Goal: Task Accomplishment & Management: Manage account settings

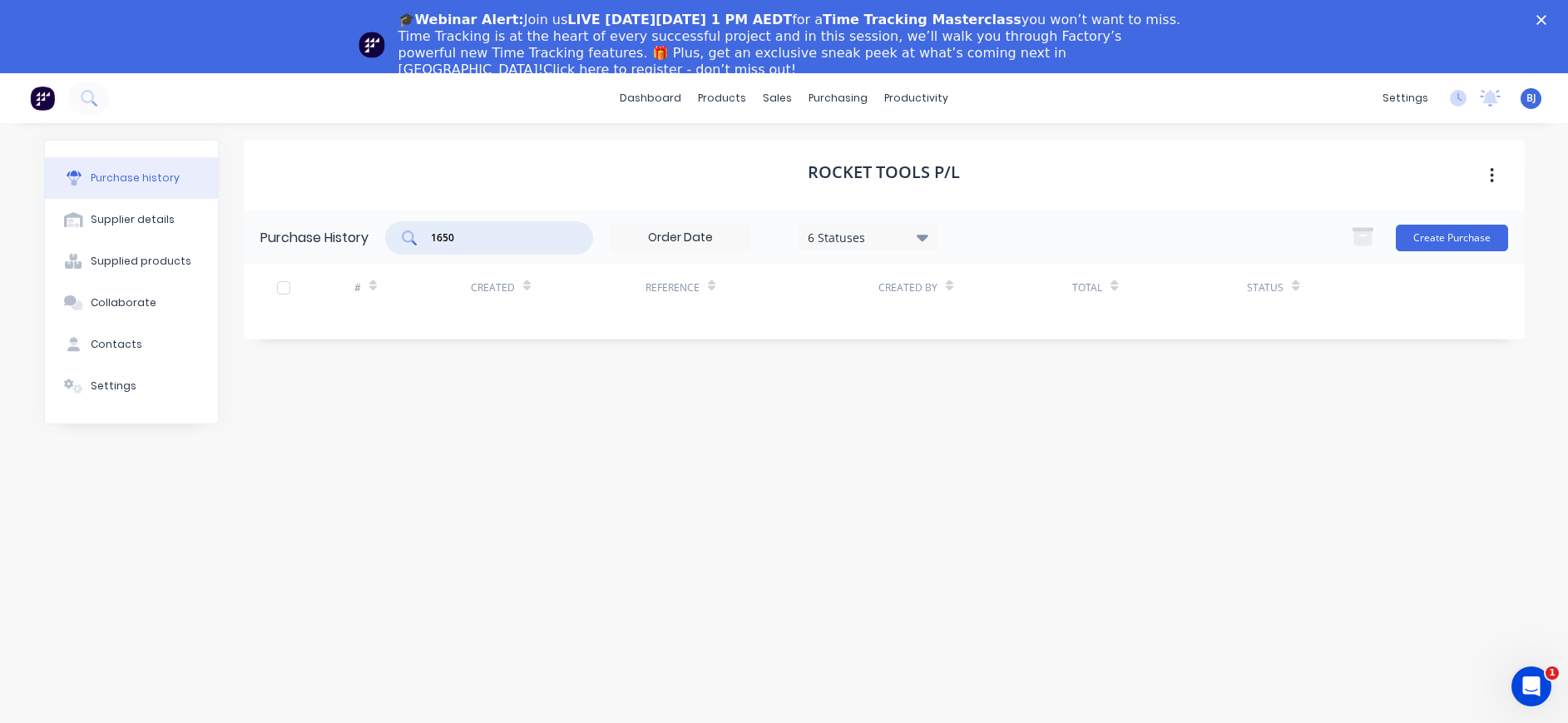
drag, startPoint x: 0, startPoint y: 0, endPoint x: 413, endPoint y: 243, distance: 479.2
click at [413, 243] on div "1650" at bounding box center [488, 238] width 208 height 33
drag, startPoint x: 462, startPoint y: 234, endPoint x: 408, endPoint y: 224, distance: 54.9
click at [408, 224] on div "1598" at bounding box center [488, 238] width 208 height 33
type input "1581"
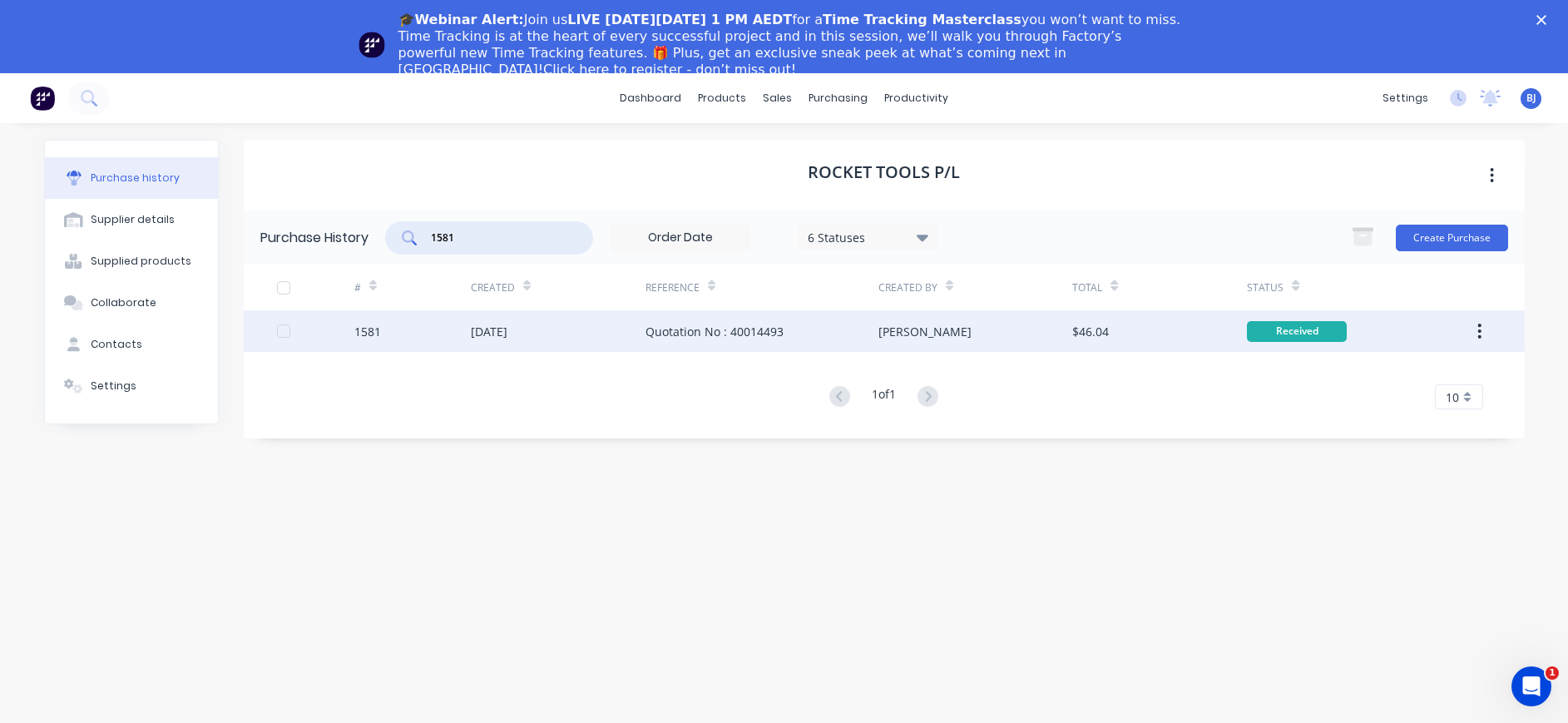
click at [671, 328] on div "Quotation No : 40014493" at bounding box center [715, 331] width 138 height 17
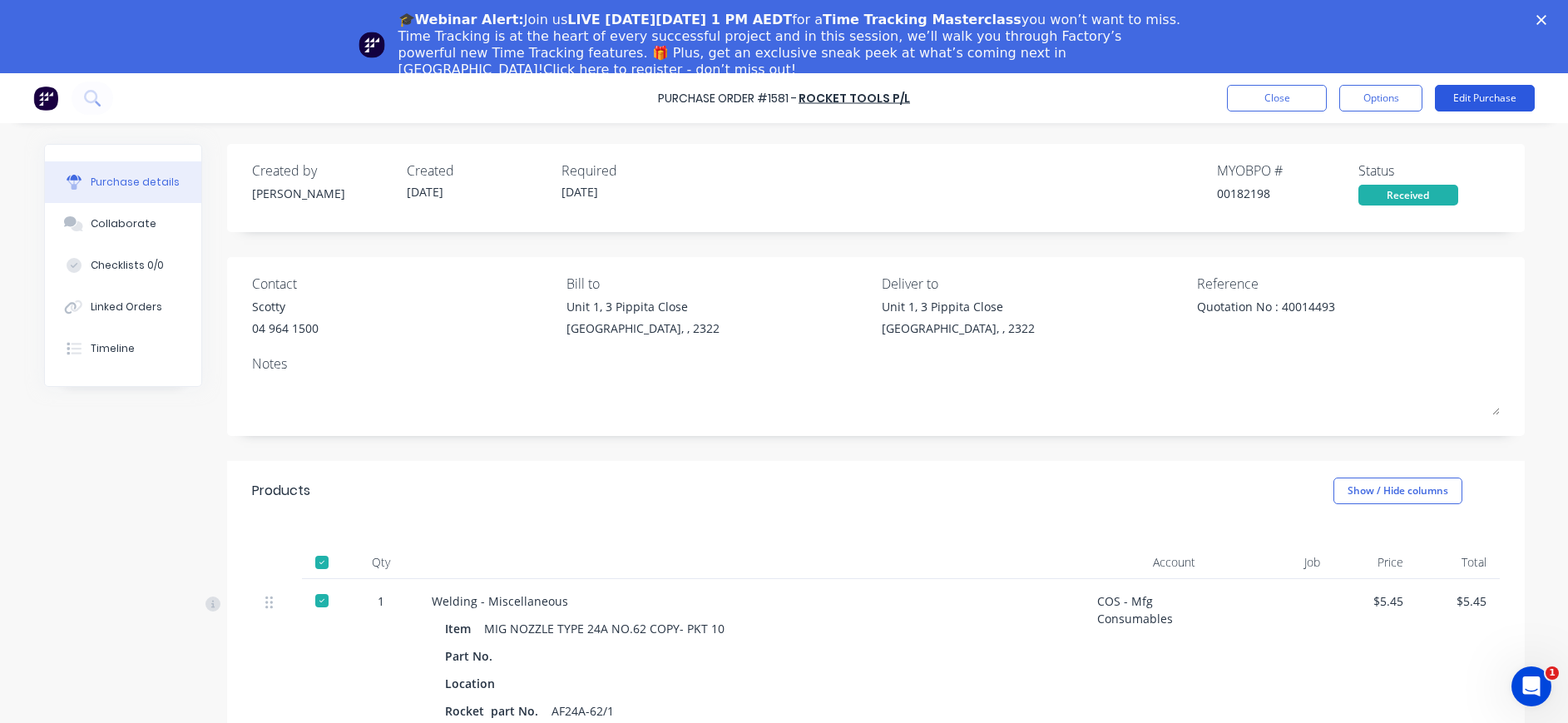
click at [1464, 105] on button "Edit Purchase" at bounding box center [1484, 98] width 99 height 27
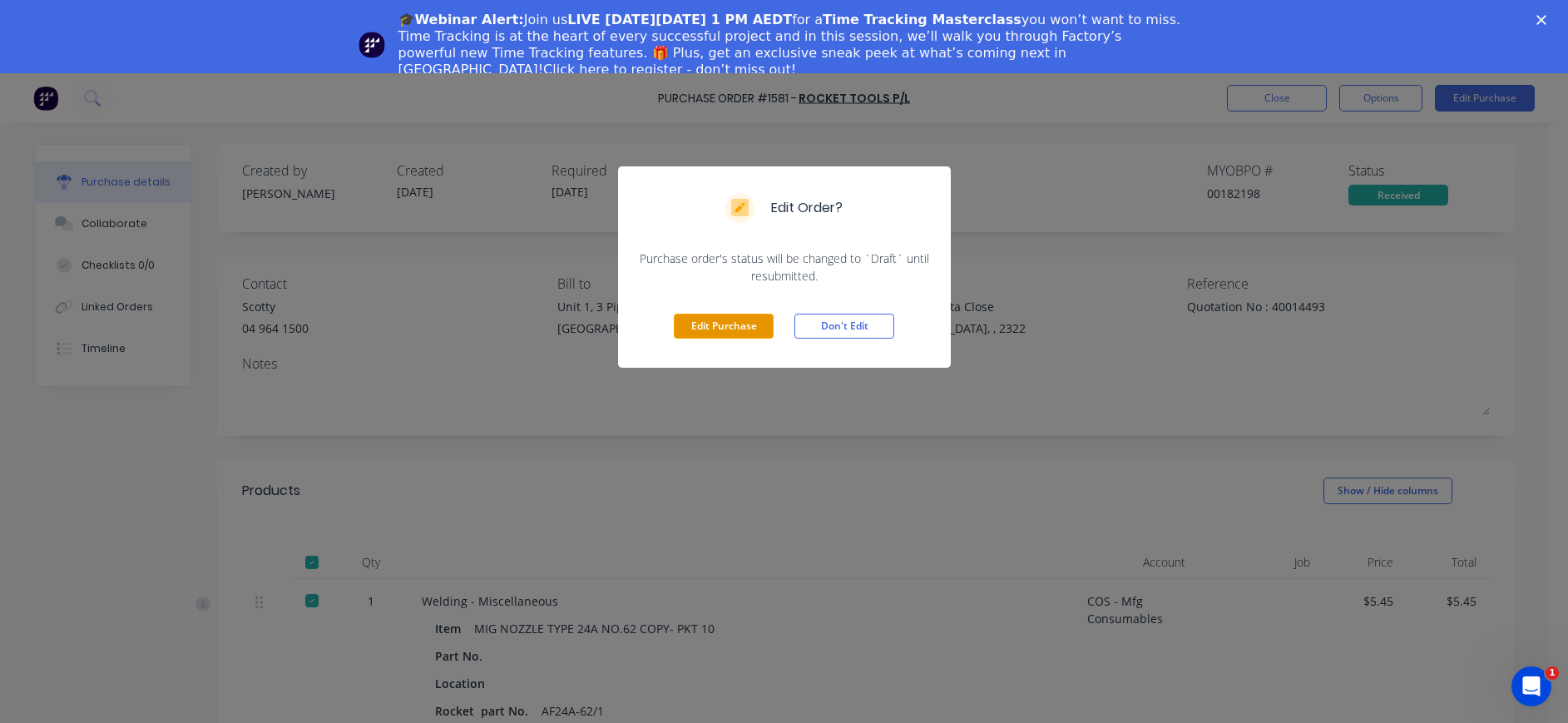
click at [685, 331] on button "Edit Purchase" at bounding box center [723, 326] width 99 height 25
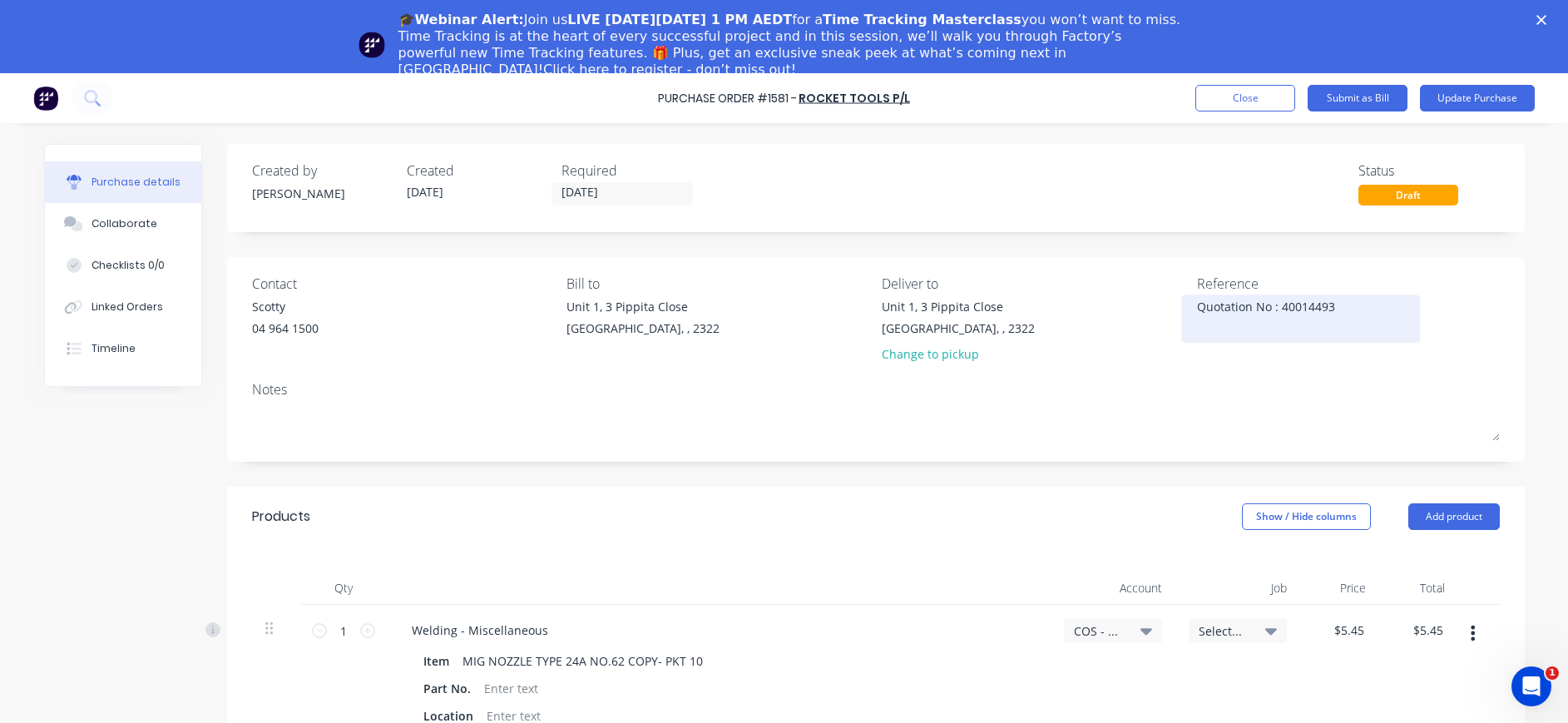
type textarea "x"
drag, startPoint x: 1330, startPoint y: 310, endPoint x: 1191, endPoint y: 306, distance: 139.1
click at [1196, 306] on textarea "Quotation No : 40014493" at bounding box center [1300, 316] width 208 height 37
type textarea "4"
type textarea "x"
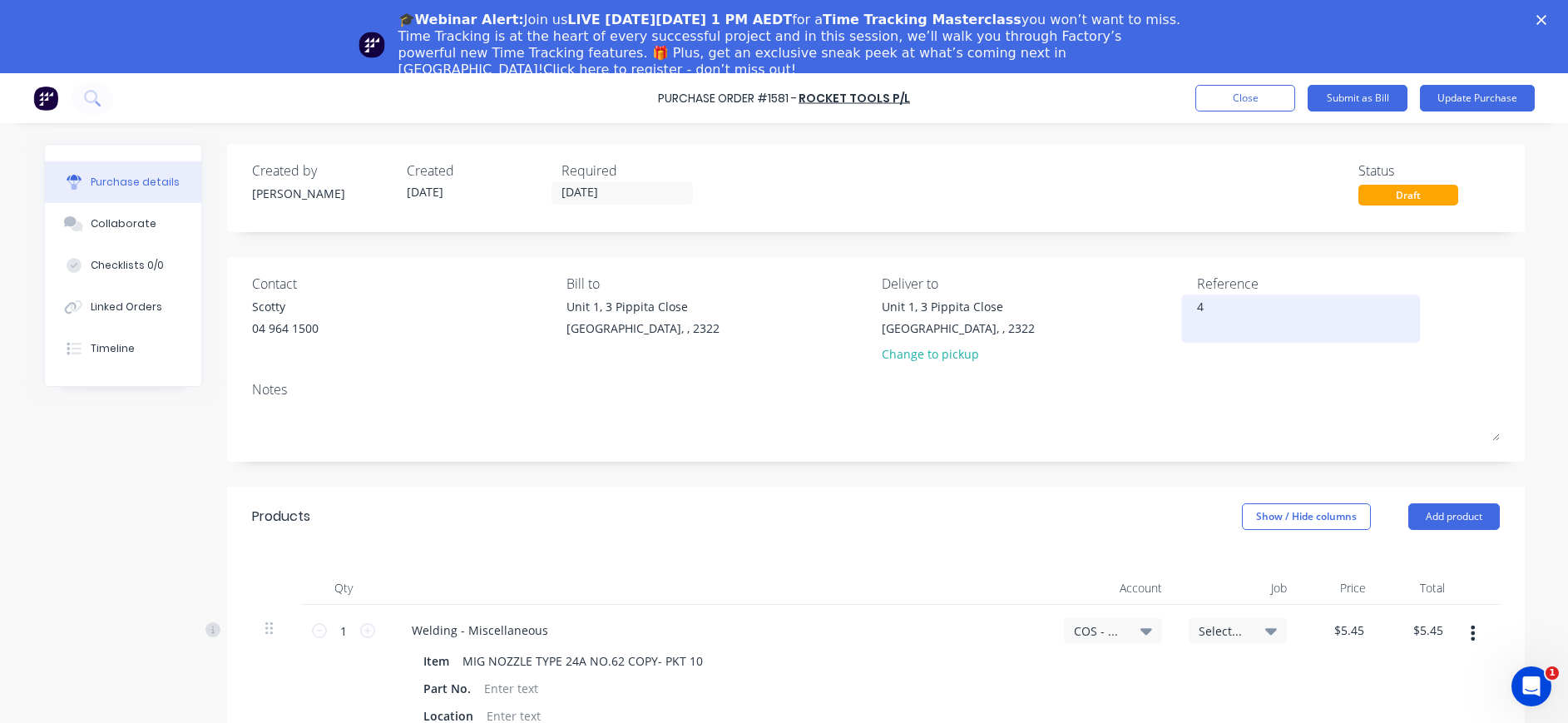
type textarea "40"
type textarea "x"
type textarea "401"
type textarea "x"
type textarea "4010"
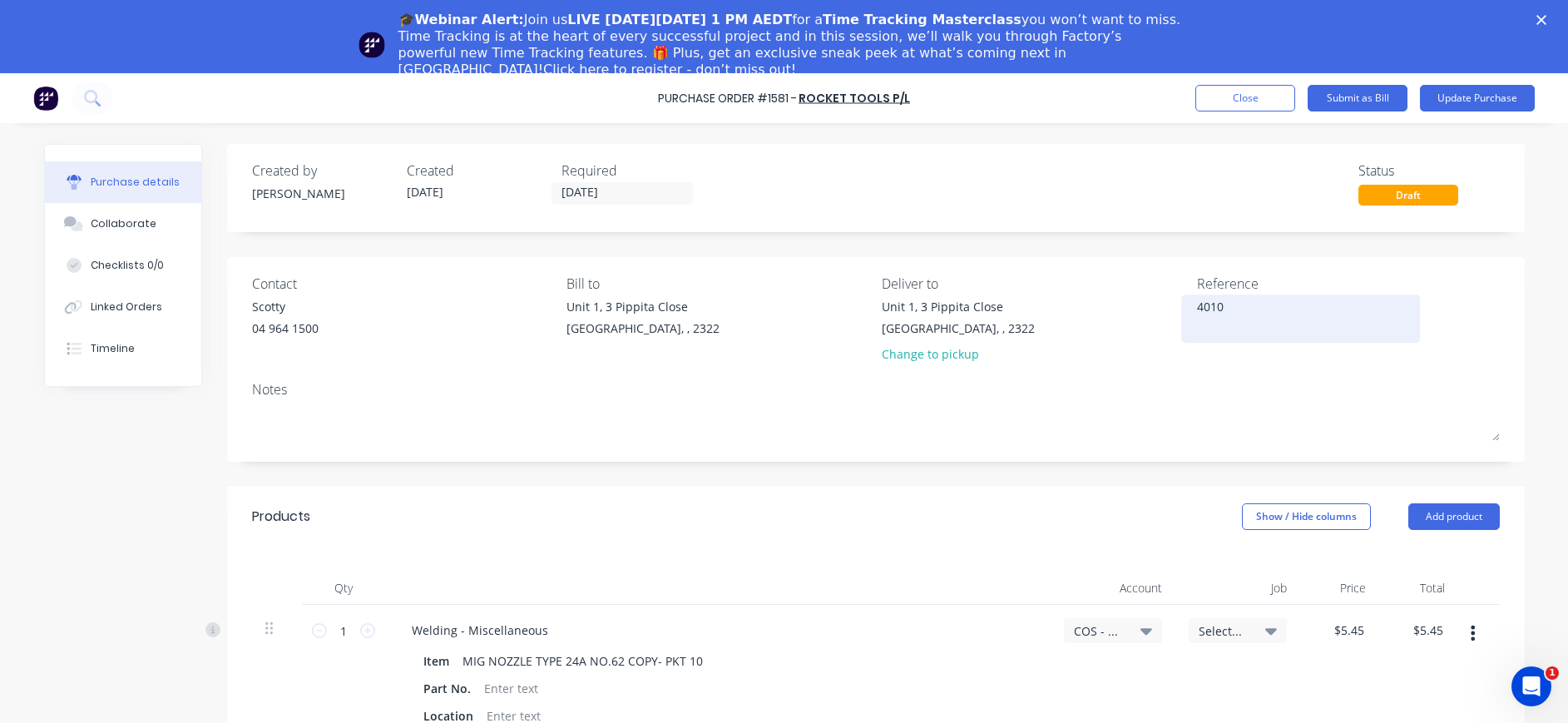
type textarea "x"
type textarea "40103"
type textarea "x"
type textarea "401034"
type textarea "x"
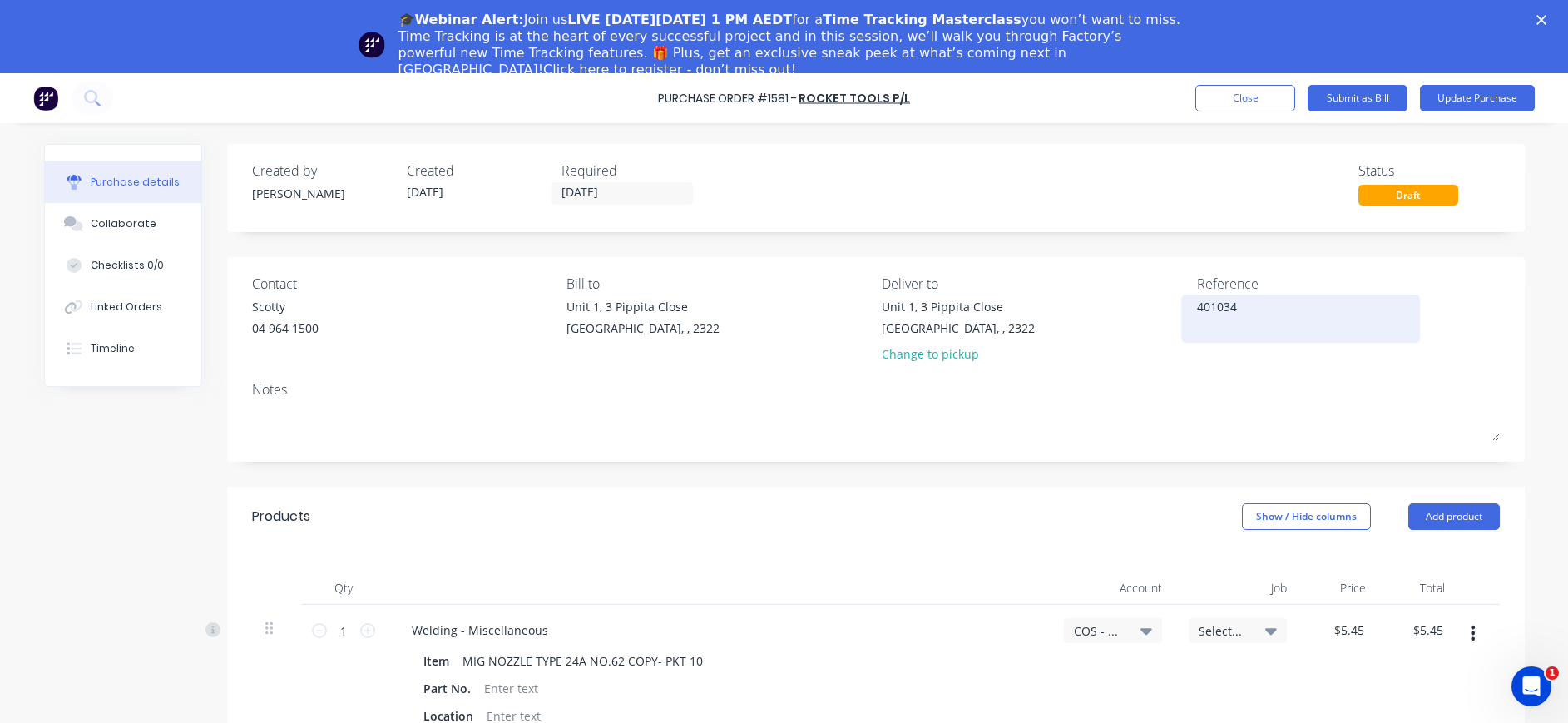
type textarea "4010347"
type textarea "x"
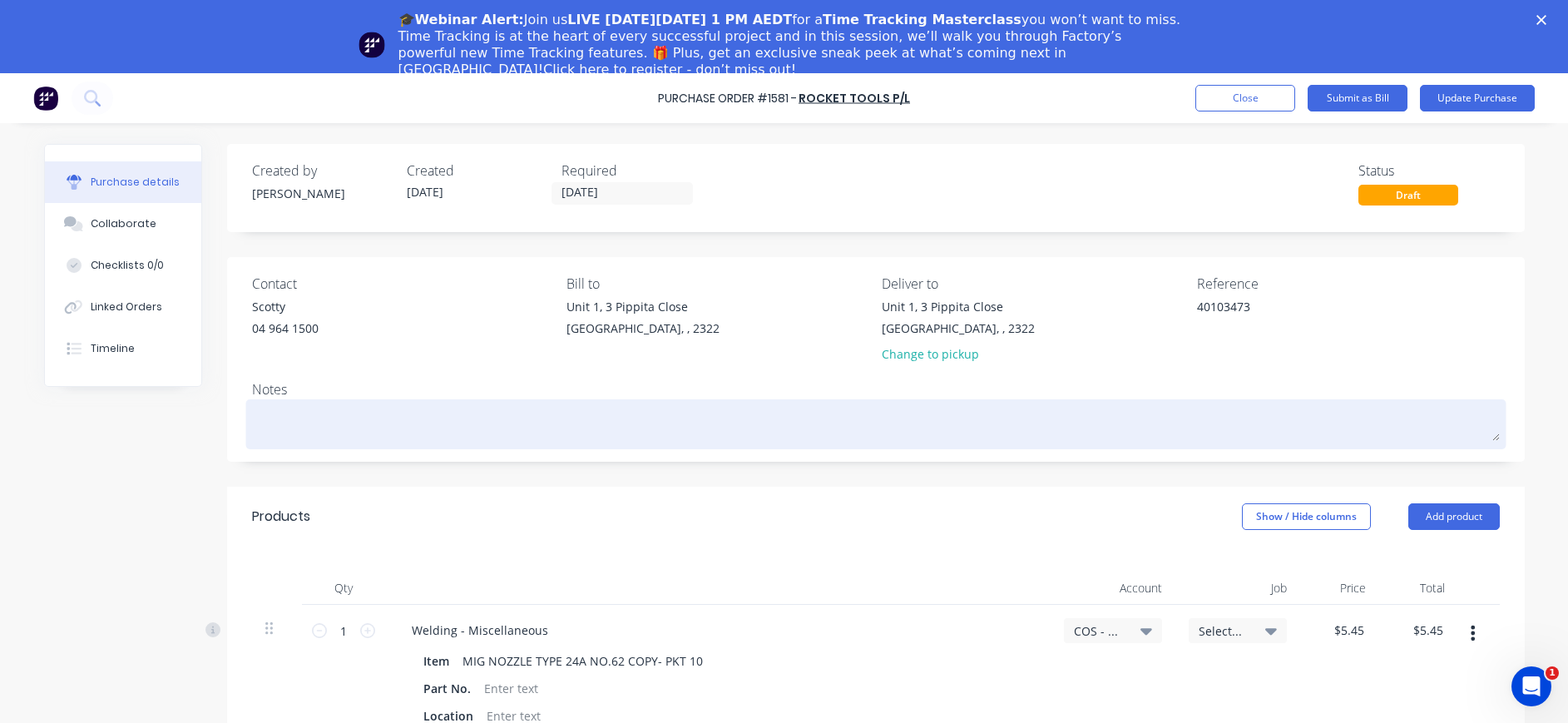
type textarea "40103473"
type textarea "x"
type textarea "40103473"
click at [649, 408] on textarea at bounding box center [876, 422] width 1247 height 37
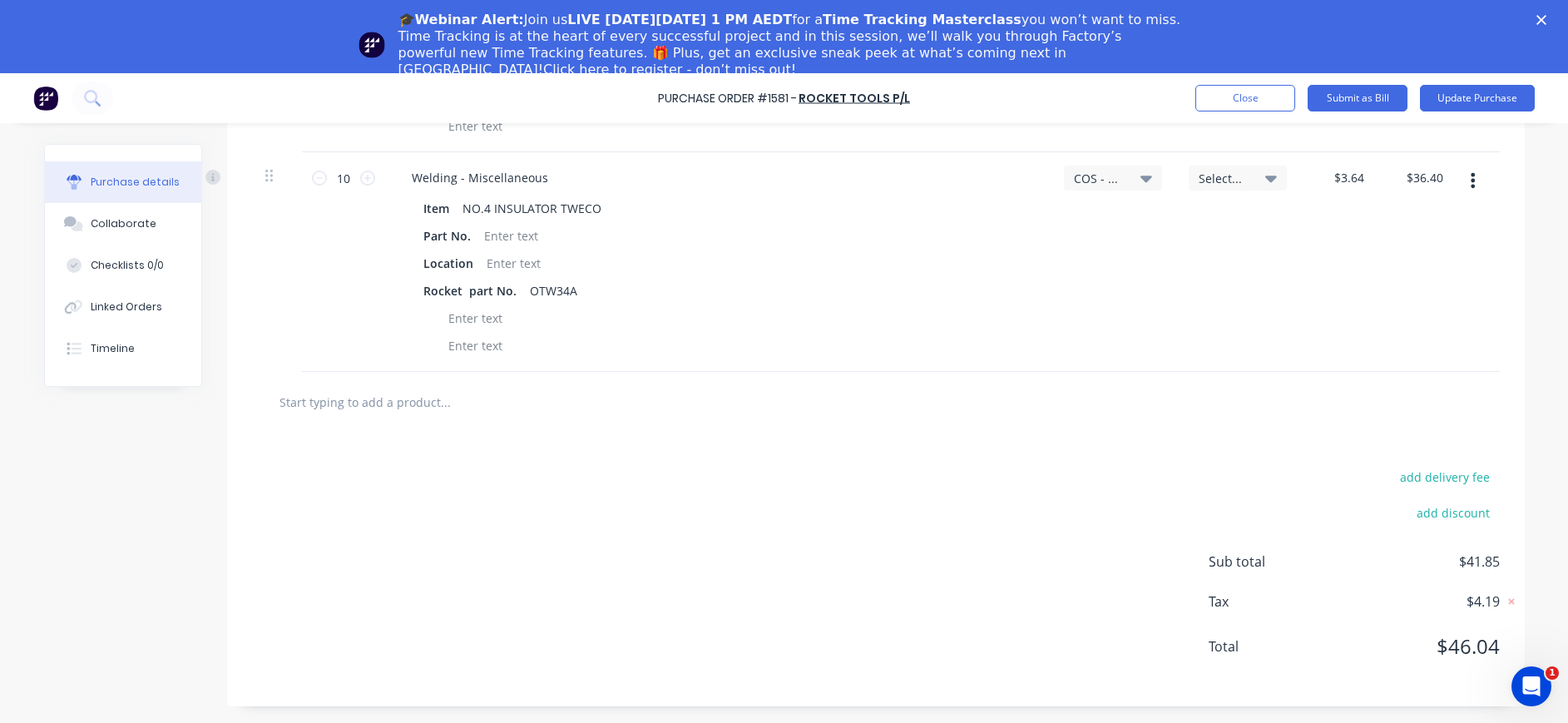
scroll to position [266, 0]
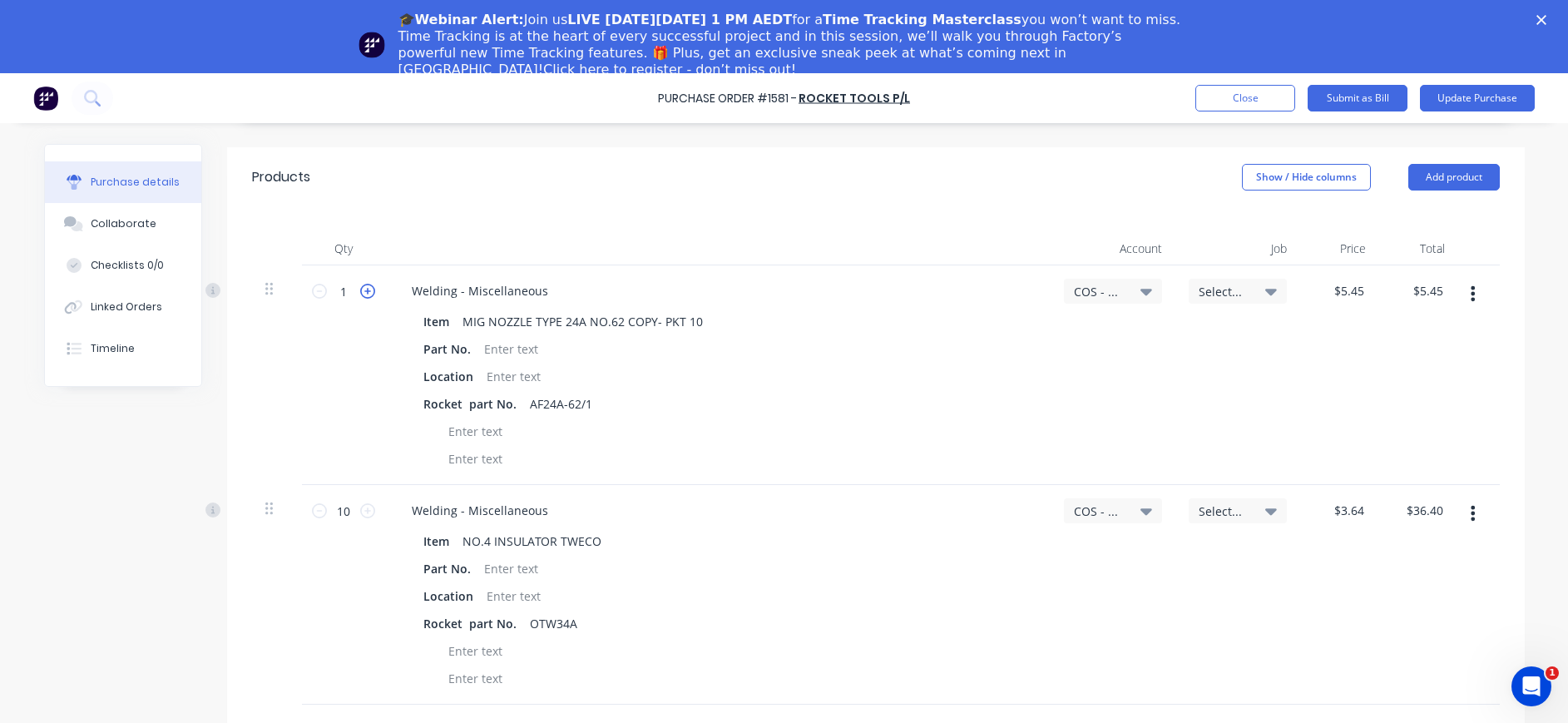
click at [360, 291] on icon at bounding box center [367, 291] width 15 height 15
type textarea "x"
type input "2"
type input "$10.90"
click at [360, 291] on icon at bounding box center [367, 291] width 15 height 15
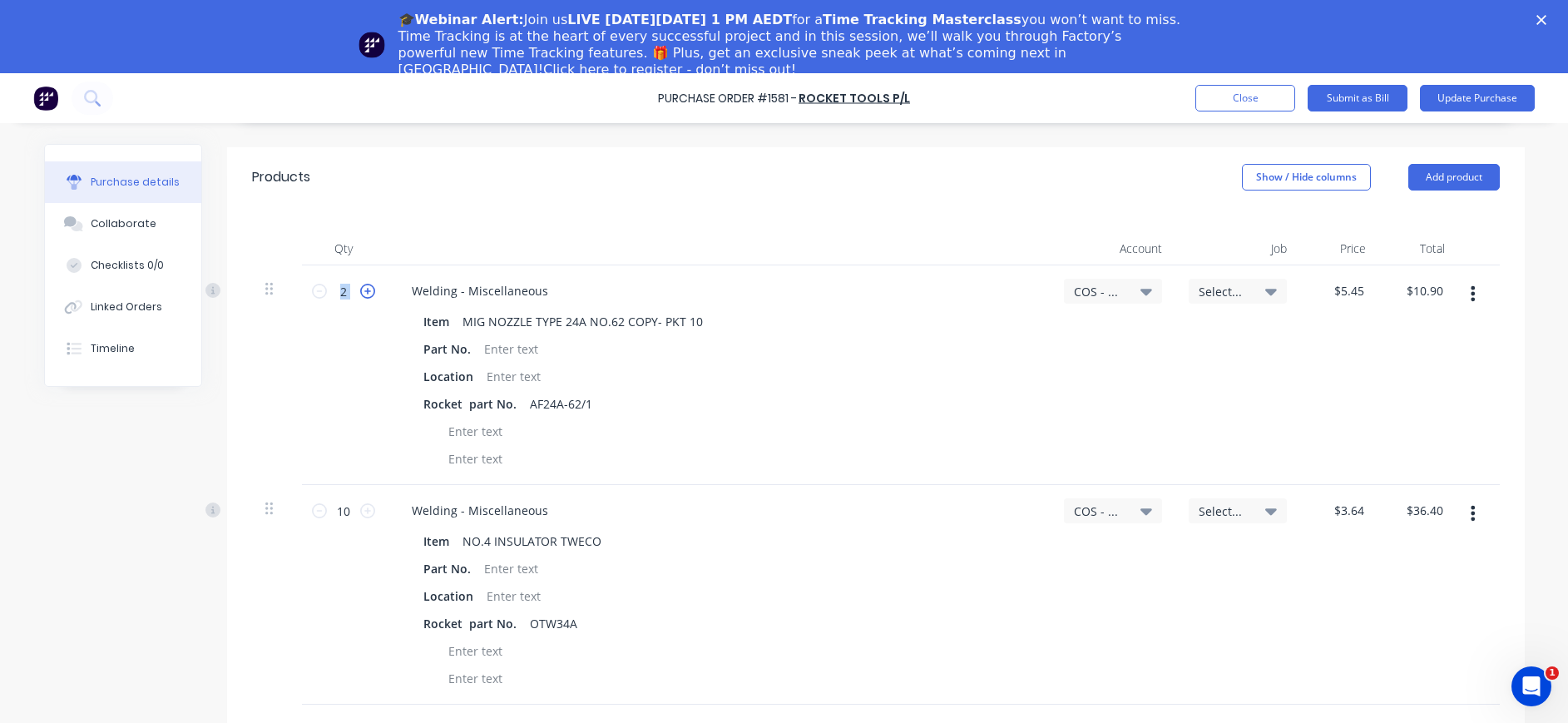
type textarea "x"
type input "3"
type input "$16.35"
click at [360, 291] on icon at bounding box center [367, 291] width 15 height 15
type textarea "x"
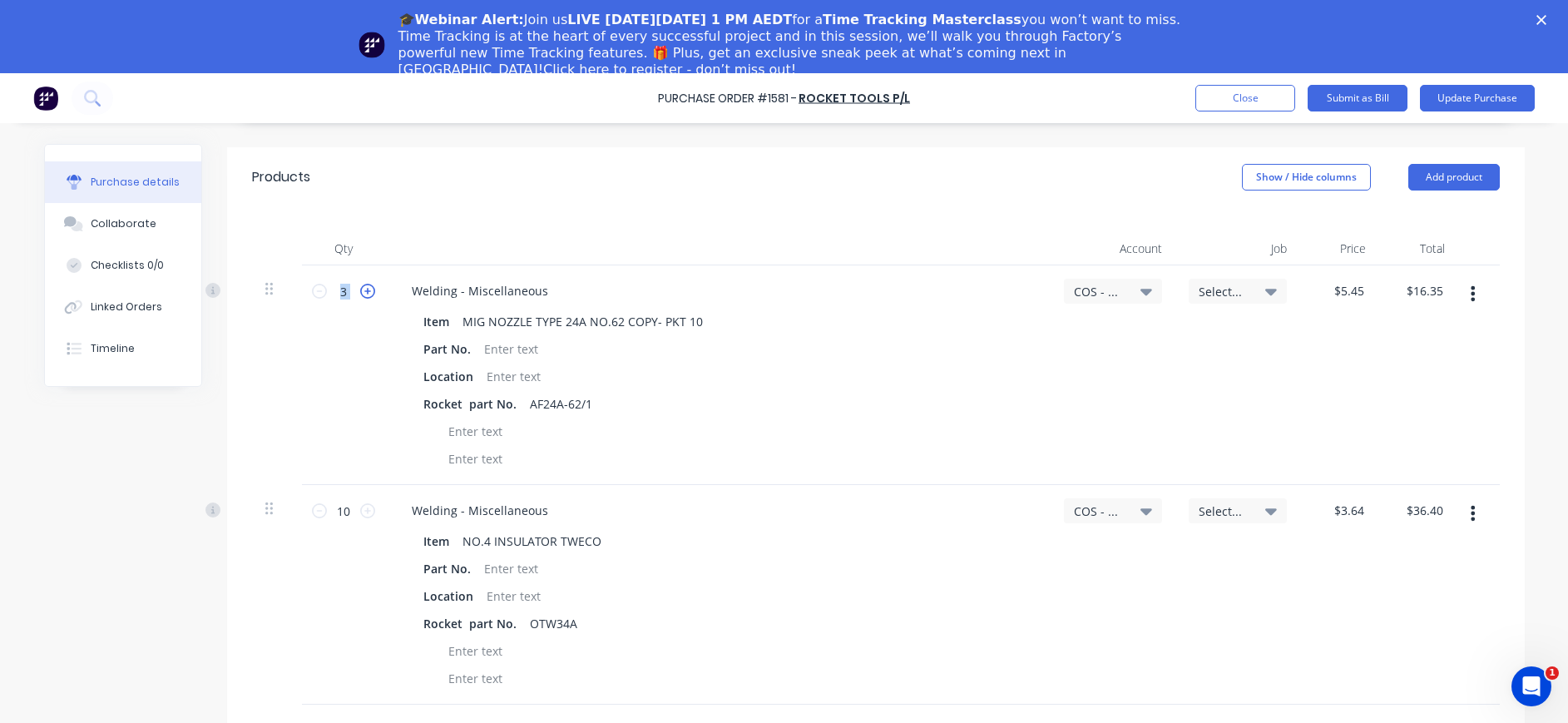
type input "4"
type input "$21.80"
click at [360, 291] on icon at bounding box center [367, 291] width 15 height 15
type textarea "x"
type input "5"
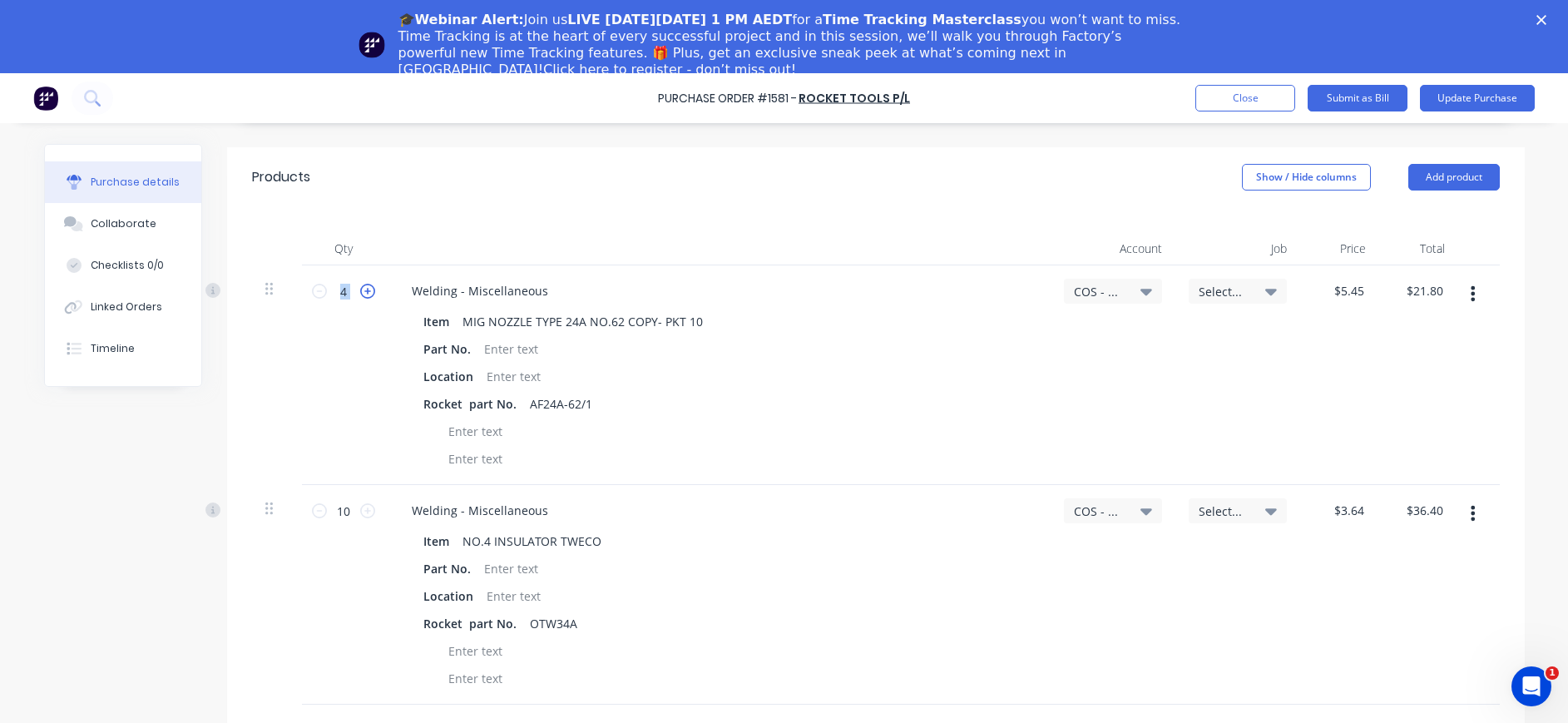
type input "$27.25"
click at [360, 291] on icon at bounding box center [367, 291] width 15 height 15
type textarea "x"
type input "6"
type input "$32.70"
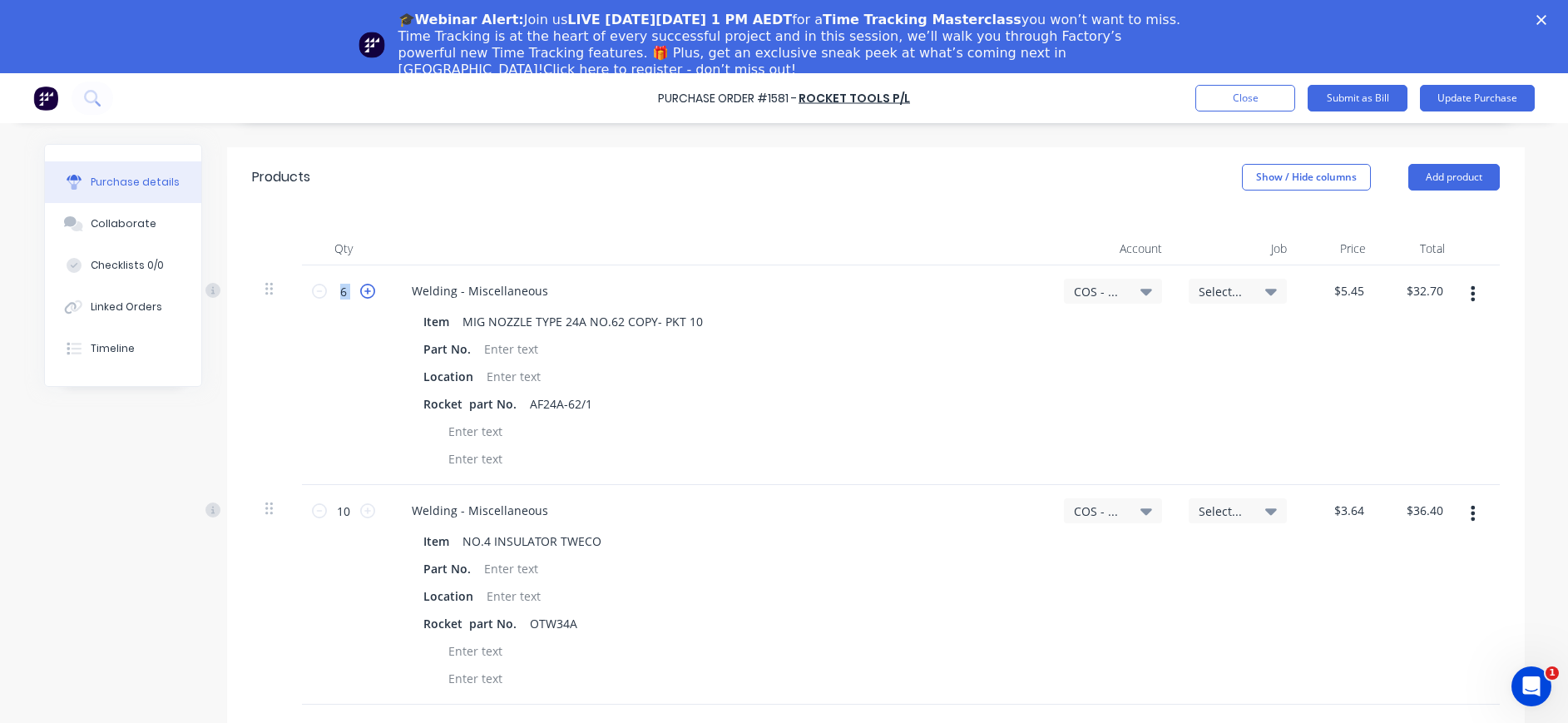
click at [360, 291] on icon at bounding box center [367, 291] width 15 height 15
type textarea "x"
type input "7"
type input "$38.15"
click at [360, 291] on icon at bounding box center [367, 291] width 15 height 15
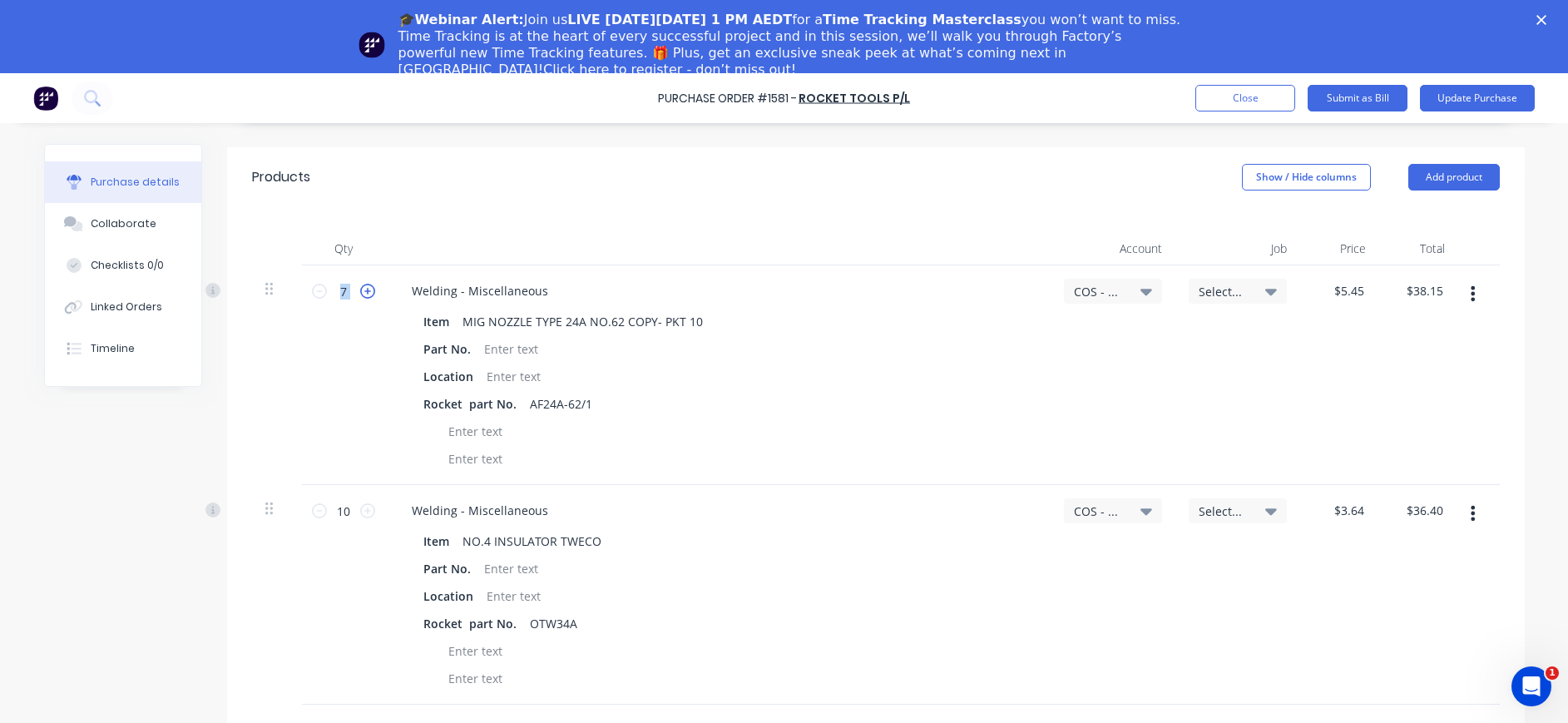
type textarea "x"
type input "8"
type input "$43.60"
click at [360, 291] on icon at bounding box center [367, 291] width 15 height 15
type textarea "x"
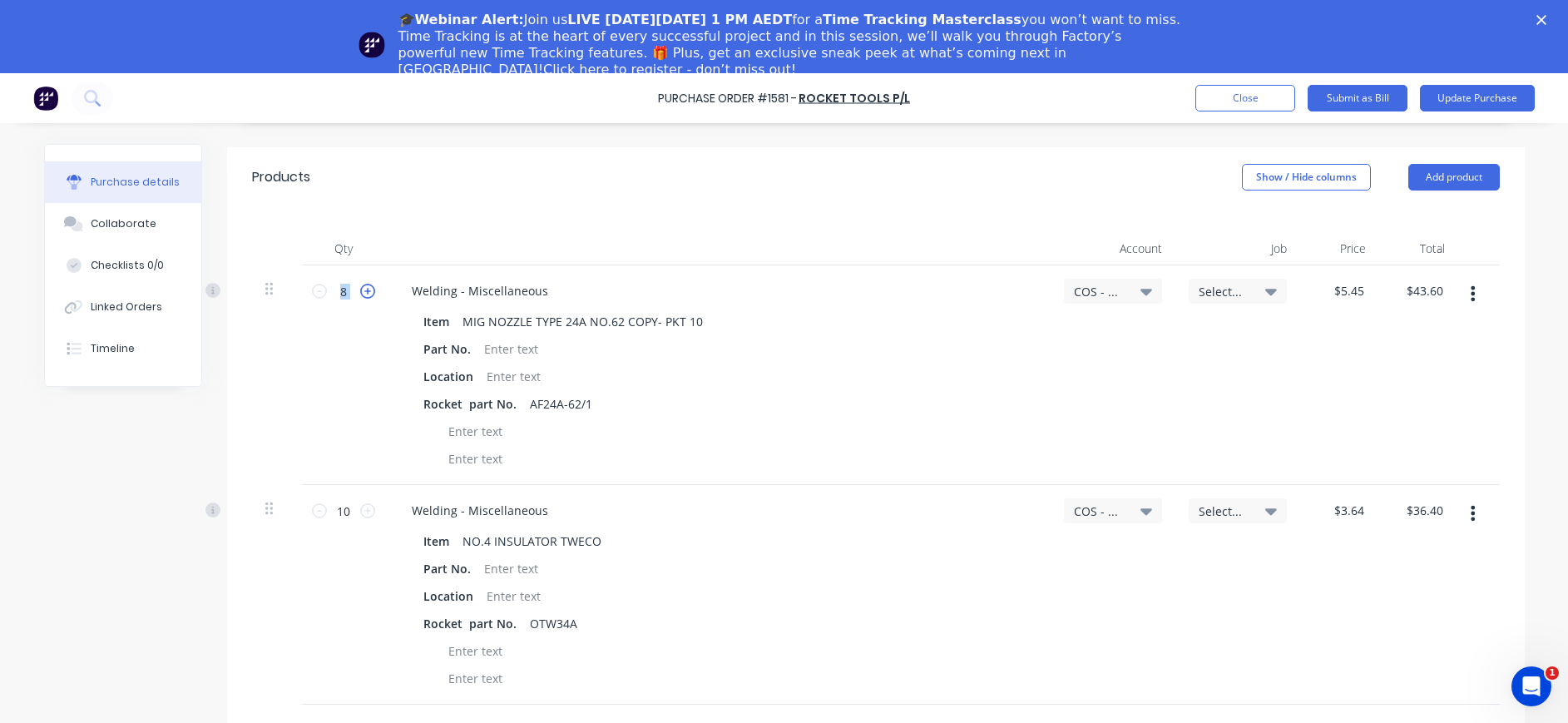
type input "9"
type input "$49.05"
click at [360, 291] on icon at bounding box center [367, 291] width 15 height 15
type textarea "x"
type input "10"
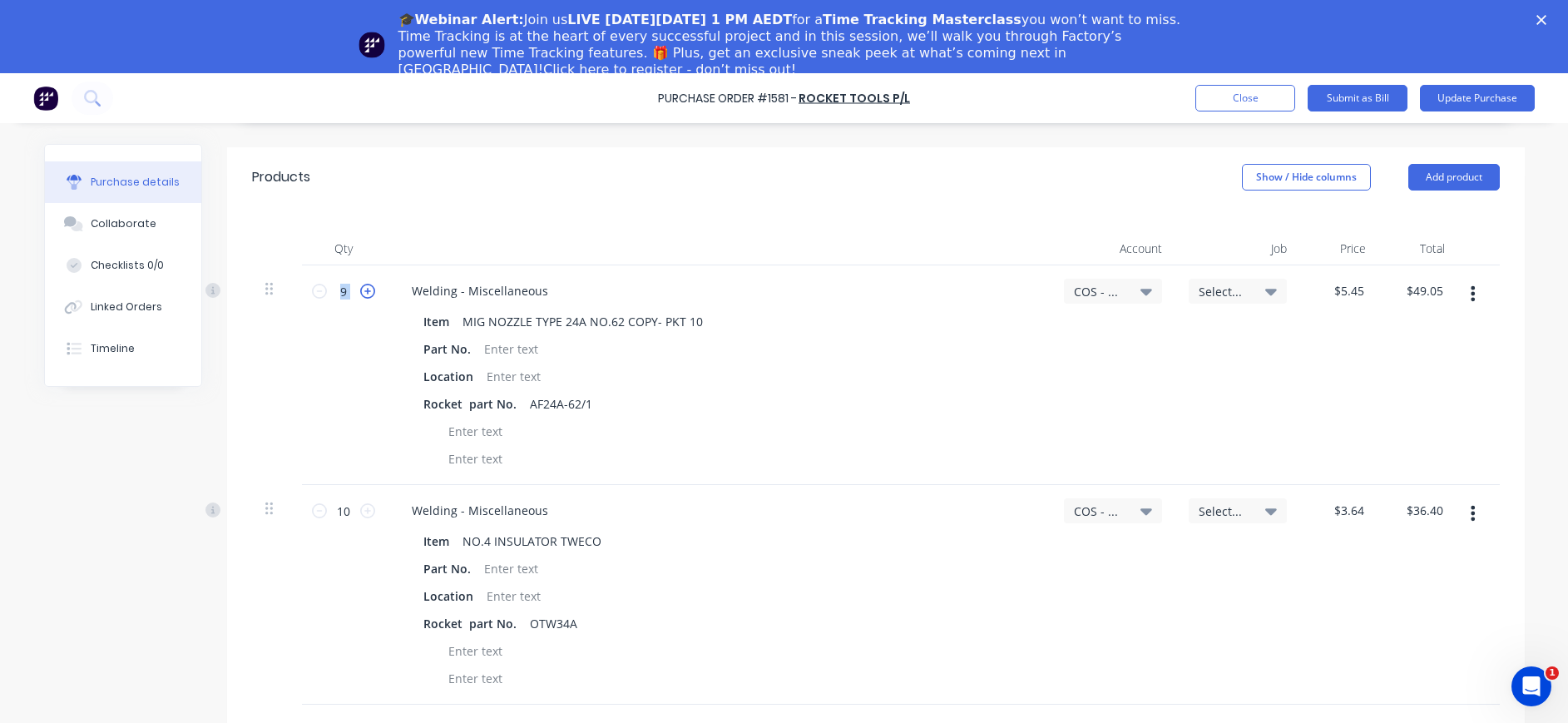
type input "$54.50"
click at [1438, 294] on div "$54.50 $54.50" at bounding box center [1427, 291] width 52 height 24
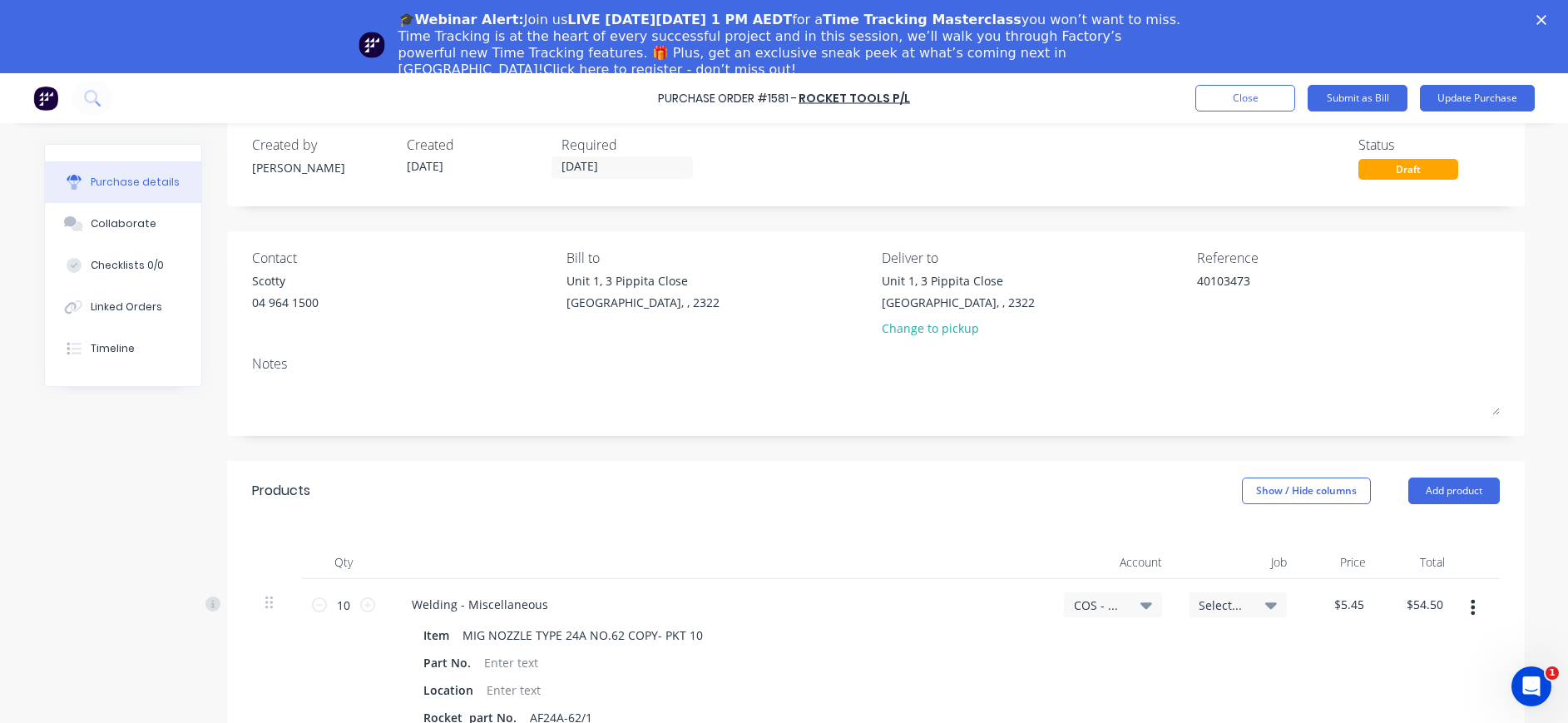
scroll to position [0, 0]
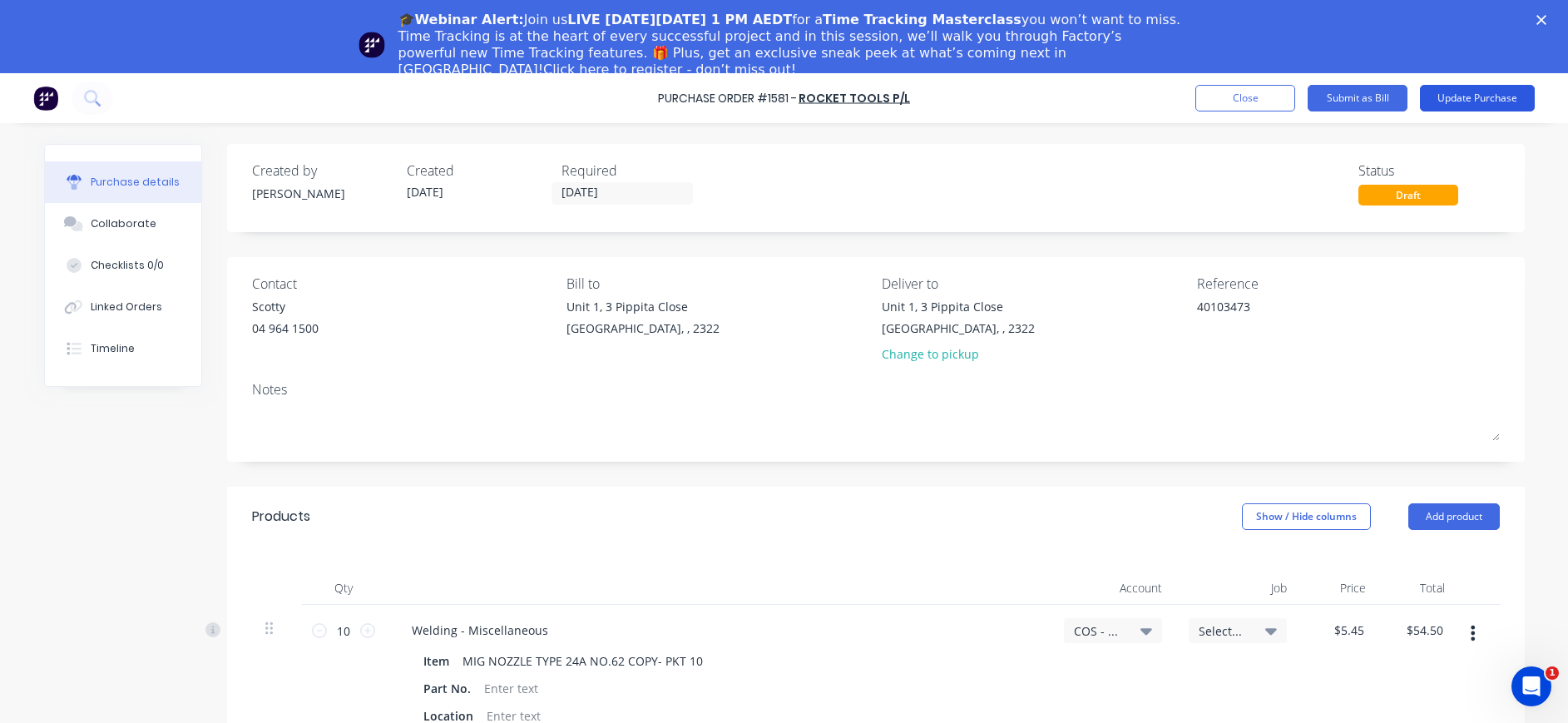
click at [1462, 99] on button "Update Purchase" at bounding box center [1476, 98] width 115 height 27
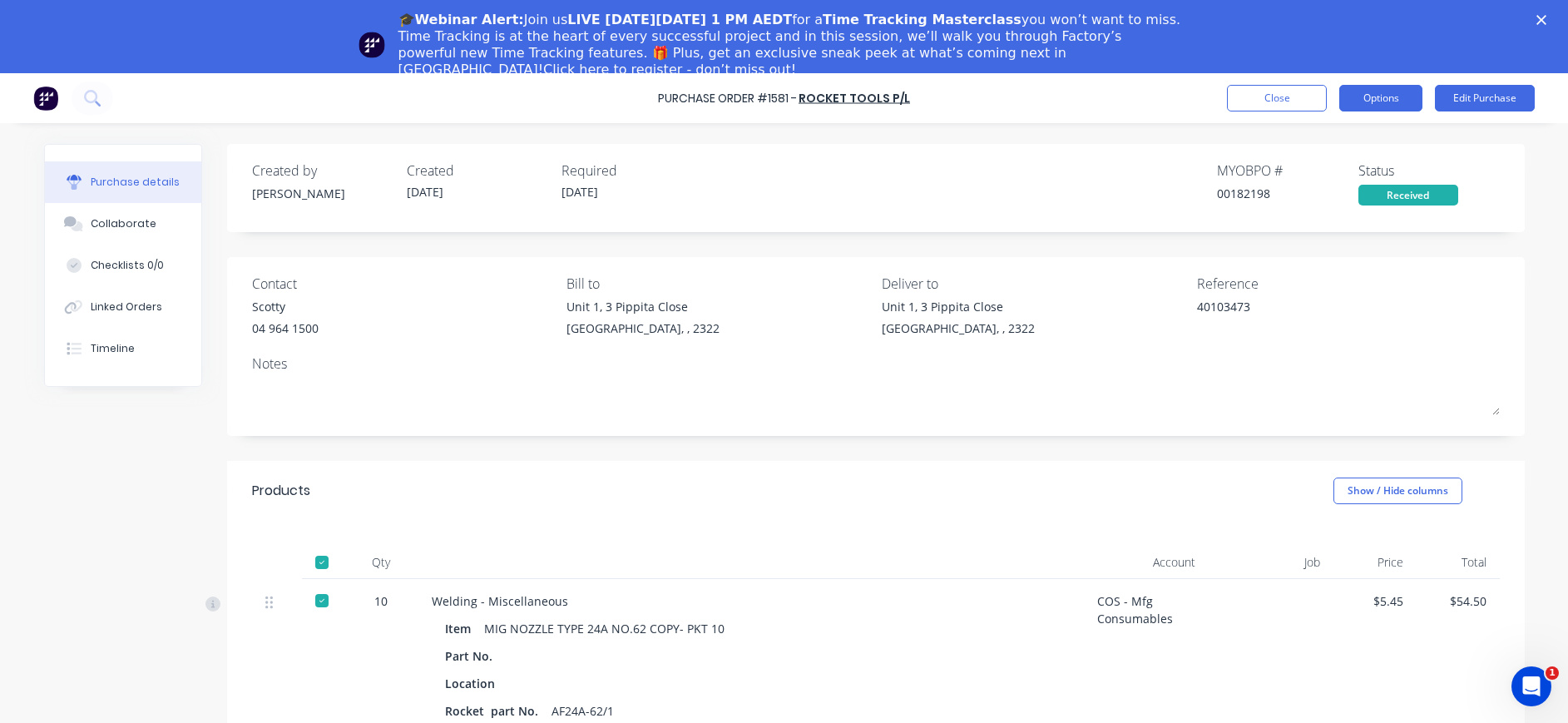
click at [1385, 99] on button "Options" at bounding box center [1380, 98] width 83 height 27
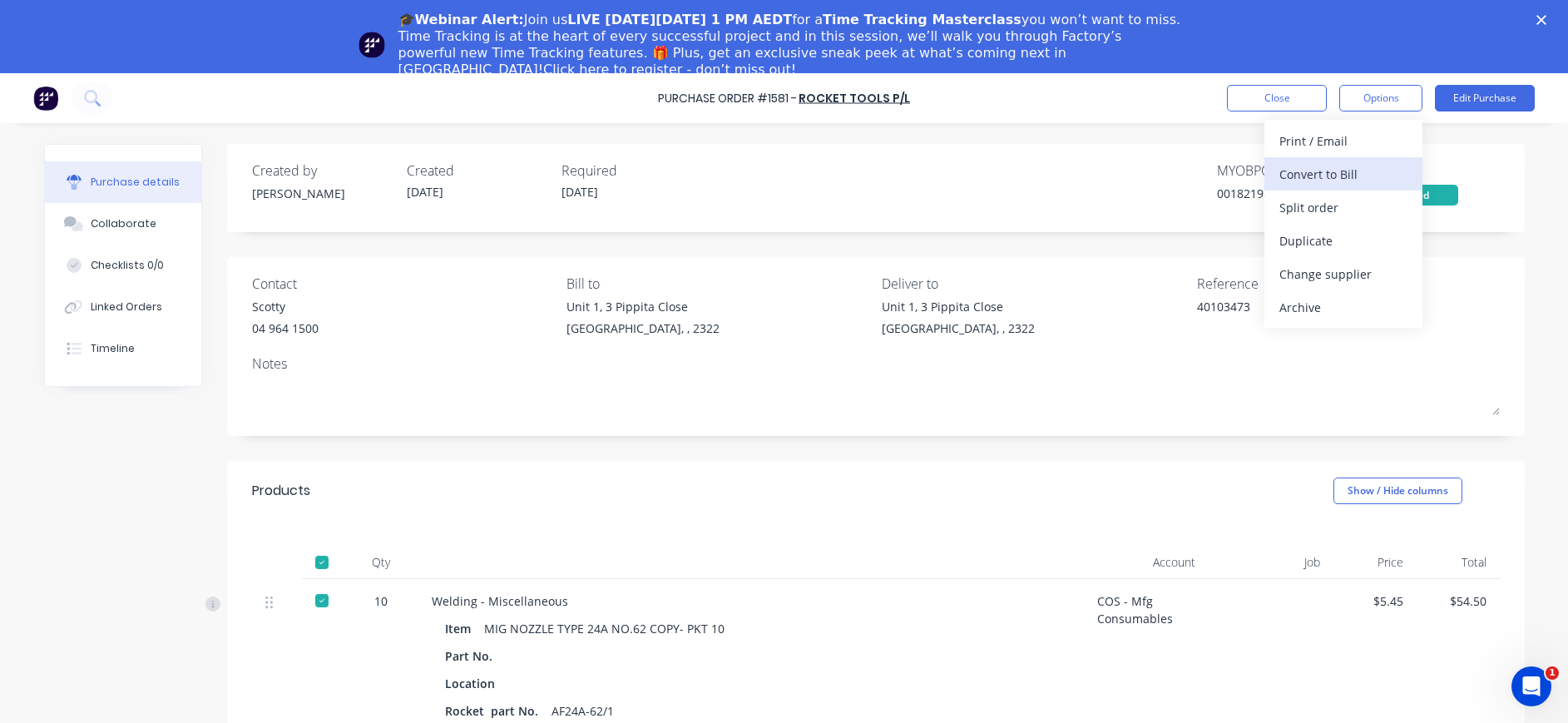
click at [1323, 174] on div "Convert to Bill" at bounding box center [1343, 175] width 128 height 24
type textarea "x"
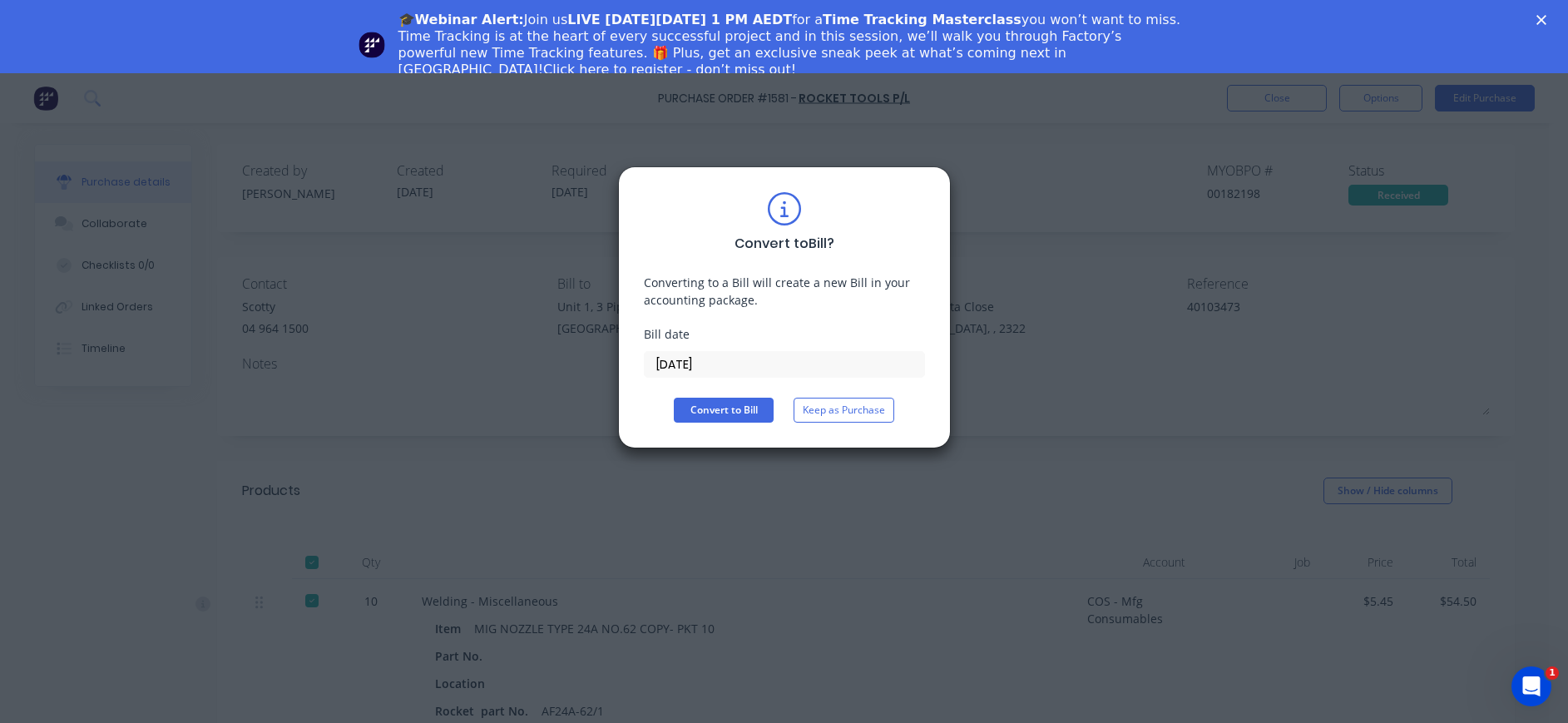
click at [661, 362] on input "02/10/25" at bounding box center [784, 364] width 279 height 25
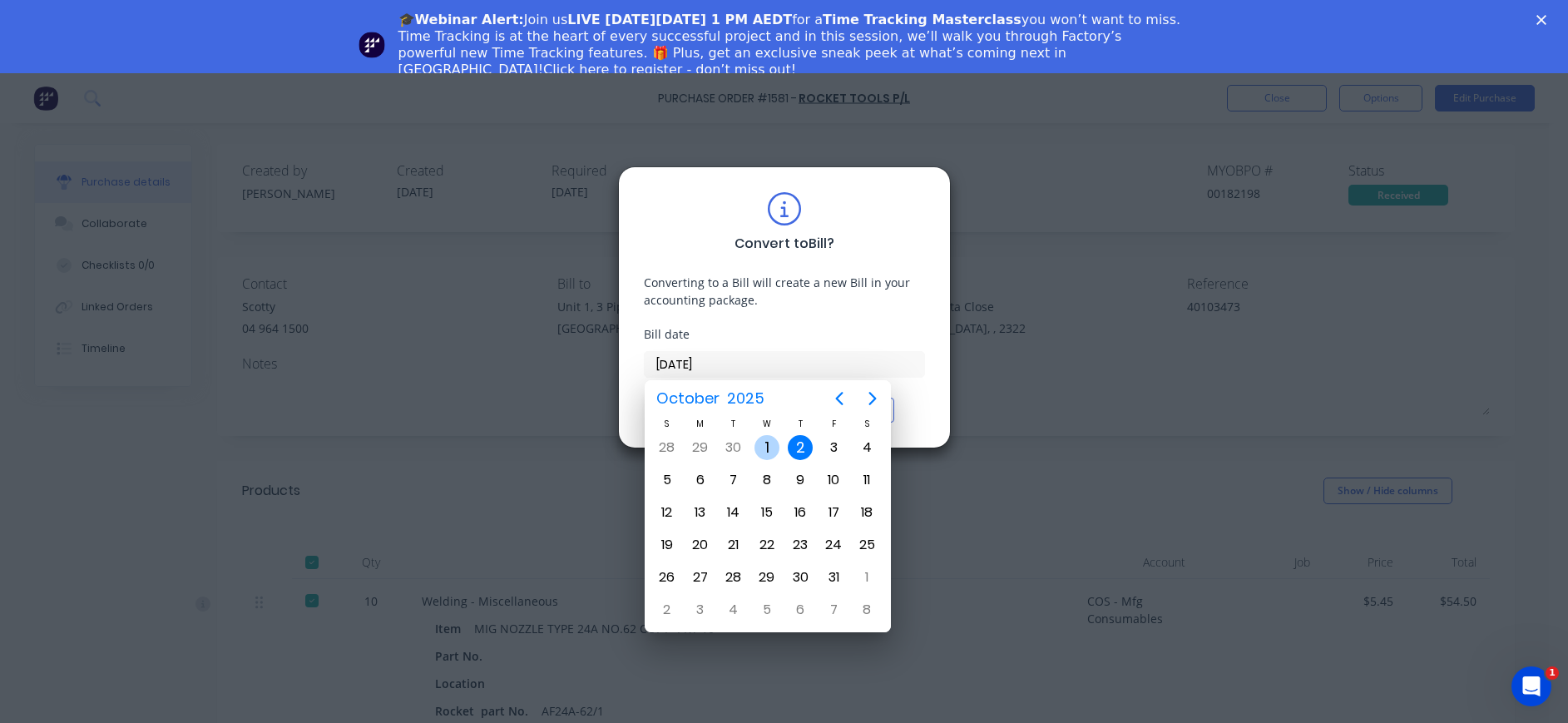
click at [763, 448] on div "1" at bounding box center [767, 447] width 25 height 25
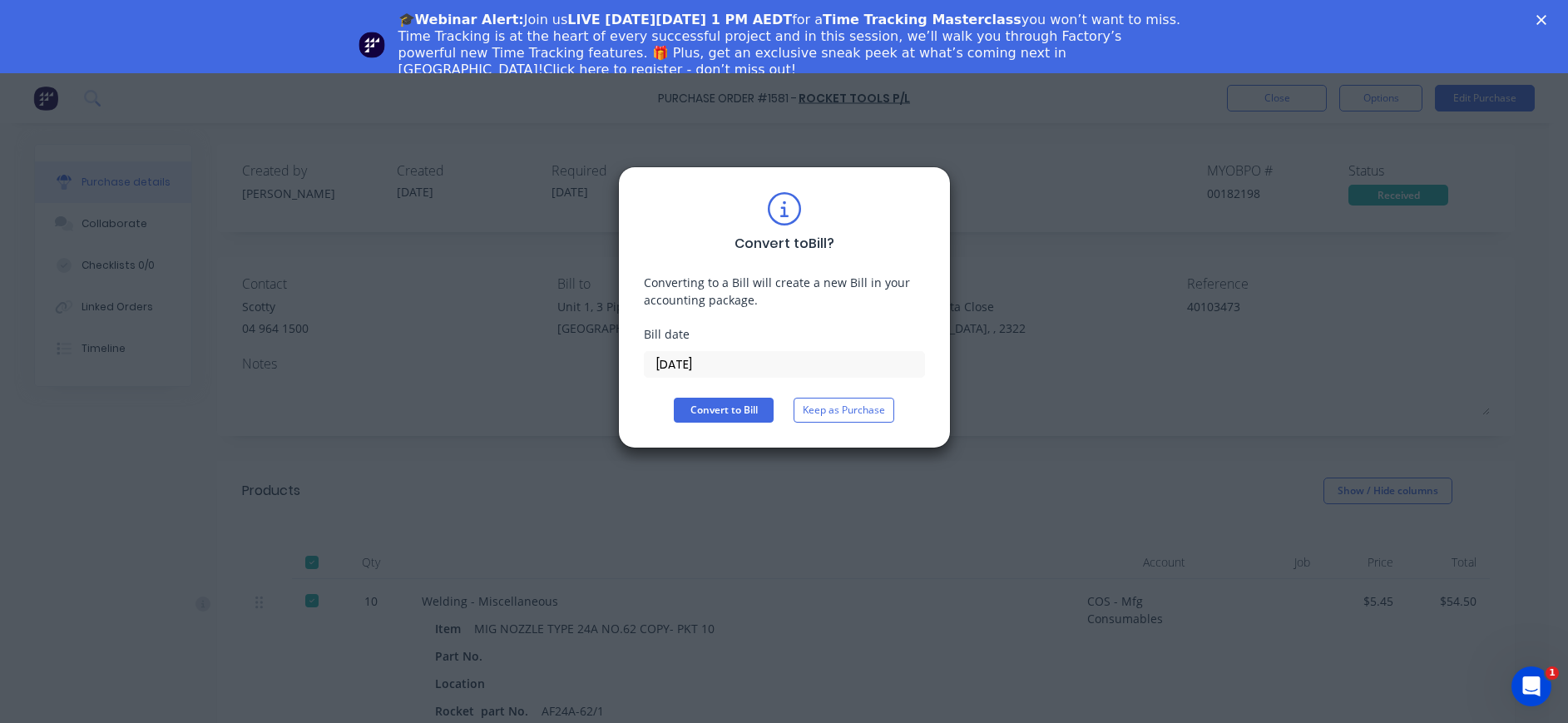
type input "01/10/25"
click at [725, 419] on button "Convert to Bill" at bounding box center [723, 410] width 99 height 25
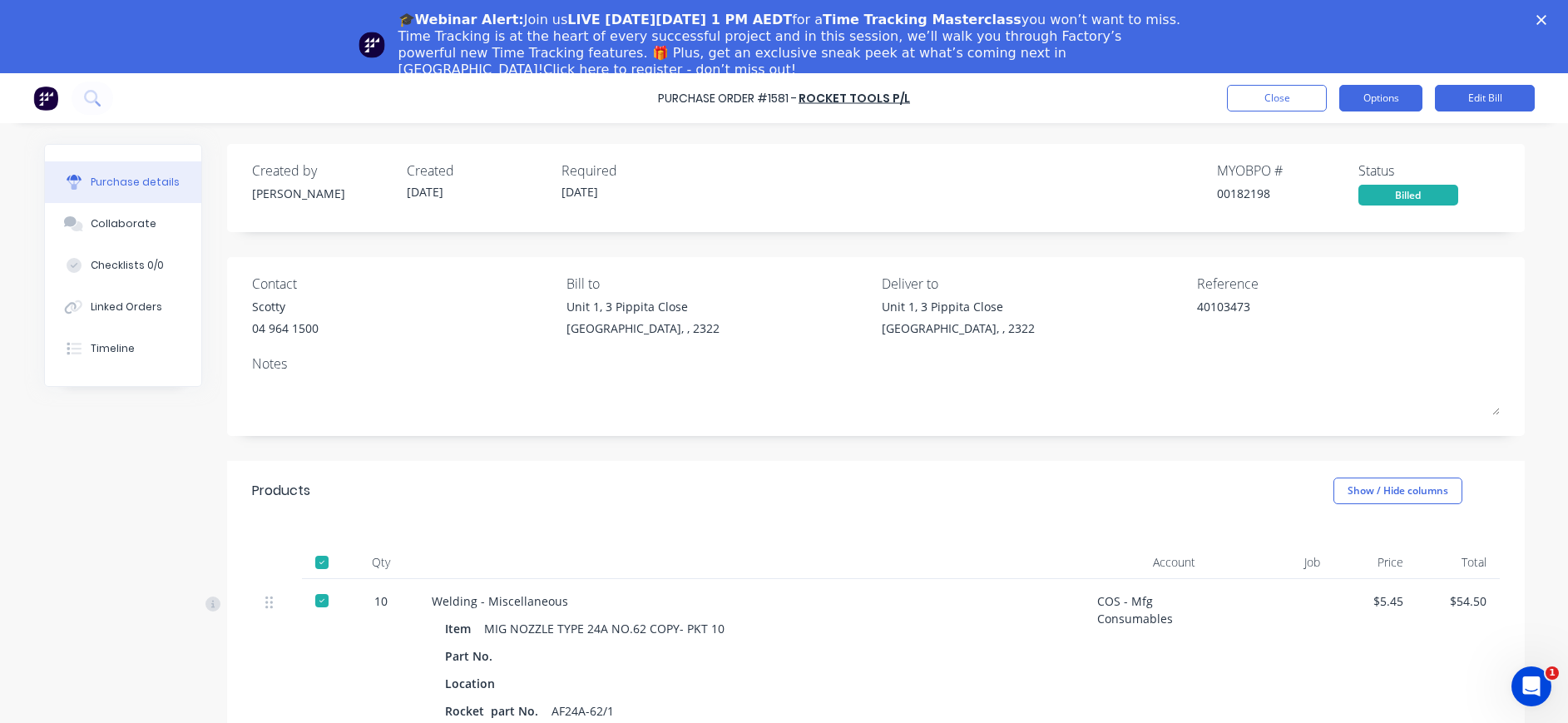
click at [1372, 101] on button "Options" at bounding box center [1380, 98] width 83 height 27
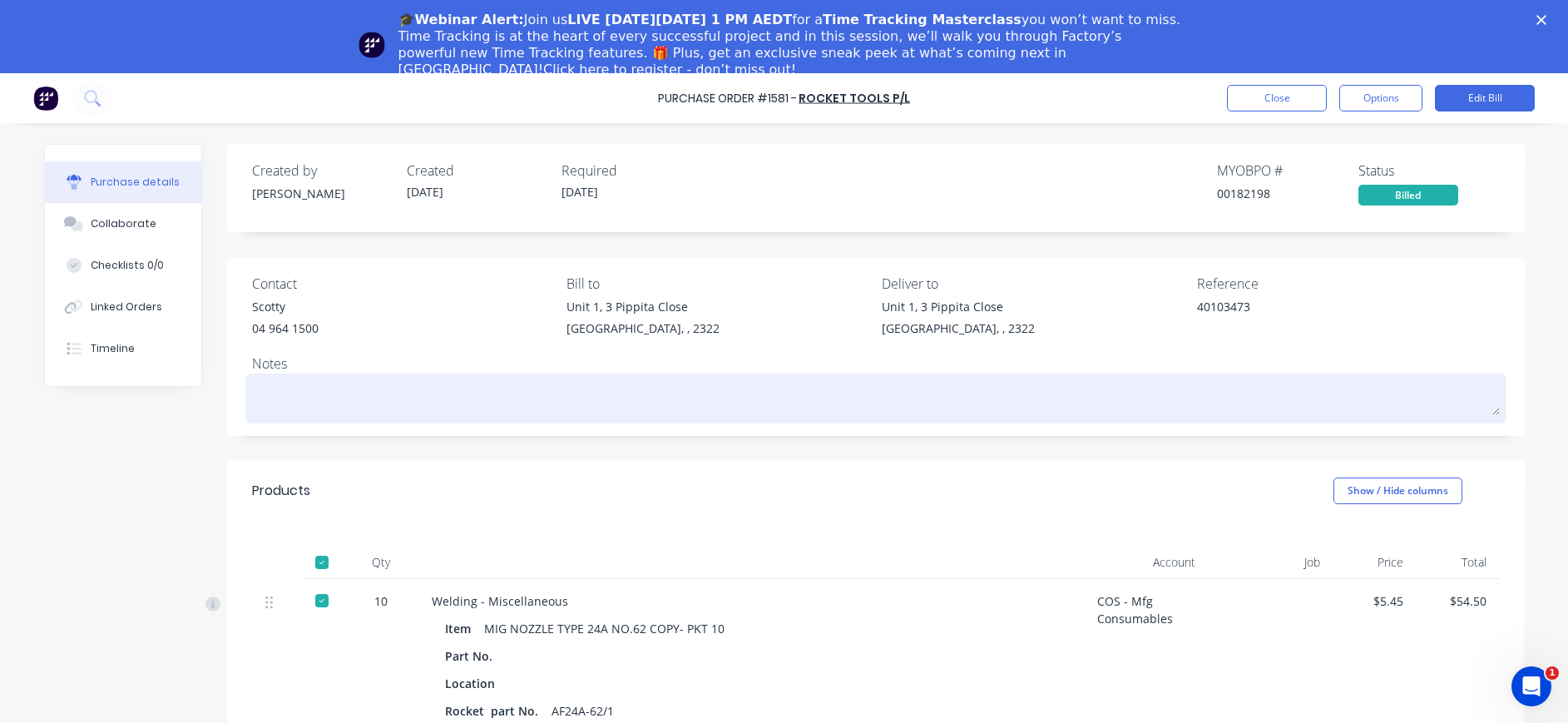
click at [1154, 384] on textarea at bounding box center [876, 396] width 1247 height 37
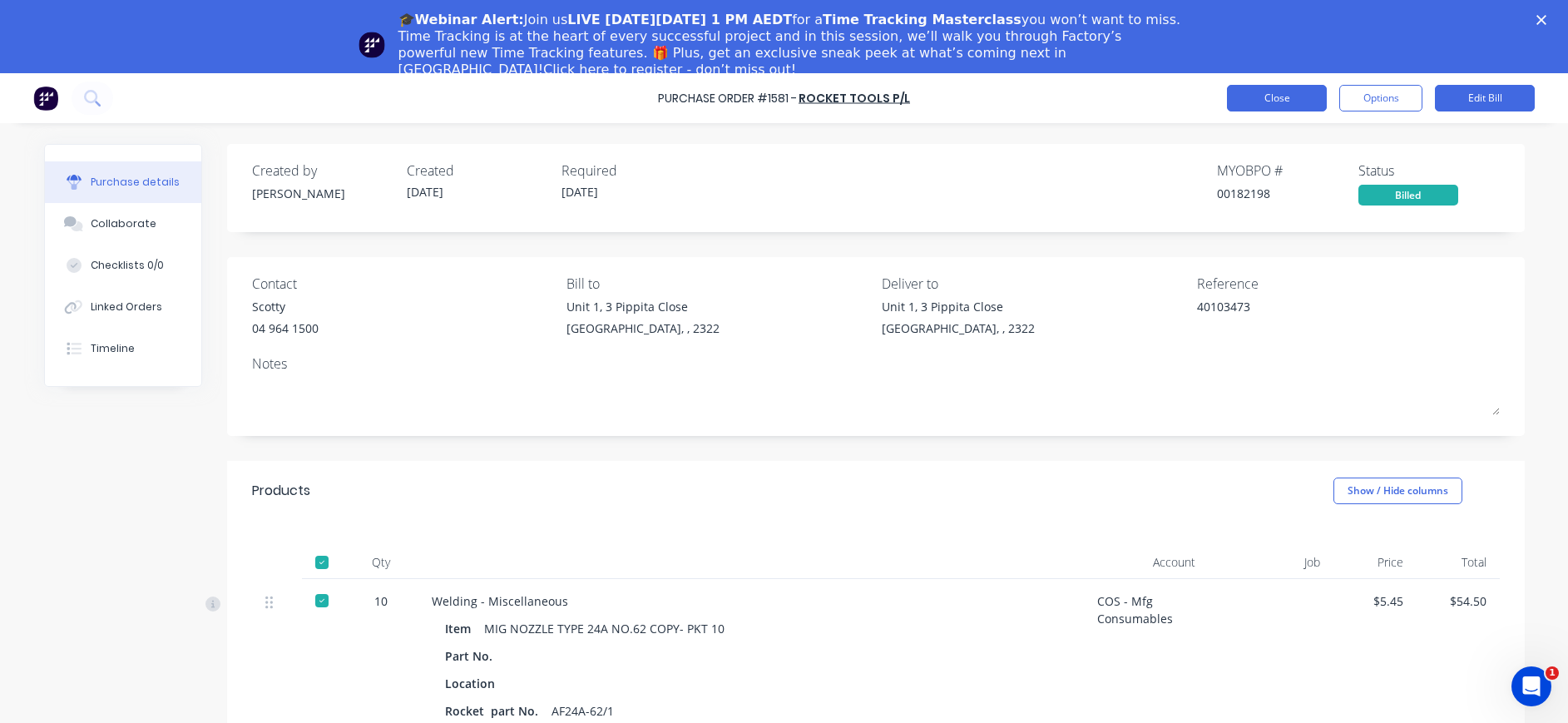
type textarea "x"
click at [1276, 86] on button "Close" at bounding box center [1276, 98] width 99 height 27
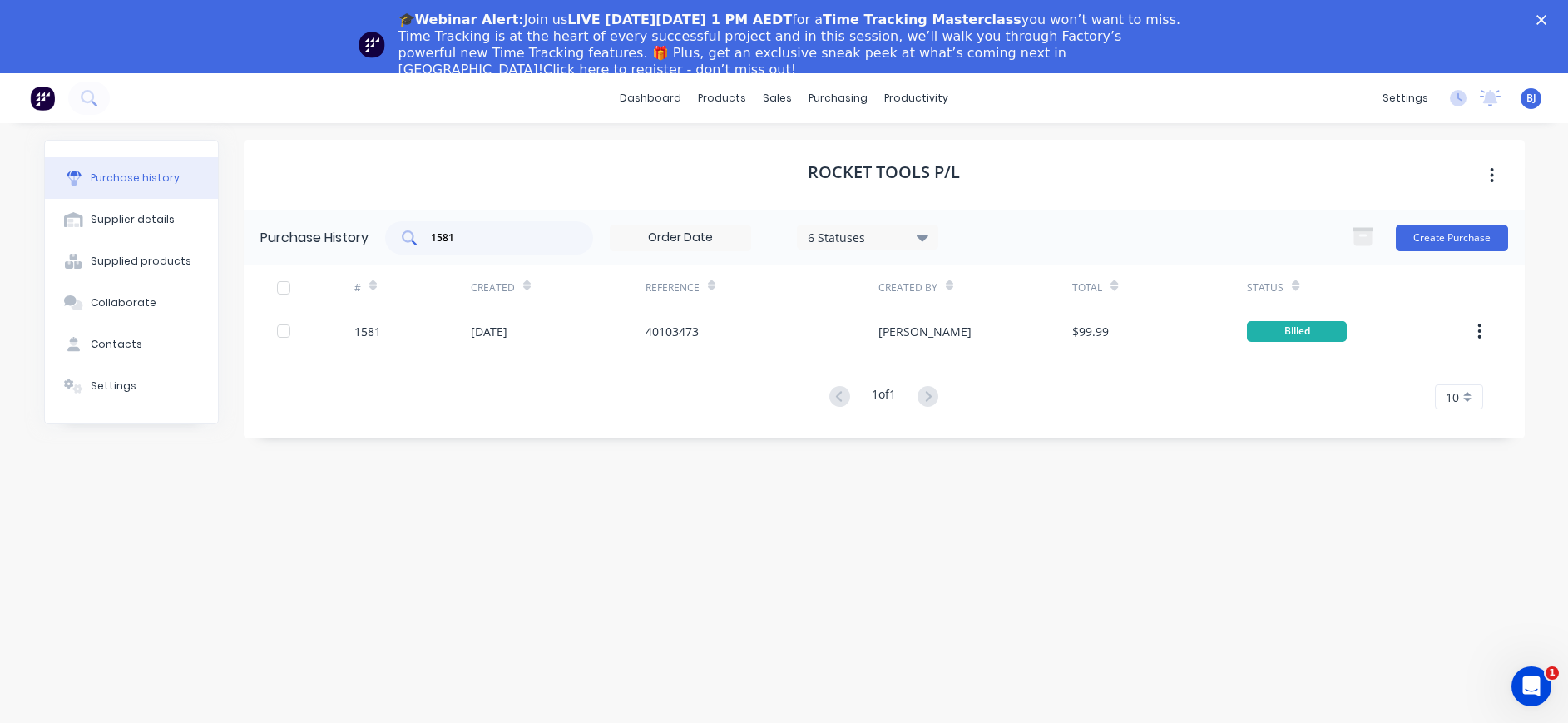
click at [502, 230] on input "1581" at bounding box center [498, 238] width 138 height 16
drag, startPoint x: 497, startPoint y: 234, endPoint x: 360, endPoint y: 239, distance: 137.1
click at [360, 239] on div "Purchase History 1581 6 Statuses 6 Statuses Create Purchase" at bounding box center [884, 237] width 1281 height 54
type input "1577"
click at [722, 402] on div "Rocket Tools P/L Purchase History 1577 6 Statuses 6 Statuses Create Purchase # …" at bounding box center [884, 451] width 1281 height 624
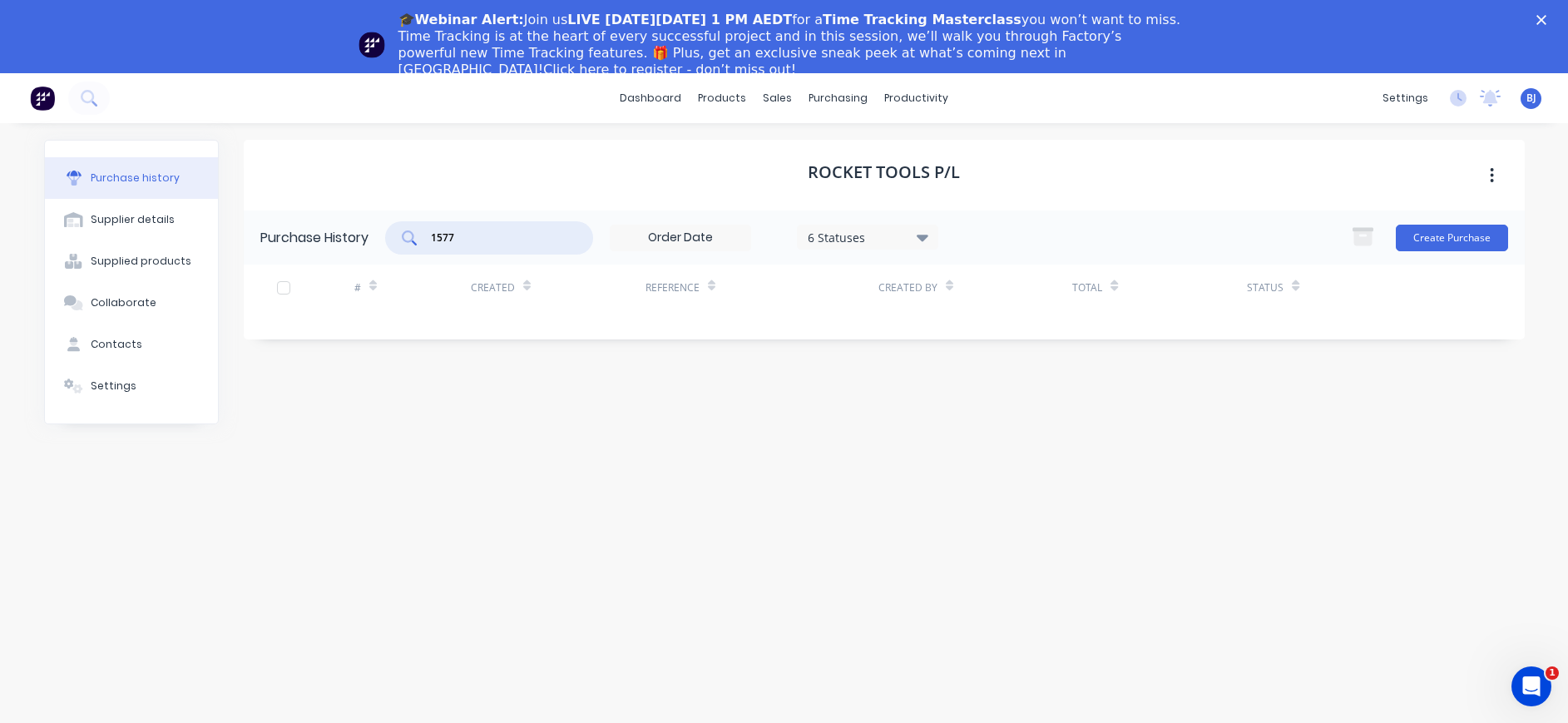
click at [523, 234] on input "1577" at bounding box center [498, 238] width 138 height 16
drag, startPoint x: 504, startPoint y: 233, endPoint x: 368, endPoint y: 233, distance: 136.0
click at [368, 233] on div "Purchase History 1577 6 Statuses 6 Statuses Create Purchase" at bounding box center [884, 237] width 1281 height 54
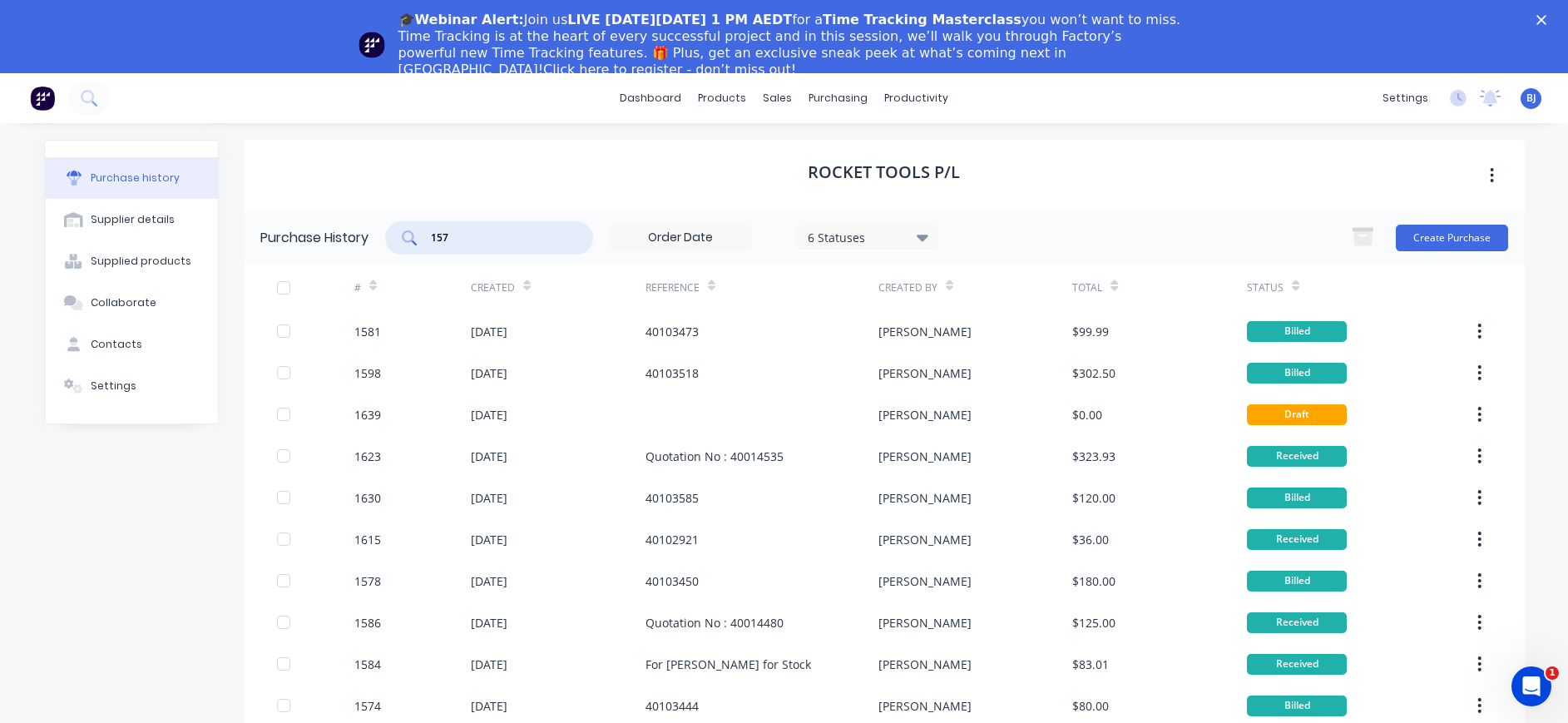
type input "1577"
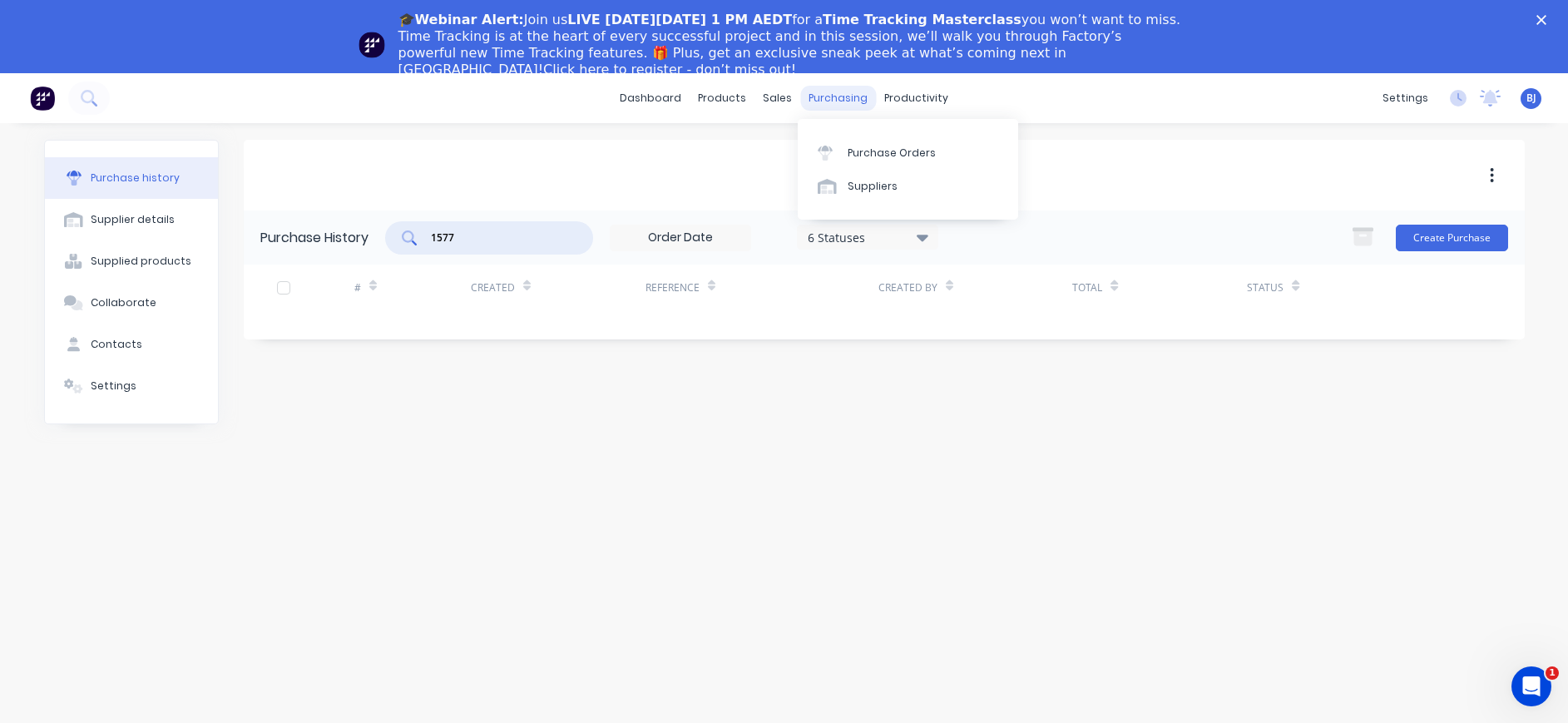
click at [833, 93] on div "purchasing" at bounding box center [838, 98] width 76 height 25
click at [858, 143] on link "Purchase Orders" at bounding box center [908, 152] width 220 height 33
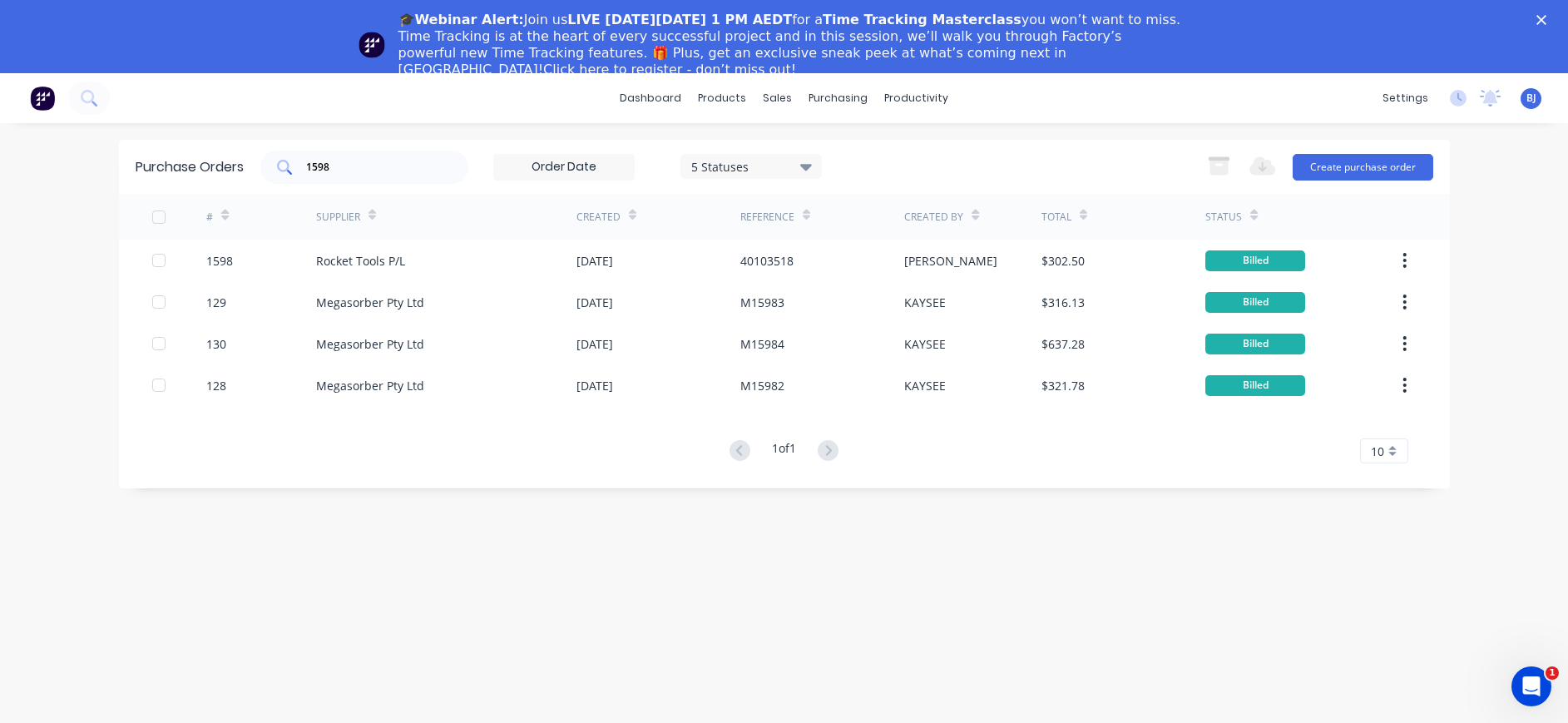
click at [389, 156] on div "1598" at bounding box center [364, 167] width 208 height 33
drag, startPoint x: 362, startPoint y: 160, endPoint x: 204, endPoint y: 167, distance: 158.2
click at [204, 167] on div "Purchase Orders 1598 5 Statuses 5 Statuses Export to Excel (XLSX) Create purcha…" at bounding box center [784, 167] width 1330 height 54
drag, startPoint x: 204, startPoint y: 167, endPoint x: 435, endPoint y: 171, distance: 231.0
click at [441, 171] on div "1598" at bounding box center [364, 167] width 208 height 33
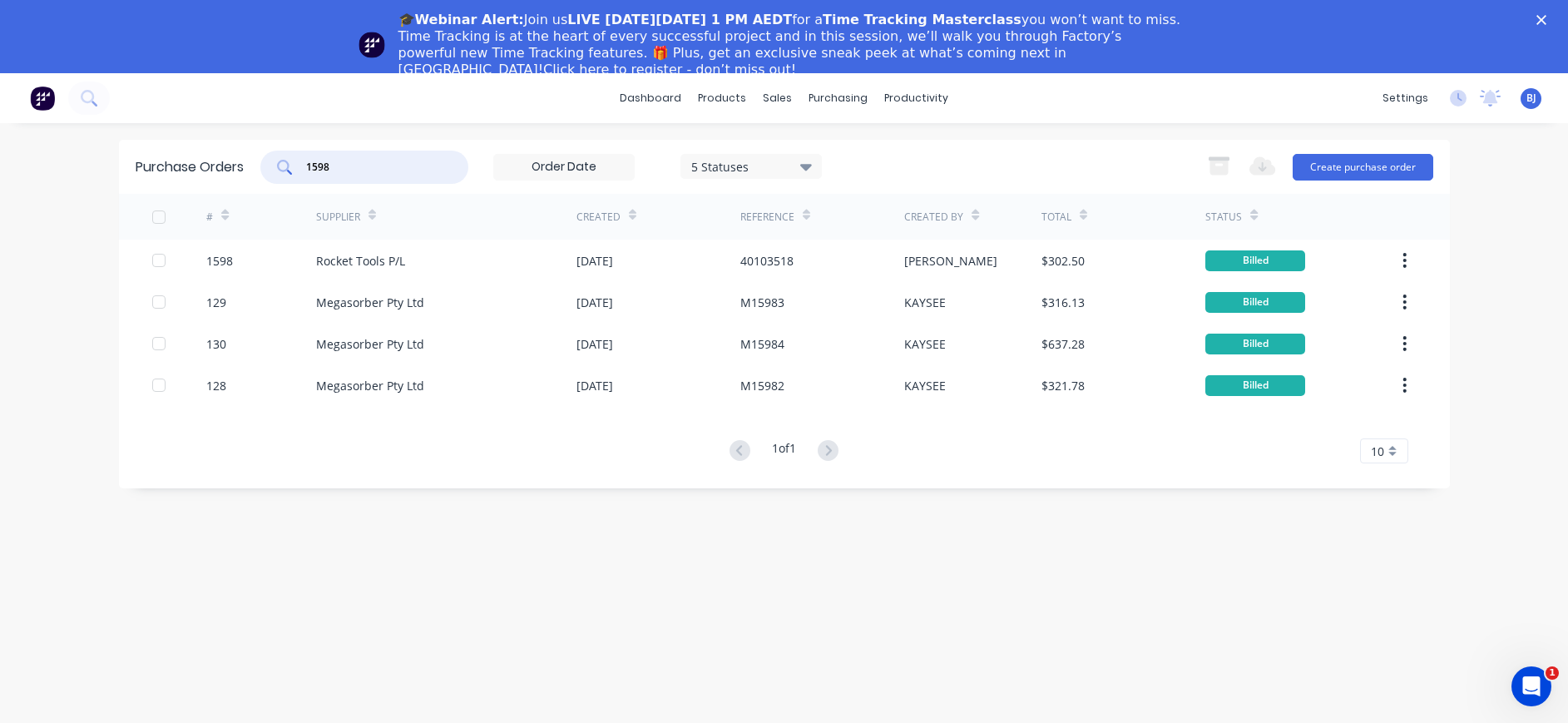
drag, startPoint x: 384, startPoint y: 168, endPoint x: 276, endPoint y: 165, distance: 108.0
click at [276, 165] on div "1598" at bounding box center [364, 167] width 208 height 33
type input "1577"
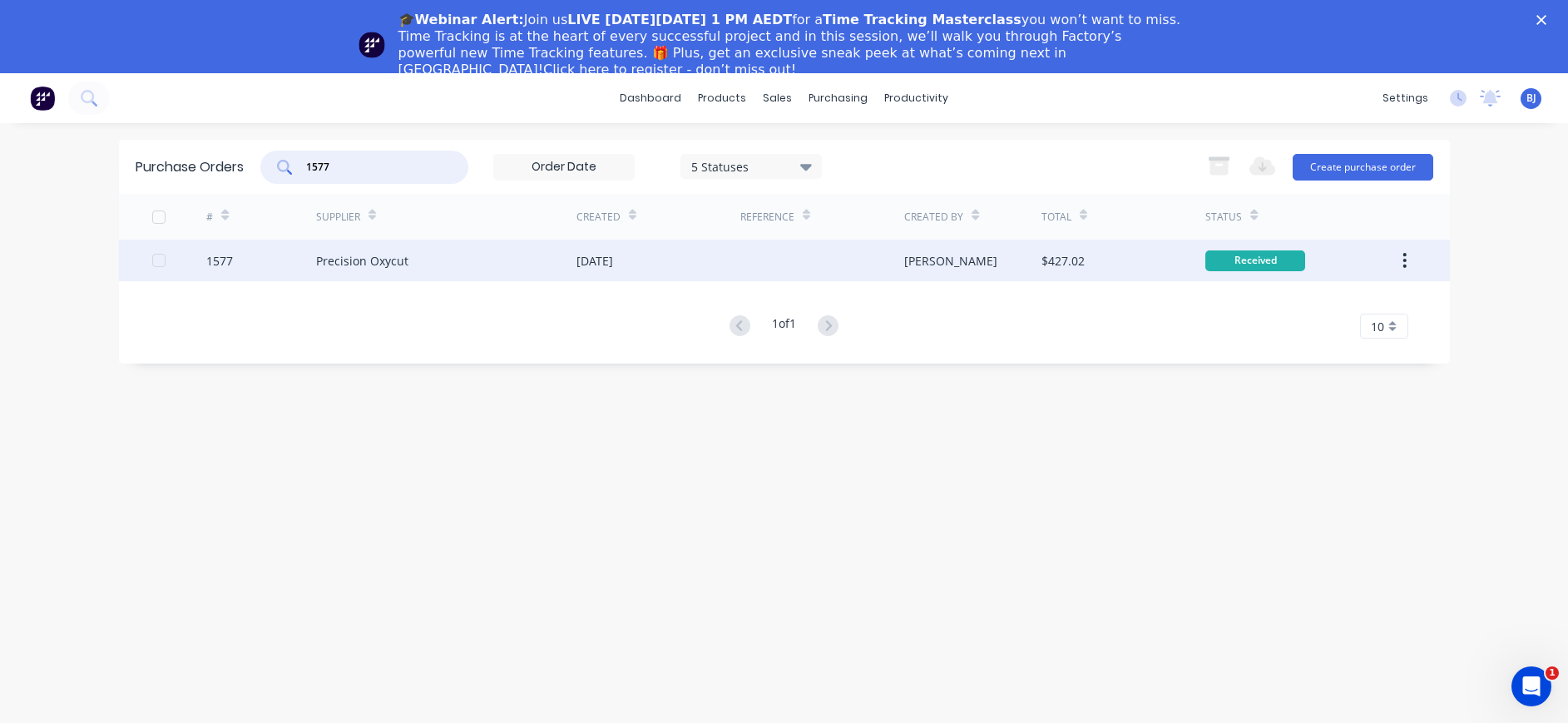
click at [405, 256] on div "Precision Oxycut" at bounding box center [362, 261] width 92 height 17
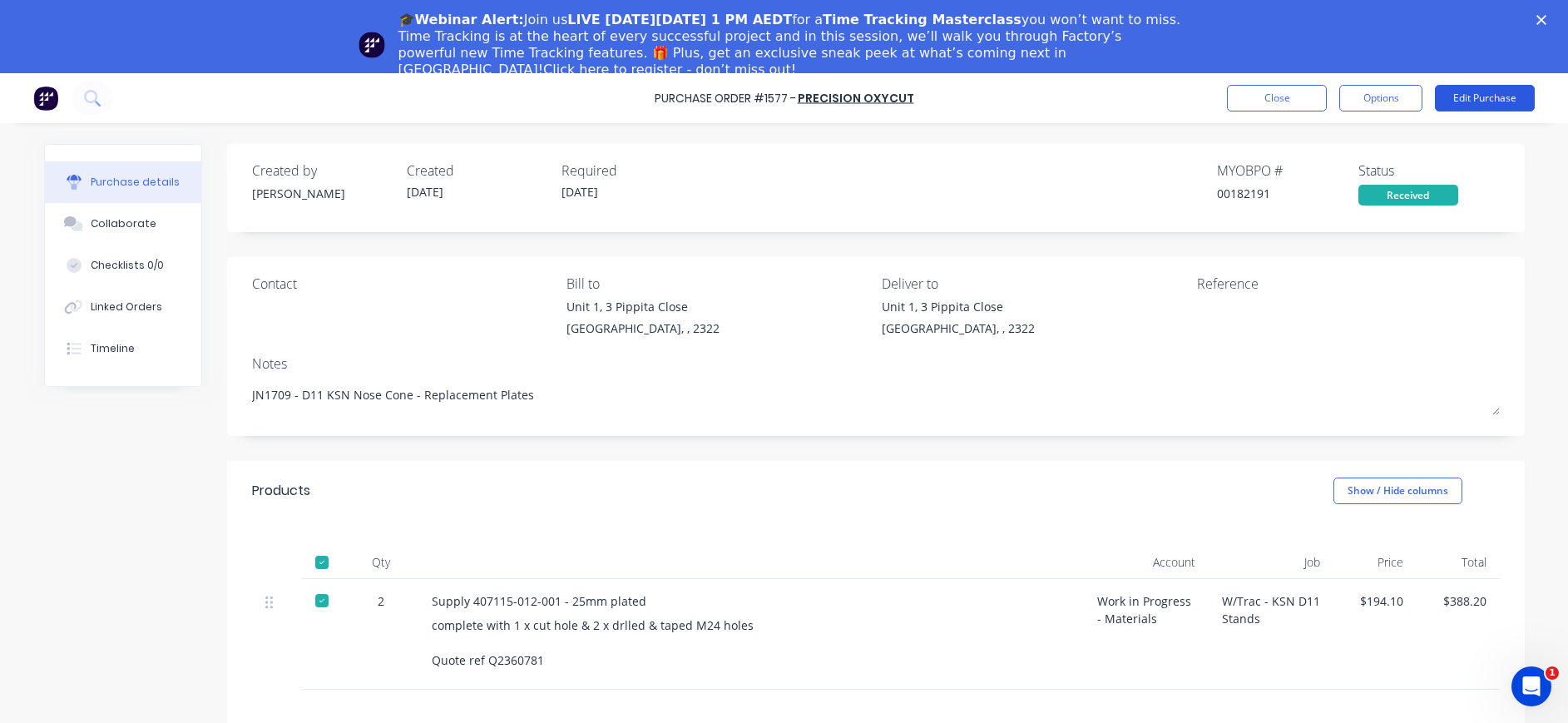
click at [1461, 98] on button "Edit Purchase" at bounding box center [1484, 98] width 99 height 27
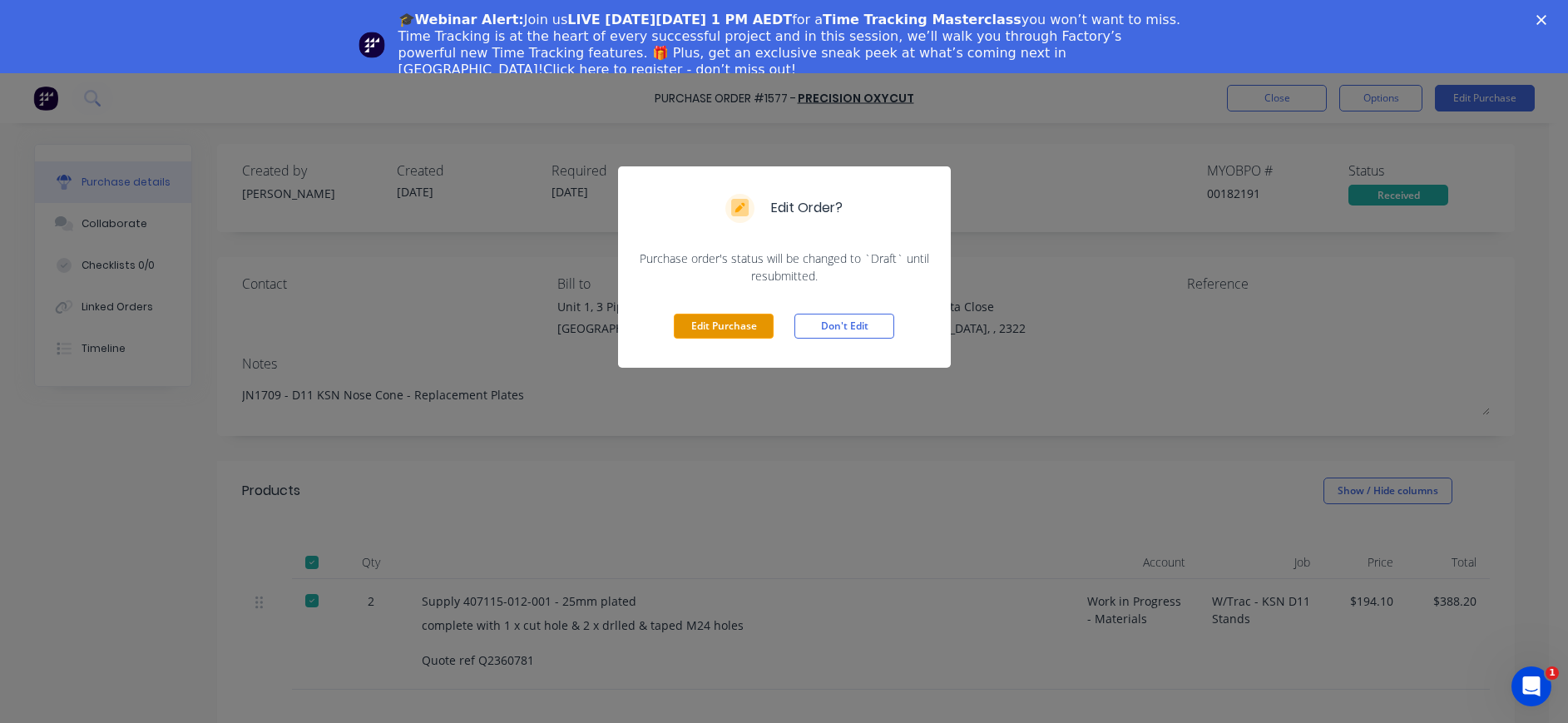
click at [688, 330] on button "Edit Purchase" at bounding box center [723, 326] width 99 height 25
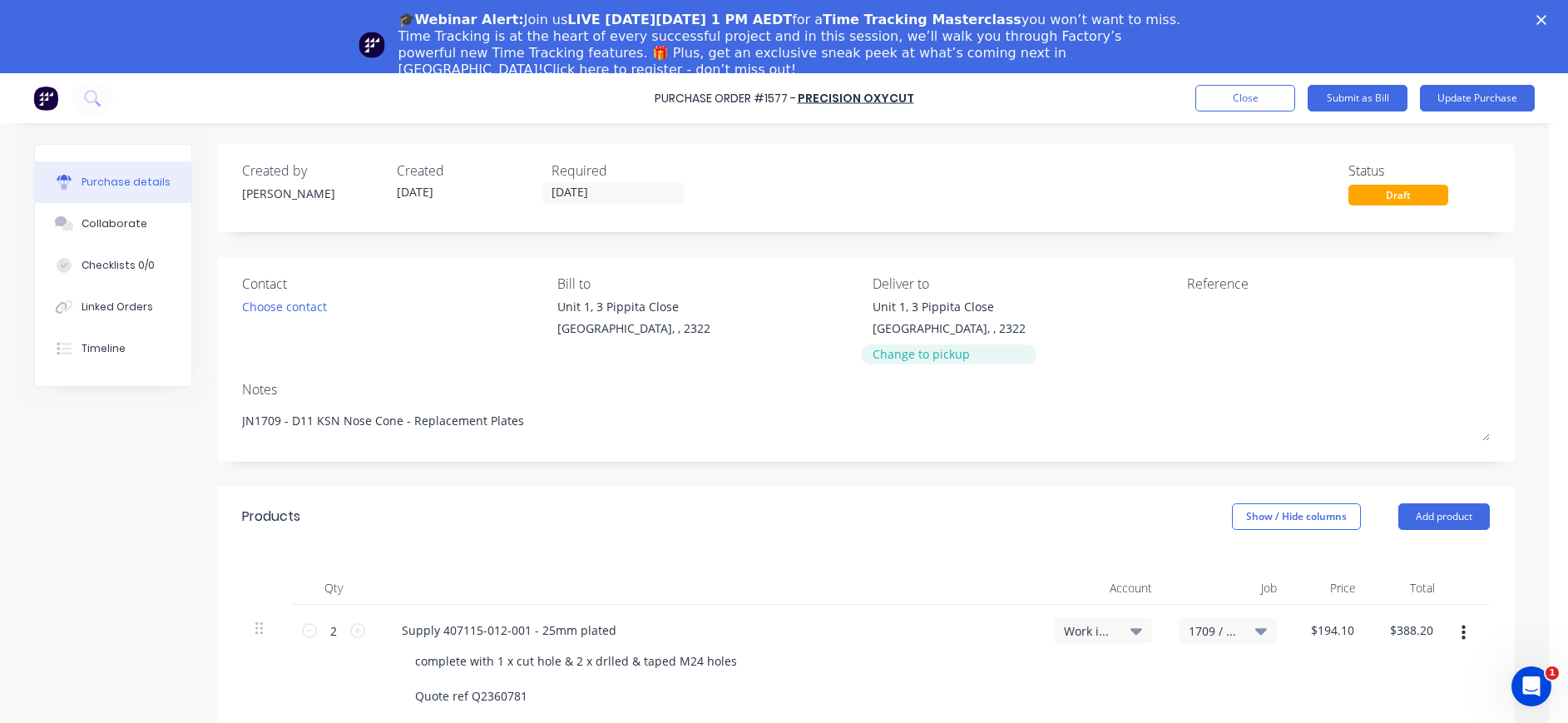
type textarea "x"
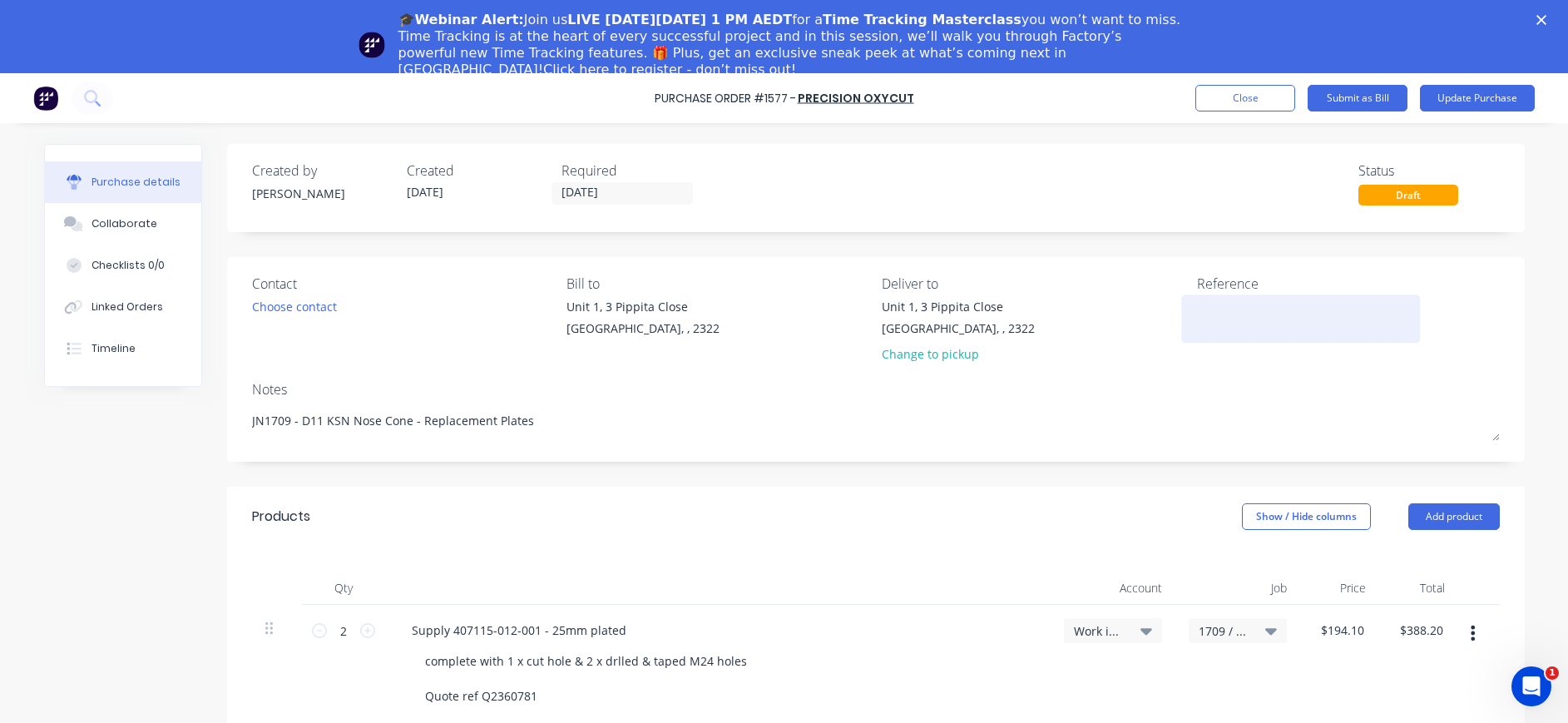
click at [1197, 307] on textarea at bounding box center [1300, 316] width 208 height 37
type textarea "116701"
type textarea "x"
click at [1196, 307] on div "116701" at bounding box center [1300, 318] width 208 height 42
click at [1196, 307] on textarea "116701" at bounding box center [1300, 316] width 208 height 37
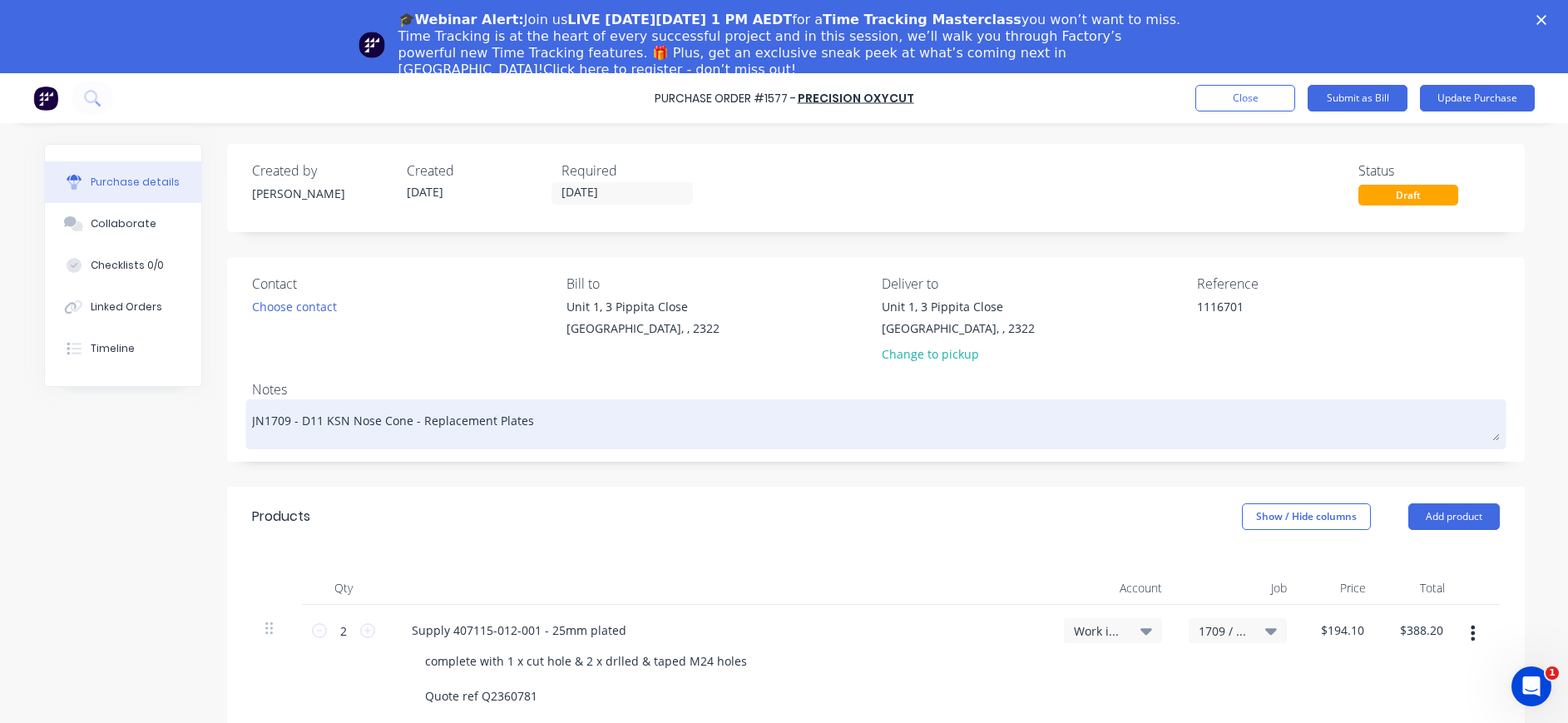
scroll to position [284, 0]
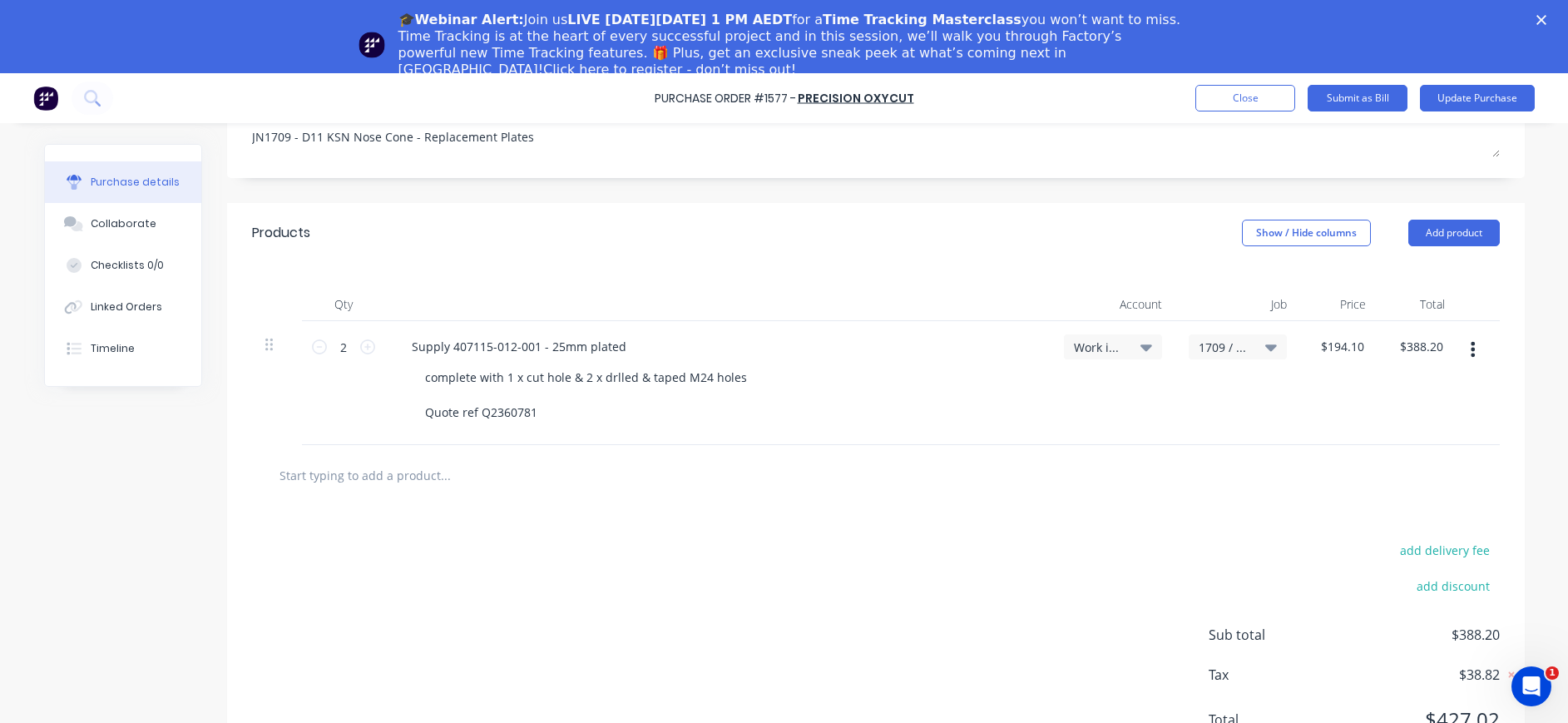
type textarea "1116701"
type textarea "x"
type textarea "1116701"
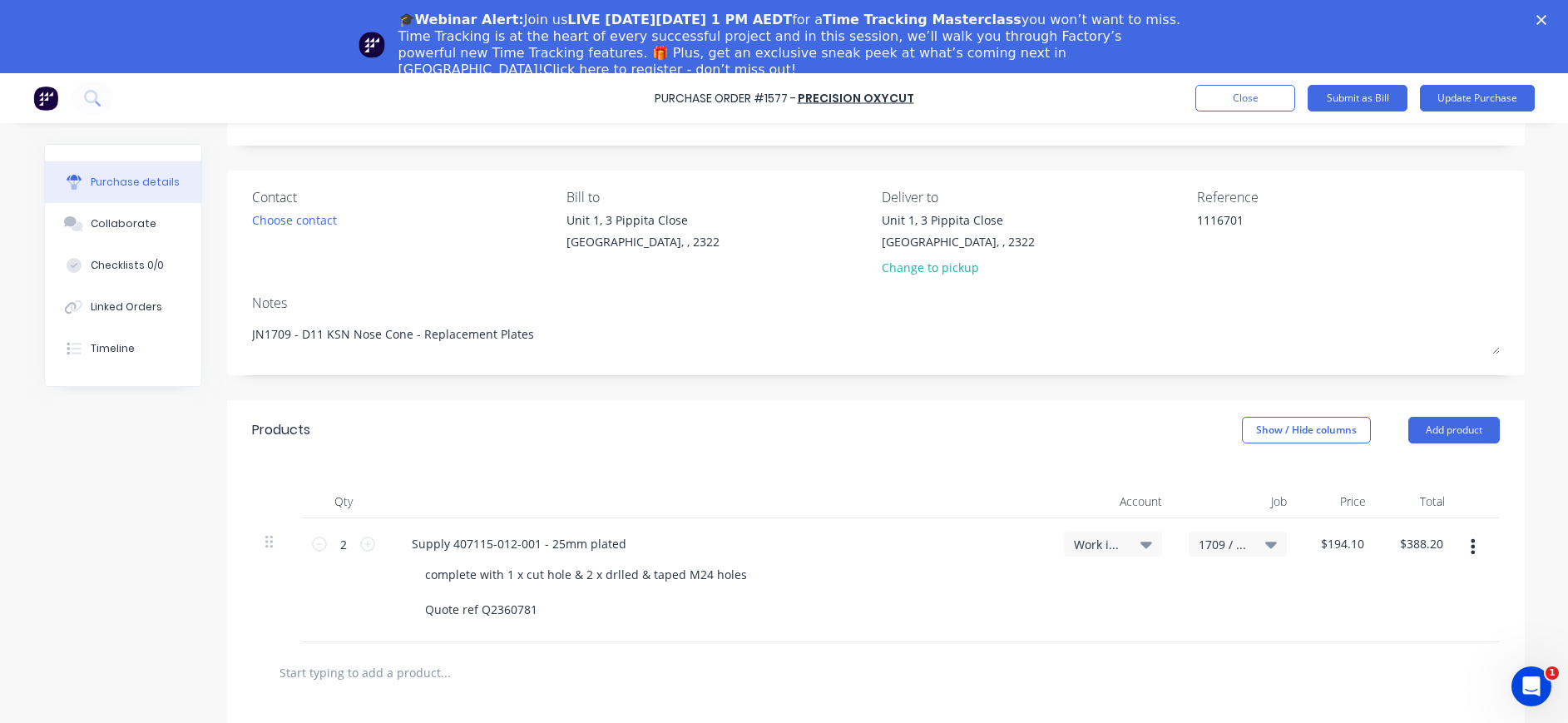
scroll to position [0, 0]
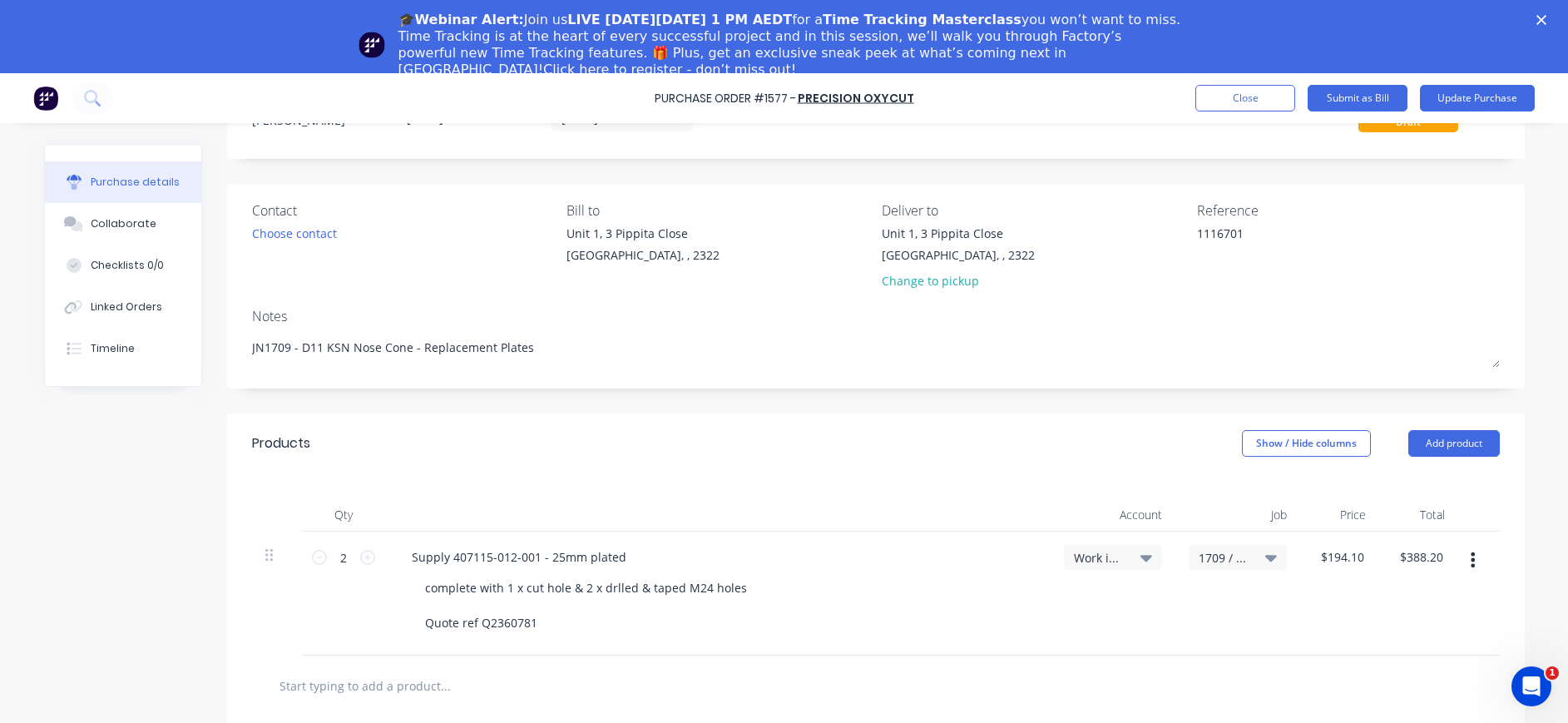
drag, startPoint x: 158, startPoint y: 216, endPoint x: 303, endPoint y: 246, distance: 148.1
click at [158, 217] on button "Collaborate" at bounding box center [123, 224] width 156 height 42
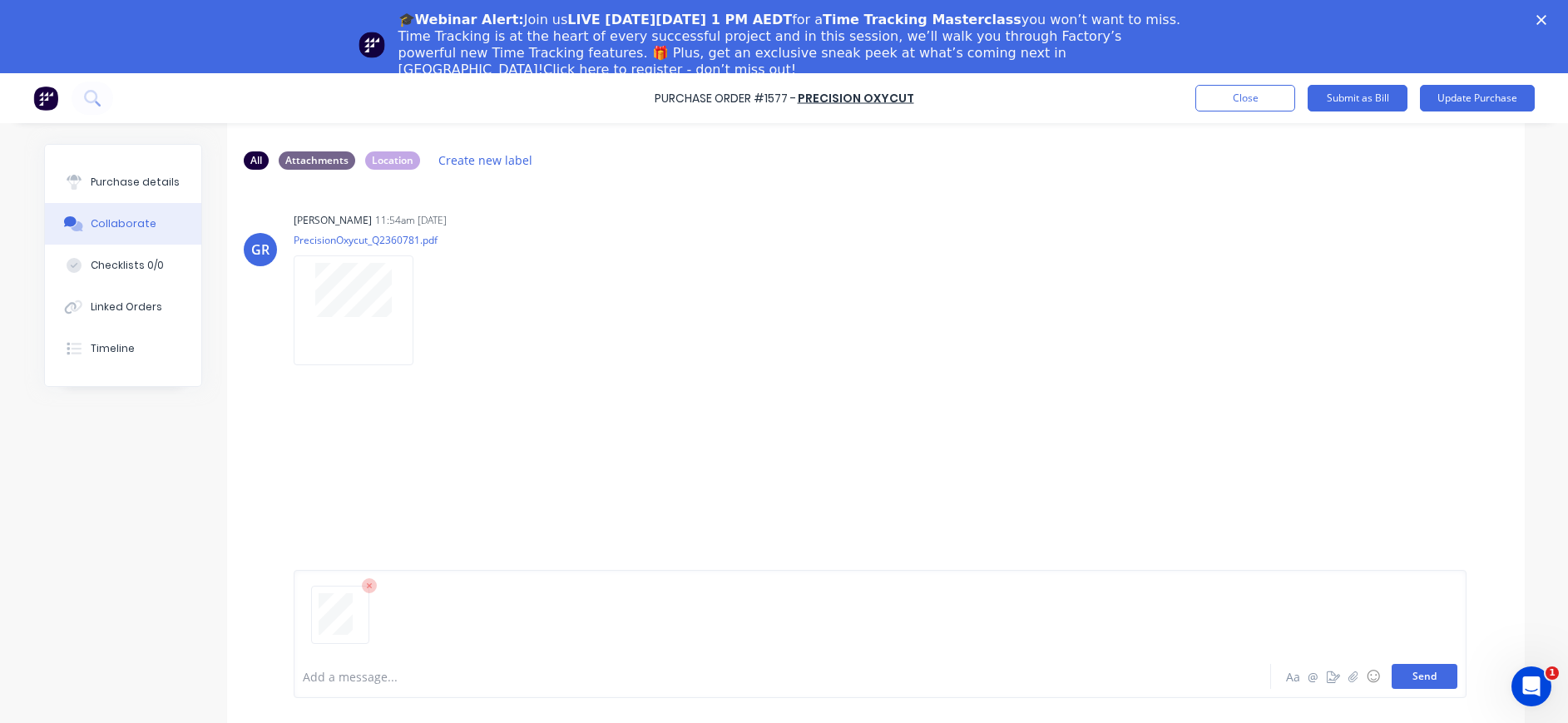
click at [1427, 678] on button "Send" at bounding box center [1425, 676] width 66 height 25
click at [150, 175] on div "Purchase details" at bounding box center [135, 182] width 89 height 15
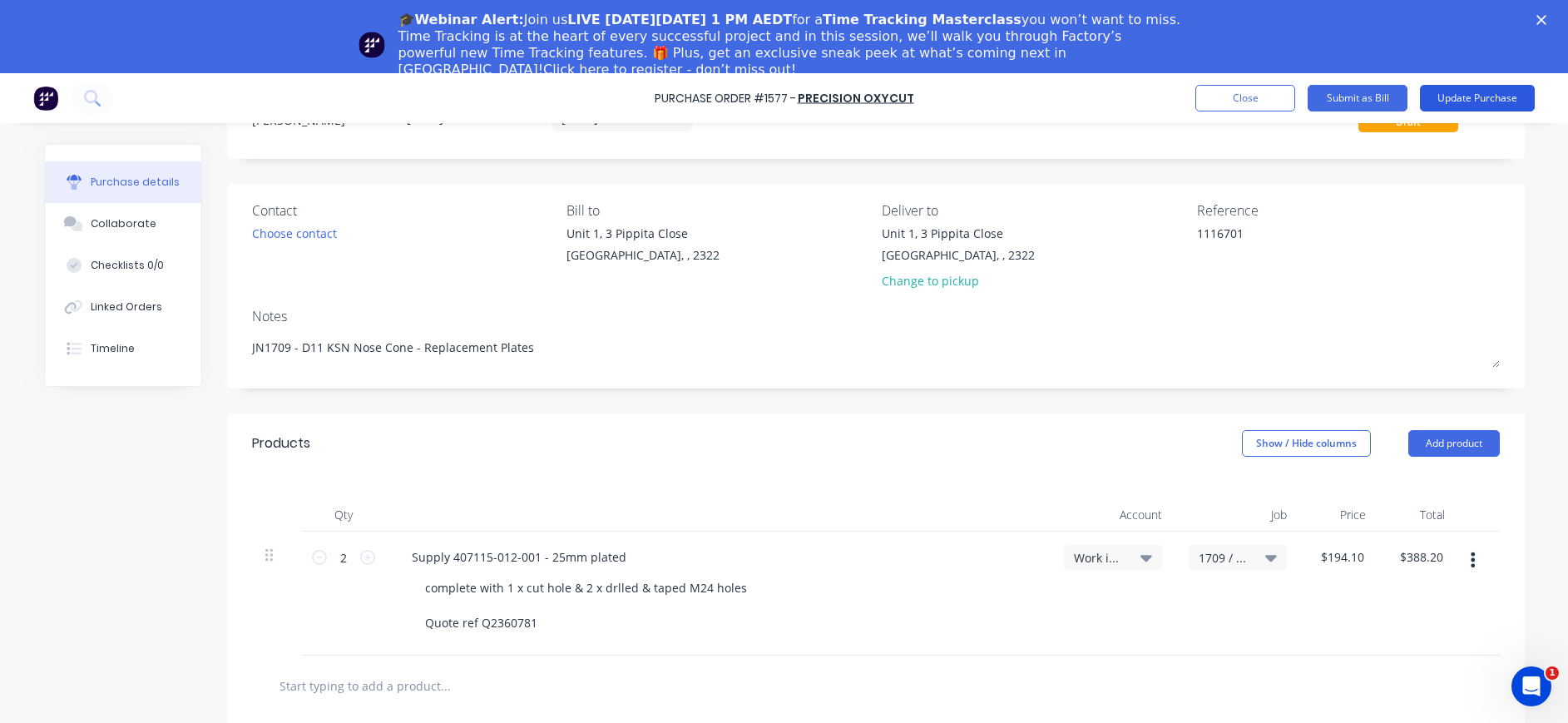
click at [1465, 101] on button "Update Purchase" at bounding box center [1476, 98] width 115 height 27
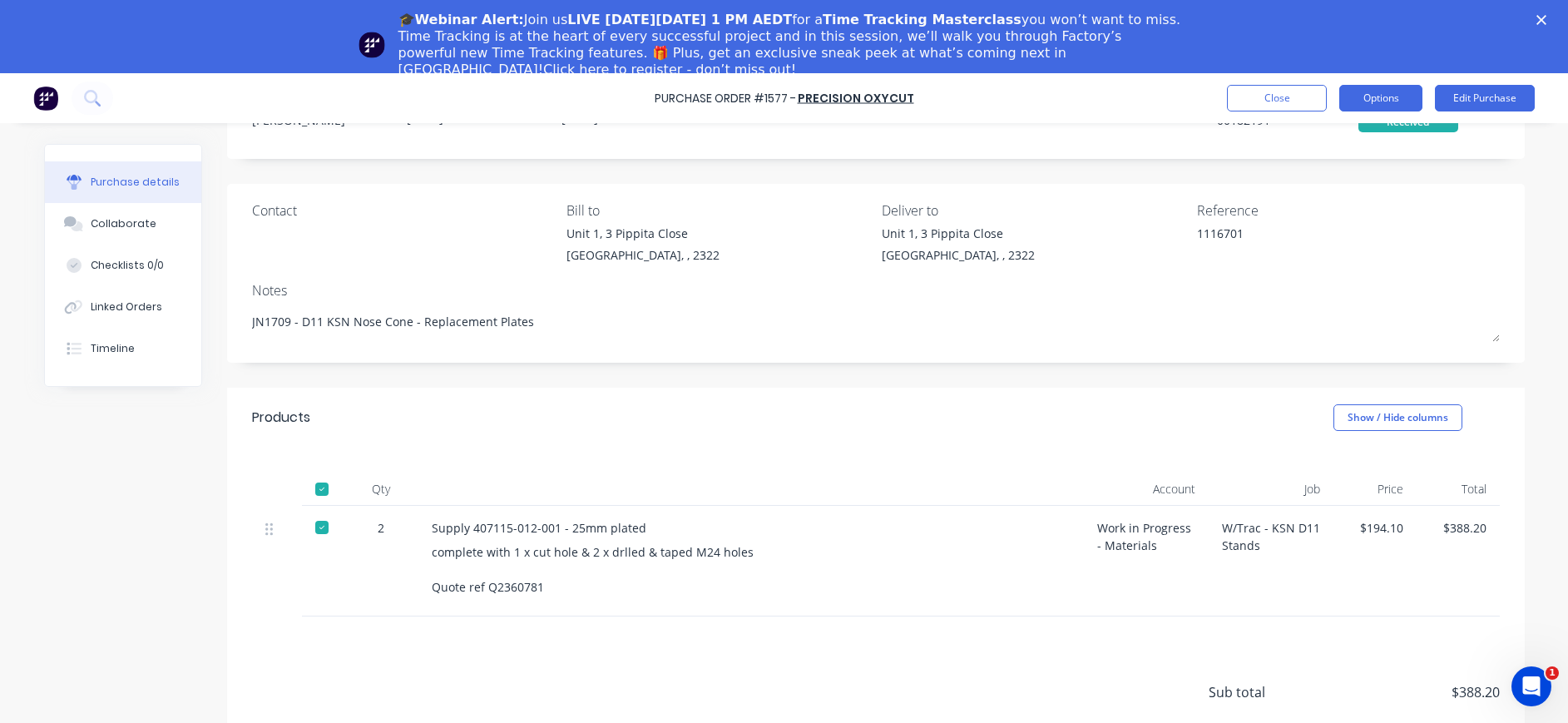
click at [1384, 100] on button "Options" at bounding box center [1380, 98] width 83 height 27
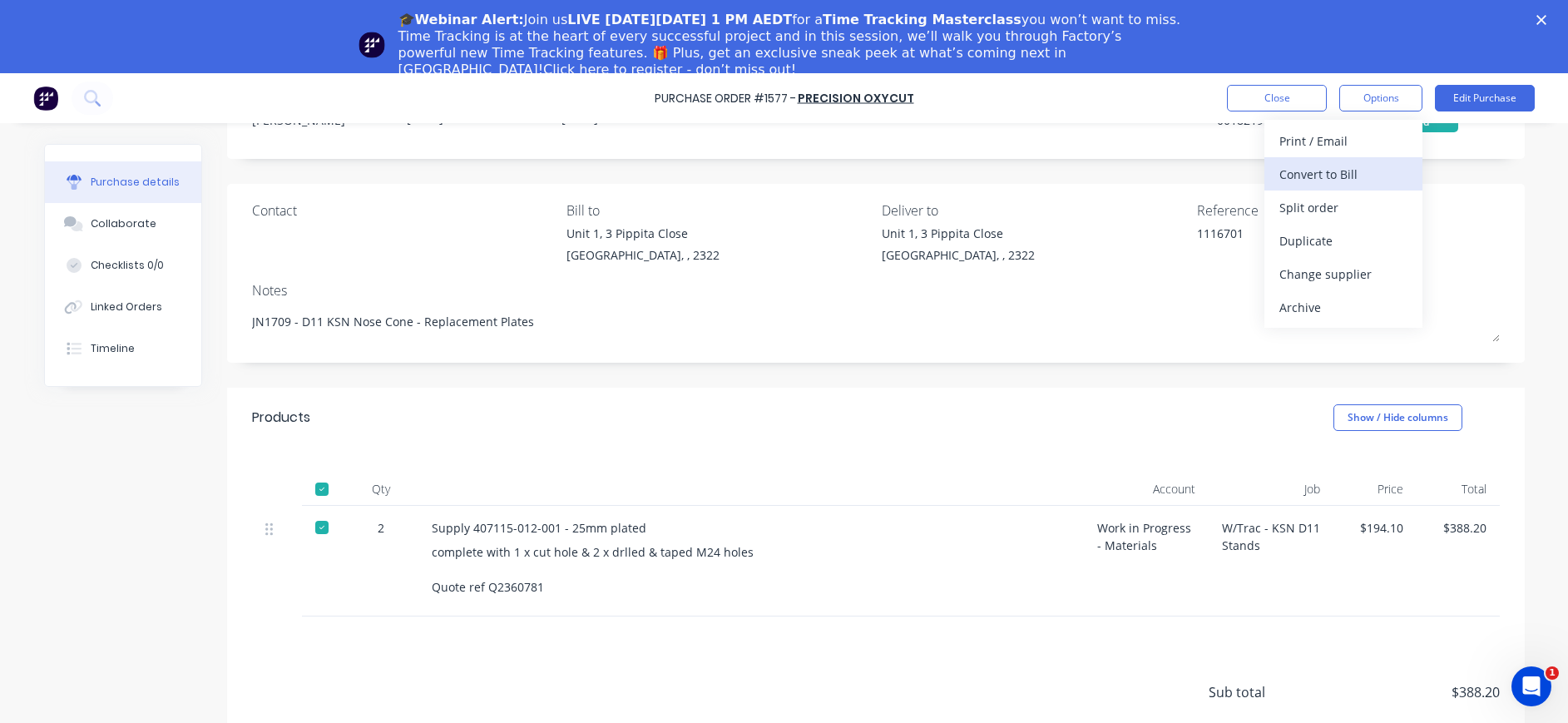
click at [1330, 176] on div "Convert to Bill" at bounding box center [1343, 175] width 128 height 24
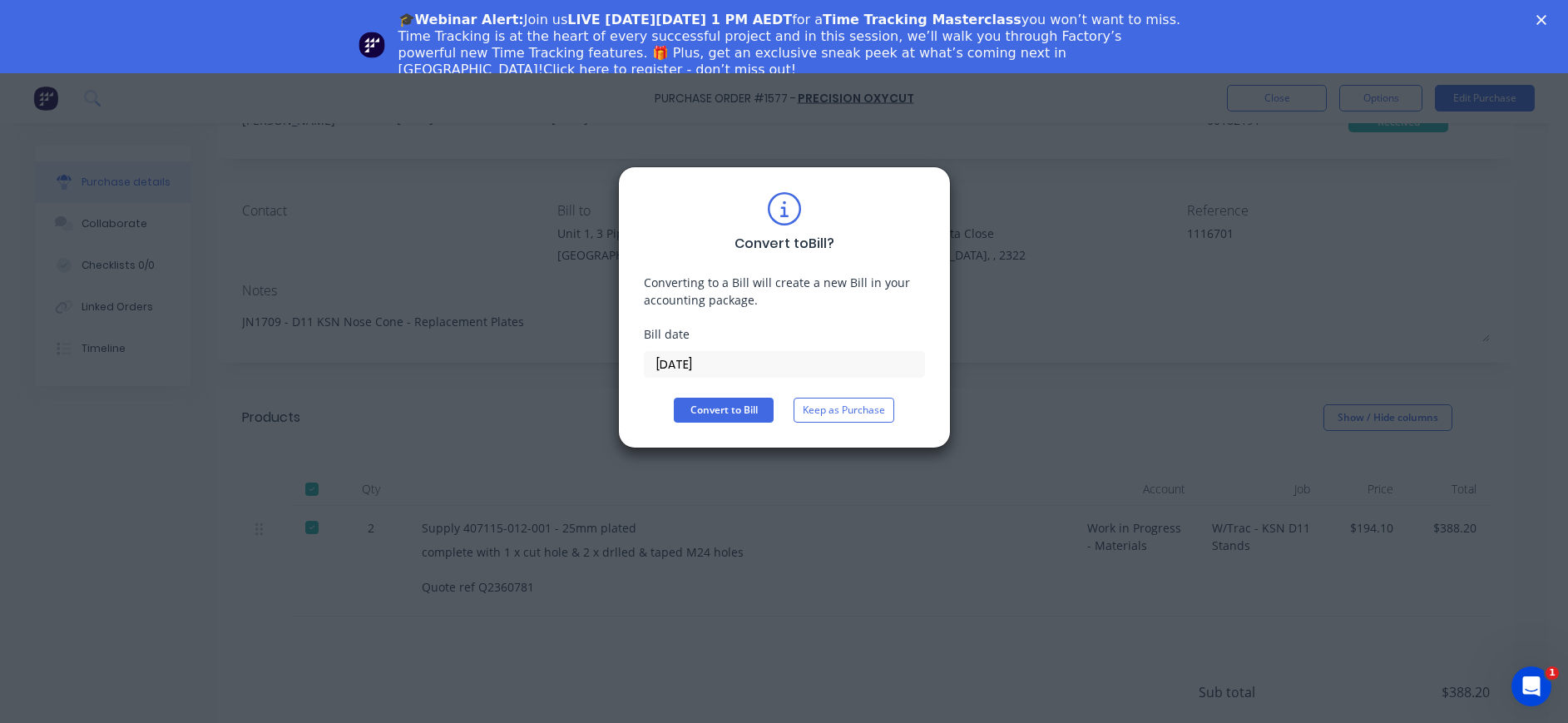
drag, startPoint x: 651, startPoint y: 360, endPoint x: 666, endPoint y: 366, distance: 16.2
click at [653, 361] on input "02/10/25" at bounding box center [784, 364] width 279 height 25
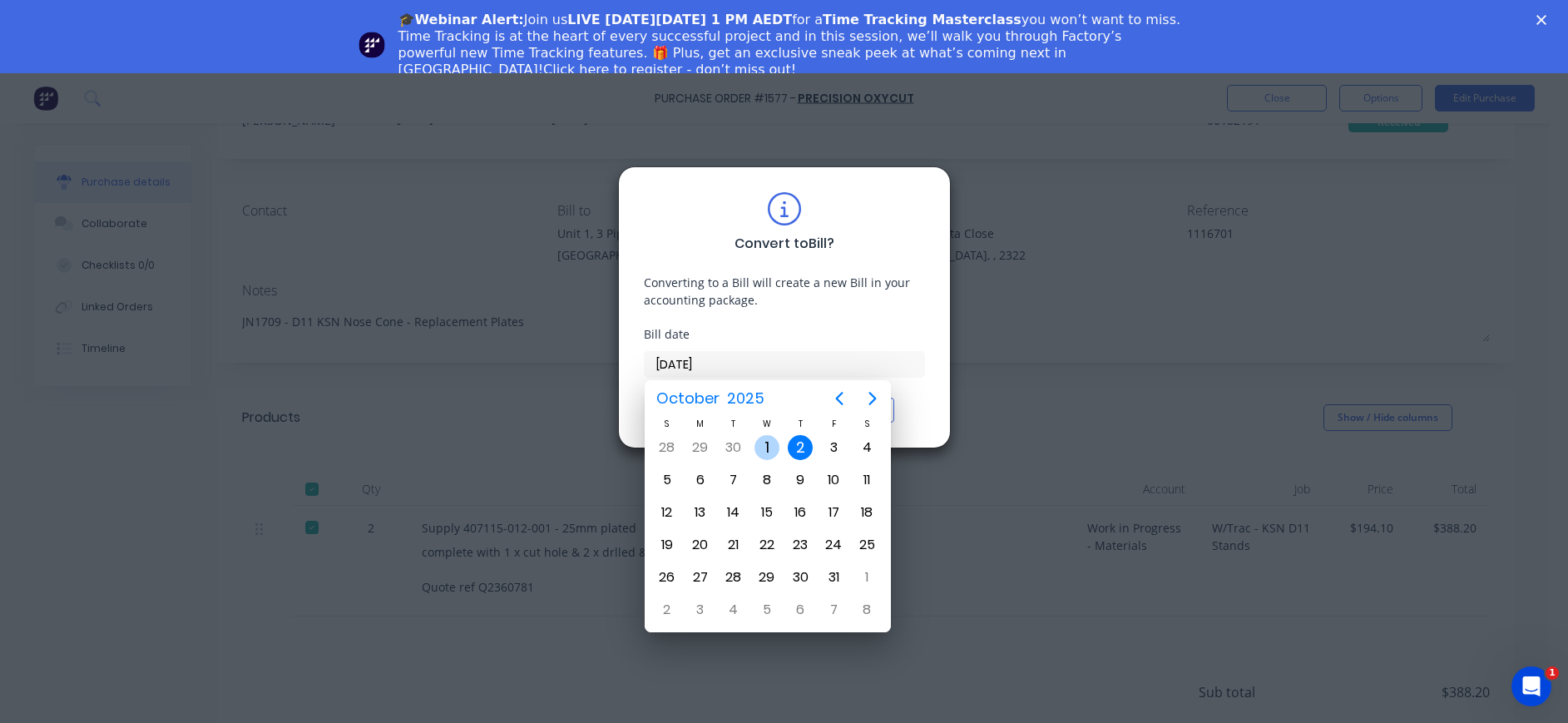
click at [770, 440] on div "1" at bounding box center [767, 447] width 25 height 25
type input "01/10/25"
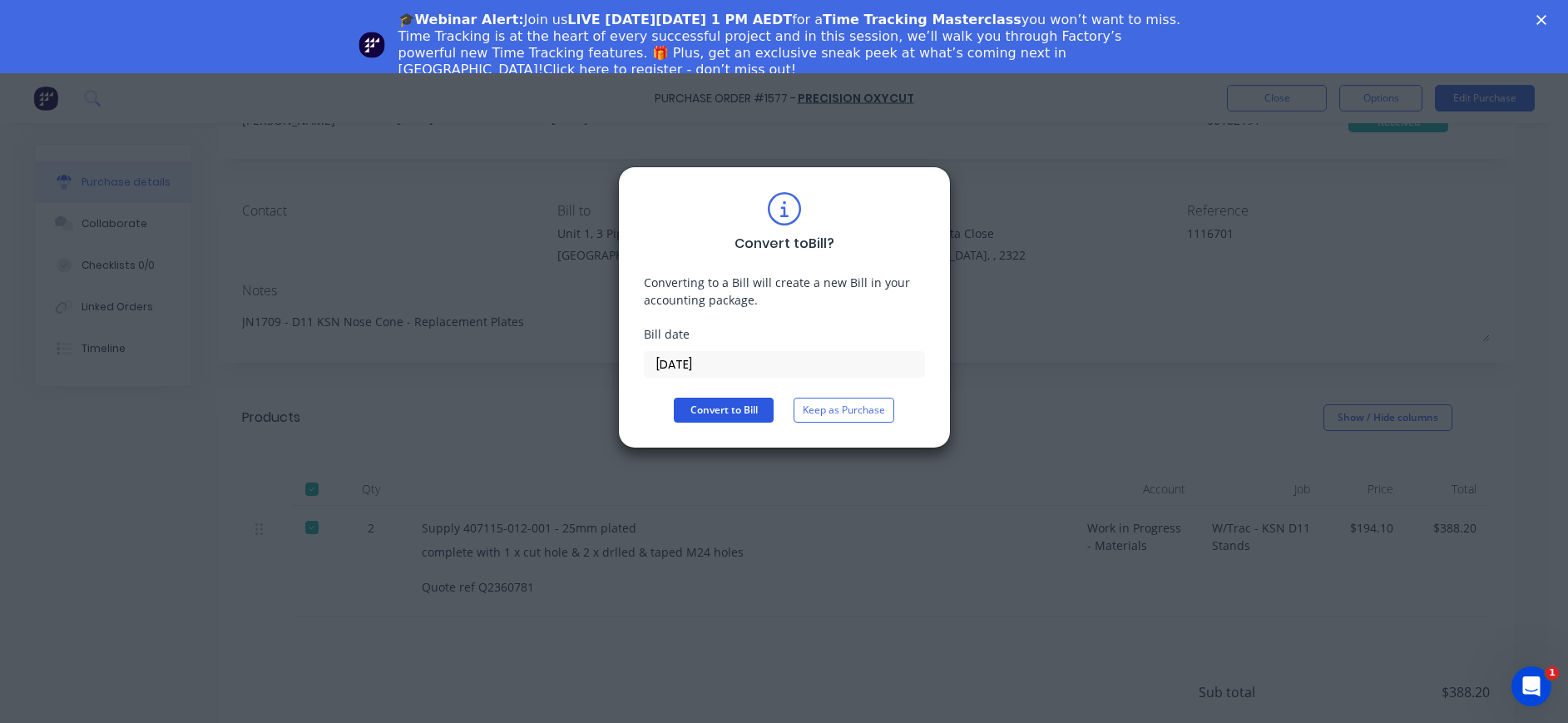
click at [732, 414] on button "Convert to Bill" at bounding box center [723, 410] width 99 height 25
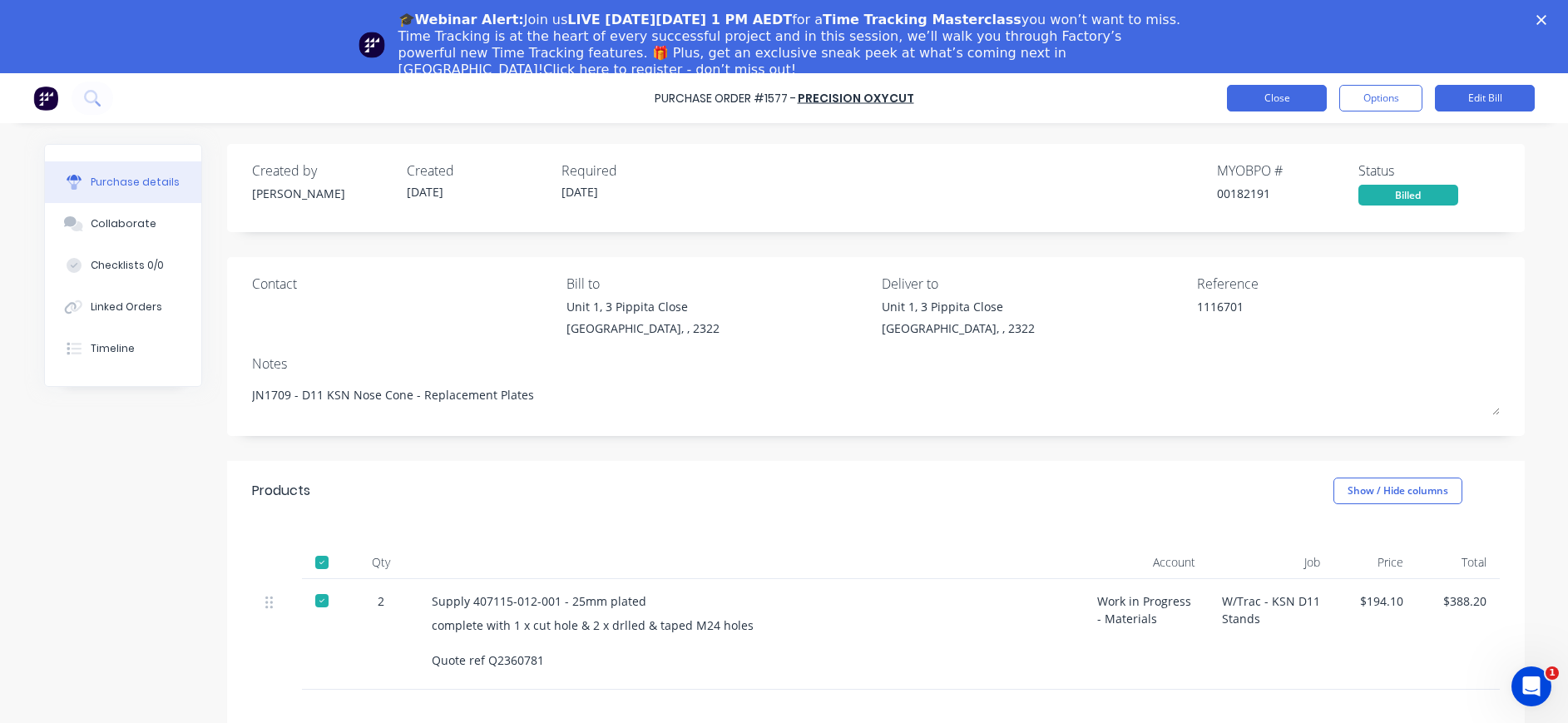
click at [1273, 98] on button "Close" at bounding box center [1276, 98] width 99 height 27
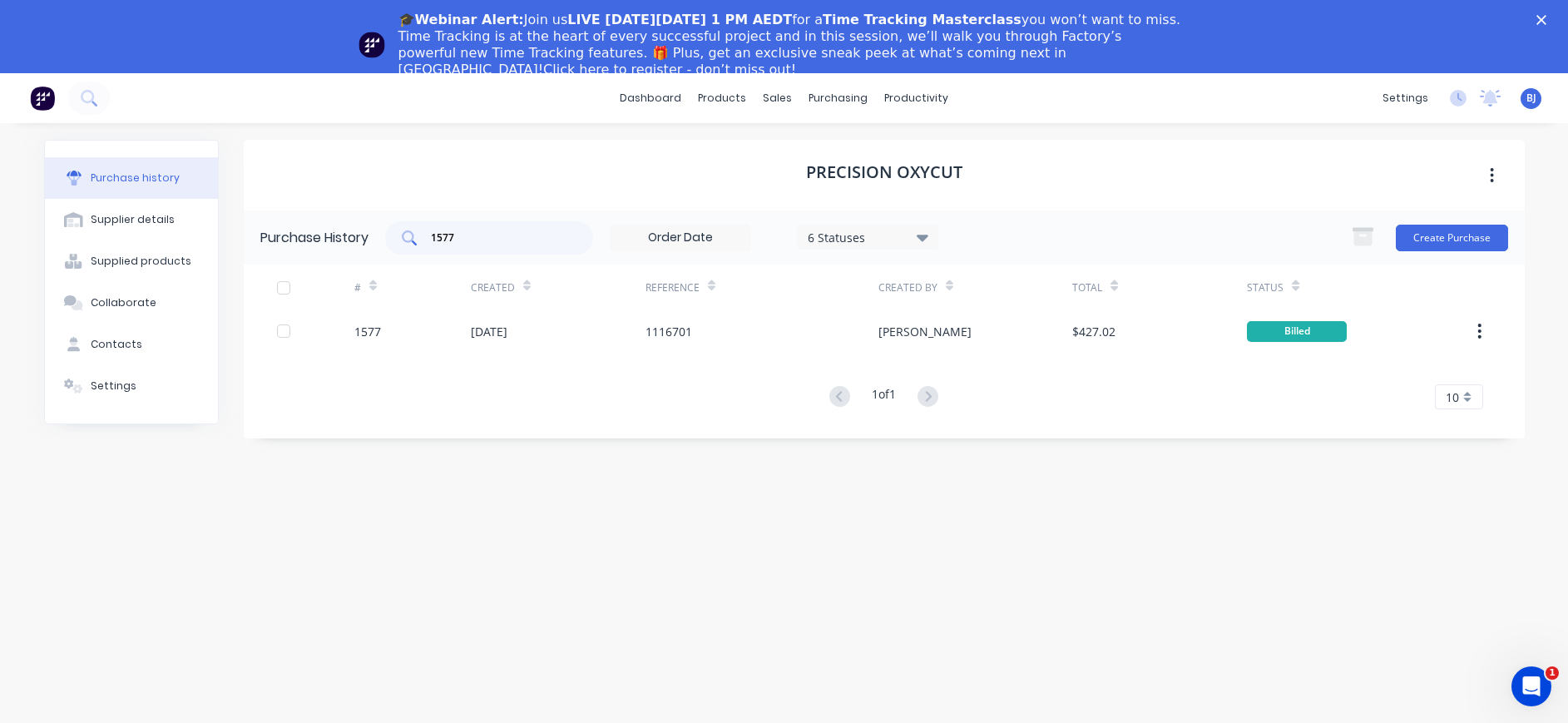
click at [487, 247] on div "1577" at bounding box center [488, 238] width 208 height 33
drag, startPoint x: 475, startPoint y: 239, endPoint x: 405, endPoint y: 236, distance: 70.1
click at [405, 236] on div "1577" at bounding box center [488, 238] width 208 height 33
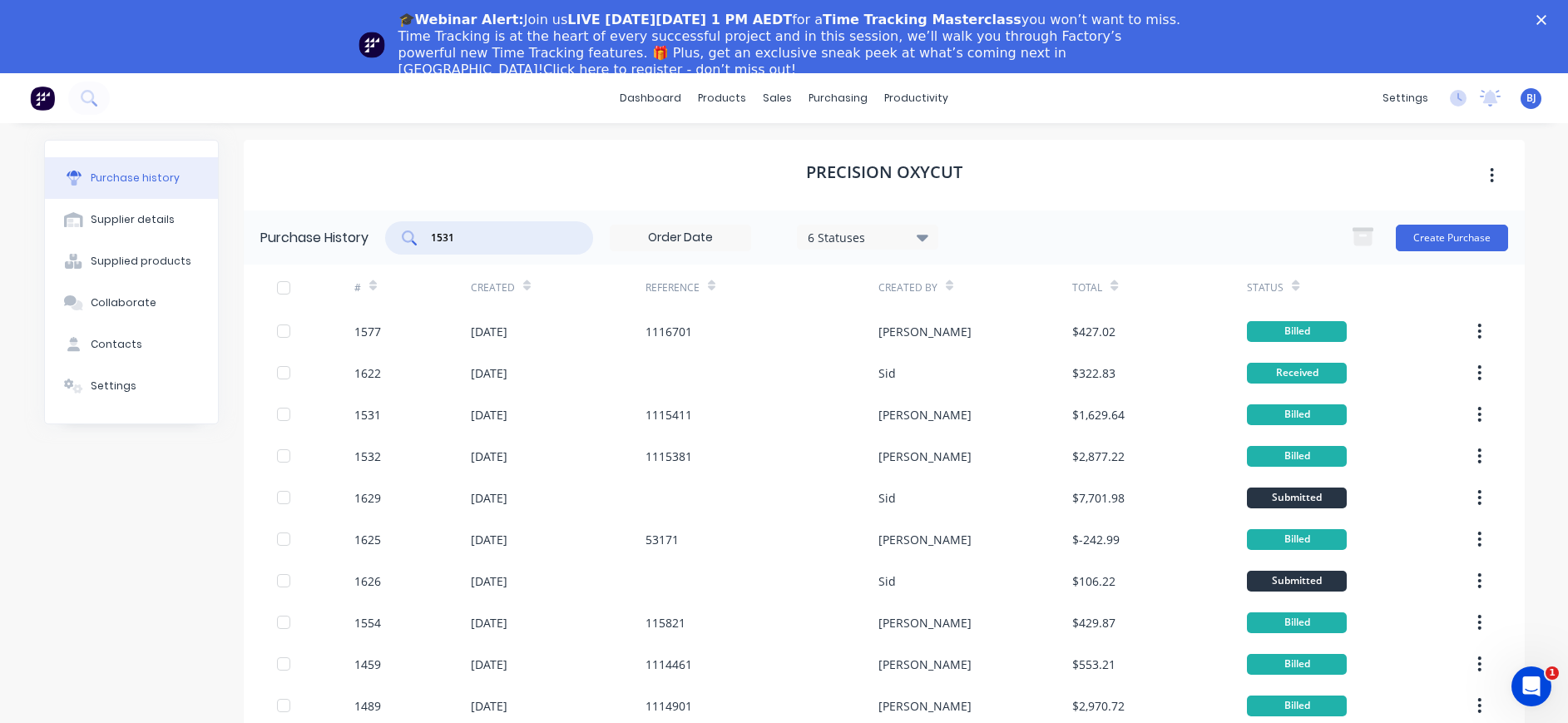
type input "1531"
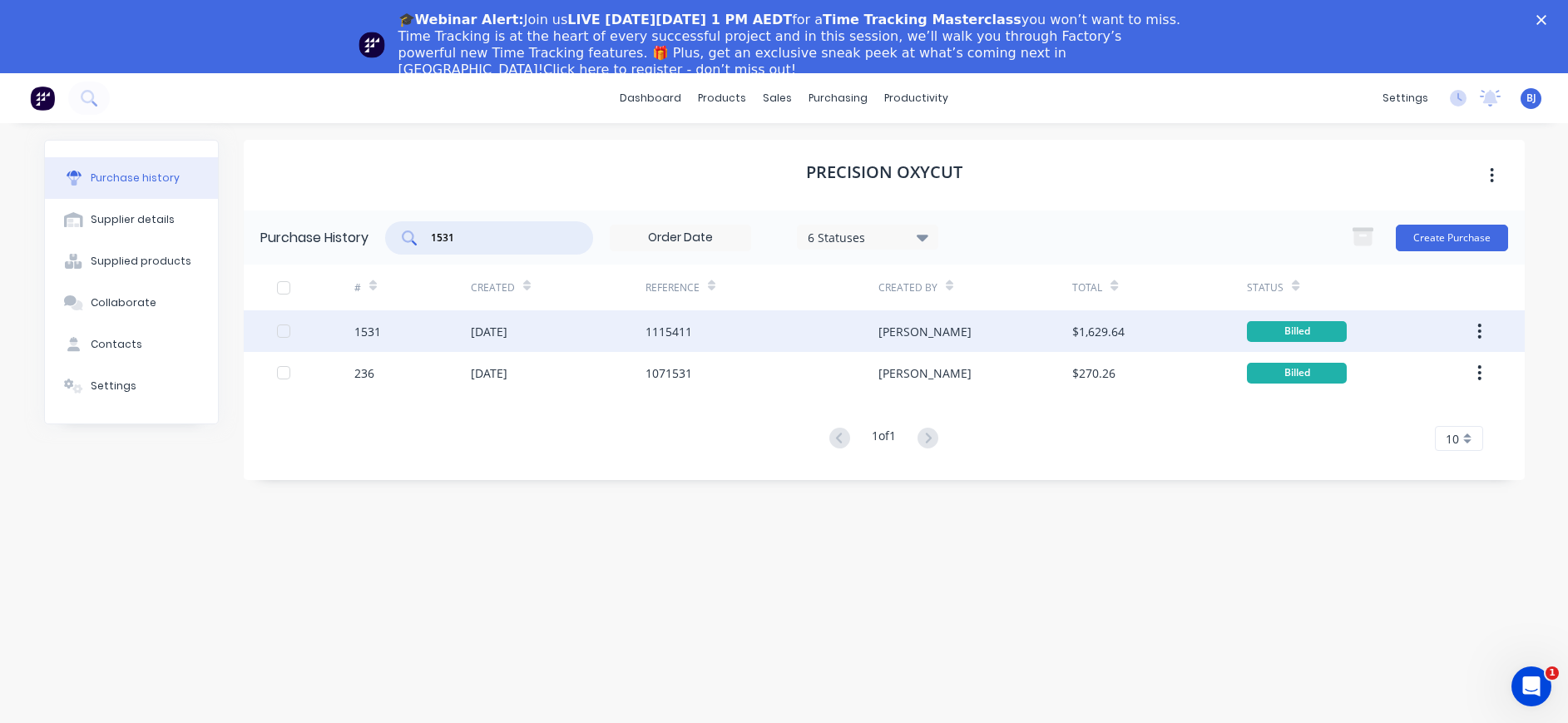
click at [507, 332] on div "15 Sep 2025" at bounding box center [489, 331] width 36 height 17
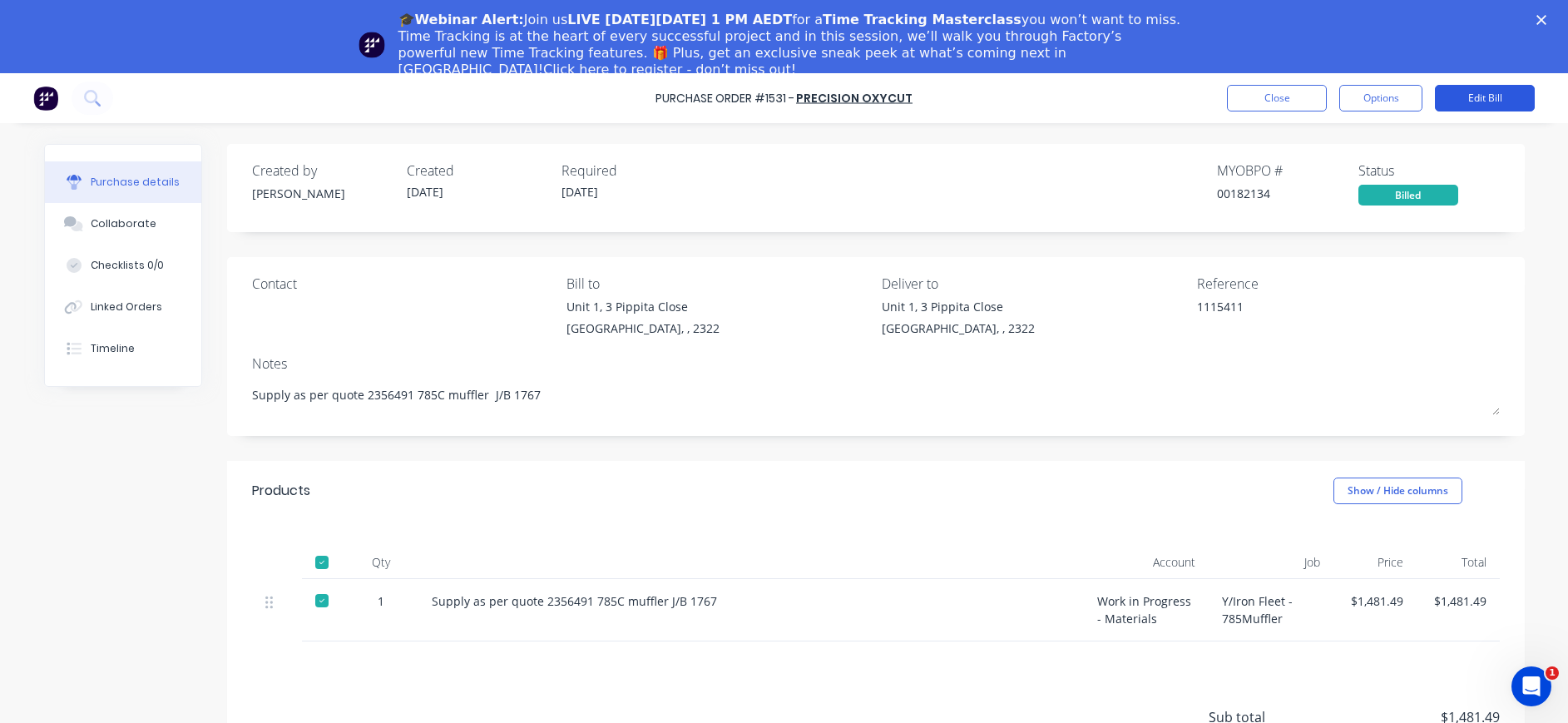
click at [1482, 93] on button "Edit Bill" at bounding box center [1484, 98] width 99 height 27
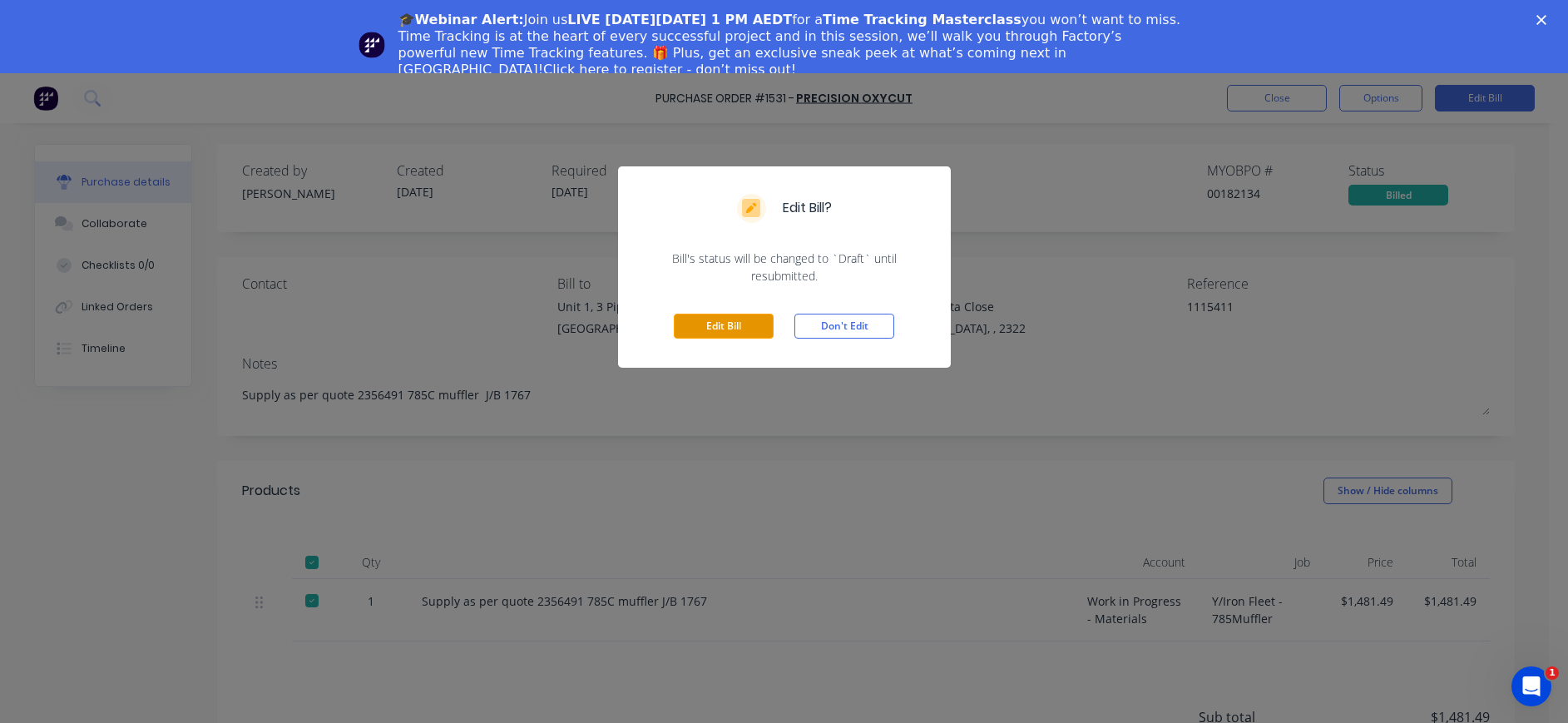
click at [707, 330] on button "Edit Bill" at bounding box center [723, 326] width 99 height 25
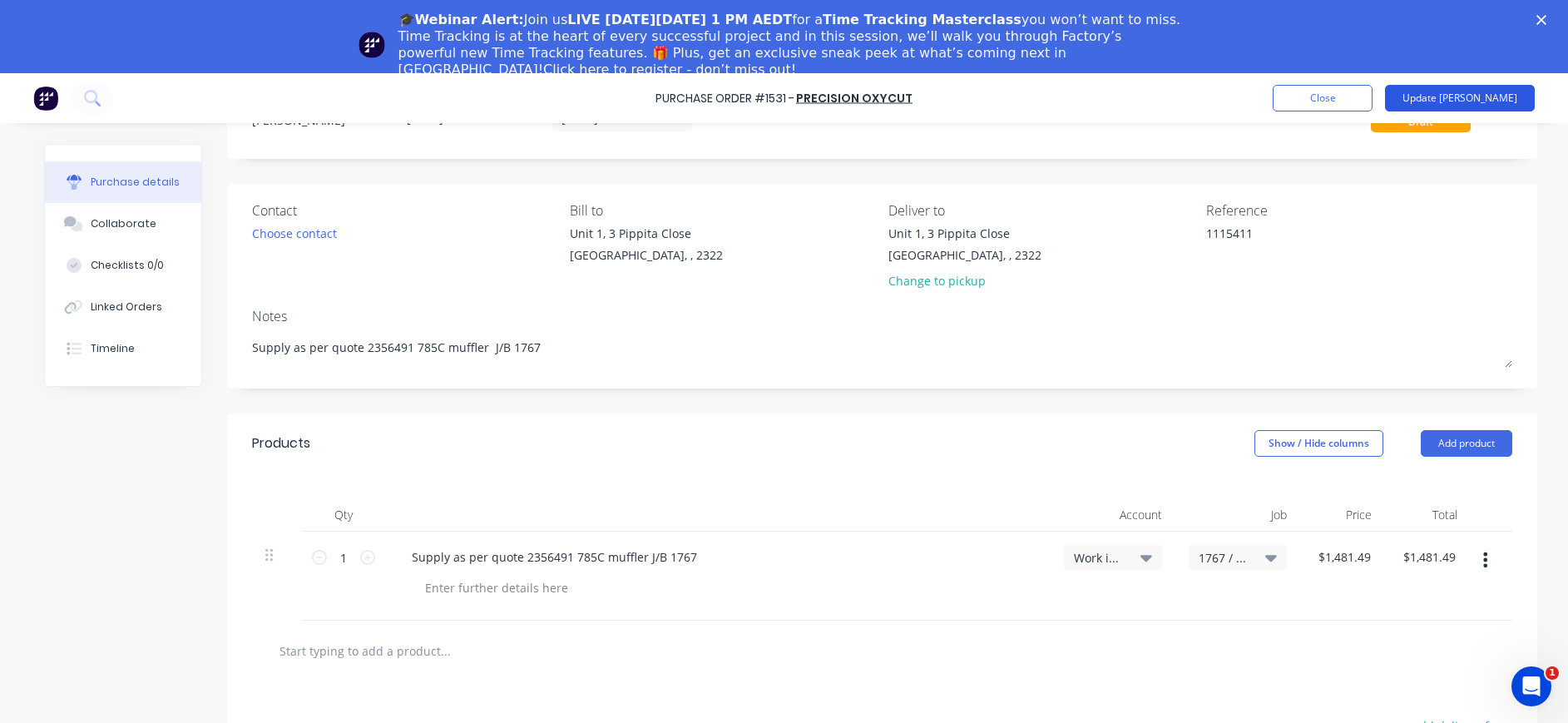
click at [1488, 99] on button "Update Bill" at bounding box center [1459, 98] width 150 height 27
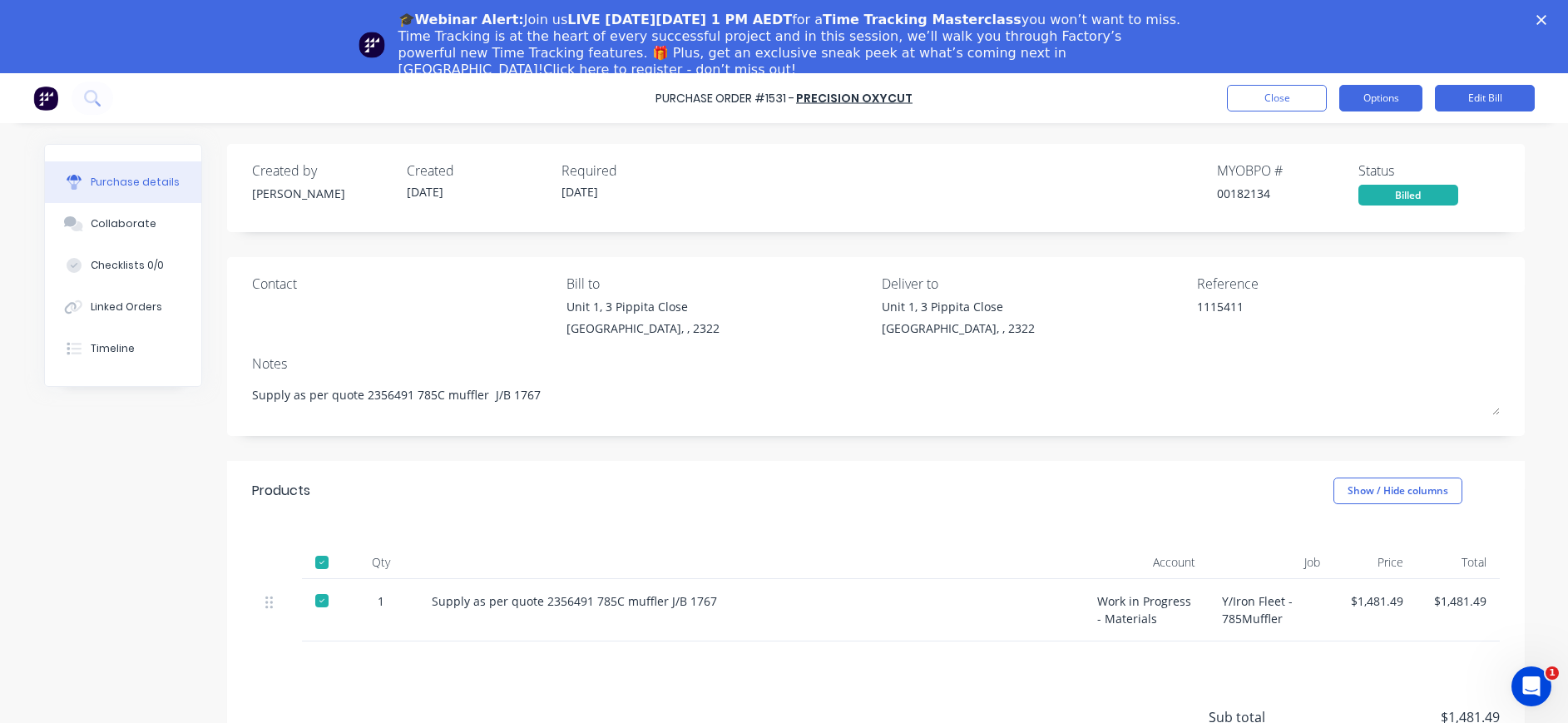
click at [1380, 94] on button "Options" at bounding box center [1380, 98] width 83 height 27
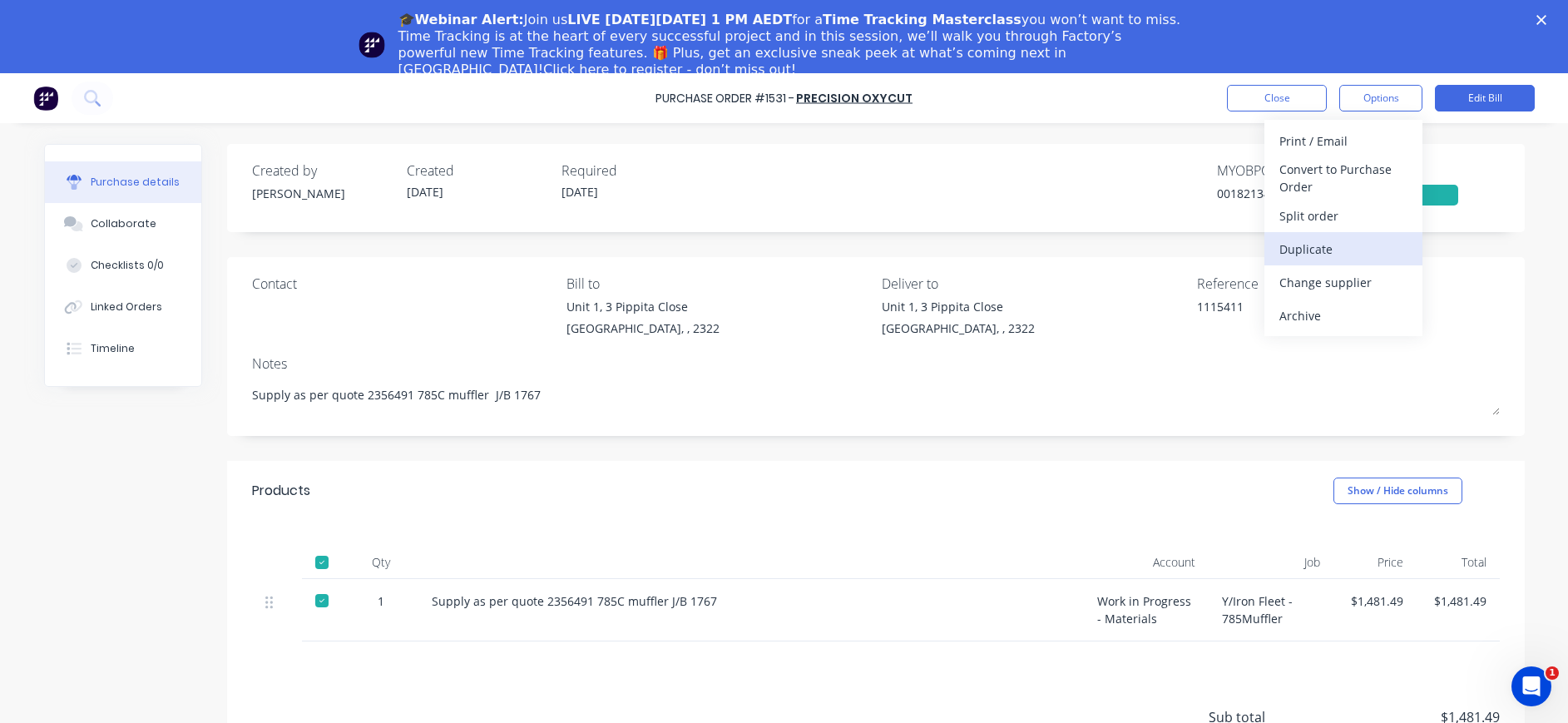
click at [1328, 246] on div "Duplicate" at bounding box center [1343, 249] width 128 height 24
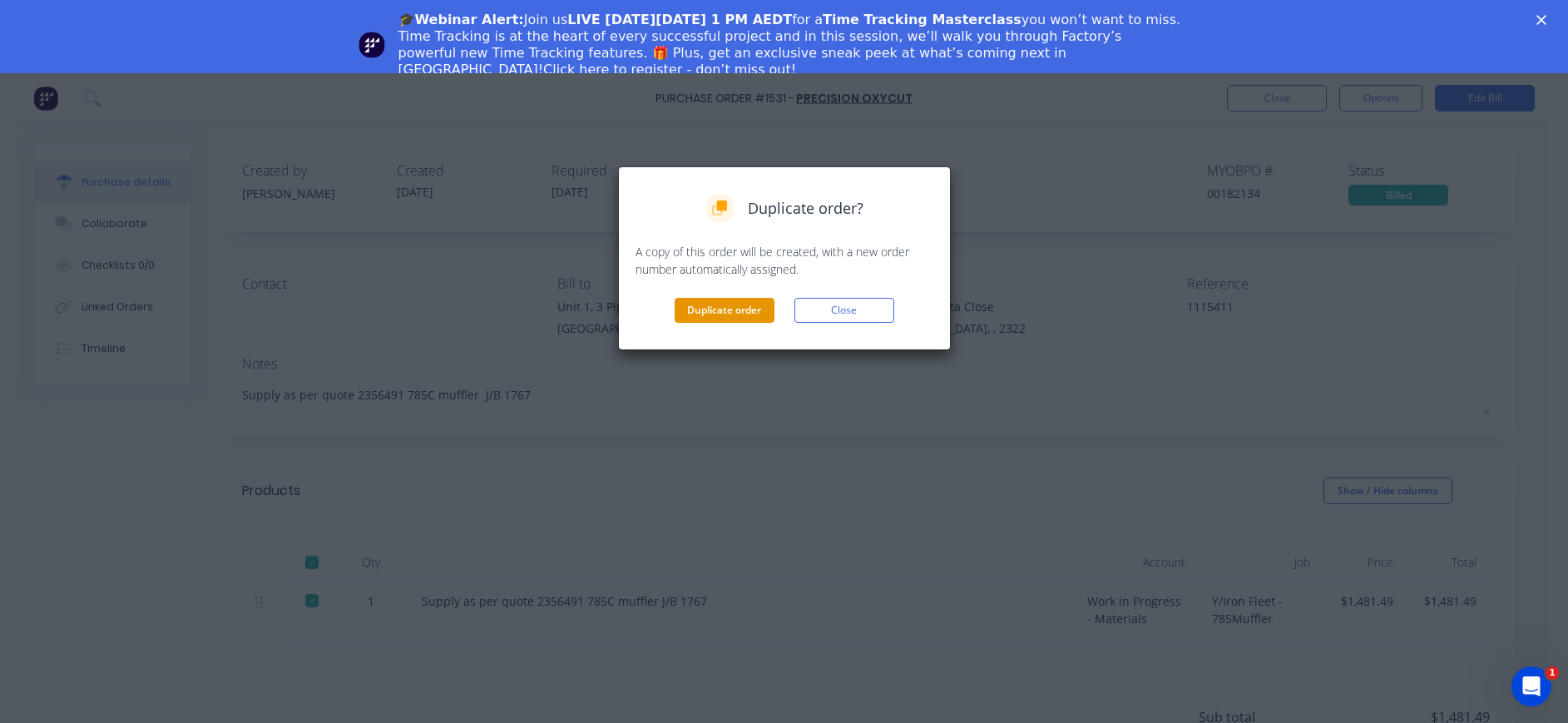
click at [740, 309] on button "Duplicate order" at bounding box center [723, 310] width 99 height 25
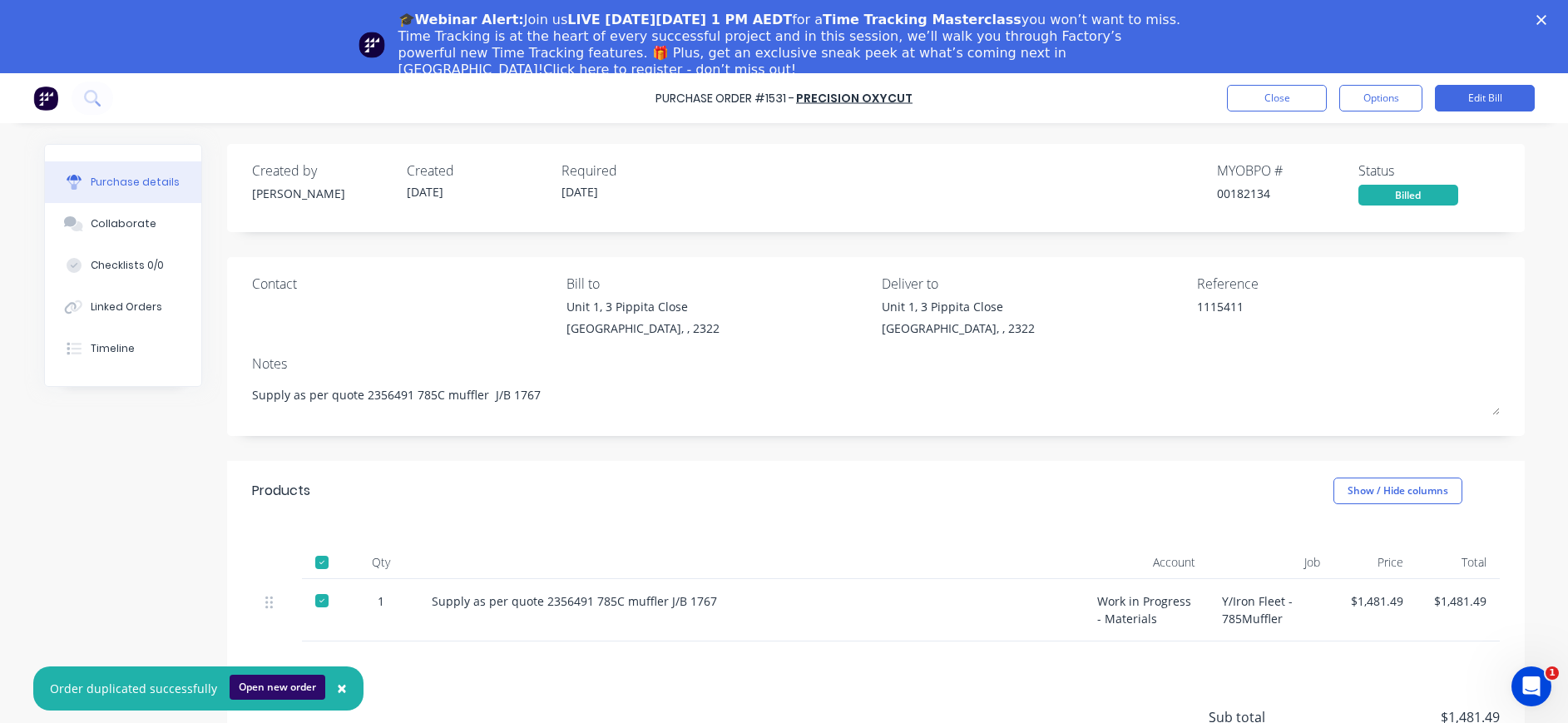
click at [285, 686] on button "Open new order" at bounding box center [277, 687] width 96 height 25
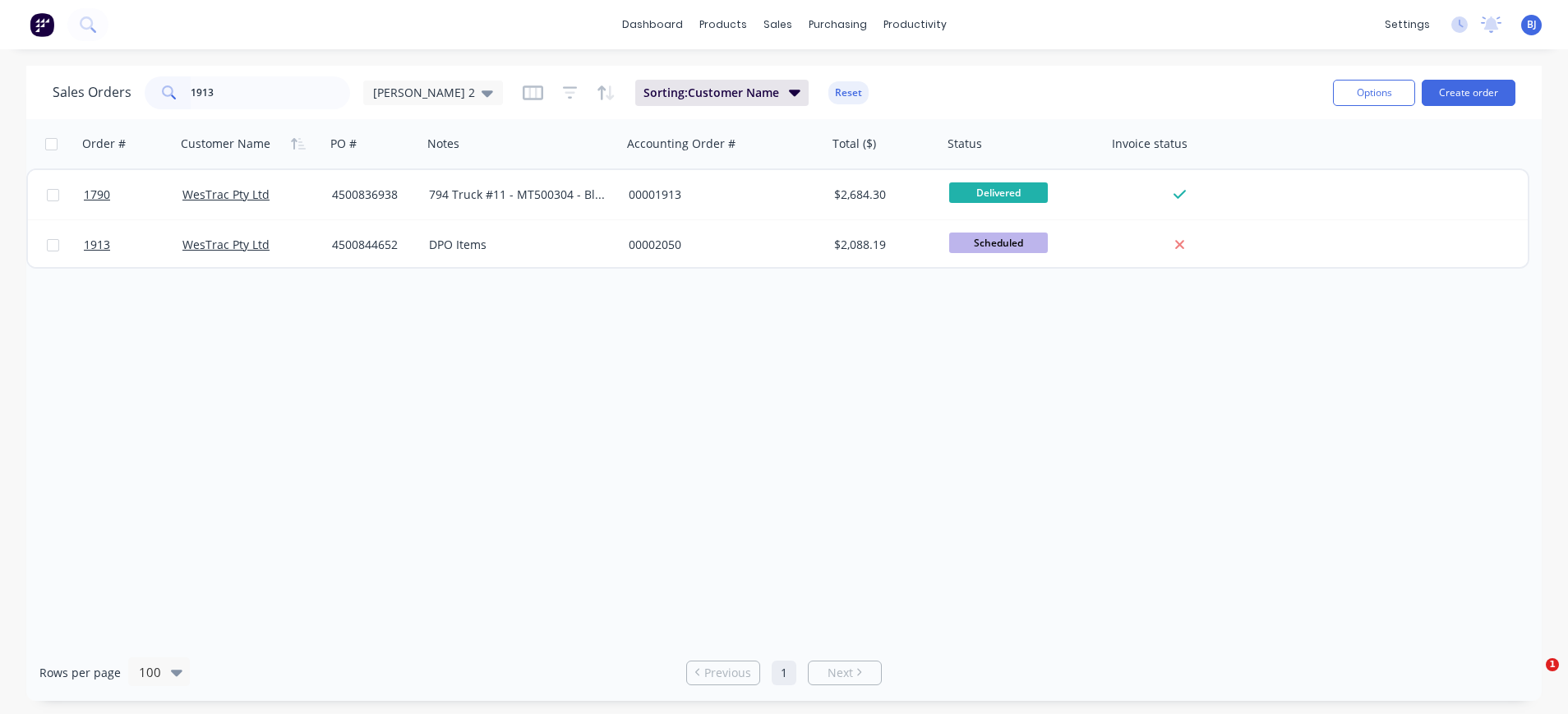
click at [282, 98] on input "1913" at bounding box center [271, 92] width 161 height 32
drag, startPoint x: 229, startPoint y: 95, endPoint x: 162, endPoint y: 95, distance: 67.0
click at [162, 95] on div "1913" at bounding box center [247, 92] width 206 height 32
type input "1709"
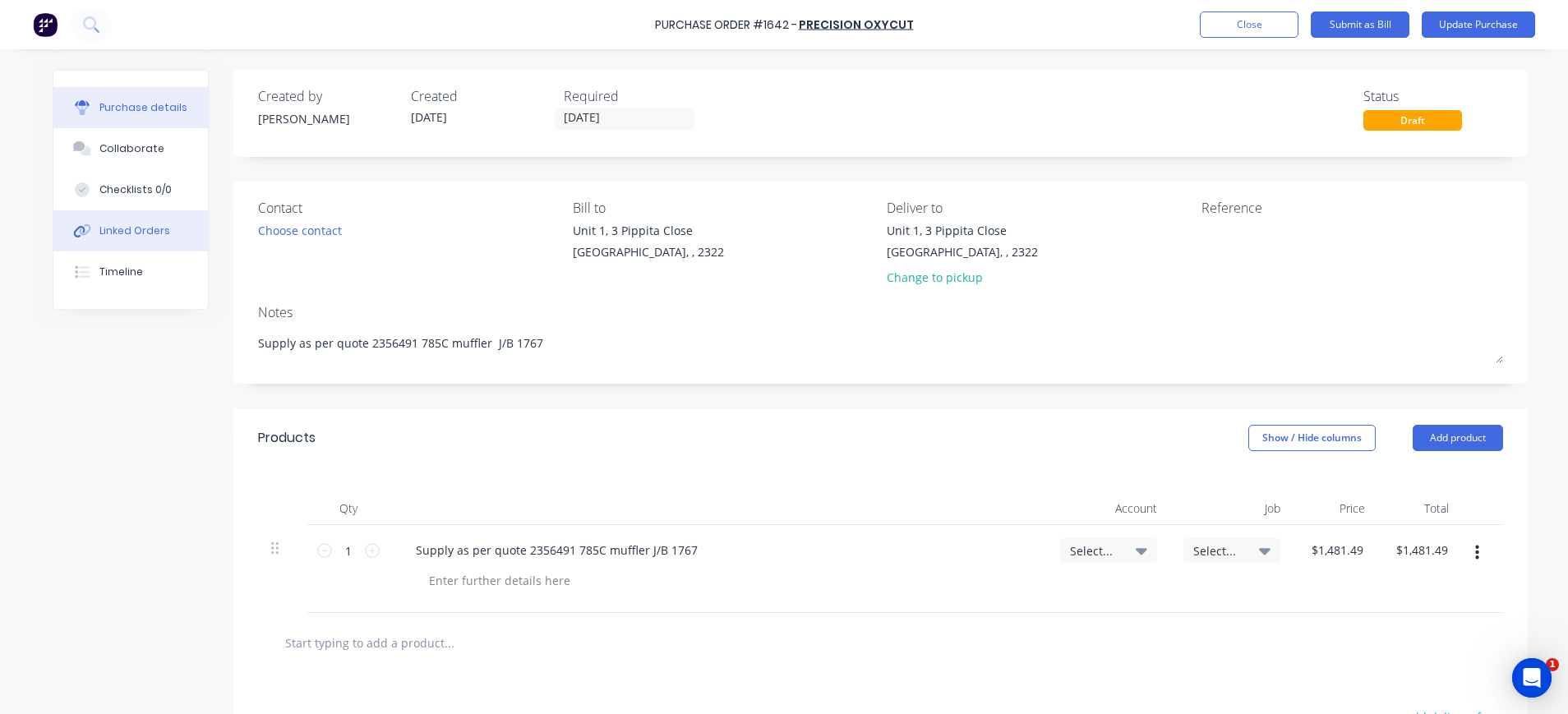
type textarea "x"
click at [139, 230] on div "Linked Orders" at bounding box center [134, 231] width 71 height 15
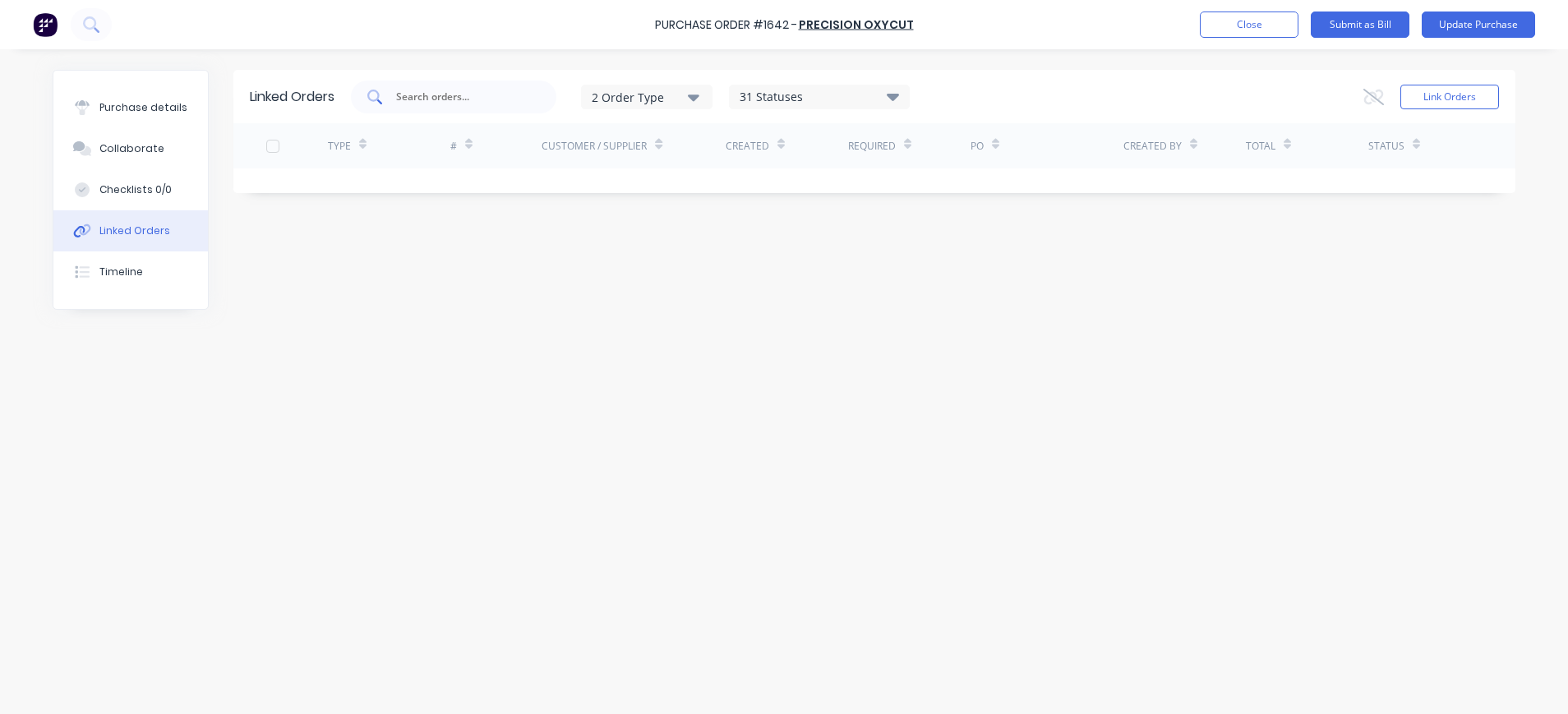
click at [495, 99] on input "text" at bounding box center [463, 97] width 137 height 16
type input "1531"
click at [461, 95] on input "1531" at bounding box center [463, 97] width 137 height 16
click at [463, 97] on input "1531" at bounding box center [463, 97] width 137 height 16
click at [1436, 91] on button "Link Orders" at bounding box center [1448, 97] width 98 height 25
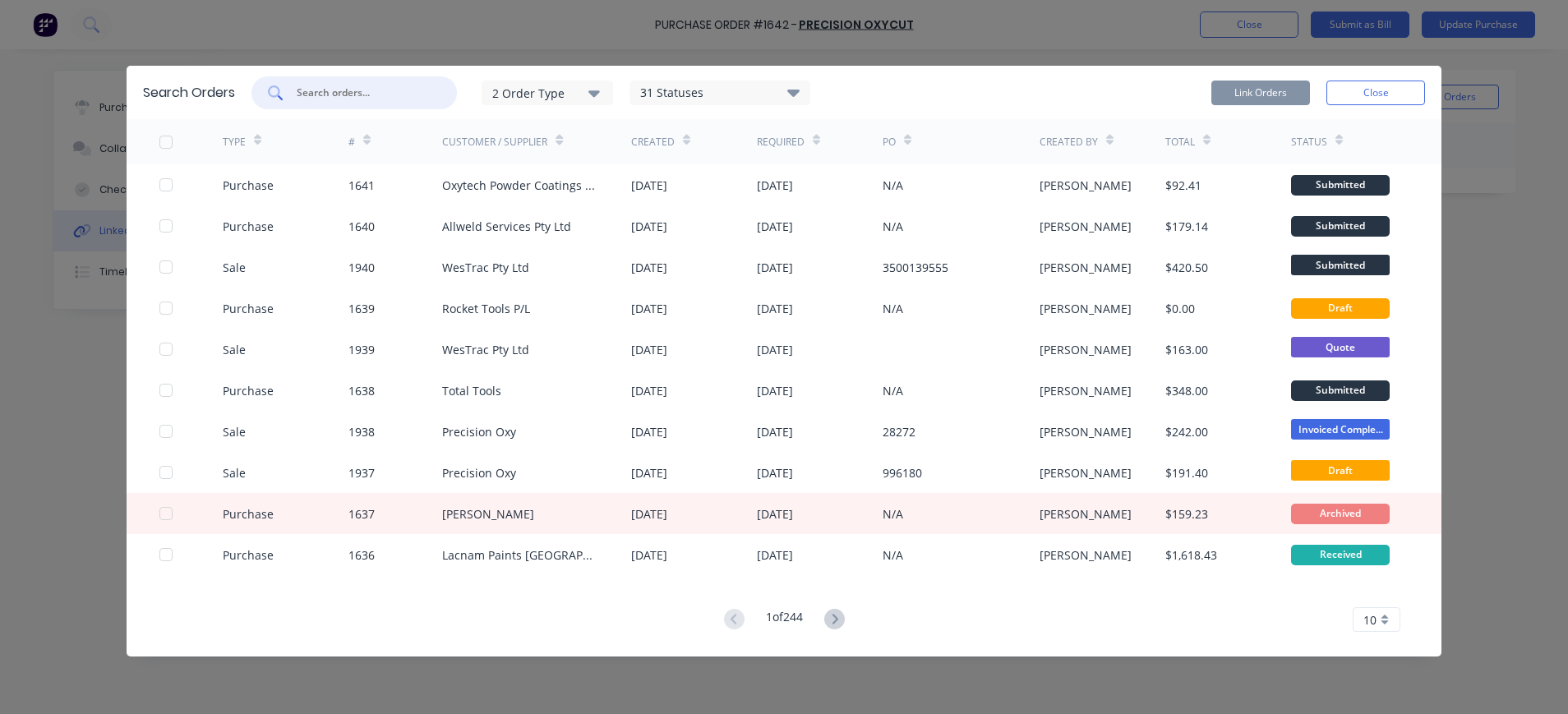
click at [368, 97] on input "text" at bounding box center [363, 92] width 137 height 16
type input "1531"
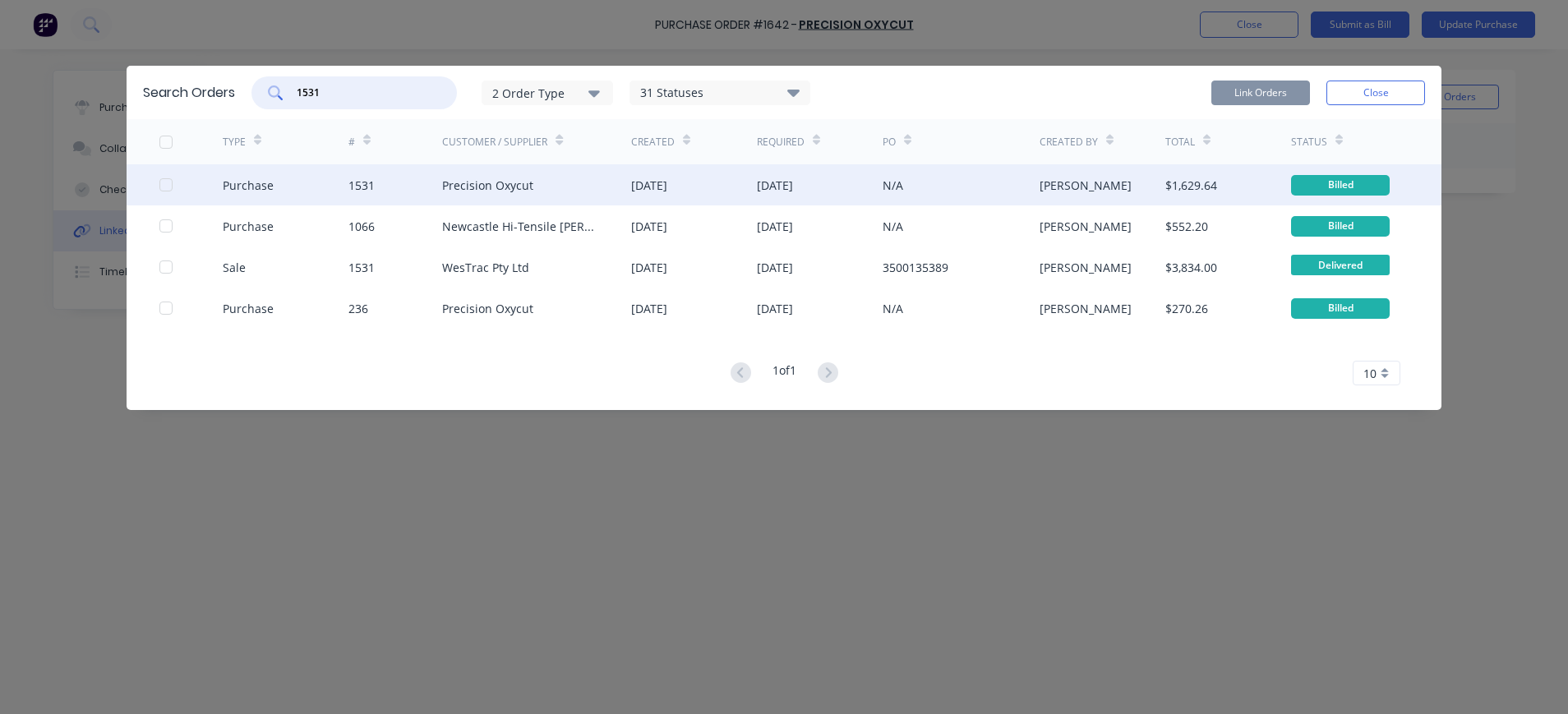
click at [377, 186] on div "1531" at bounding box center [395, 184] width 95 height 41
drag, startPoint x: 171, startPoint y: 180, endPoint x: 196, endPoint y: 184, distance: 25.3
click at [173, 180] on div at bounding box center [191, 184] width 63 height 41
click at [158, 184] on div "Purchase 1531 Precision Oxycut 15 Sep 2025 19 Sep 2025 N/A scott unwin $1,629.6…" at bounding box center [783, 184] width 1314 height 41
click at [166, 184] on div at bounding box center [166, 184] width 32 height 32
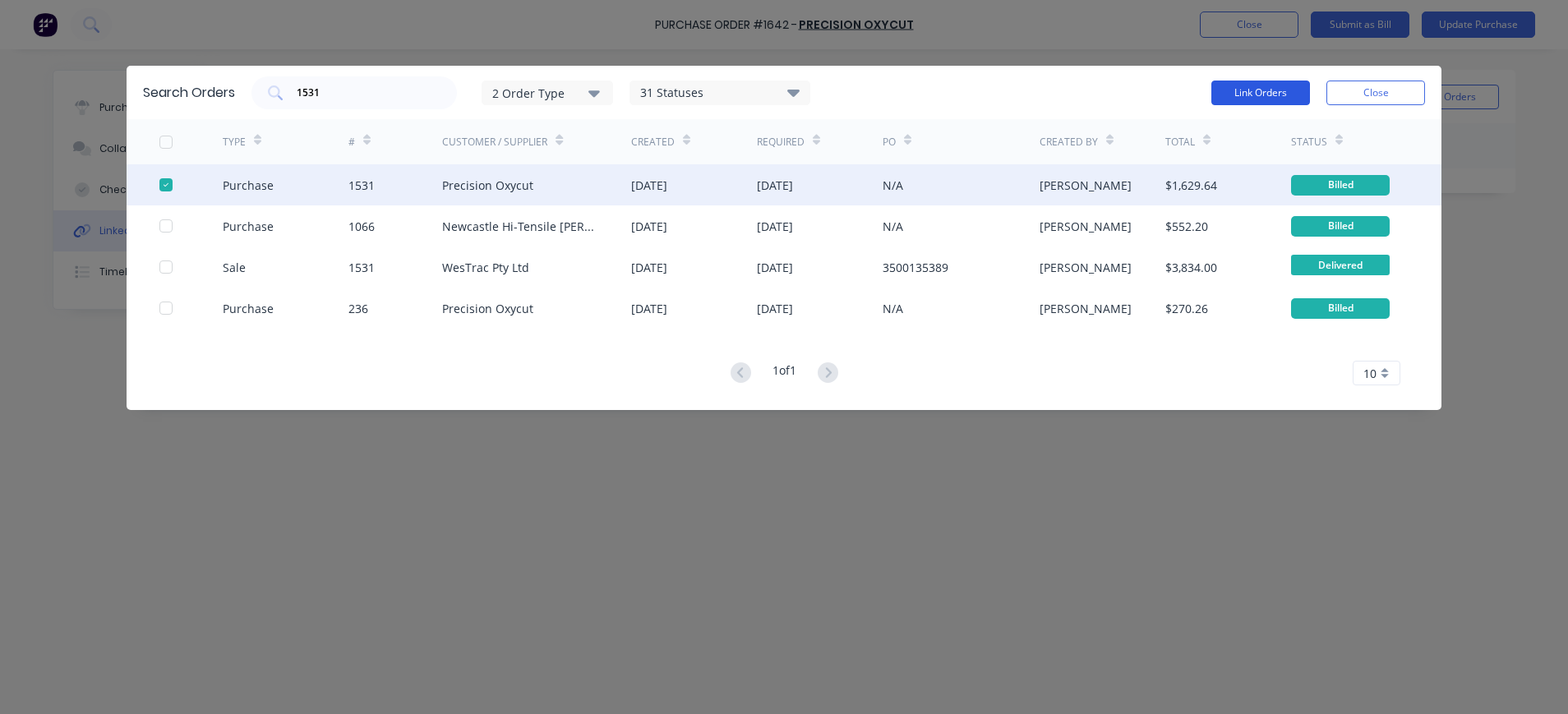
click at [1246, 89] on button "Link Orders" at bounding box center [1260, 92] width 98 height 25
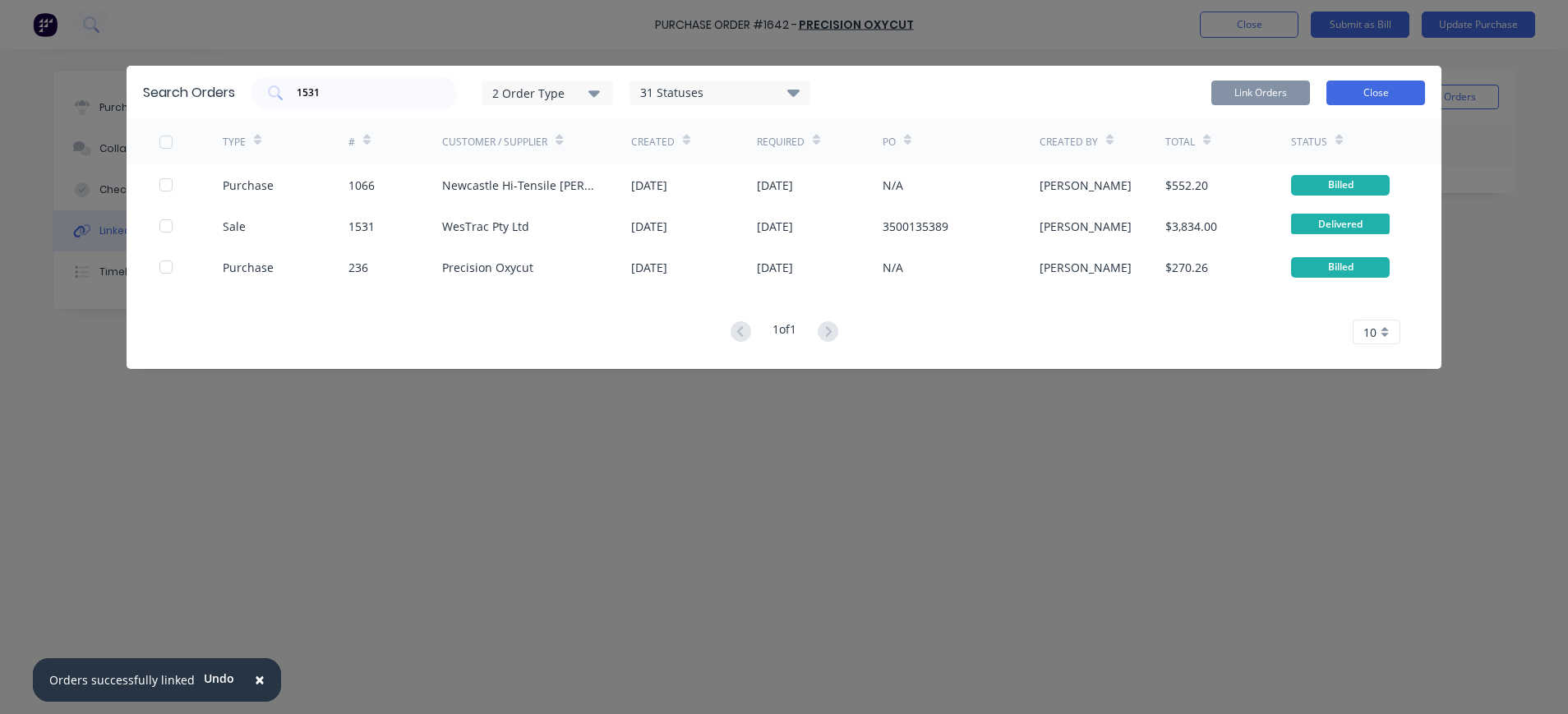
click at [1355, 94] on button "Close" at bounding box center [1375, 92] width 98 height 25
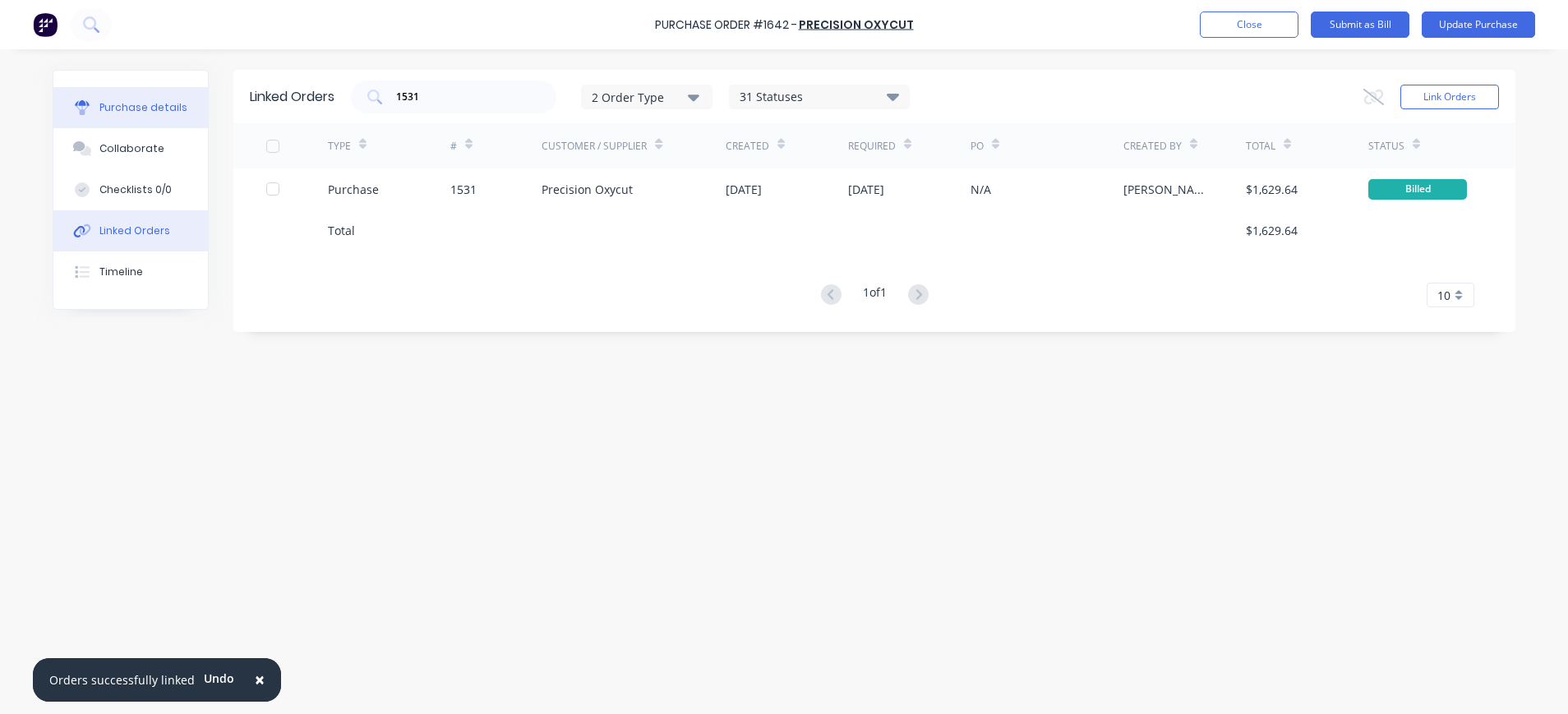
click at [139, 108] on div "Purchase details" at bounding box center [143, 107] width 88 height 15
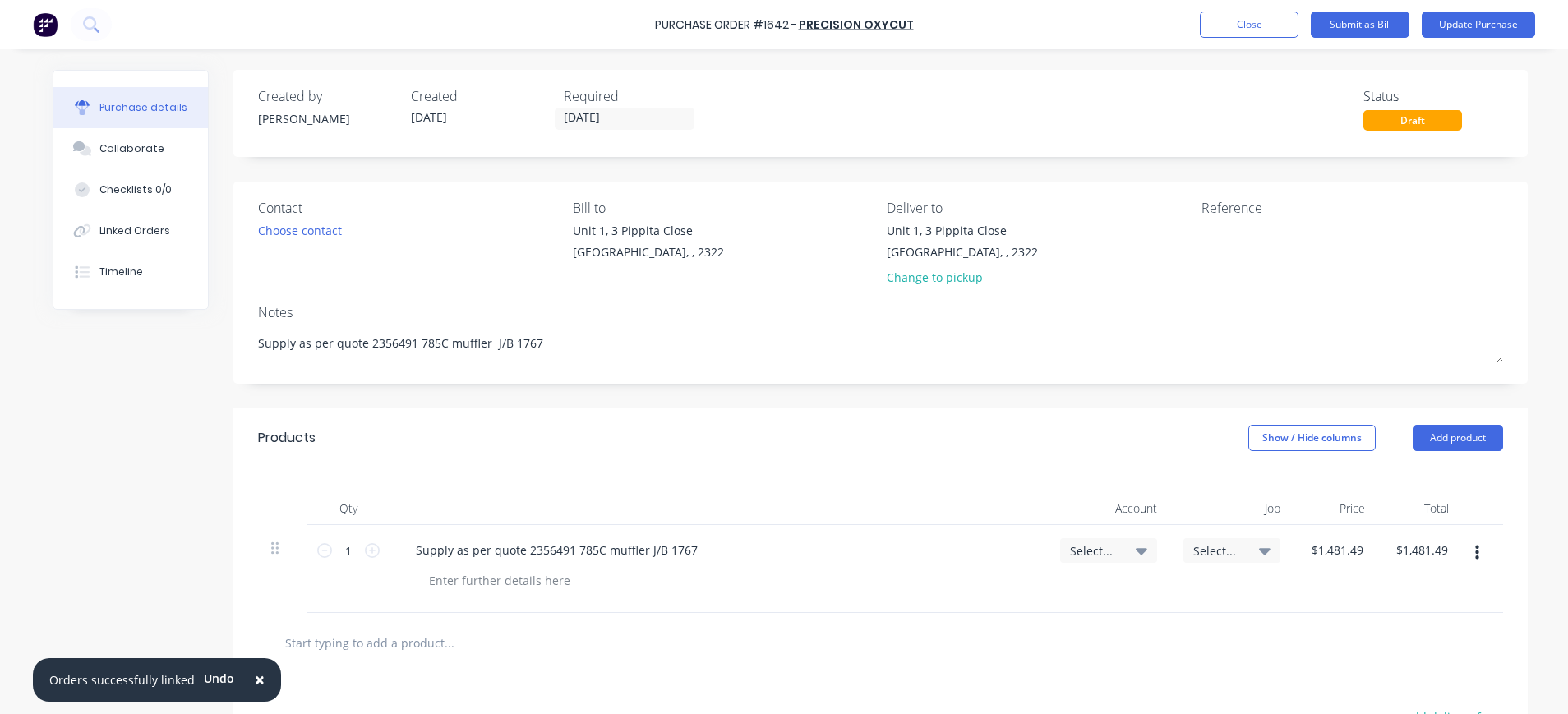
click at [1136, 551] on icon at bounding box center [1141, 552] width 11 height 7
type textarea "x"
click at [1076, 589] on input at bounding box center [1054, 600] width 168 height 32
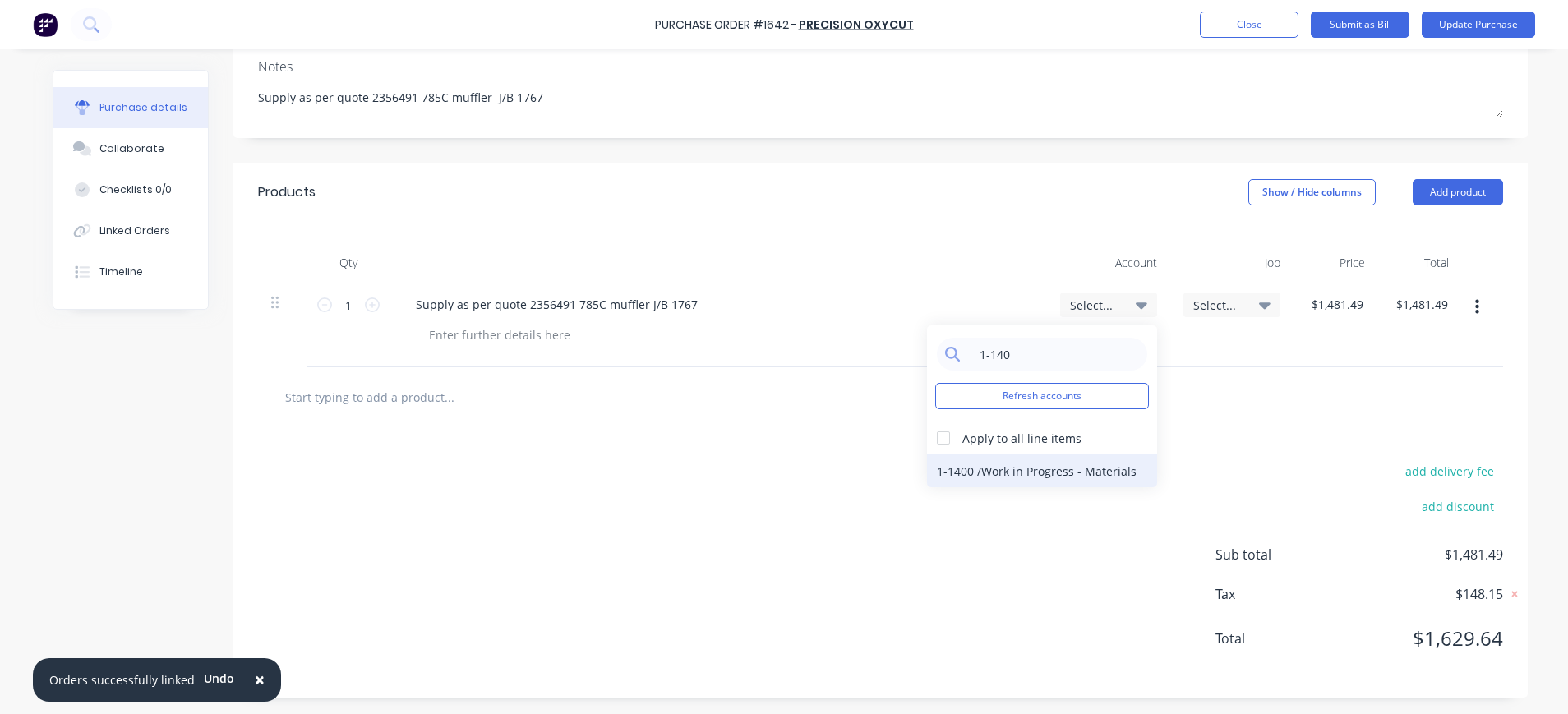
type input "1-140"
click at [1050, 477] on div "1-1400 / Work in Progress - Materials" at bounding box center [1041, 471] width 230 height 32
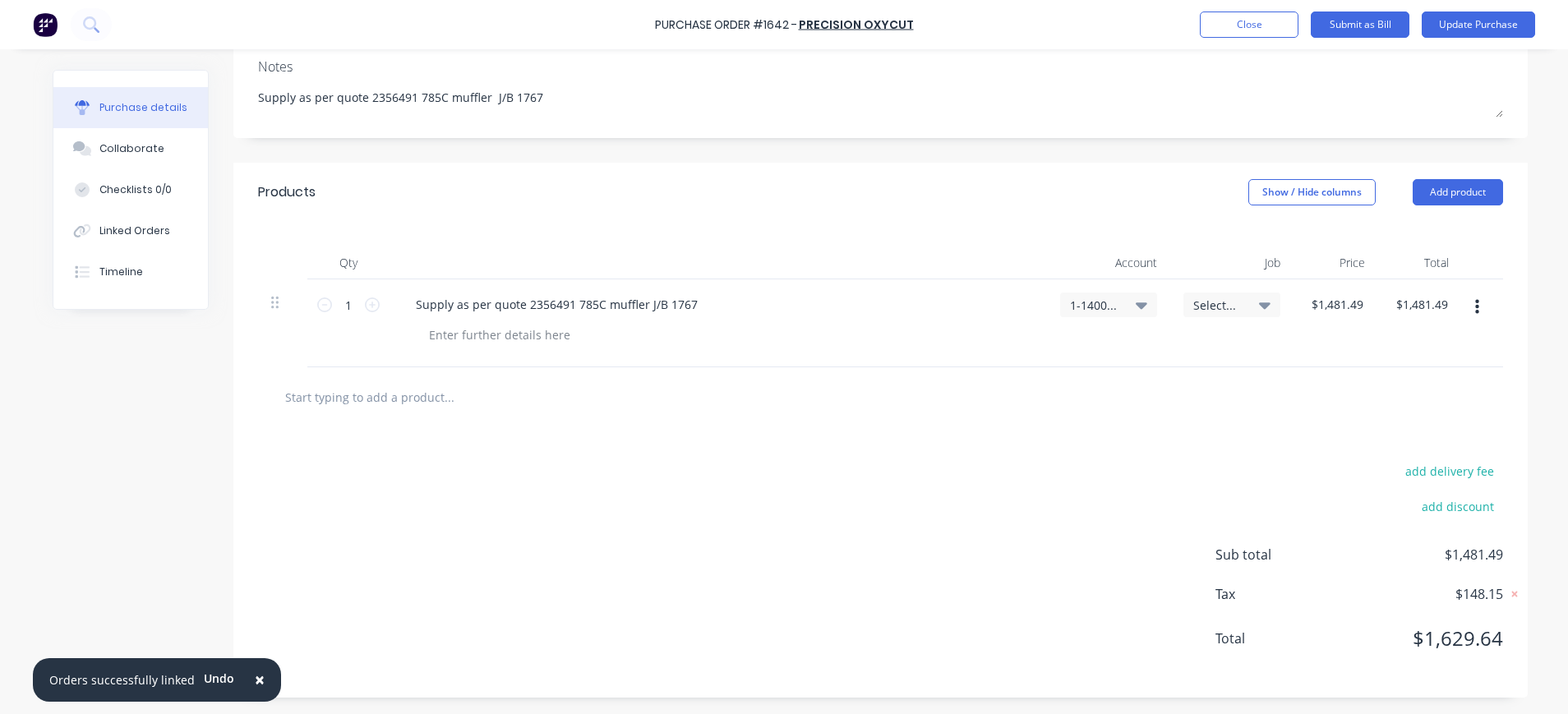
click at [1201, 310] on span "Select..." at bounding box center [1218, 305] width 50 height 17
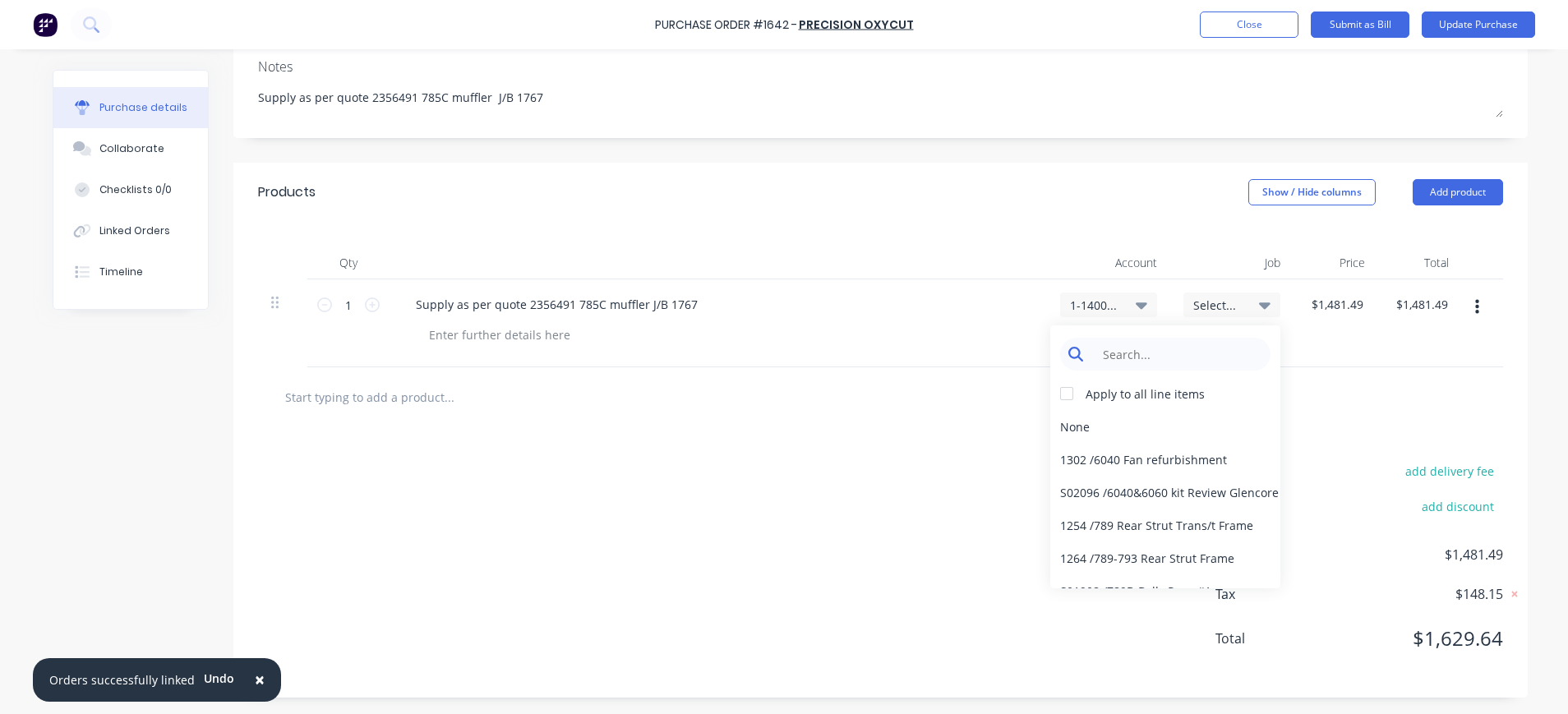
type textarea "x"
click at [1190, 357] on input at bounding box center [1178, 354] width 168 height 32
type input "1767"
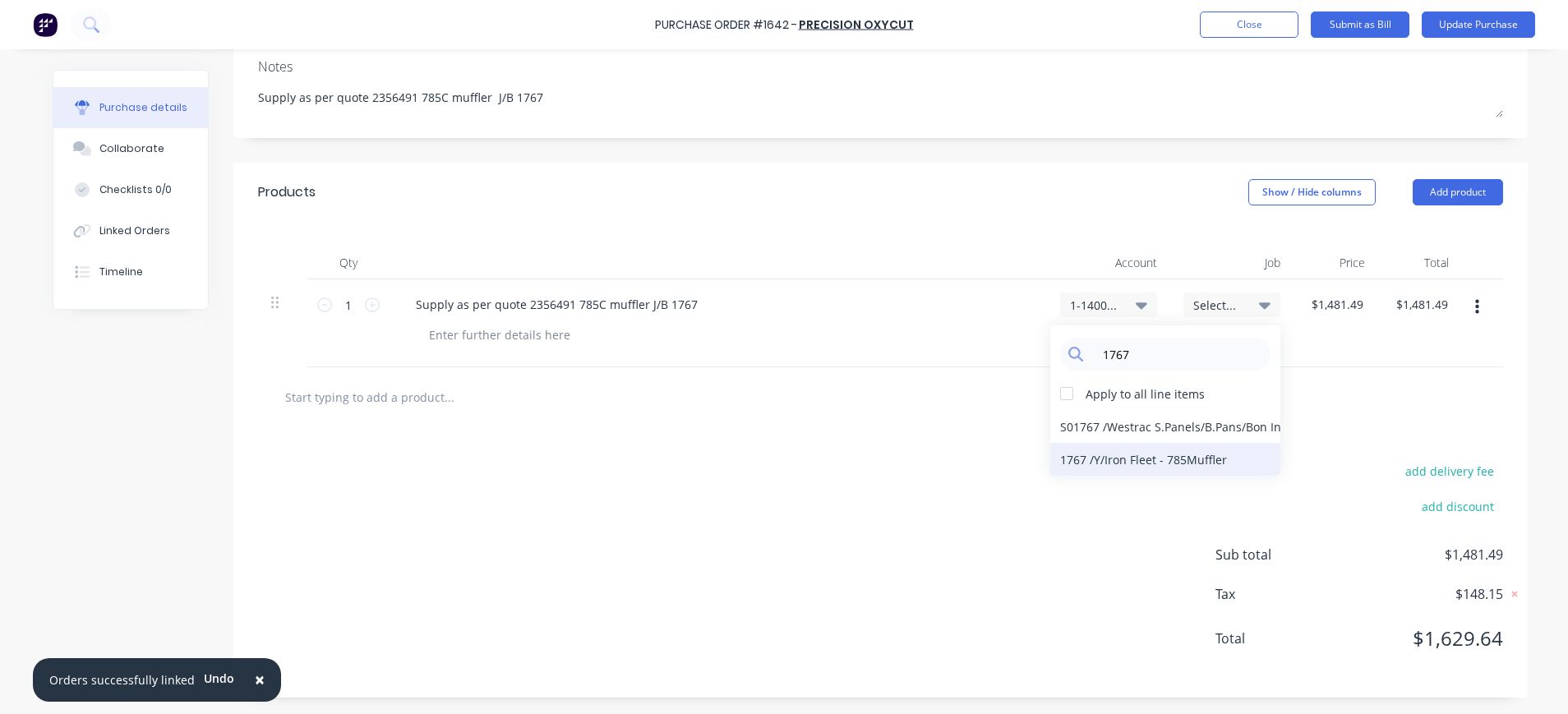
click at [1190, 457] on div "1767 / Y/Iron Fleet - 785Muffler" at bounding box center [1165, 459] width 230 height 32
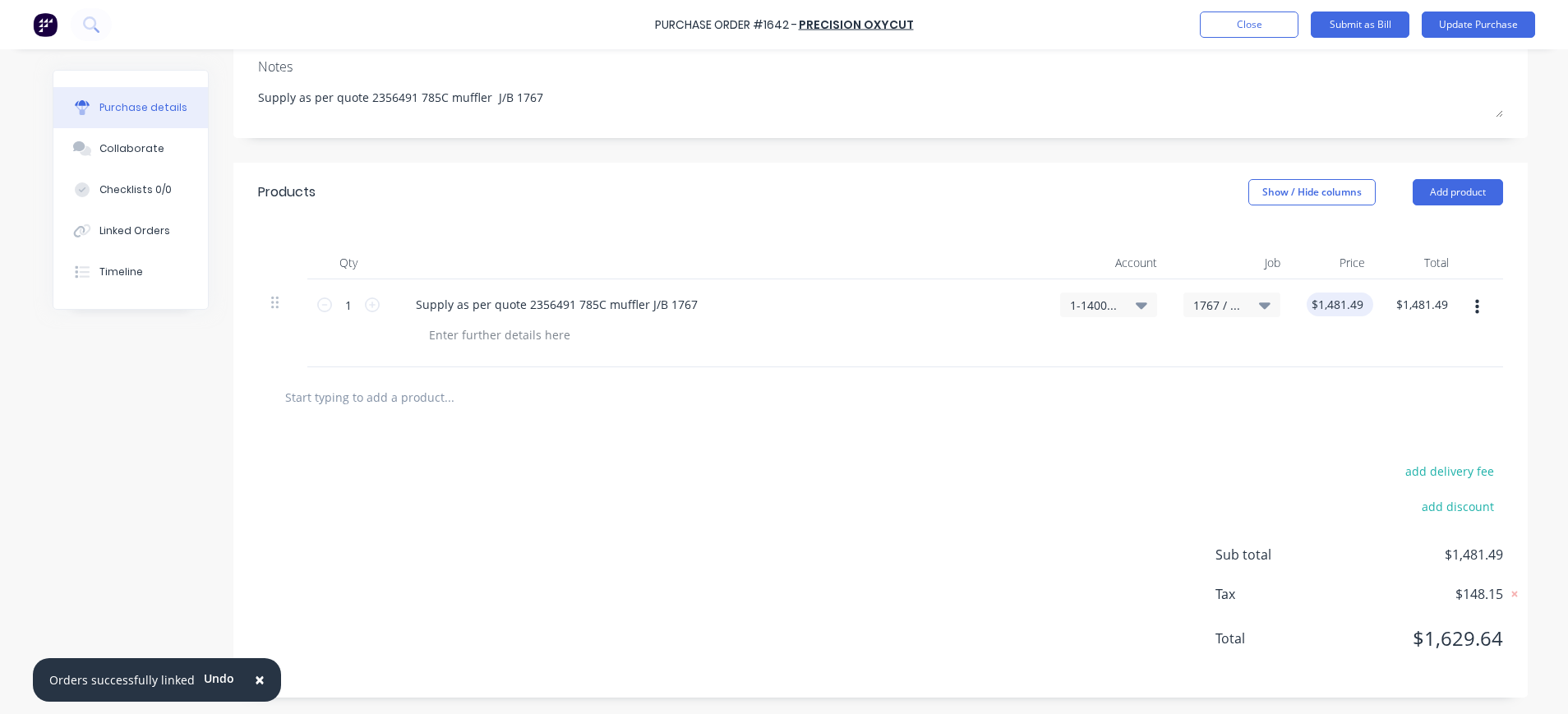
type textarea "x"
type input "1481.49"
click at [1343, 303] on input "1481.49" at bounding box center [1337, 304] width 60 height 24
type textarea "x"
drag, startPoint x: 1352, startPoint y: 299, endPoint x: 1308, endPoint y: 303, distance: 44.2
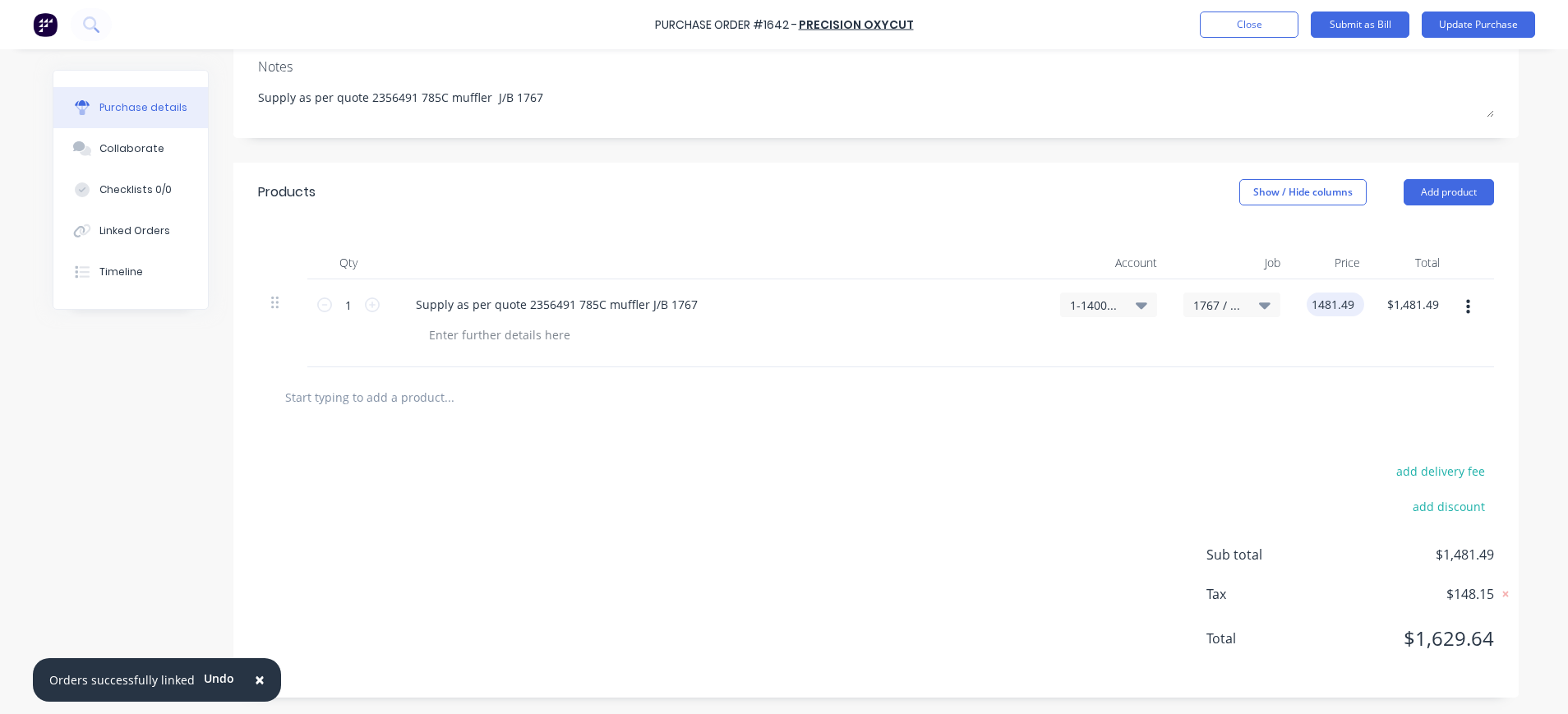
click at [1307, 303] on div "1481.49 1481.49" at bounding box center [1335, 304] width 57 height 24
type input "3.29"
type textarea "x"
type input "$3.29"
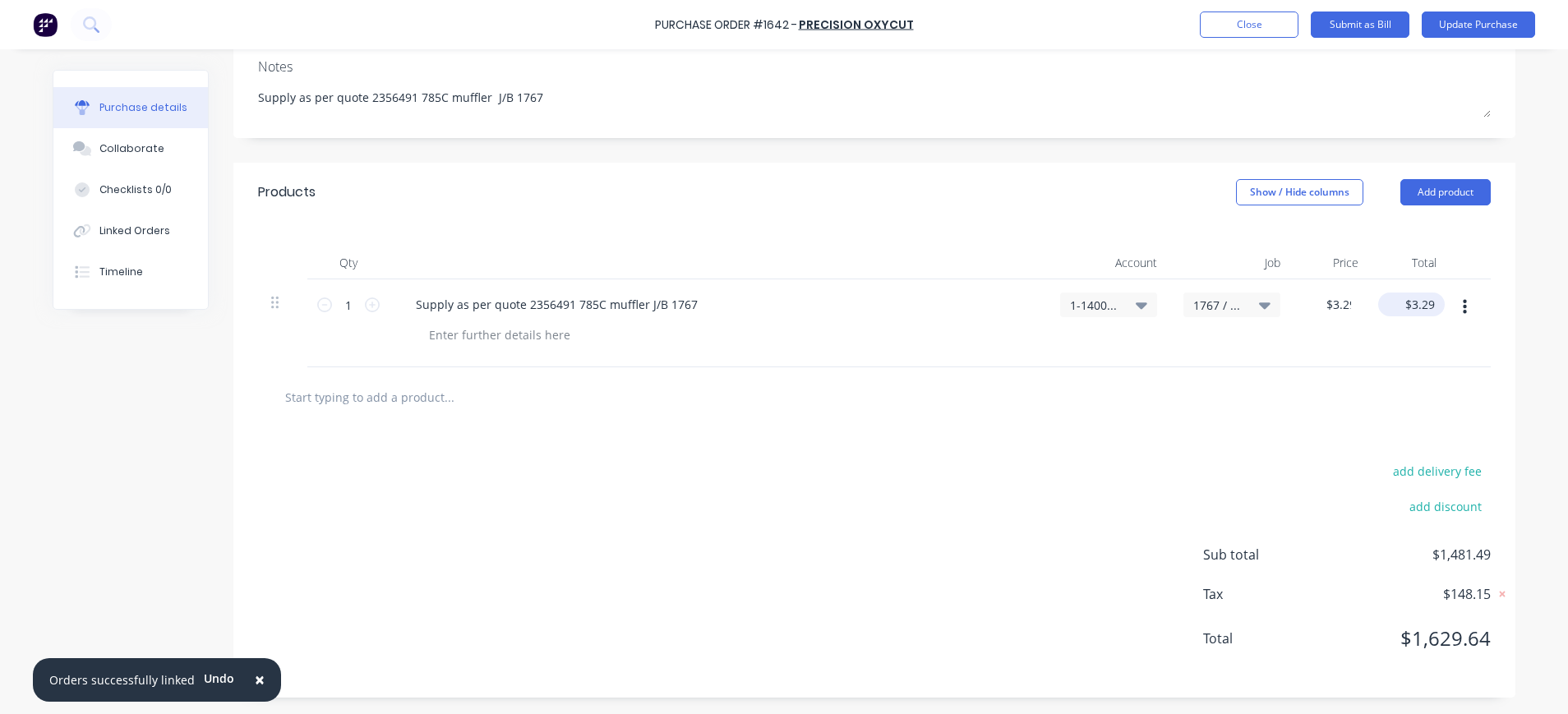
click at [1430, 307] on div "$3.29 $1,481.49" at bounding box center [1411, 304] width 67 height 24
type textarea "x"
type input "3.29"
click at [1415, 305] on input "3.29" at bounding box center [1419, 304] width 38 height 24
type textarea "x"
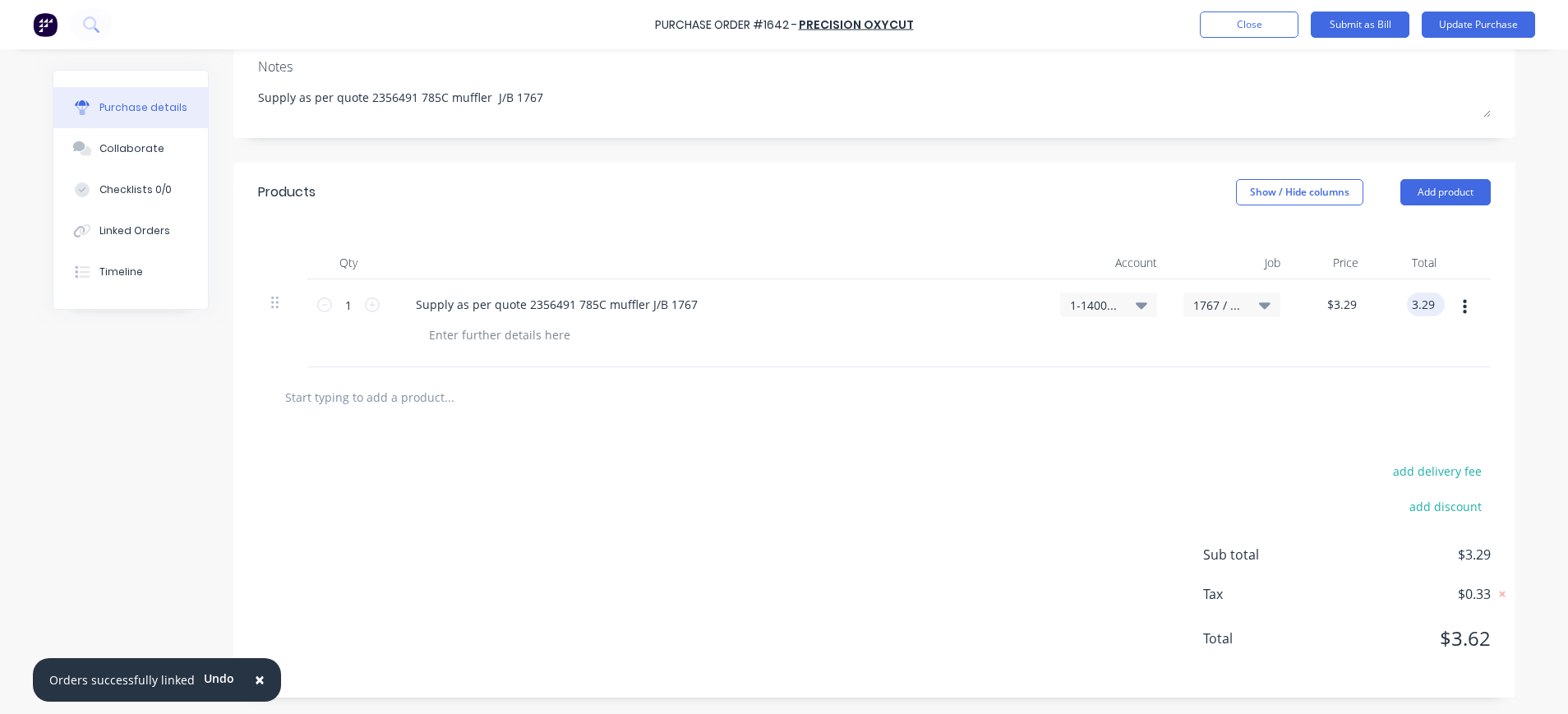
type input "$3.29"
click at [1430, 301] on div "$3.29 $3.29" at bounding box center [1422, 304] width 44 height 24
type textarea "x"
drag, startPoint x: 1430, startPoint y: 301, endPoint x: 1380, endPoint y: 301, distance: 50.0
click at [1380, 301] on div "3.29 3.29" at bounding box center [1410, 323] width 78 height 88
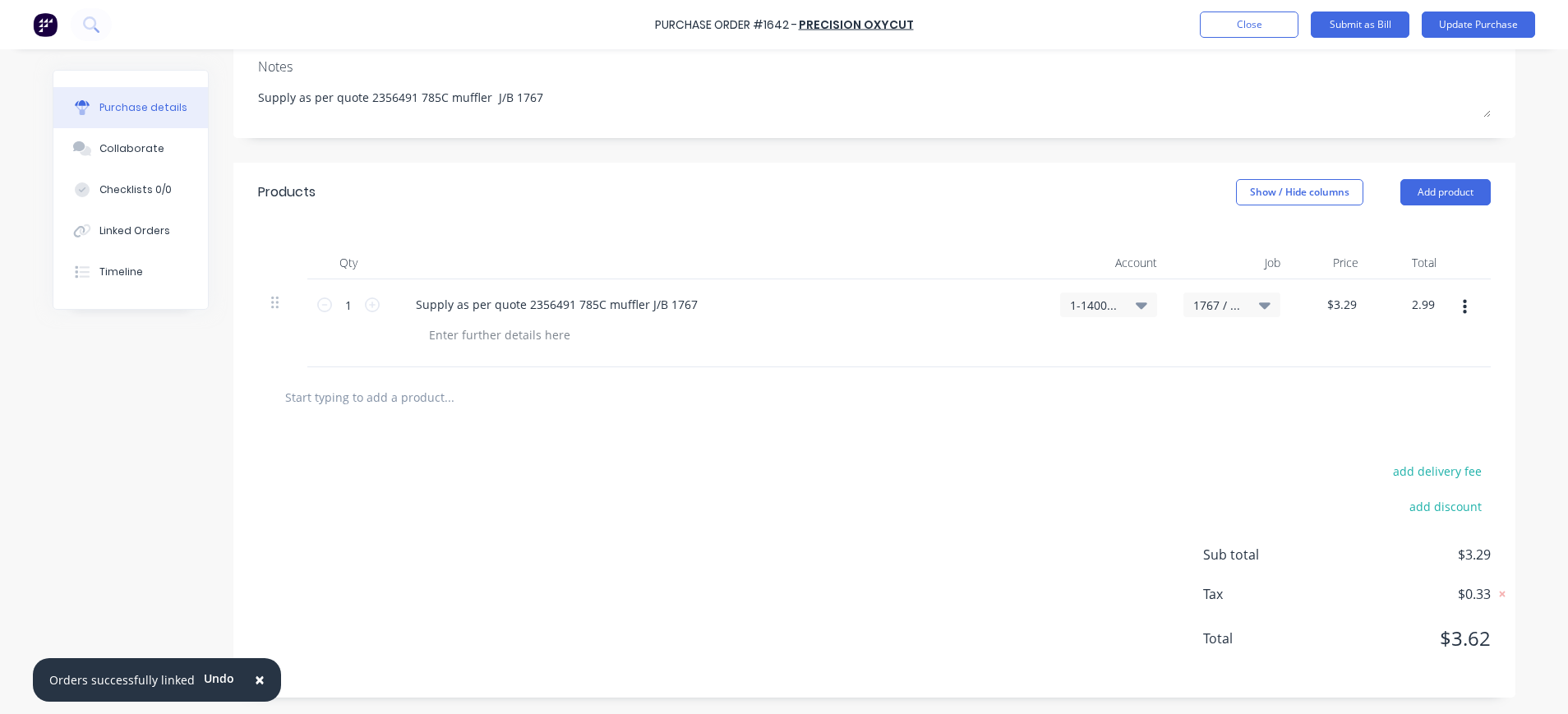
type input "2.99"
type textarea "x"
type input "$2.99"
click at [1350, 319] on div "$2.99 $3.29" at bounding box center [1331, 323] width 78 height 88
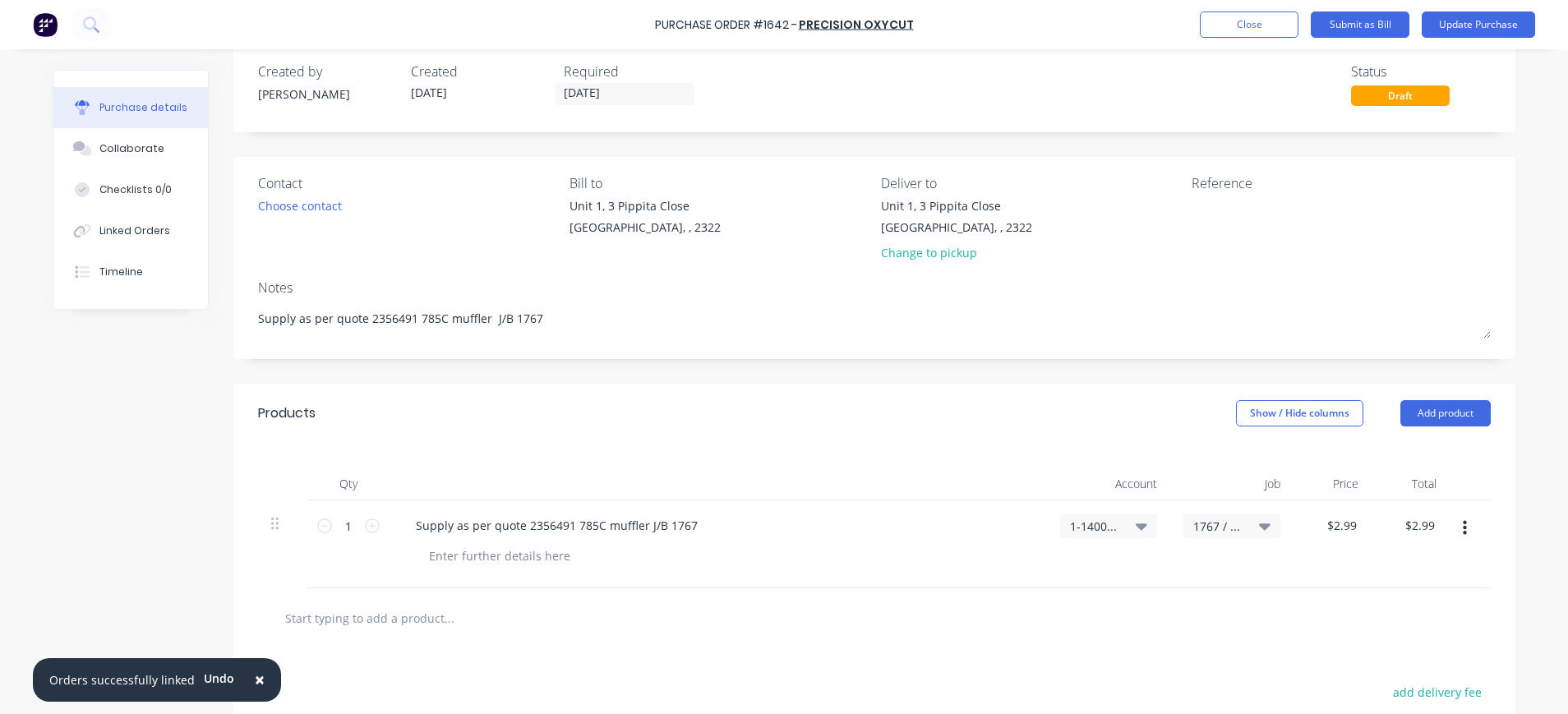
scroll to position [0, 0]
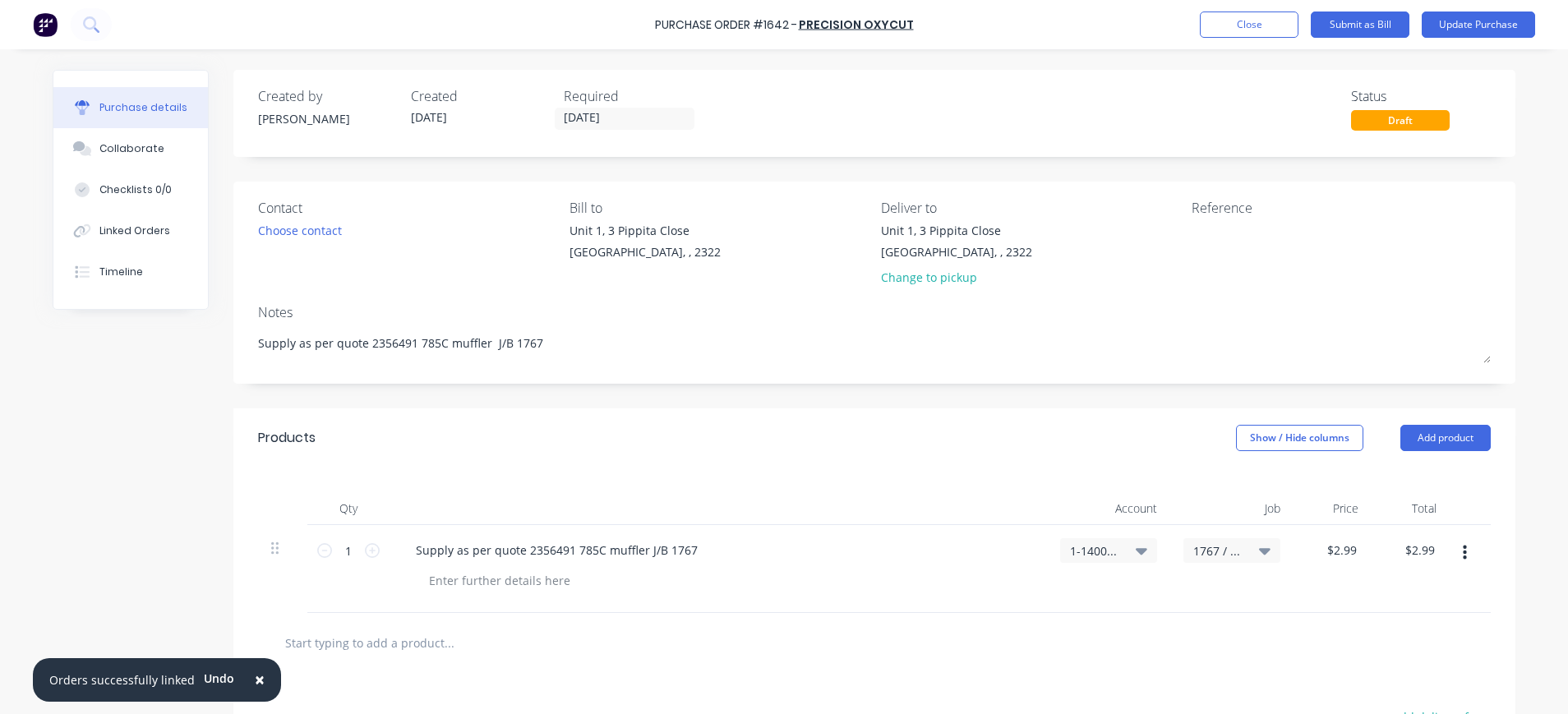
type textarea "x"
click at [1221, 216] on div "Reference" at bounding box center [1341, 208] width 299 height 20
click at [1224, 242] on textarea at bounding box center [1294, 240] width 206 height 37
type textarea "1116711"
type textarea "x"
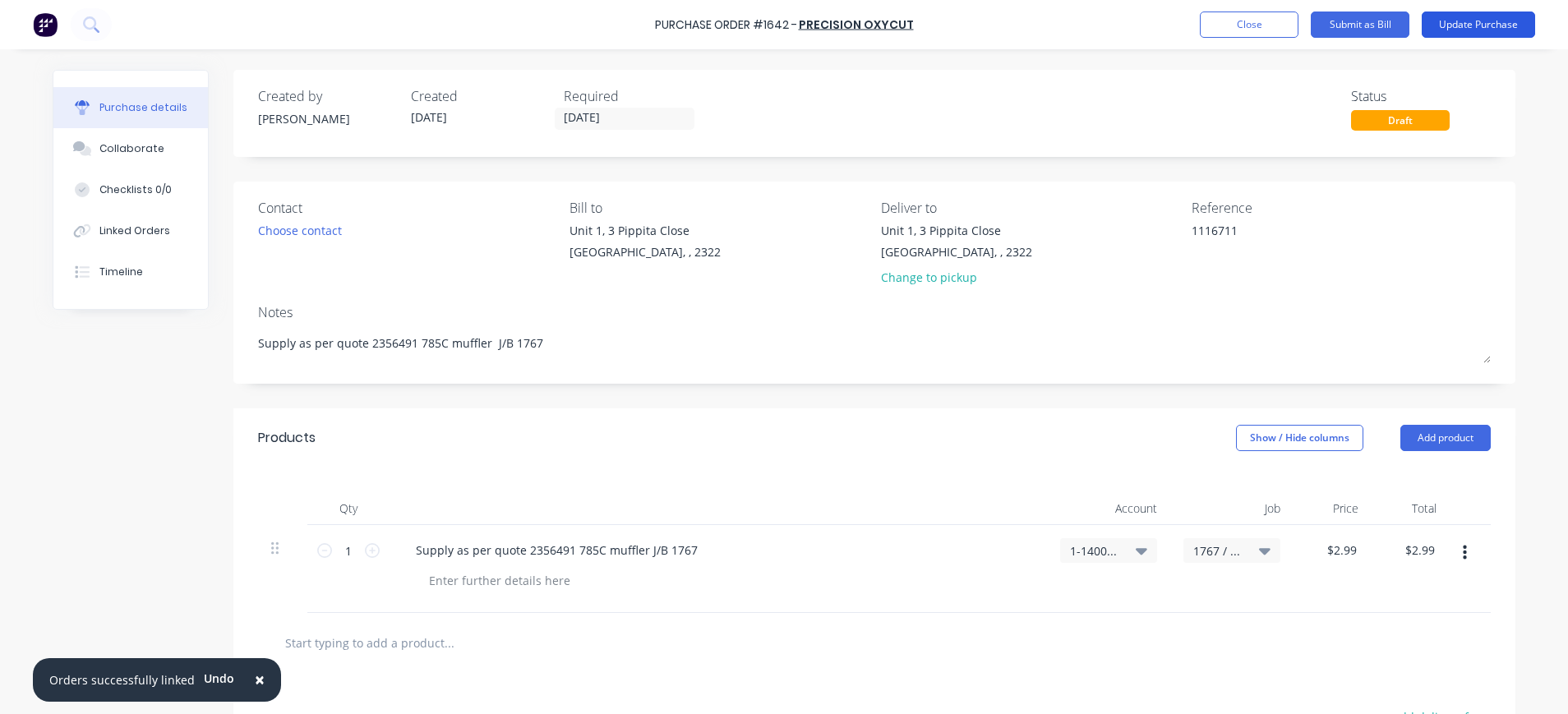
type textarea "1116711"
click at [1463, 18] on button "Update Purchase" at bounding box center [1477, 24] width 114 height 26
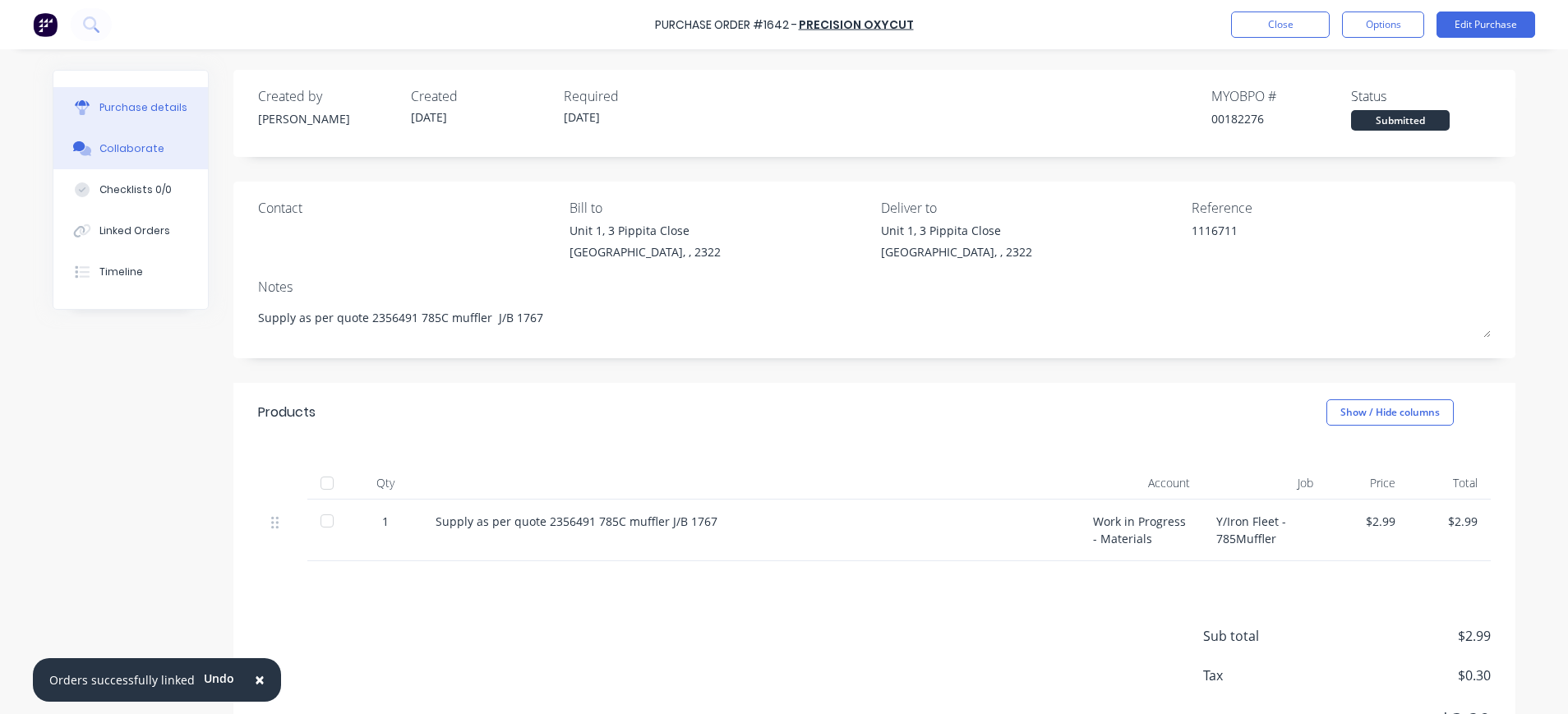
click at [99, 155] on div "Collaborate" at bounding box center [132, 148] width 65 height 15
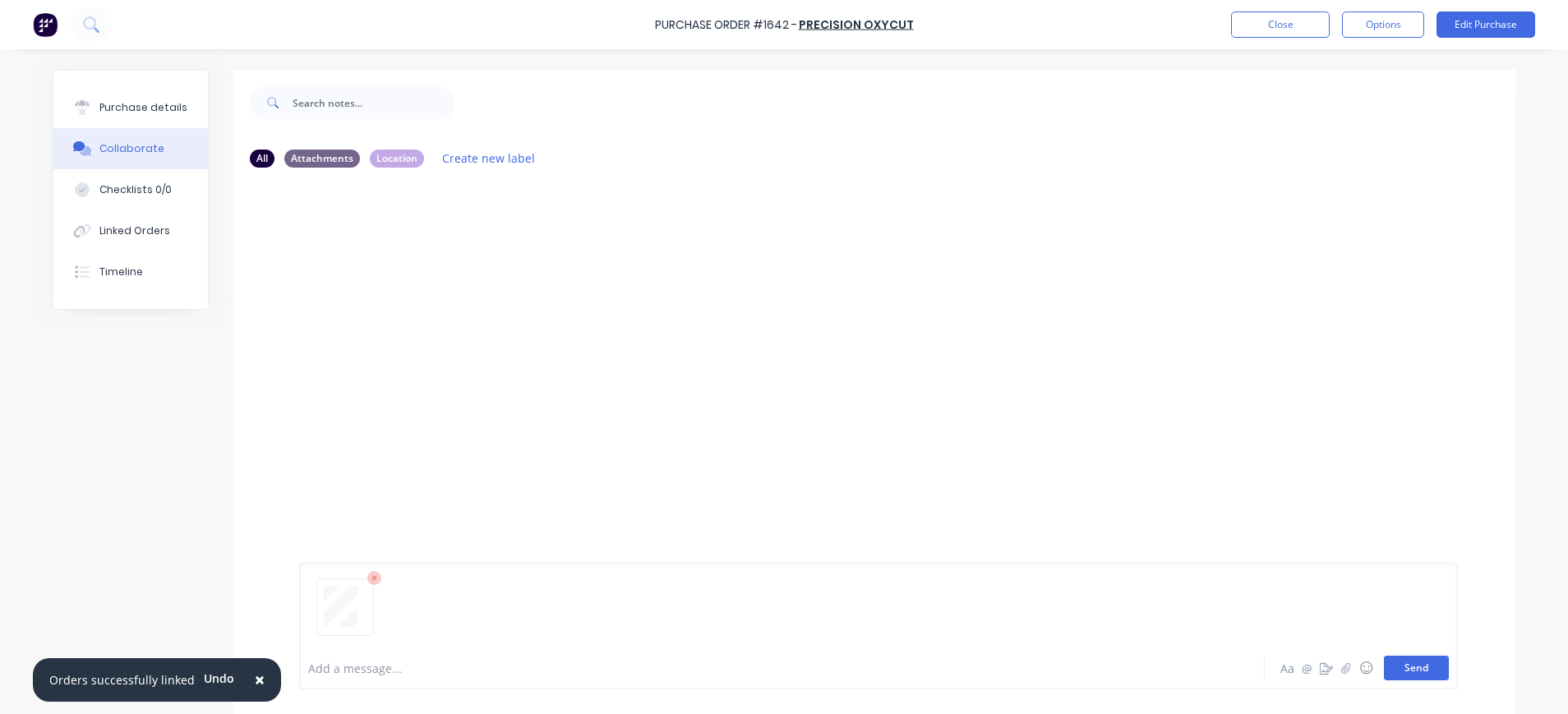
click at [1403, 664] on button "Send" at bounding box center [1416, 668] width 65 height 25
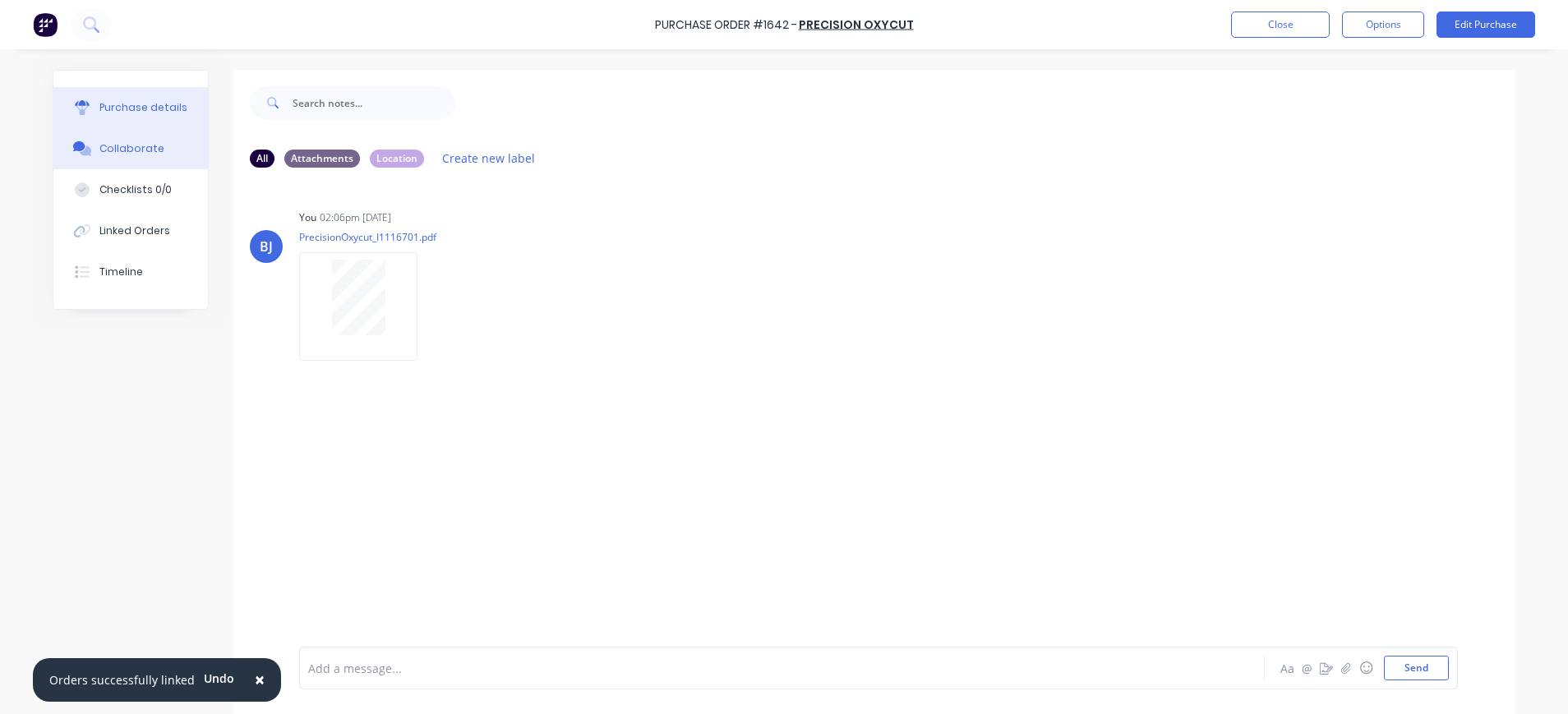
drag, startPoint x: 132, startPoint y: 99, endPoint x: 143, endPoint y: 104, distance: 12.1
click at [132, 101] on button "Purchase details" at bounding box center [131, 108] width 155 height 41
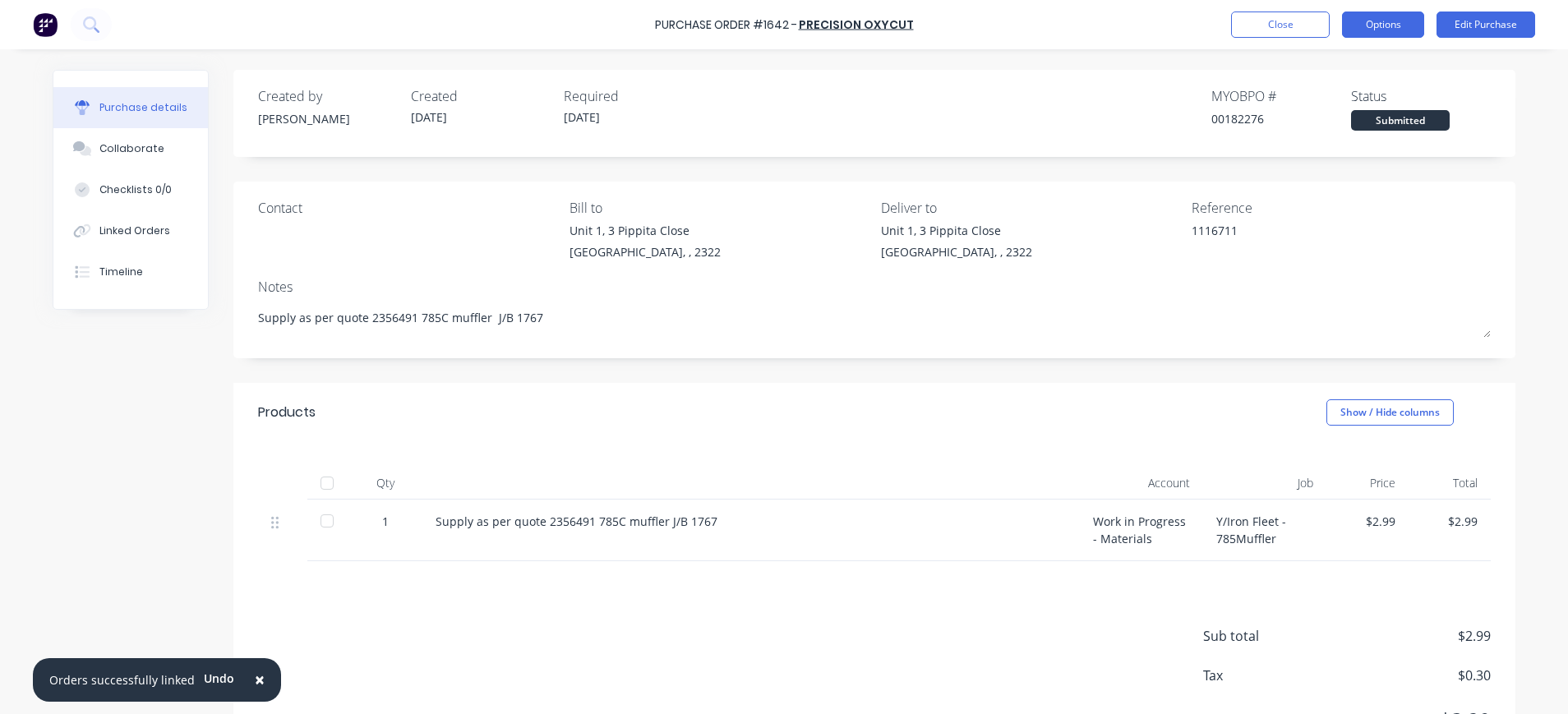
click at [1379, 22] on button "Options" at bounding box center [1383, 24] width 82 height 26
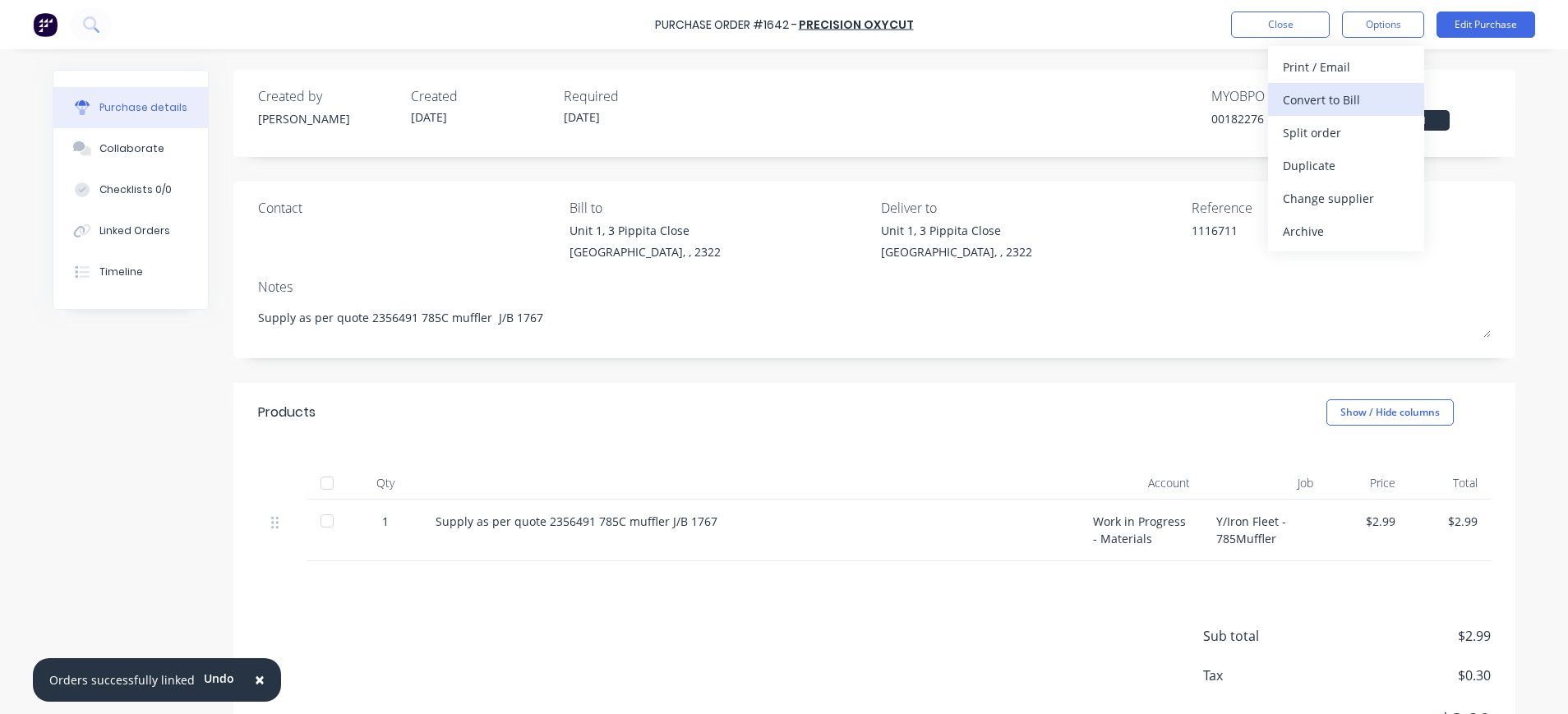
click at [1362, 93] on div "Convert to Bill" at bounding box center [1346, 100] width 126 height 24
type textarea "x"
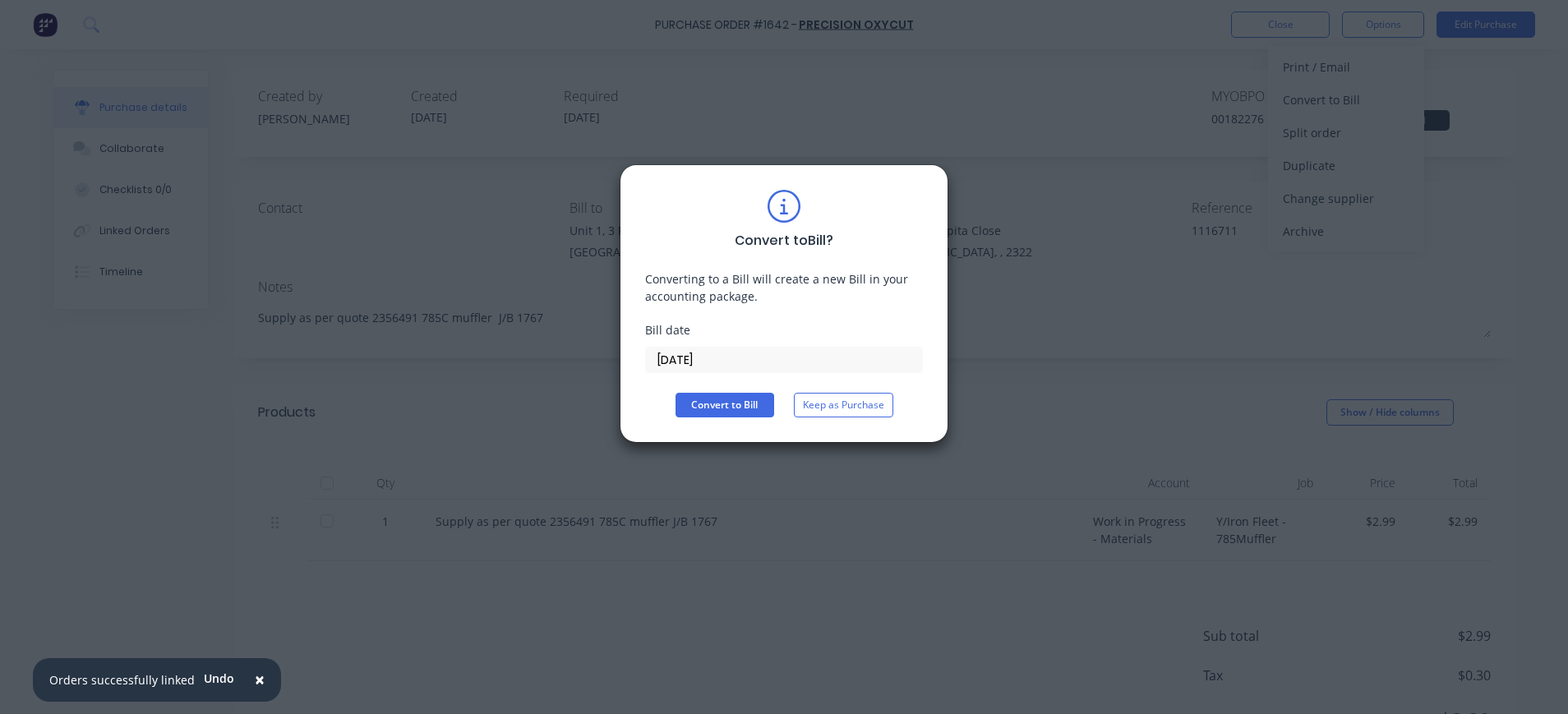
click at [685, 364] on input "02/10/25" at bounding box center [783, 360] width 276 height 25
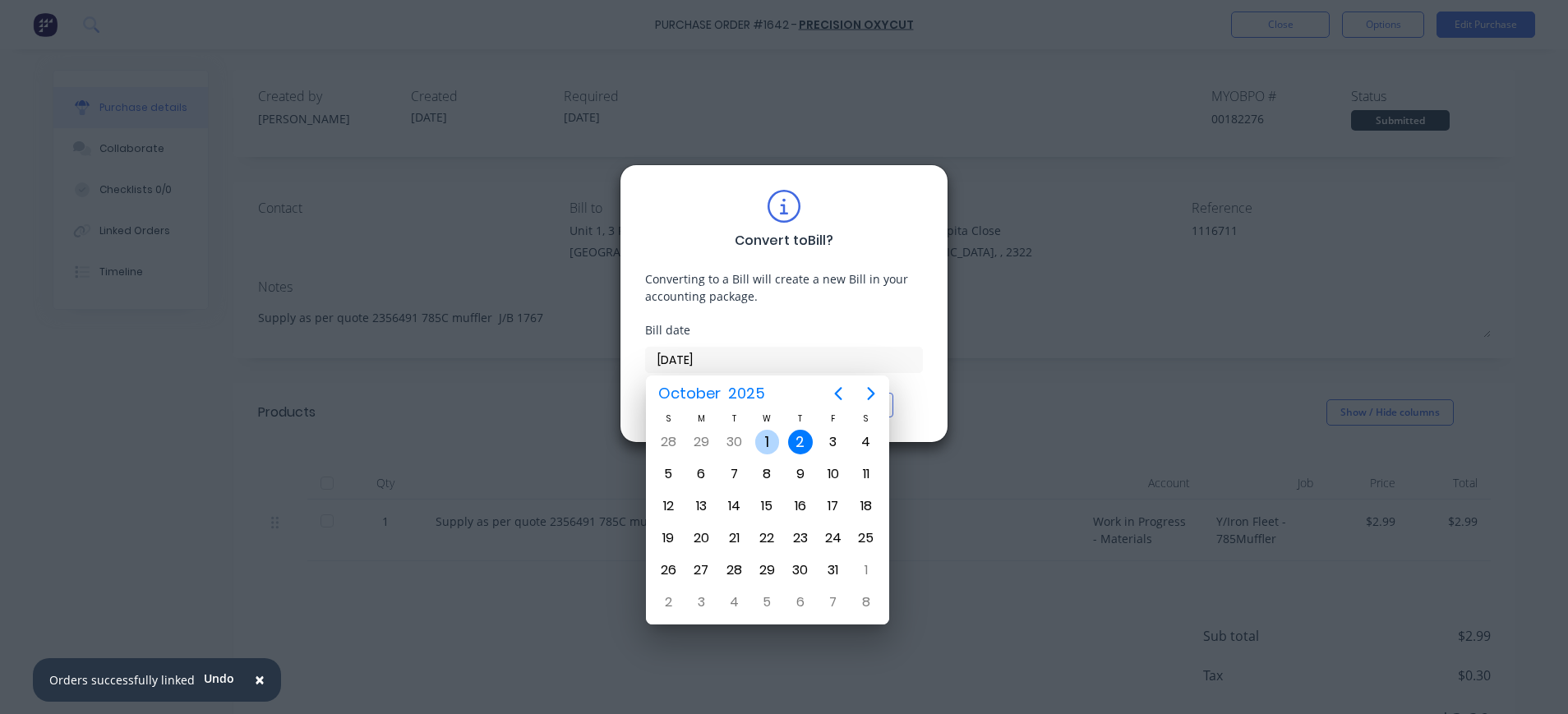
click at [769, 441] on div "1" at bounding box center [767, 442] width 25 height 25
type input "01/10/25"
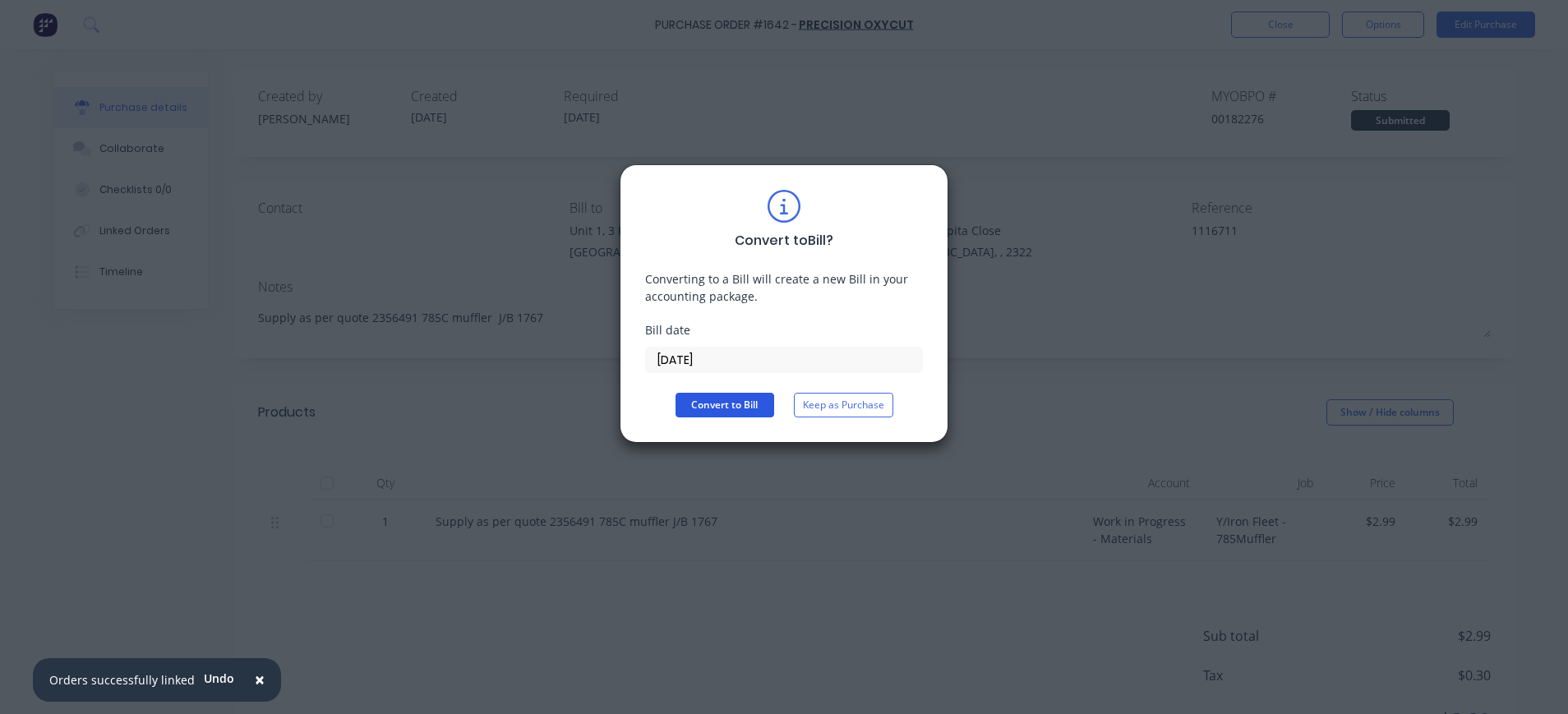
click at [749, 408] on button "Convert to Bill" at bounding box center [724, 405] width 98 height 25
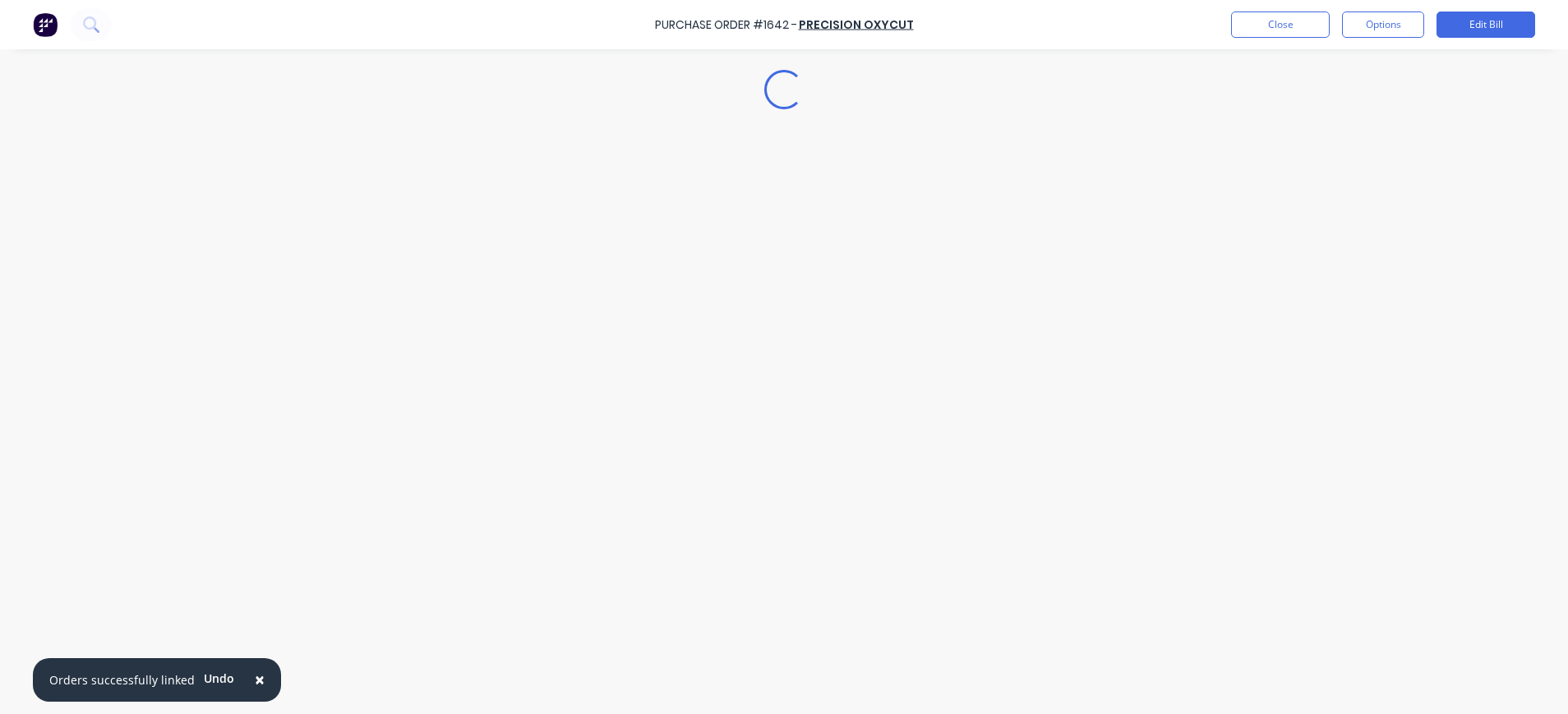
type textarea "x"
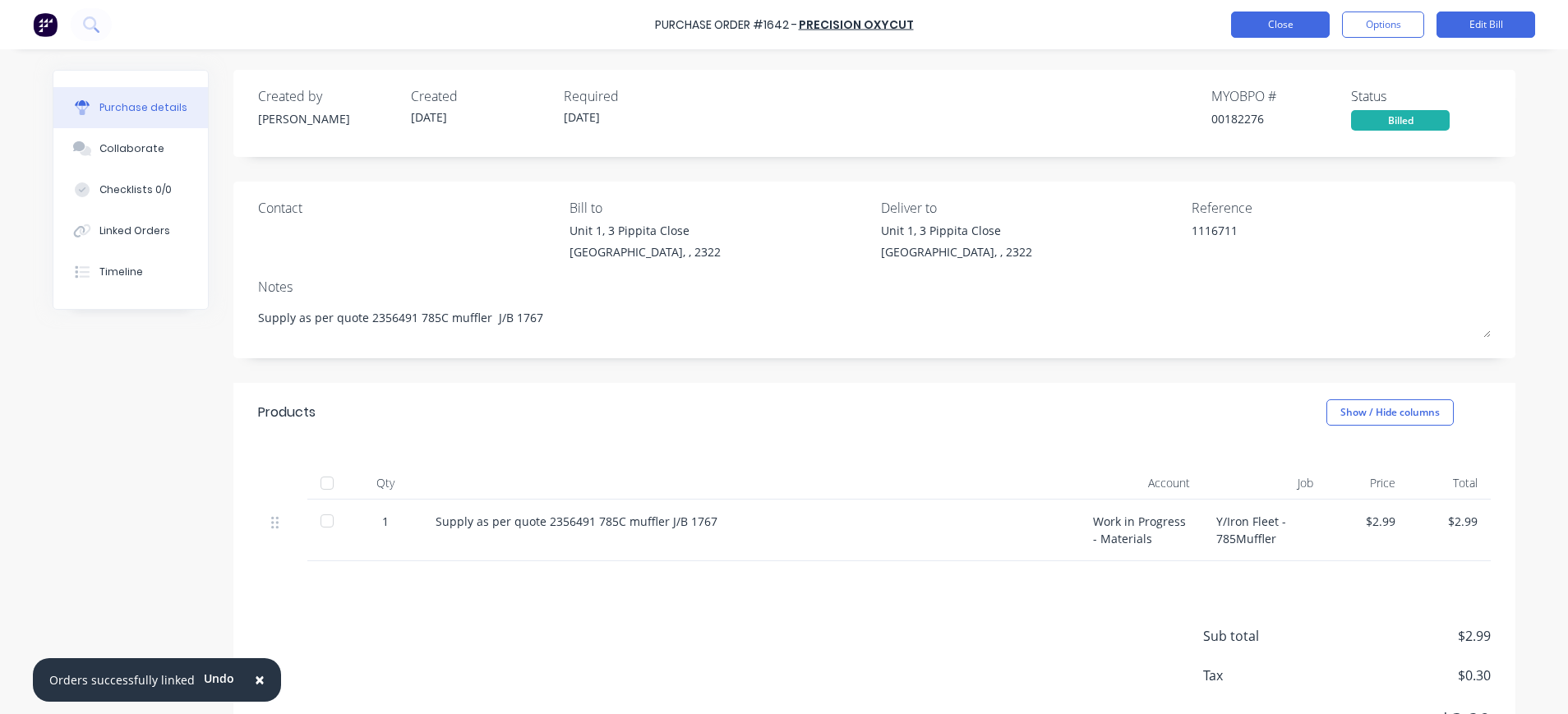
click at [1279, 20] on button "Close" at bounding box center [1279, 24] width 98 height 26
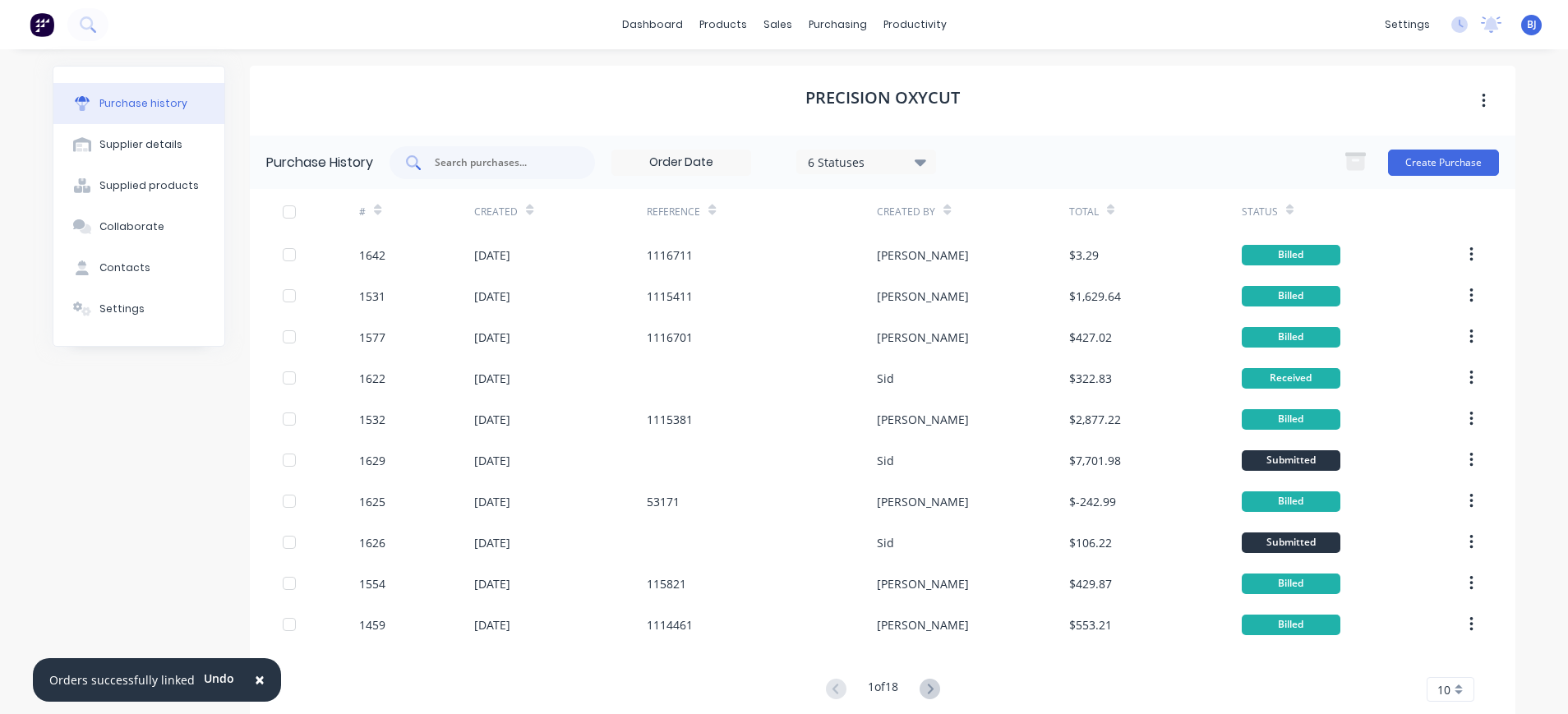
click at [500, 160] on input "text" at bounding box center [501, 162] width 137 height 16
type input "1313"
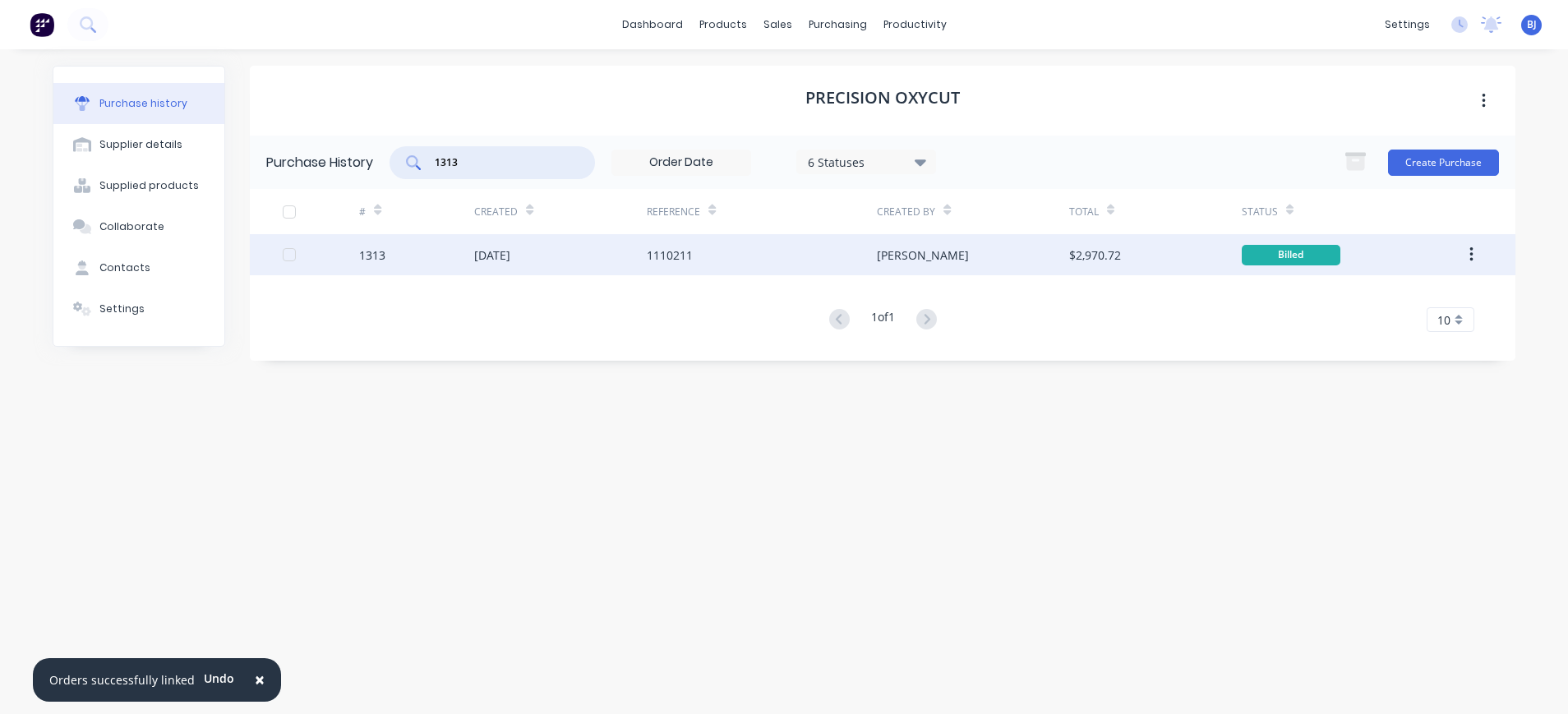
click at [510, 258] on div "27 Aug 2025" at bounding box center [492, 255] width 36 height 17
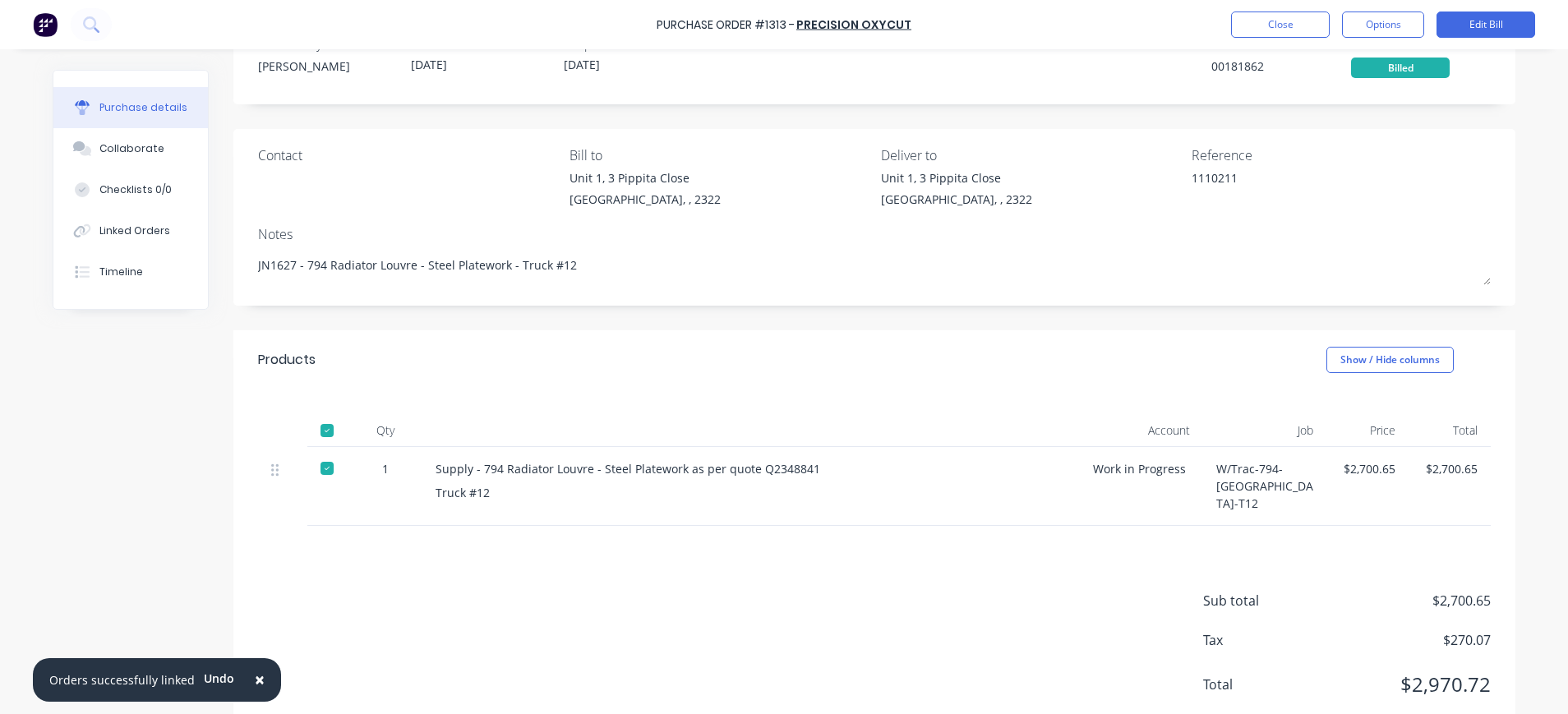
scroll to position [95, 0]
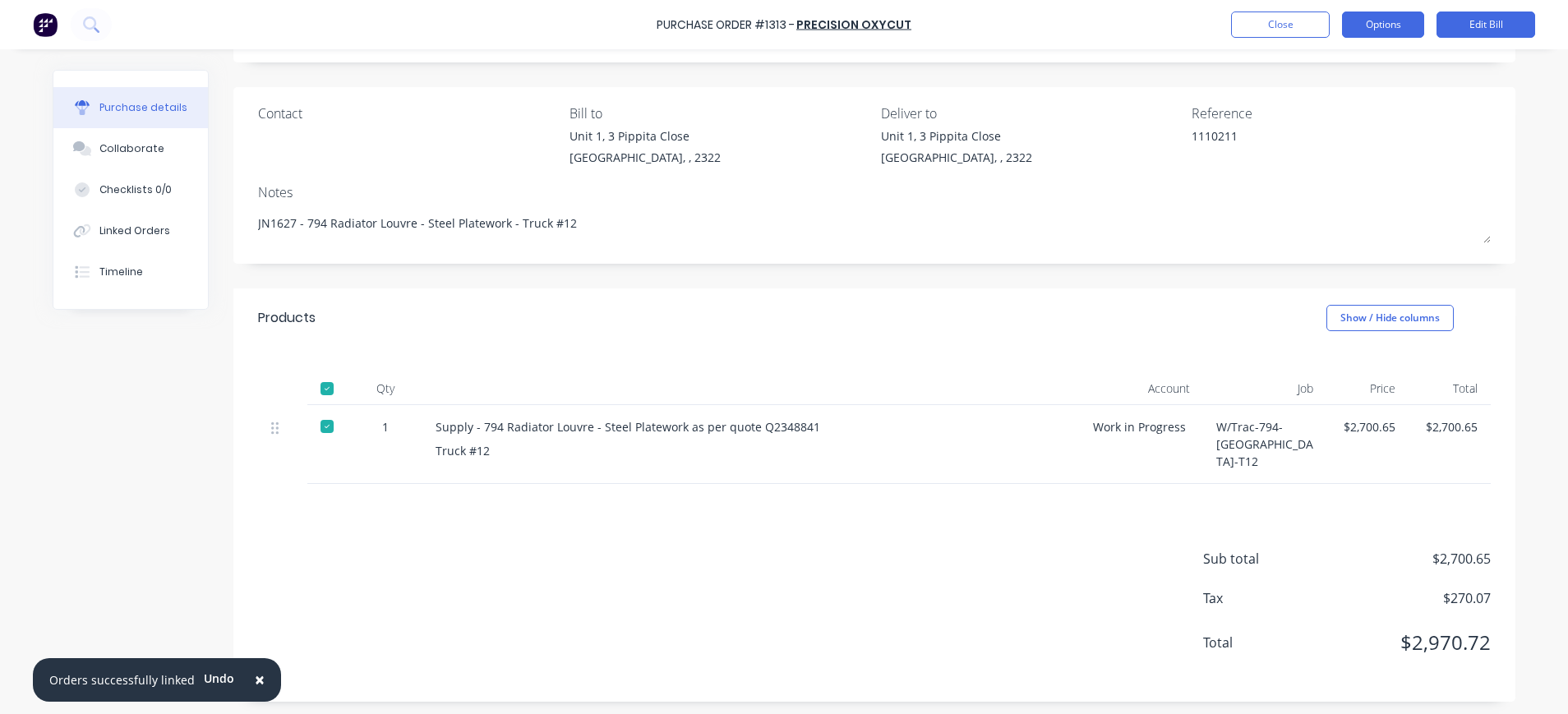
click at [1388, 25] on button "Options" at bounding box center [1383, 24] width 82 height 26
click at [1475, 24] on button "Edit Bill" at bounding box center [1485, 24] width 98 height 26
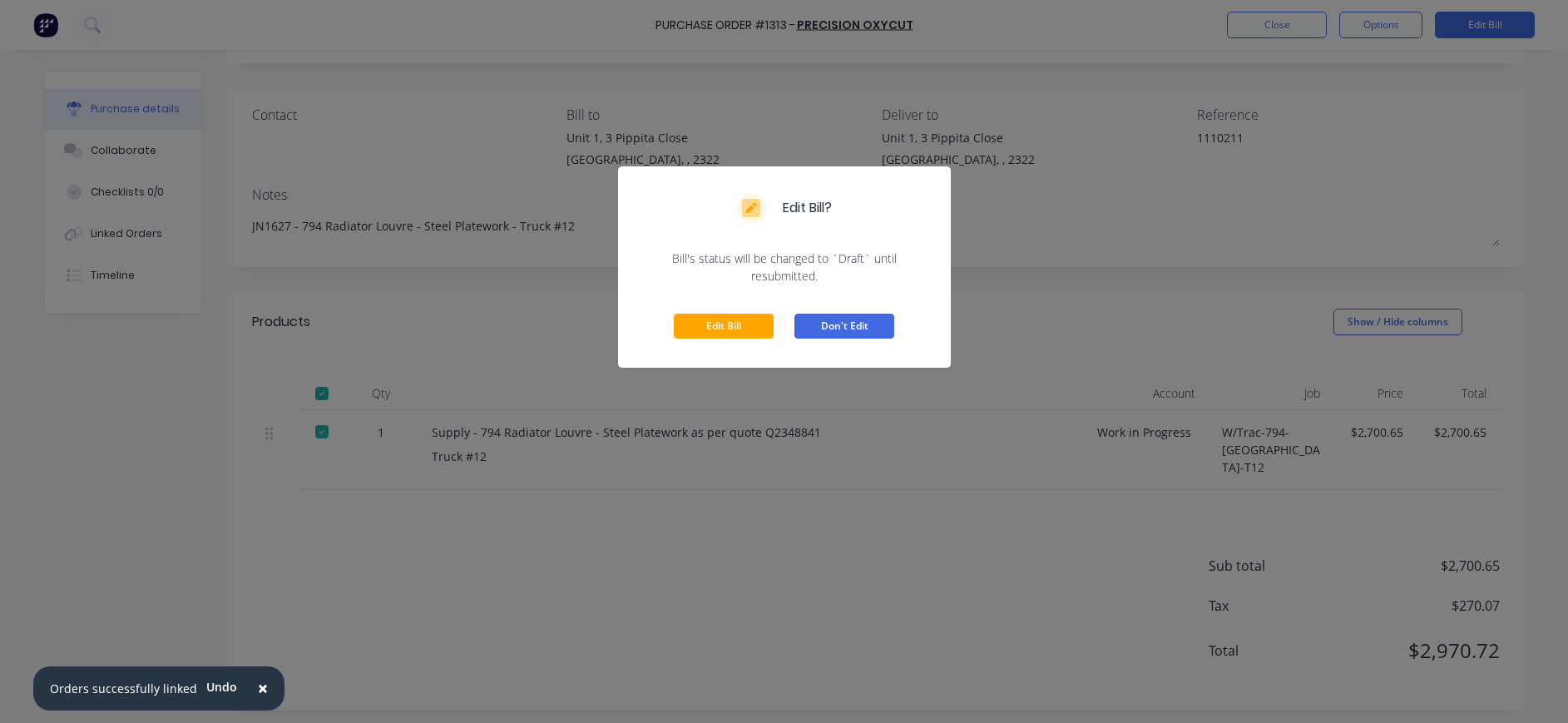
click at [818, 330] on button "Don't Edit" at bounding box center [844, 326] width 99 height 25
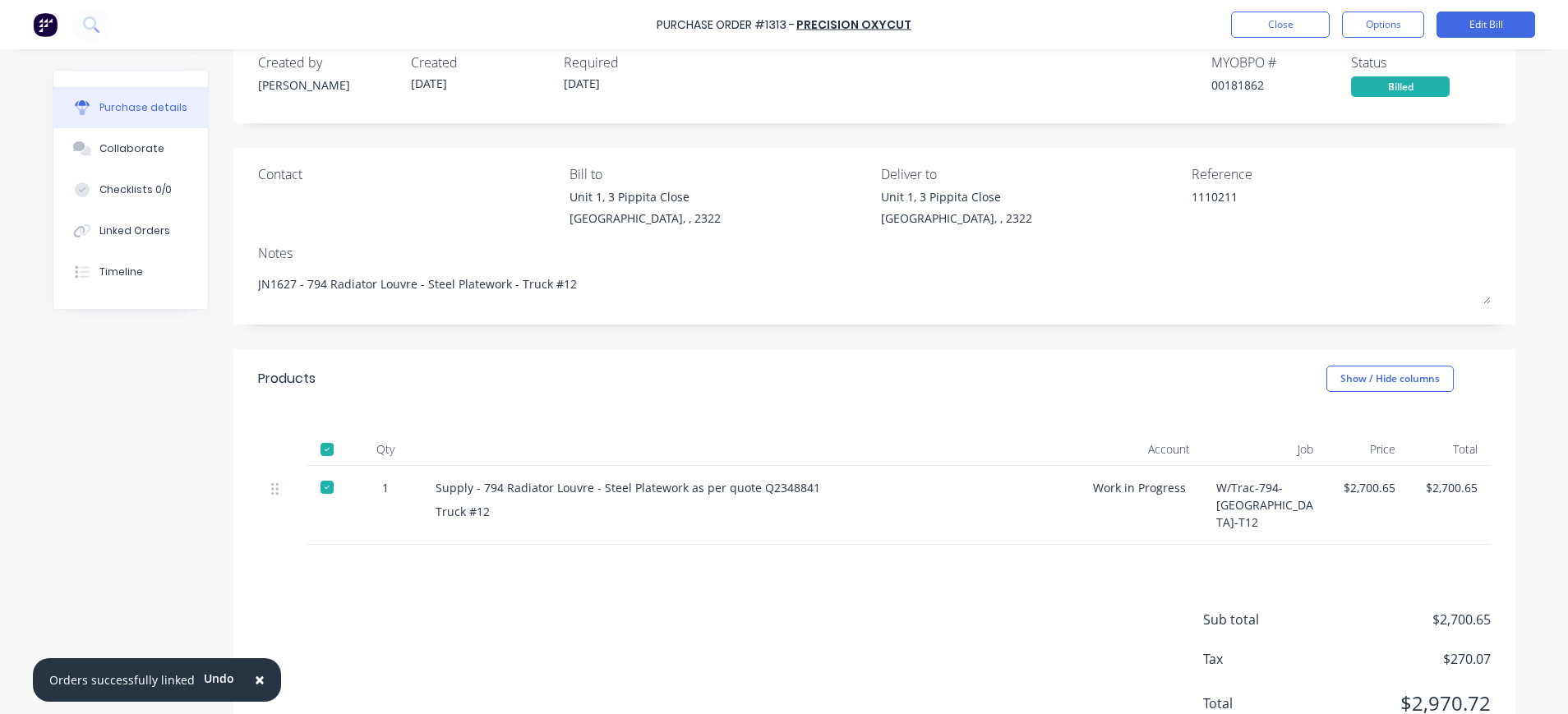
scroll to position [0, 0]
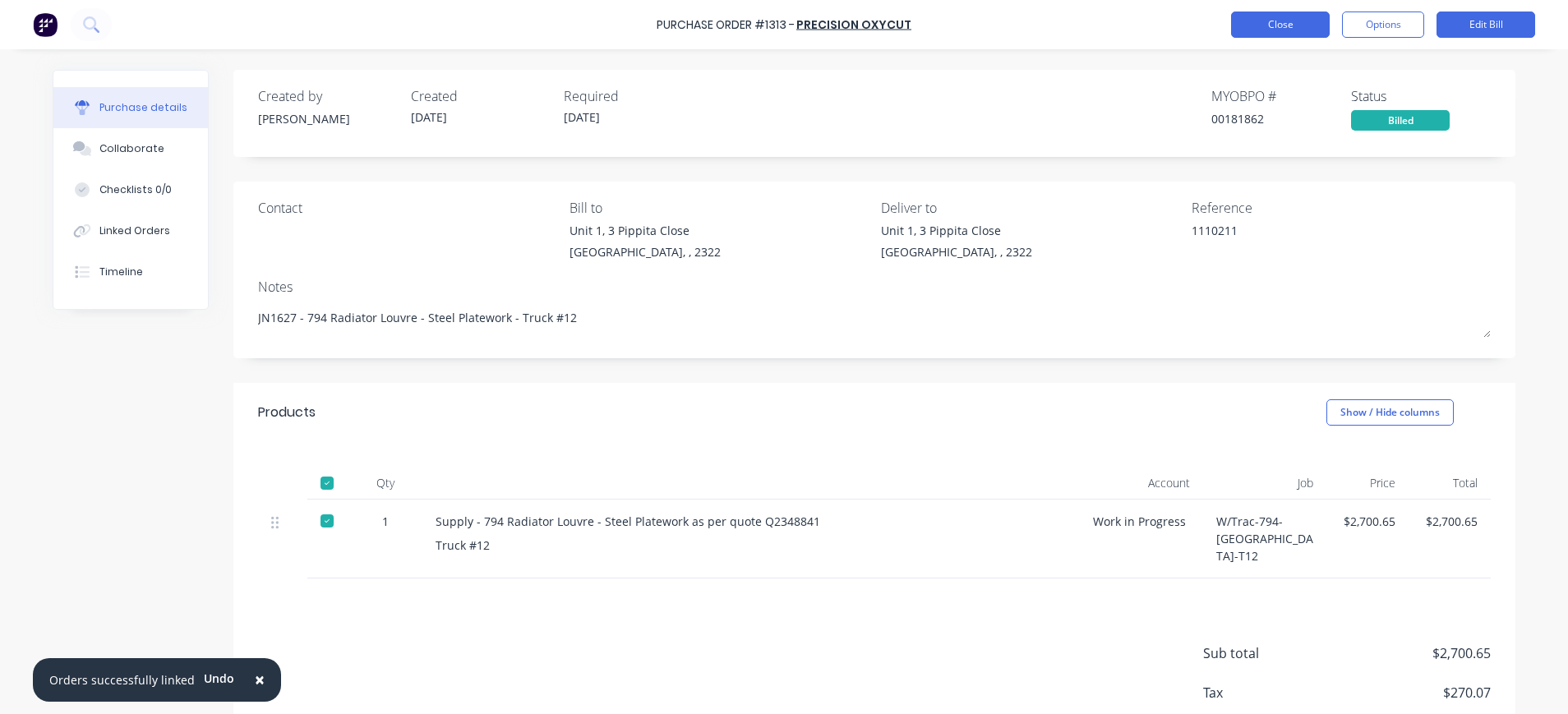
click at [1274, 27] on button "Close" at bounding box center [1279, 24] width 98 height 26
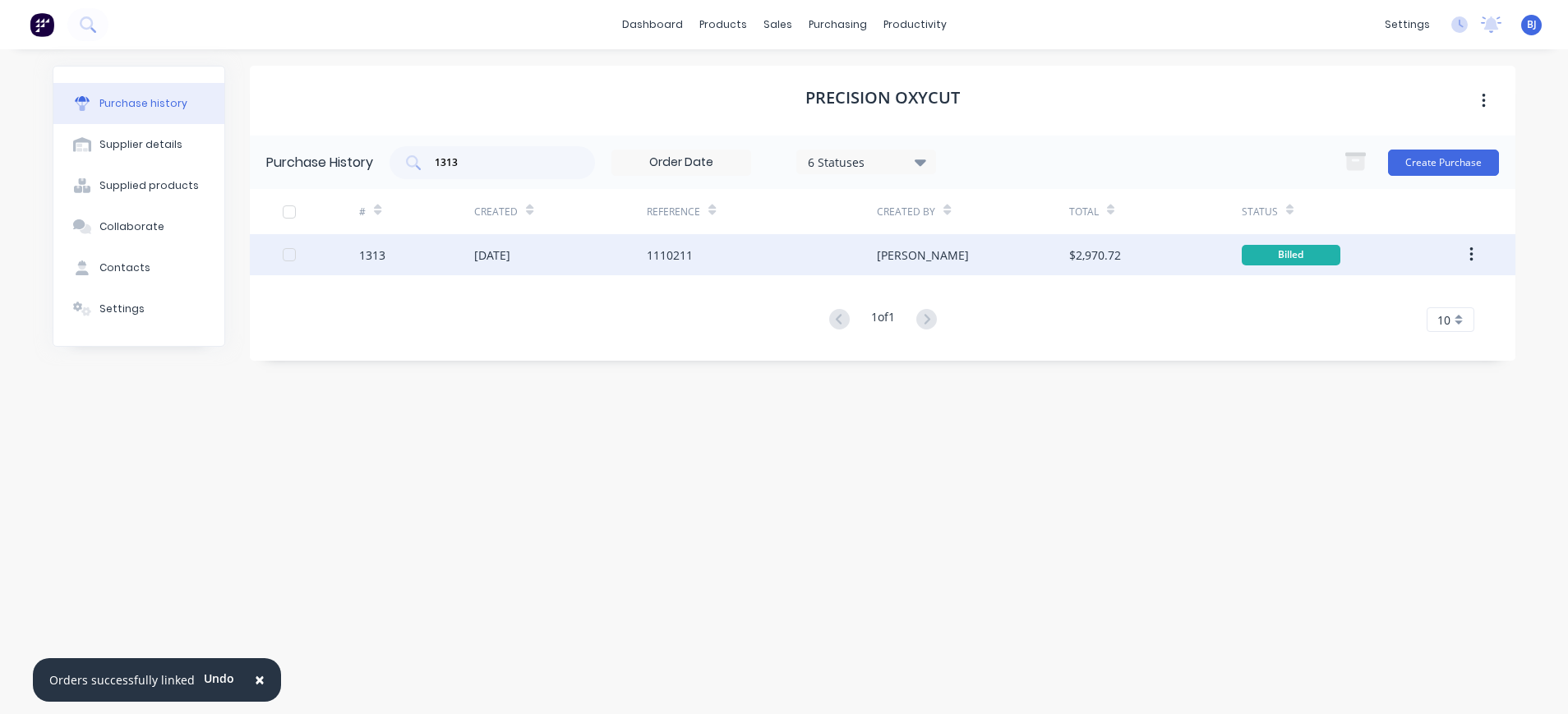
click at [390, 255] on div "1313" at bounding box center [416, 255] width 115 height 41
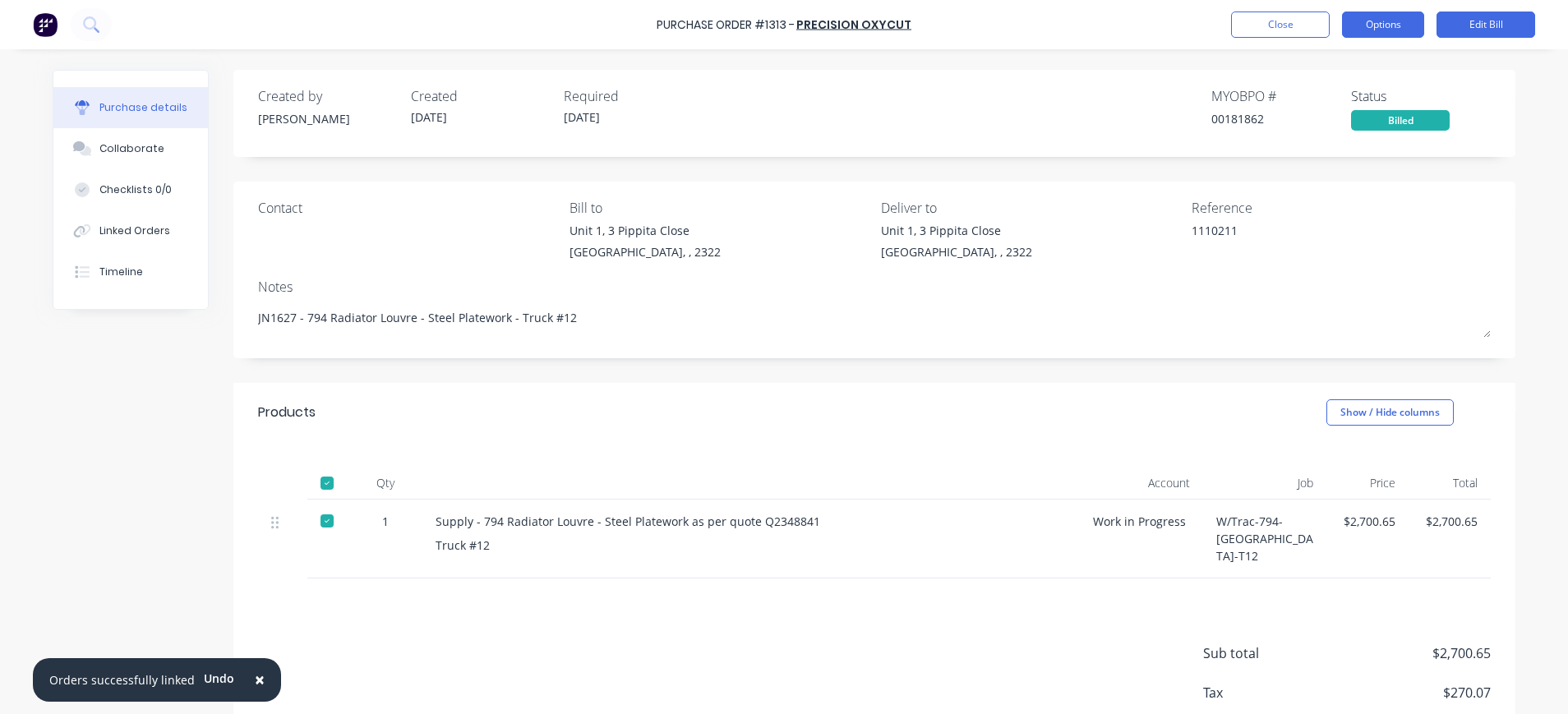
click at [1369, 26] on button "Options" at bounding box center [1383, 24] width 82 height 26
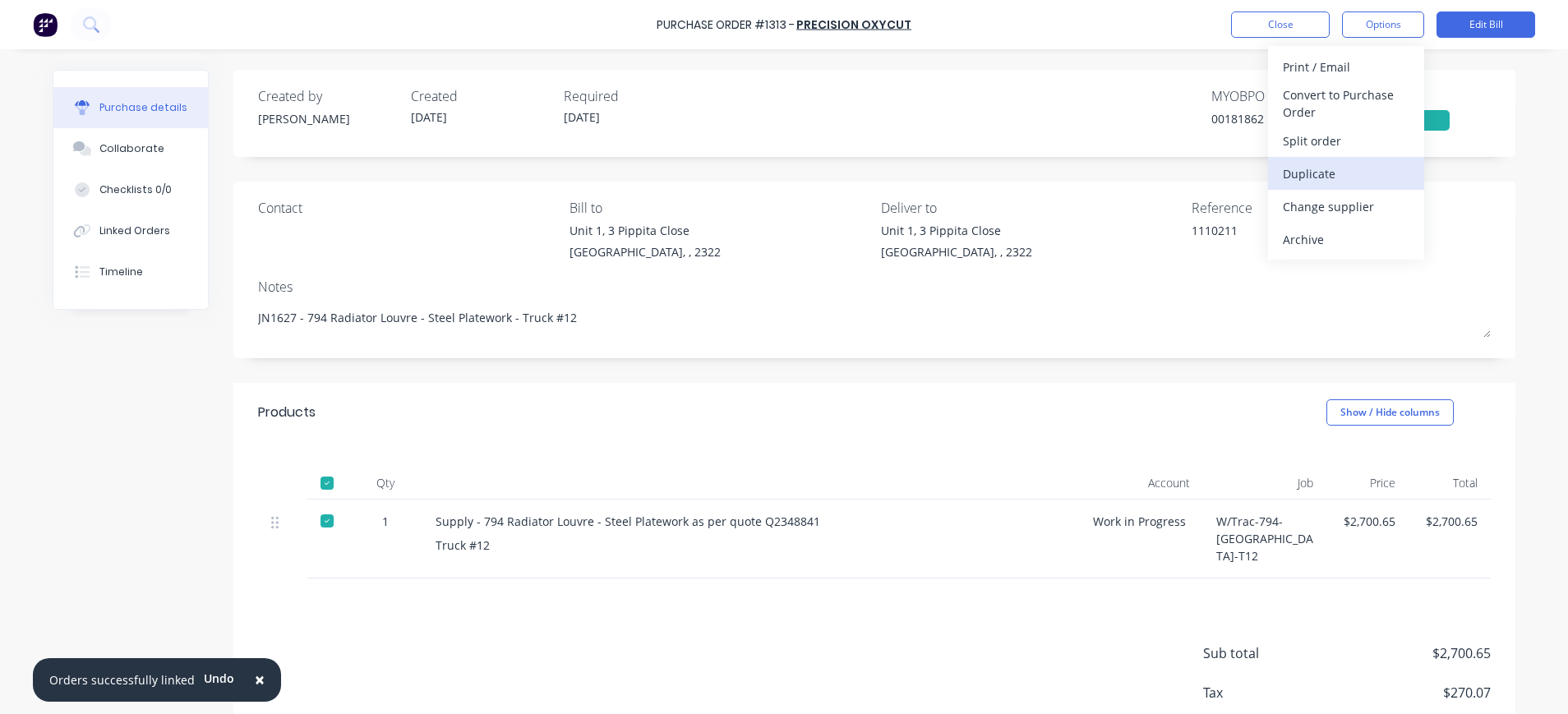
click at [1334, 171] on div "Duplicate" at bounding box center [1346, 174] width 126 height 24
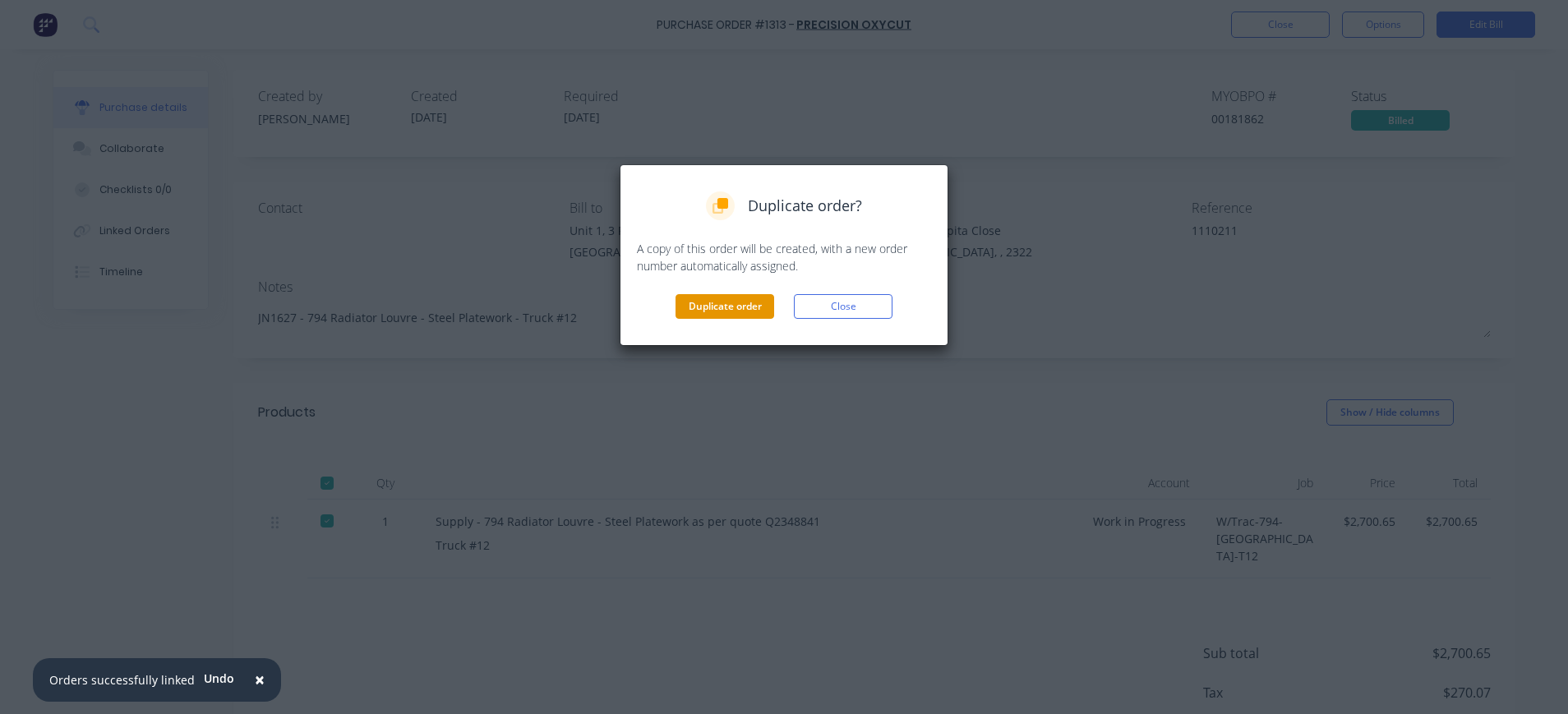
drag, startPoint x: 690, startPoint y: 313, endPoint x: 699, endPoint y: 313, distance: 9.0
click at [694, 313] on button "Duplicate order" at bounding box center [724, 306] width 98 height 25
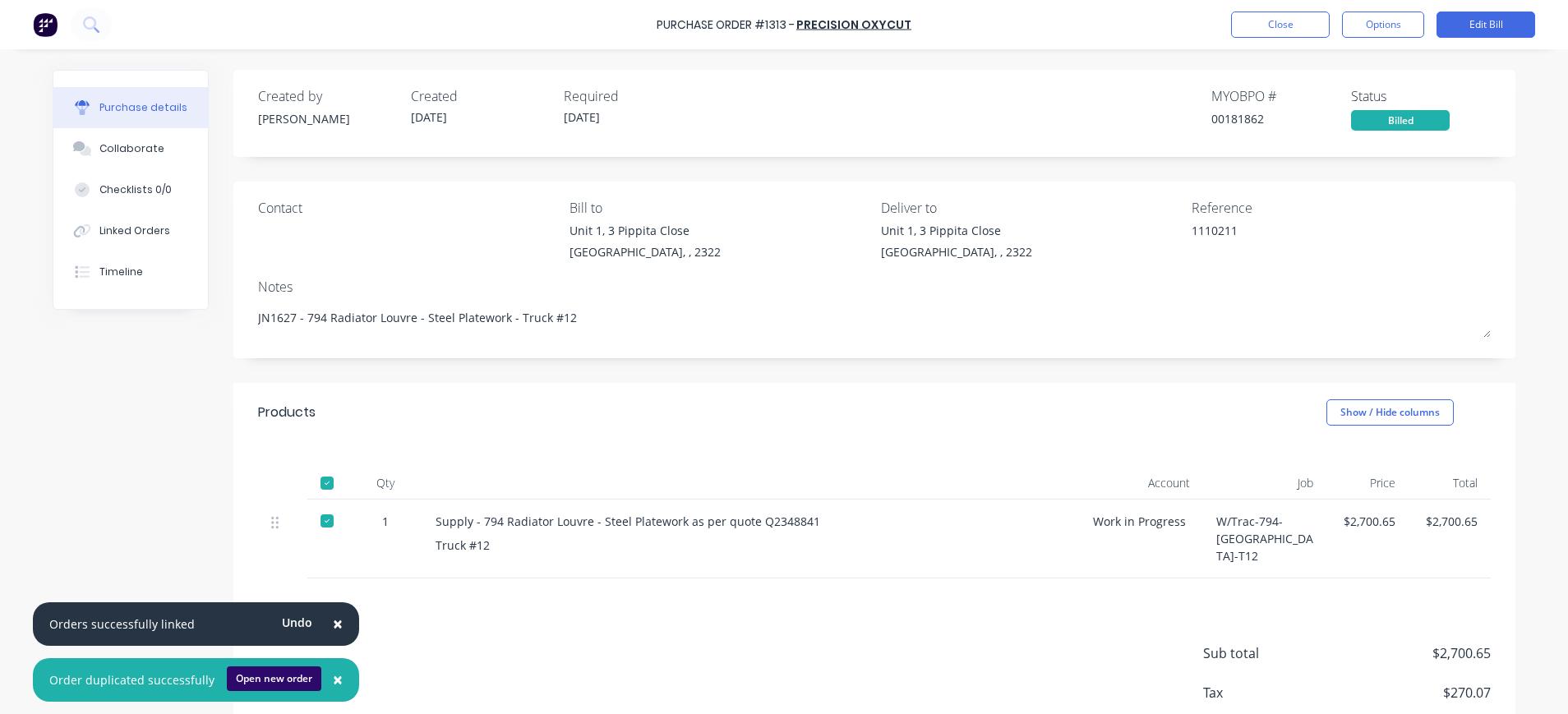
click at [278, 670] on button "Open new order" at bounding box center [274, 678] width 95 height 25
type textarea "x"
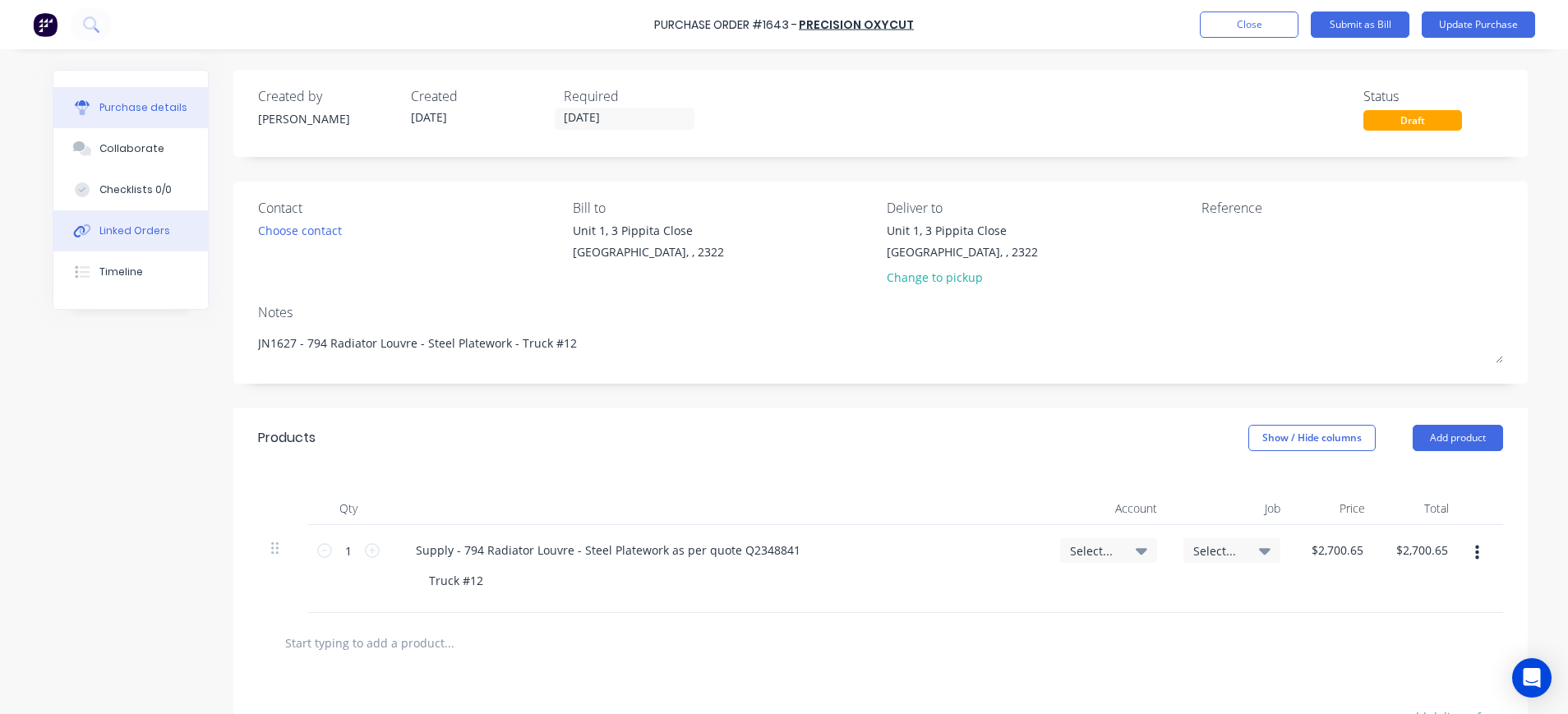
type textarea "x"
click at [152, 230] on div "Linked Orders" at bounding box center [134, 231] width 71 height 15
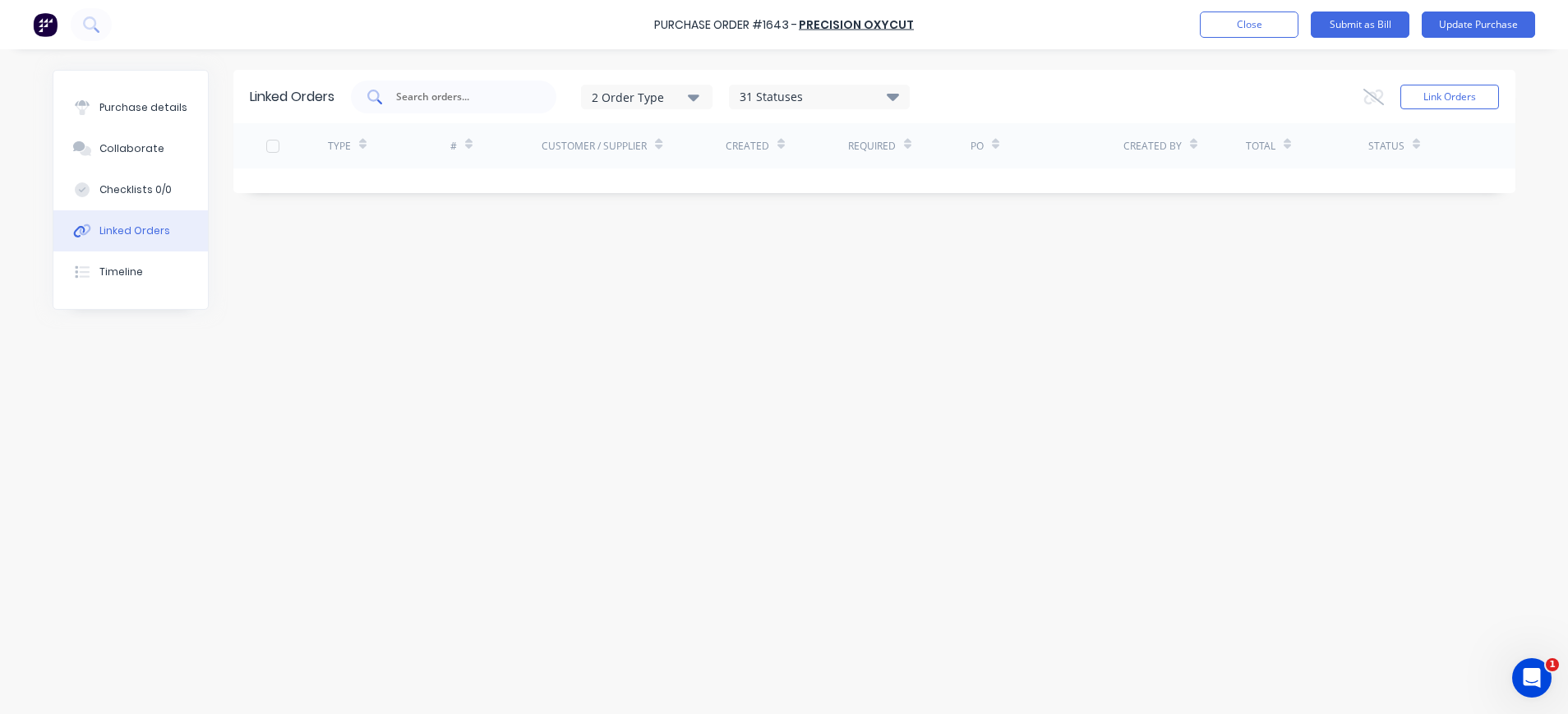
click at [451, 91] on input "text" at bounding box center [463, 97] width 137 height 16
click at [428, 94] on input "1313" at bounding box center [463, 97] width 137 height 16
click at [430, 97] on input "1313" at bounding box center [463, 97] width 137 height 16
type input "1"
click at [1458, 97] on button "Link Orders" at bounding box center [1448, 97] width 98 height 25
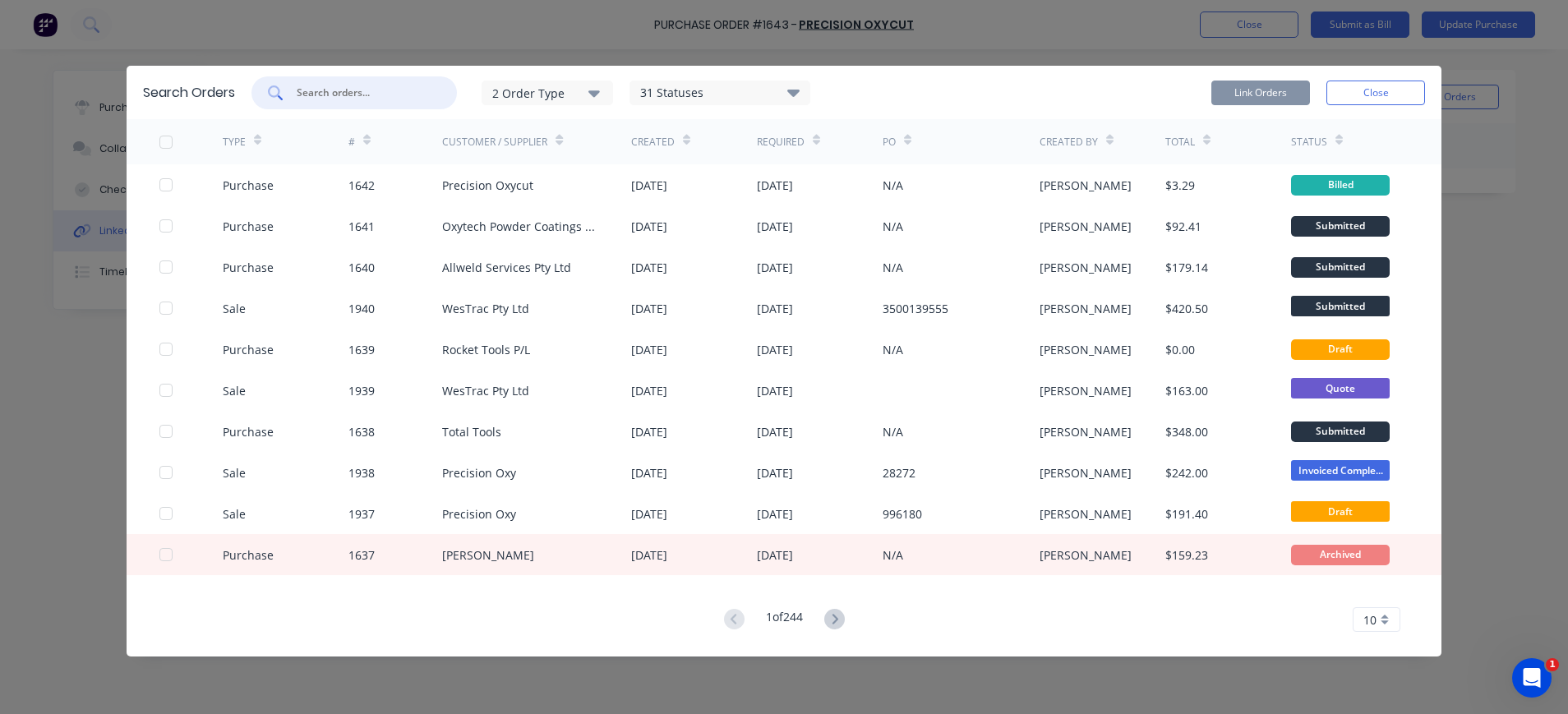
click at [362, 91] on input "text" at bounding box center [363, 92] width 137 height 16
type input "1313"
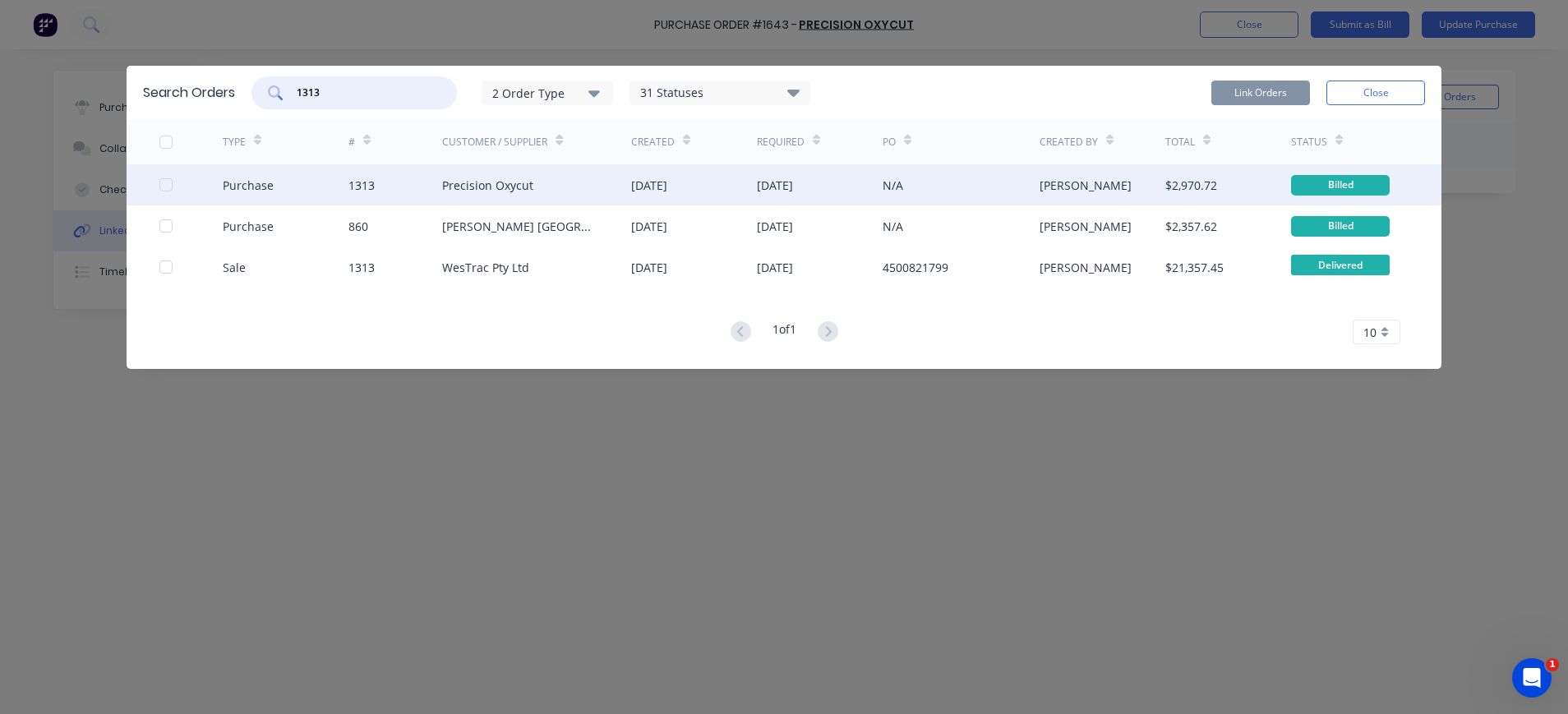
click at [259, 188] on div "Purchase" at bounding box center [249, 185] width 51 height 17
click at [167, 181] on div at bounding box center [166, 184] width 32 height 32
click at [1261, 90] on button "Link Orders" at bounding box center [1260, 92] width 98 height 25
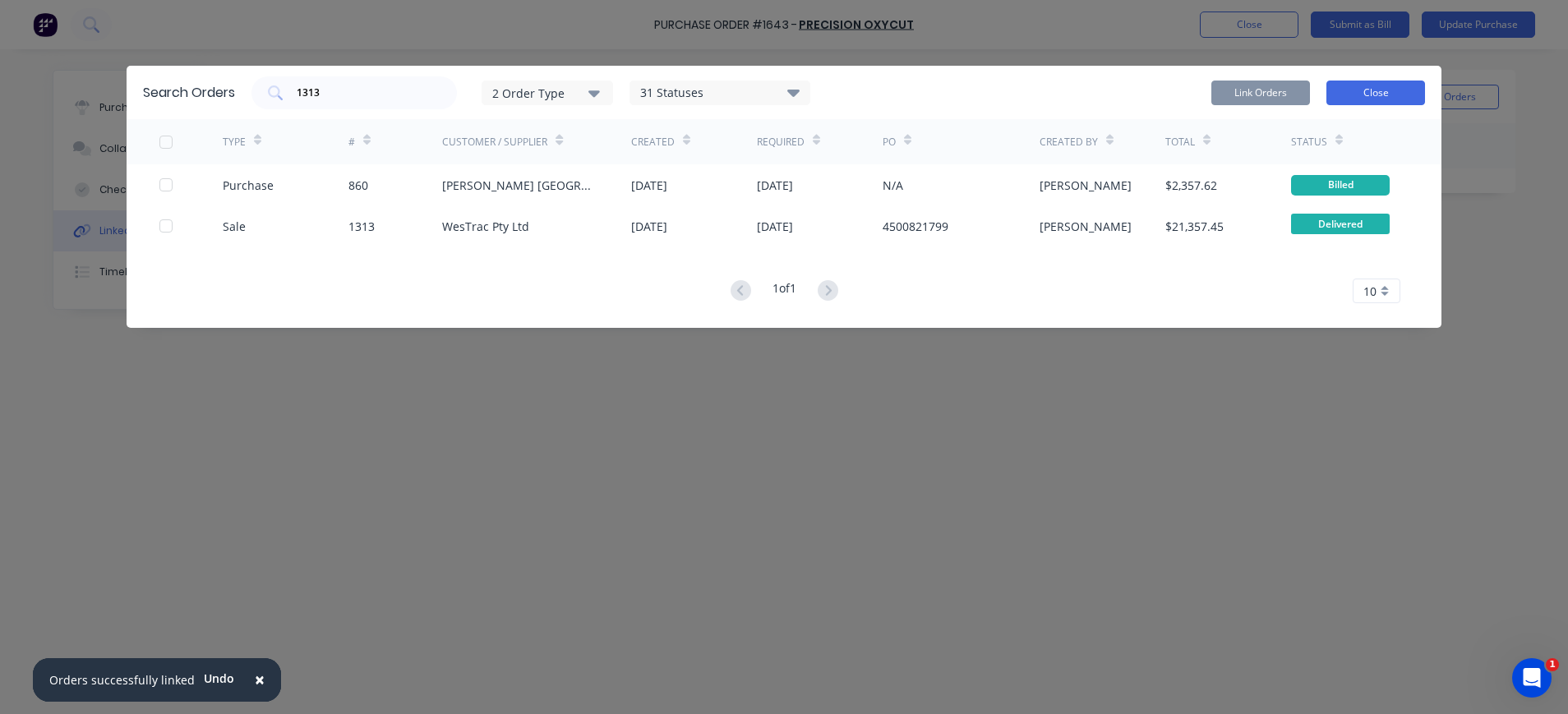
click at [1346, 87] on button "Close" at bounding box center [1375, 92] width 98 height 25
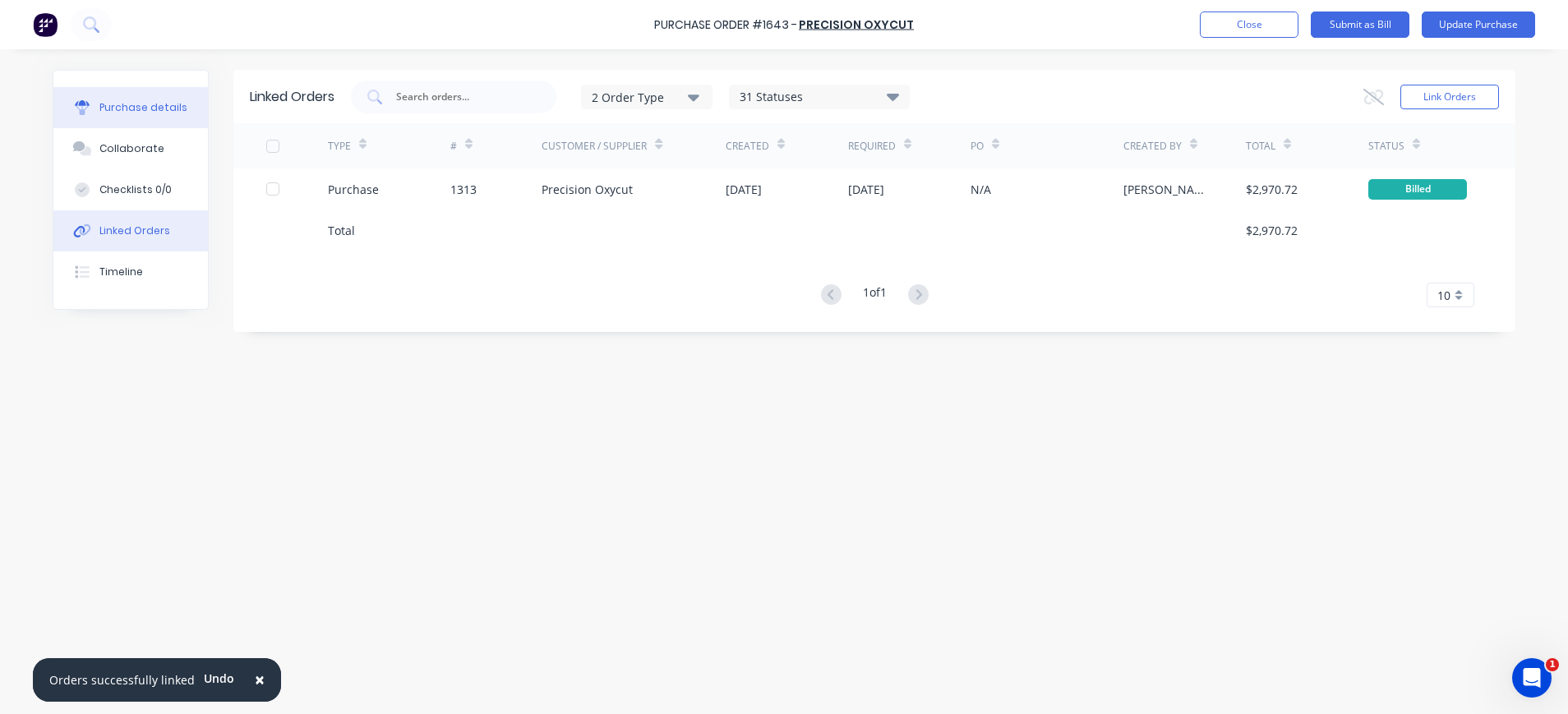
click at [145, 104] on div "Purchase details" at bounding box center [143, 107] width 88 height 15
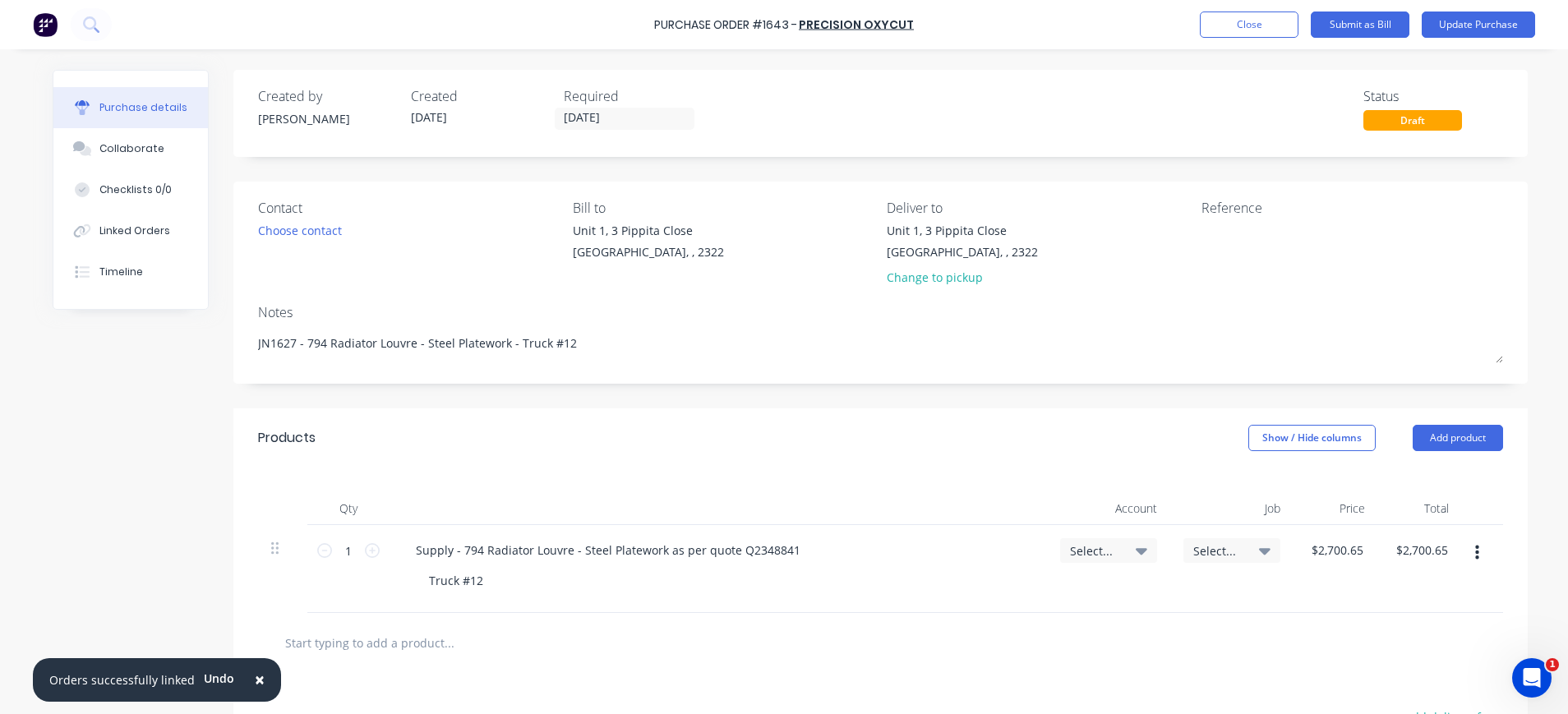
click at [1115, 553] on div "Select..." at bounding box center [1109, 550] width 77 height 15
click at [1136, 551] on icon at bounding box center [1141, 552] width 11 height 7
type textarea "x"
drag, startPoint x: 1097, startPoint y: 589, endPoint x: 1090, endPoint y: 594, distance: 8.6
click at [1097, 590] on input at bounding box center [1054, 600] width 168 height 32
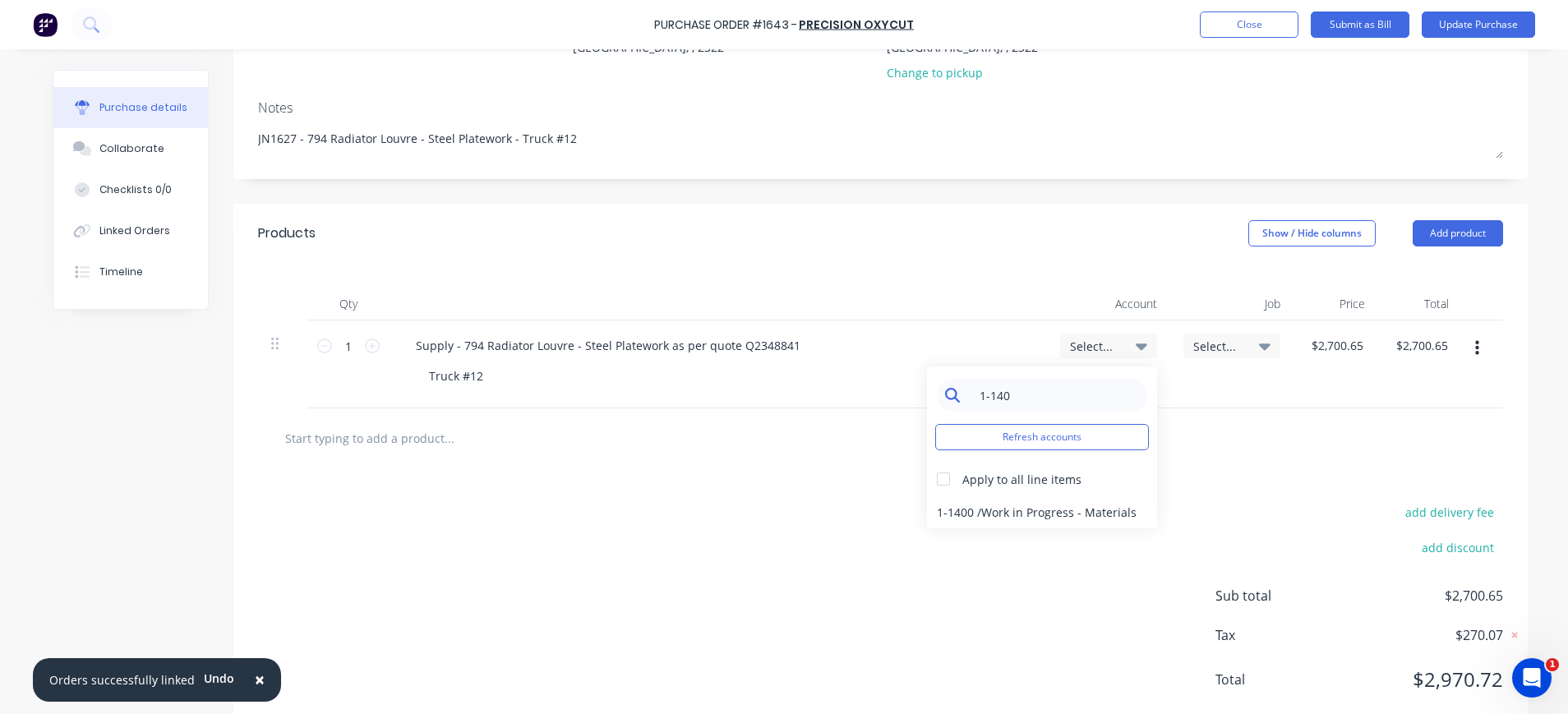
scroll to position [246, 0]
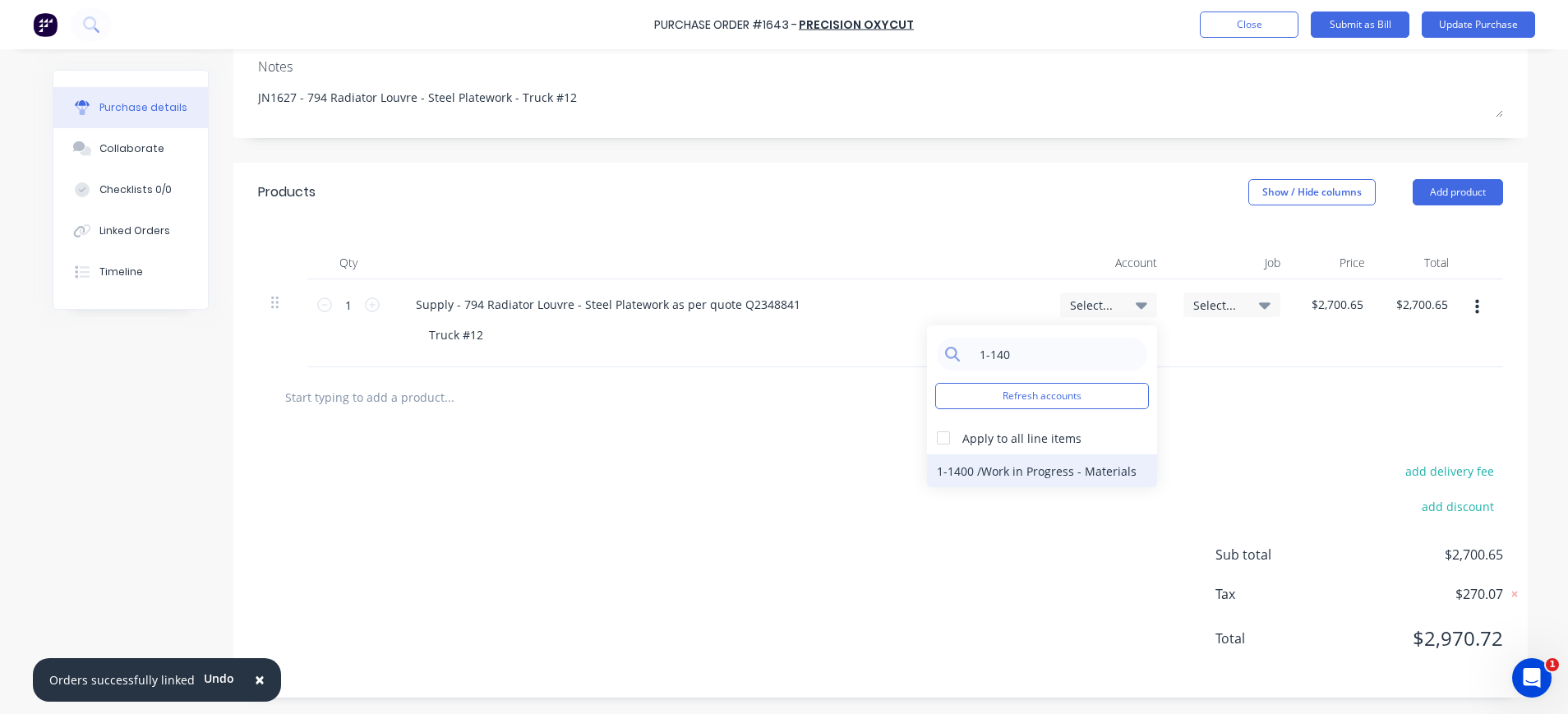
type input "1-140"
click at [1061, 481] on div "1-1400 / Work in Progress - Materials" at bounding box center [1041, 471] width 230 height 32
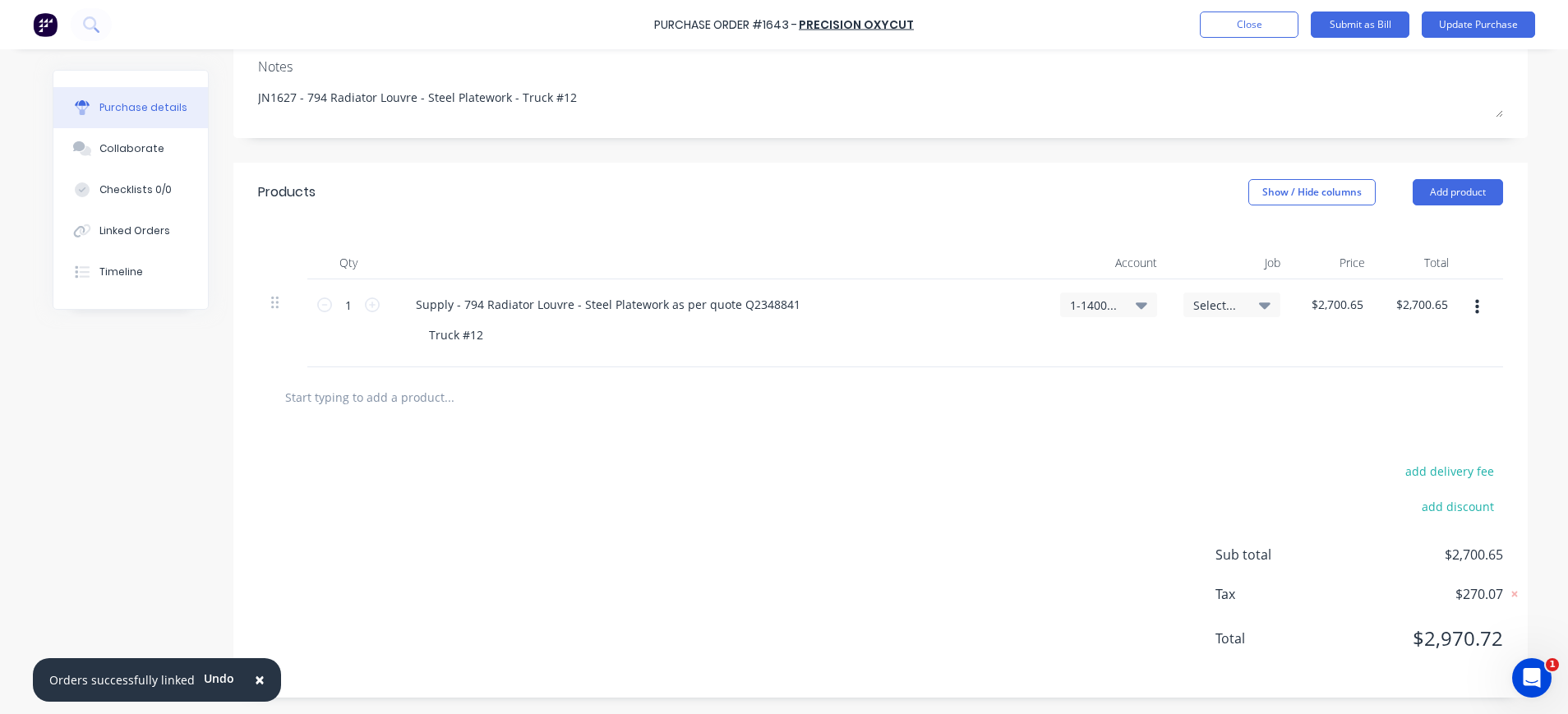
click at [1193, 312] on span "Select..." at bounding box center [1218, 305] width 50 height 17
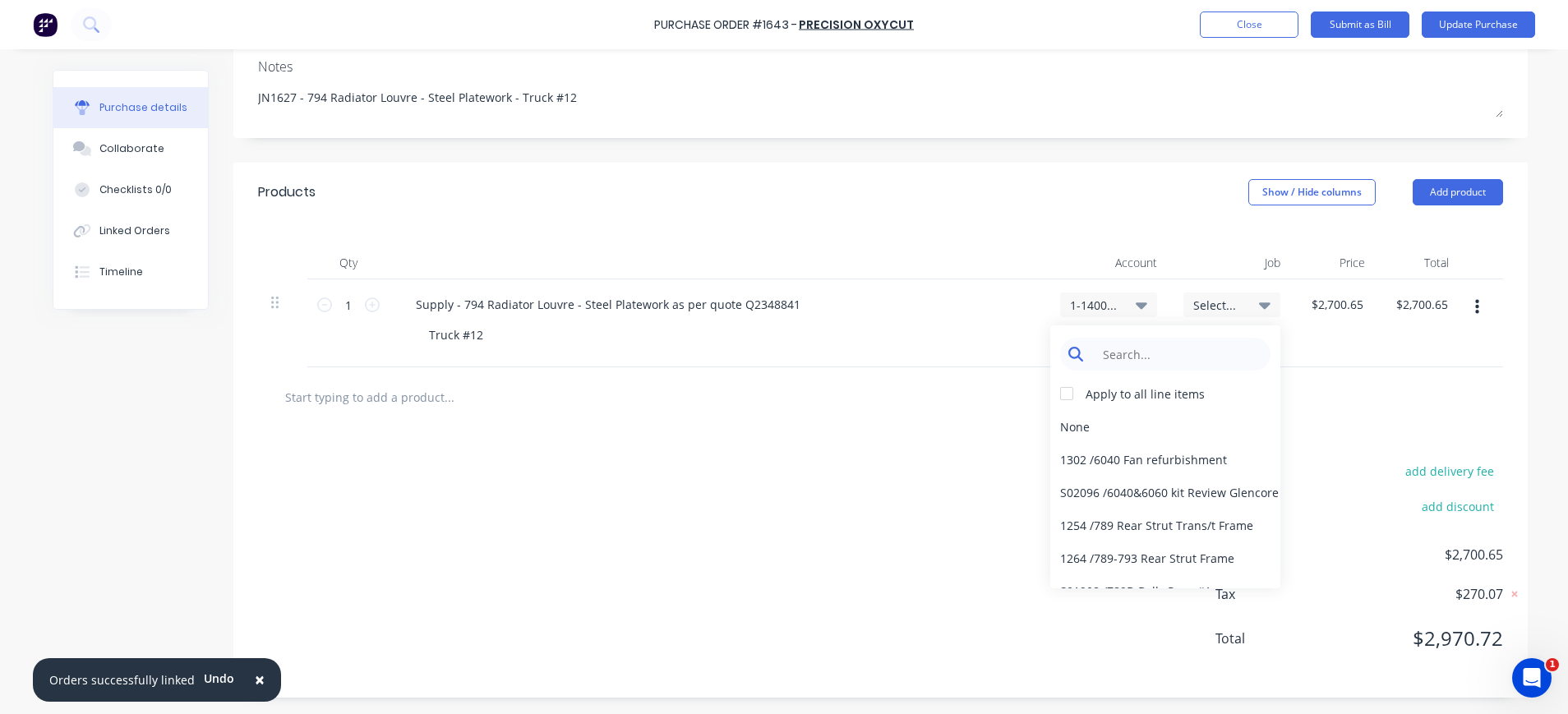
type textarea "x"
click at [1097, 350] on input at bounding box center [1178, 354] width 168 height 32
type input "1627"
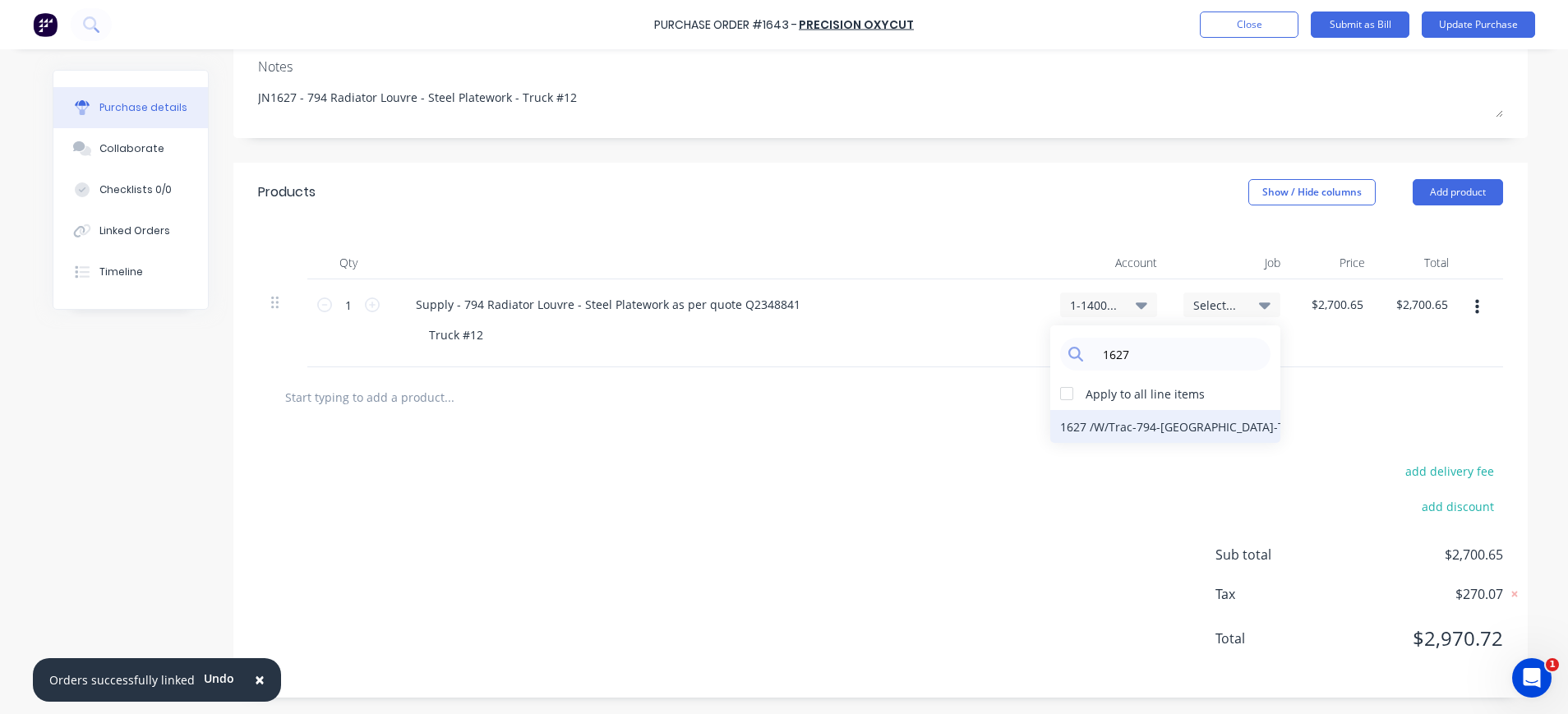
click at [1182, 423] on div "1627 / W/Trac-794-Louvre-T12" at bounding box center [1165, 426] width 230 height 32
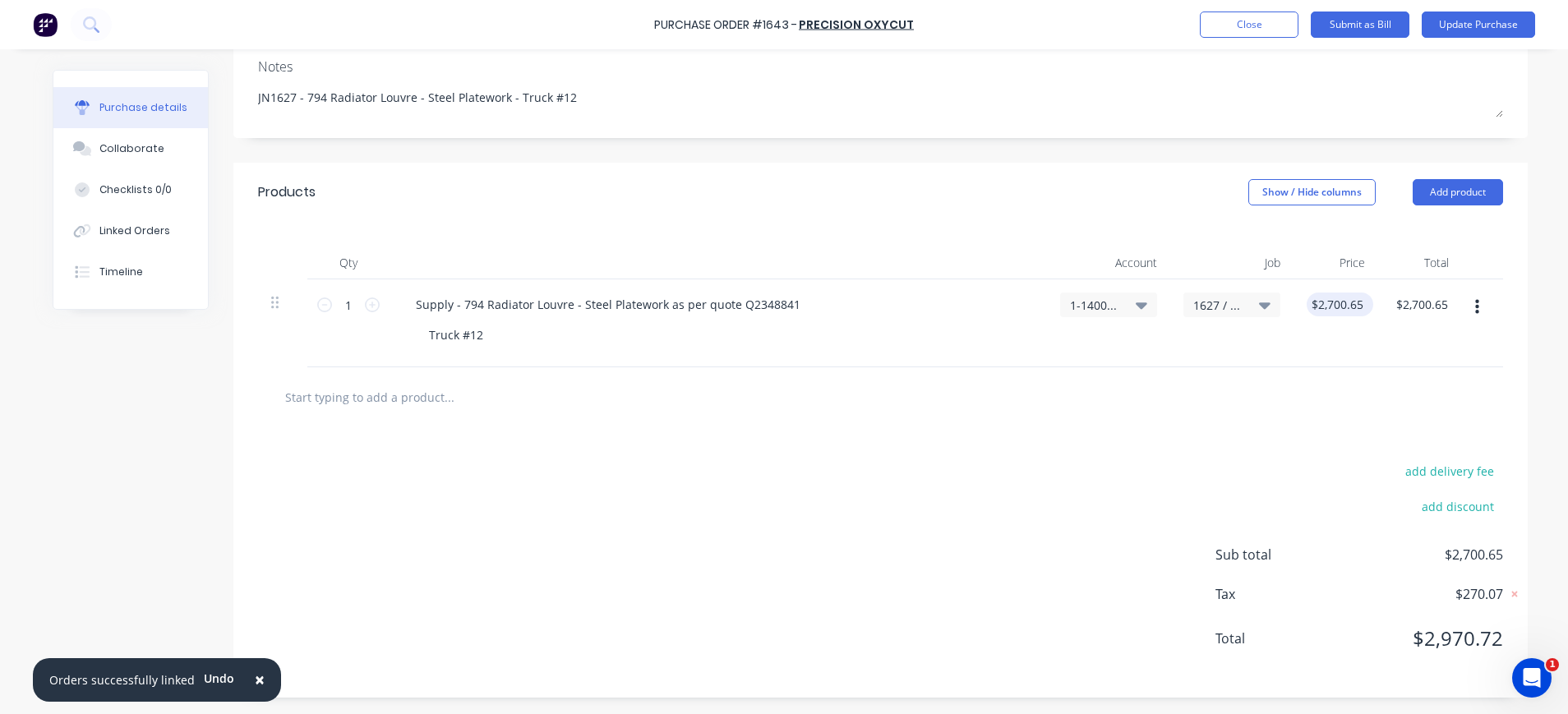
type textarea "x"
drag, startPoint x: 1303, startPoint y: 305, endPoint x: 1378, endPoint y: 301, distance: 75.1
click at [1378, 301] on div "1 1 Supply - 794 Radiator Louvre - Steel Platework as per quote Q2348841 Truck …" at bounding box center [875, 323] width 1236 height 88
type input "176.62"
type textarea "x"
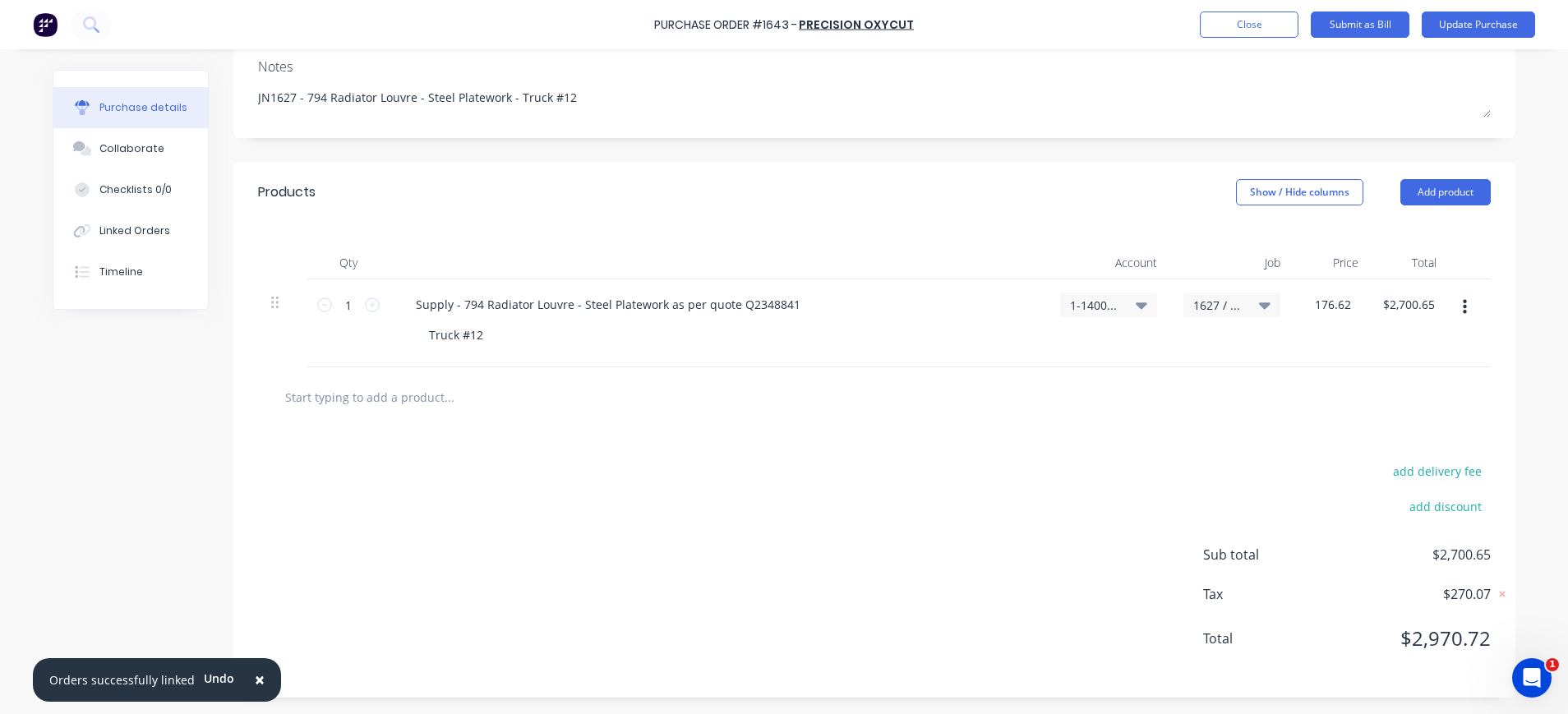
type input "$176.62"
click at [1421, 281] on div "$176.62 $2,700.65" at bounding box center [1407, 323] width 85 height 88
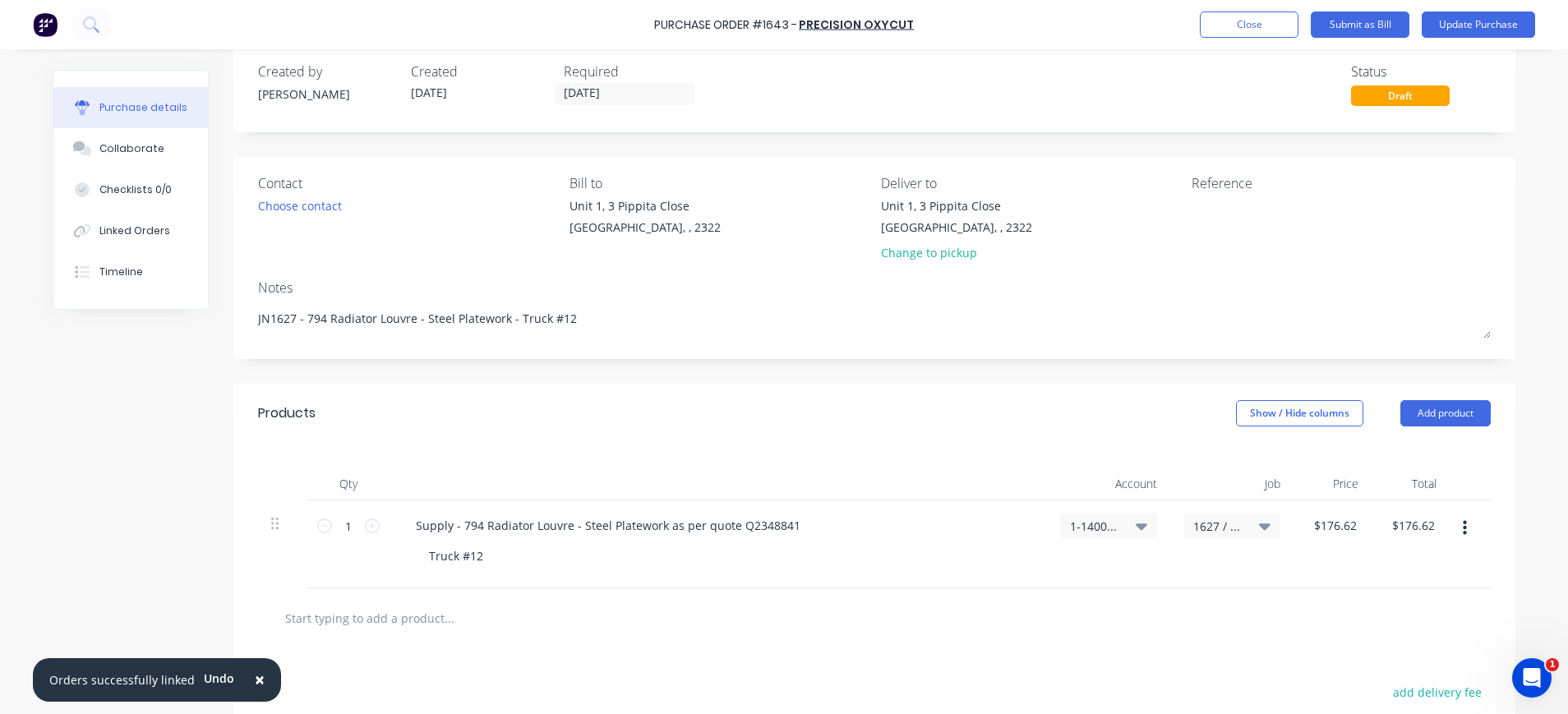
scroll to position [0, 0]
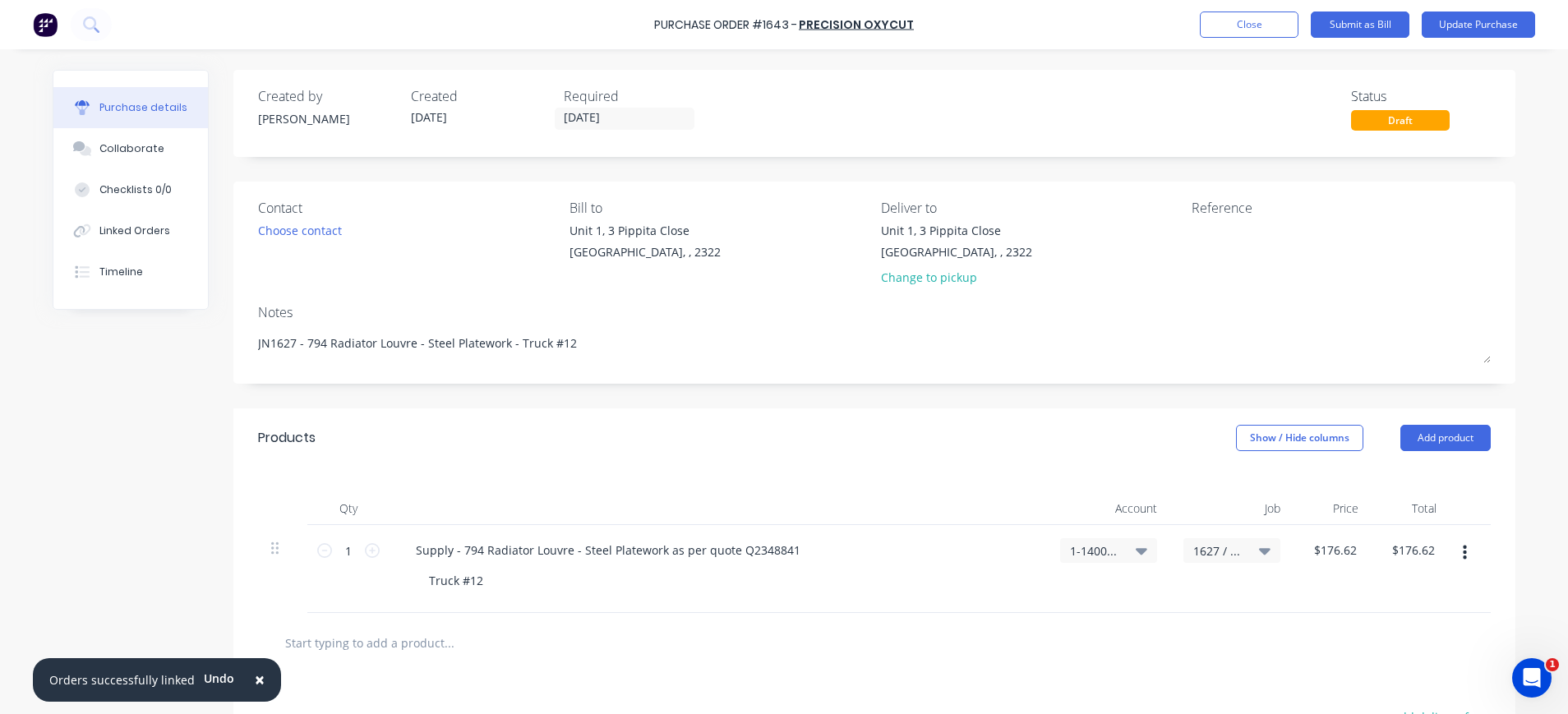
drag, startPoint x: 143, startPoint y: 151, endPoint x: 243, endPoint y: 169, distance: 101.6
click at [143, 151] on div "Collaborate" at bounding box center [132, 148] width 65 height 15
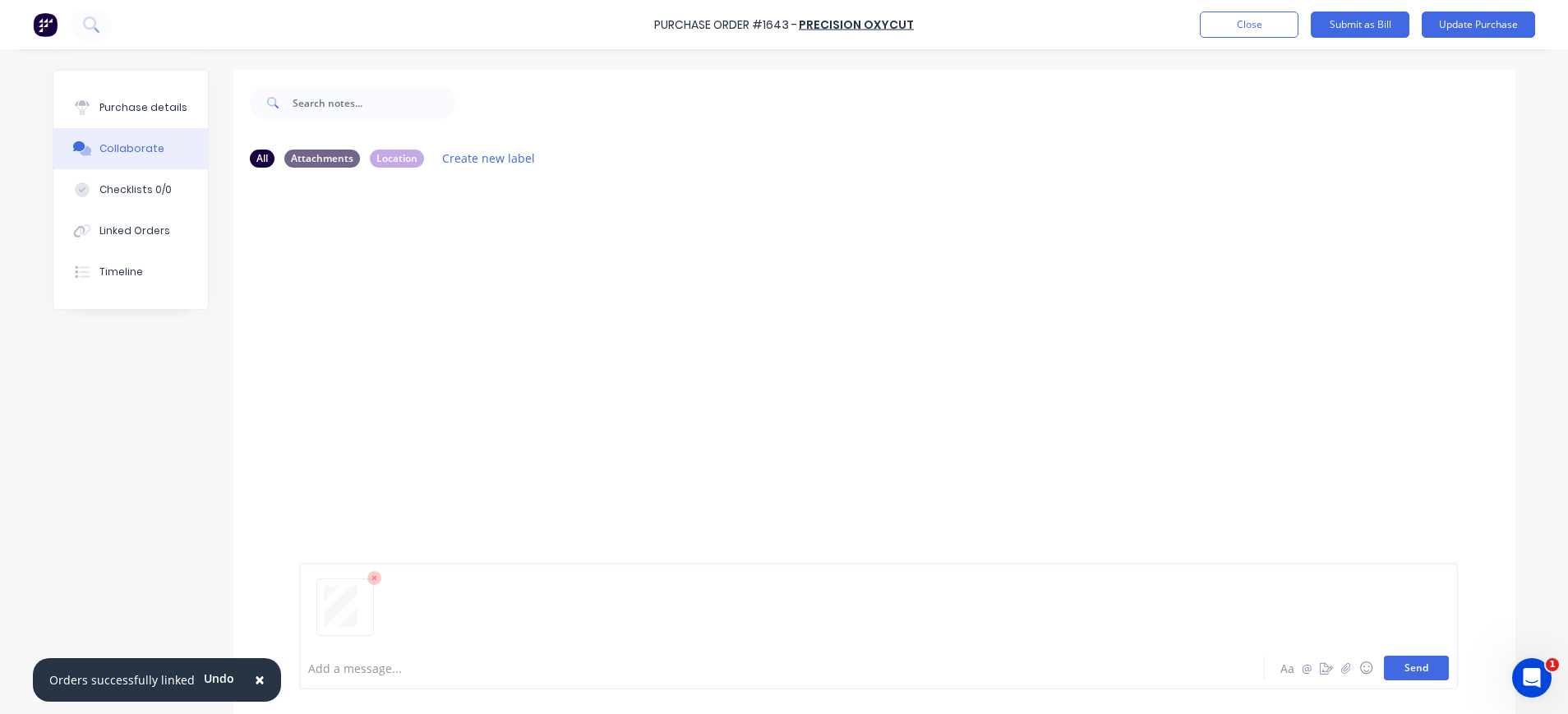
click at [1413, 667] on button "Send" at bounding box center [1416, 668] width 65 height 25
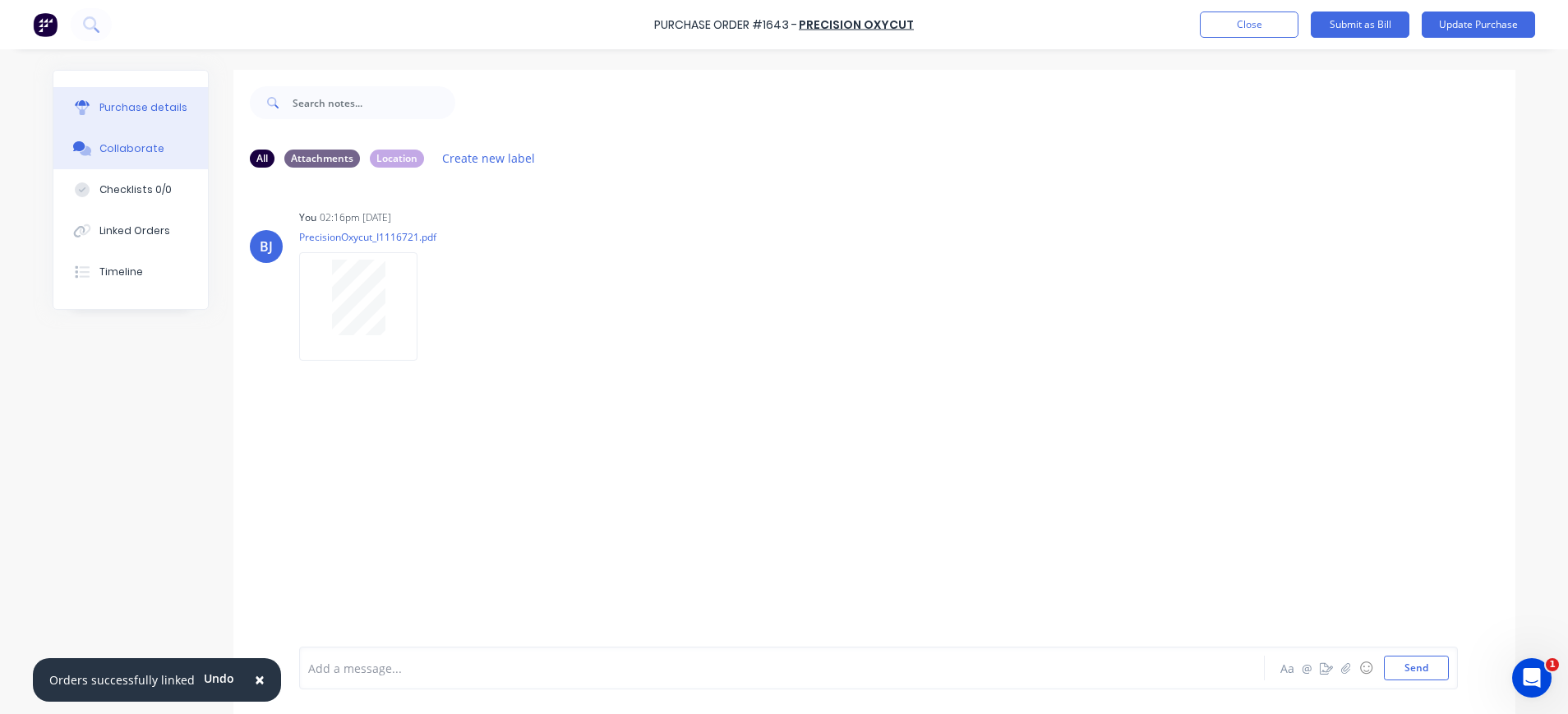
click at [105, 108] on div "Purchase details" at bounding box center [143, 107] width 88 height 15
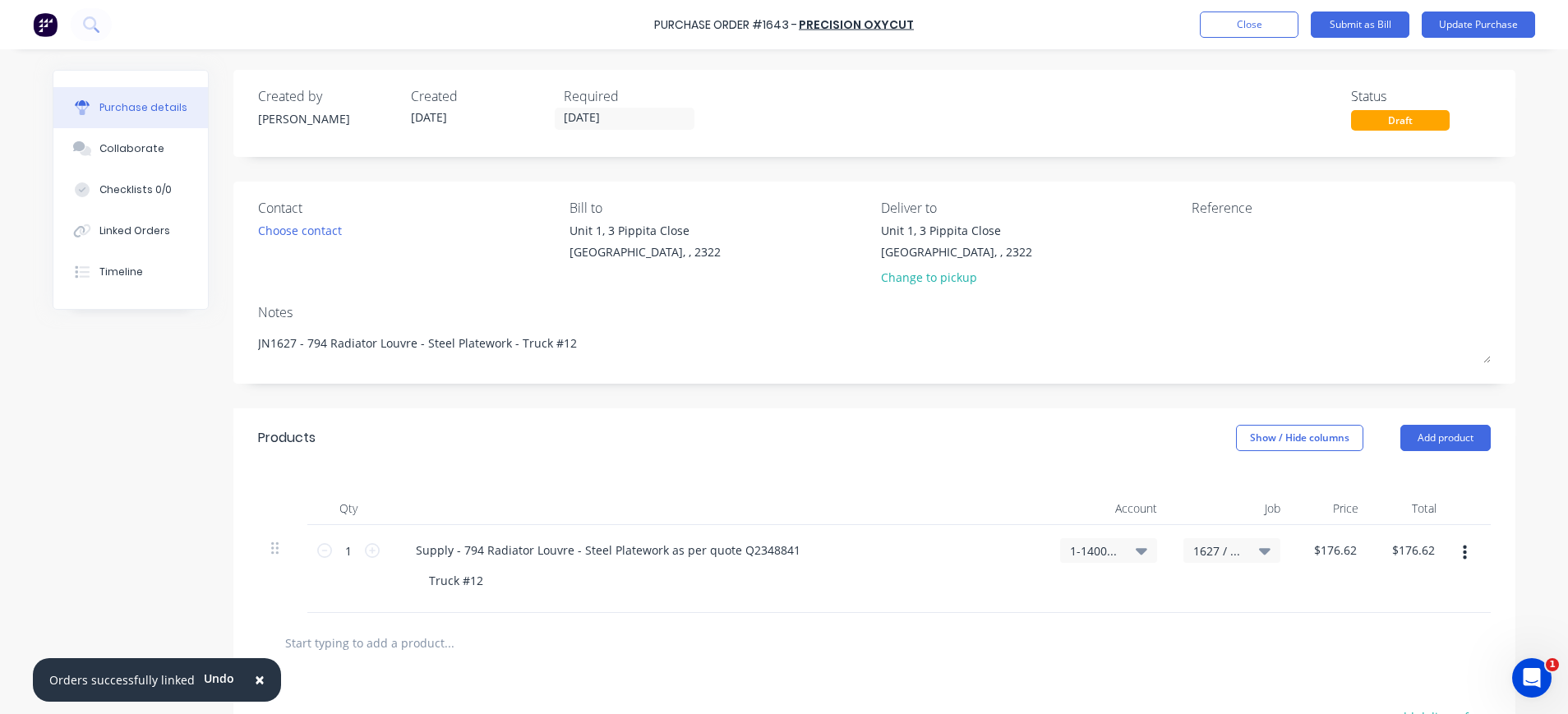
type textarea "x"
click at [1241, 236] on textarea at bounding box center [1294, 240] width 206 height 37
type textarea "1116"
type textarea "x"
type textarea "11167"
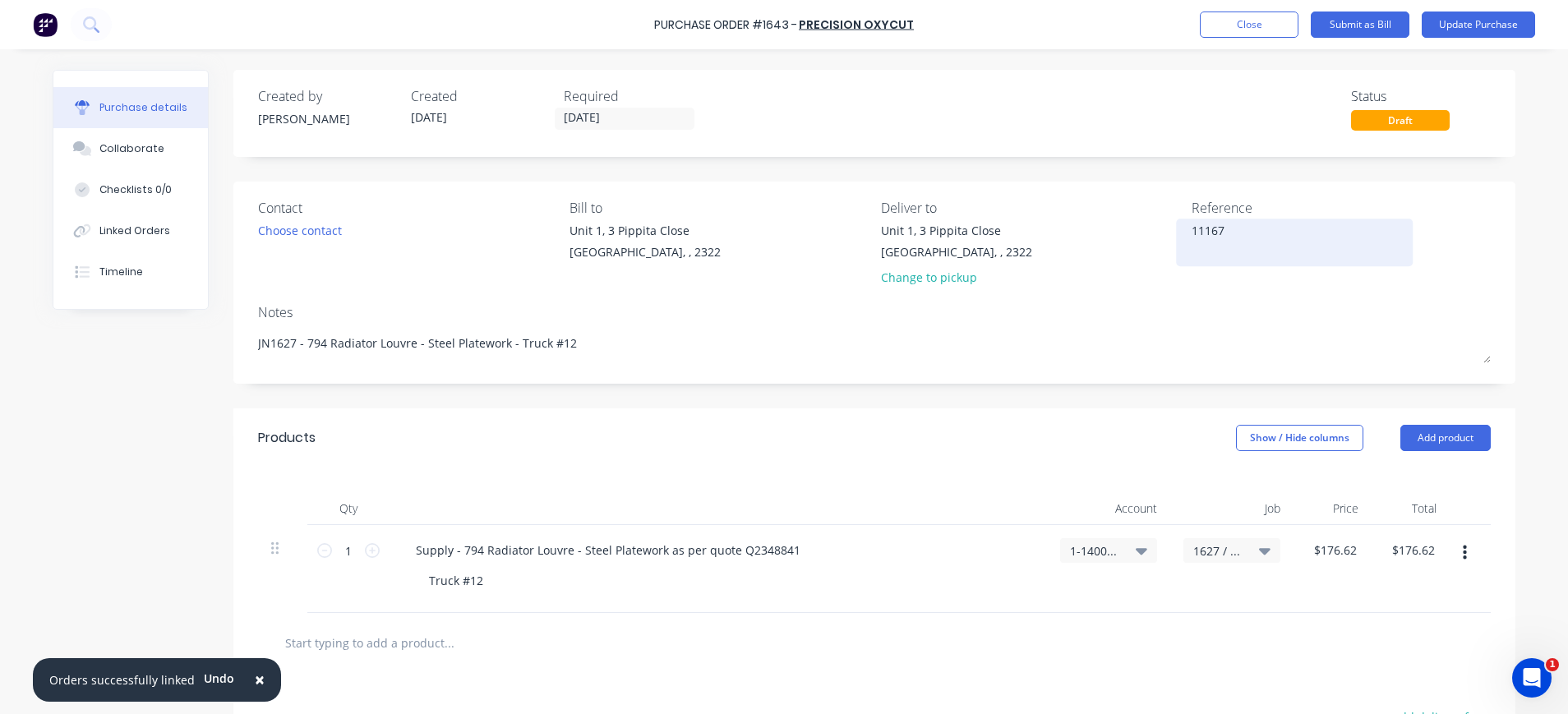
type textarea "x"
type textarea "111672"
type textarea "x"
type textarea "1116721"
type textarea "x"
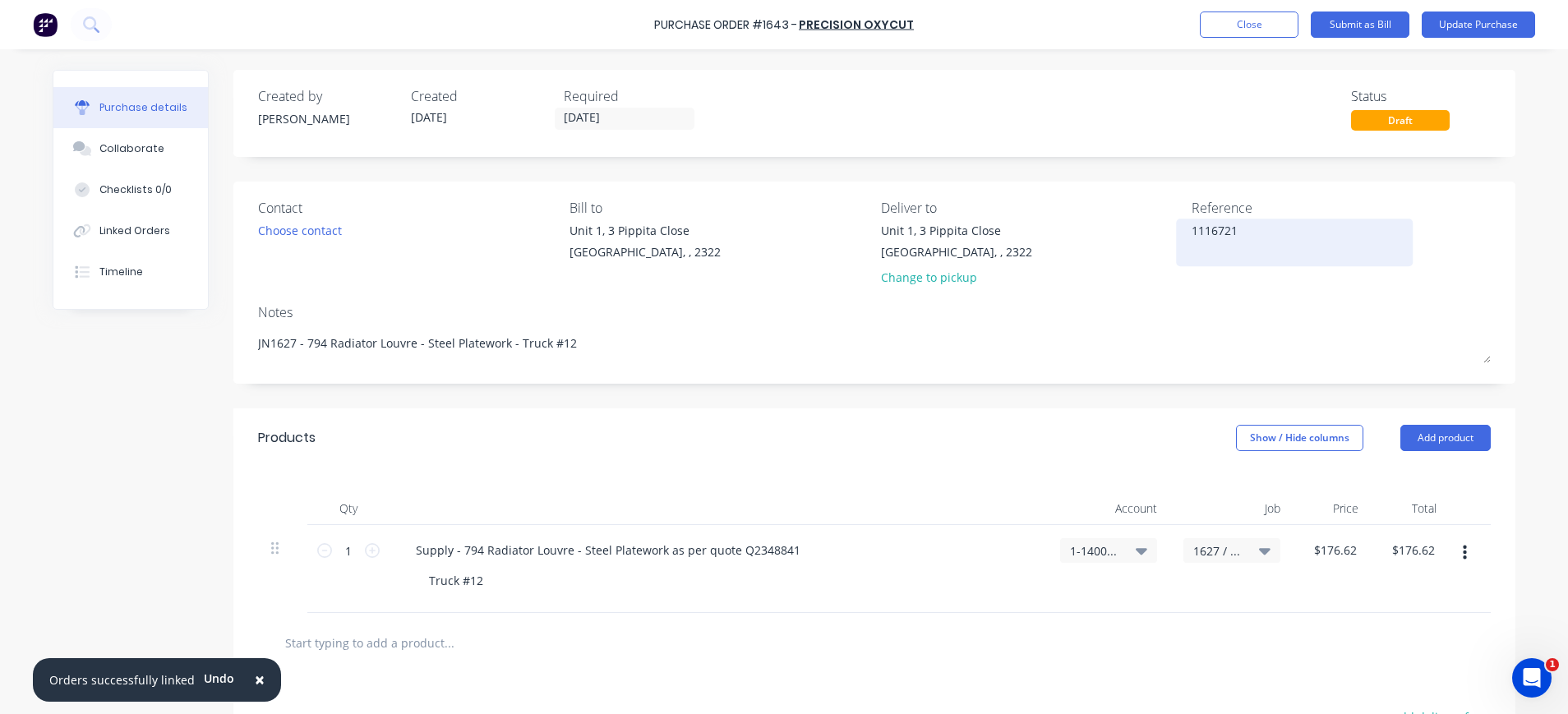
type textarea "1116721"
type textarea "x"
click at [1315, 242] on textarea "1116721" at bounding box center [1294, 240] width 206 height 37
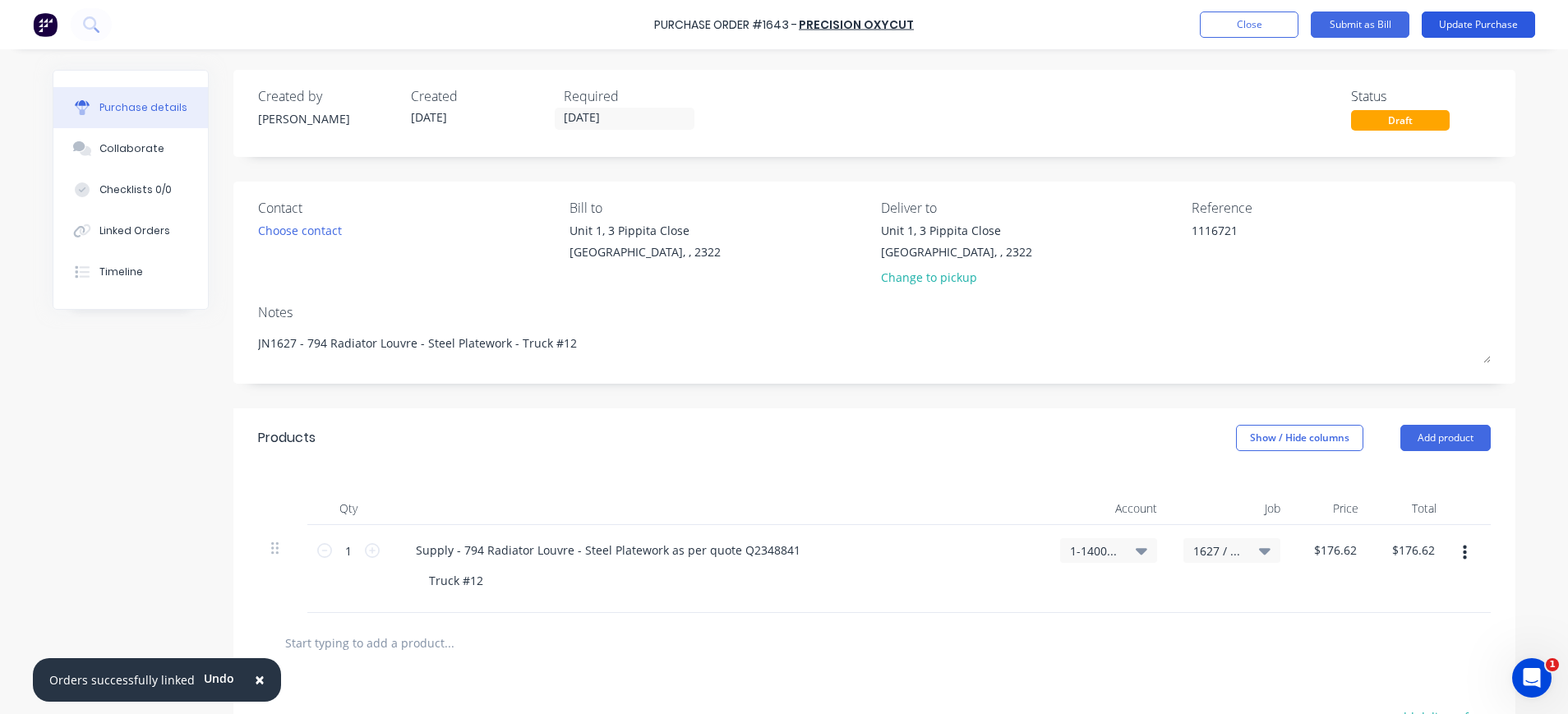
type textarea "1116721"
type textarea "x"
type textarea "1116721"
click at [1474, 20] on button "Update Purchase" at bounding box center [1477, 24] width 114 height 26
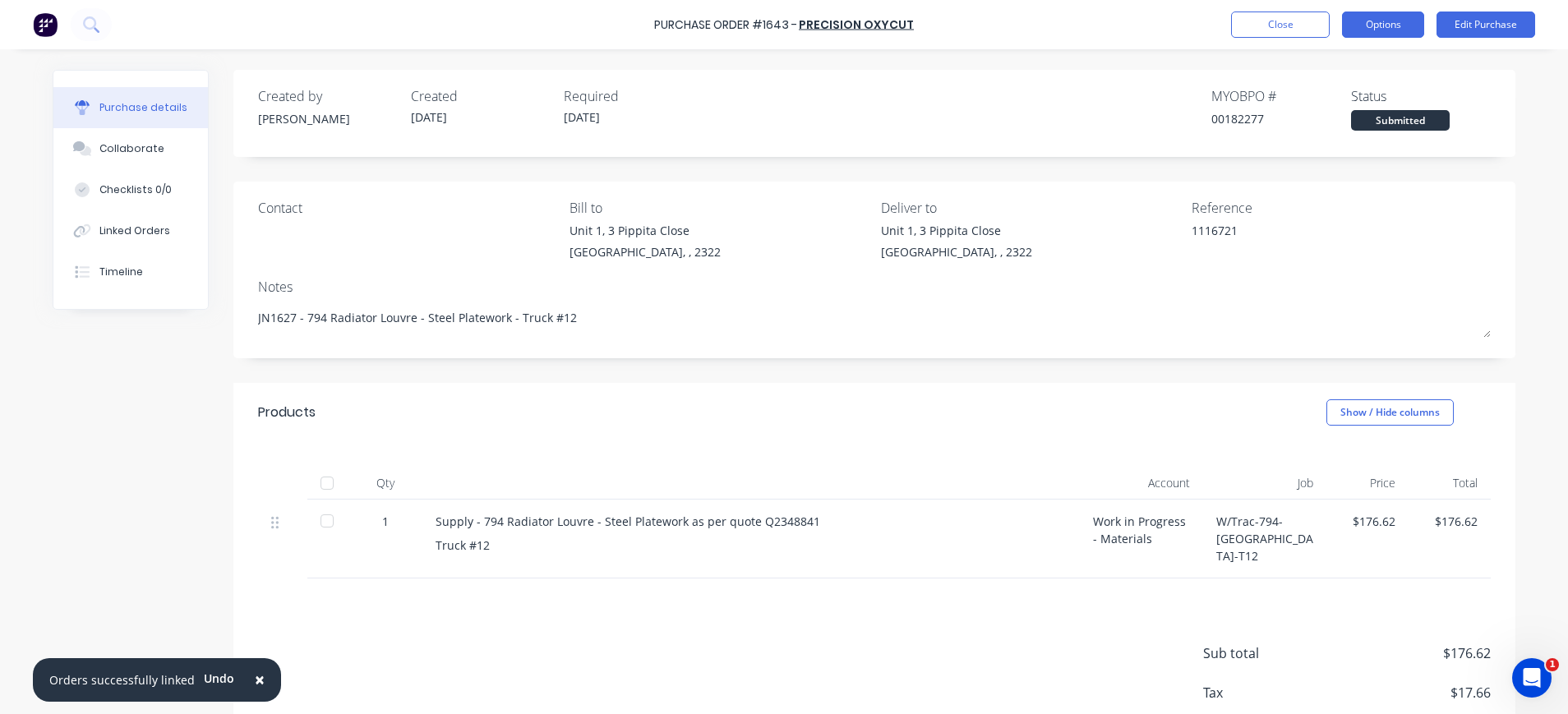
click at [1385, 23] on button "Options" at bounding box center [1383, 24] width 82 height 26
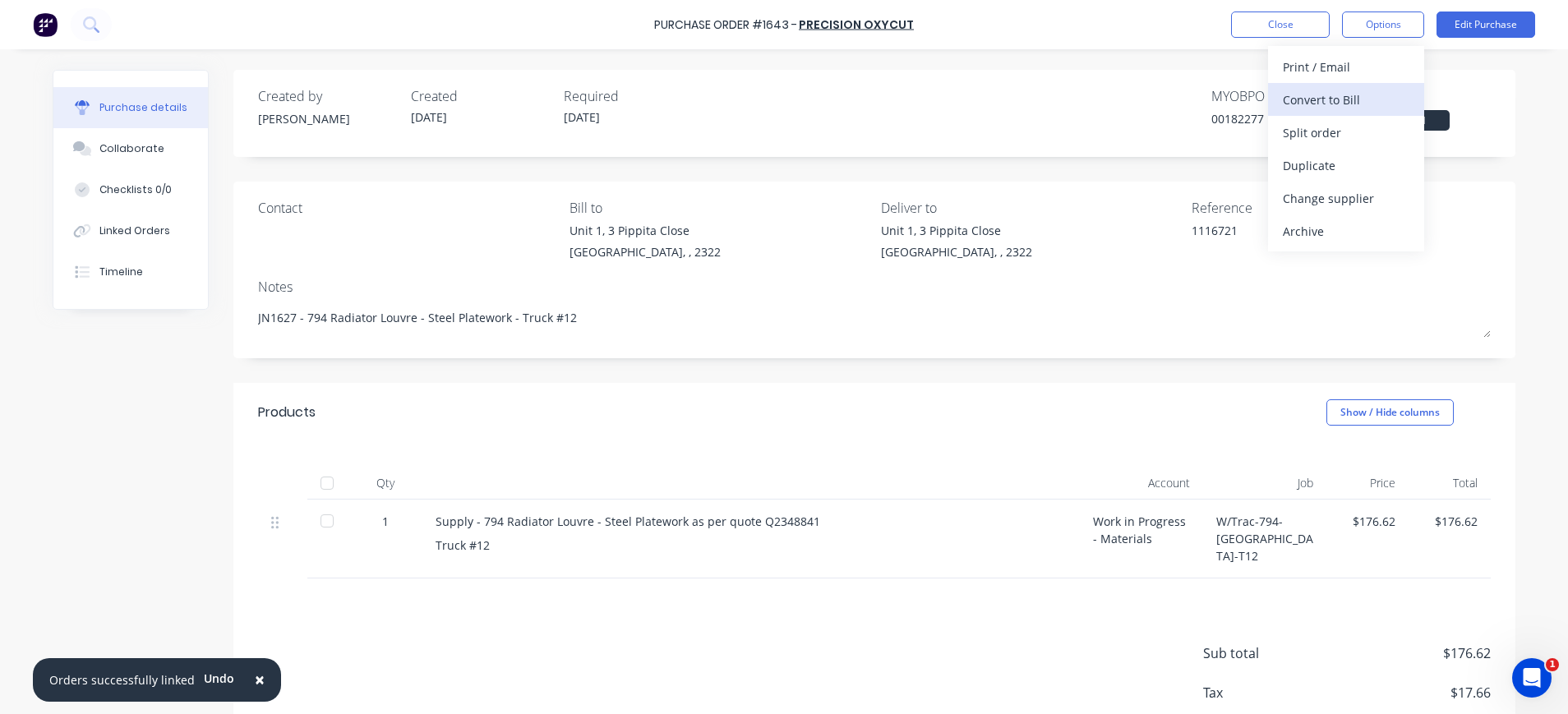
click at [1352, 99] on div "Convert to Bill" at bounding box center [1346, 100] width 126 height 24
type textarea "x"
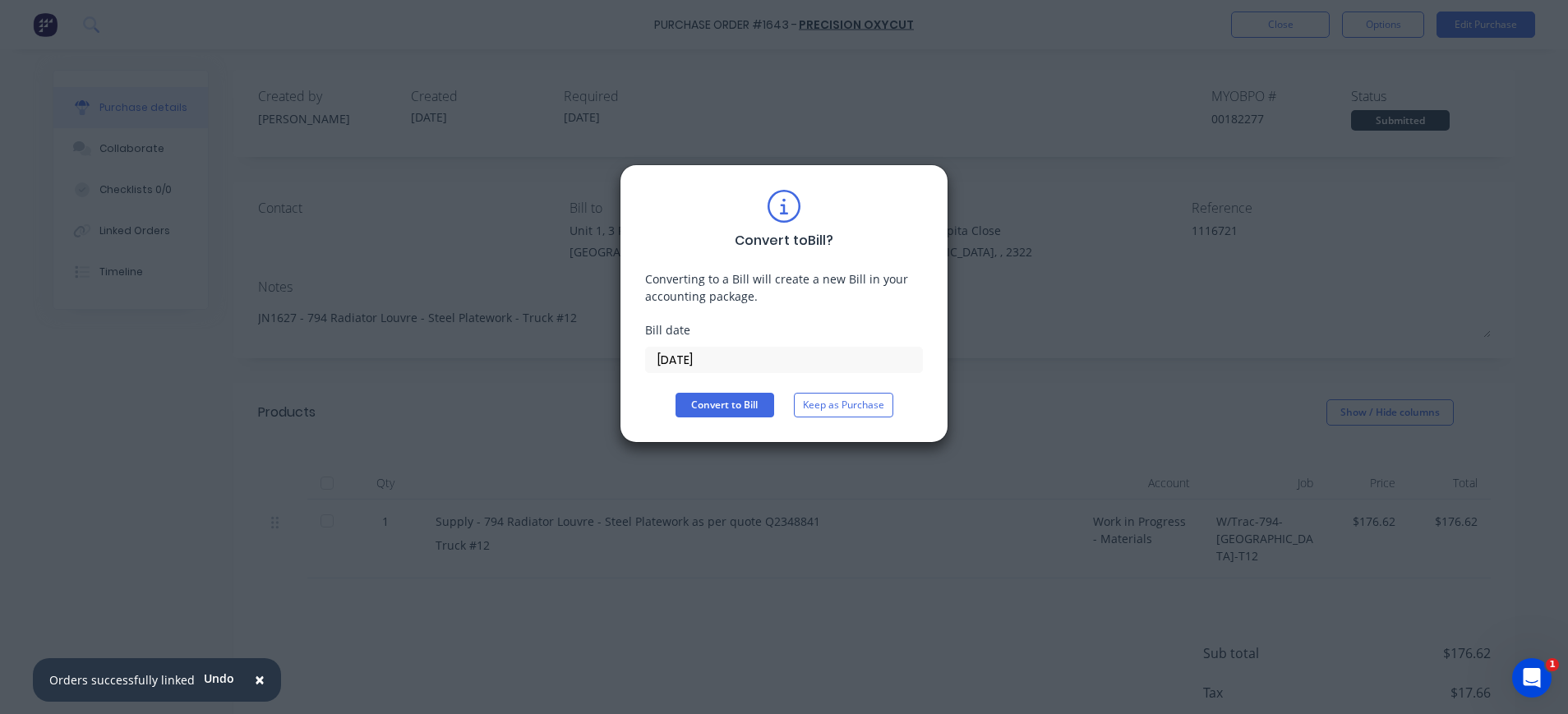
click at [677, 365] on input "02/10/25" at bounding box center [783, 360] width 276 height 25
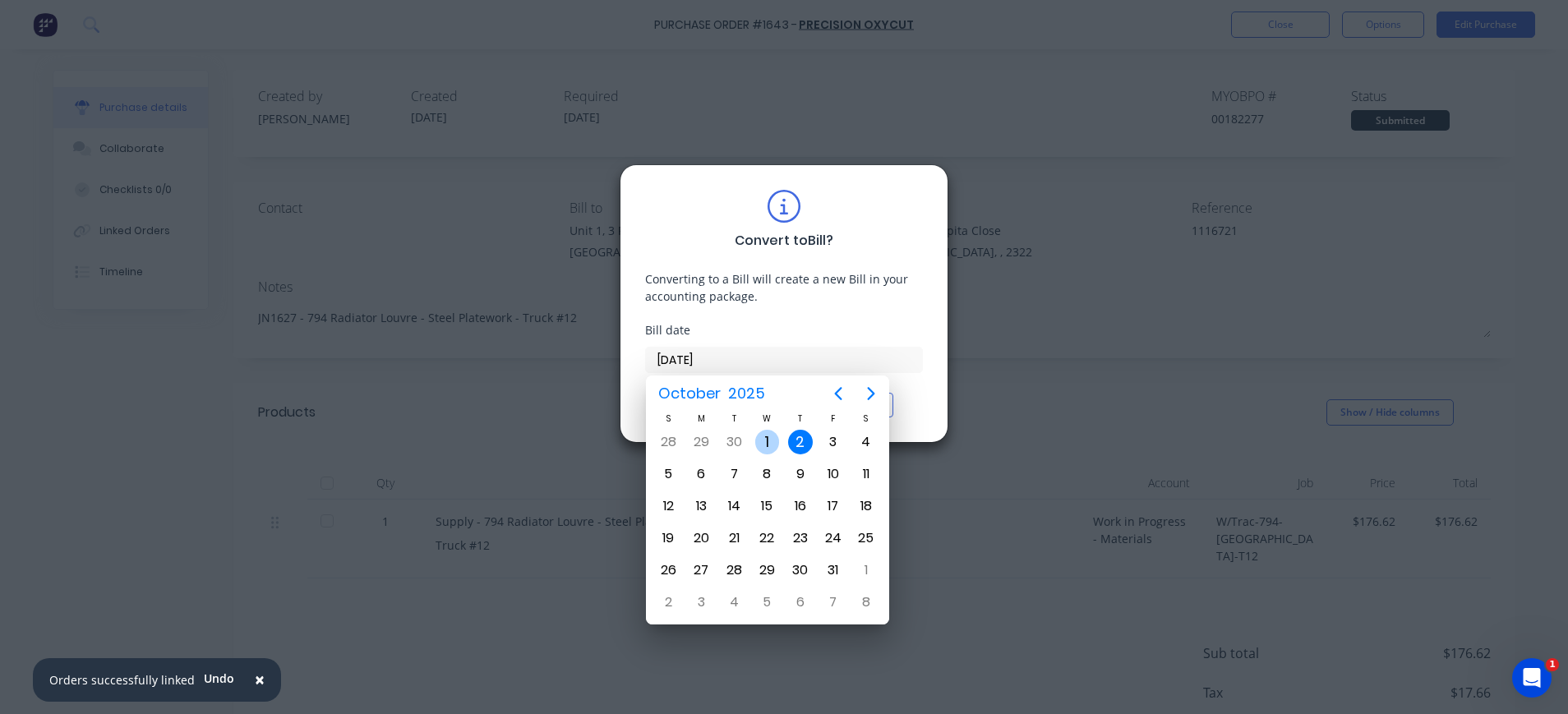
click at [764, 440] on div "1" at bounding box center [767, 442] width 25 height 25
type input "01/10/25"
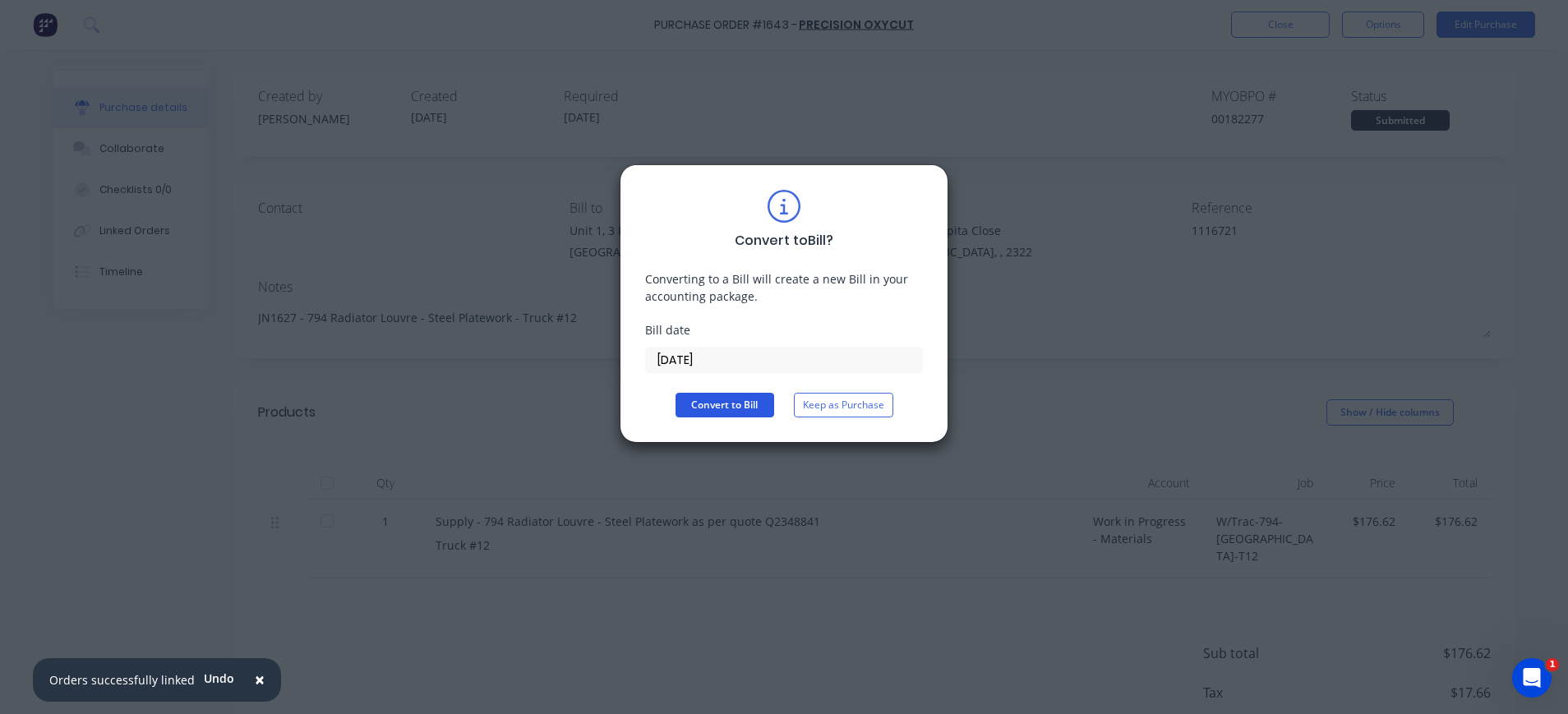
click at [727, 408] on button "Convert to Bill" at bounding box center [724, 405] width 98 height 25
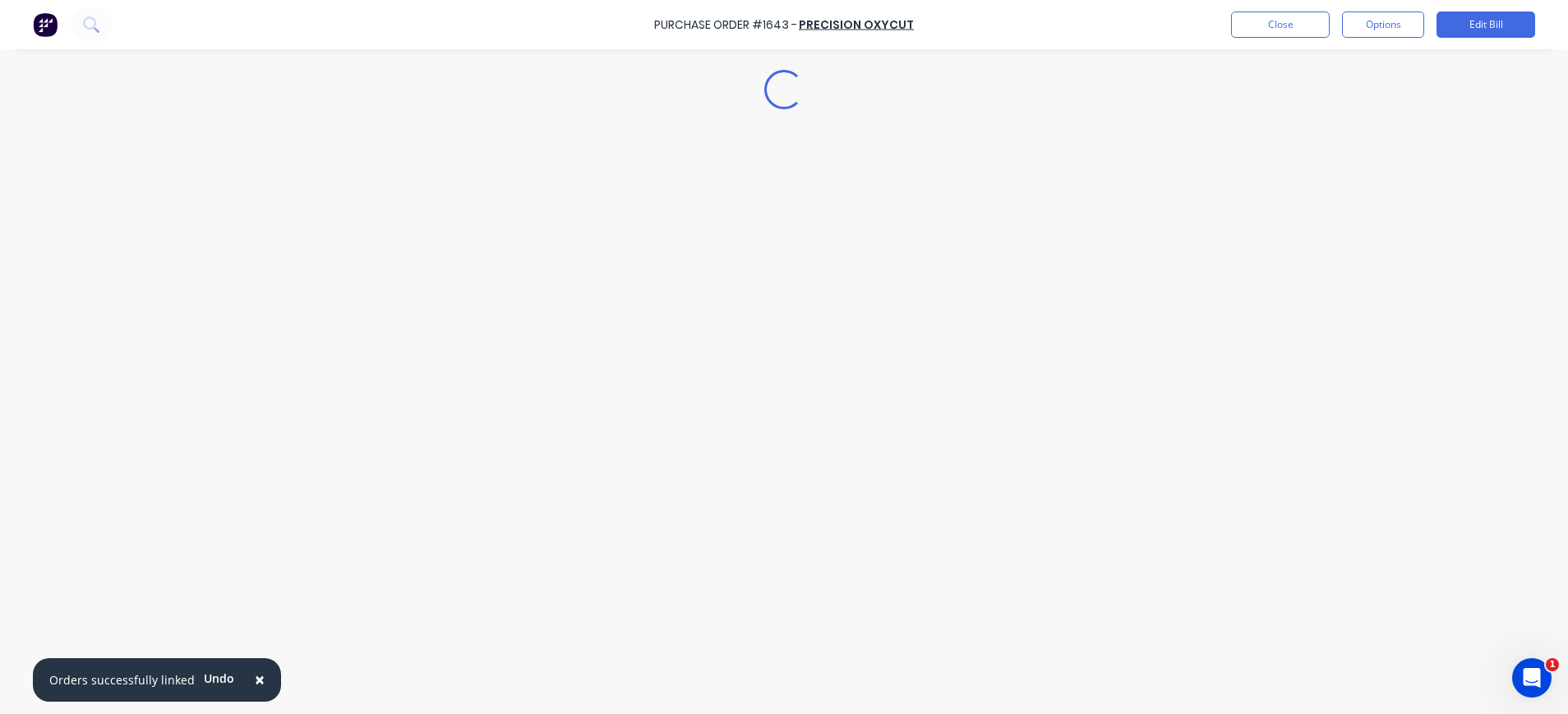
type textarea "x"
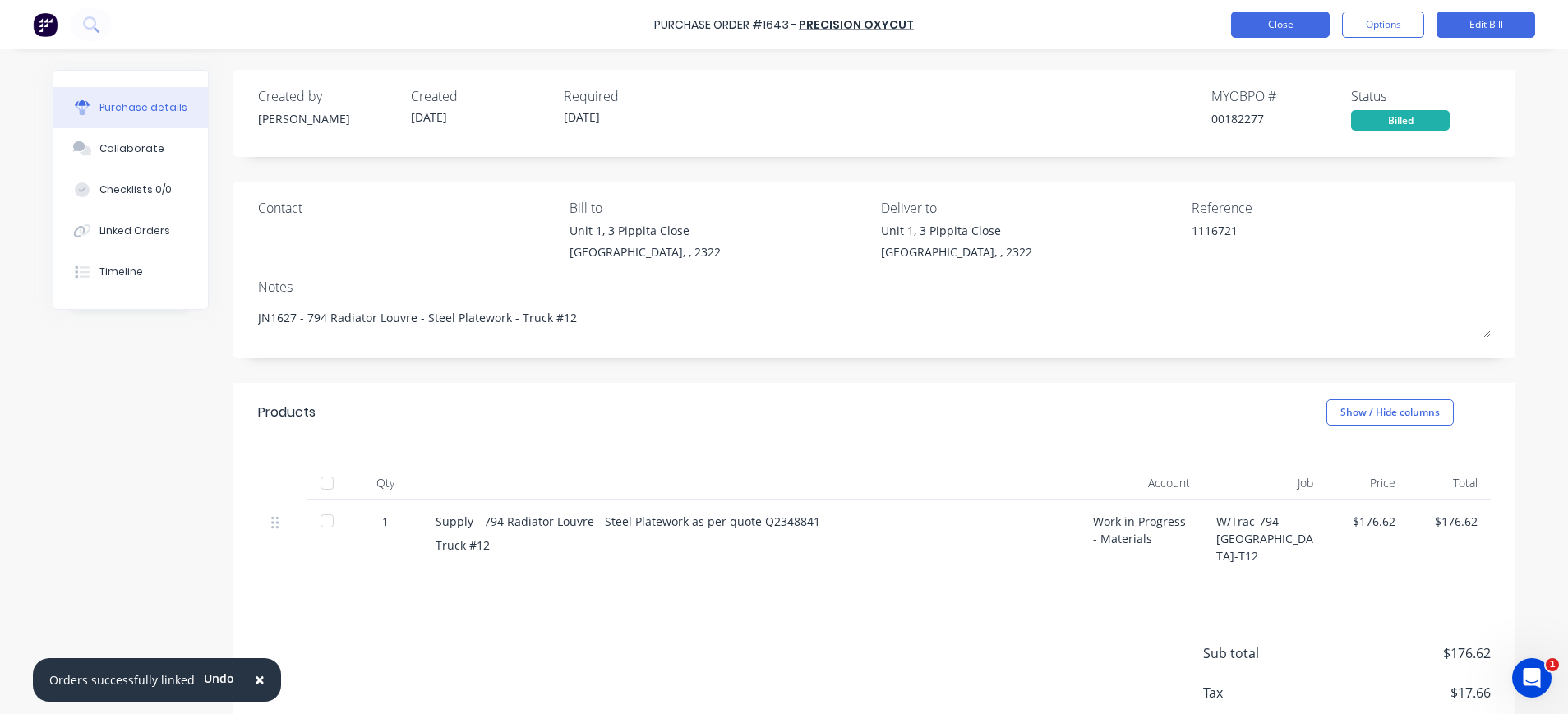
click at [1276, 22] on button "Close" at bounding box center [1279, 24] width 98 height 26
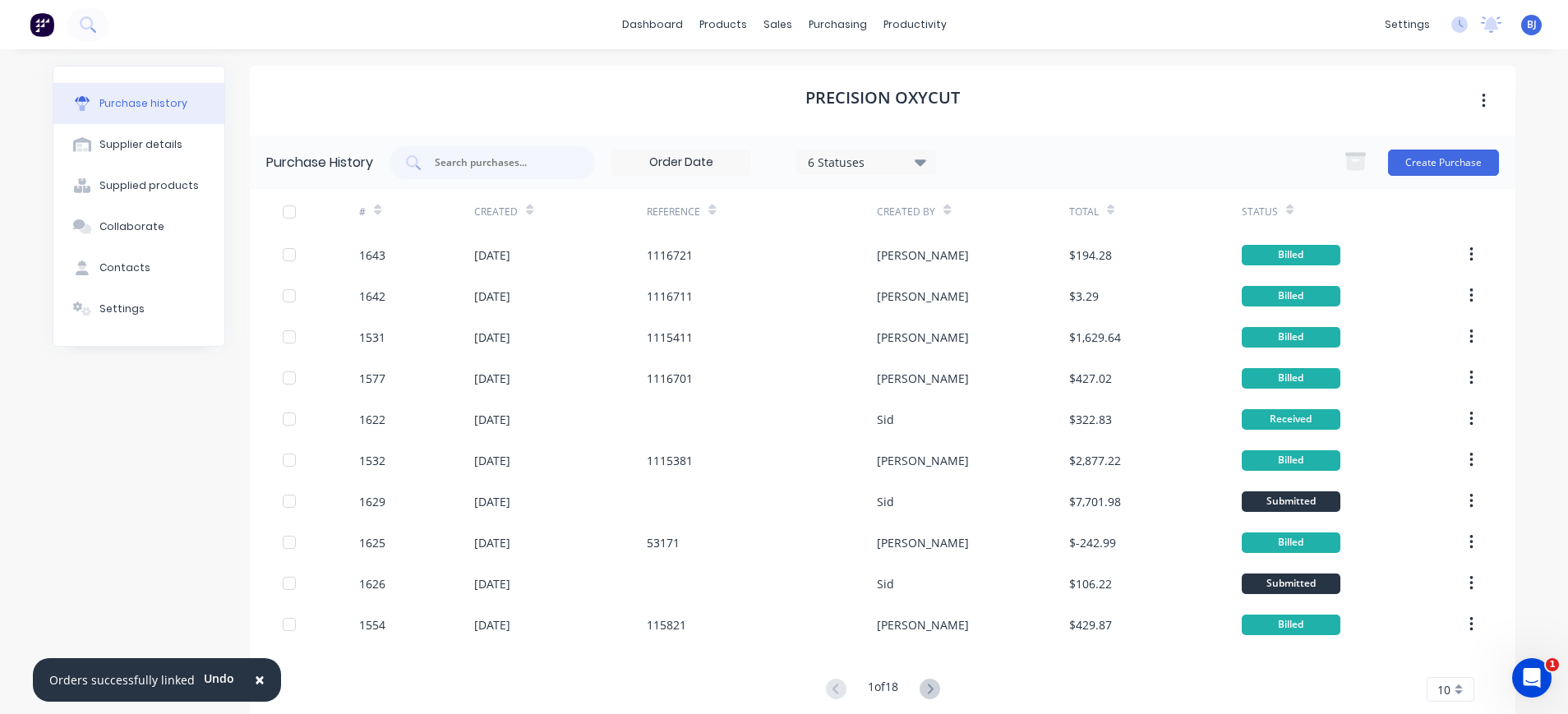
click at [255, 679] on span "×" at bounding box center [260, 679] width 10 height 23
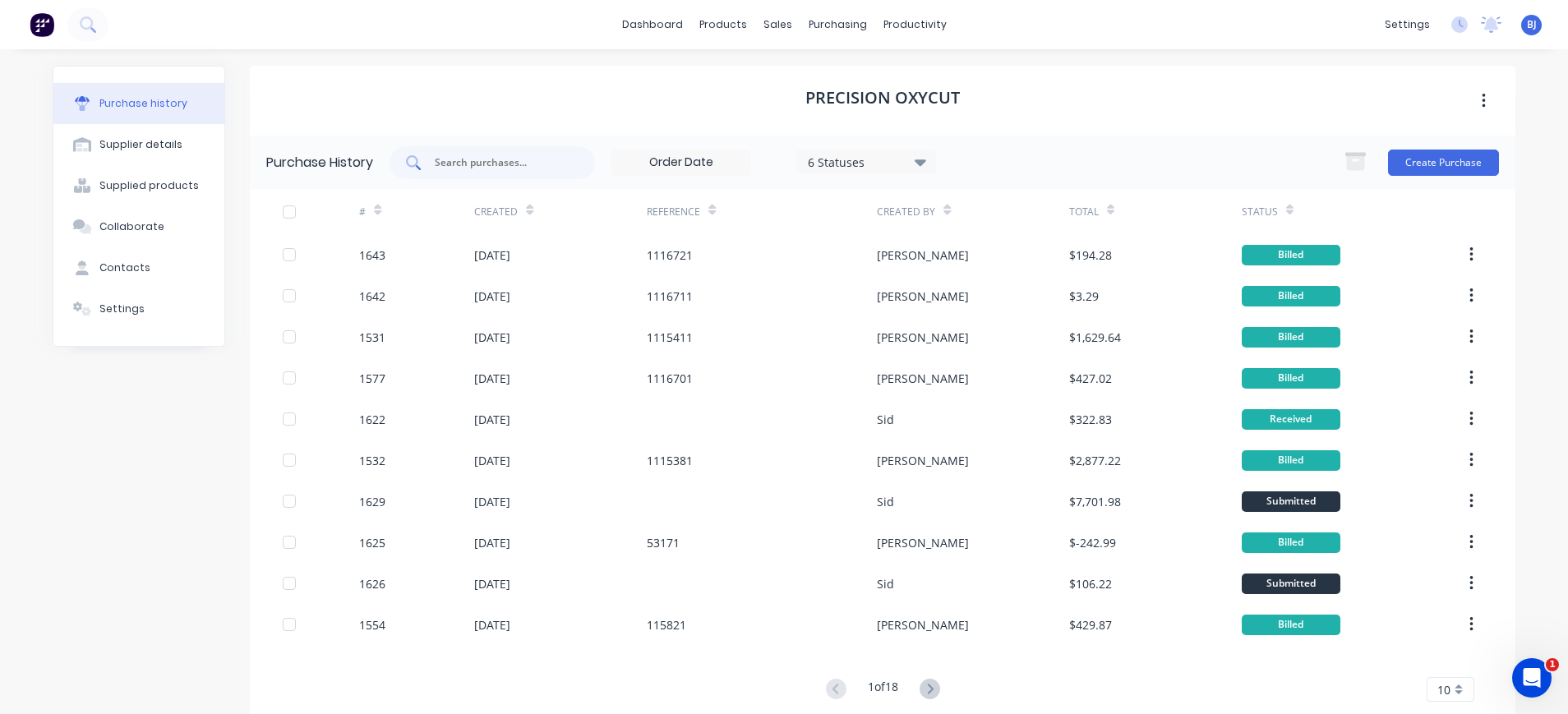
click at [457, 164] on input "text" at bounding box center [501, 162] width 137 height 16
type input "1558"
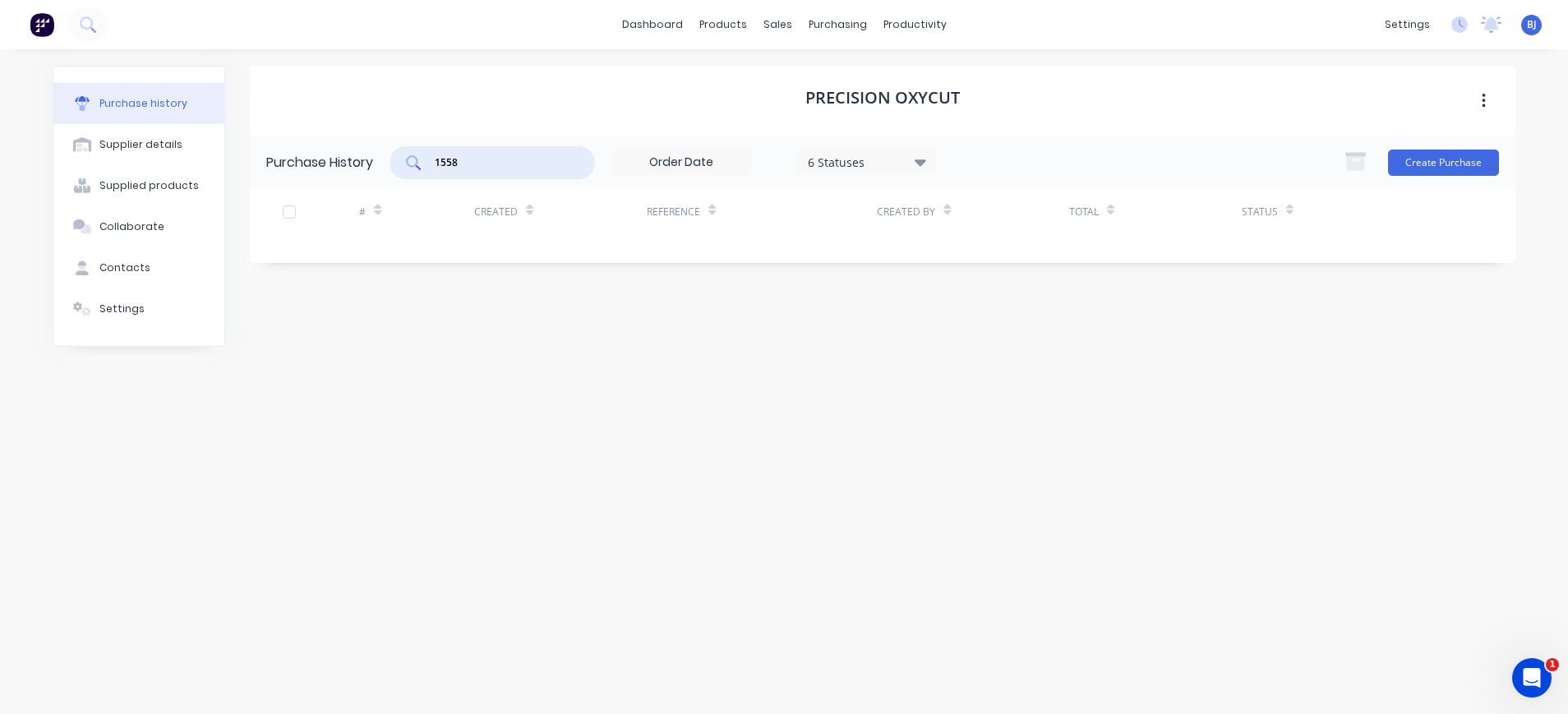
click at [492, 148] on div "1558" at bounding box center [492, 162] width 206 height 32
click at [532, 158] on input "1558" at bounding box center [501, 162] width 137 height 16
drag, startPoint x: 501, startPoint y: 163, endPoint x: 357, endPoint y: 169, distance: 144.1
click at [357, 169] on div "Purchase History 1558 6 Statuses 6 Statuses Create Purchase" at bounding box center [882, 162] width 1266 height 54
type input "1558"
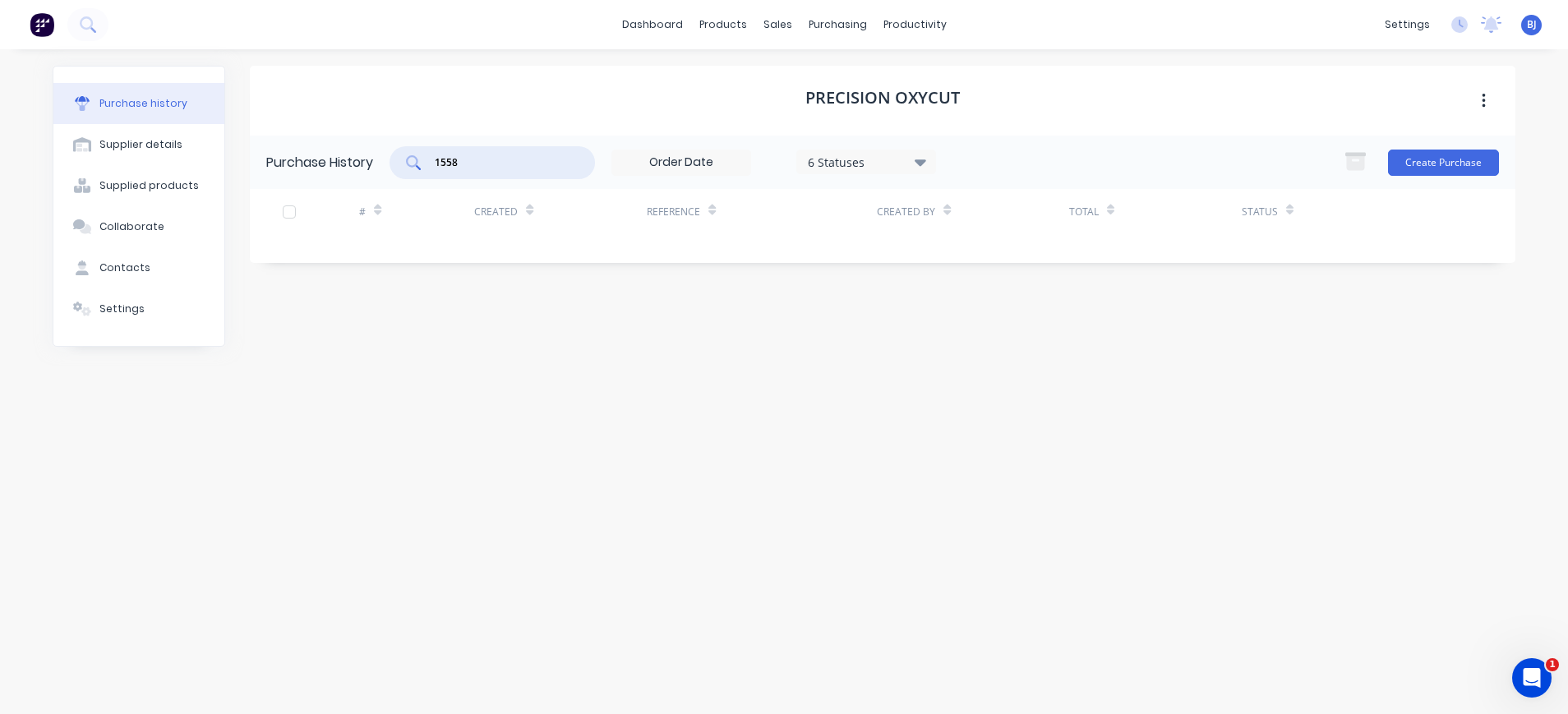
click at [488, 162] on input "1558" at bounding box center [501, 162] width 137 height 16
click at [480, 163] on input "1558" at bounding box center [501, 162] width 137 height 16
click at [818, 16] on div "purchasing" at bounding box center [838, 24] width 75 height 25
drag, startPoint x: 853, startPoint y: 79, endPoint x: 843, endPoint y: 79, distance: 10.0
click at [852, 79] on div "Purchase Orders" at bounding box center [891, 79] width 87 height 15
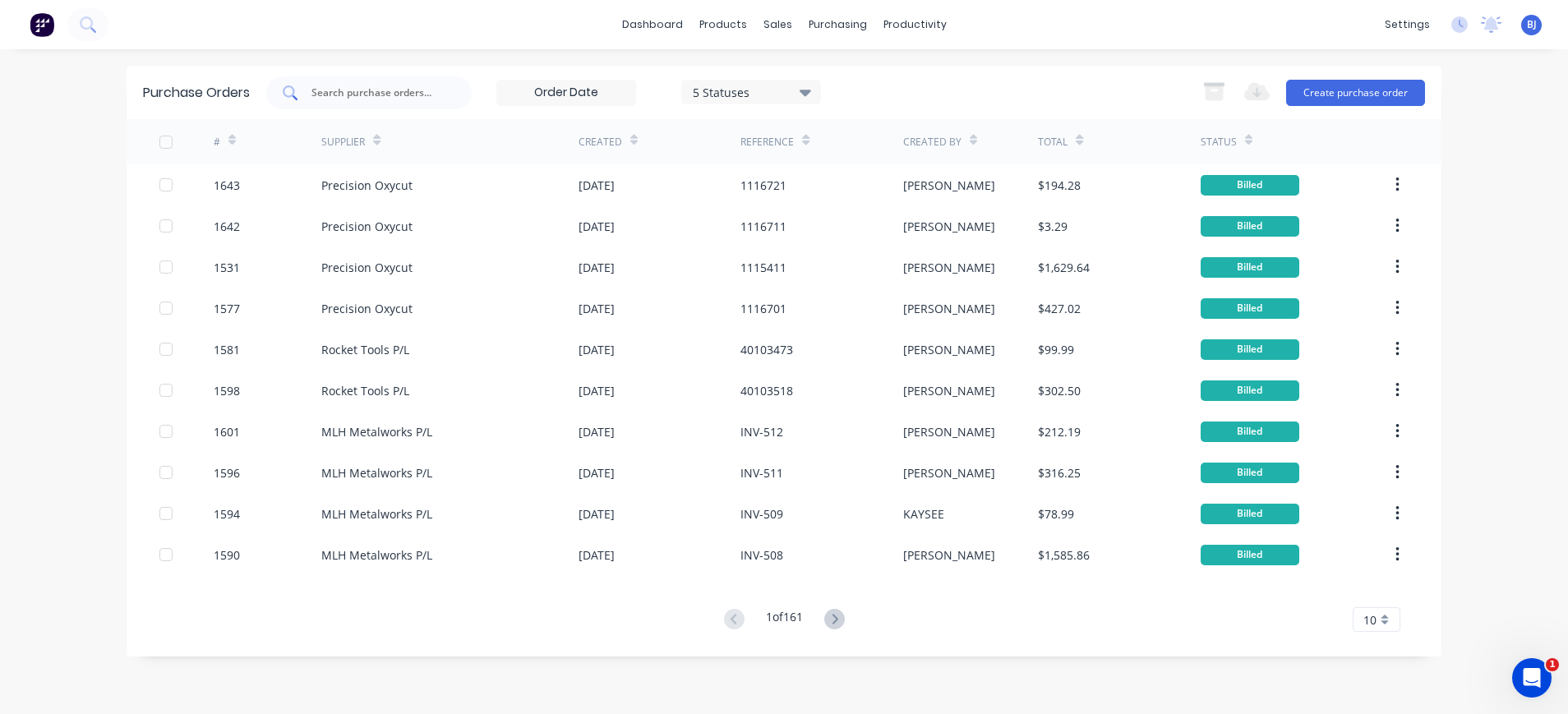
click at [359, 85] on input "text" at bounding box center [378, 92] width 137 height 16
type input "1558"
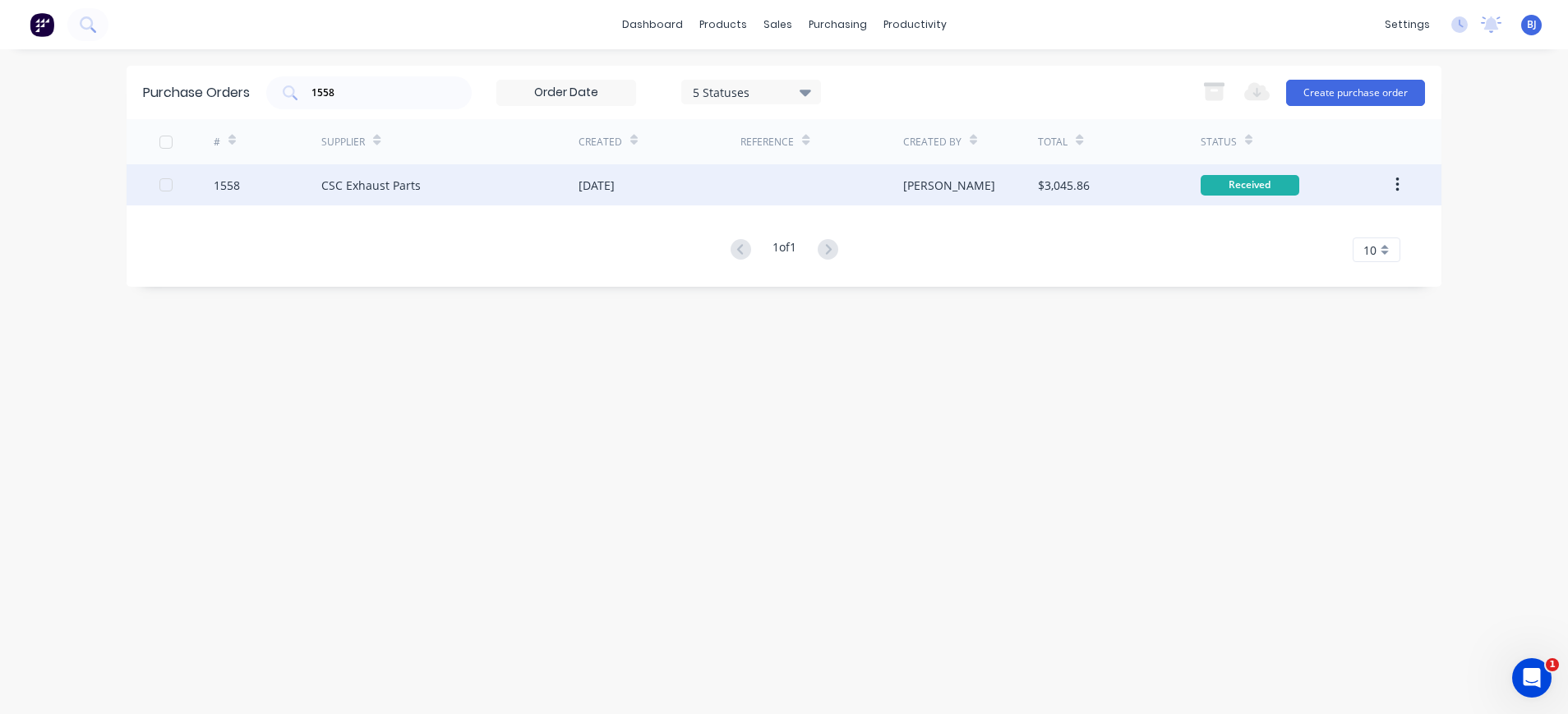
click at [393, 188] on div "CSC Exhaust Parts" at bounding box center [371, 185] width 99 height 17
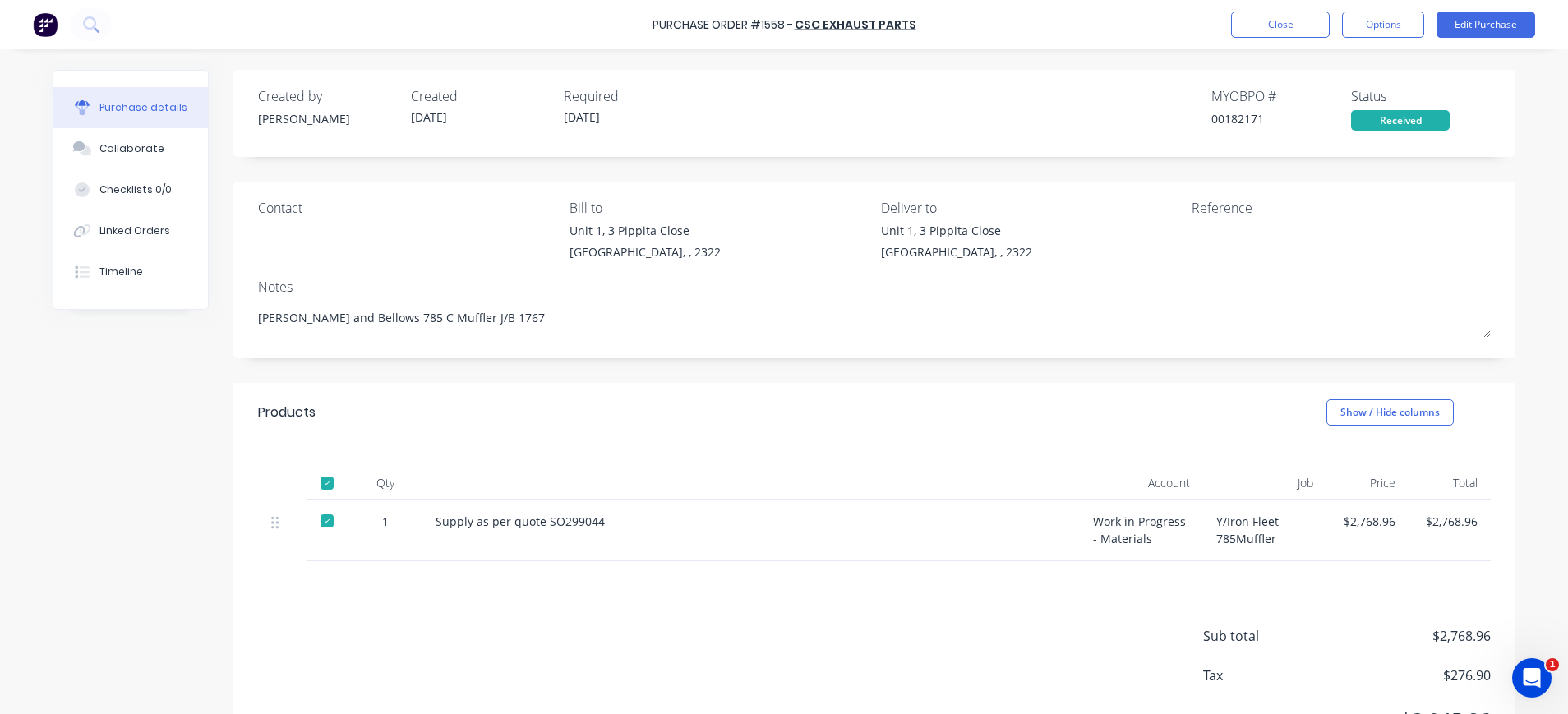
scroll to position [81, 0]
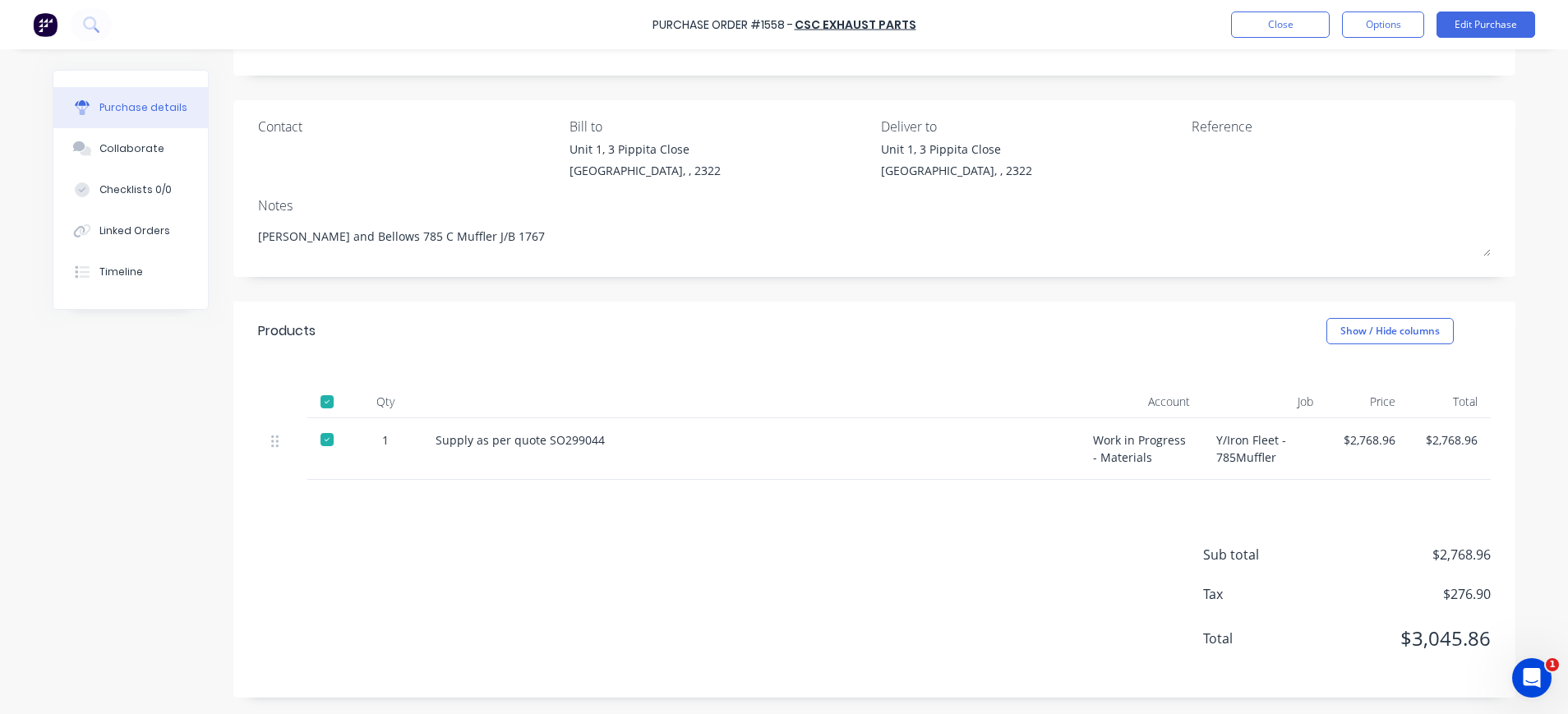
click at [92, 120] on button "Purchase details" at bounding box center [131, 108] width 155 height 41
click at [92, 139] on button "Collaborate" at bounding box center [131, 149] width 155 height 41
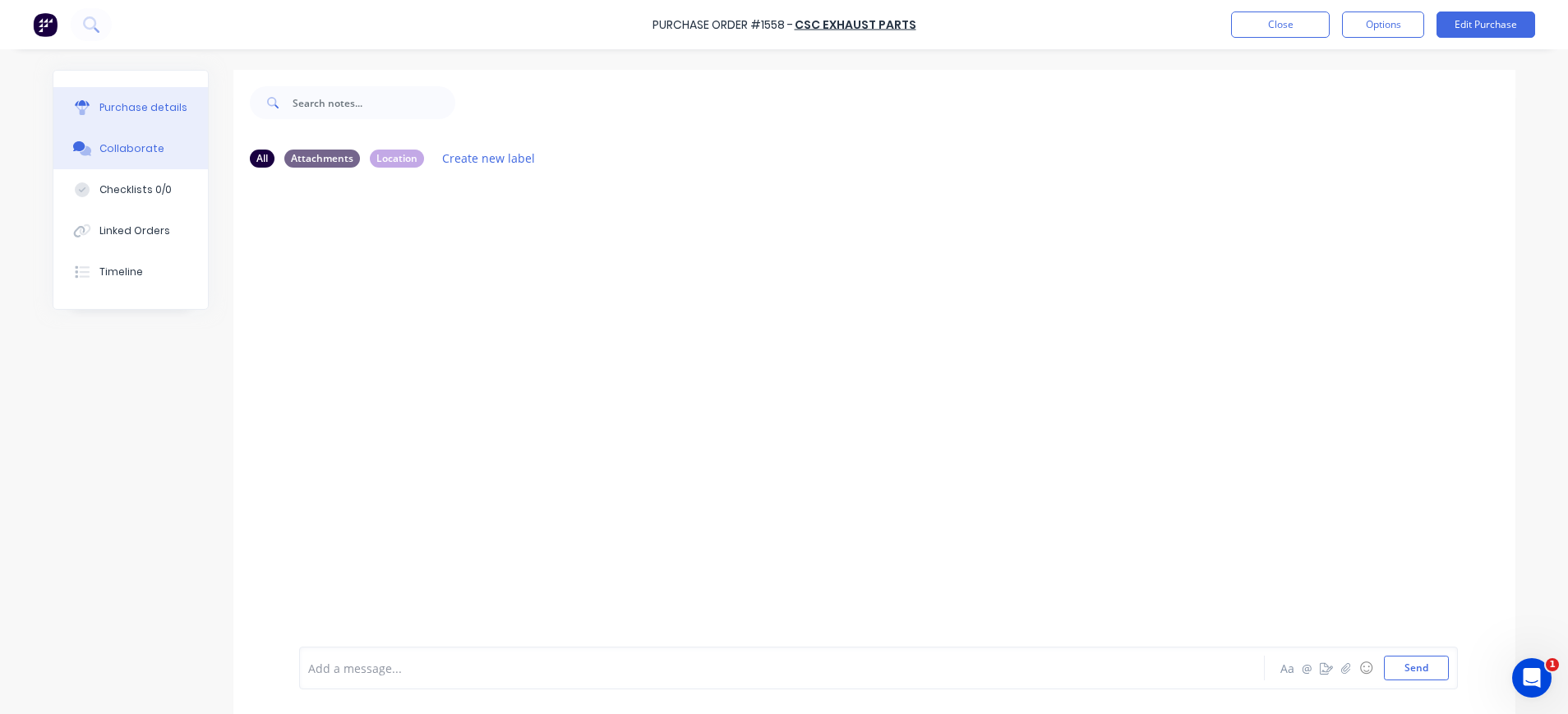
click at [145, 106] on div "Purchase details" at bounding box center [143, 107] width 88 height 15
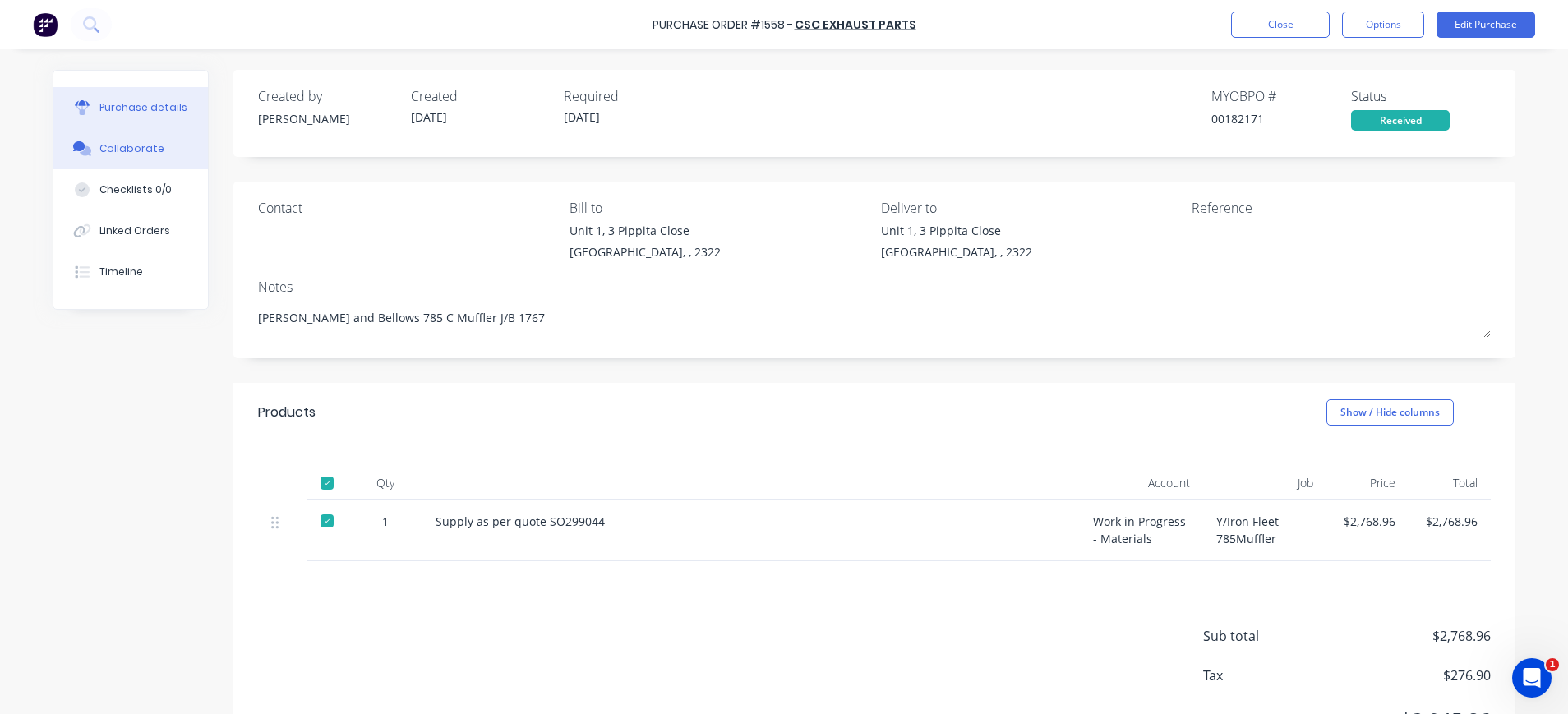
click at [104, 147] on div "Collaborate" at bounding box center [132, 148] width 65 height 15
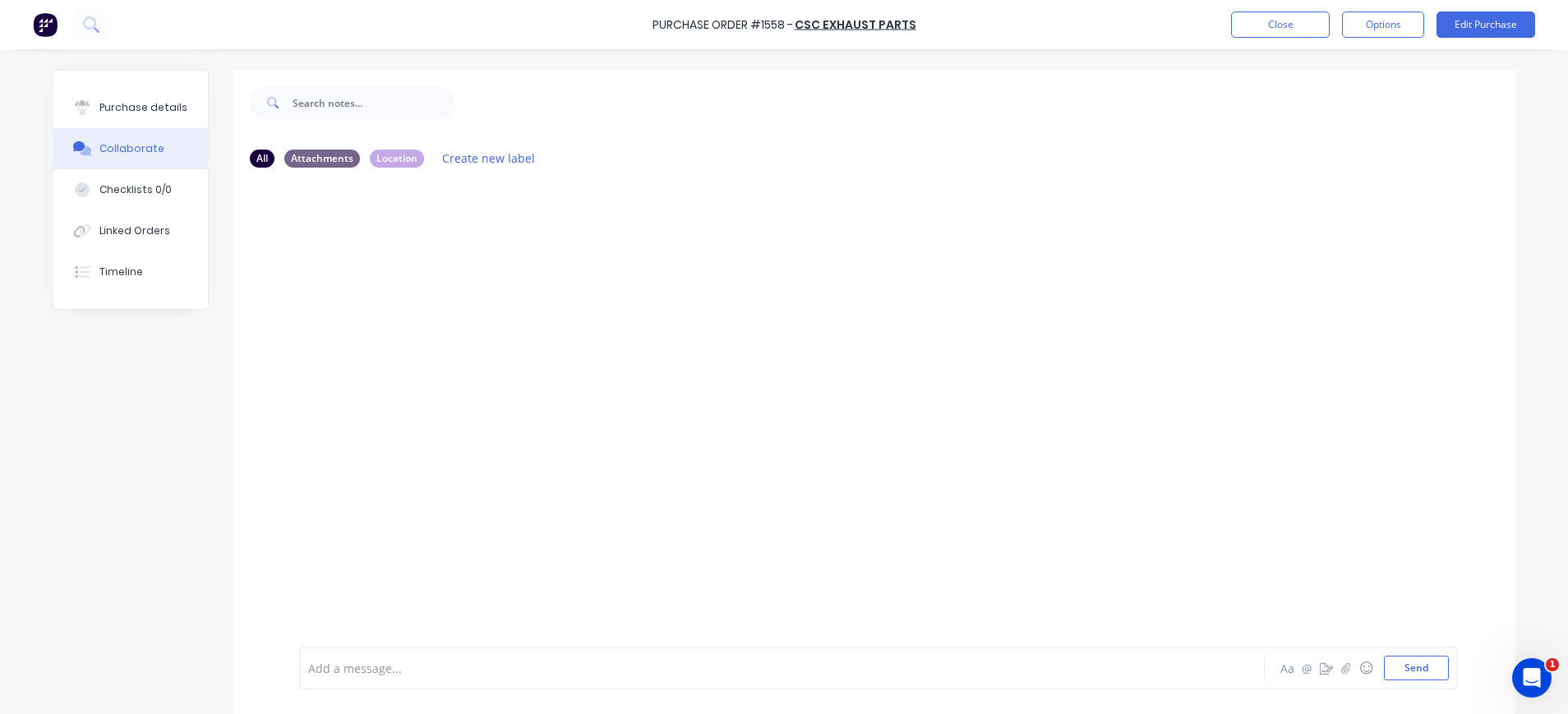
drag, startPoint x: 151, startPoint y: 112, endPoint x: 179, endPoint y: 128, distance: 32.2
click at [151, 111] on div "Purchase details" at bounding box center [143, 107] width 88 height 15
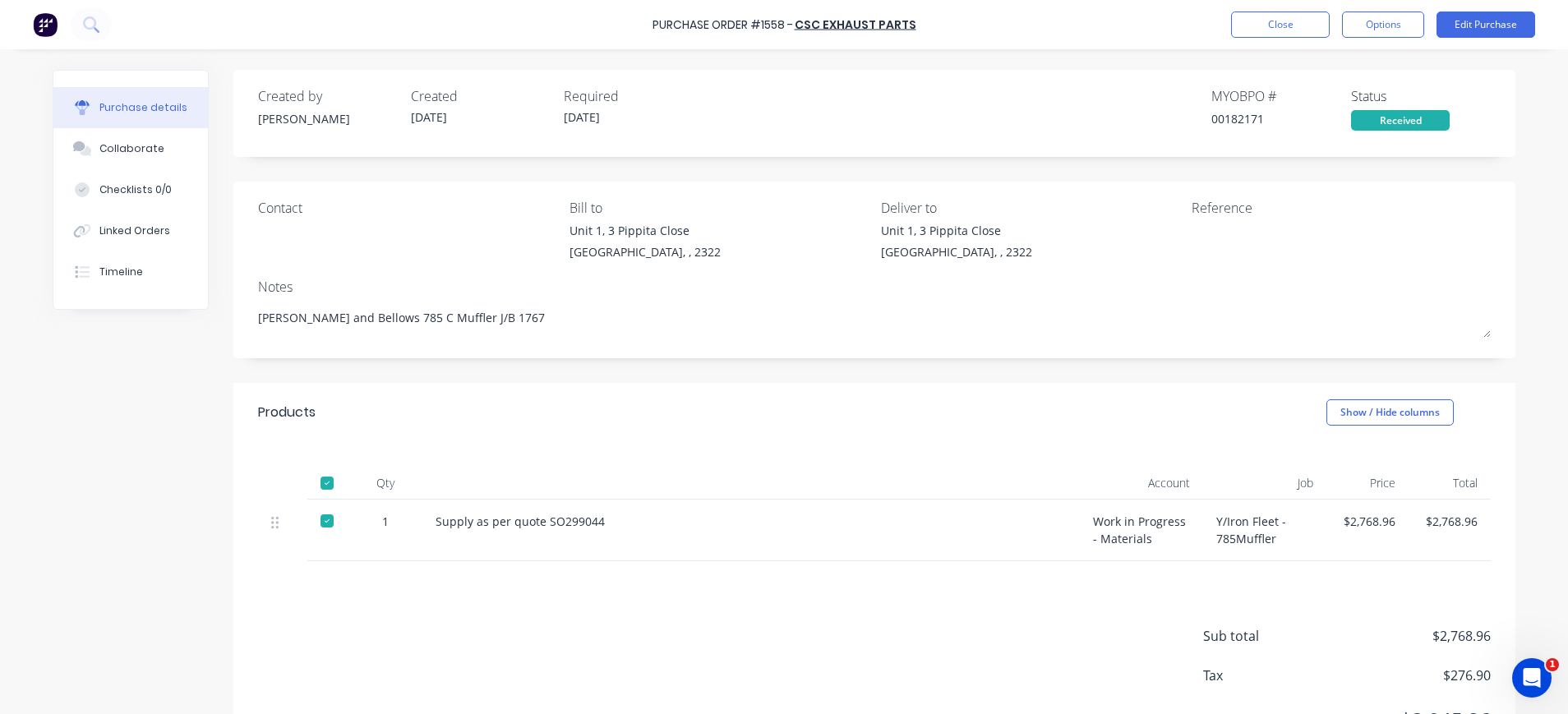
scroll to position [81, 0]
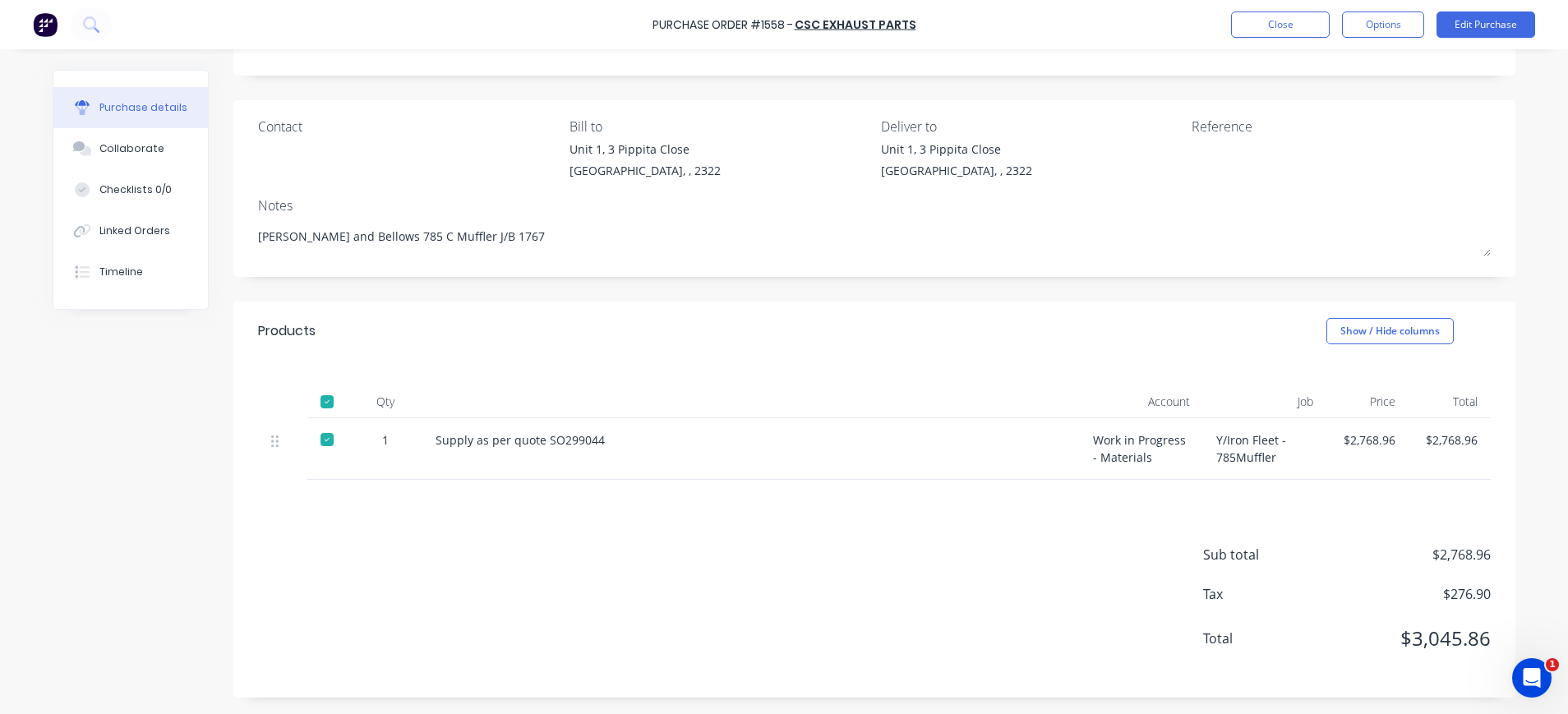
click at [1408, 436] on div "$2,768.96" at bounding box center [1449, 449] width 82 height 61
click at [1379, 439] on div "$2,768.96" at bounding box center [1366, 440] width 56 height 17
click at [1386, 438] on div "$2,768.96" at bounding box center [1367, 449] width 82 height 61
drag, startPoint x: 1386, startPoint y: 438, endPoint x: 1328, endPoint y: 435, distance: 58.1
click at [1328, 435] on div "$2,768.96" at bounding box center [1367, 449] width 82 height 61
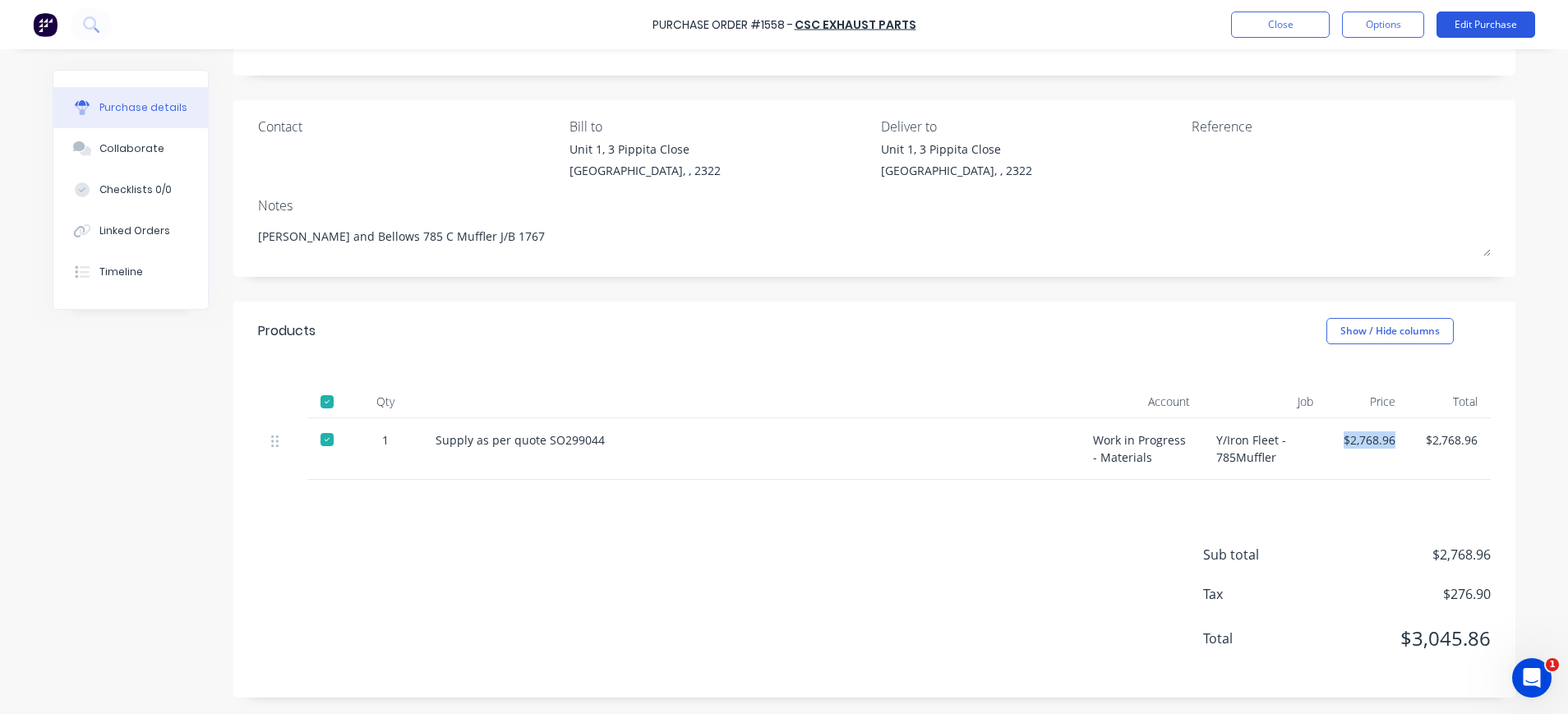
click at [1496, 20] on button "Edit Purchase" at bounding box center [1485, 24] width 98 height 26
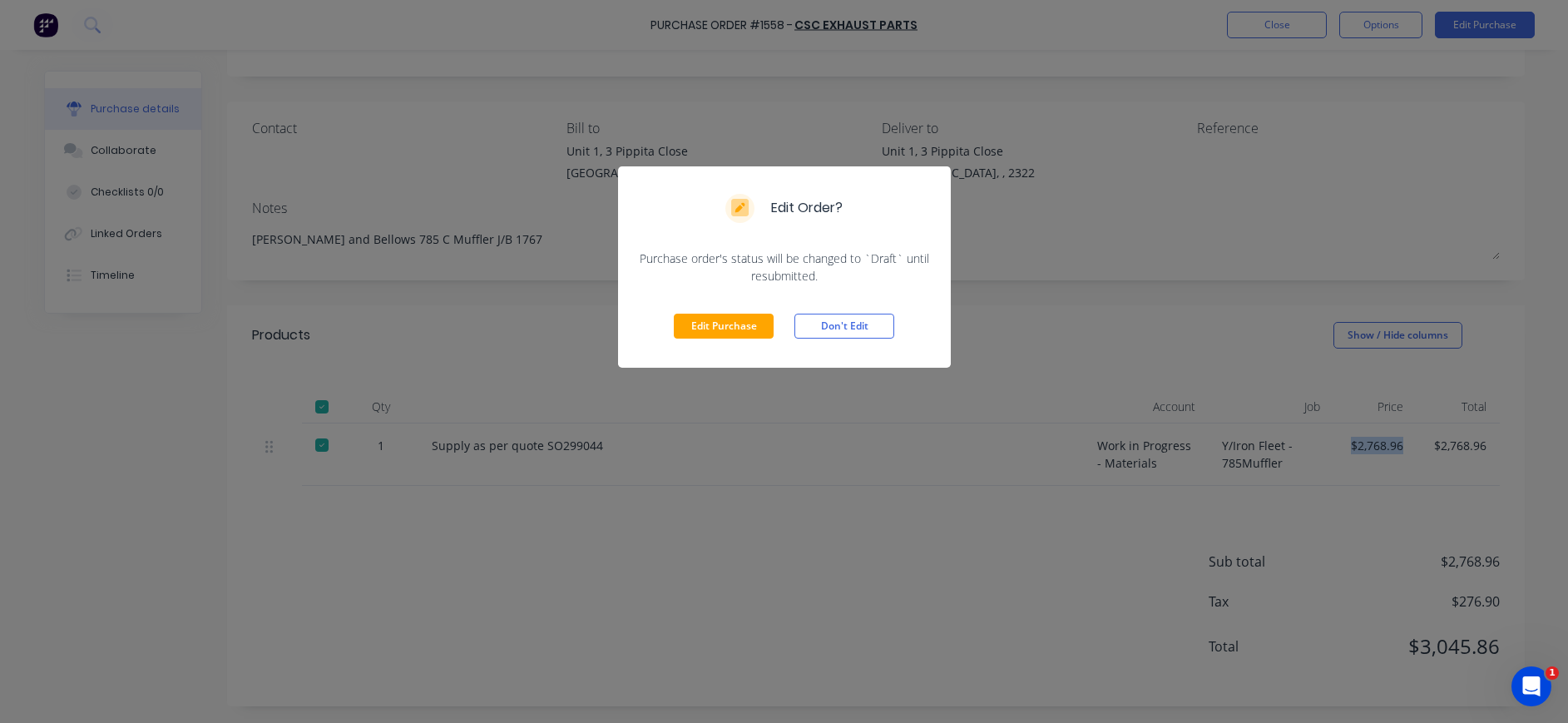
drag, startPoint x: 750, startPoint y: 322, endPoint x: 1071, endPoint y: 465, distance: 351.4
click at [755, 330] on button "Edit Purchase" at bounding box center [723, 326] width 99 height 25
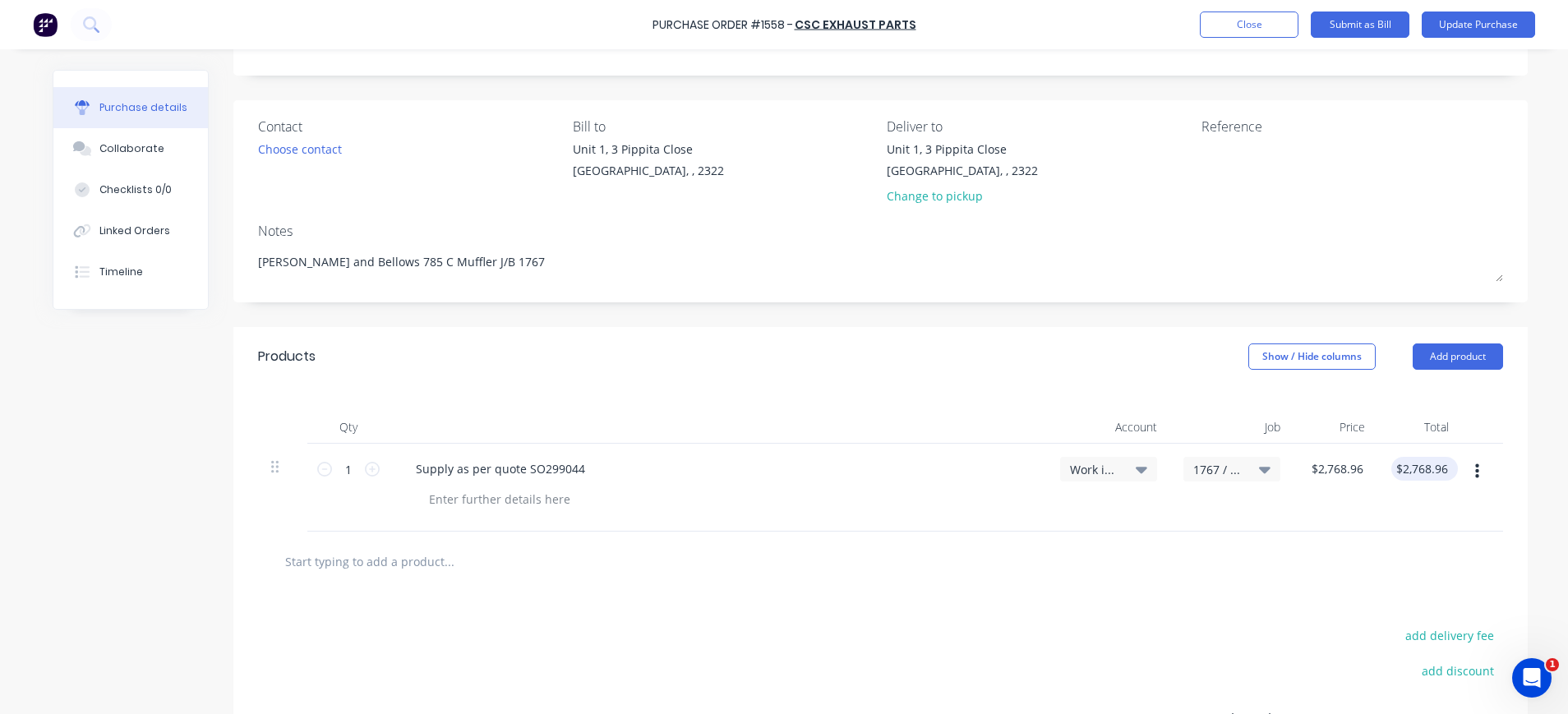
type textarea "x"
type input "2768.96"
click at [1431, 473] on div "2768.96 $2,768.96" at bounding box center [1421, 469] width 60 height 24
type textarea "x"
drag, startPoint x: 1438, startPoint y: 469, endPoint x: 1354, endPoint y: 471, distance: 84.0
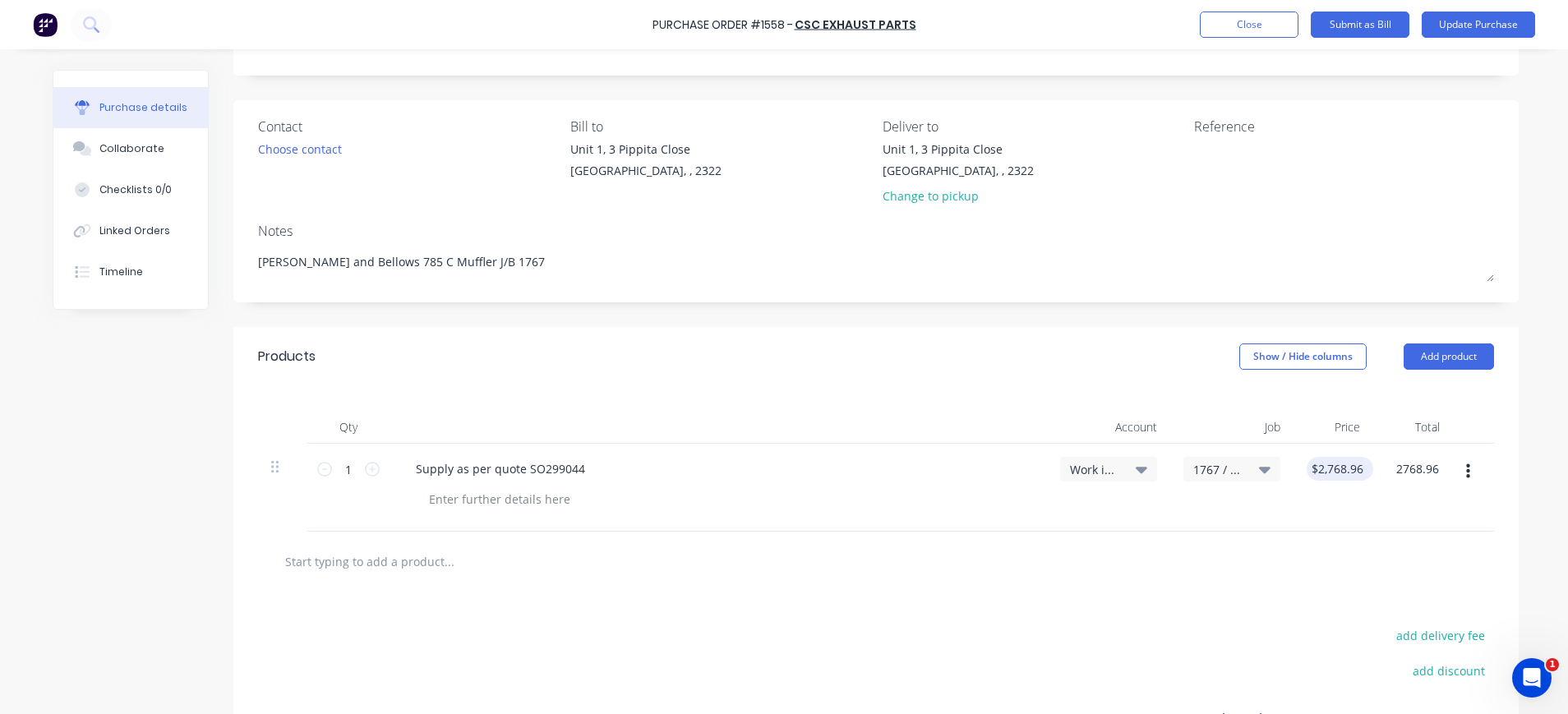
click at [1354, 471] on div "1 1 Supply as per quote SO299044 Work in Progress - Materials 1767 / Y/Iron Fle…" at bounding box center [875, 488] width 1236 height 88
type input "2837.46"
type textarea "x"
type input "2837.46"
type input "$2,837.46"
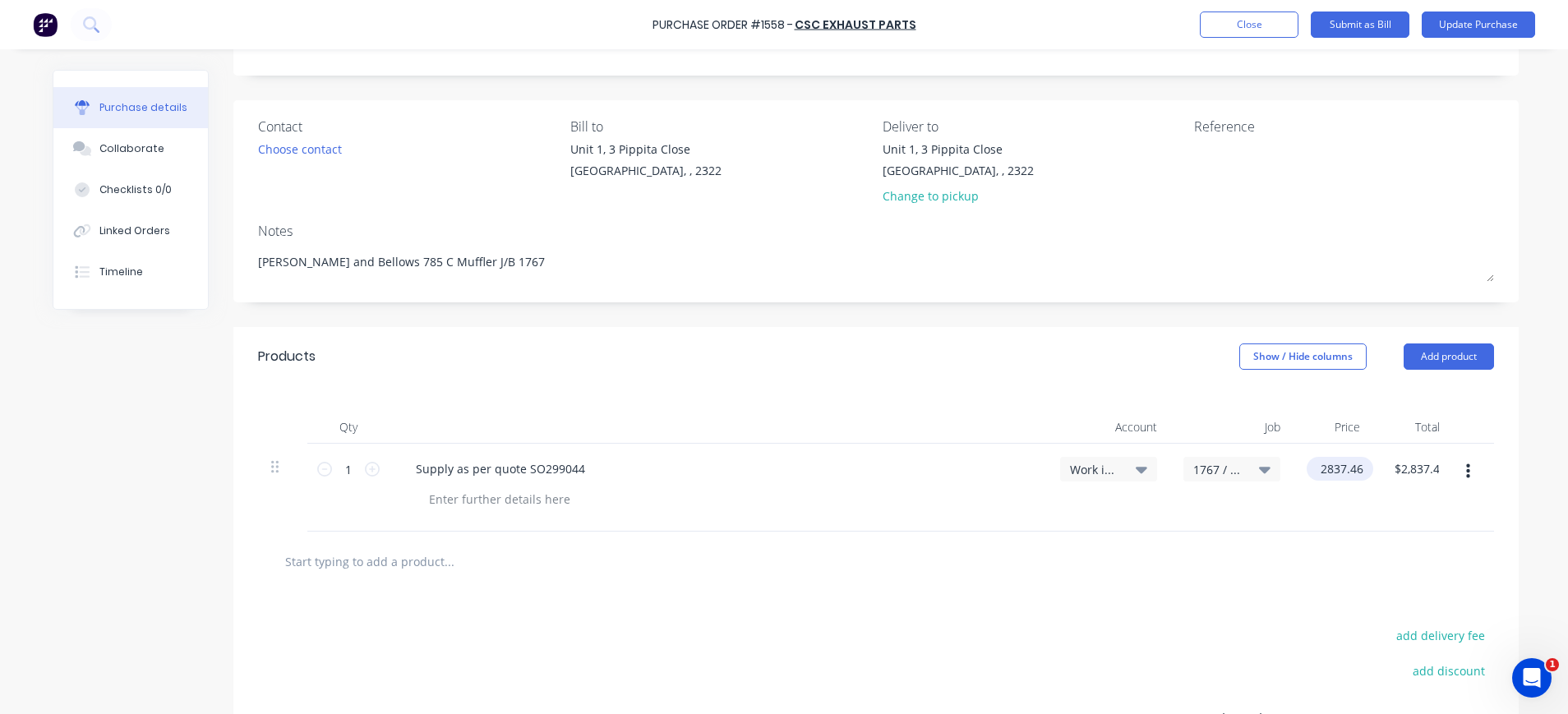
click at [1341, 458] on input "2837.46" at bounding box center [1337, 469] width 60 height 24
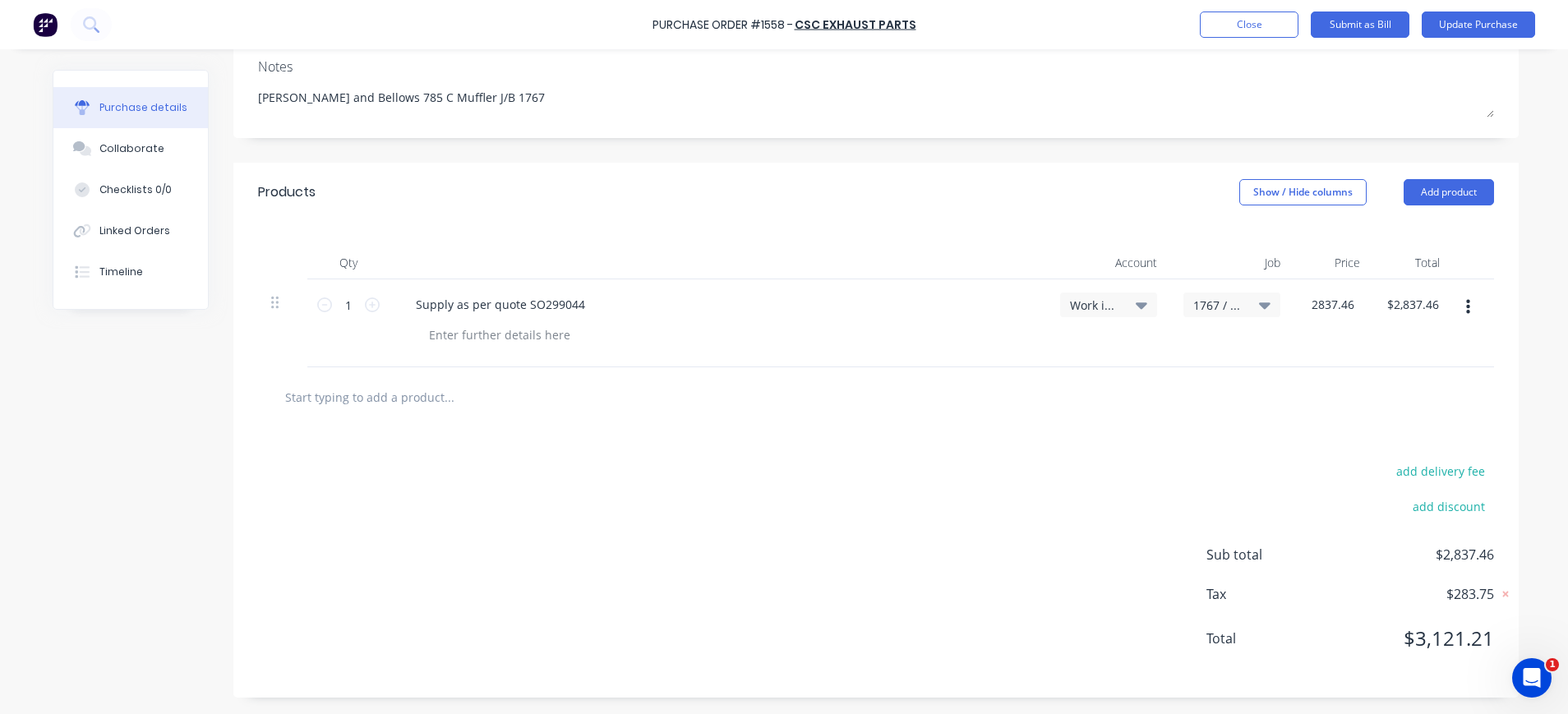
scroll to position [0, 0]
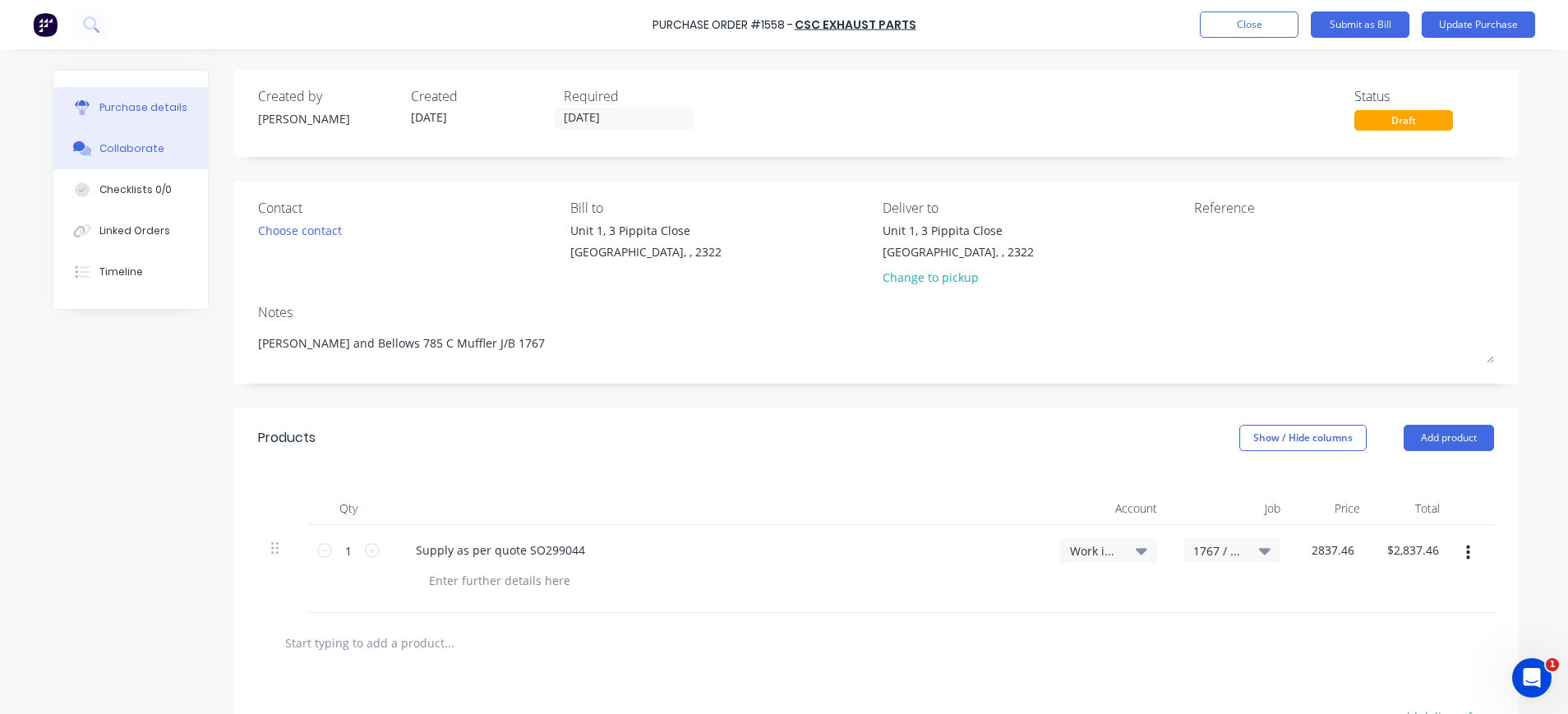
type textarea "x"
type input "$2,837.46"
drag, startPoint x: 108, startPoint y: 146, endPoint x: 119, endPoint y: 149, distance: 11.4
click at [108, 147] on div "Collaborate" at bounding box center [132, 148] width 65 height 15
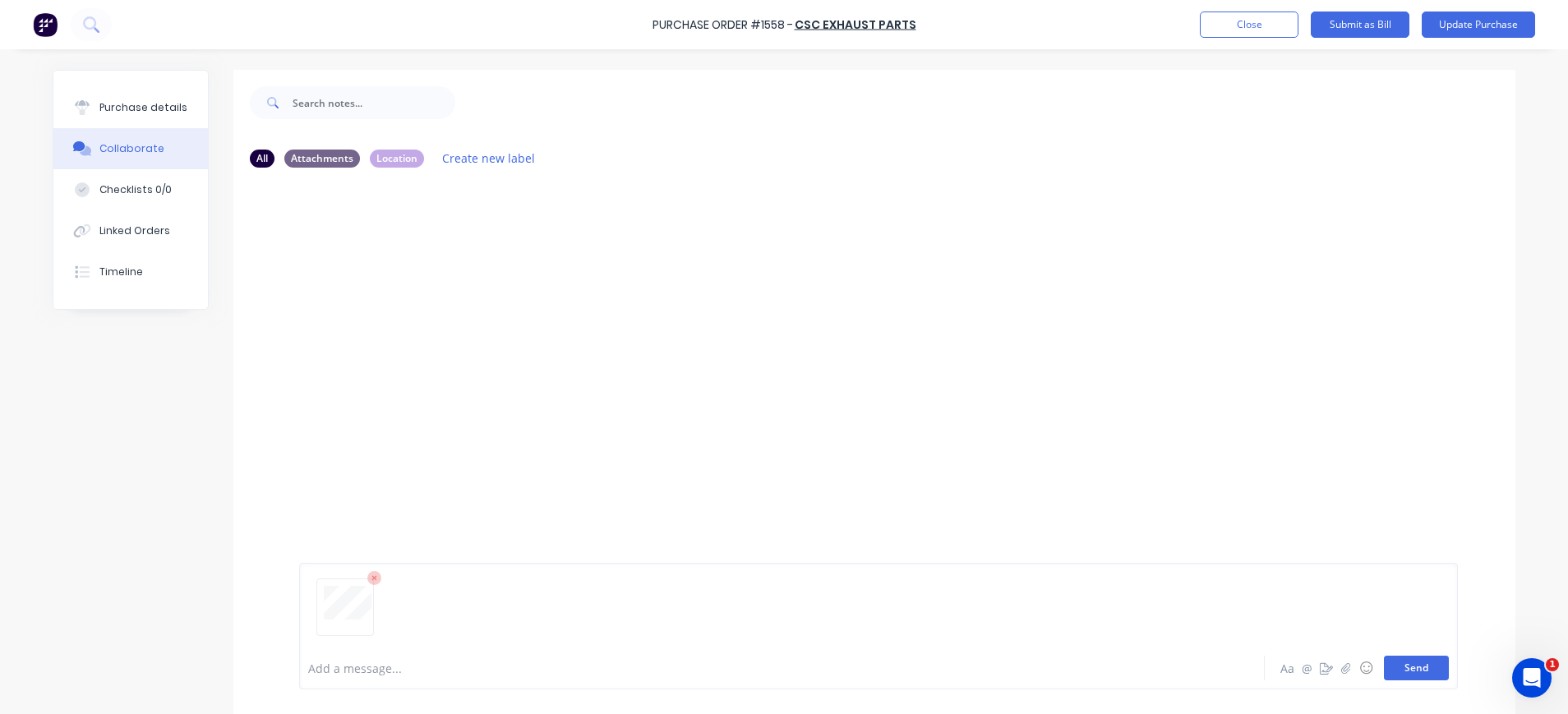
click at [1407, 666] on button "Send" at bounding box center [1416, 668] width 65 height 25
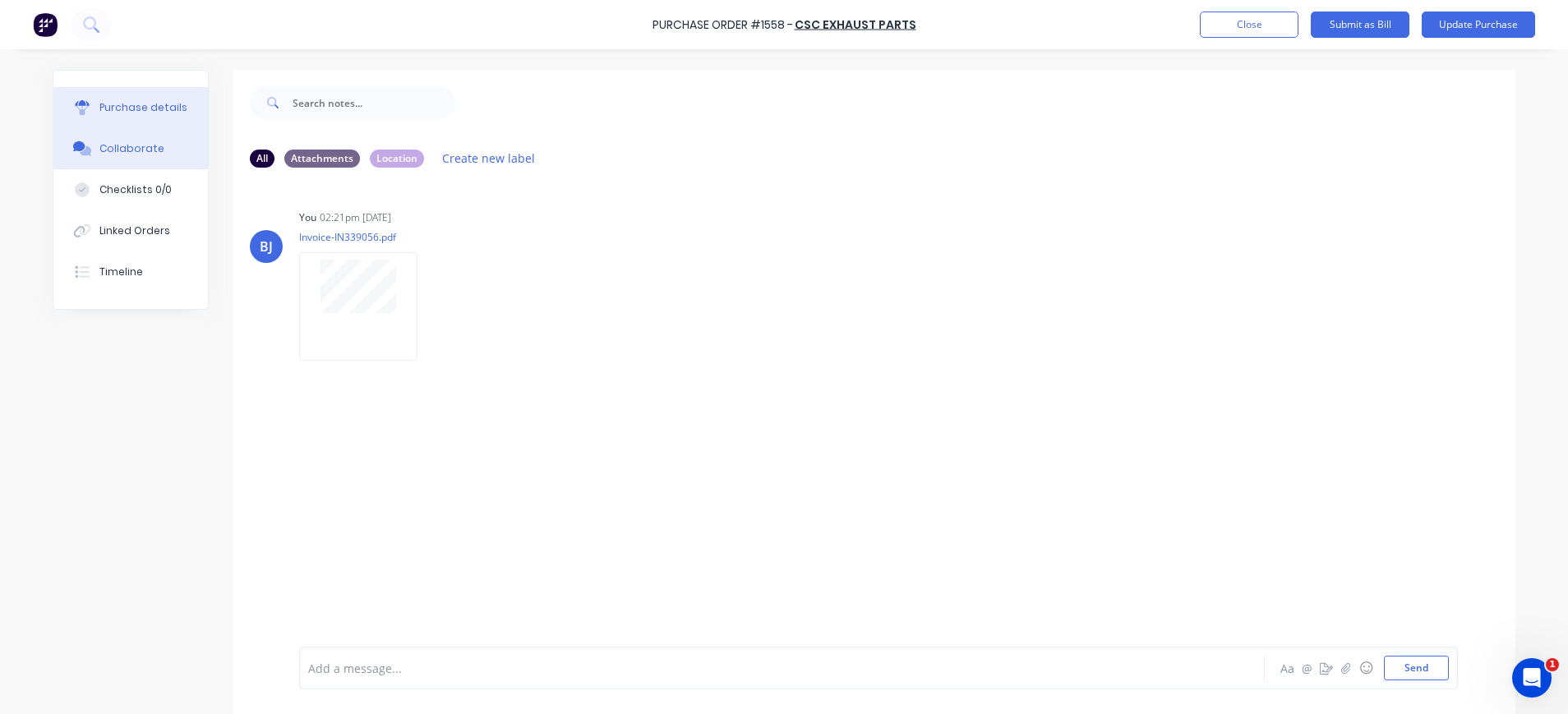
click at [159, 106] on div "Purchase details" at bounding box center [143, 107] width 88 height 15
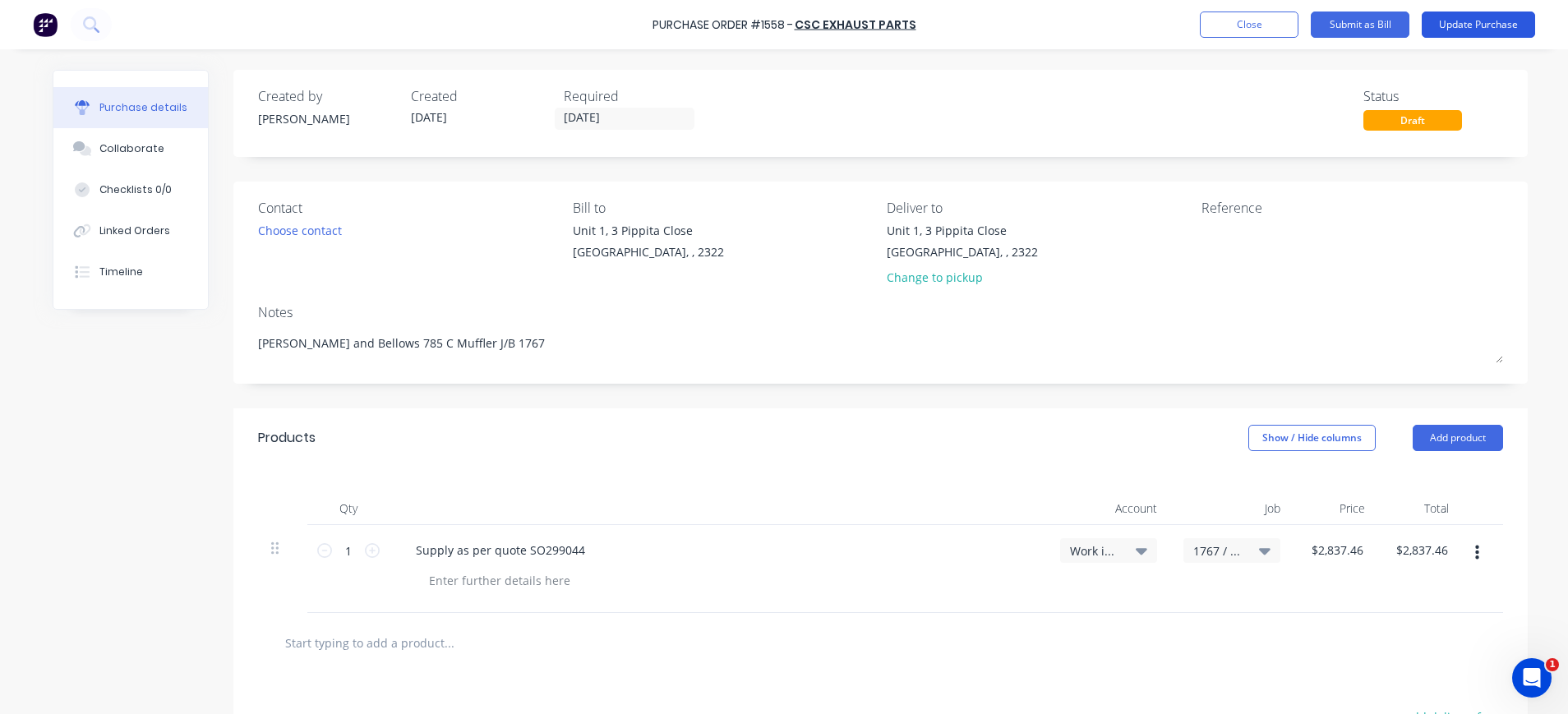
click at [1459, 19] on button "Update Purchase" at bounding box center [1477, 24] width 114 height 26
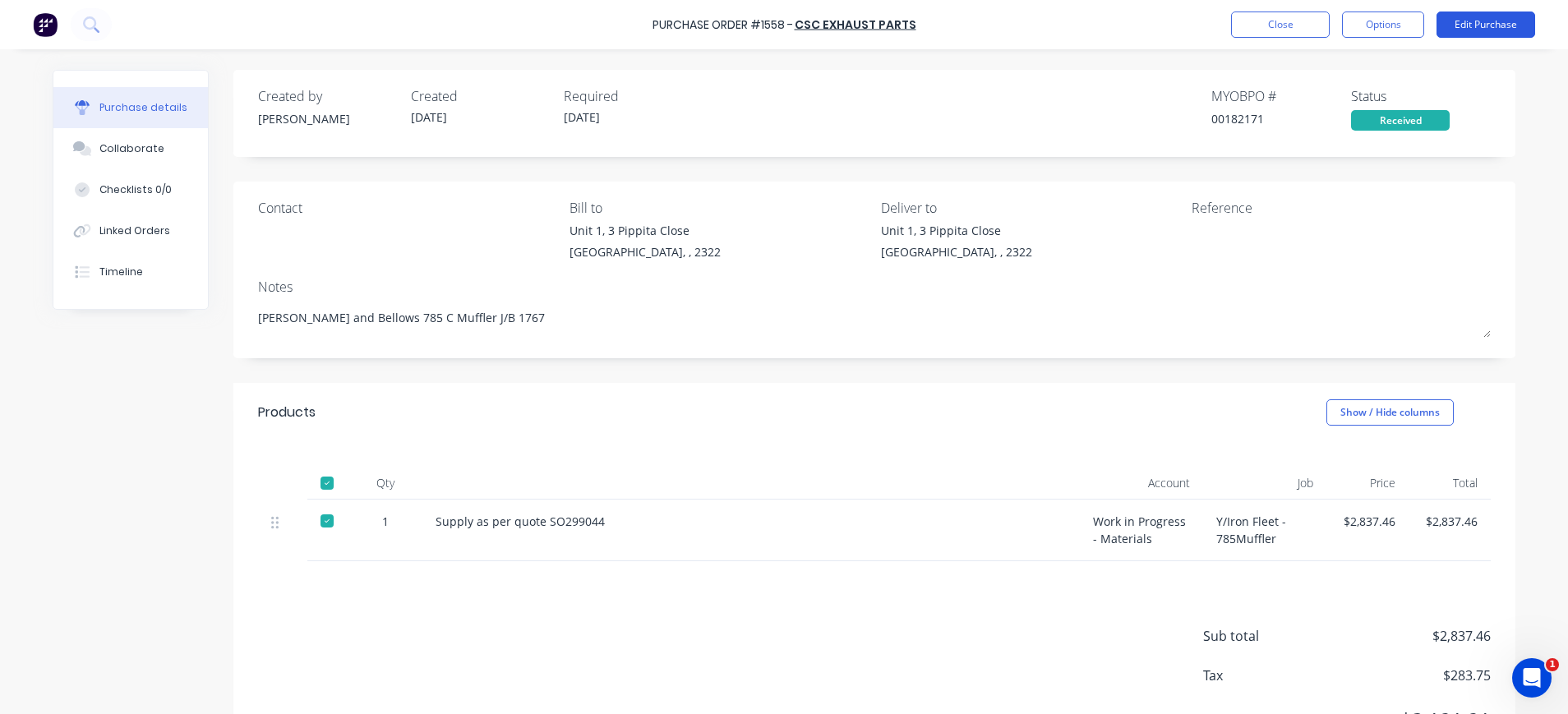
click at [1491, 23] on button "Edit Purchase" at bounding box center [1485, 24] width 98 height 26
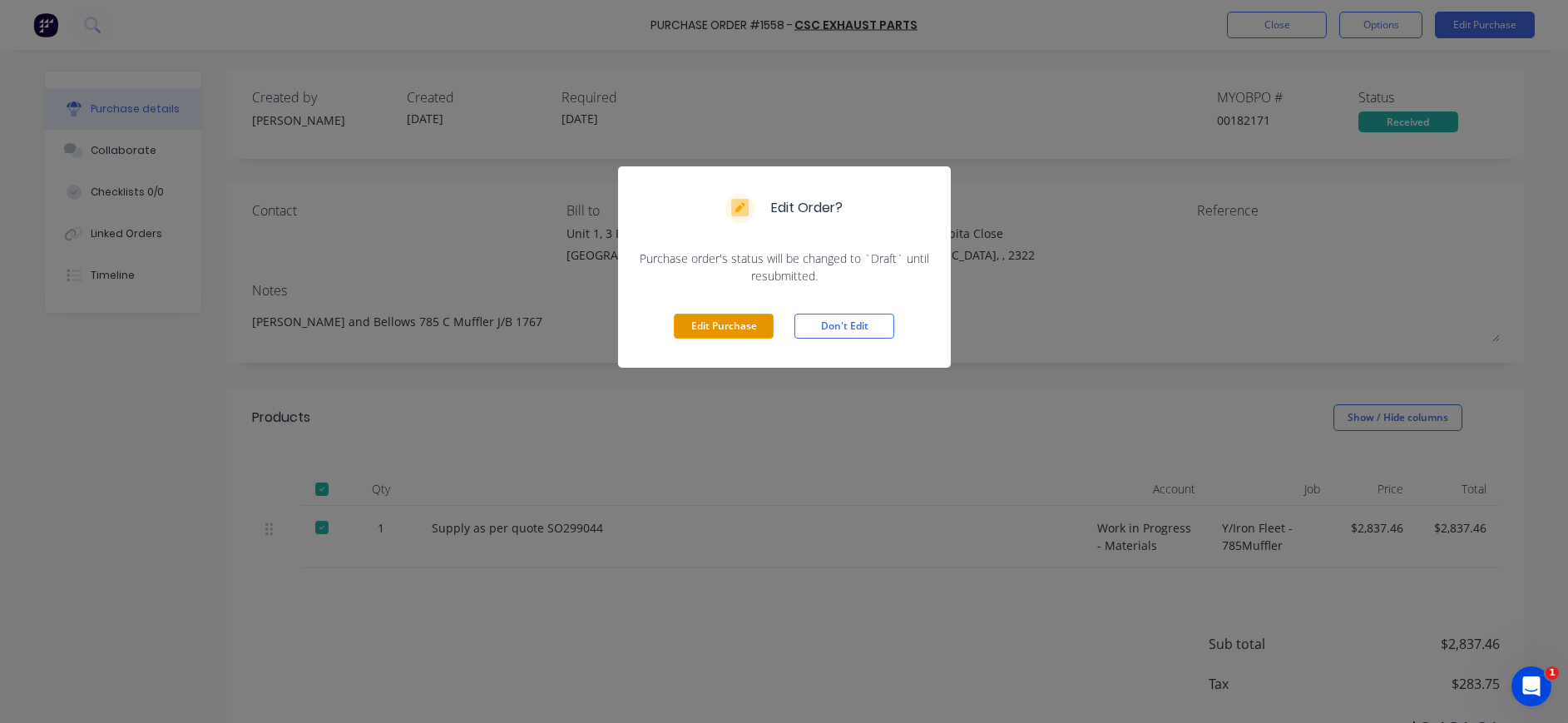
drag, startPoint x: 735, startPoint y: 323, endPoint x: 936, endPoint y: 314, distance: 201.2
click at [738, 323] on button "Edit Purchase" at bounding box center [723, 326] width 99 height 25
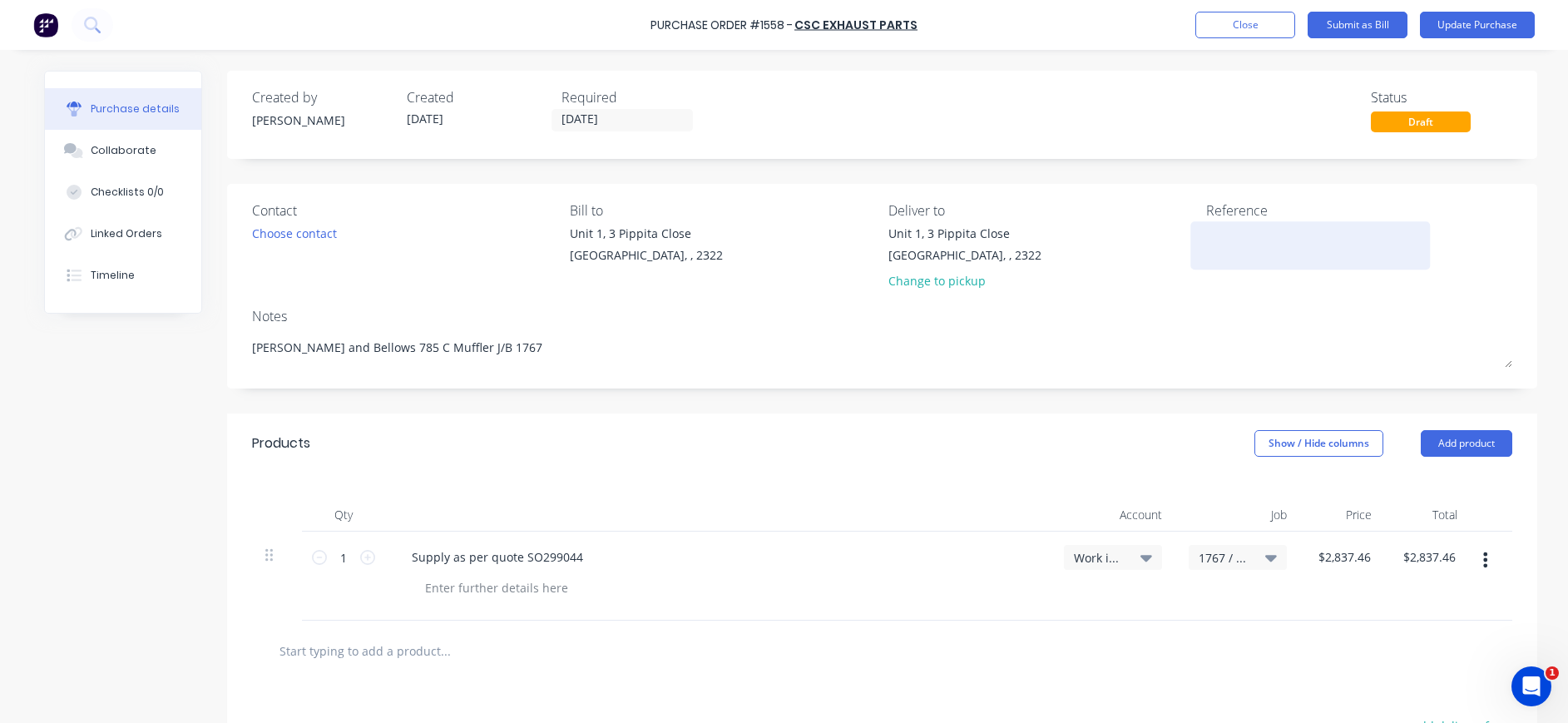
type textarea "x"
click at [1247, 235] on textarea at bounding box center [1320, 243] width 208 height 37
type textarea "IN339056"
type textarea "x"
type textarea "IN339056"
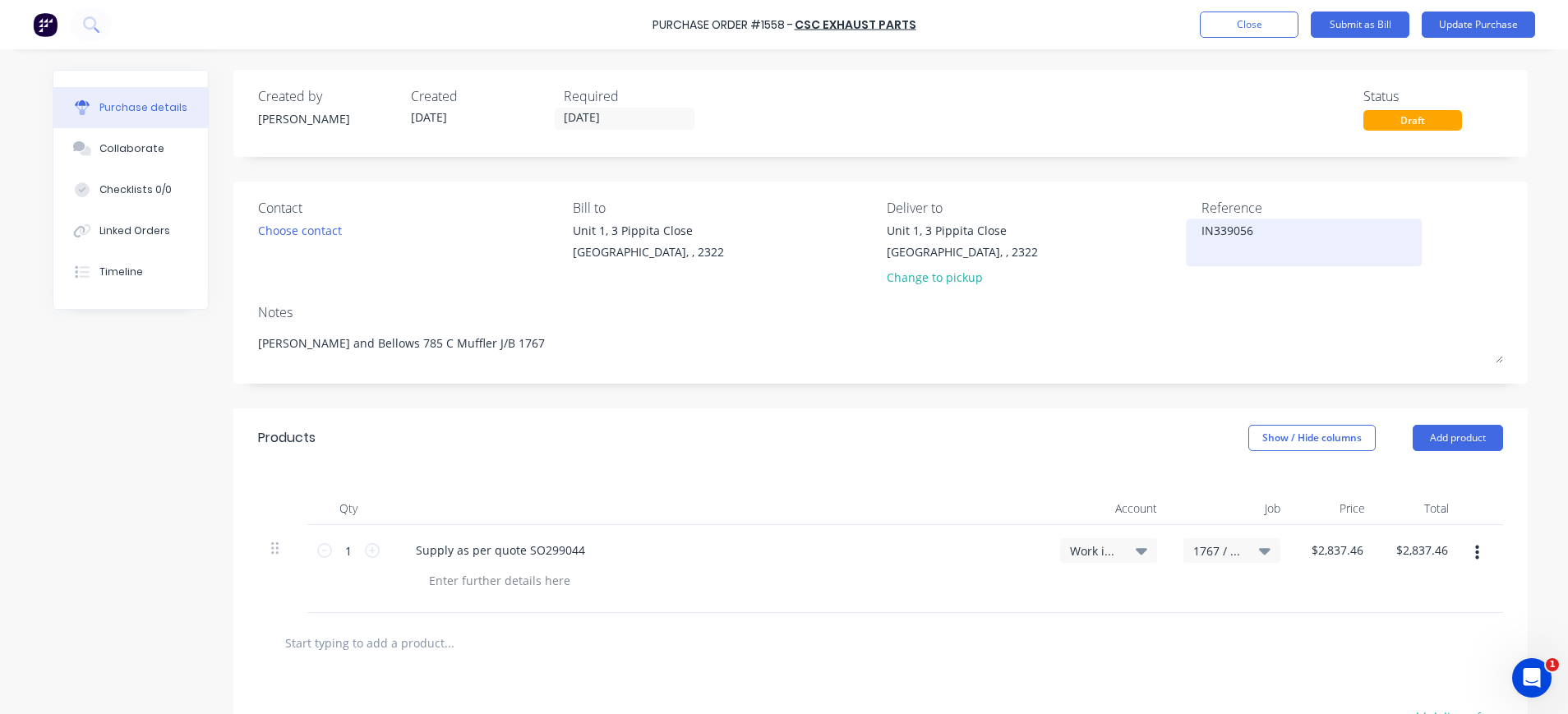
type textarea "x"
click at [1305, 243] on textarea "IN339056" at bounding box center [1304, 240] width 206 height 37
type textarea "IN339056"
type textarea "x"
type textarea "IN339056"
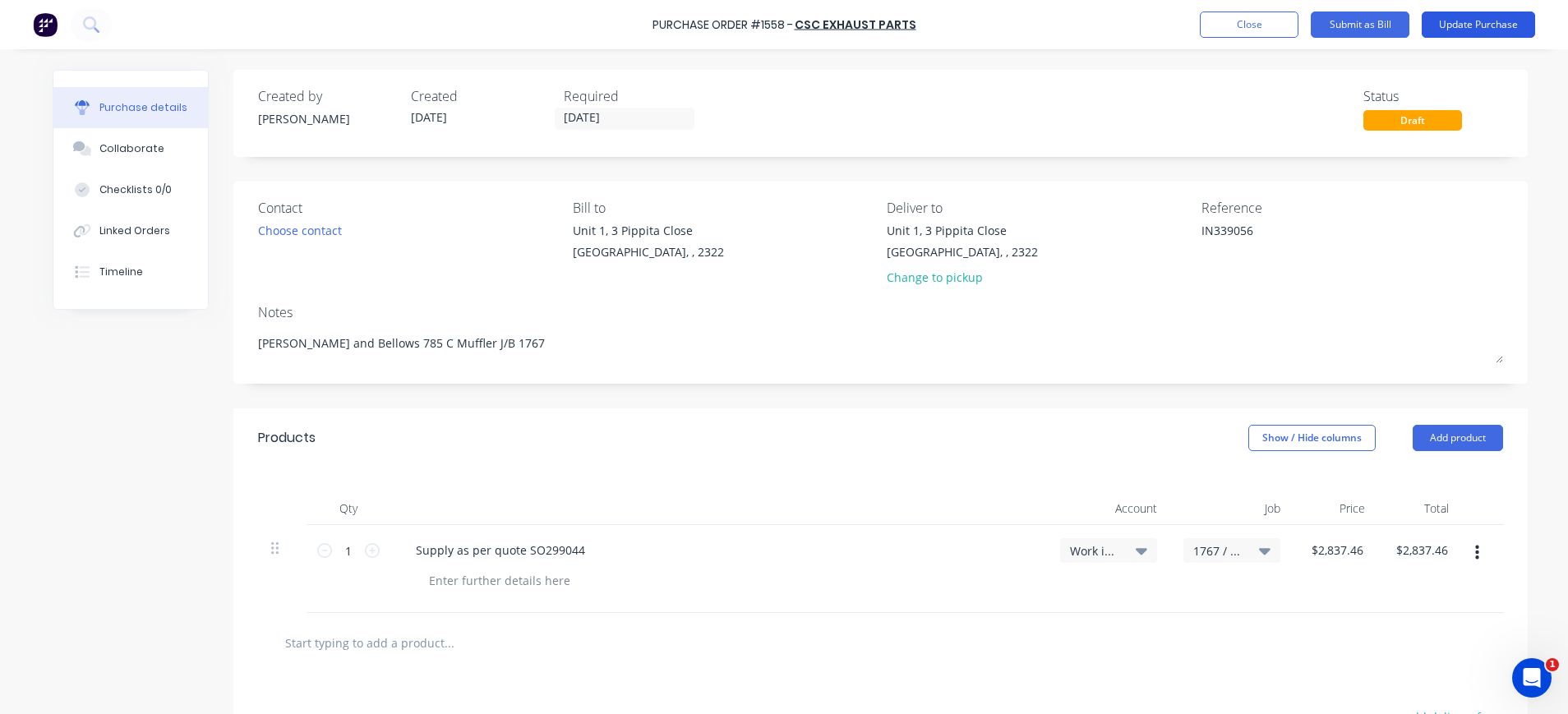
click at [1477, 22] on button "Update Purchase" at bounding box center [1477, 24] width 114 height 26
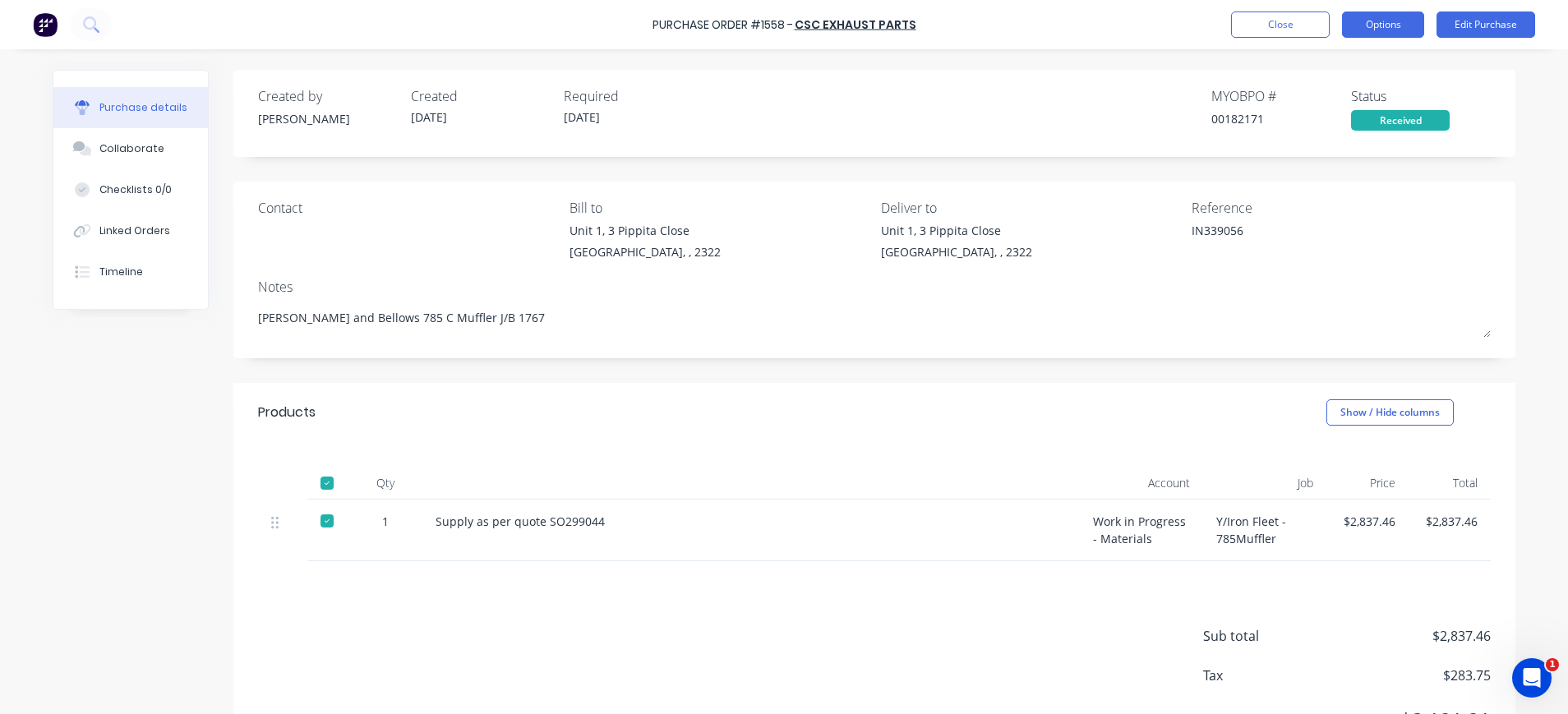
click at [1387, 24] on button "Options" at bounding box center [1383, 24] width 82 height 26
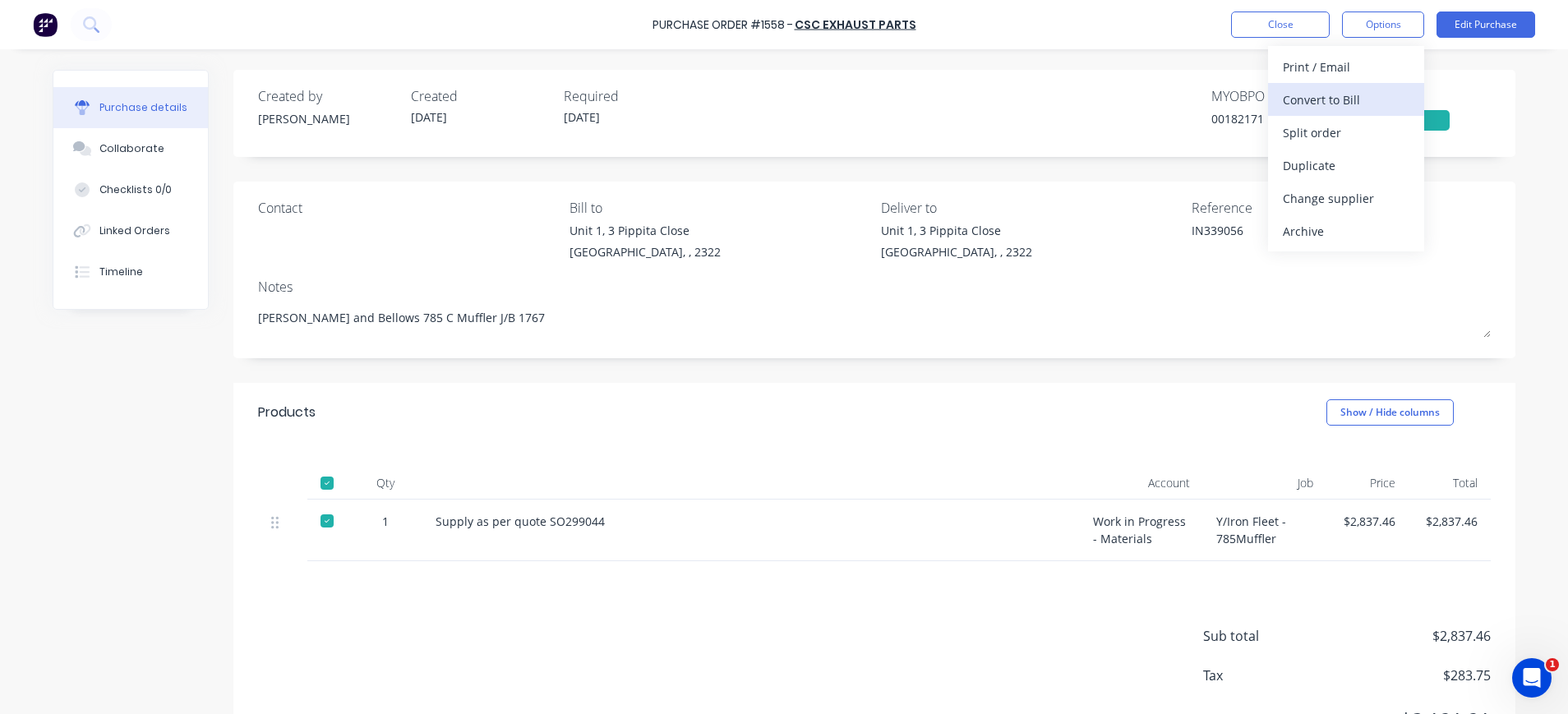
click at [1343, 95] on div "Convert to Bill" at bounding box center [1346, 100] width 126 height 24
type textarea "x"
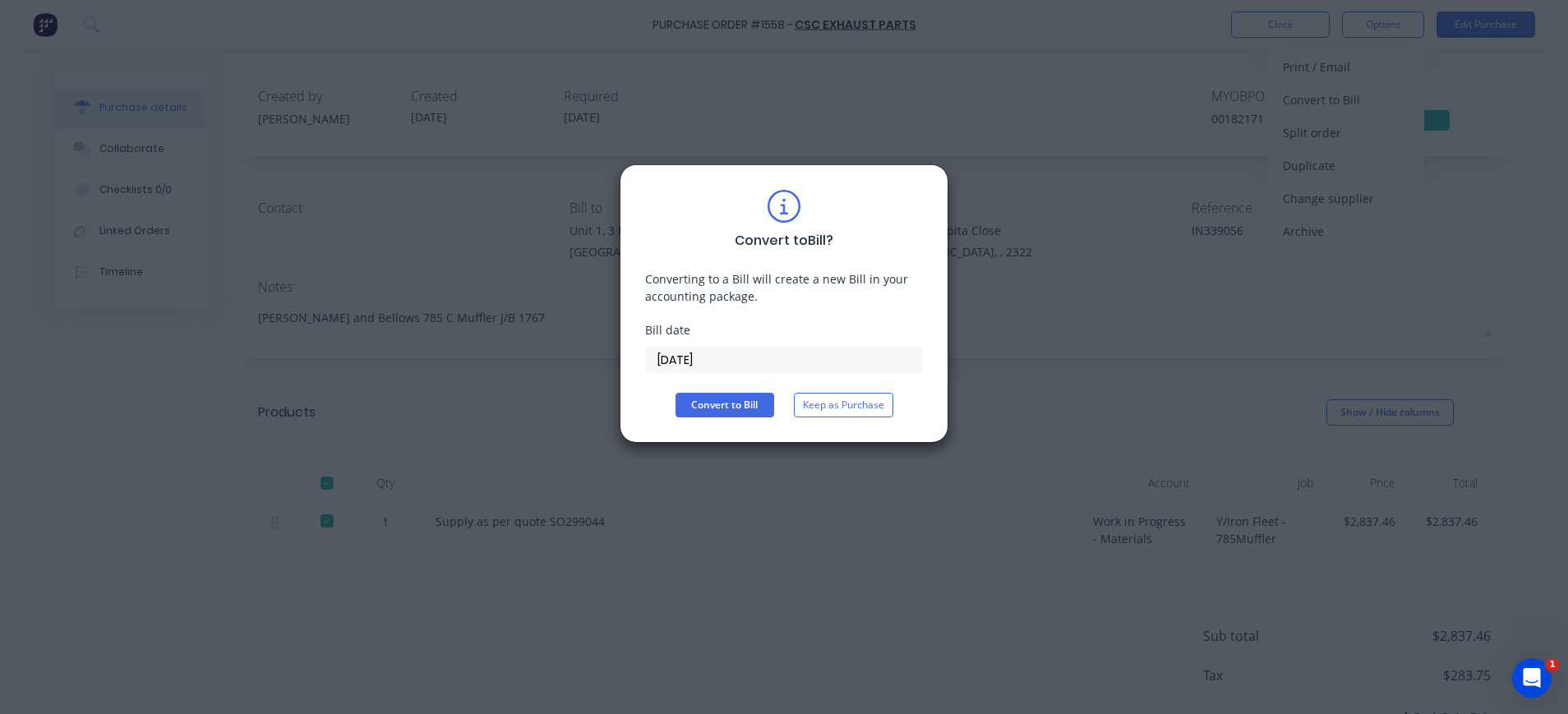
click at [677, 359] on input "02/10/25" at bounding box center [783, 360] width 276 height 25
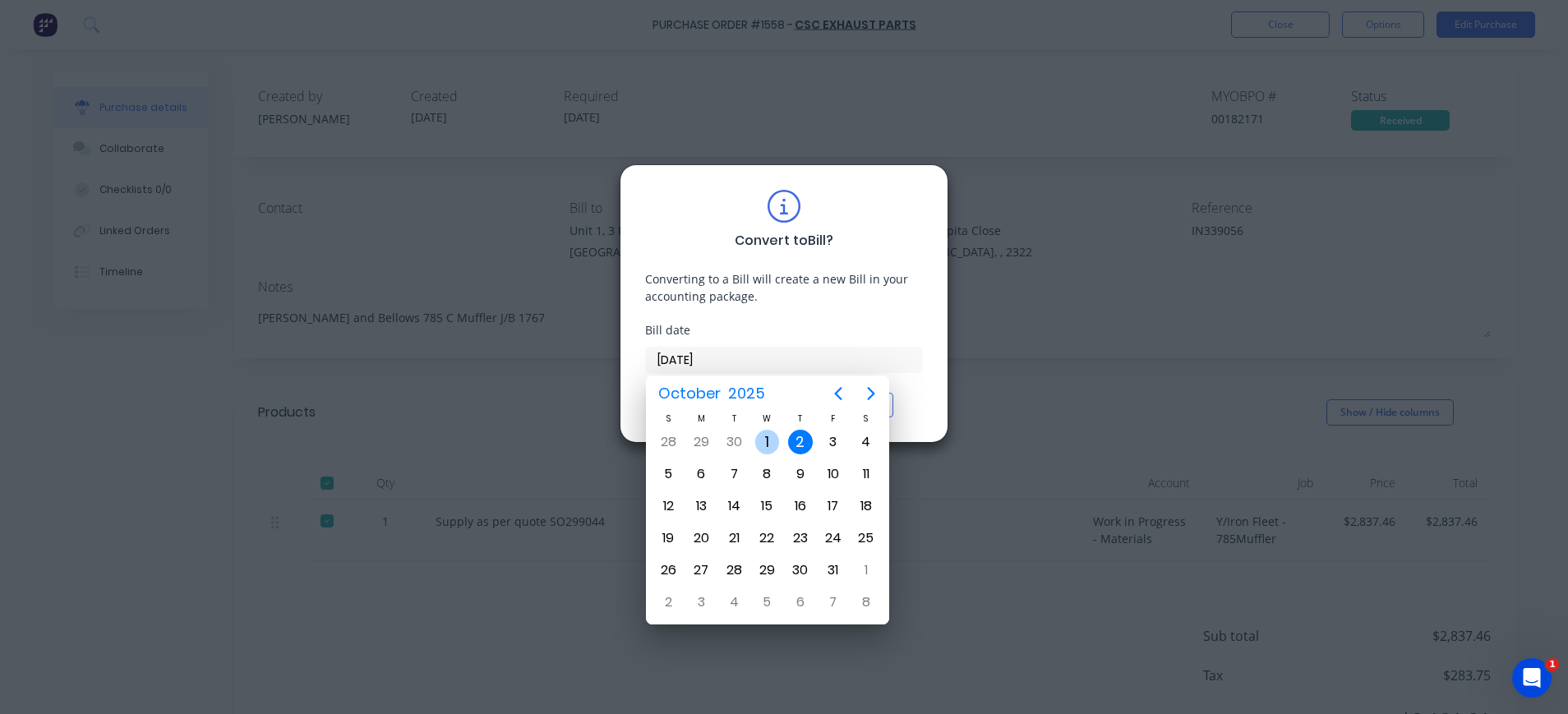
click at [762, 442] on div "1" at bounding box center [767, 442] width 25 height 25
type input "01/10/25"
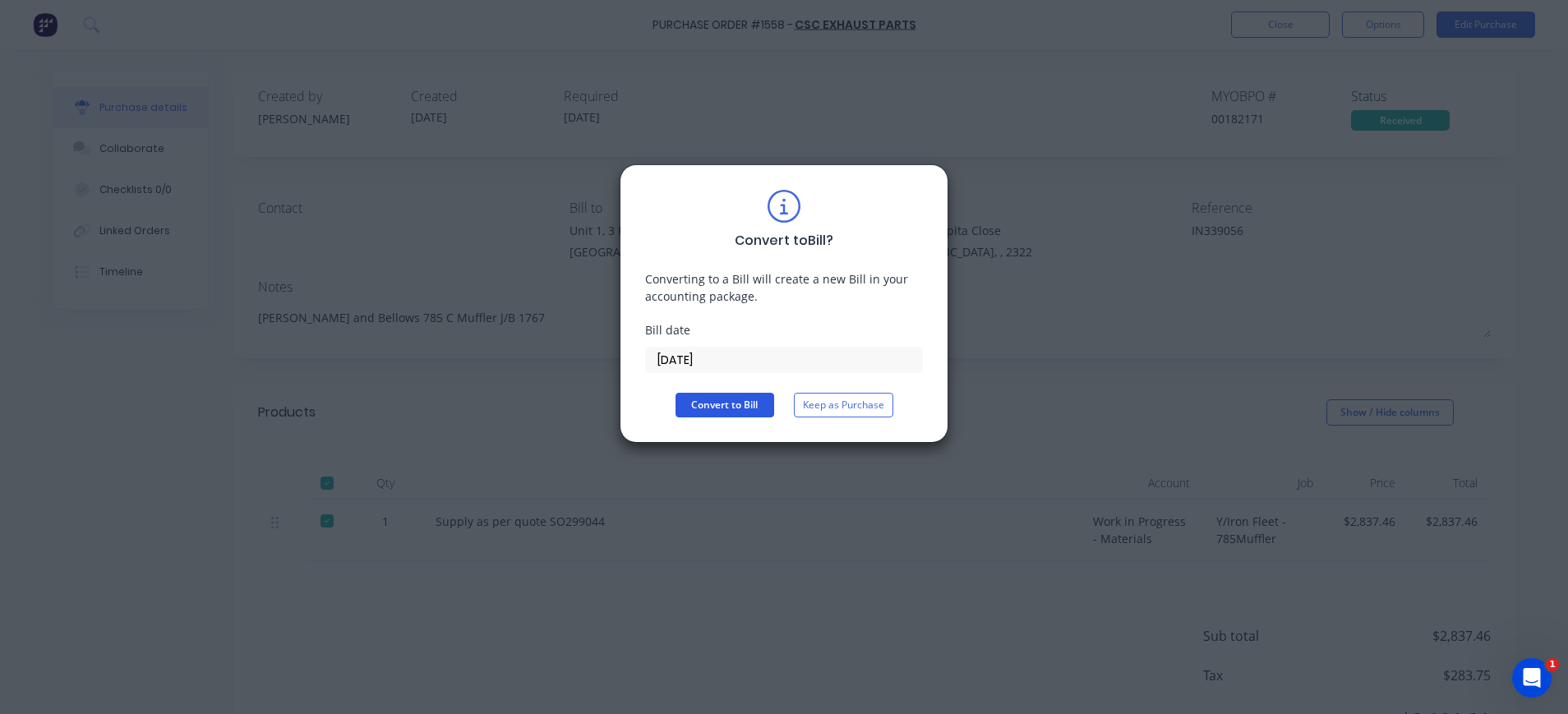
click at [688, 395] on button "Convert to Bill" at bounding box center [724, 405] width 98 height 25
type textarea "x"
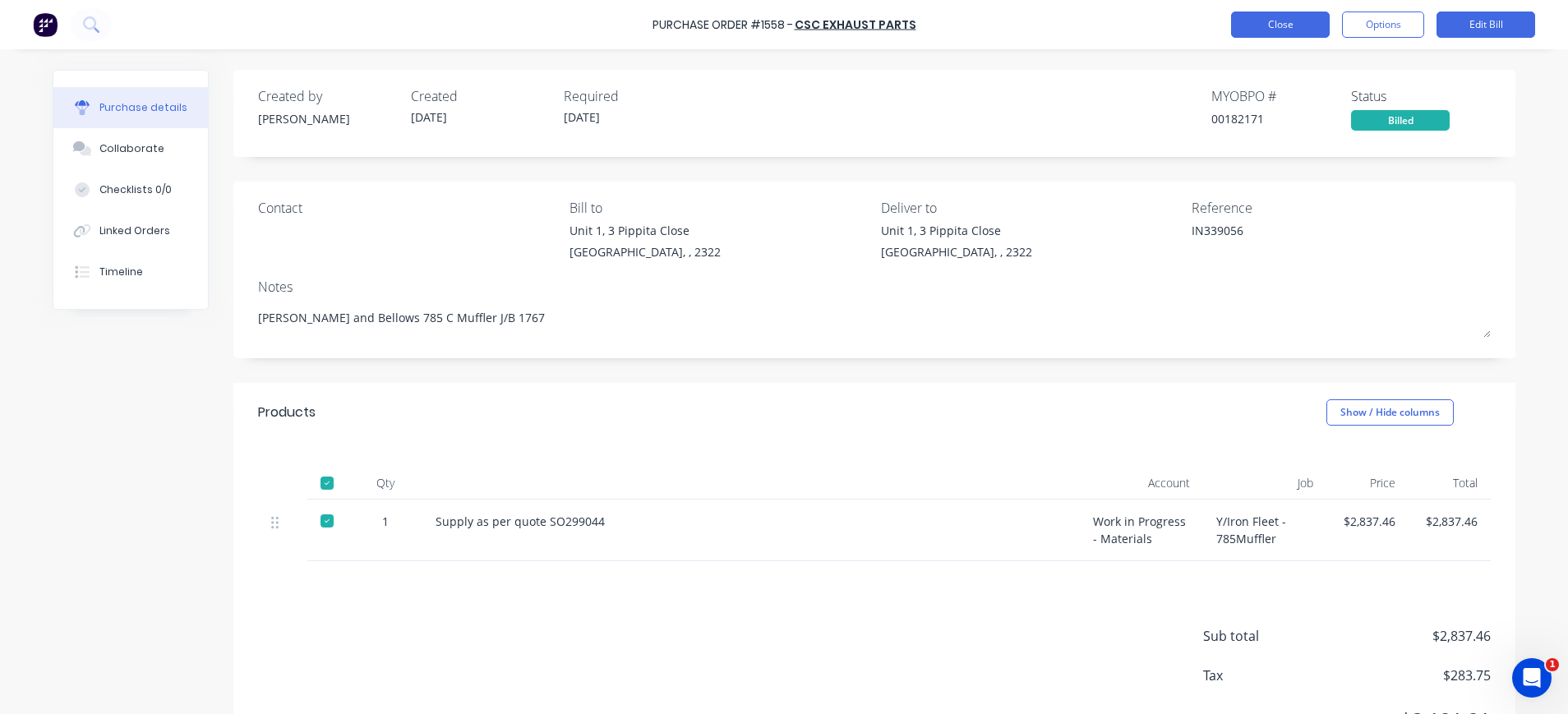
click at [1266, 15] on button "Close" at bounding box center [1279, 24] width 98 height 26
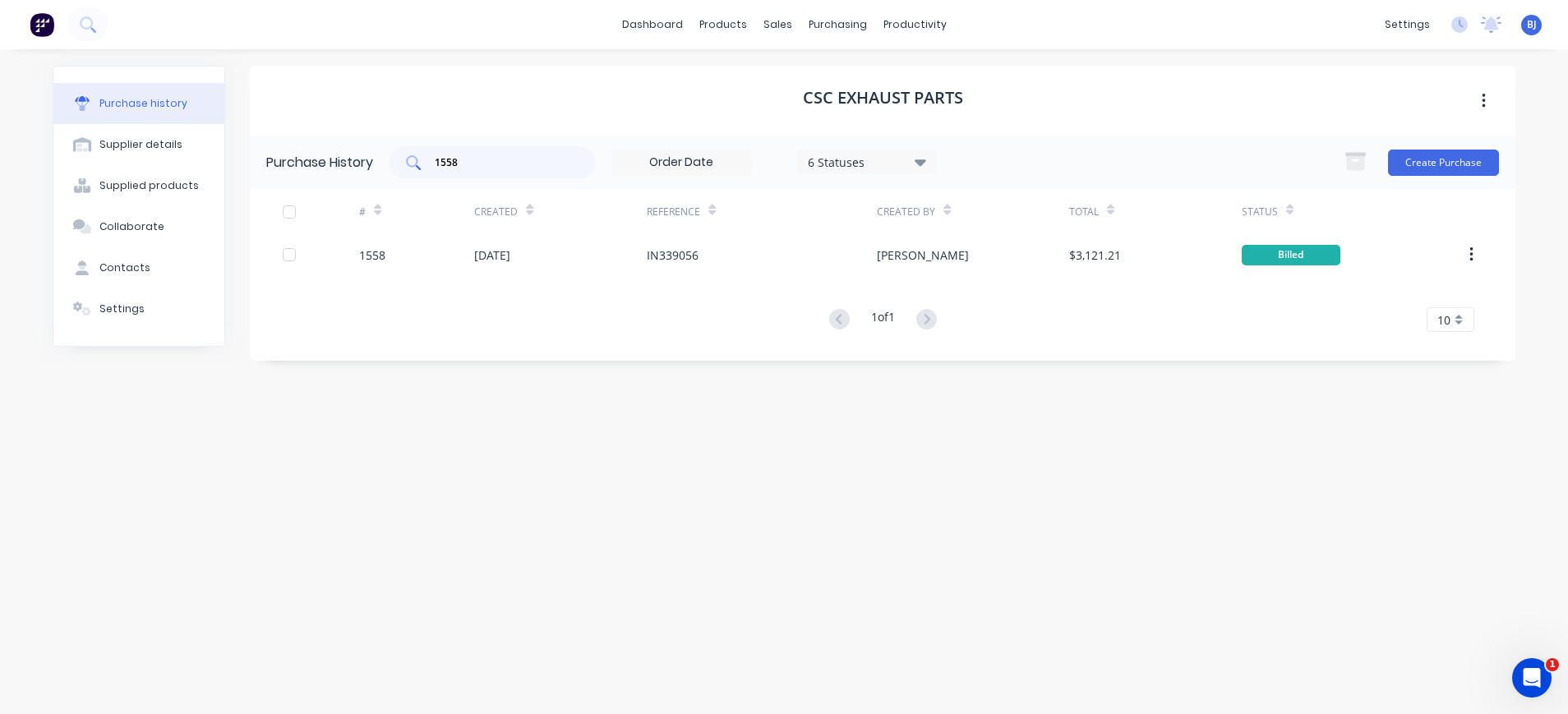
click at [506, 174] on div "1558" at bounding box center [492, 162] width 206 height 32
drag, startPoint x: 473, startPoint y: 159, endPoint x: 402, endPoint y: 160, distance: 71.0
click at [402, 160] on div "1558" at bounding box center [492, 162] width 206 height 32
type input "1586"
click at [510, 162] on input "1586" at bounding box center [501, 162] width 137 height 16
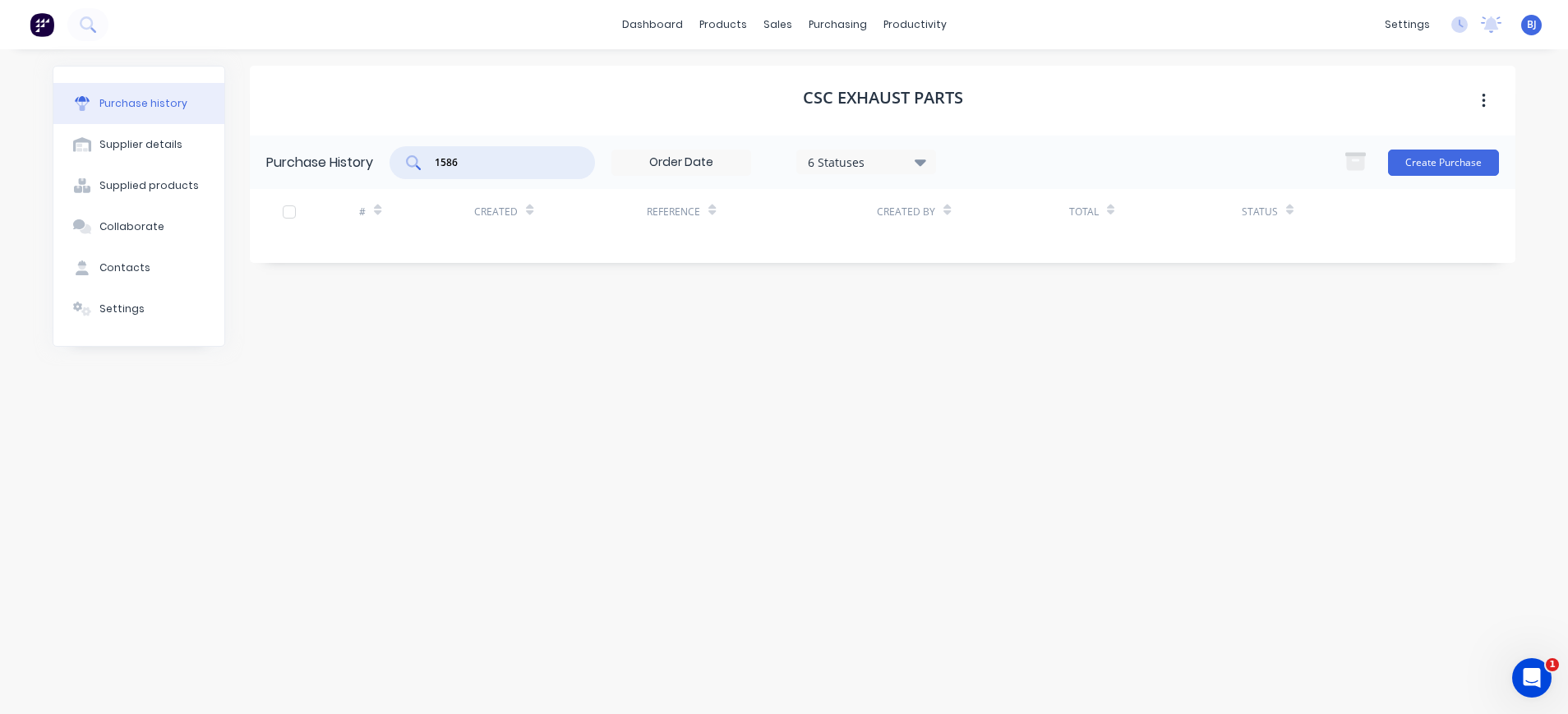
click at [501, 155] on input "1586" at bounding box center [501, 162] width 137 height 16
drag, startPoint x: 465, startPoint y: 151, endPoint x: 379, endPoint y: 137, distance: 87.1
click at [379, 137] on div "Purchase History 1586 6 Statuses 6 Statuses Create Purchase" at bounding box center [882, 162] width 1266 height 54
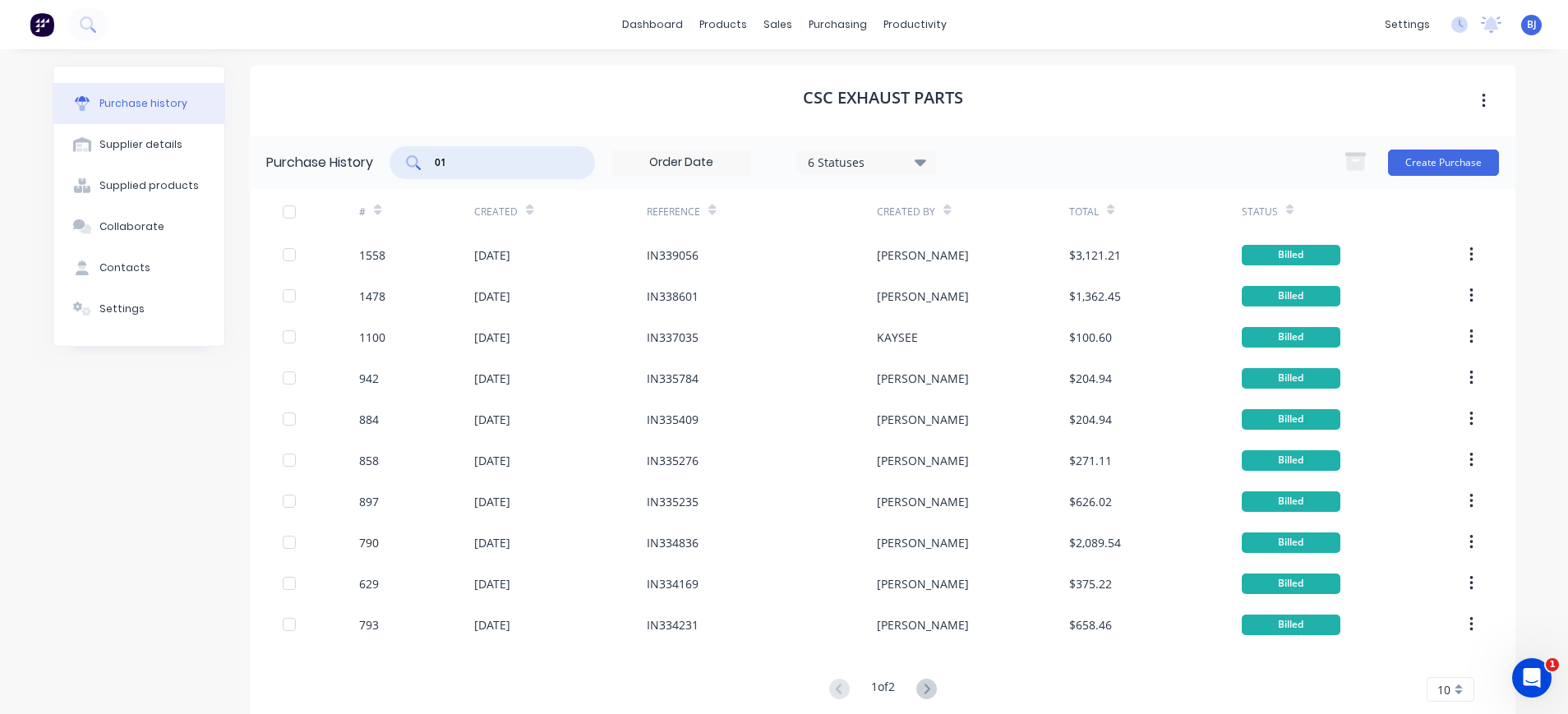
type input "0"
type input "1586"
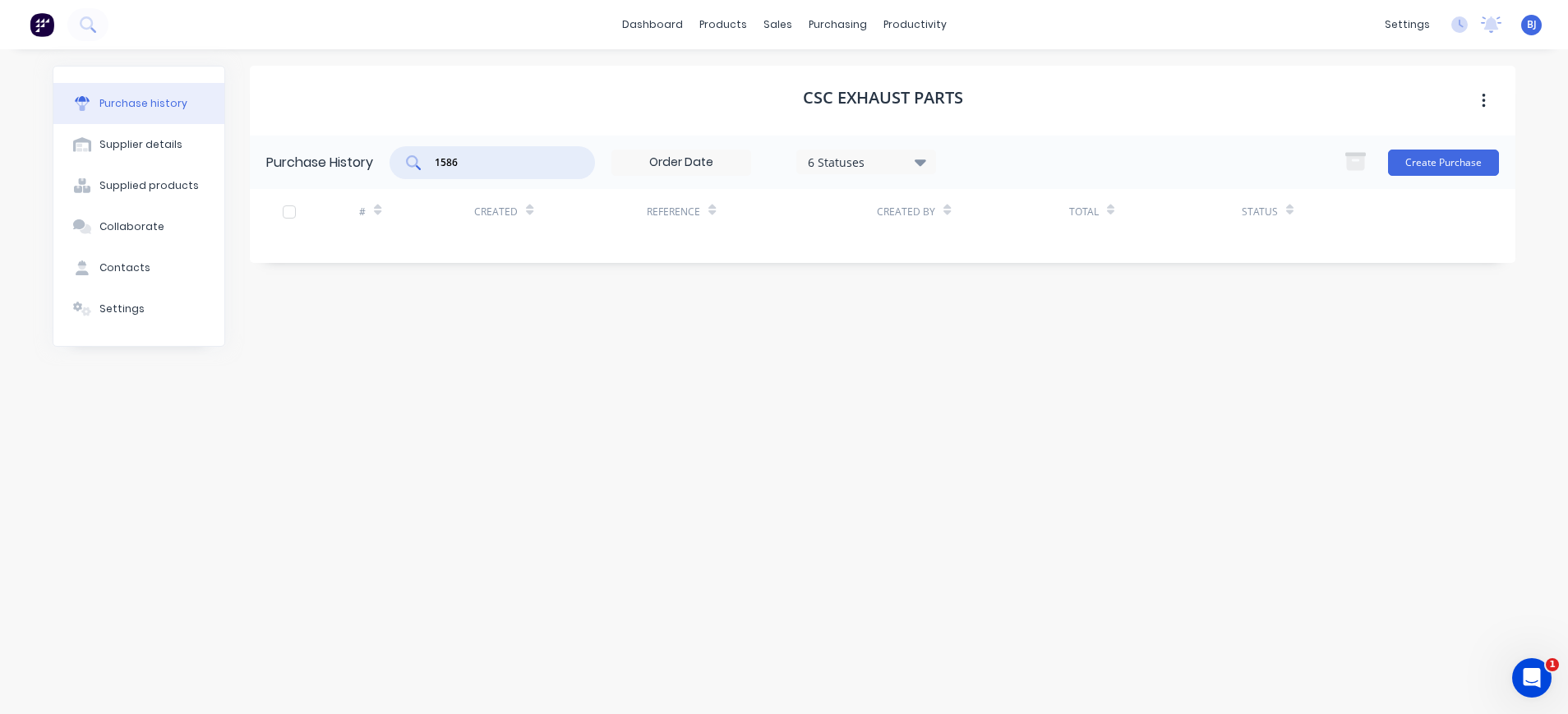
click at [549, 163] on input "1586" at bounding box center [501, 162] width 137 height 16
click at [493, 157] on input "1586" at bounding box center [501, 162] width 137 height 16
drag, startPoint x: 514, startPoint y: 161, endPoint x: 383, endPoint y: 147, distance: 131.7
click at [395, 160] on div "1586" at bounding box center [492, 162] width 206 height 32
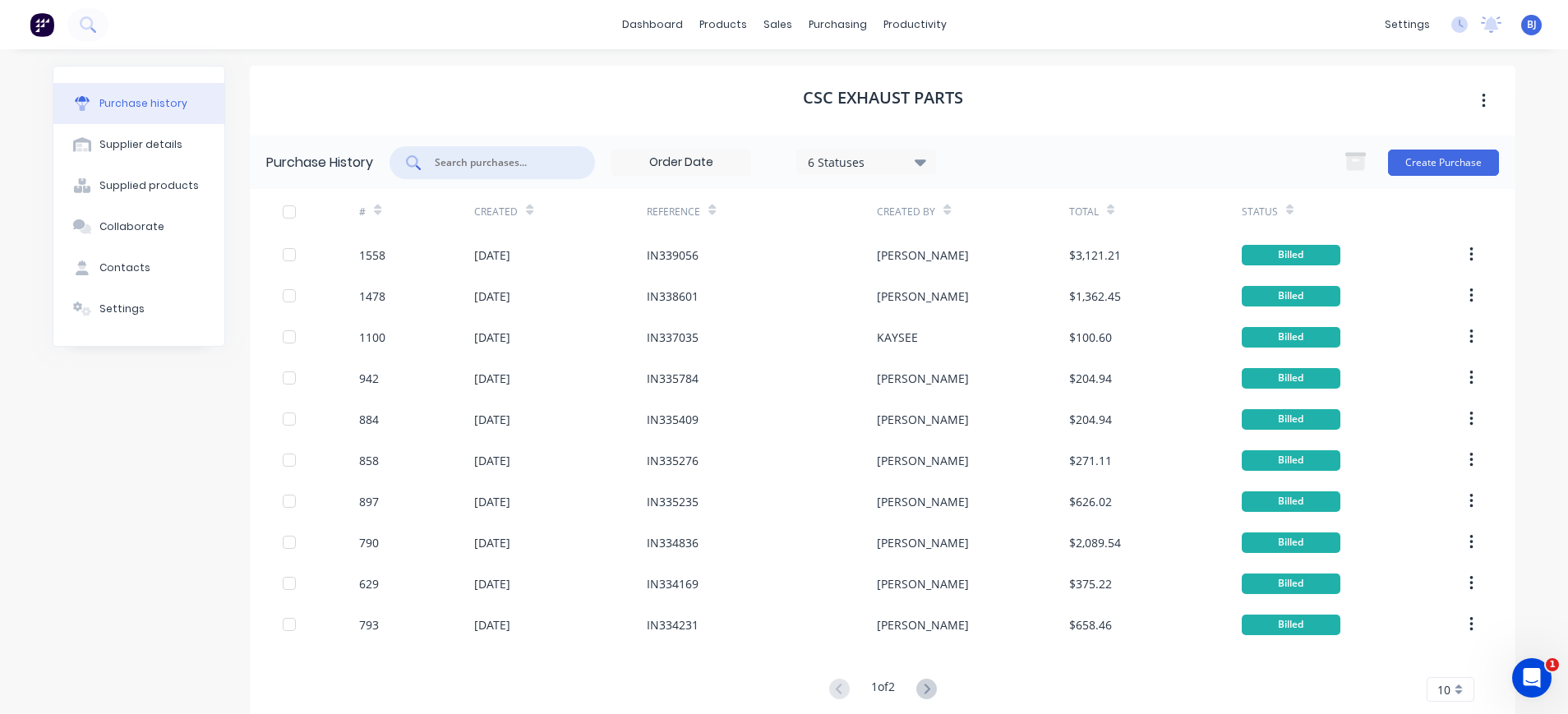
click at [547, 155] on input "text" at bounding box center [501, 162] width 137 height 16
click at [812, 29] on div "purchasing" at bounding box center [838, 24] width 75 height 25
click at [856, 81] on div "Purchase Orders" at bounding box center [881, 79] width 87 height 15
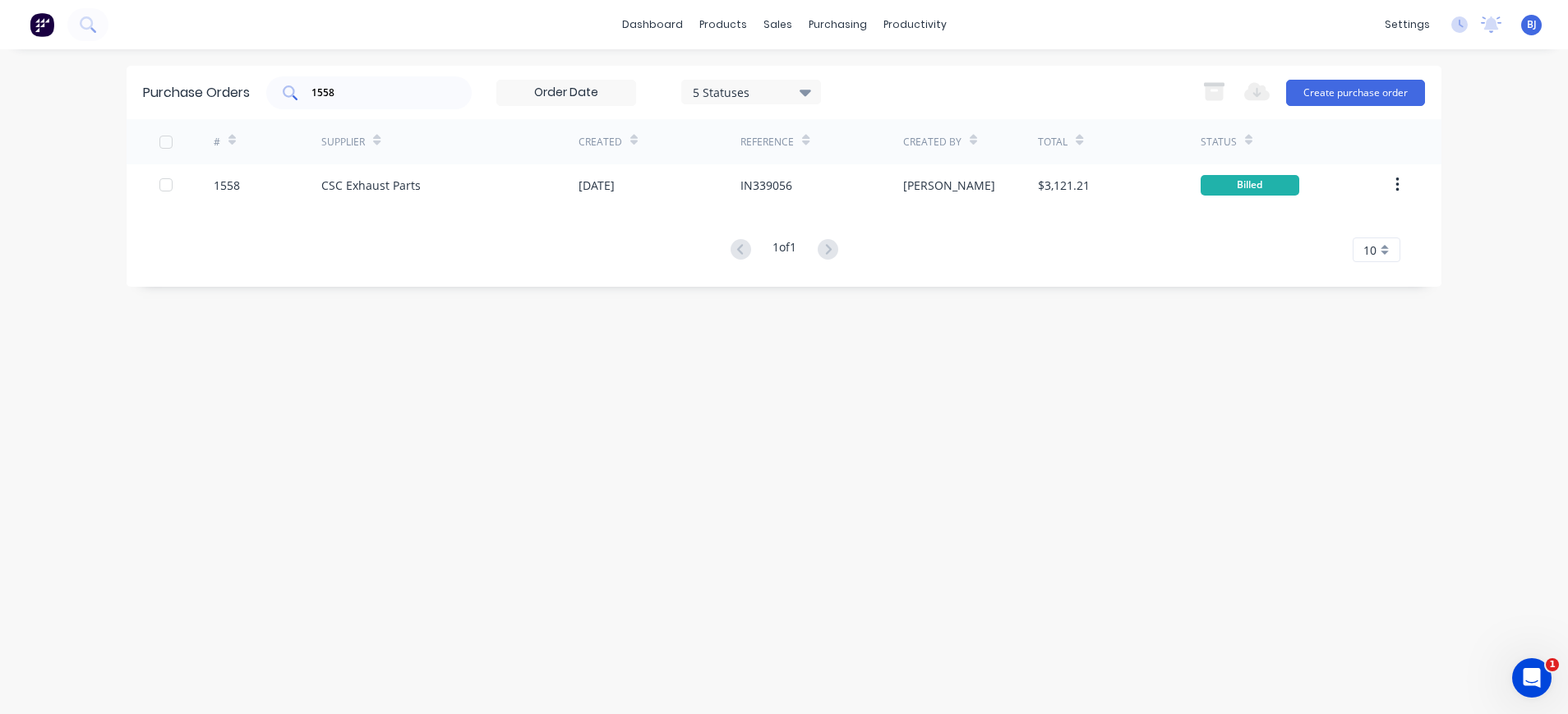
click at [394, 92] on input "1558" at bounding box center [378, 92] width 137 height 16
drag, startPoint x: 334, startPoint y: 92, endPoint x: 243, endPoint y: 92, distance: 91.0
click at [245, 92] on div "Purchase Orders 1558 5 Statuses 5 Statuses Export to Excel (XLSX) Create purcha…" at bounding box center [783, 92] width 1314 height 54
type input "1586"
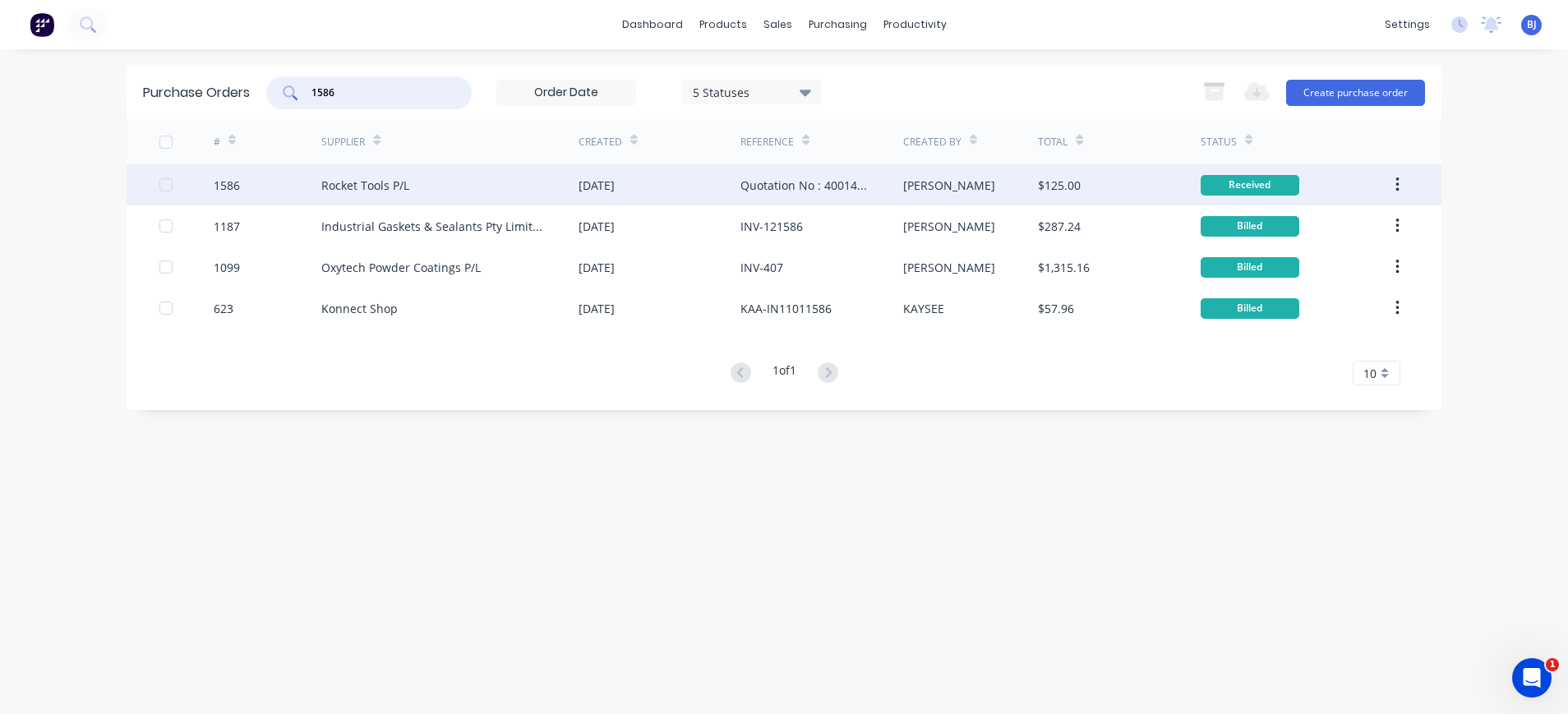
click at [354, 190] on div "Rocket Tools P/L" at bounding box center [365, 185] width 88 height 17
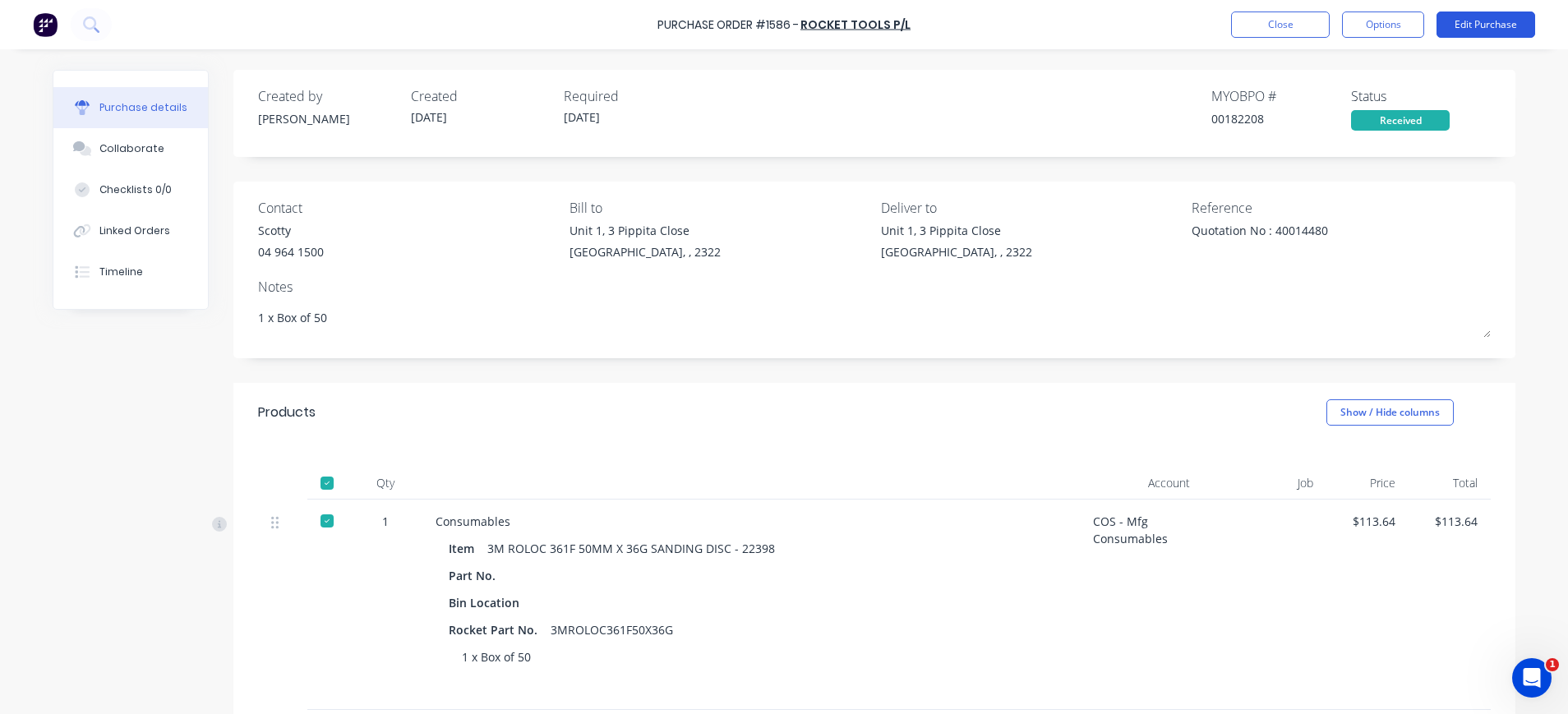
drag, startPoint x: 1481, startPoint y: 10, endPoint x: 1476, endPoint y: 25, distance: 15.8
click at [1479, 18] on div "Purchase Order #1586 - Rocket Tools P/L Close Options Edit Purchase" at bounding box center [784, 25] width 1568 height 50
click at [1475, 22] on button "Edit Purchase" at bounding box center [1485, 24] width 98 height 26
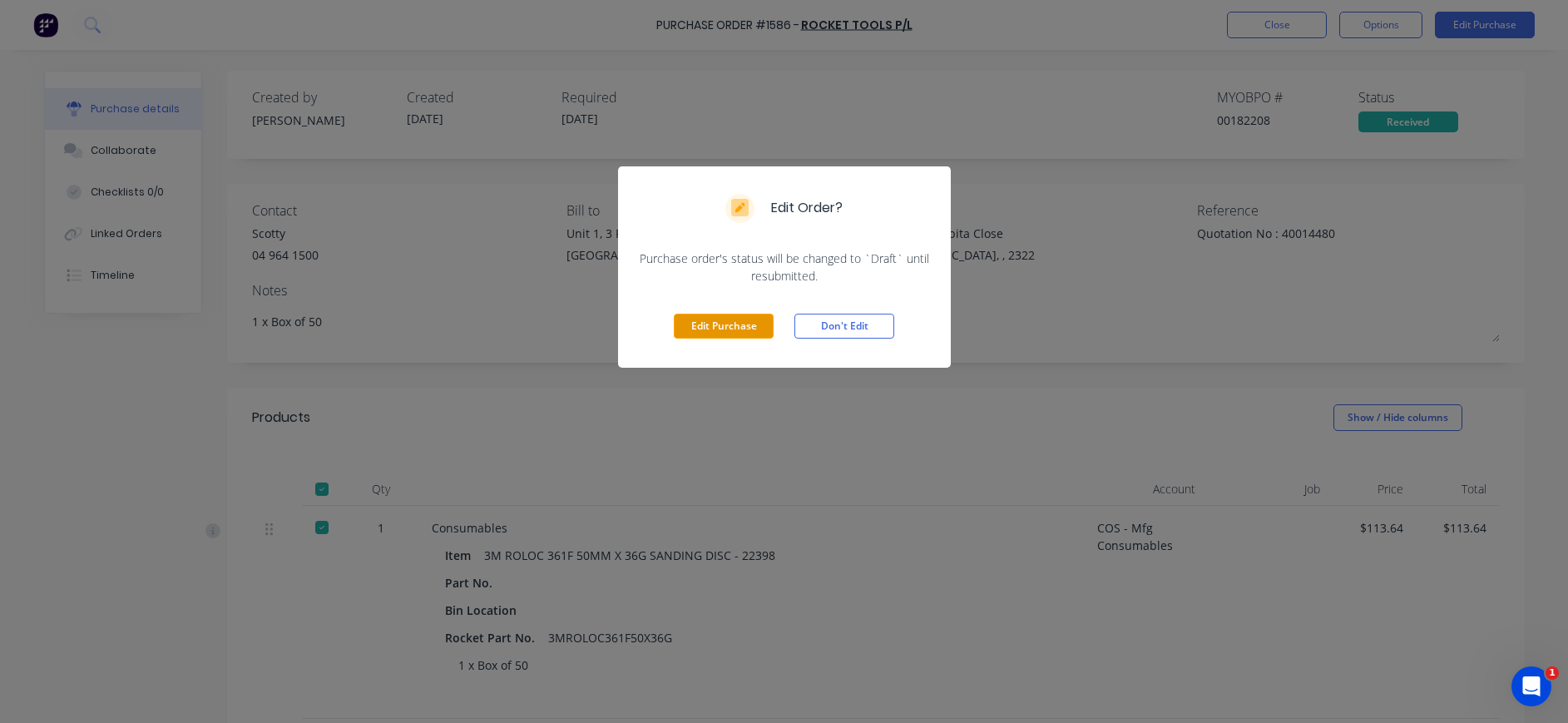
click at [717, 321] on button "Edit Purchase" at bounding box center [723, 326] width 99 height 25
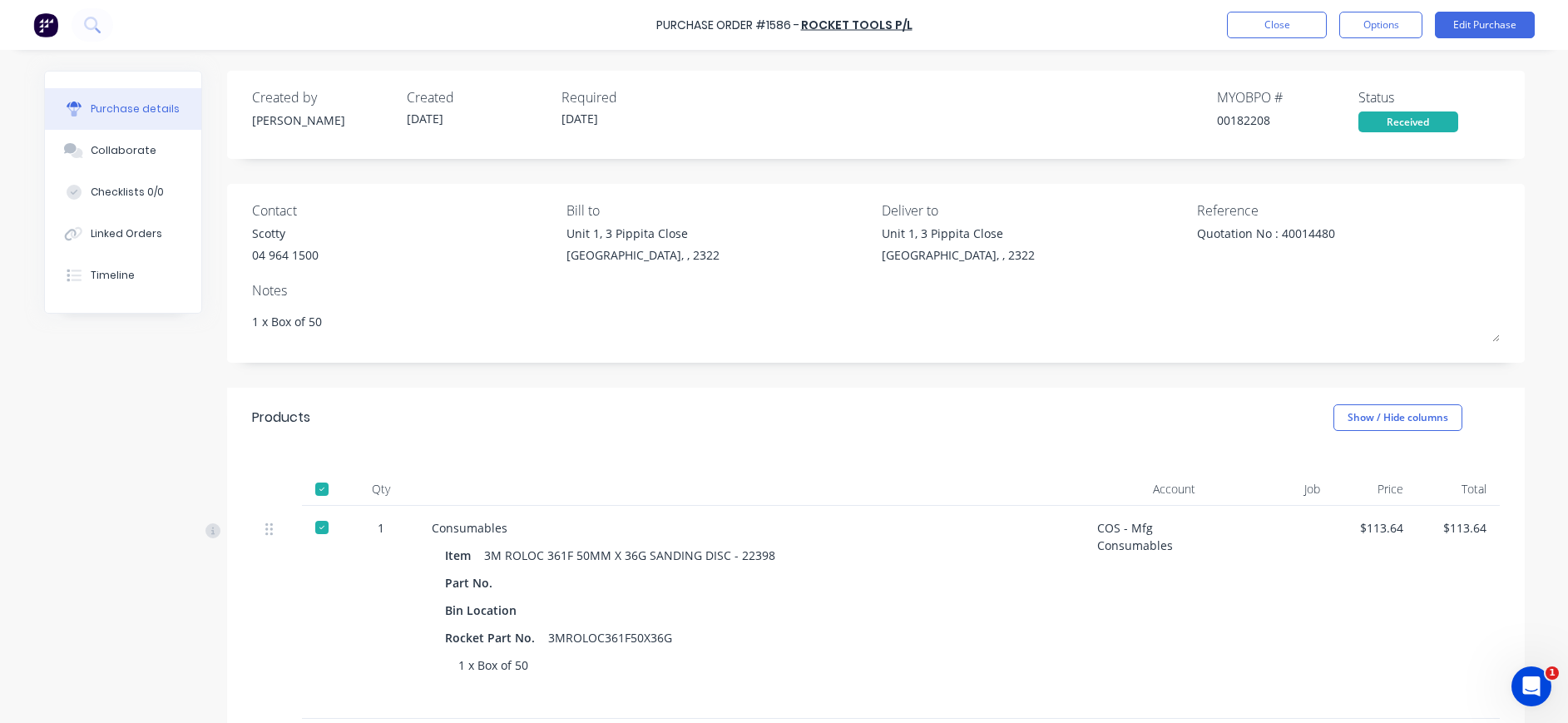
type textarea "x"
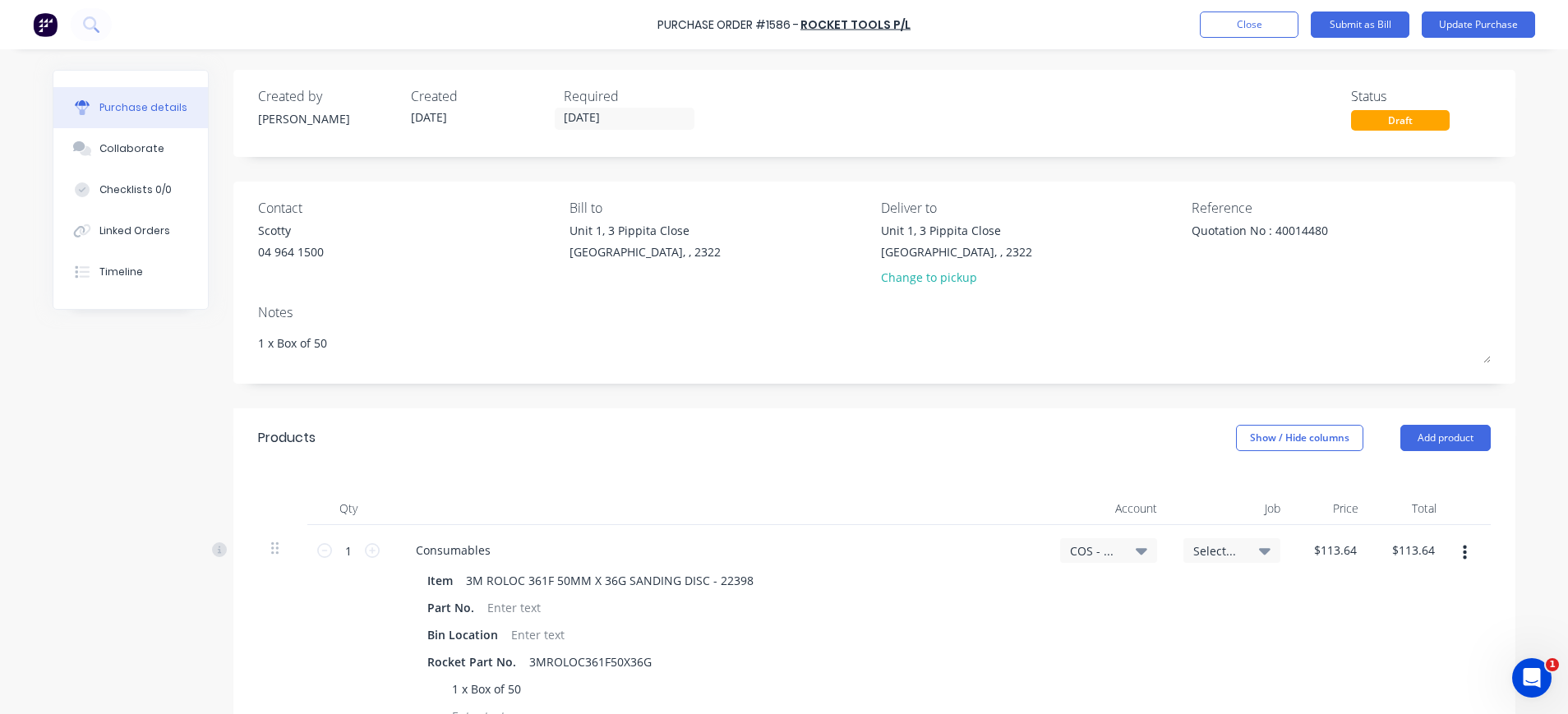
drag, startPoint x: 1330, startPoint y: 232, endPoint x: 1146, endPoint y: 230, distance: 184.0
click at [1146, 230] on div "Contact Scotty 04 964 1500 Bill to Unit 1, 3 Pippita Close Beresfield, , 2322 D…" at bounding box center [874, 246] width 1232 height 97
type textarea "40103487"
type textarea "x"
type textarea "40103487"
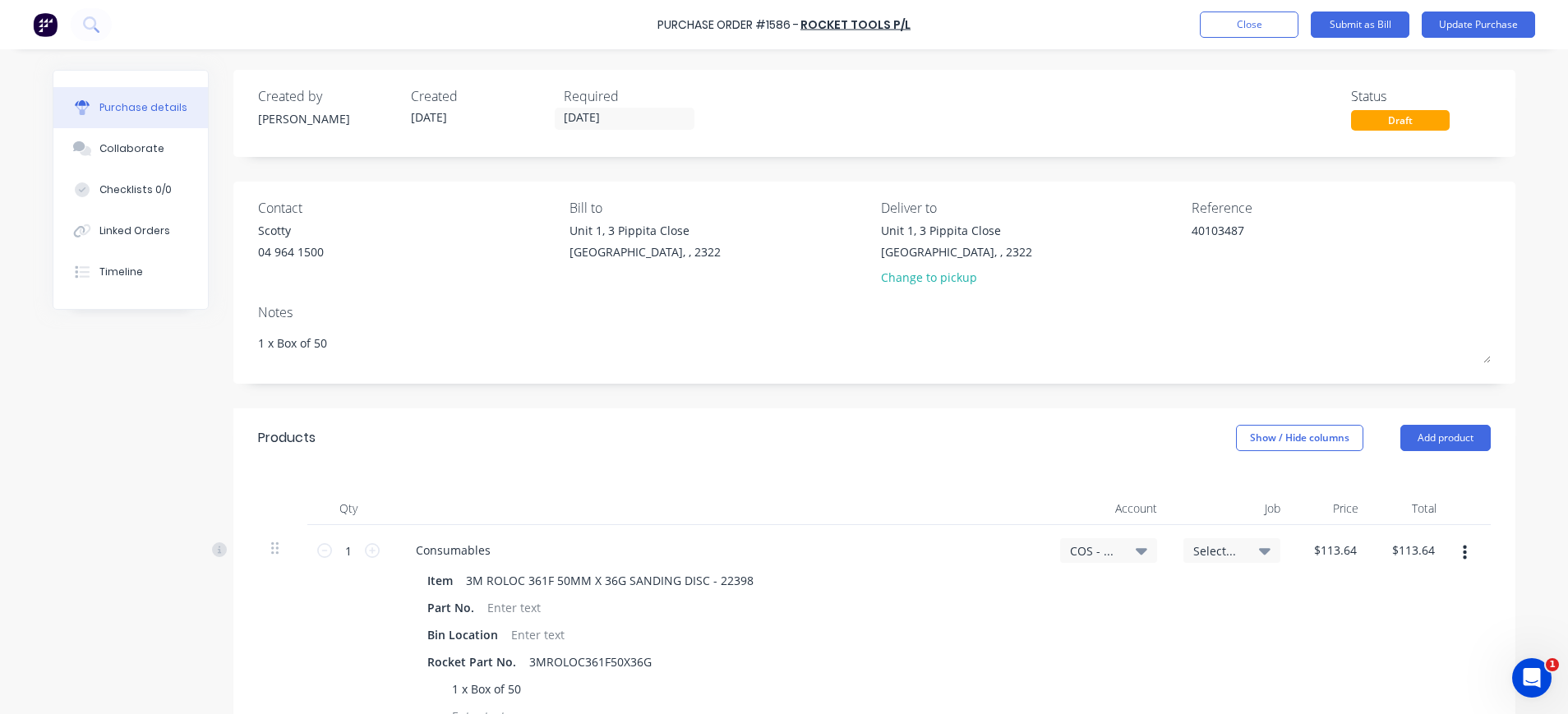
drag, startPoint x: 156, startPoint y: 146, endPoint x: 222, endPoint y: 150, distance: 66.1
click at [158, 145] on button "Collaborate" at bounding box center [131, 149] width 155 height 41
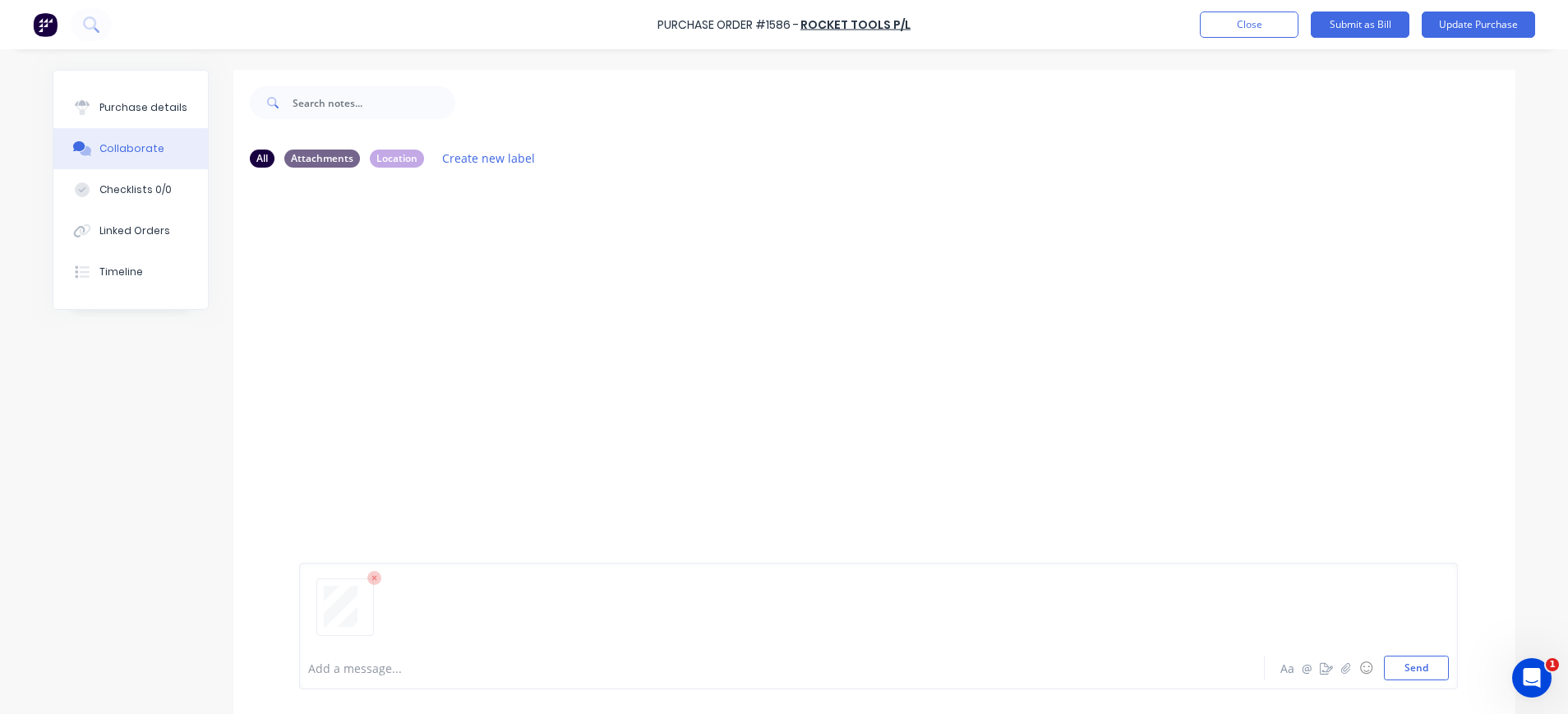
click at [99, 111] on div "Purchase details" at bounding box center [143, 107] width 88 height 15
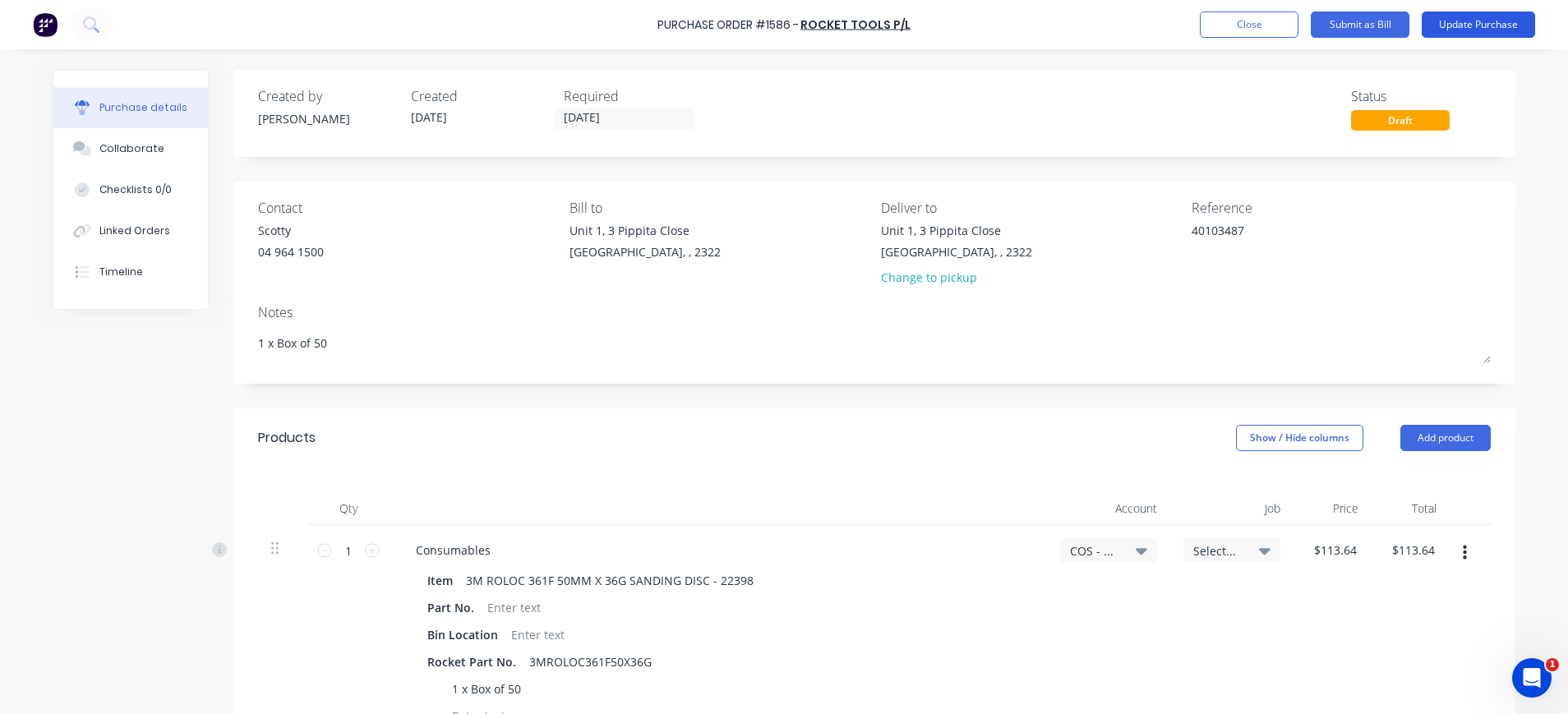
click at [1502, 24] on button "Update Purchase" at bounding box center [1477, 24] width 114 height 26
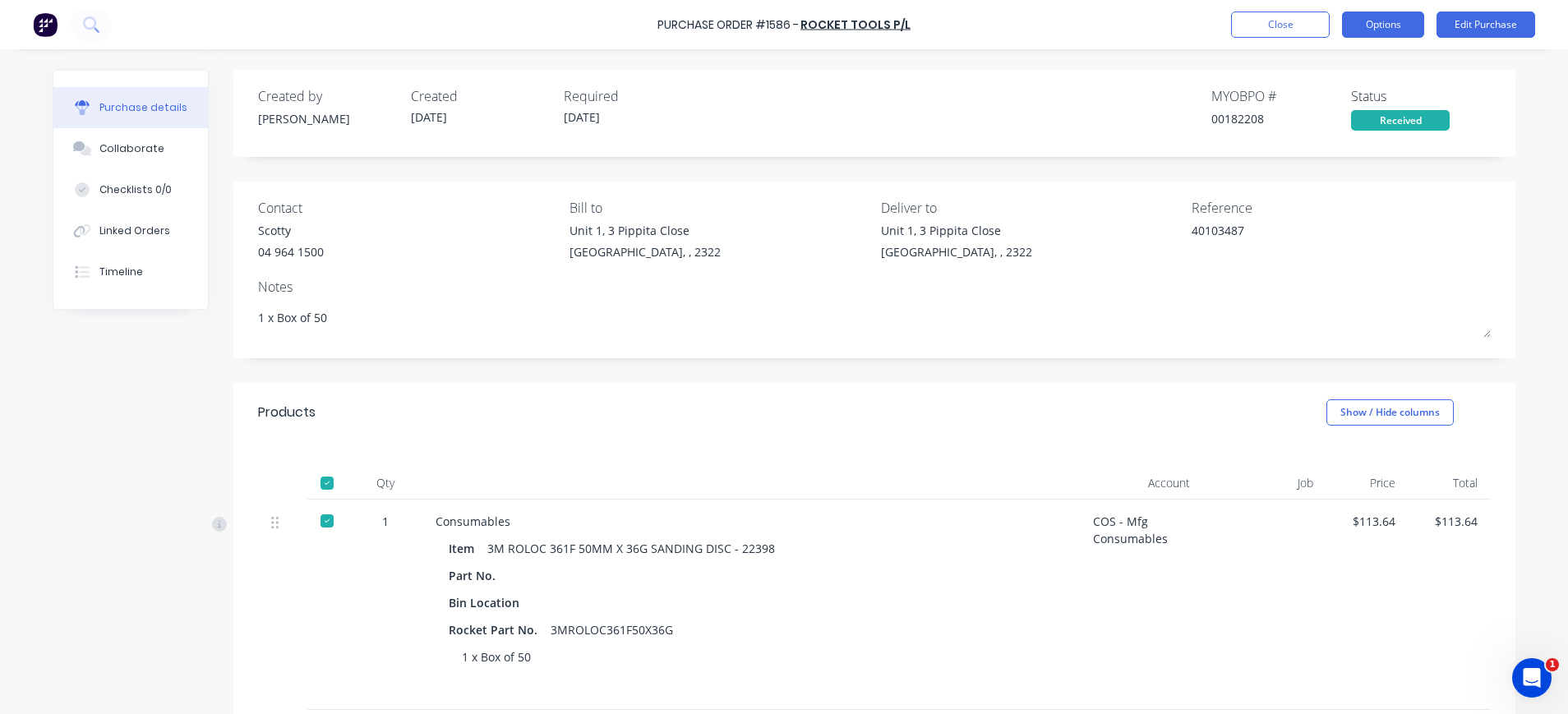
click at [1385, 23] on button "Options" at bounding box center [1383, 24] width 82 height 26
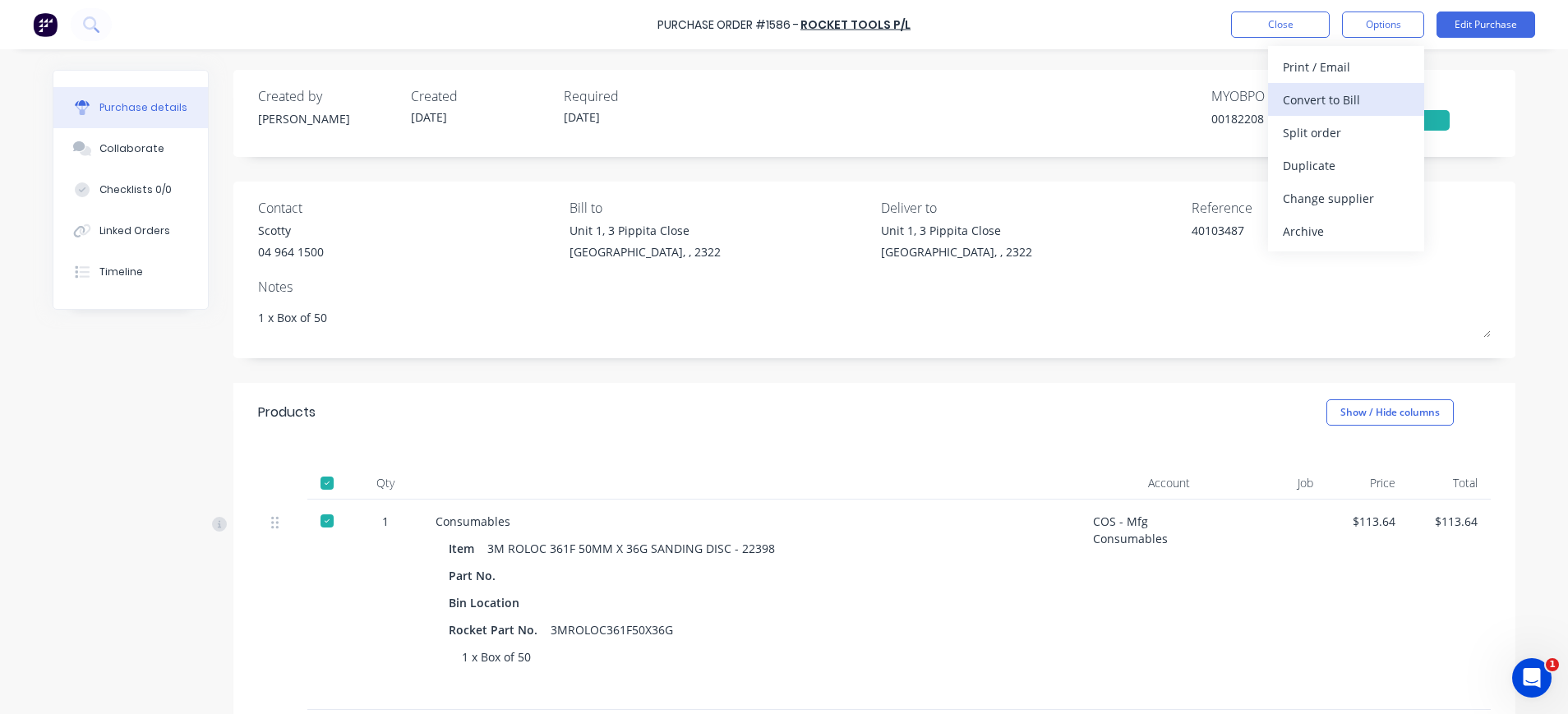
click at [1347, 104] on div "Convert to Bill" at bounding box center [1346, 100] width 126 height 24
type textarea "x"
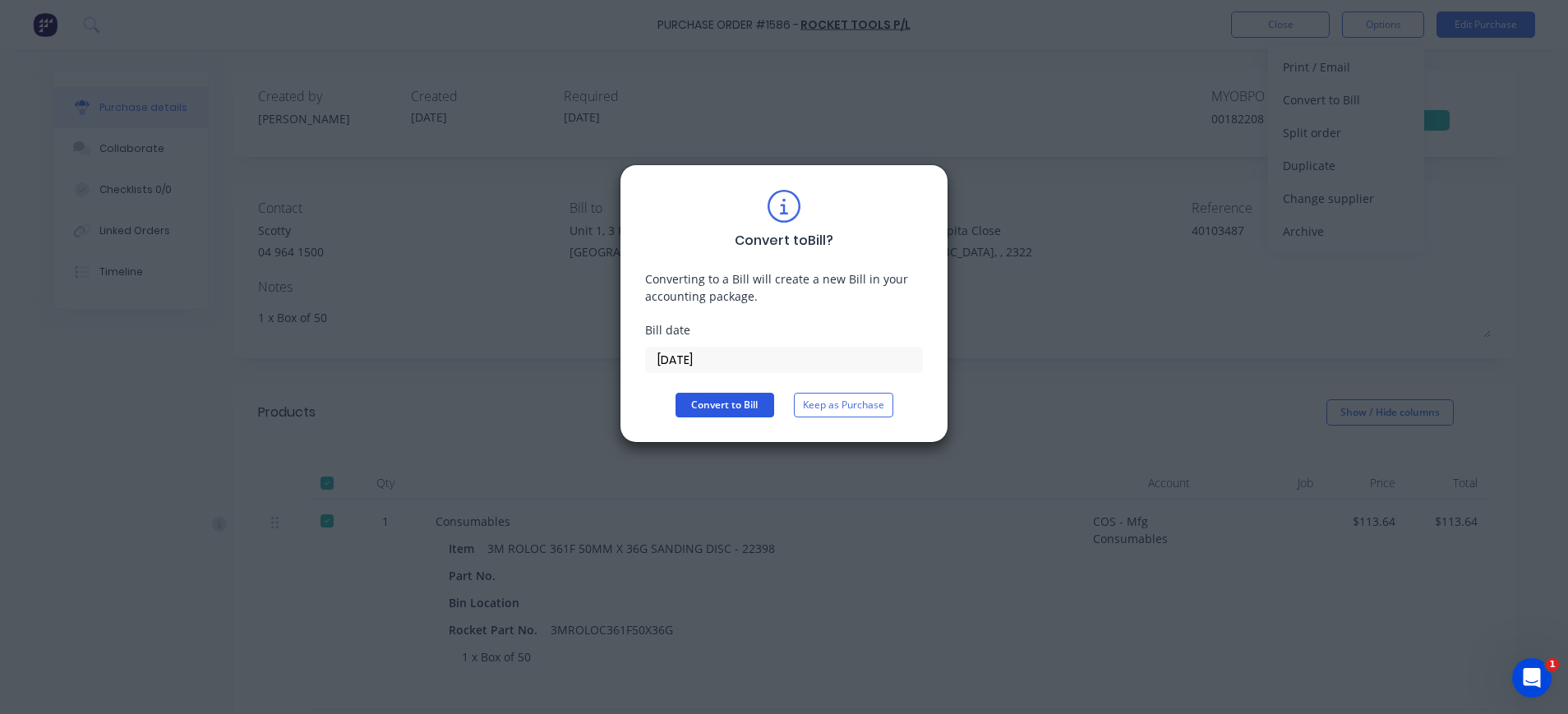
click at [734, 409] on button "Convert to Bill" at bounding box center [724, 405] width 98 height 25
click at [681, 354] on input "02/10/25" at bounding box center [783, 360] width 276 height 25
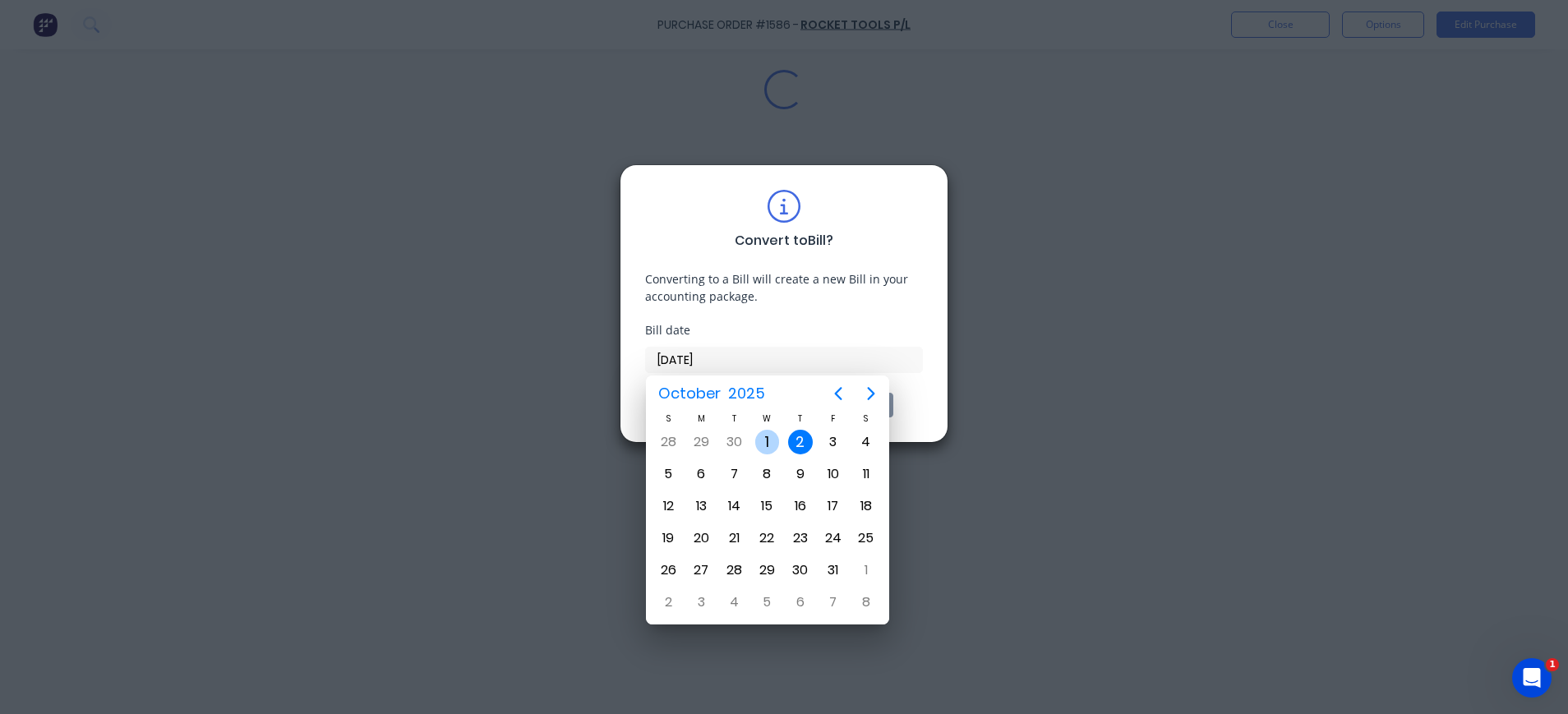
click at [764, 442] on div "1" at bounding box center [767, 442] width 25 height 25
type input "01/10/25"
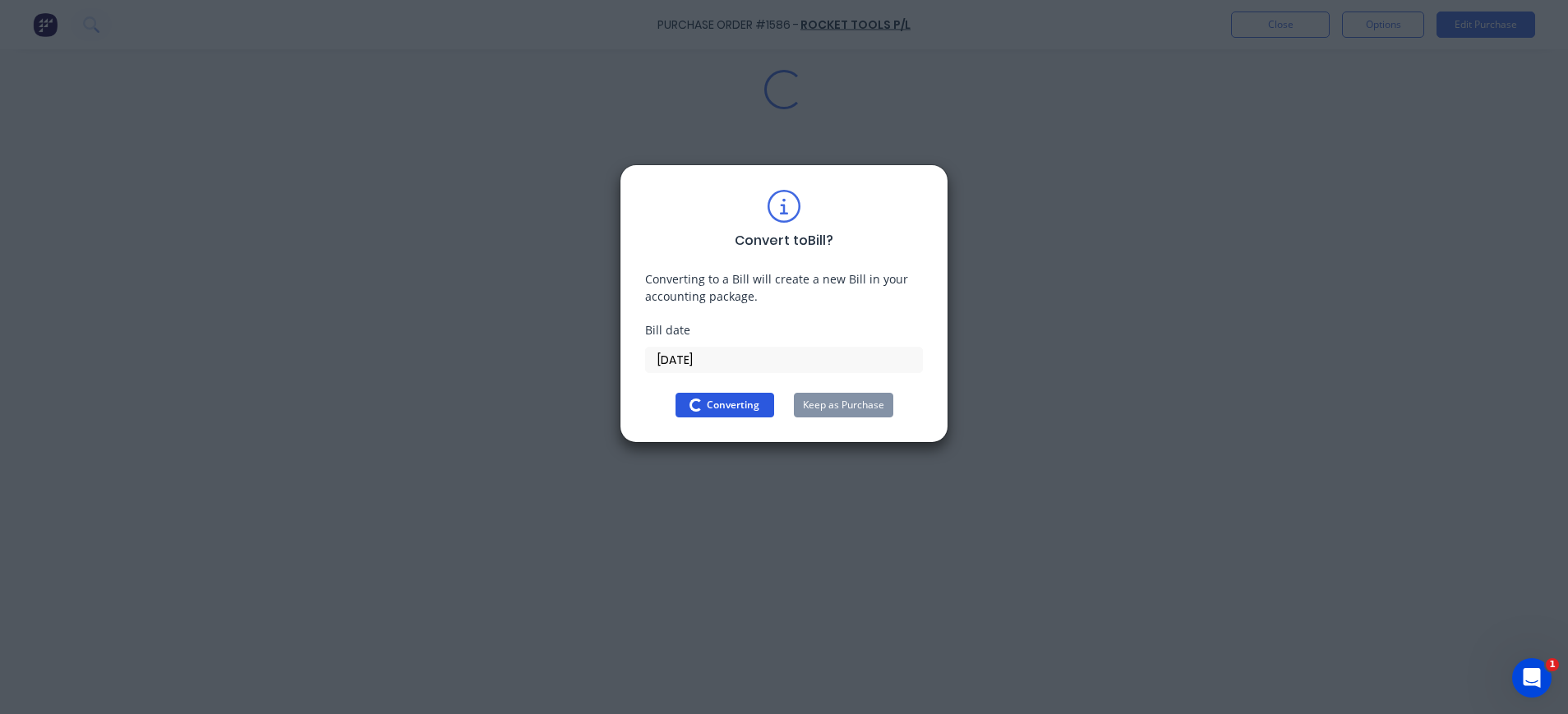
click at [726, 405] on span "Converting" at bounding box center [733, 405] width 53 height 15
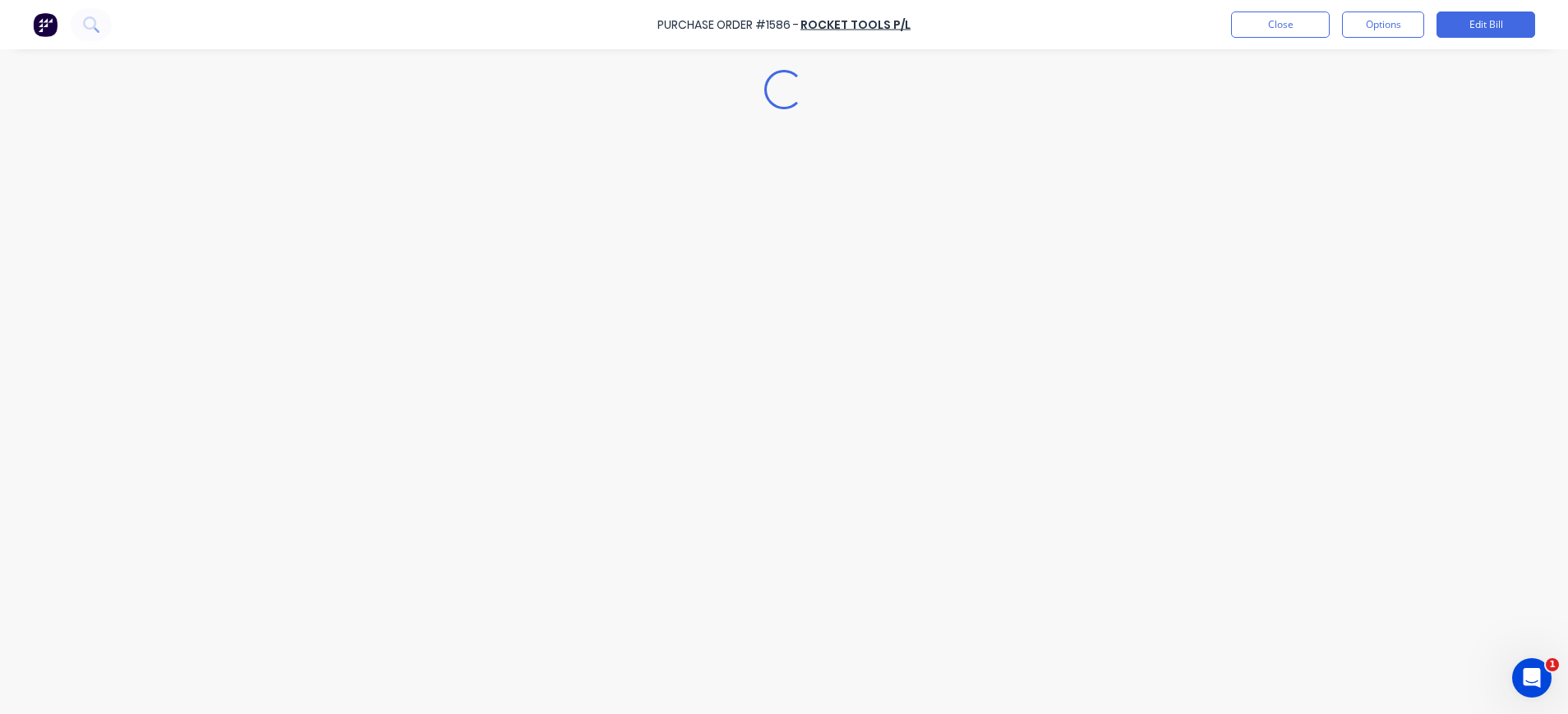
type textarea "x"
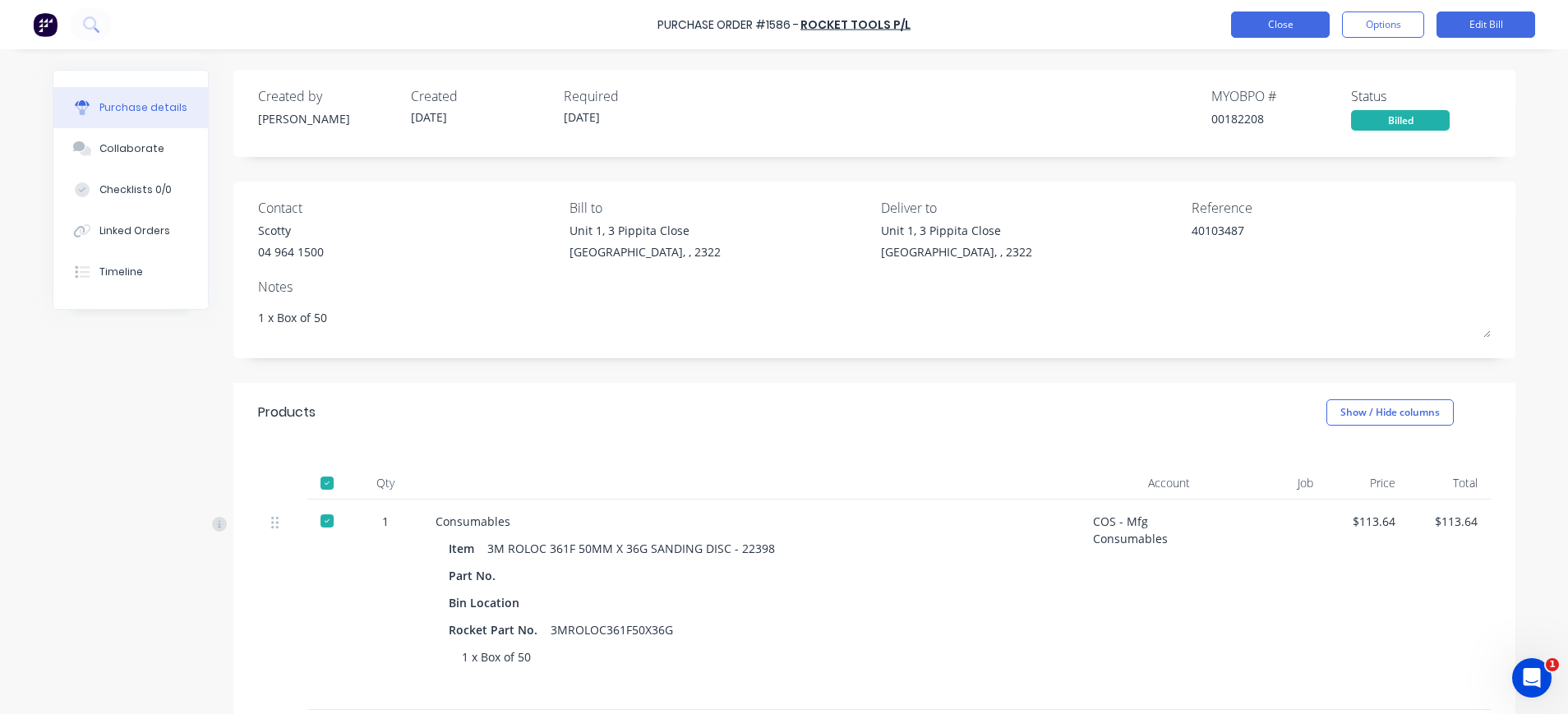
click at [1283, 26] on button "Close" at bounding box center [1279, 24] width 98 height 26
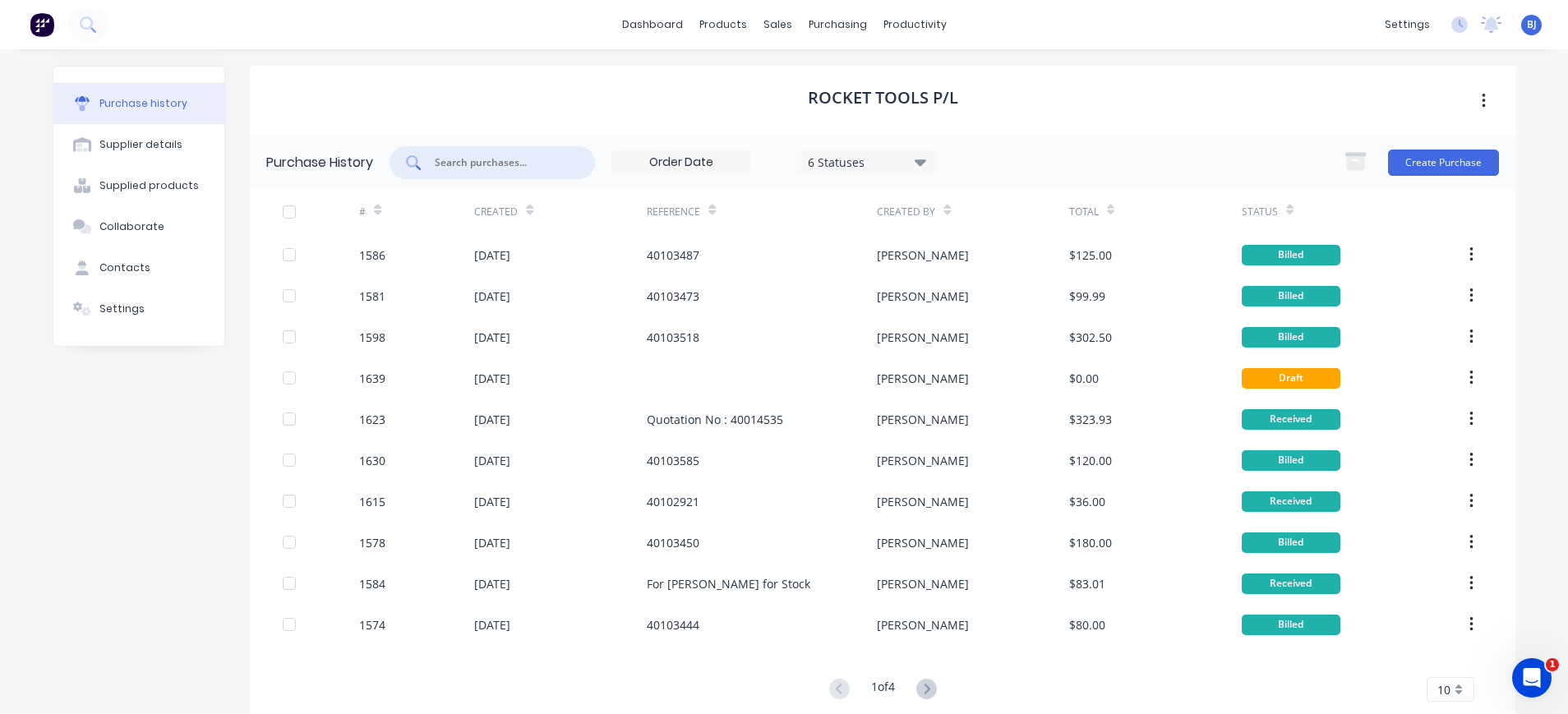
click at [480, 168] on input "text" at bounding box center [501, 162] width 137 height 16
type input "1584"
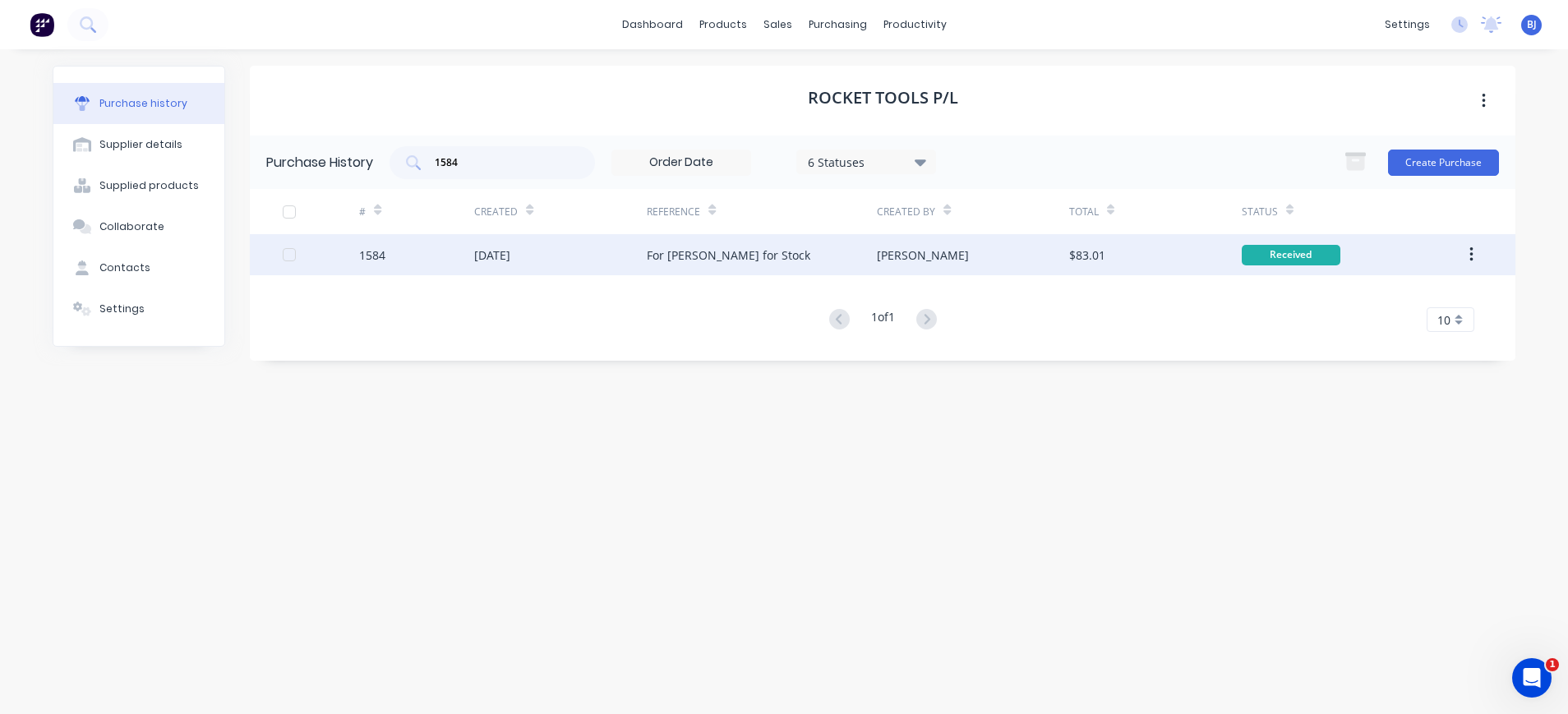
click at [496, 254] on div "23 Sep 2025" at bounding box center [492, 255] width 36 height 17
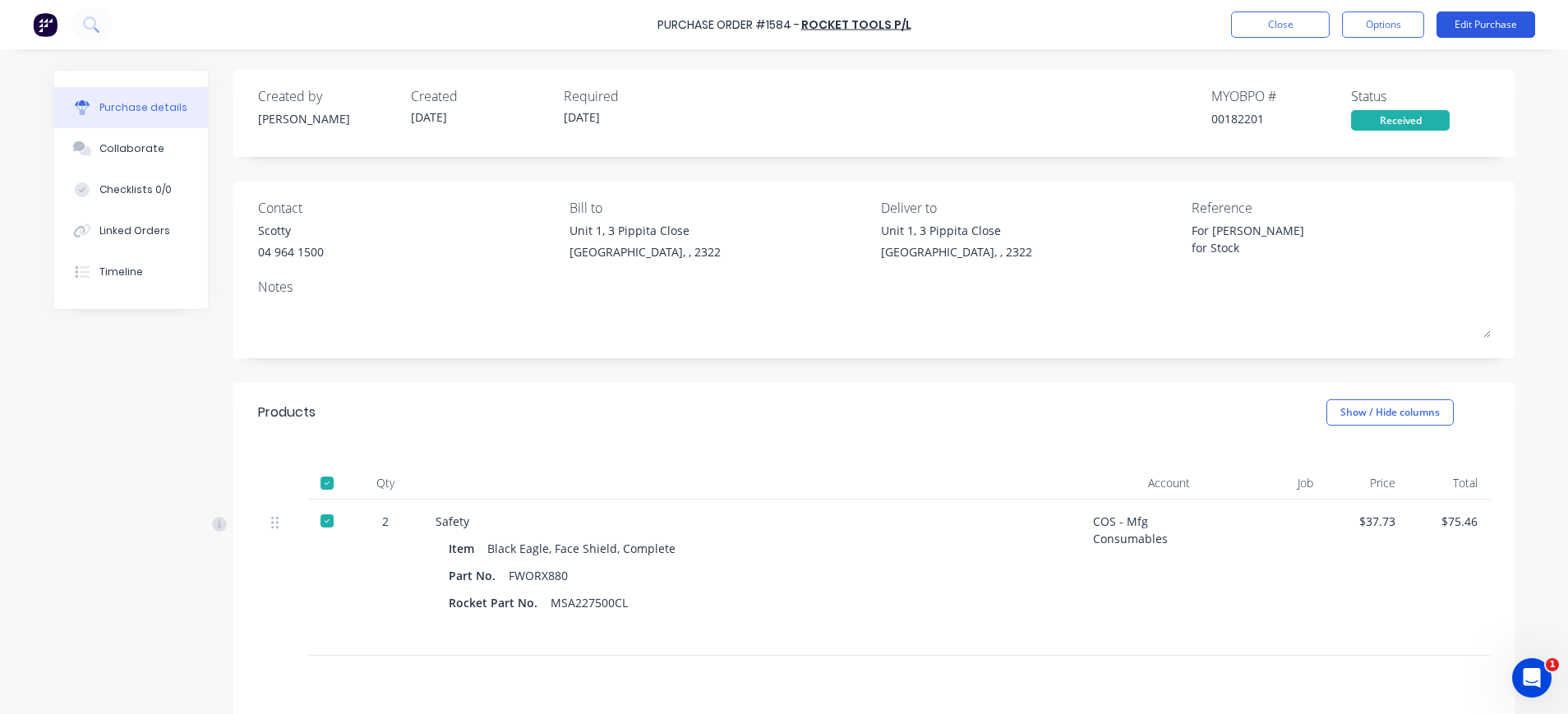
click at [1464, 25] on button "Edit Purchase" at bounding box center [1485, 24] width 98 height 26
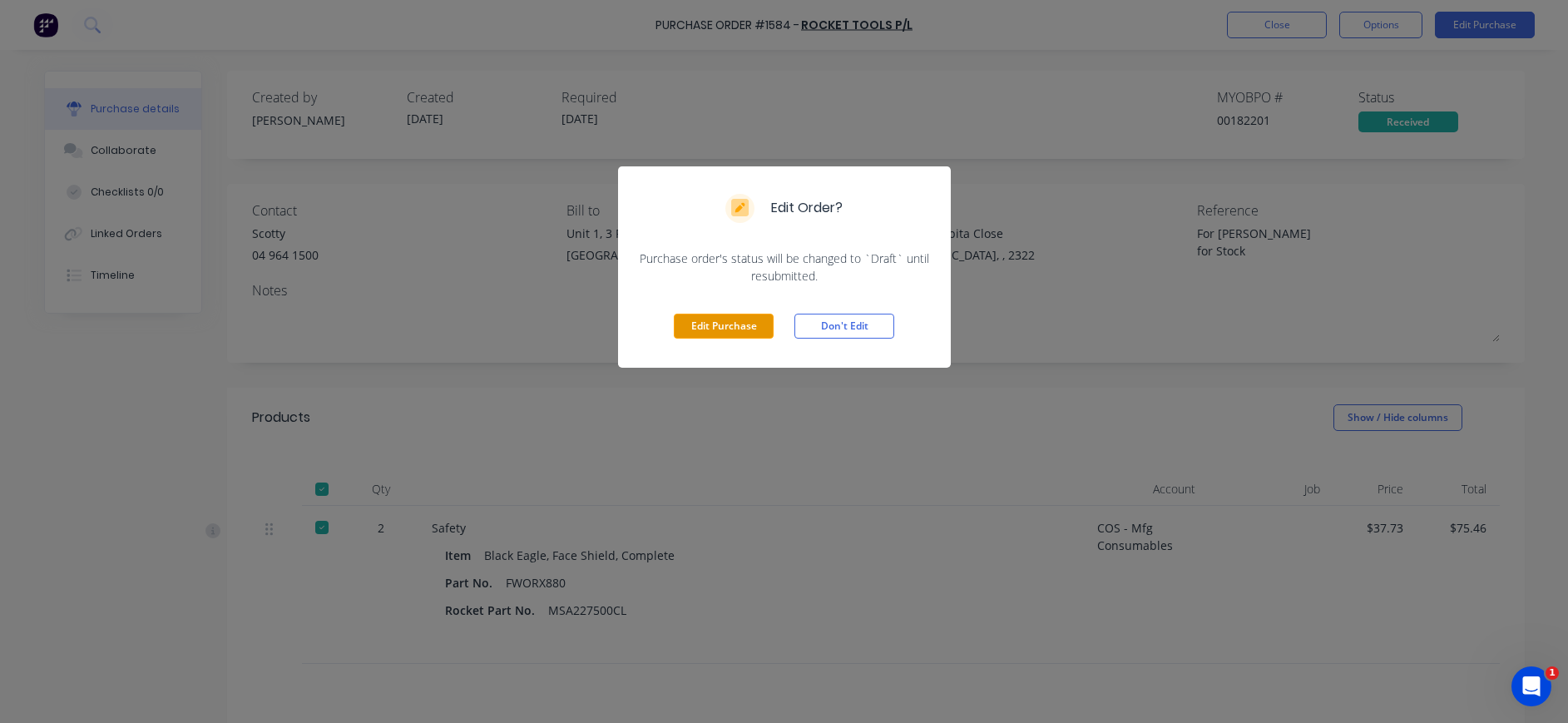
click at [741, 326] on button "Edit Purchase" at bounding box center [723, 326] width 99 height 25
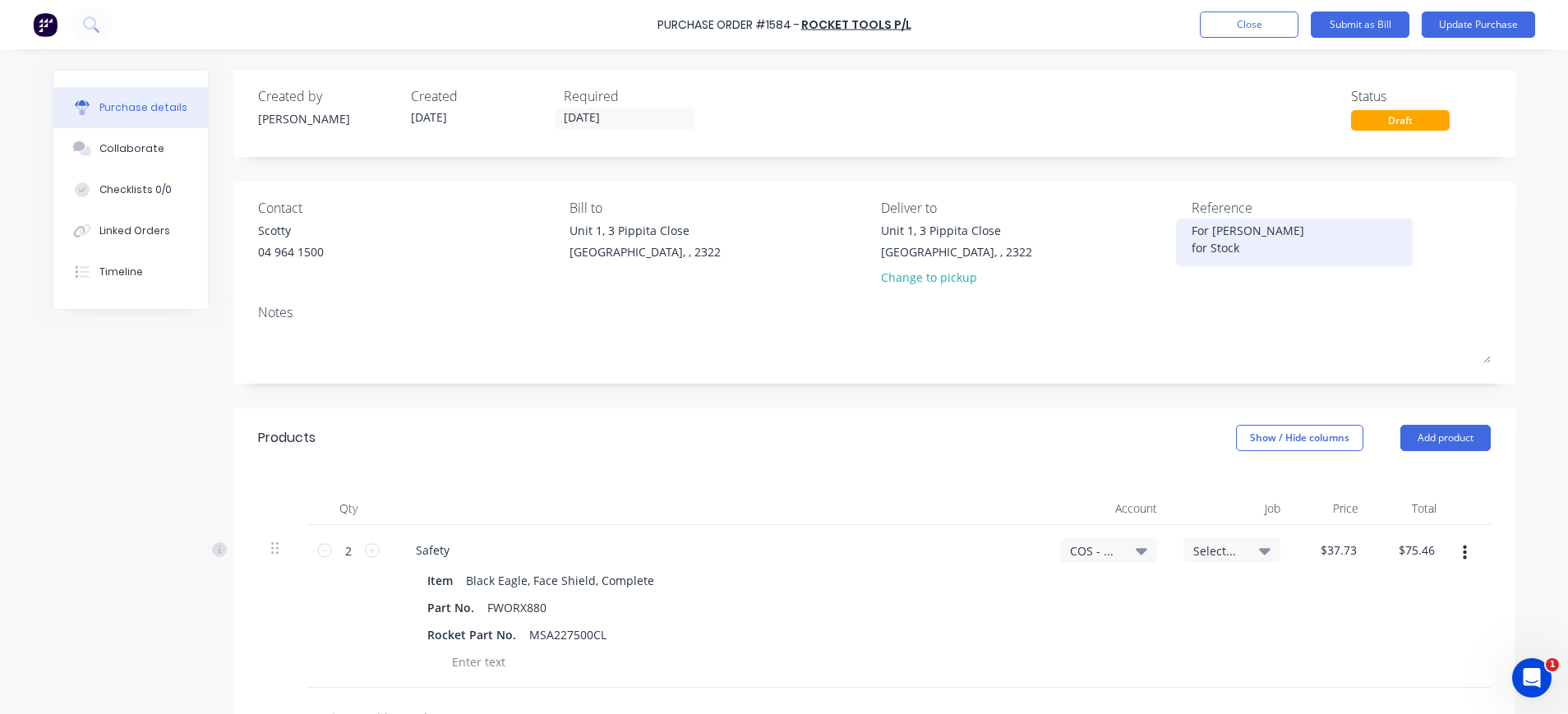
click at [1191, 227] on textarea "For Cameron for Stock" at bounding box center [1294, 240] width 206 height 37
drag, startPoint x: 1181, startPoint y: 227, endPoint x: 1287, endPoint y: 252, distance: 108.9
click at [1287, 252] on textarea "For Cameron for Stock" at bounding box center [1294, 240] width 206 height 37
type textarea "x"
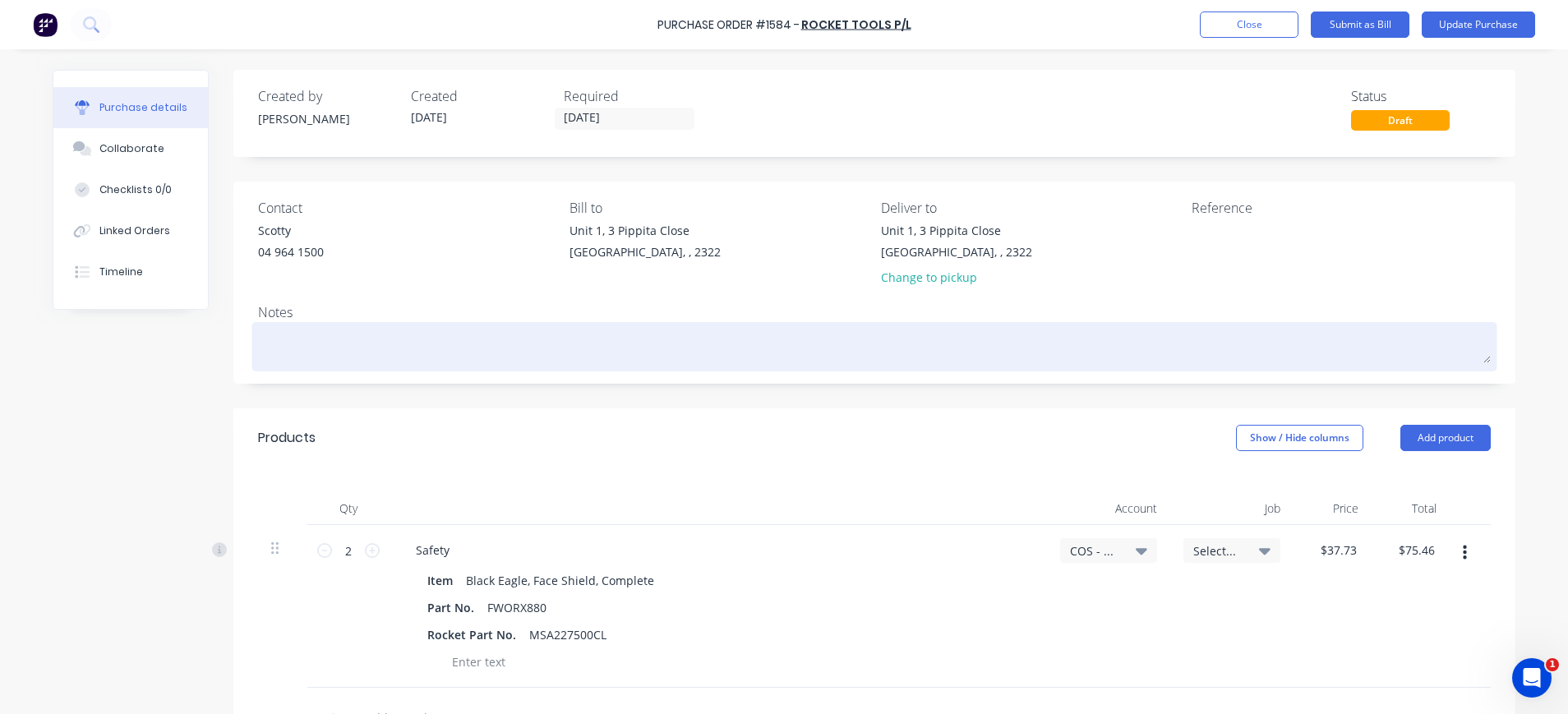
type textarea "x"
click at [272, 340] on textarea at bounding box center [874, 344] width 1232 height 37
paste textarea "For Cameron for Stock"
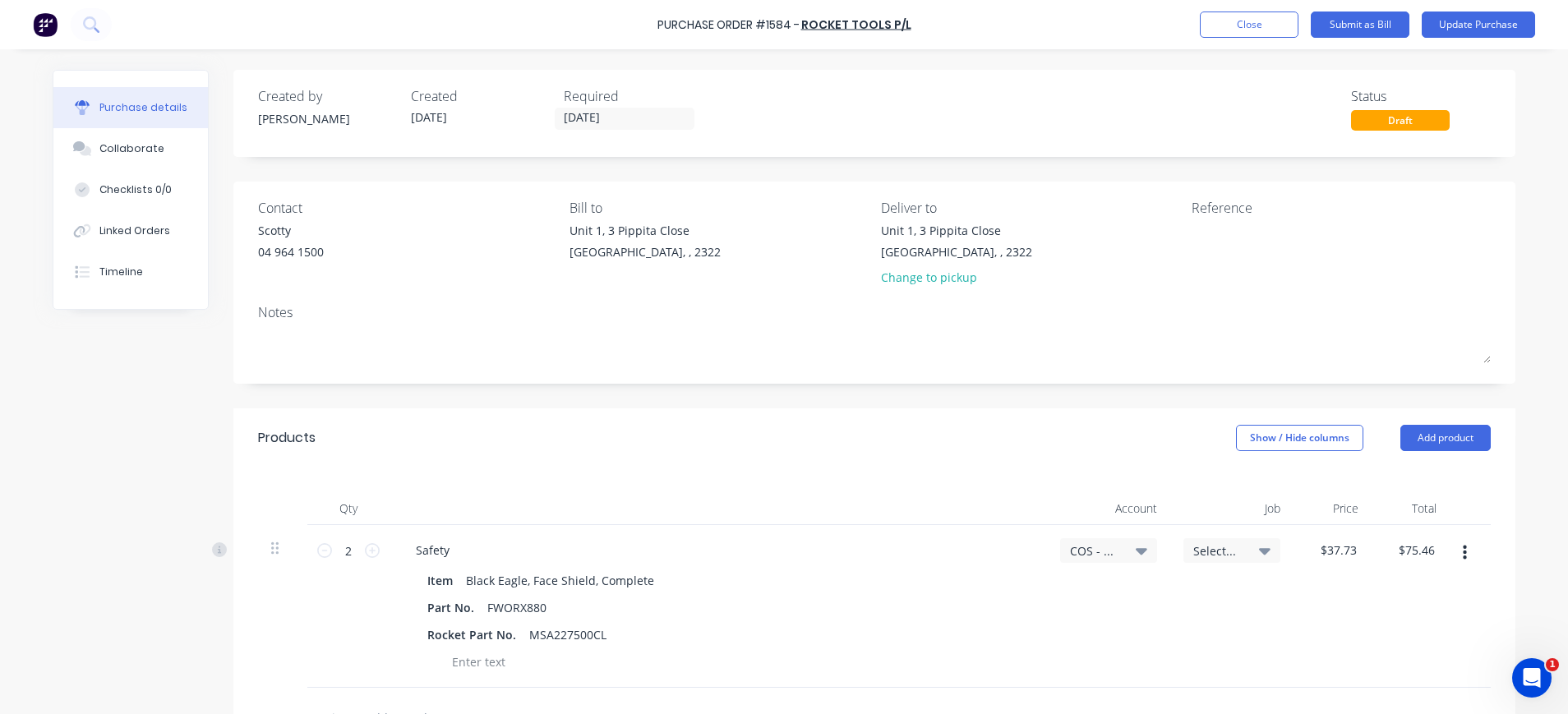
type textarea "x"
type textarea "For Cameron for Stock"
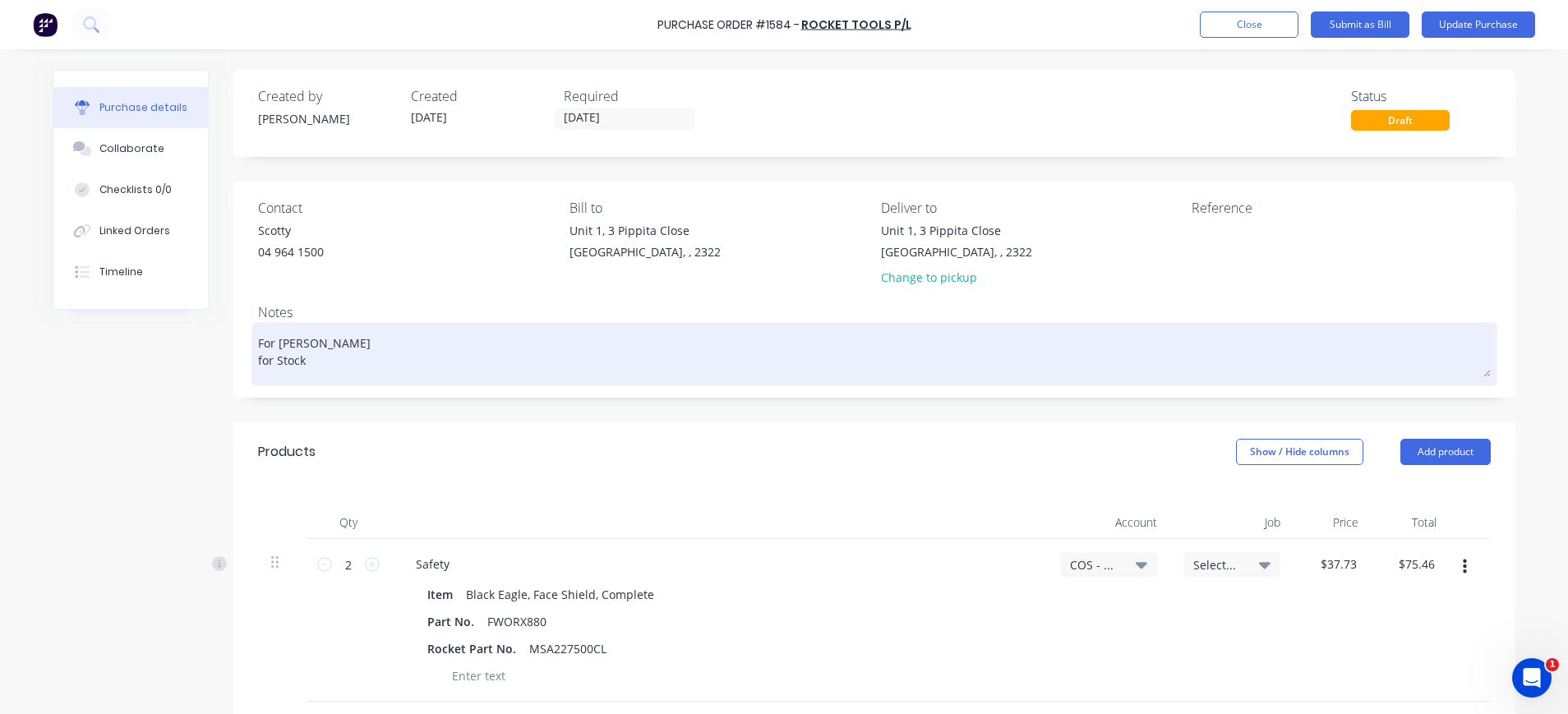
click at [342, 348] on textarea "For Cameron for Stock" at bounding box center [874, 352] width 1232 height 51
type textarea "x"
type textarea "For Cameron for Stock"
type textarea "x"
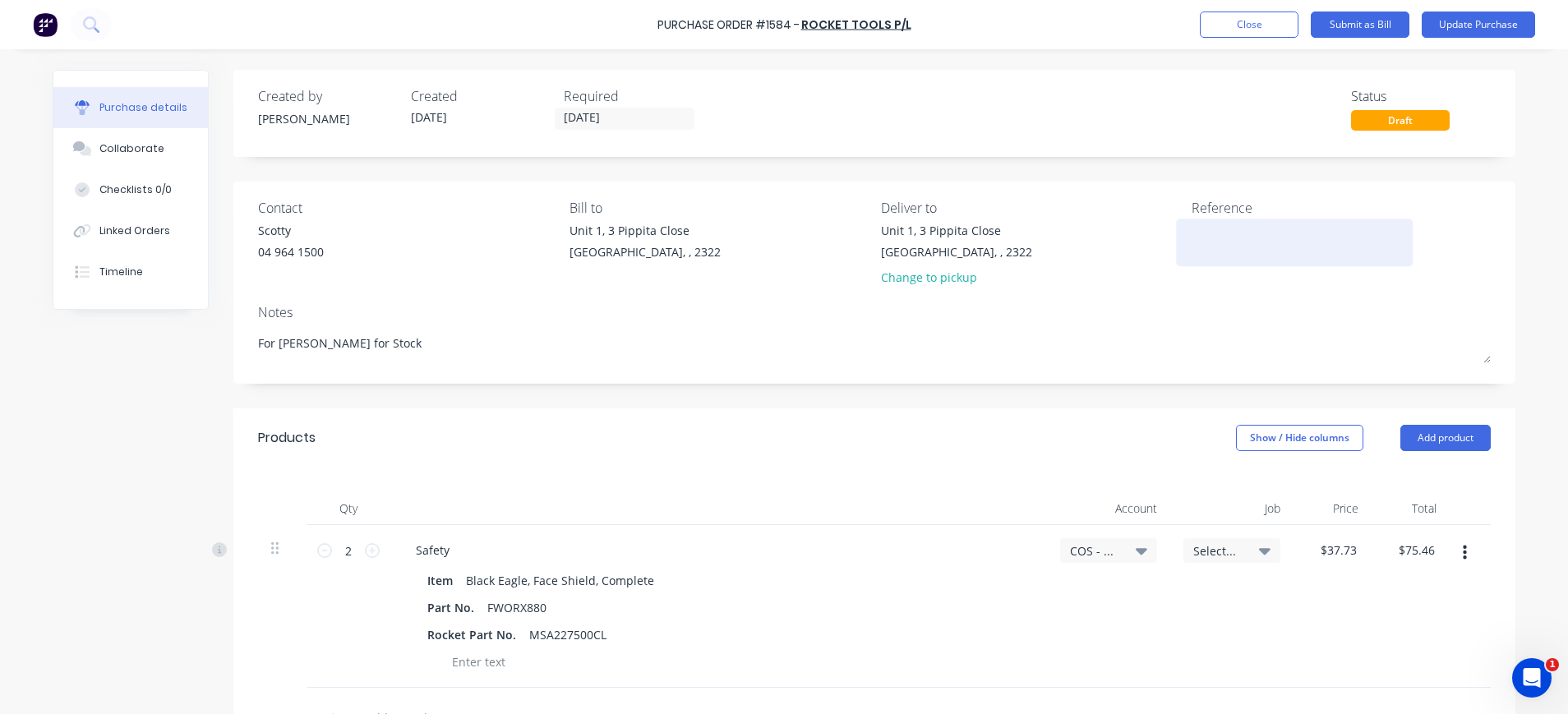
type textarea "For Cameron for Stock"
type textarea "x"
type textarea "For Cameron for Stock"
click at [1207, 229] on textarea at bounding box center [1294, 240] width 206 height 37
type textarea "401034"
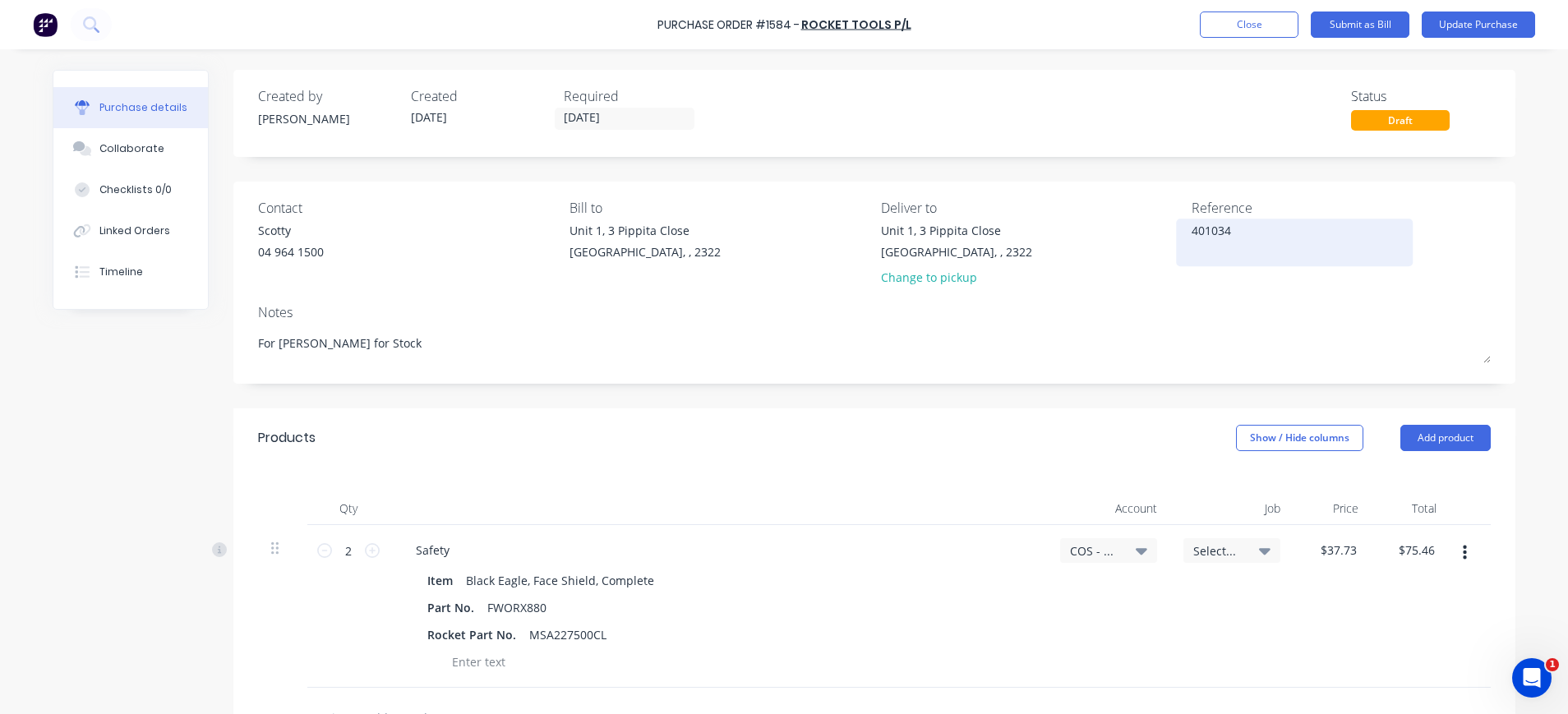
type textarea "x"
type textarea "4010349"
type textarea "x"
type textarea "40103491"
type textarea "x"
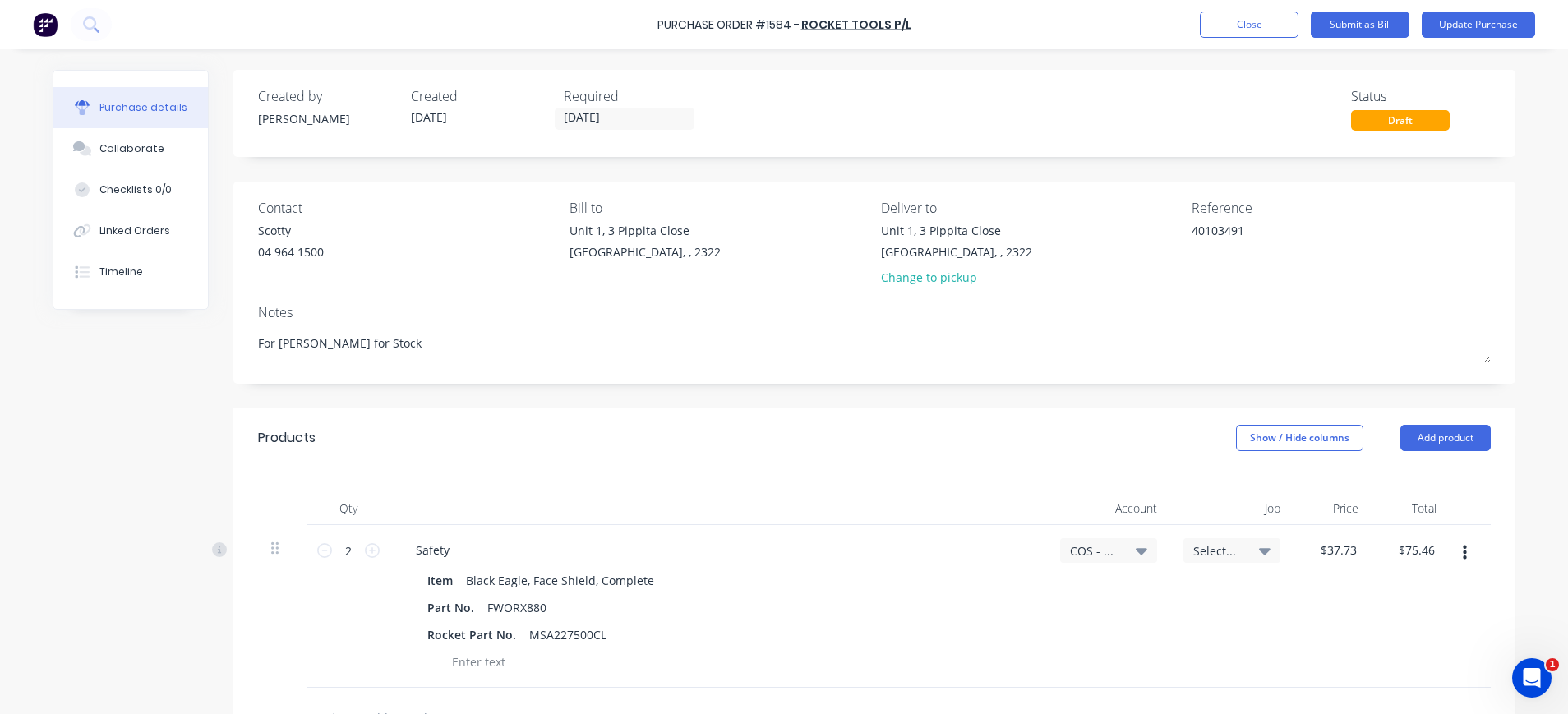
type textarea "40103491"
type textarea "x"
type textarea "40103491"
click at [1108, 306] on div "Notes" at bounding box center [874, 312] width 1232 height 20
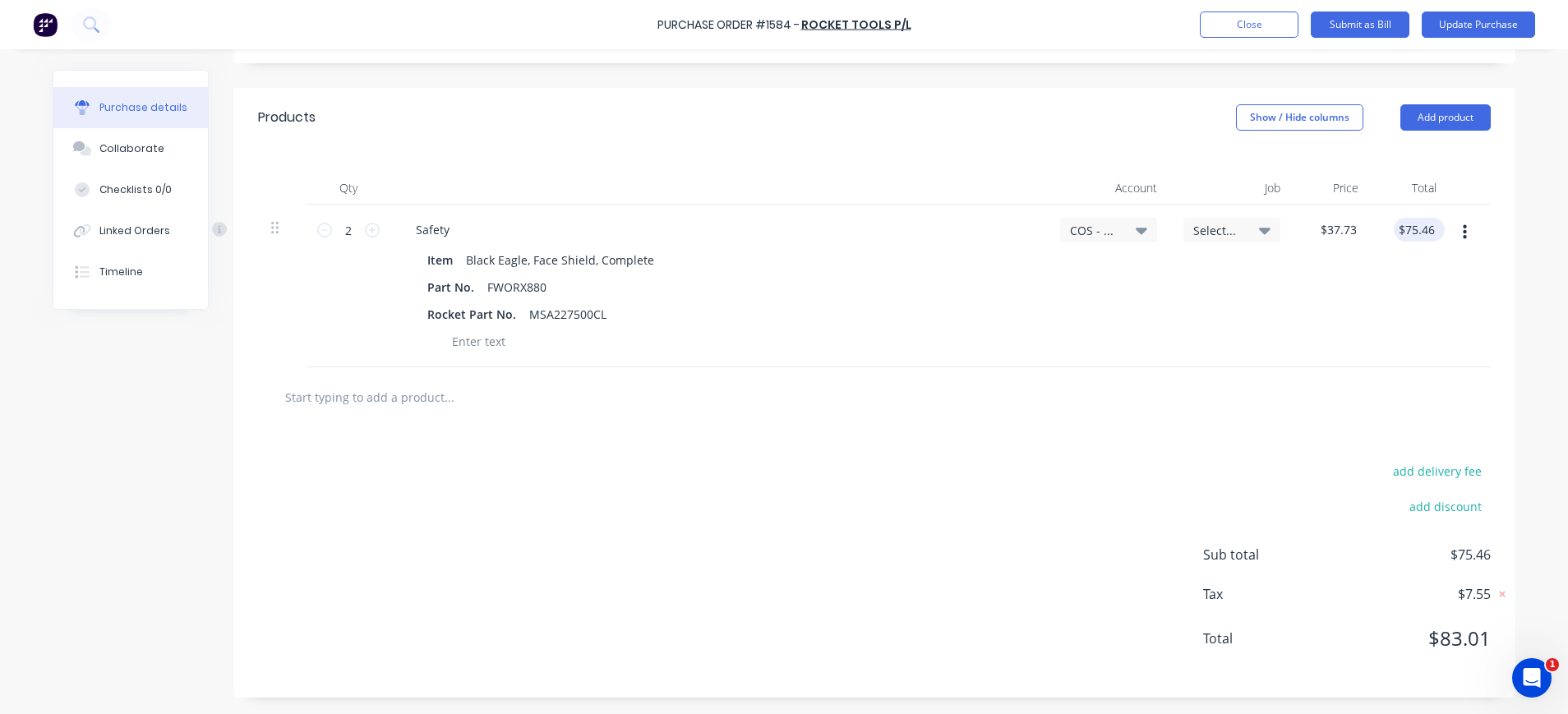
type textarea "x"
click at [1419, 224] on input "75.46" at bounding box center [1419, 230] width 38 height 24
type input "75.45"
type textarea "x"
type input "$37.725"
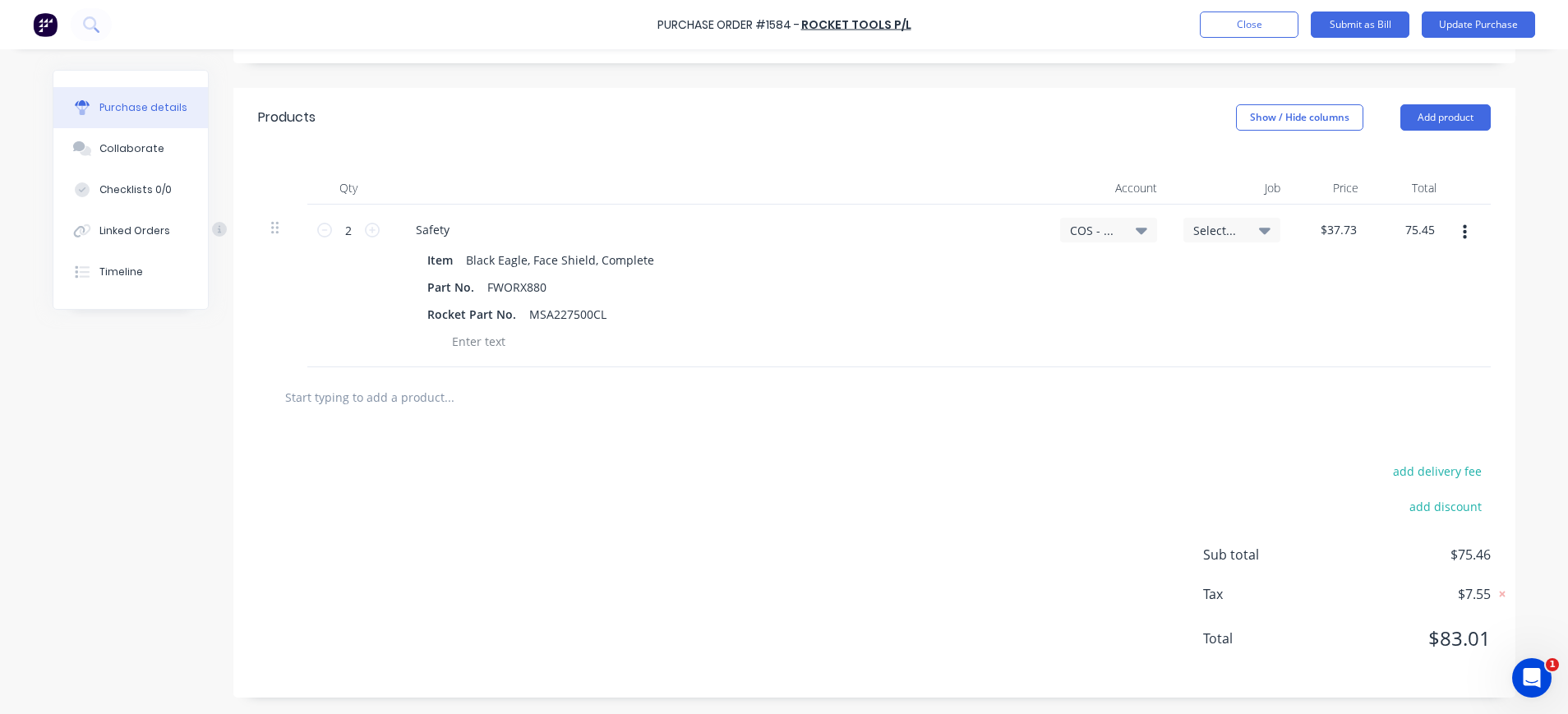
type input "$75.45"
click at [1332, 285] on div "$37.725 $37.725" at bounding box center [1331, 286] width 78 height 162
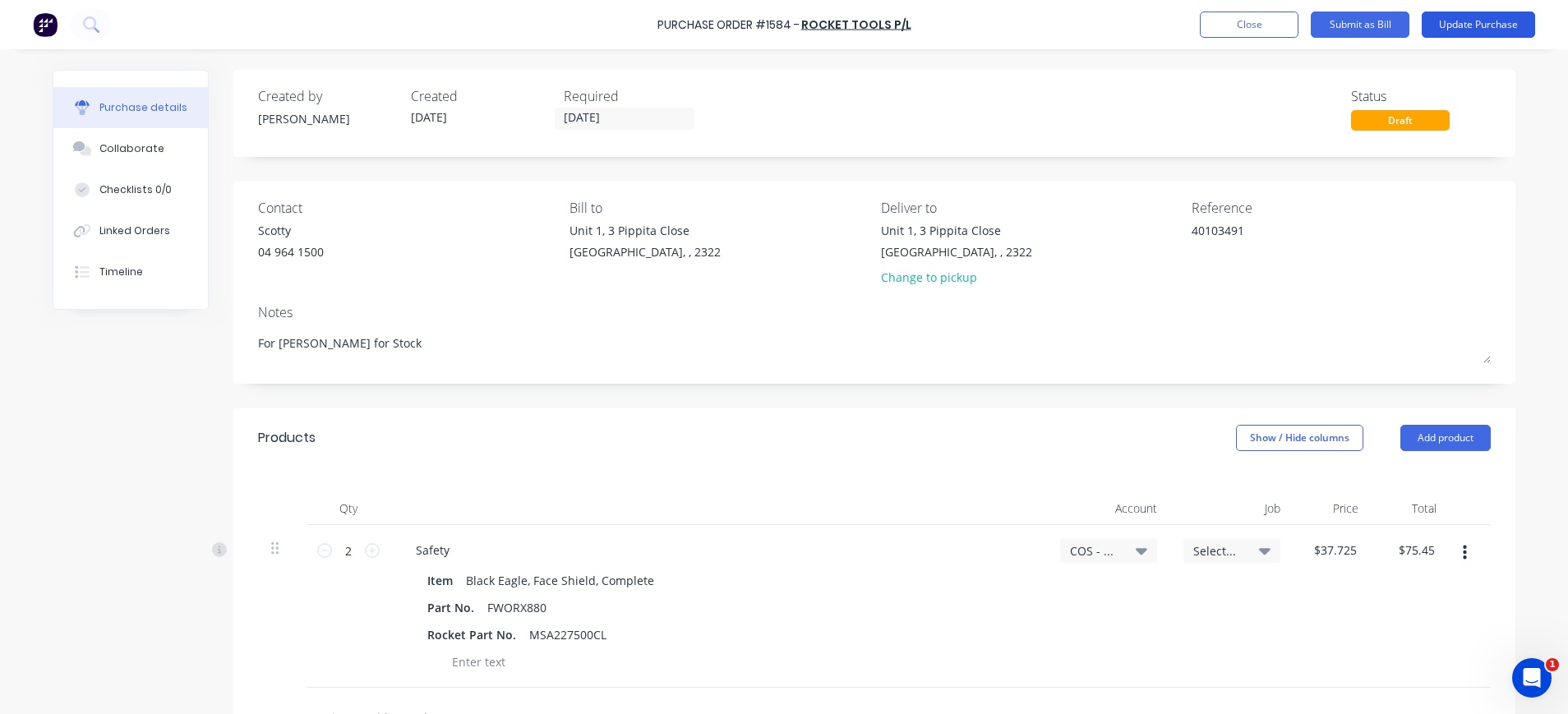
click at [1470, 25] on button "Update Purchase" at bounding box center [1477, 24] width 114 height 26
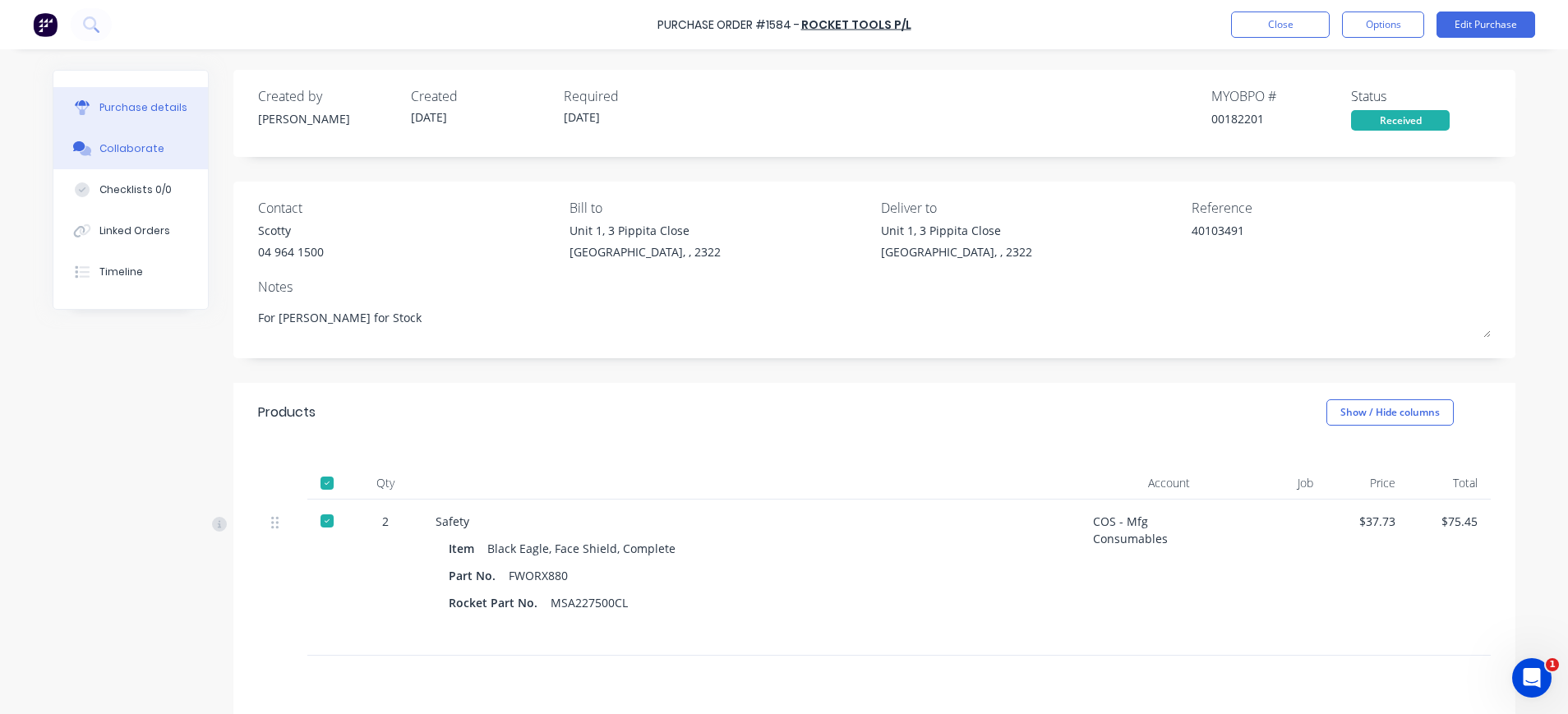
click at [102, 146] on div "Collaborate" at bounding box center [132, 148] width 65 height 15
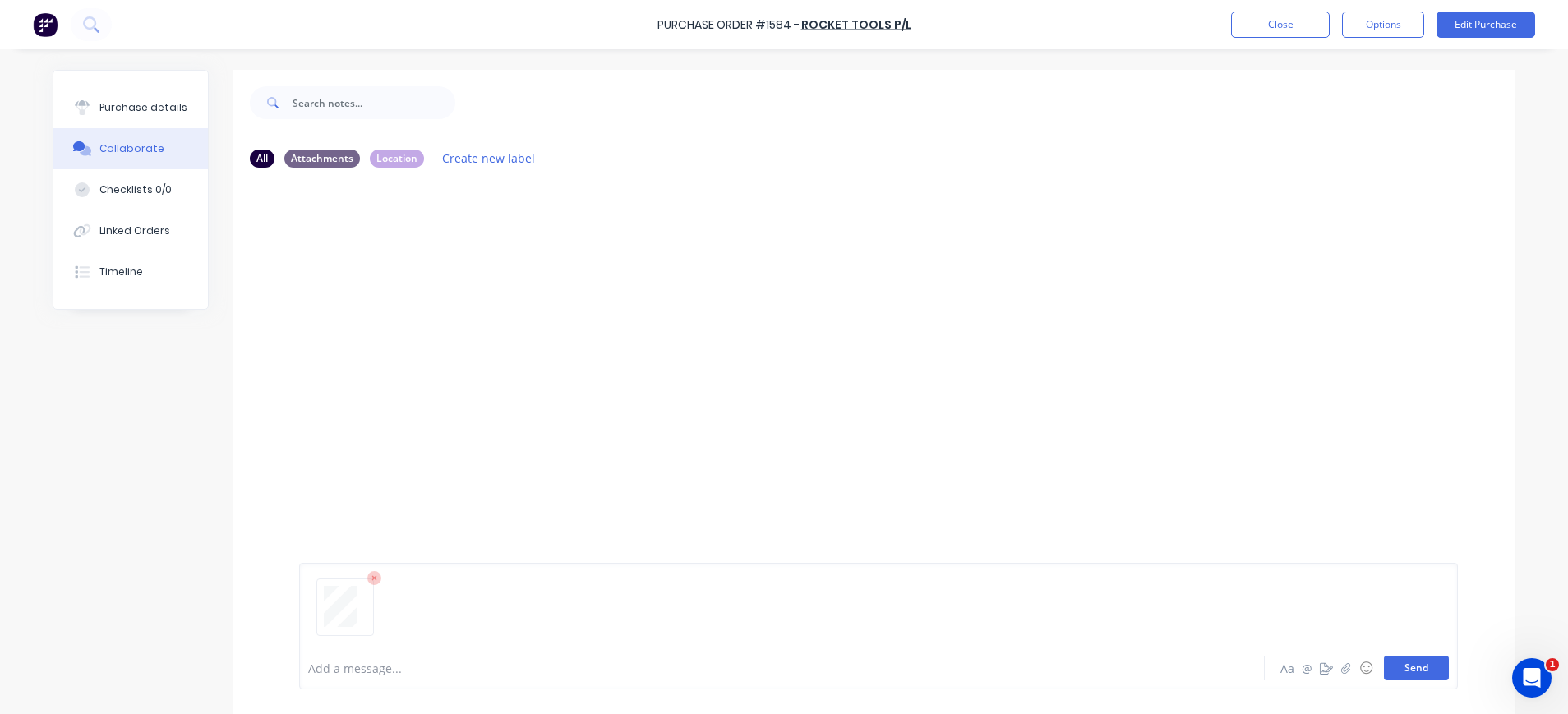
click at [1407, 664] on button "Send" at bounding box center [1416, 668] width 65 height 25
drag, startPoint x: 126, startPoint y: 107, endPoint x: 175, endPoint y: 136, distance: 56.9
click at [128, 108] on div "Purchase details" at bounding box center [143, 107] width 88 height 15
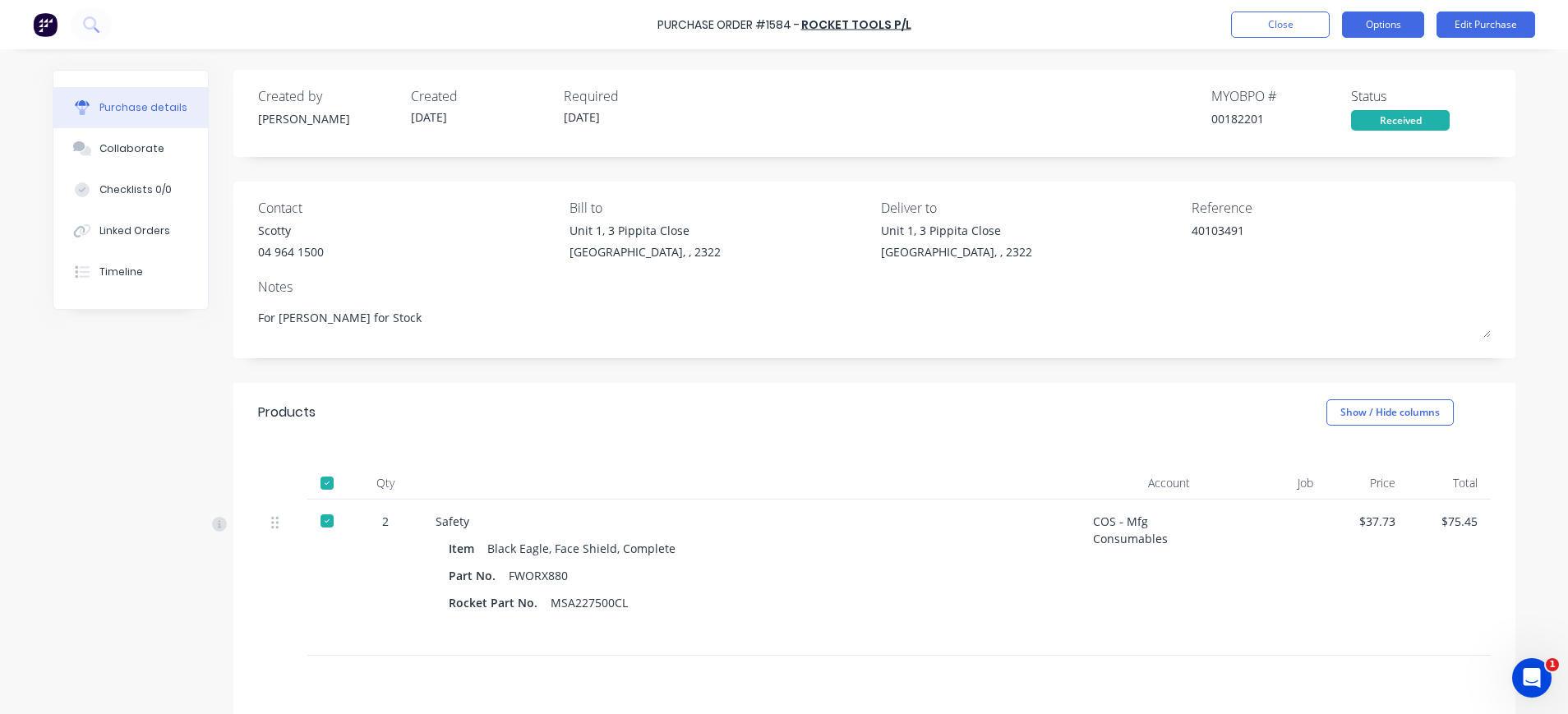
click at [1399, 20] on button "Options" at bounding box center [1383, 24] width 82 height 26
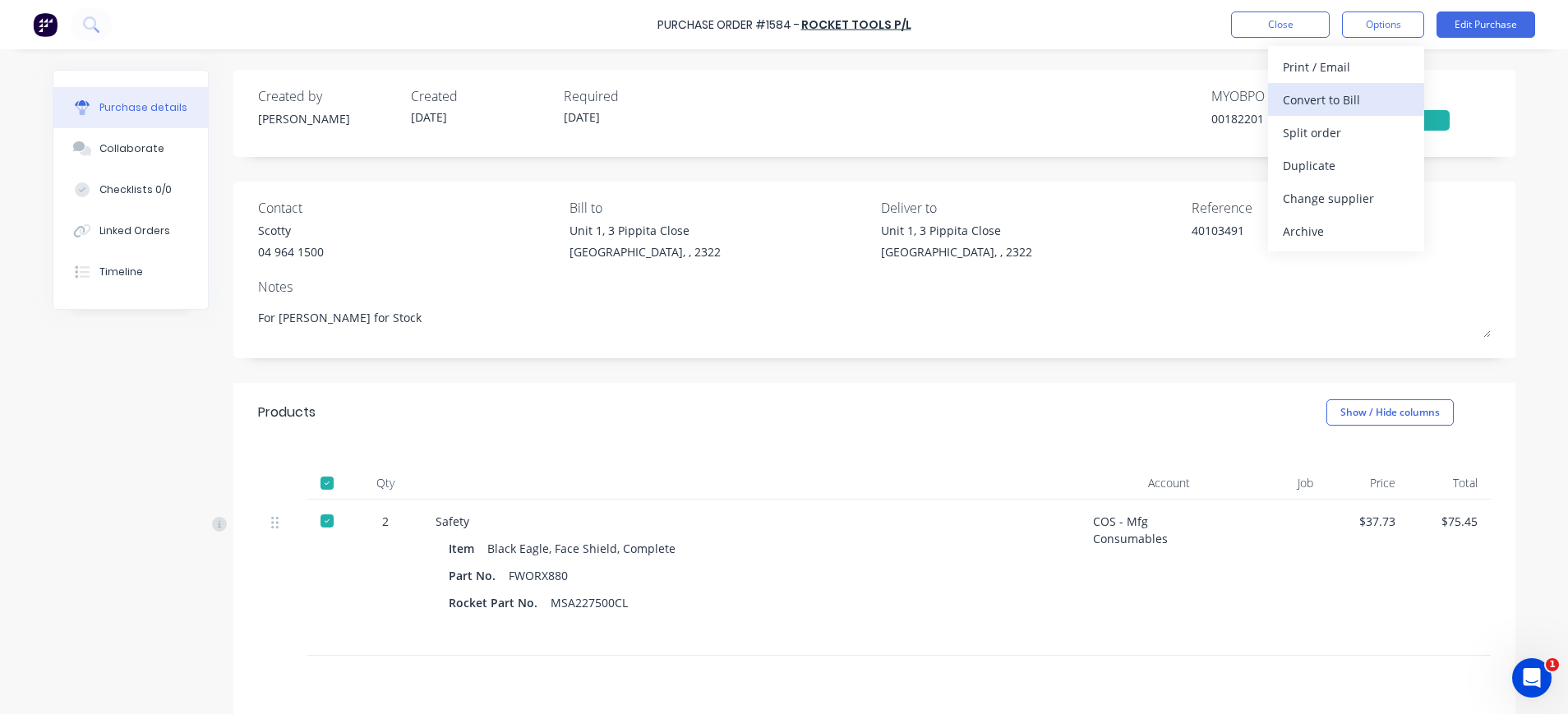
click at [1343, 88] on div "Convert to Bill" at bounding box center [1346, 100] width 126 height 24
type textarea "x"
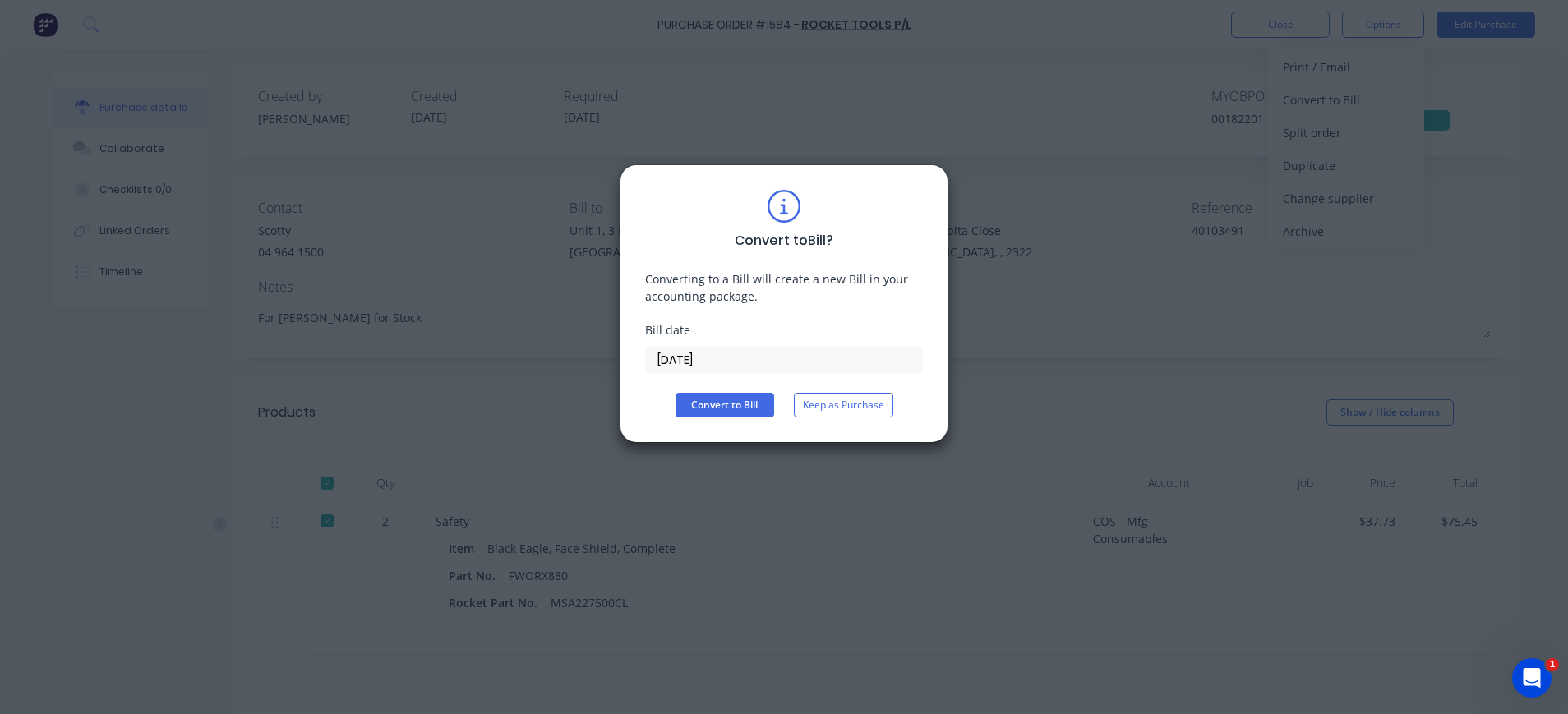
click at [676, 363] on input "02/10/25" at bounding box center [783, 360] width 276 height 25
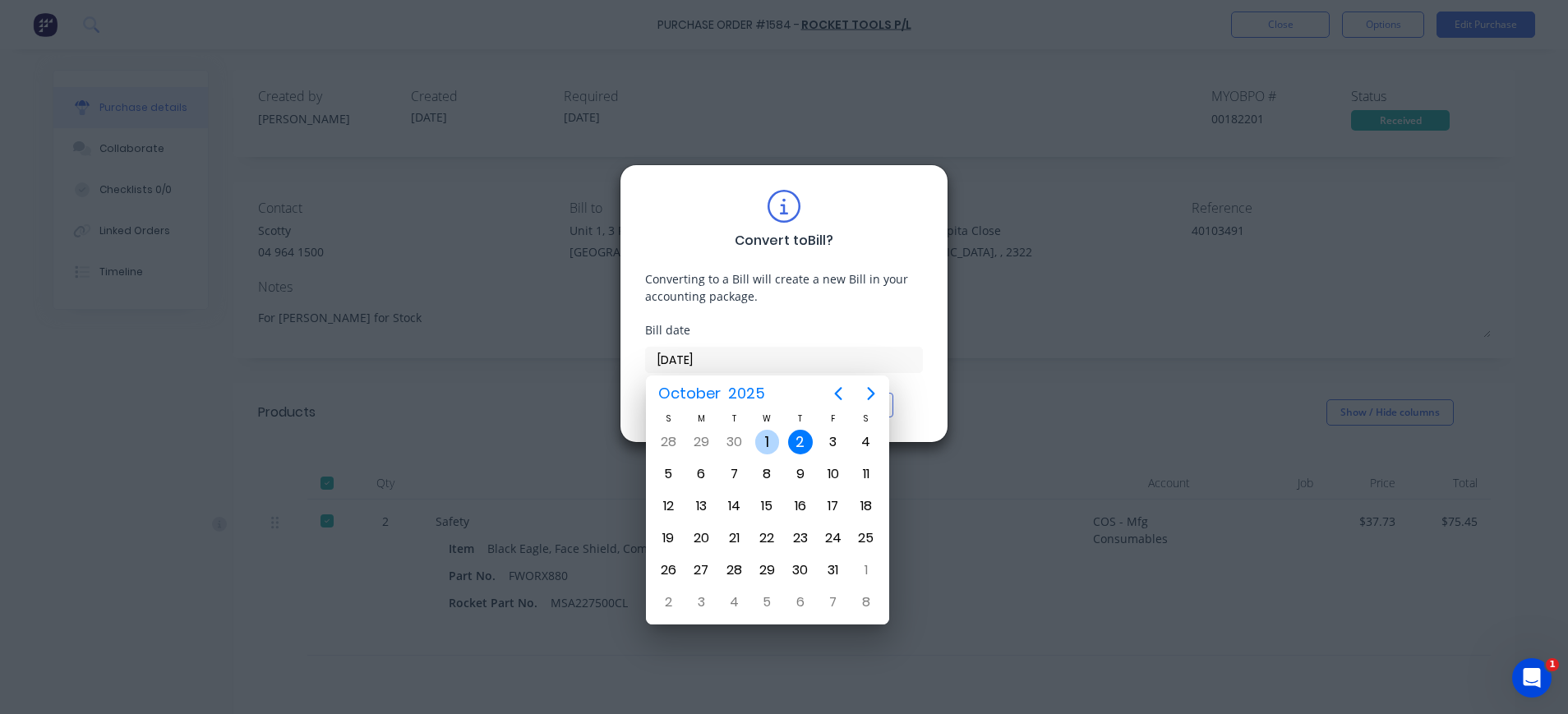
click at [775, 436] on div "1" at bounding box center [767, 442] width 25 height 25
type input "01/10/25"
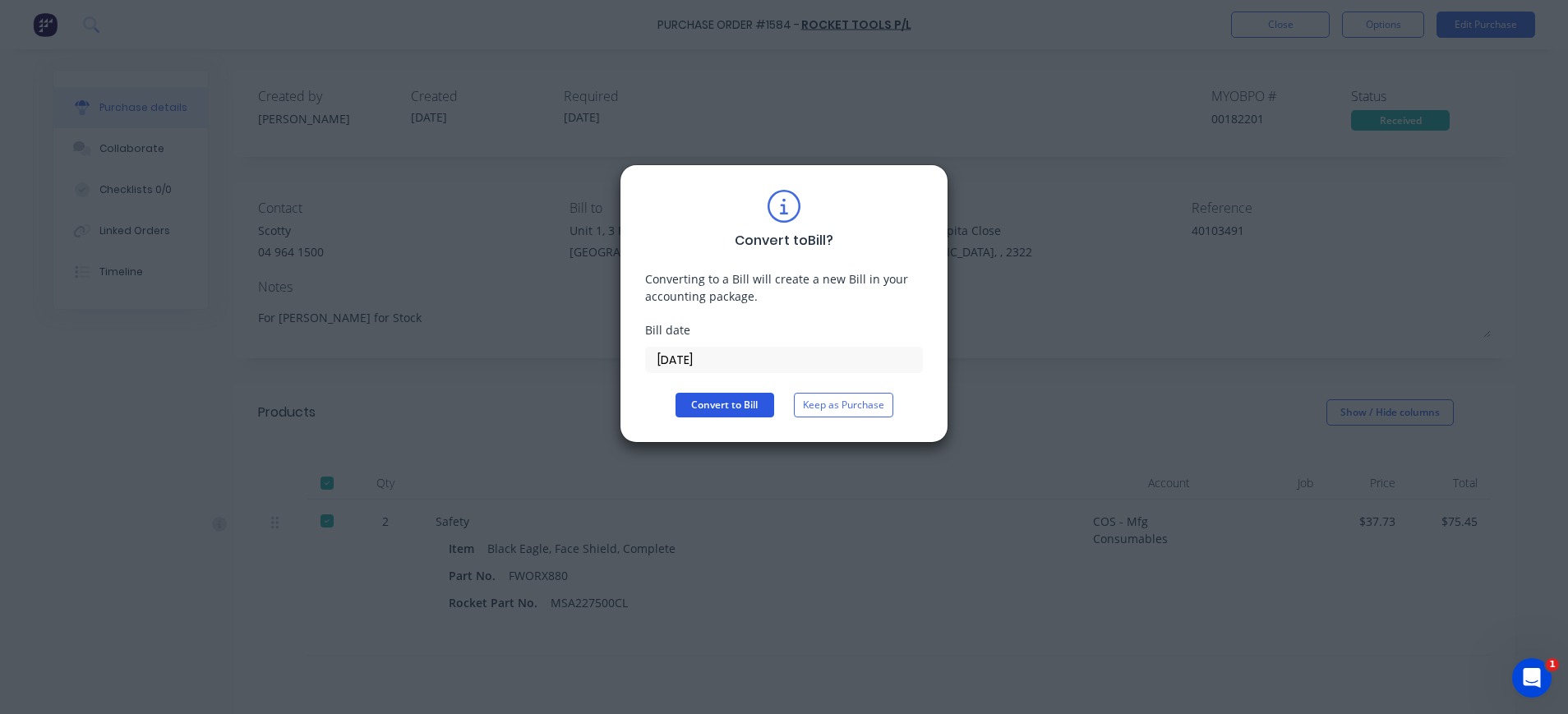
click at [730, 409] on button "Convert to Bill" at bounding box center [724, 405] width 98 height 25
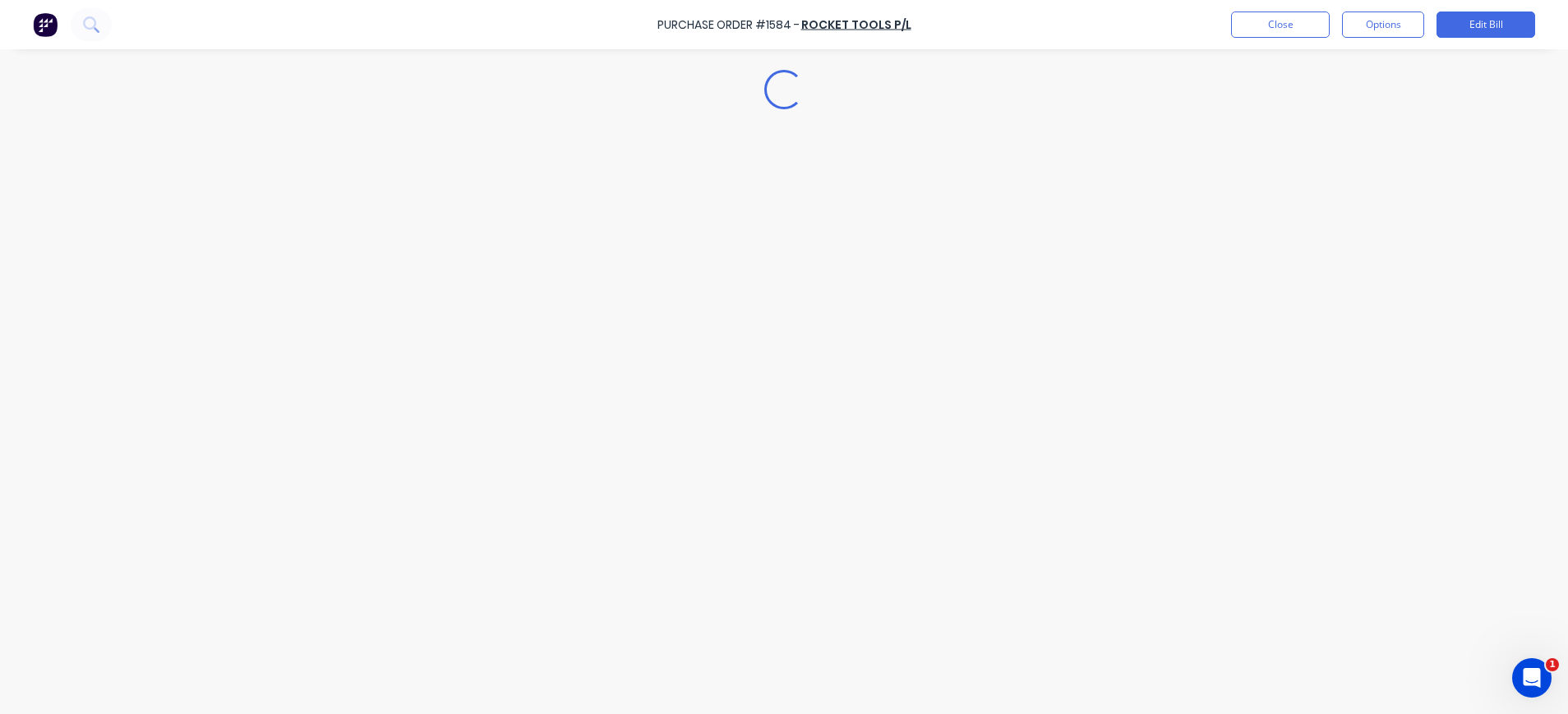
type textarea "x"
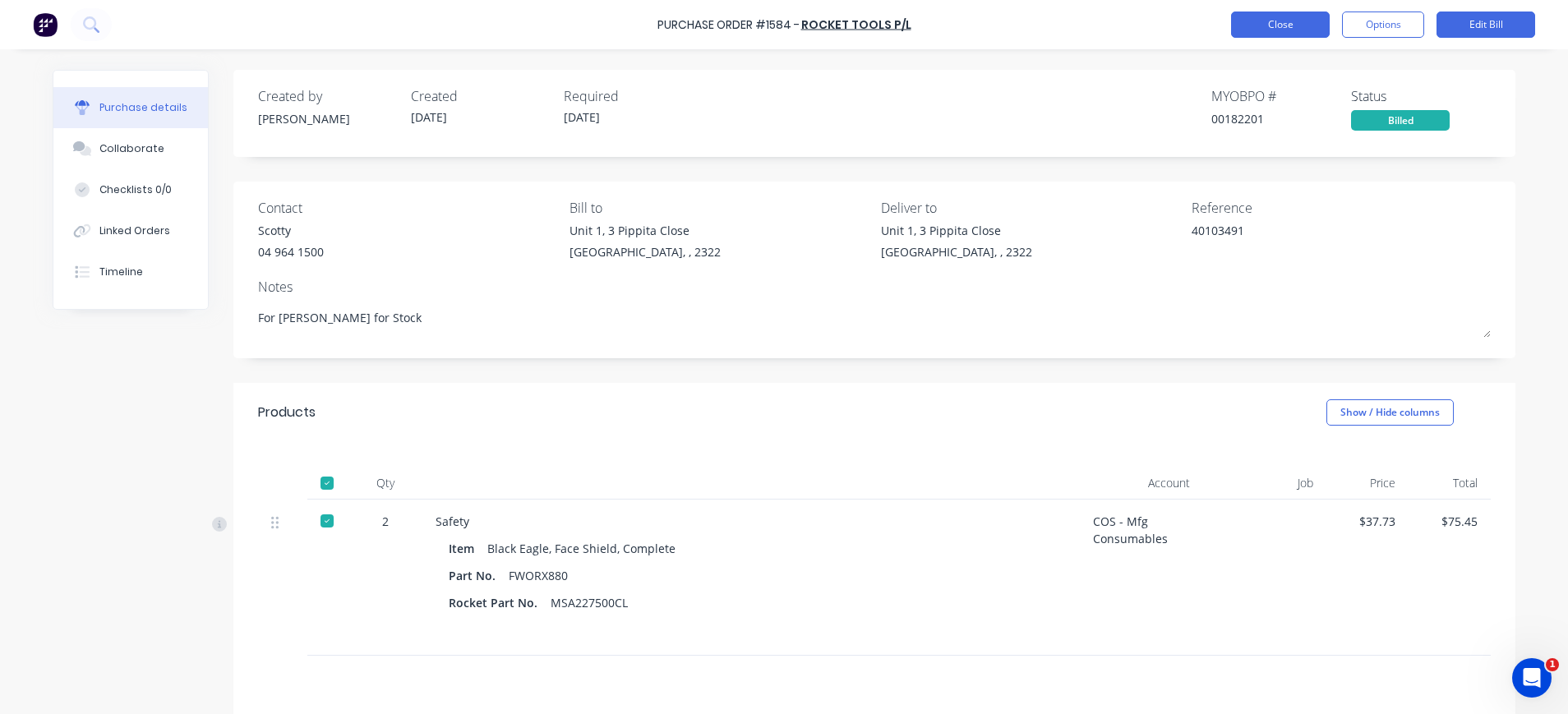
click at [1279, 27] on button "Close" at bounding box center [1279, 24] width 98 height 26
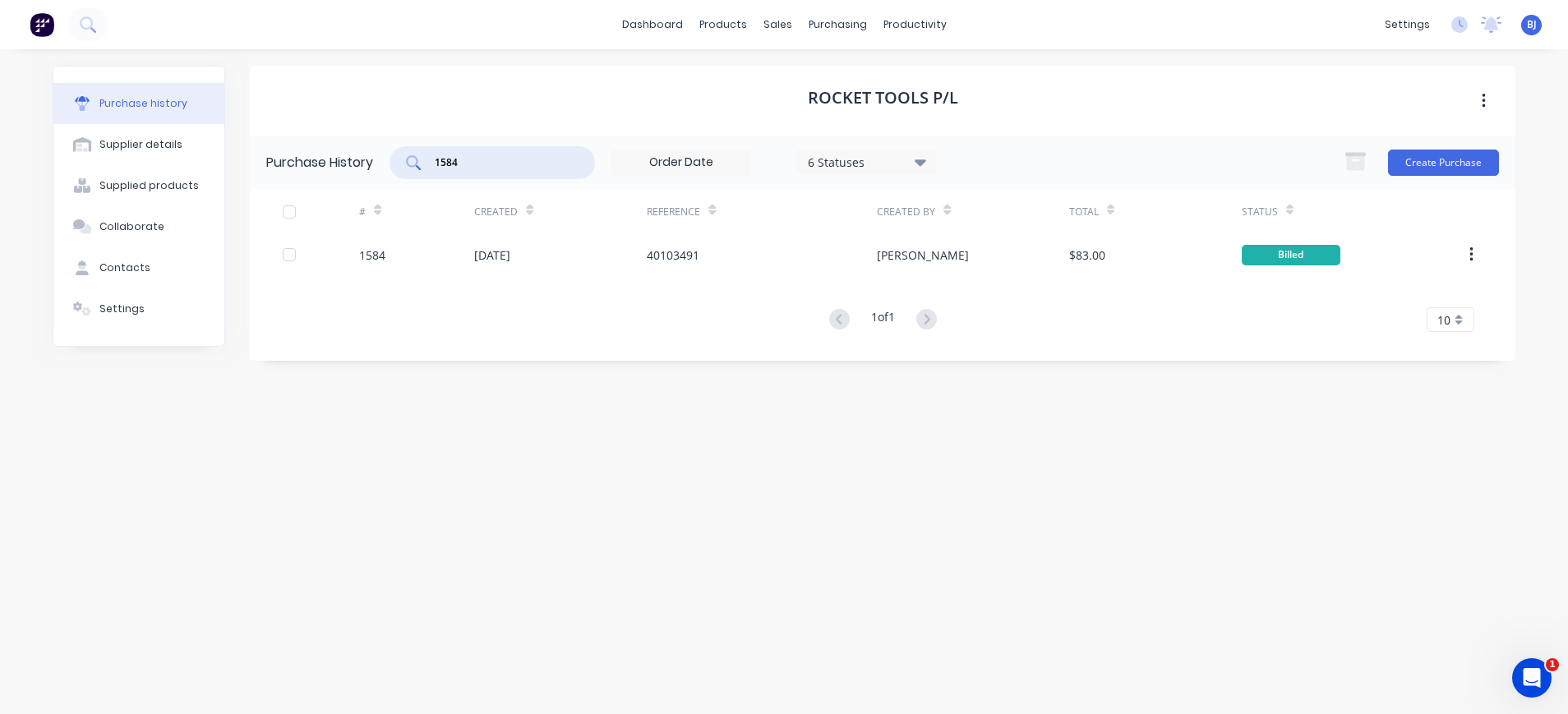
click at [502, 157] on input "1584" at bounding box center [501, 162] width 137 height 16
drag, startPoint x: 492, startPoint y: 159, endPoint x: 391, endPoint y: 159, distance: 101.0
click at [391, 159] on div "Purchase History 1584 6 Statuses 6 Statuses Create Purchase" at bounding box center [882, 162] width 1266 height 54
click at [518, 161] on input "1553" at bounding box center [501, 162] width 137 height 16
type input "1"
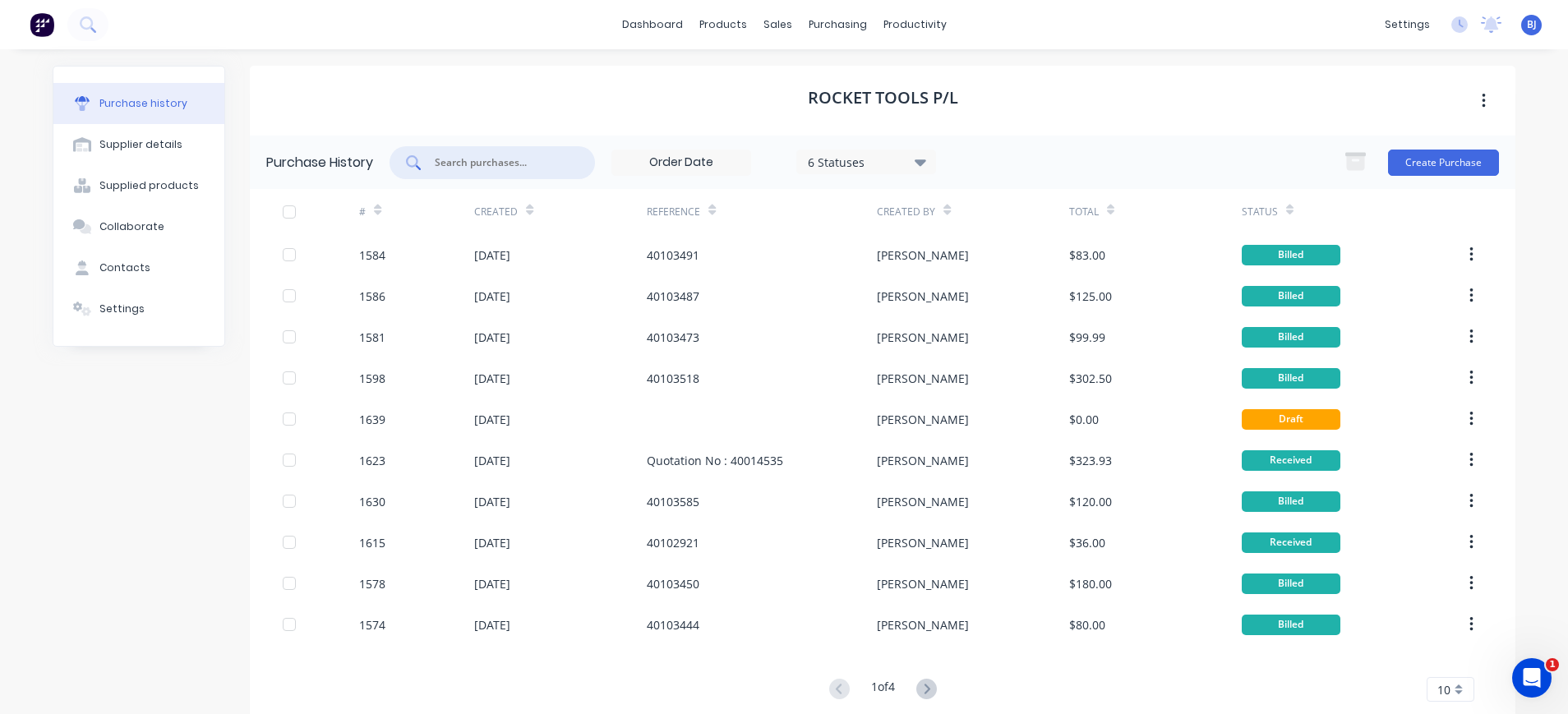
click at [498, 163] on input "text" at bounding box center [501, 162] width 137 height 16
click at [516, 164] on input "text" at bounding box center [501, 162] width 137 height 16
type input "1553"
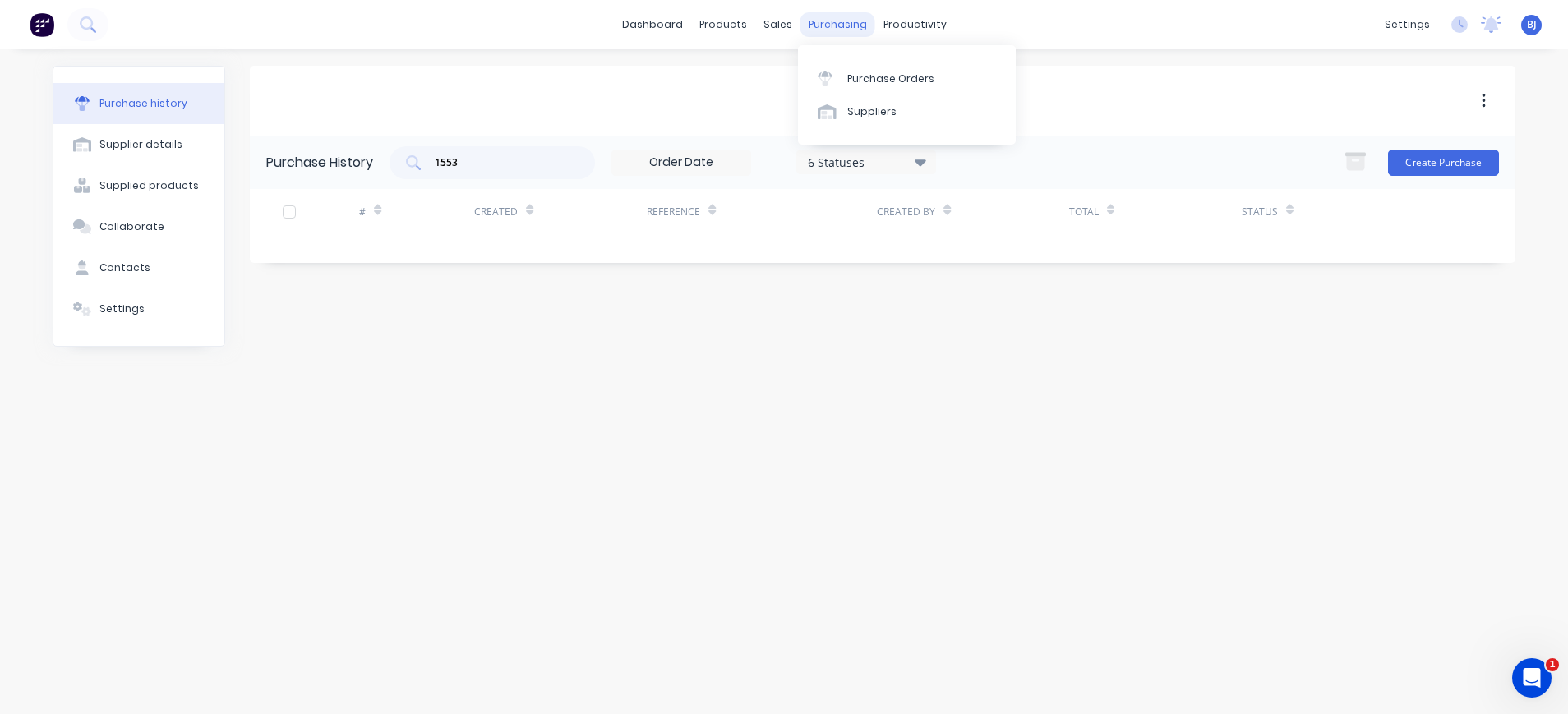
click at [816, 23] on div "purchasing" at bounding box center [838, 24] width 75 height 25
click at [847, 72] on div "Purchase Orders" at bounding box center [891, 79] width 87 height 15
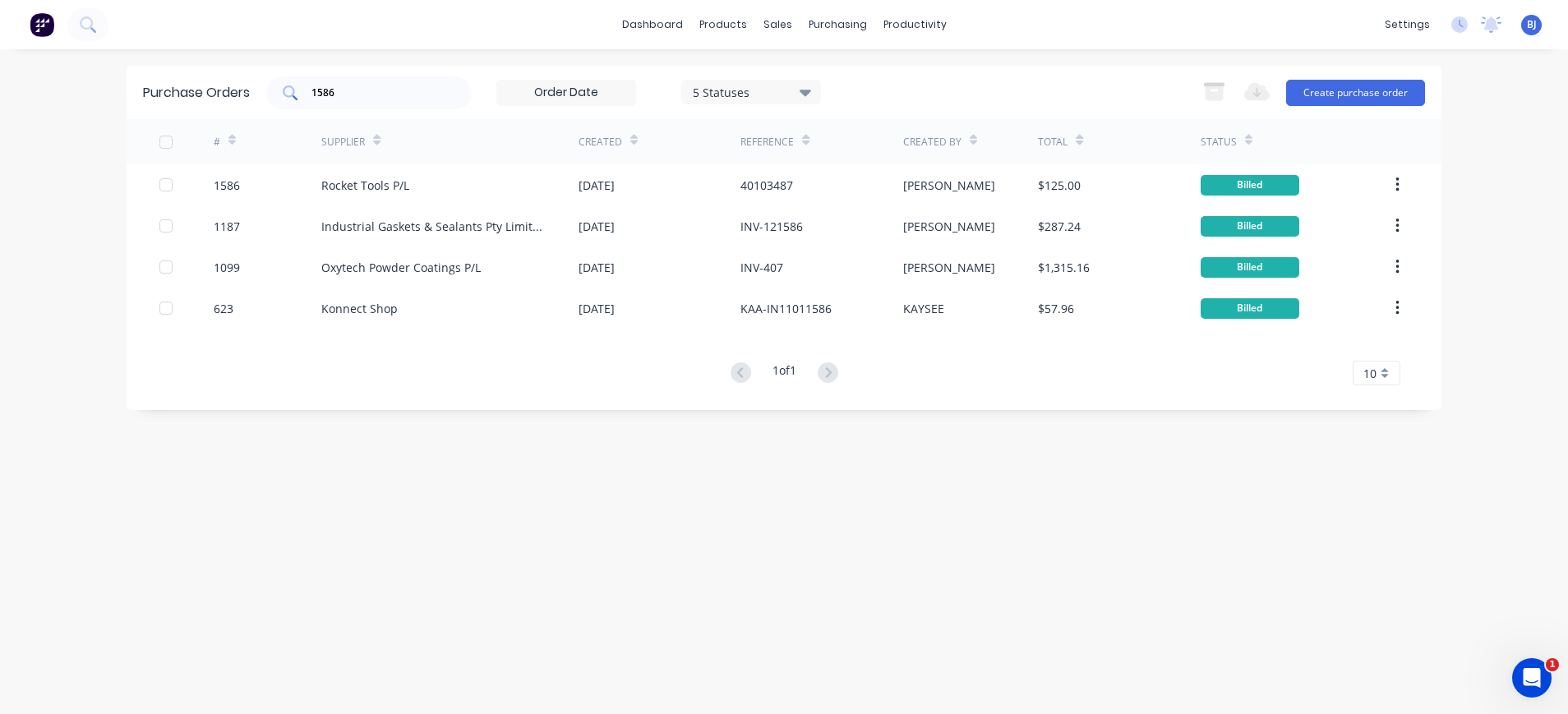
click at [348, 92] on input "1586" at bounding box center [378, 92] width 137 height 16
drag, startPoint x: 346, startPoint y: 93, endPoint x: 268, endPoint y: 91, distance: 78.0
click at [268, 91] on div "1586 5 Statuses 5 Statuses" at bounding box center [543, 92] width 554 height 32
type input "1553"
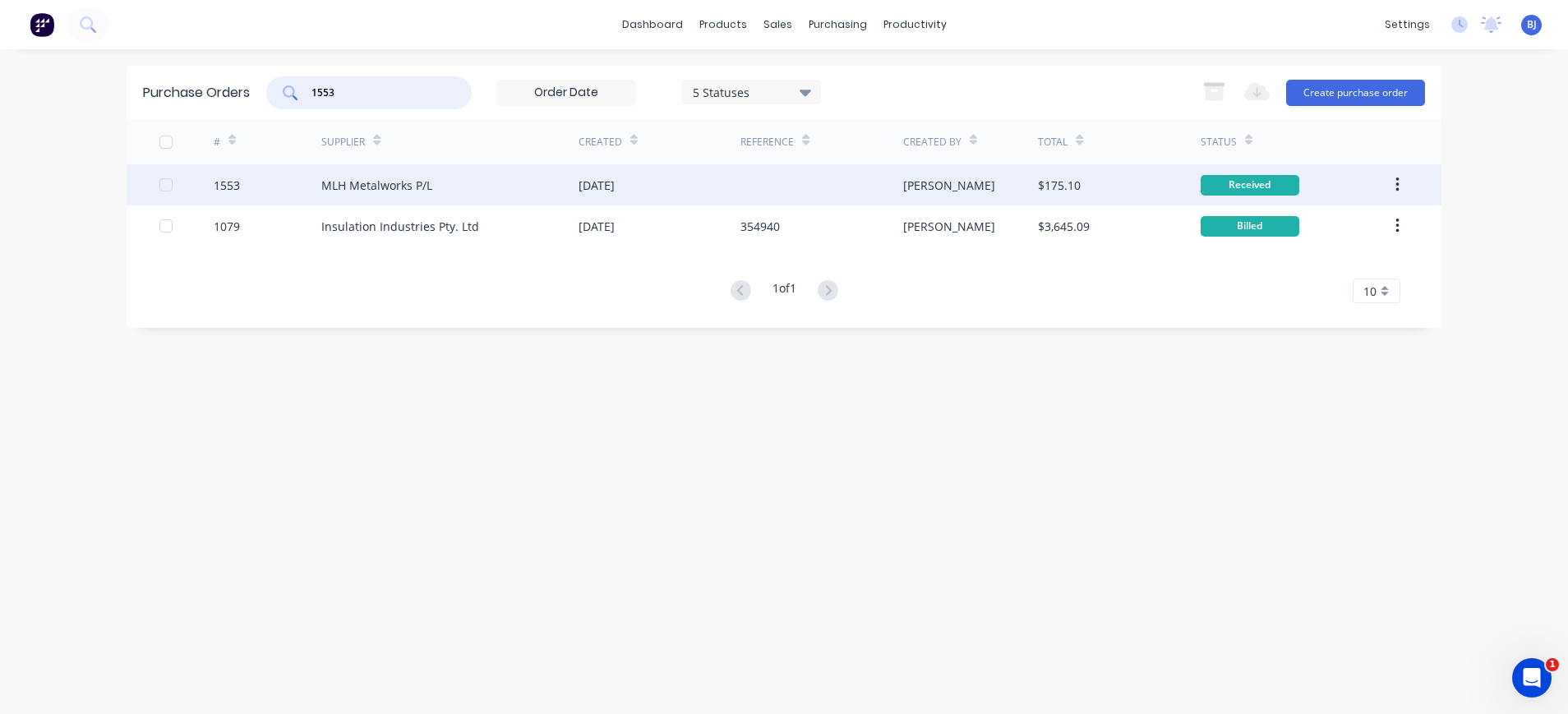
click at [339, 184] on div "MLH Metalworks P/L" at bounding box center [377, 185] width 111 height 17
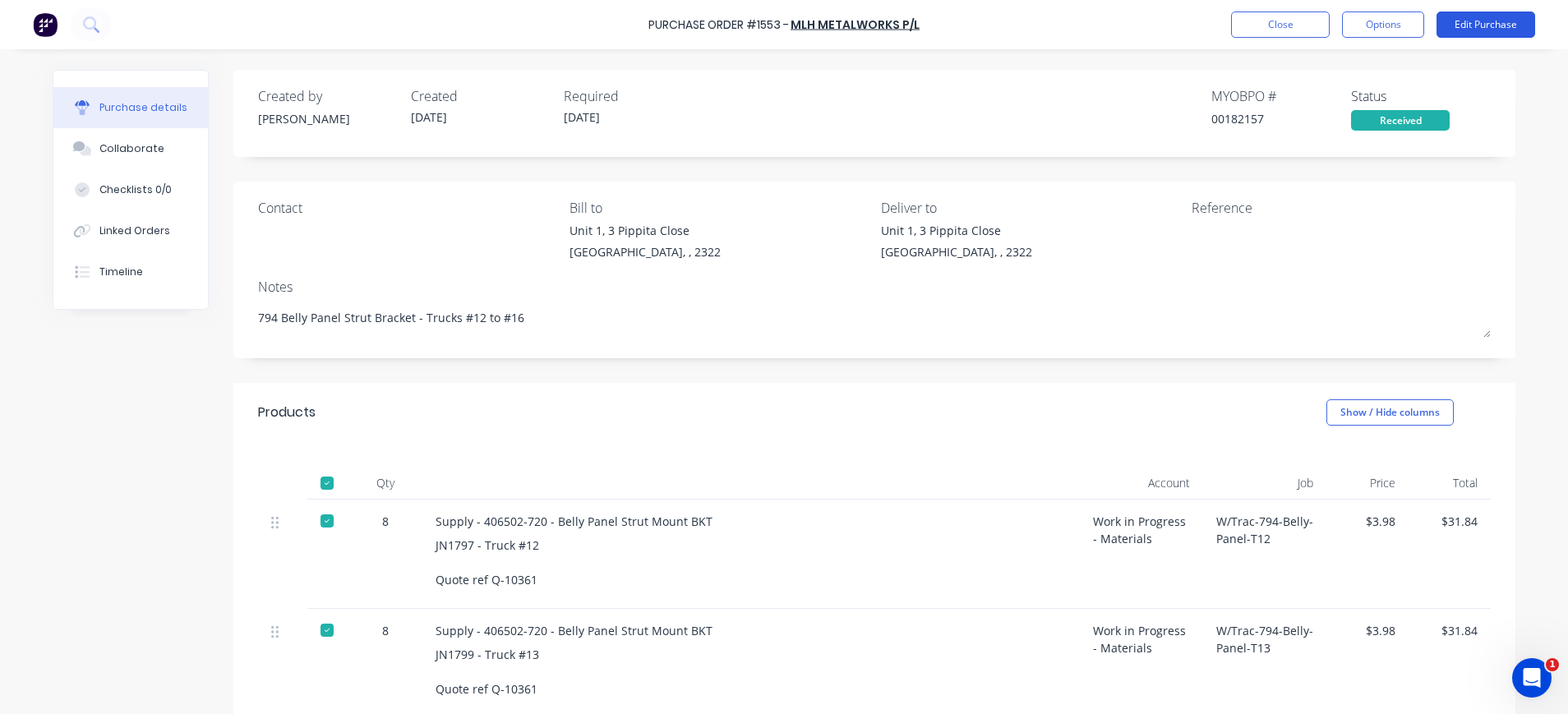
click at [1474, 23] on button "Edit Purchase" at bounding box center [1485, 24] width 98 height 26
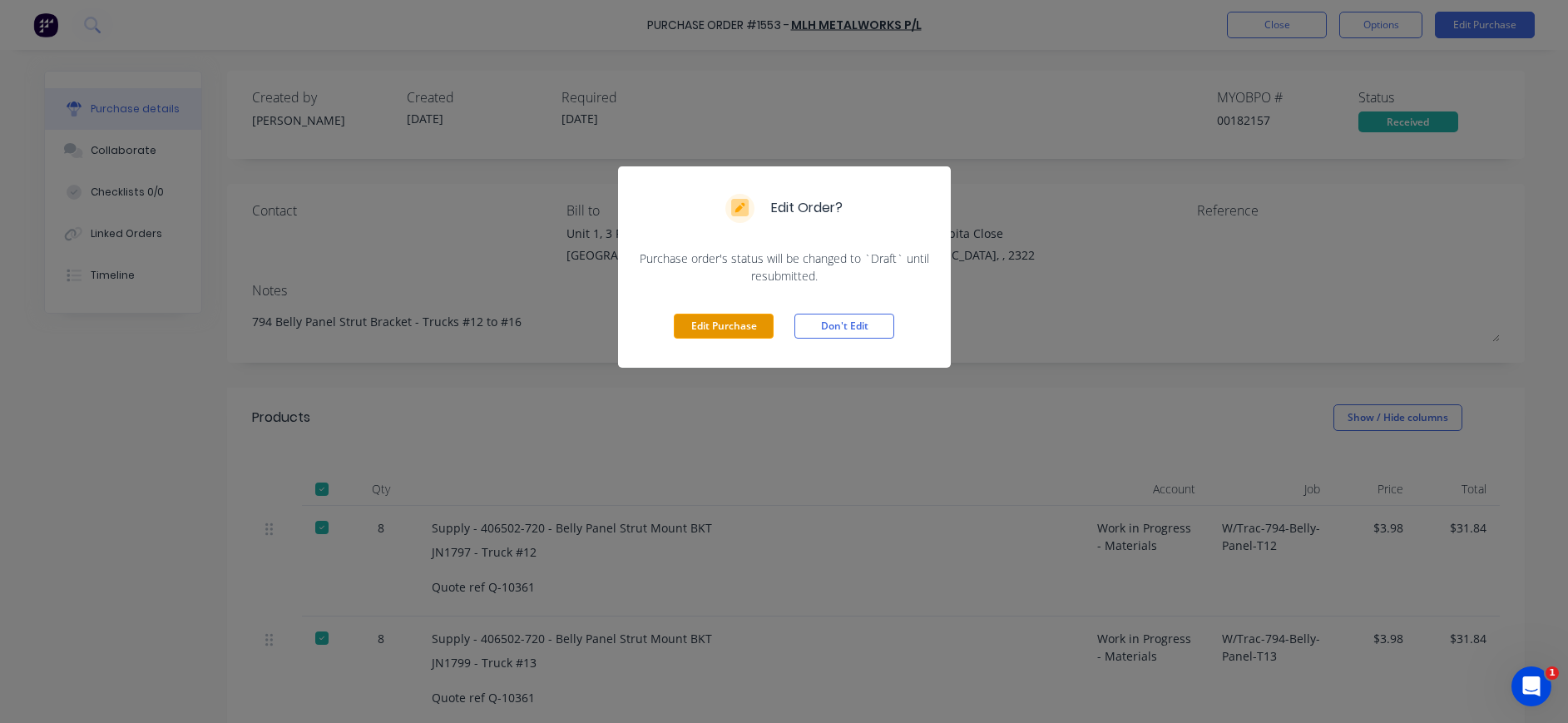
click at [732, 319] on button "Edit Purchase" at bounding box center [723, 326] width 99 height 25
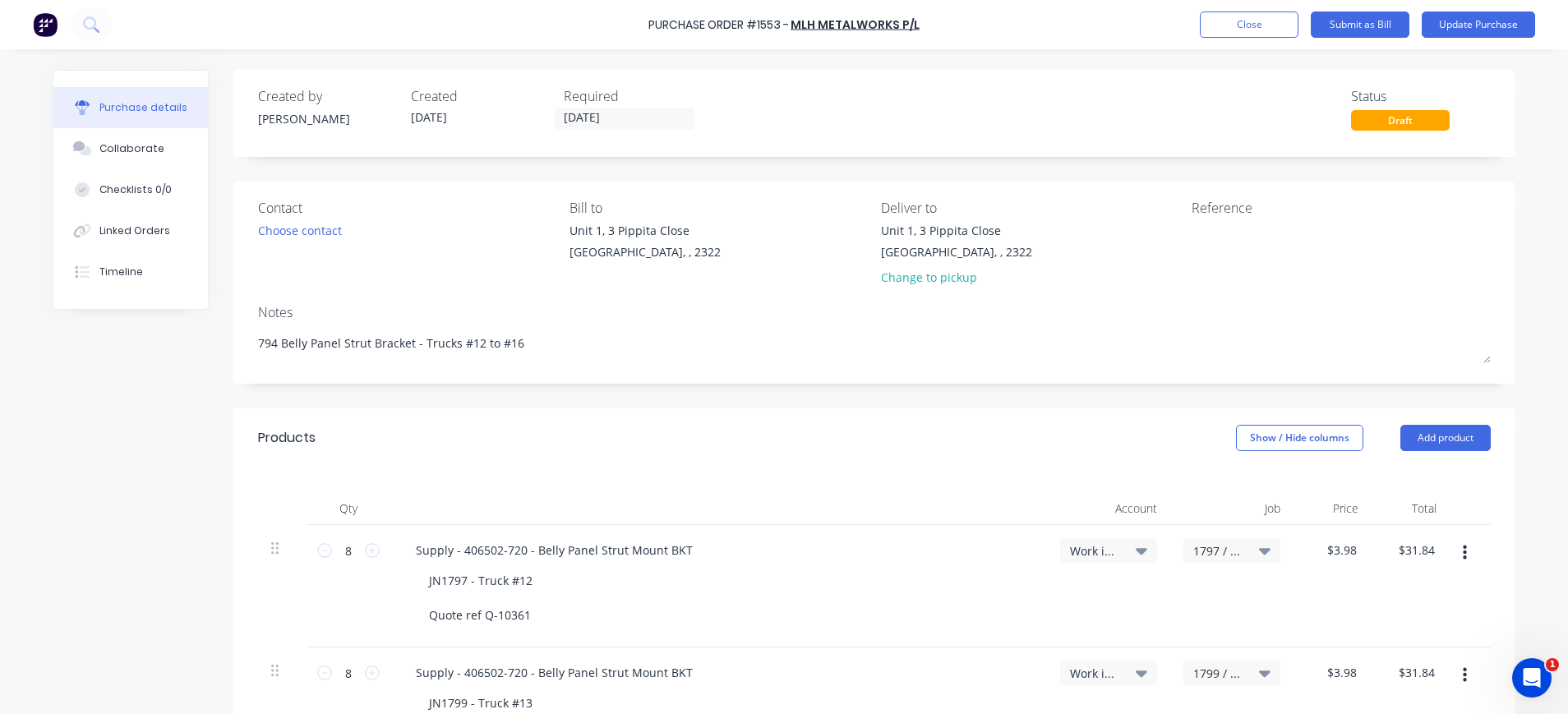
drag, startPoint x: 126, startPoint y: 149, endPoint x: 238, endPoint y: 162, distance: 112.8
click at [127, 149] on div "Collaborate" at bounding box center [132, 148] width 65 height 15
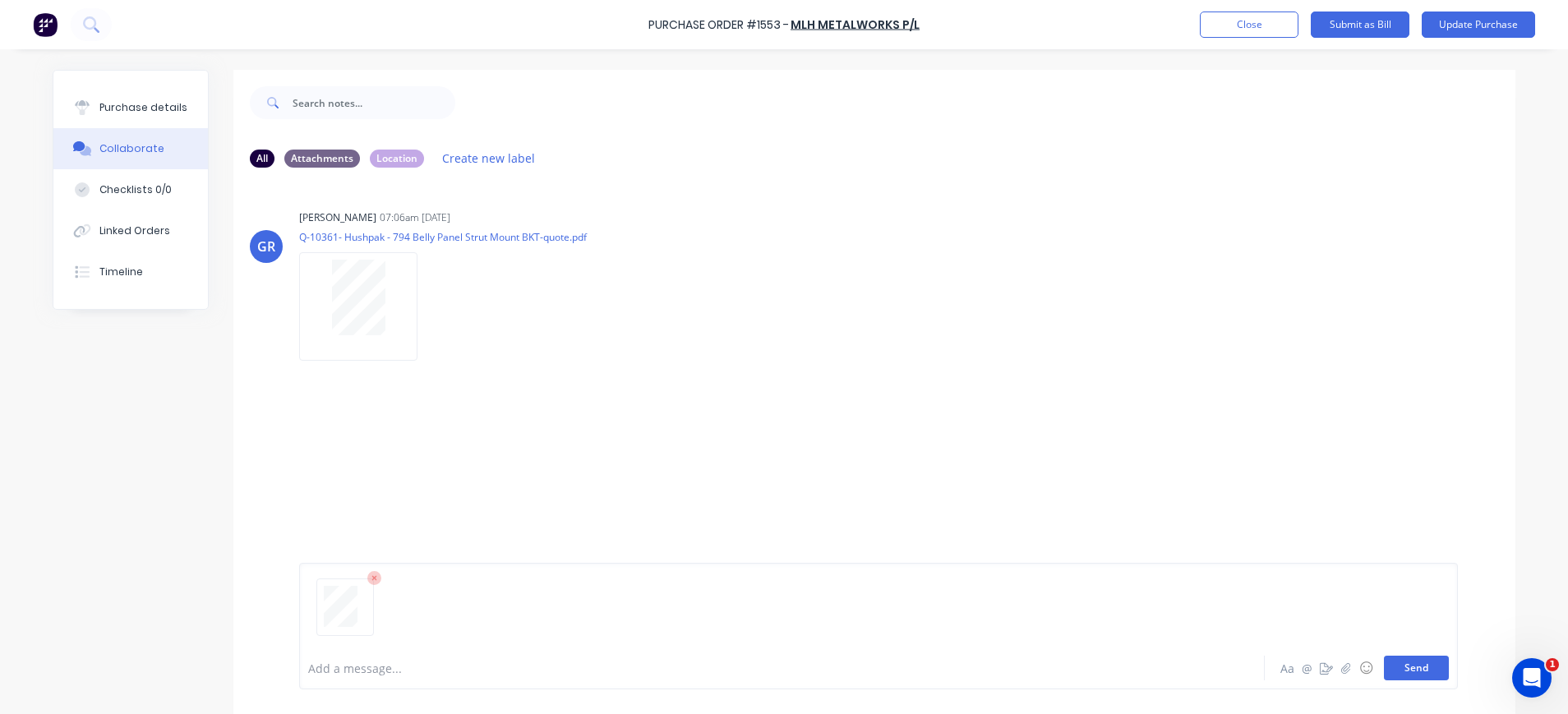
click at [1401, 661] on button "Send" at bounding box center [1416, 668] width 65 height 25
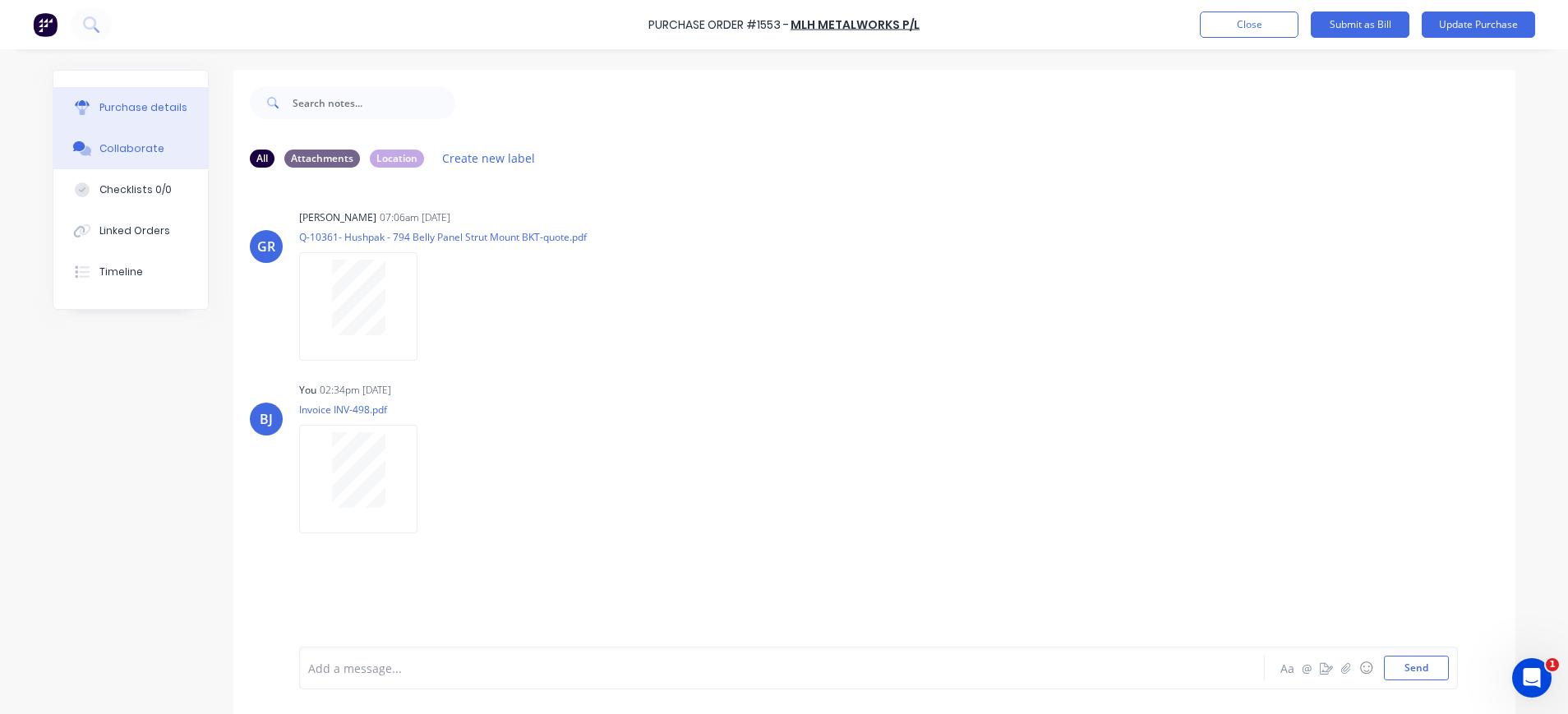
click at [126, 113] on div "Purchase details" at bounding box center [143, 107] width 88 height 15
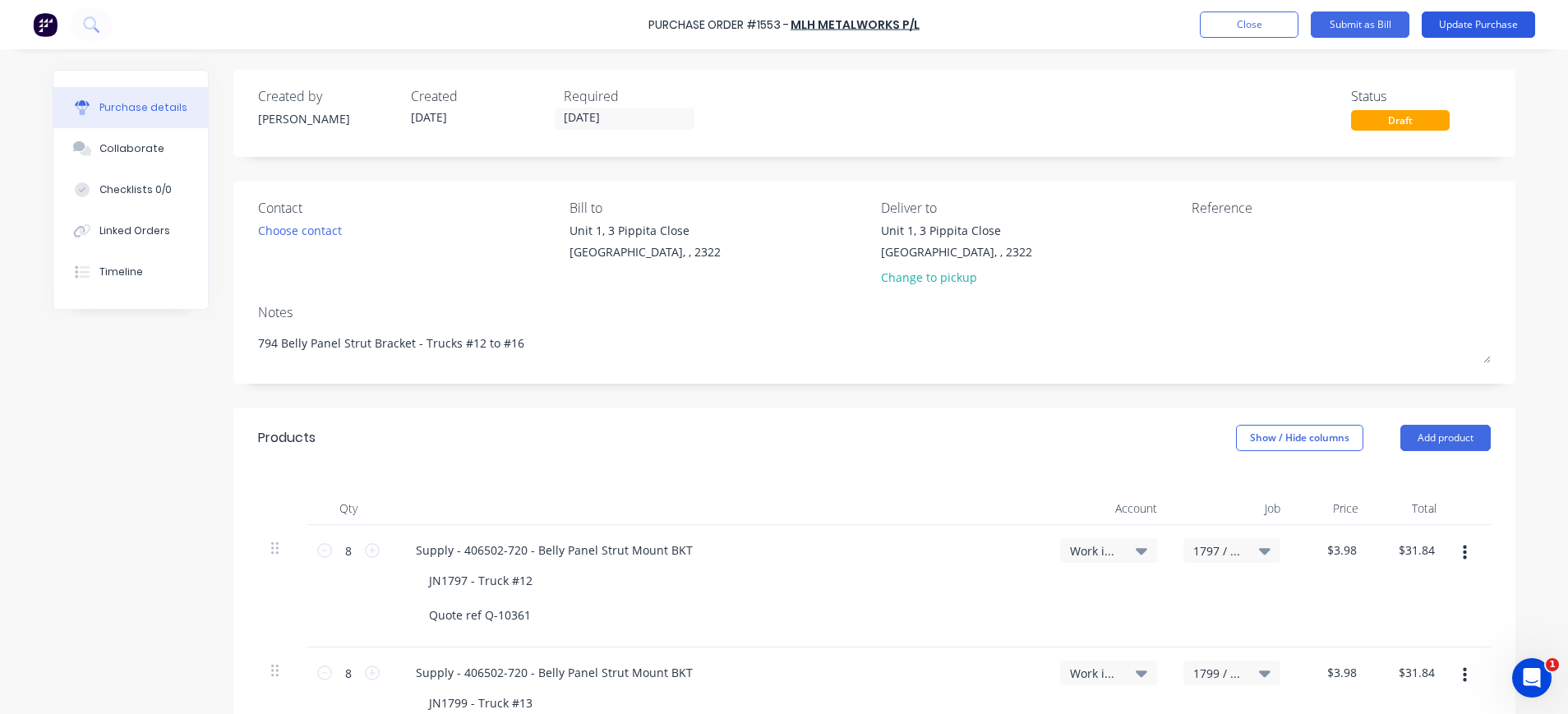
click at [1485, 23] on button "Update Purchase" at bounding box center [1477, 24] width 114 height 26
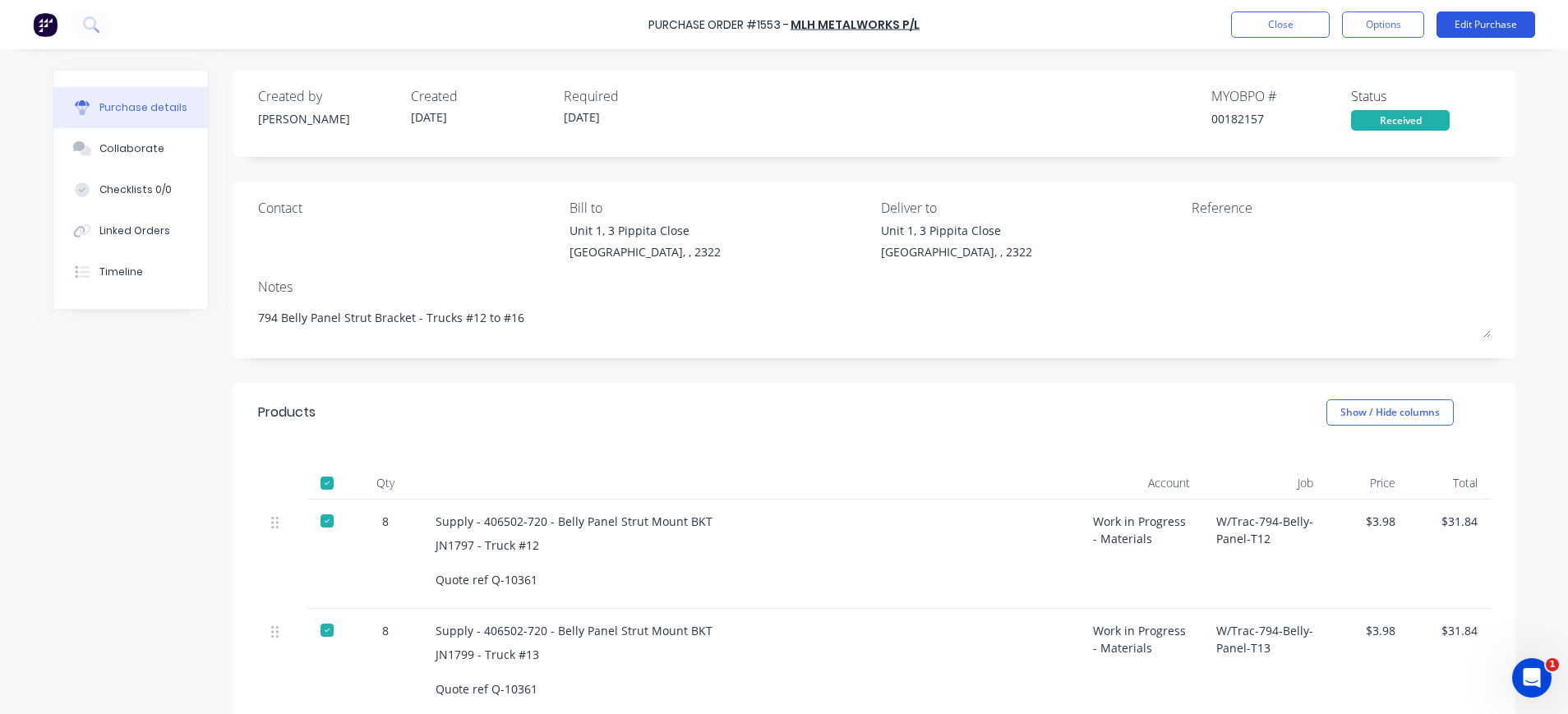
click at [1447, 26] on button "Edit Purchase" at bounding box center [1485, 24] width 98 height 26
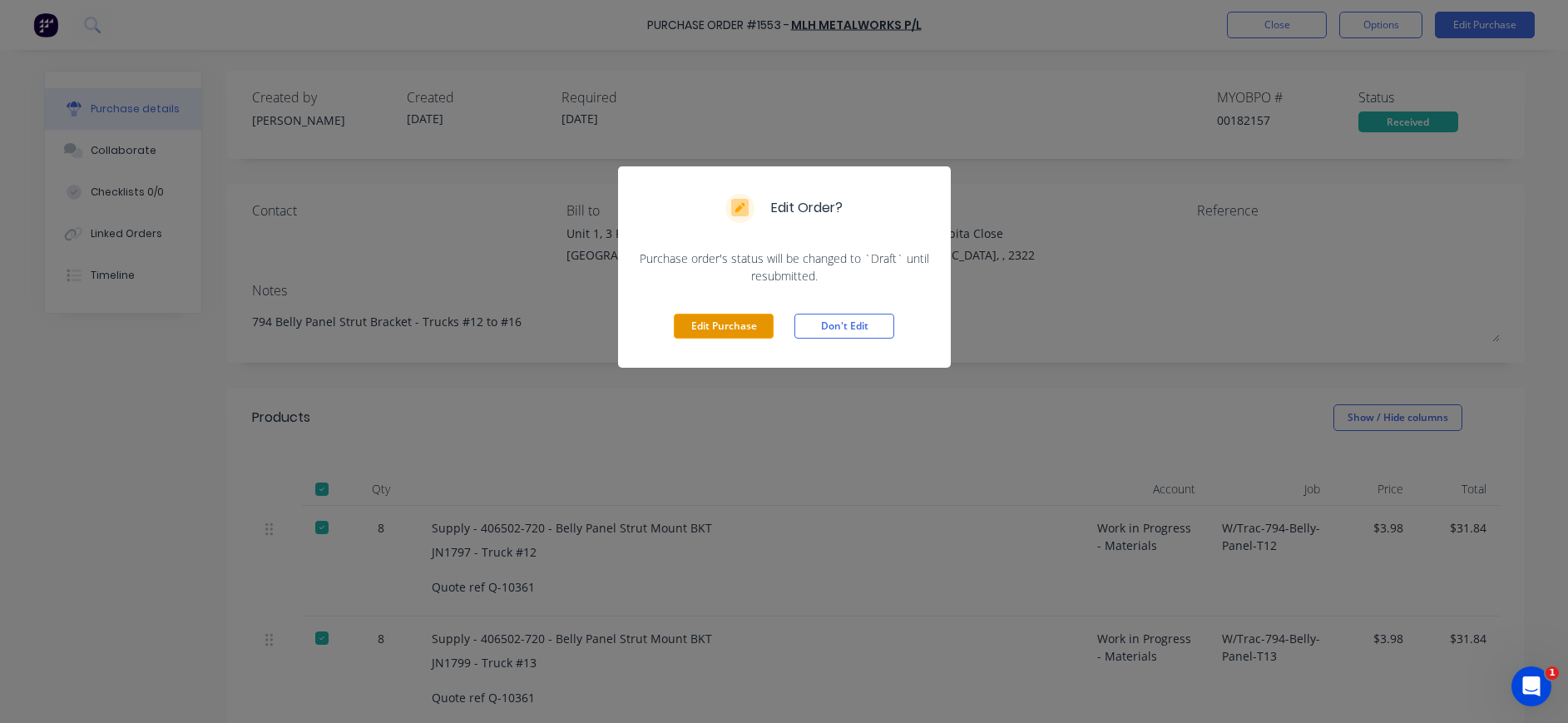
click at [730, 329] on button "Edit Purchase" at bounding box center [723, 326] width 99 height 25
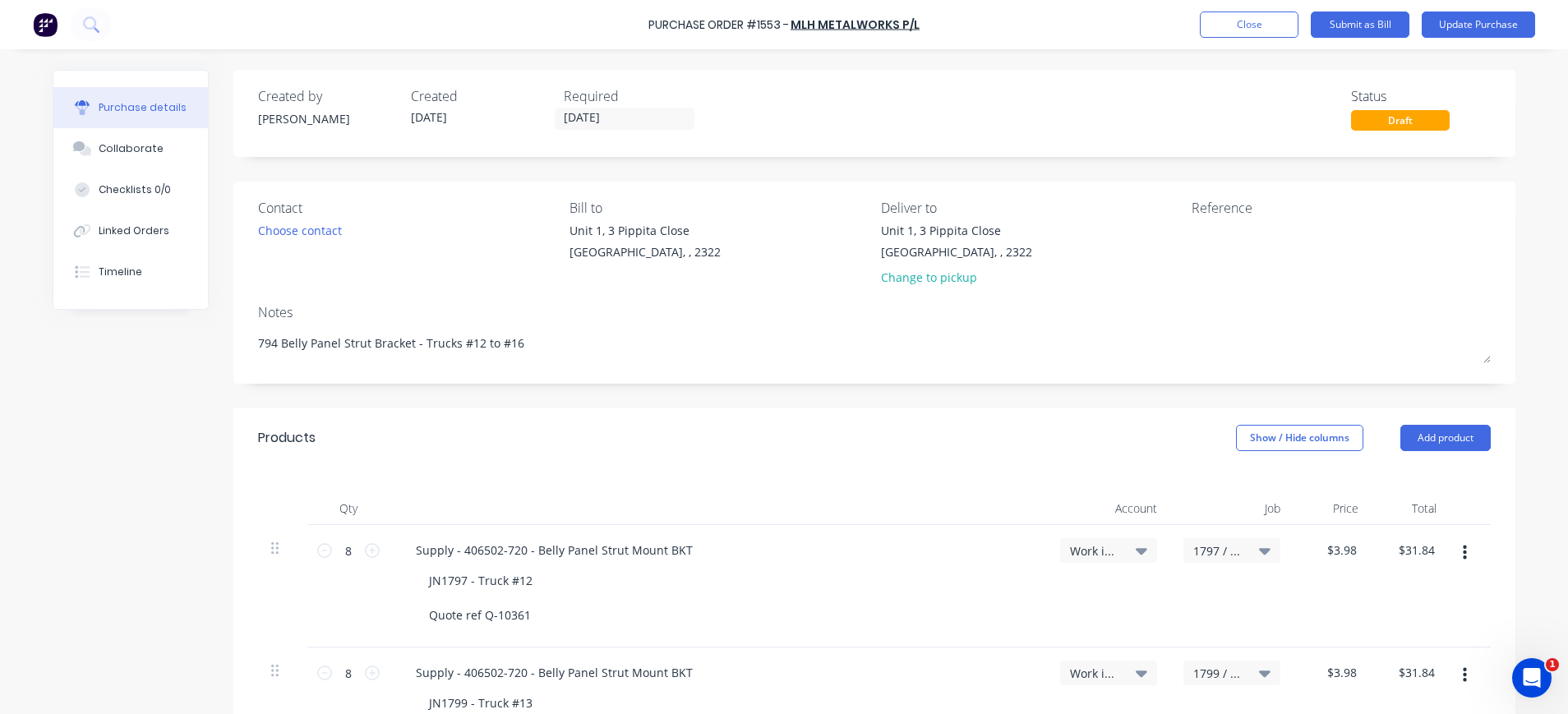
type textarea "x"
click at [1191, 230] on textarea at bounding box center [1294, 240] width 206 height 37
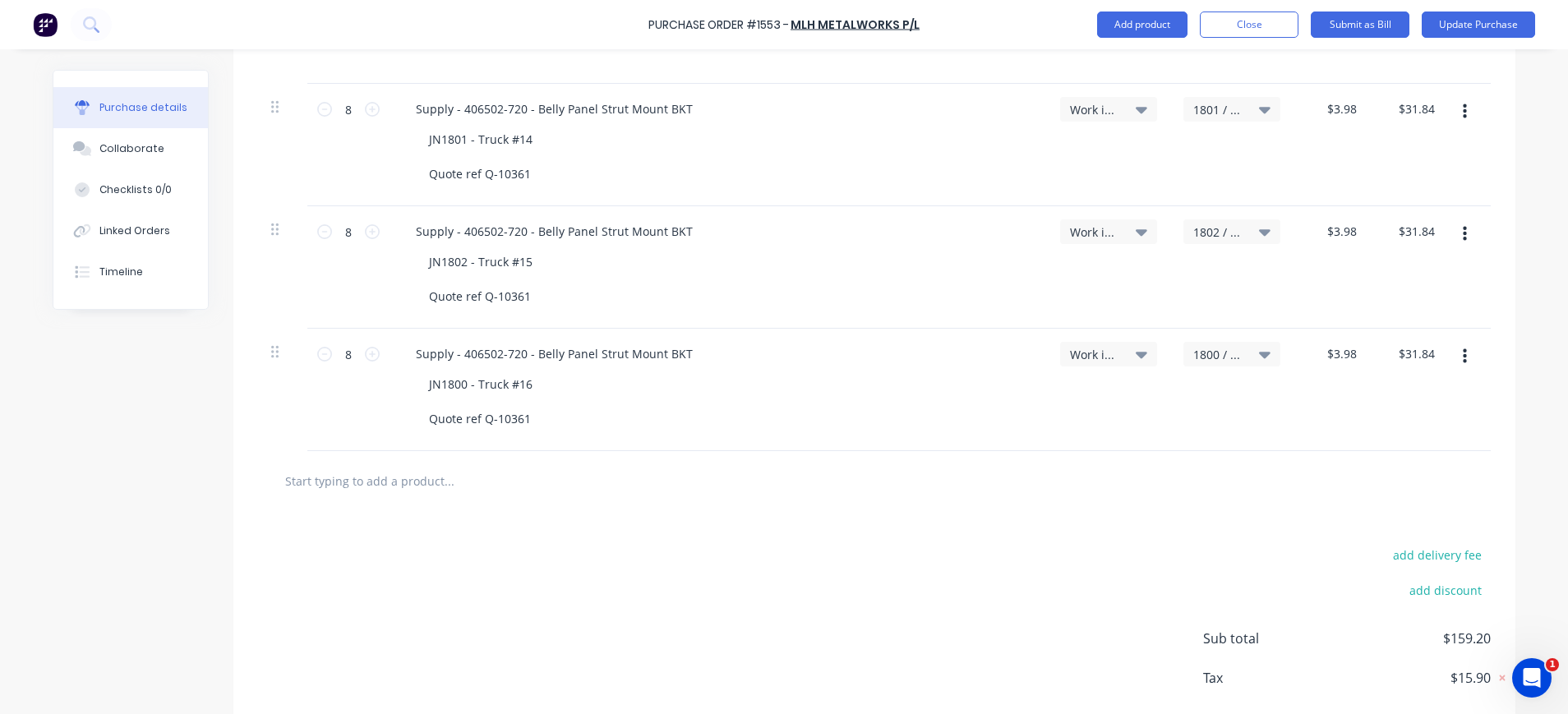
scroll to position [770, 0]
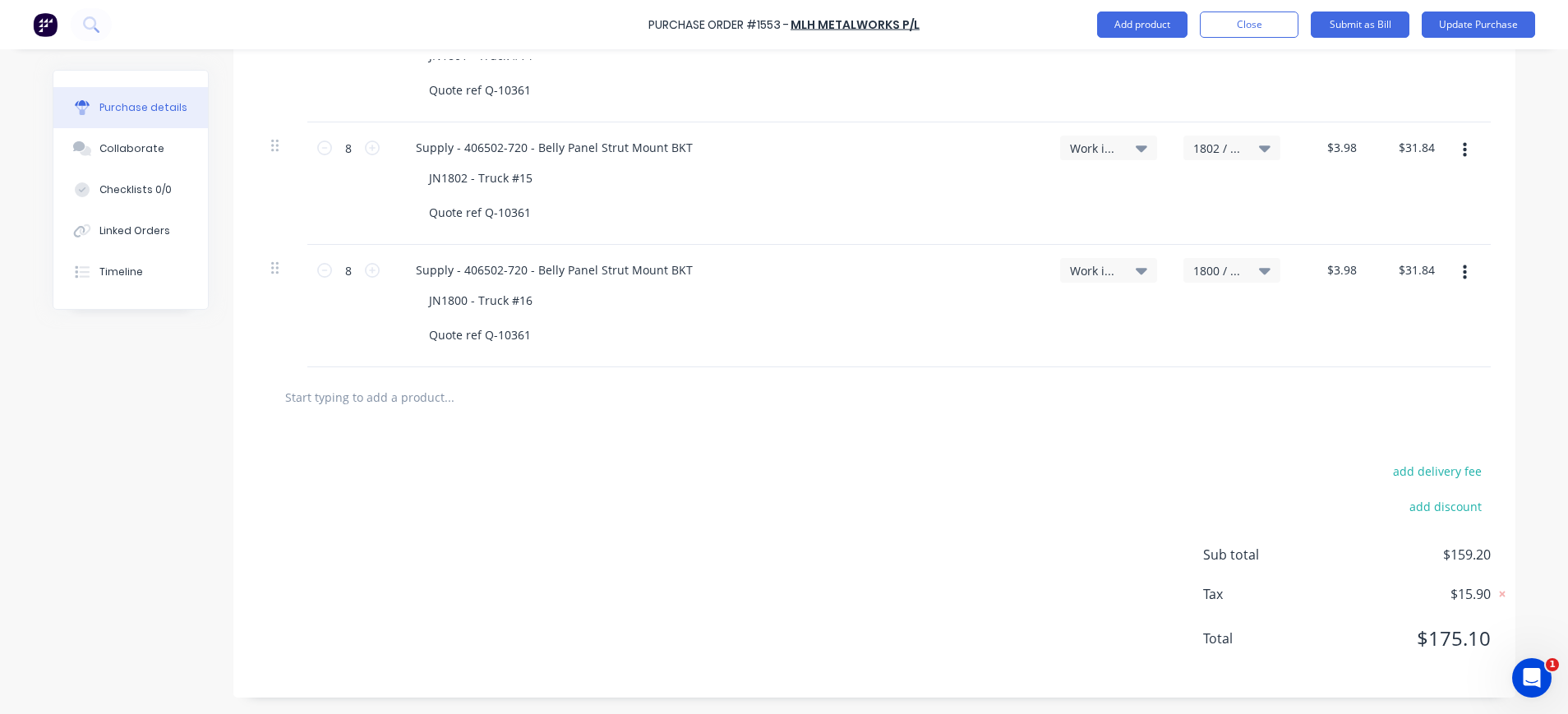
type textarea "INV-498"
type textarea "x"
type textarea "INV-498"
click at [802, 299] on div "JN1800 - Truck #16 Quote ref Q-10361" at bounding box center [724, 318] width 617 height 58
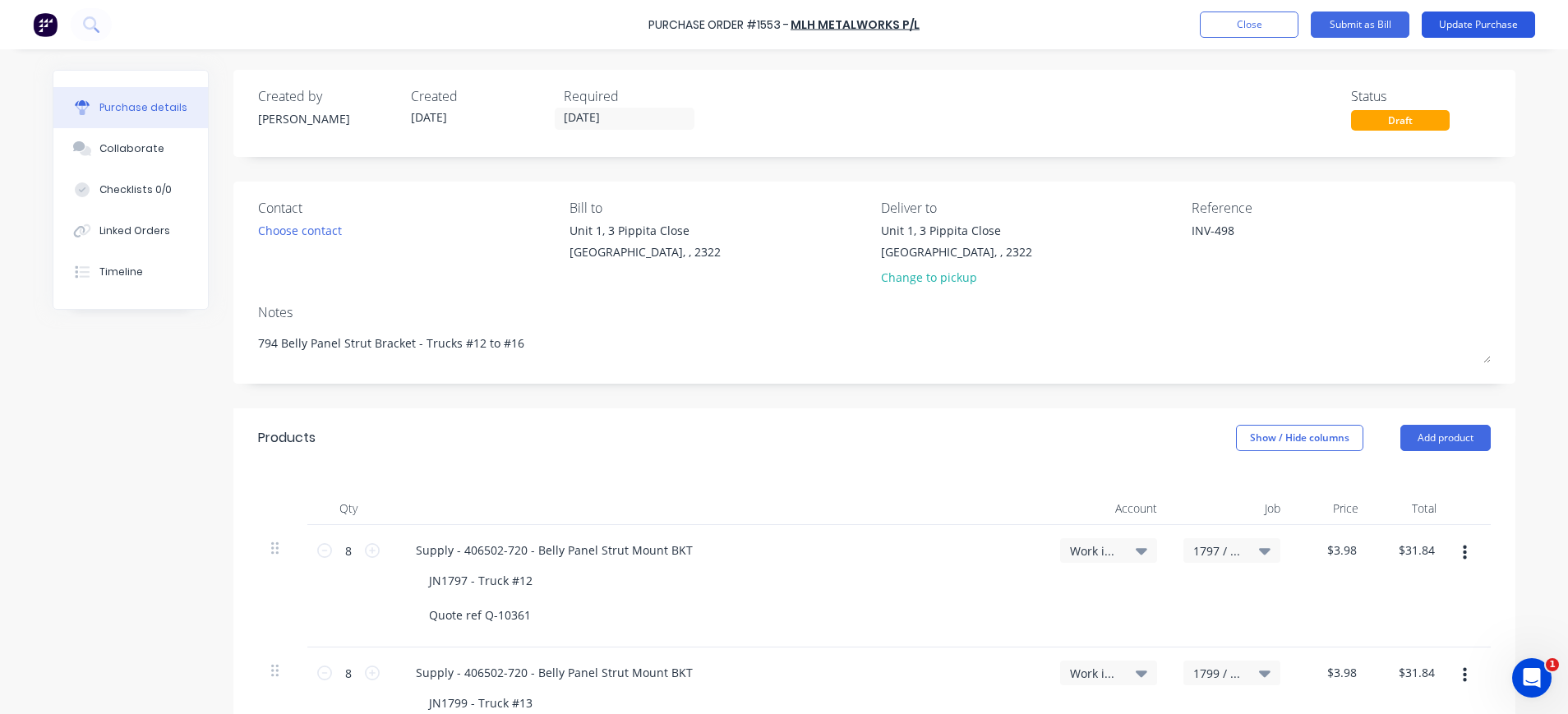
click at [1483, 20] on button "Update Purchase" at bounding box center [1477, 24] width 114 height 26
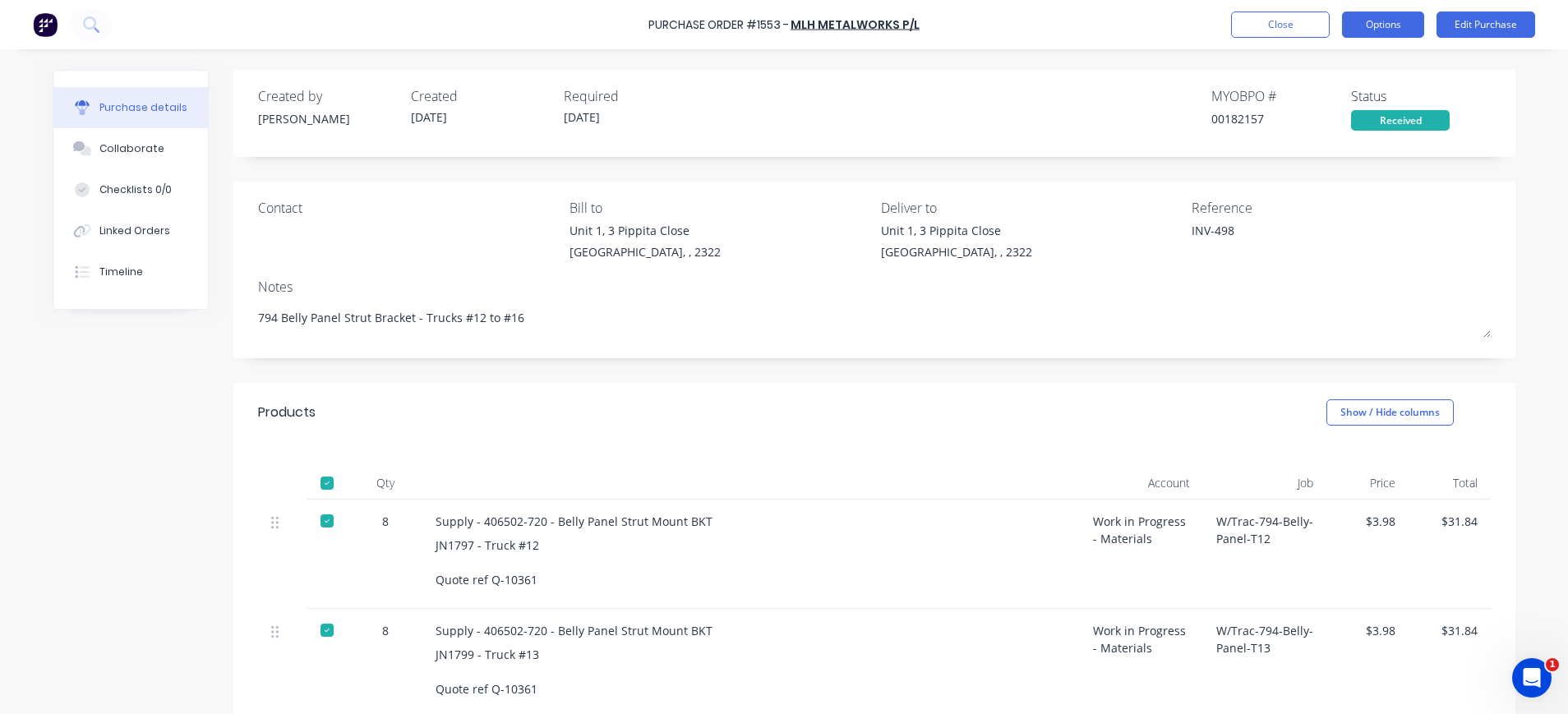
click at [1396, 25] on button "Options" at bounding box center [1383, 24] width 82 height 26
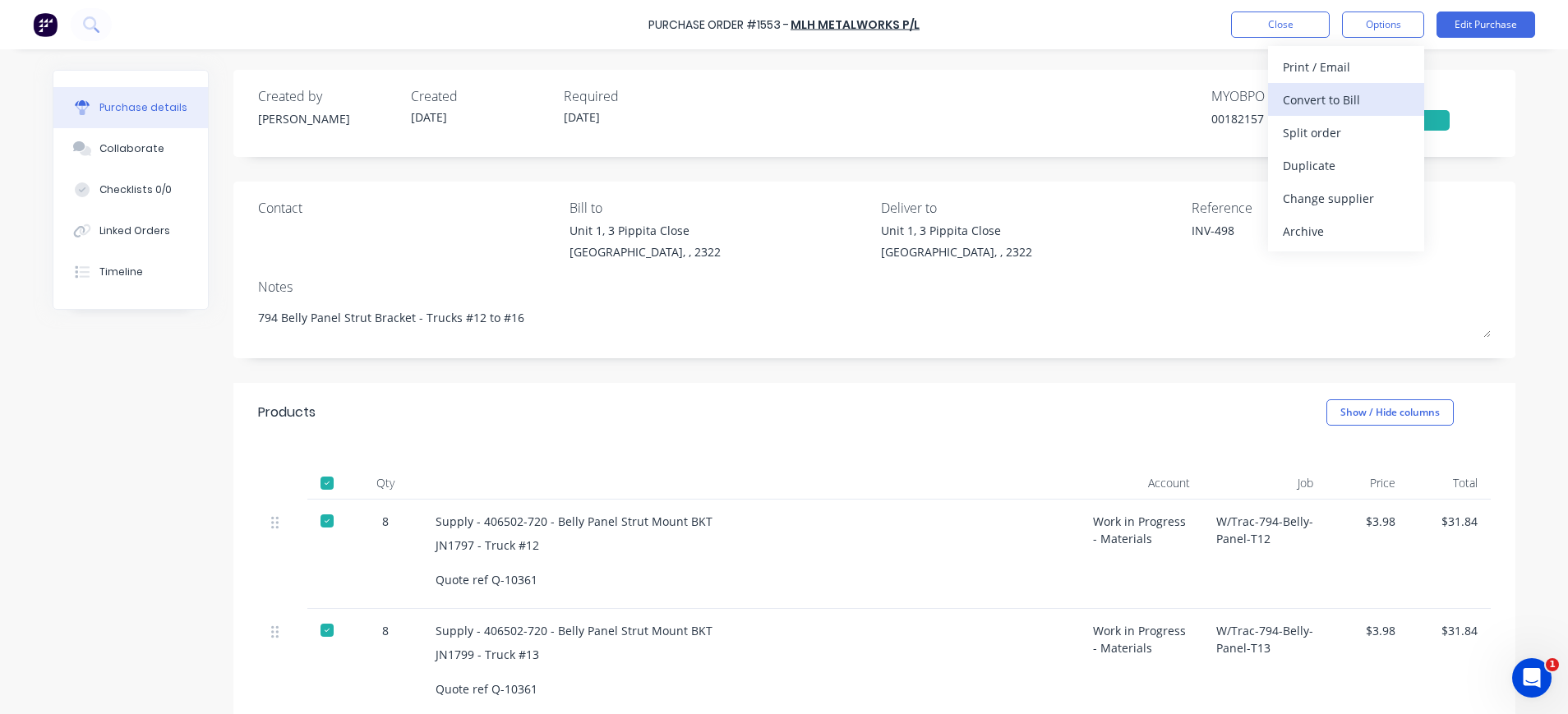
click at [1365, 89] on div "Convert to Bill" at bounding box center [1346, 100] width 126 height 24
type textarea "x"
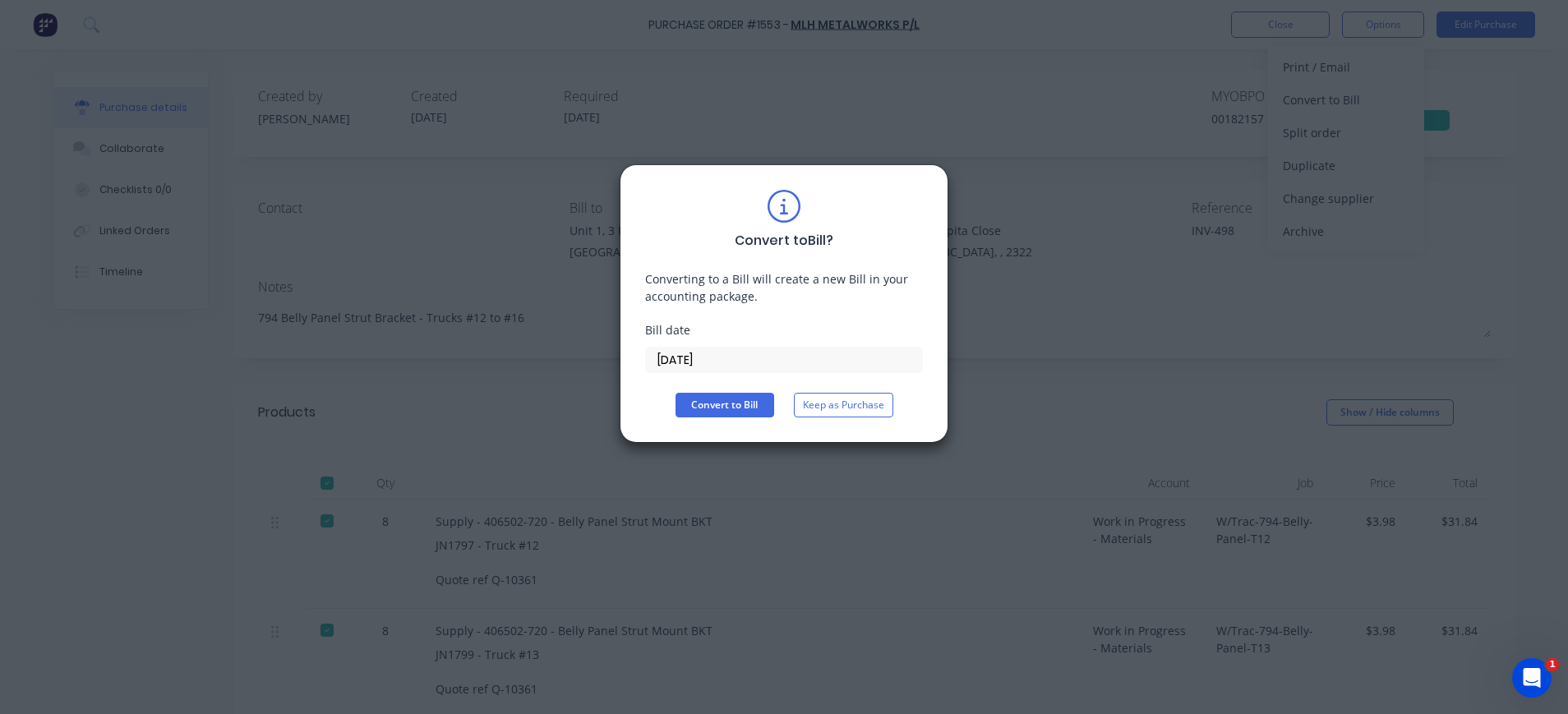
click at [679, 359] on input "02/10/25" at bounding box center [783, 360] width 276 height 25
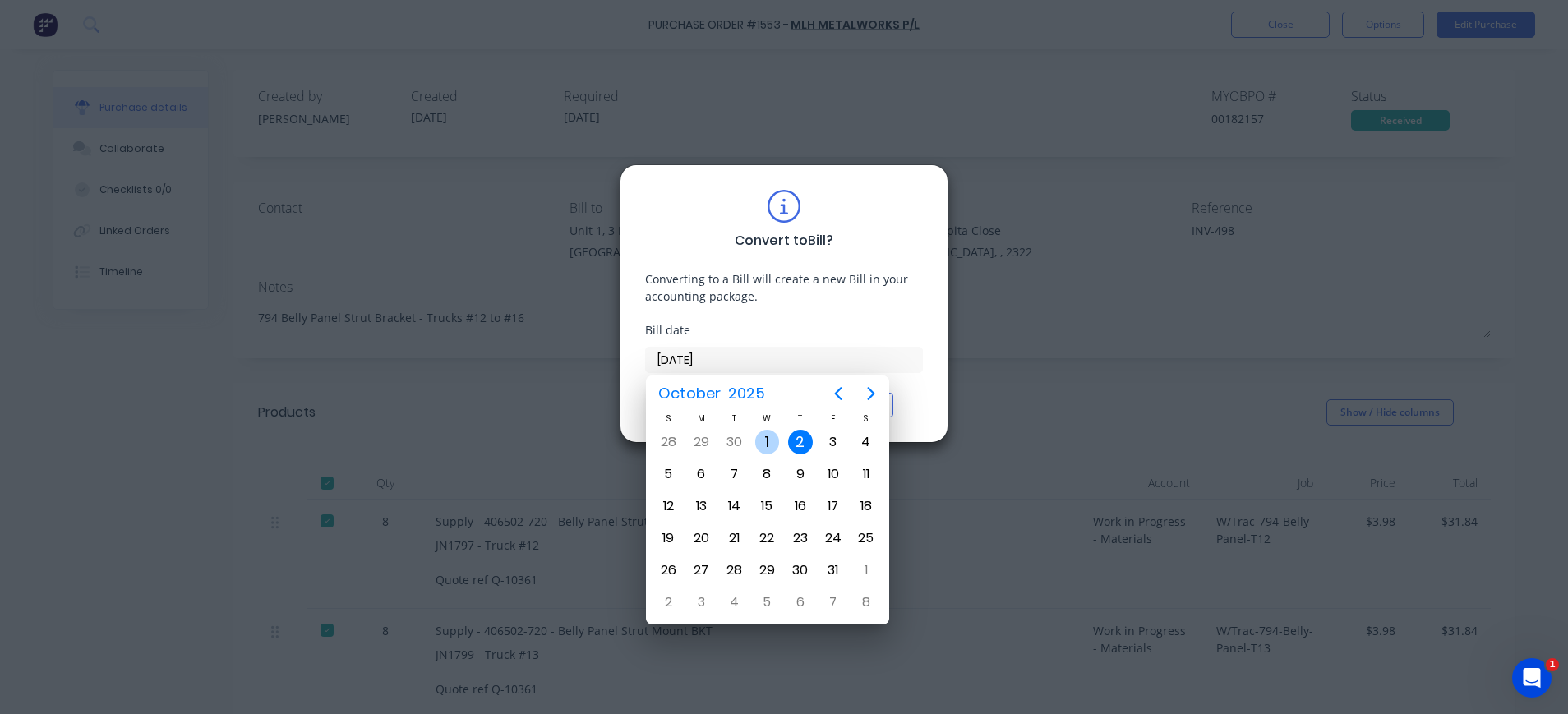
click at [767, 444] on div "1" at bounding box center [767, 442] width 25 height 25
type input "01/10/25"
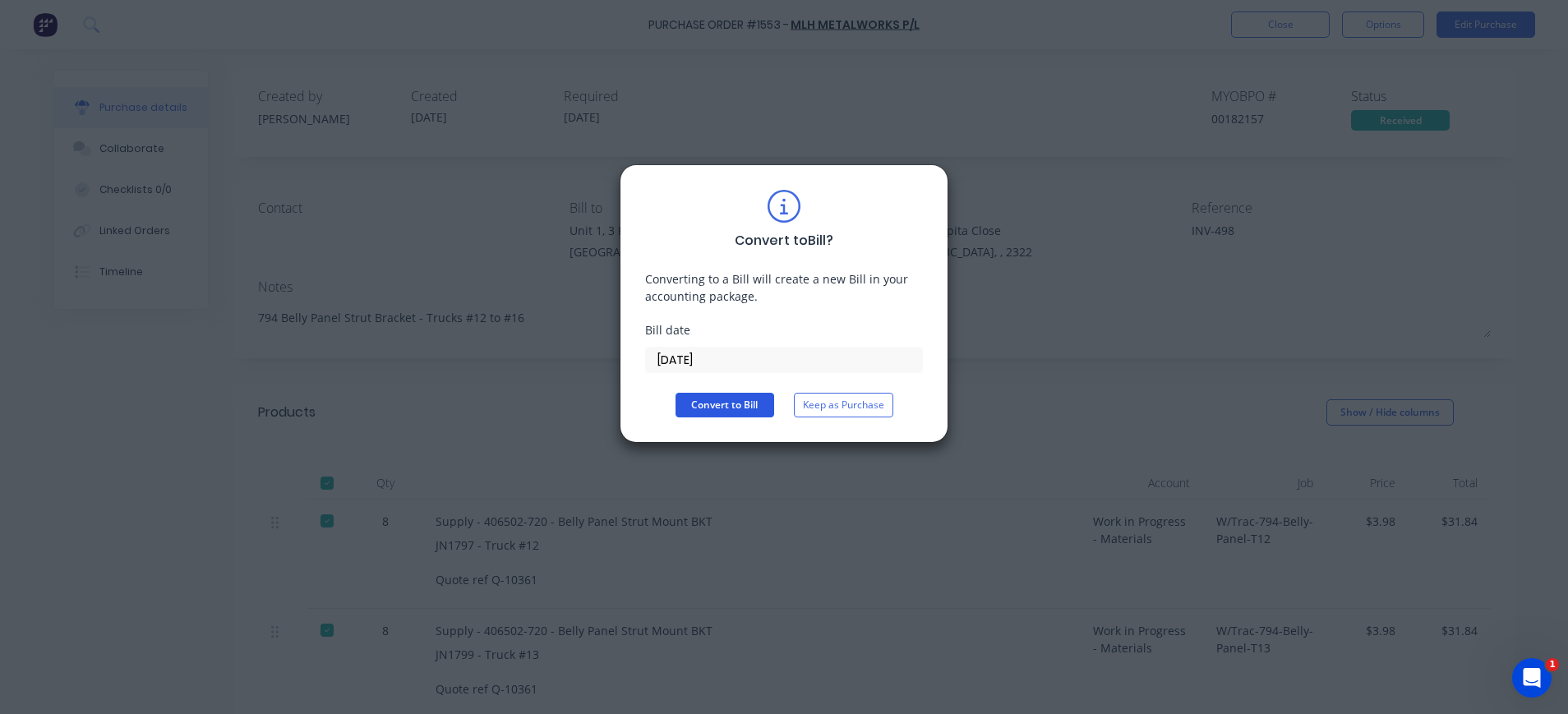
click at [725, 397] on button "Convert to Bill" at bounding box center [724, 405] width 98 height 25
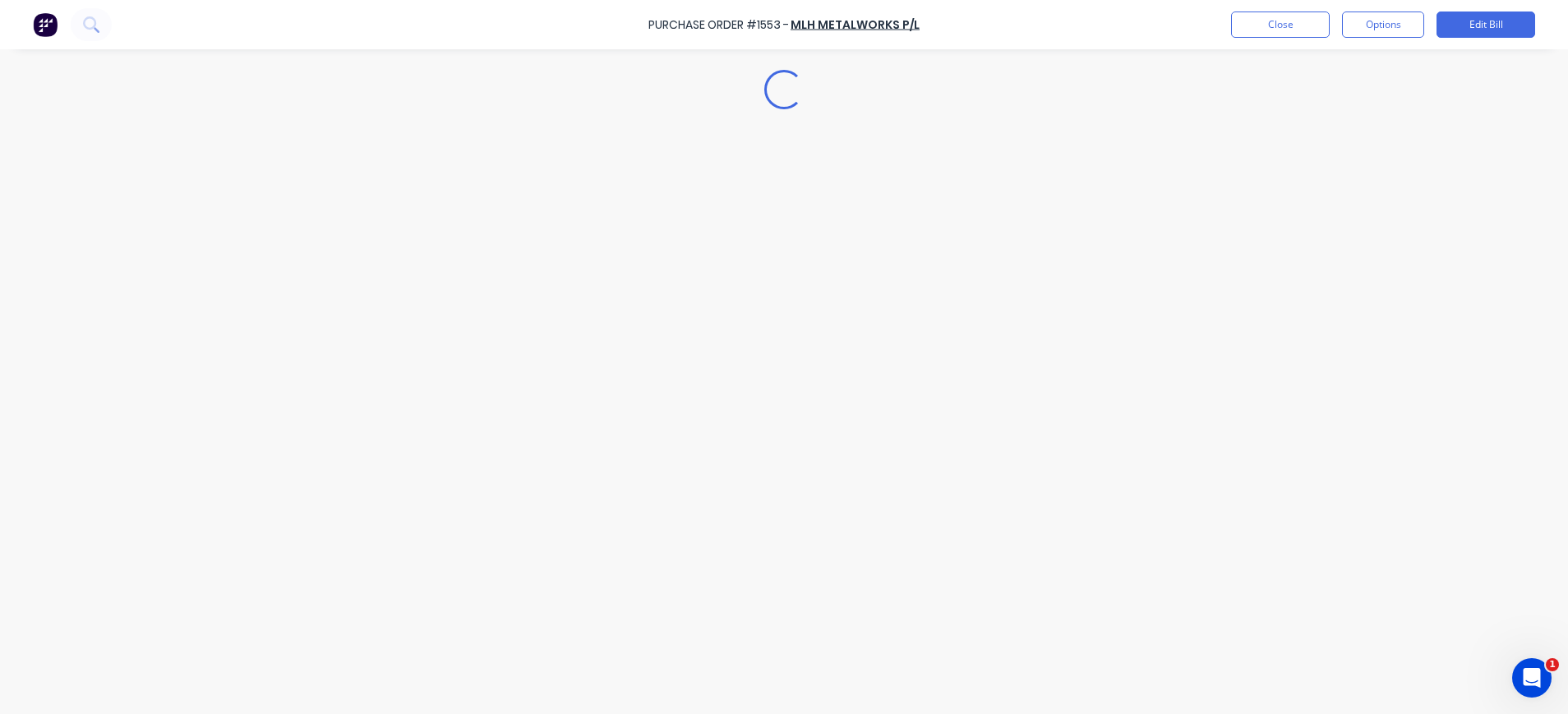
type textarea "x"
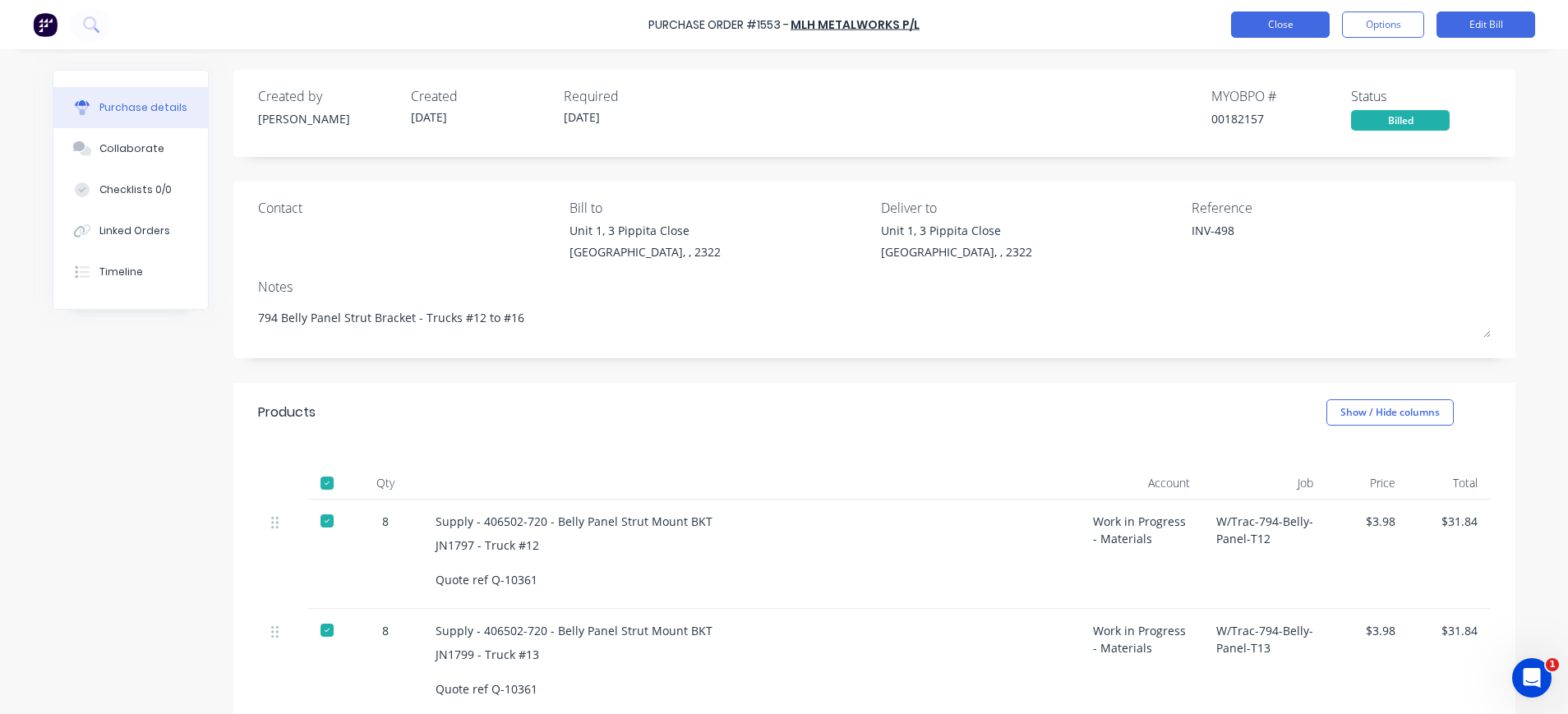
click at [1245, 32] on button "Close" at bounding box center [1279, 24] width 98 height 26
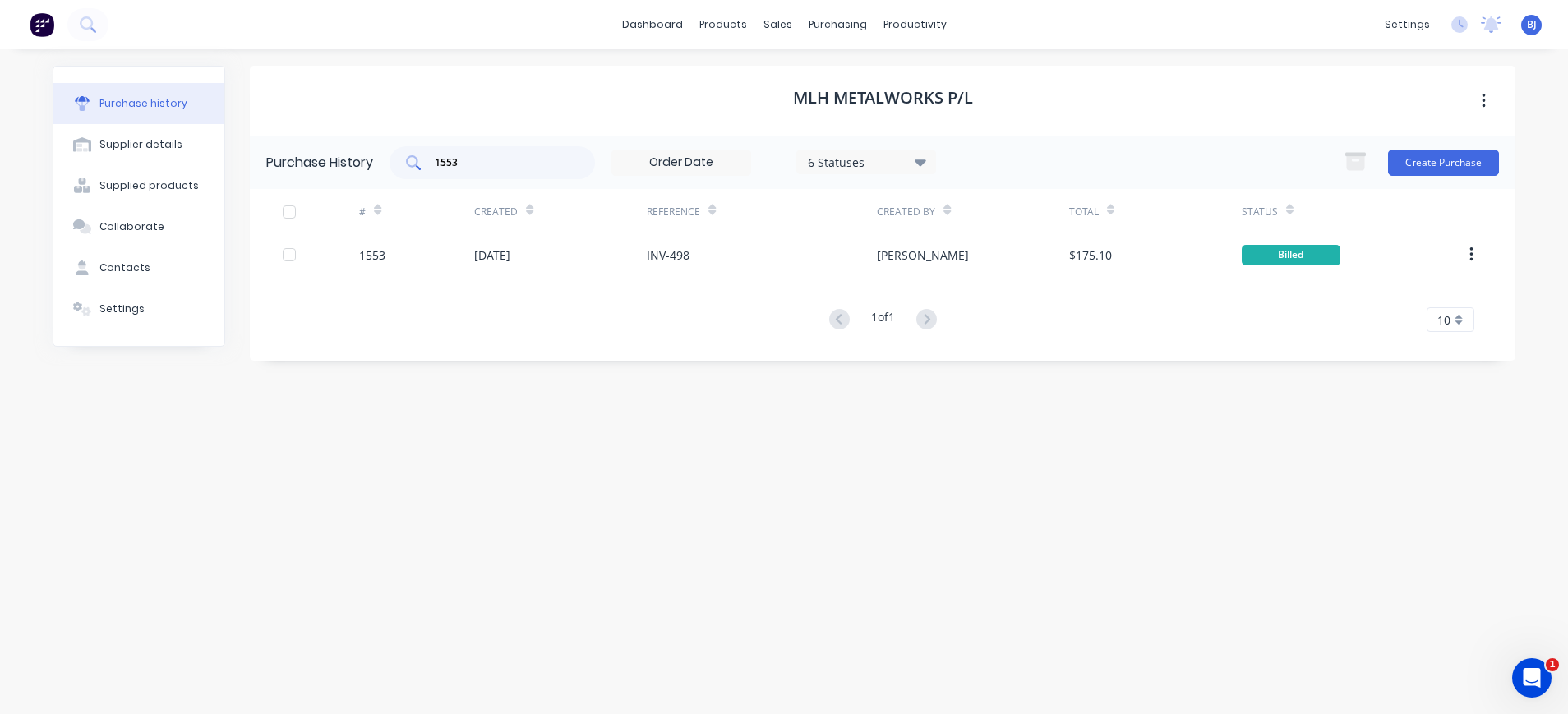
drag, startPoint x: 531, startPoint y: 150, endPoint x: 518, endPoint y: 171, distance: 24.7
click at [531, 151] on div "1553" at bounding box center [492, 162] width 206 height 32
type input "1"
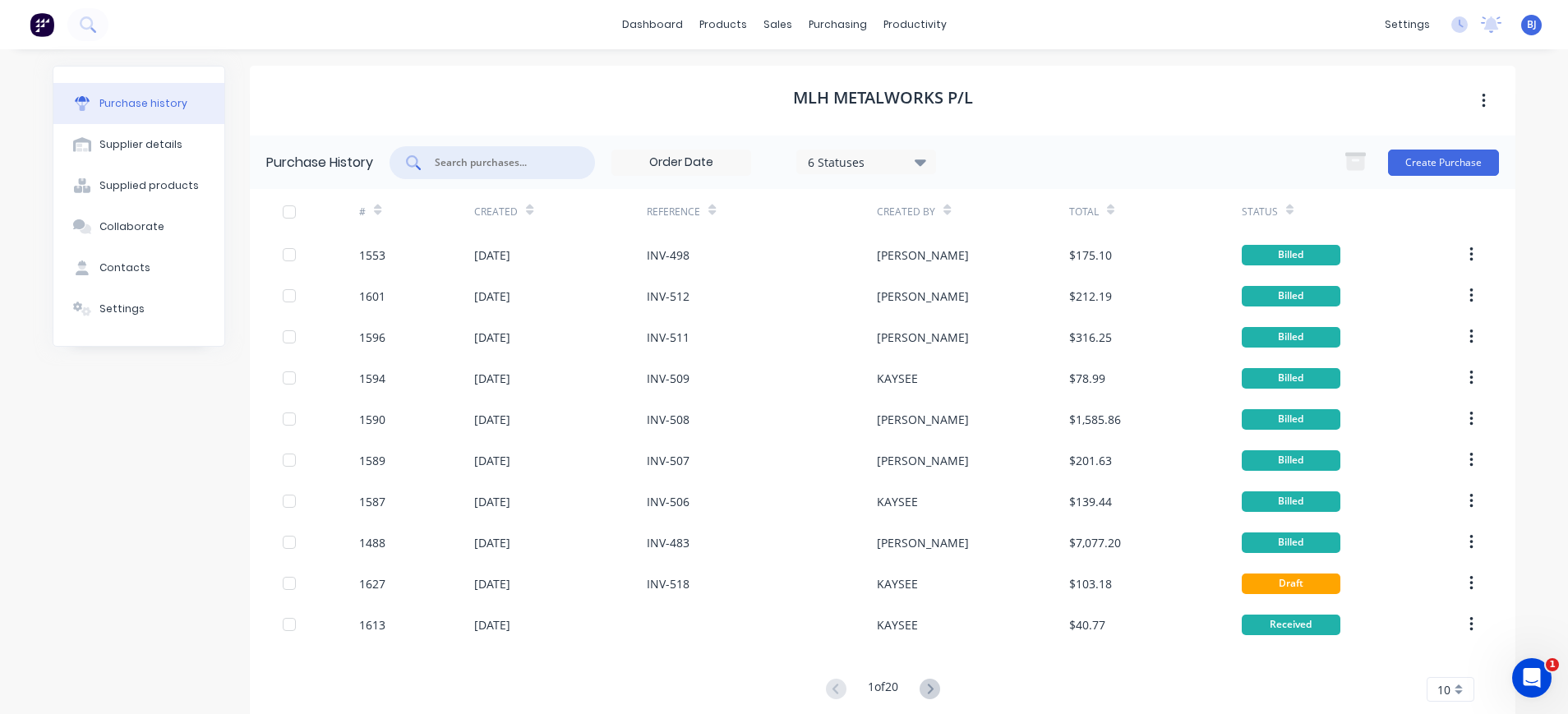
click at [510, 165] on input "text" at bounding box center [501, 162] width 137 height 16
click at [811, 26] on div "purchasing" at bounding box center [838, 24] width 75 height 25
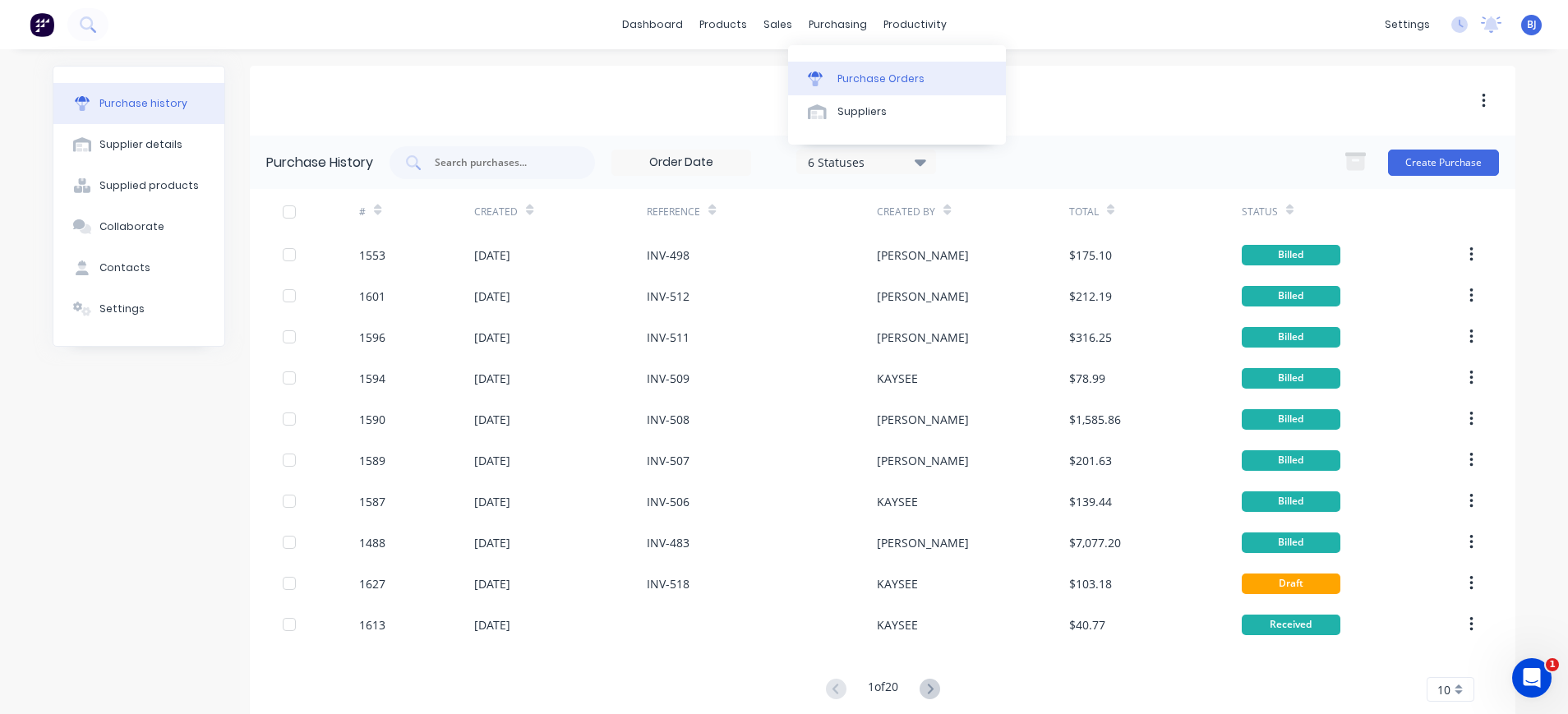
click at [829, 68] on link "Purchase Orders" at bounding box center [897, 78] width 218 height 32
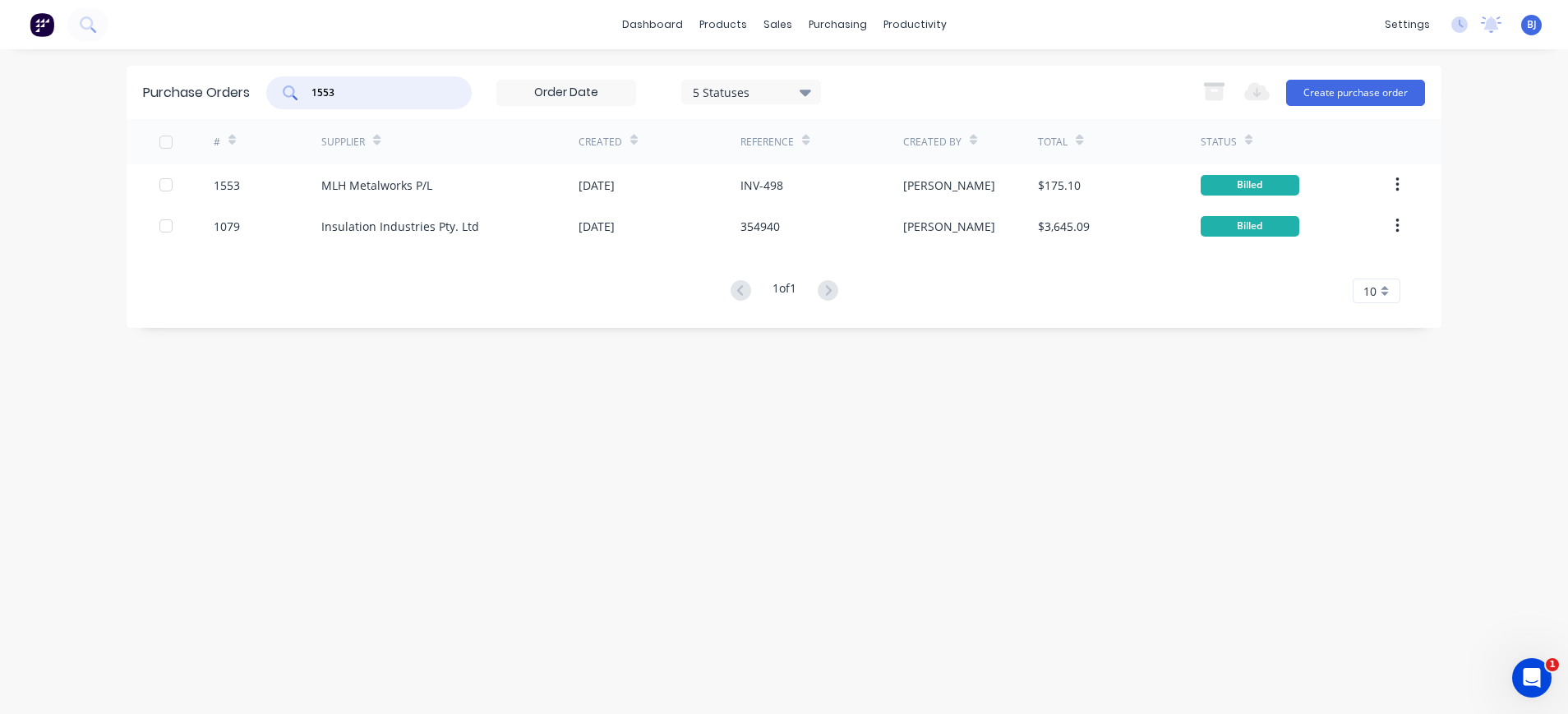
click at [377, 85] on input "1553" at bounding box center [378, 92] width 137 height 16
drag, startPoint x: 335, startPoint y: 91, endPoint x: 260, endPoint y: 91, distance: 75.0
click at [260, 91] on div "Purchase Orders 1553 5 Statuses 5 Statuses Export to Excel (XLSX) Create purcha…" at bounding box center [783, 92] width 1314 height 54
type input "1592"
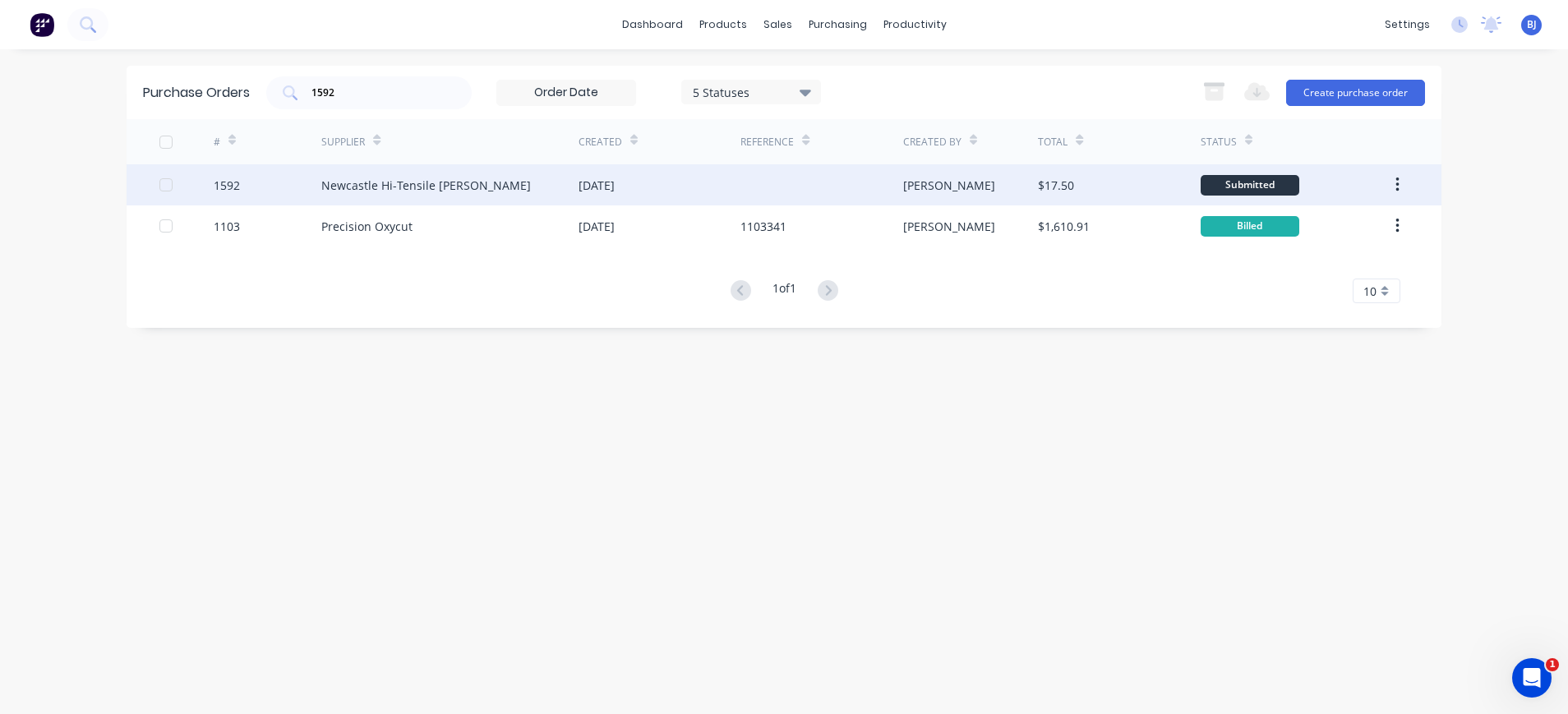
click at [341, 185] on div "Newcastle Hi-Tensile [PERSON_NAME]" at bounding box center [425, 185] width 209 height 17
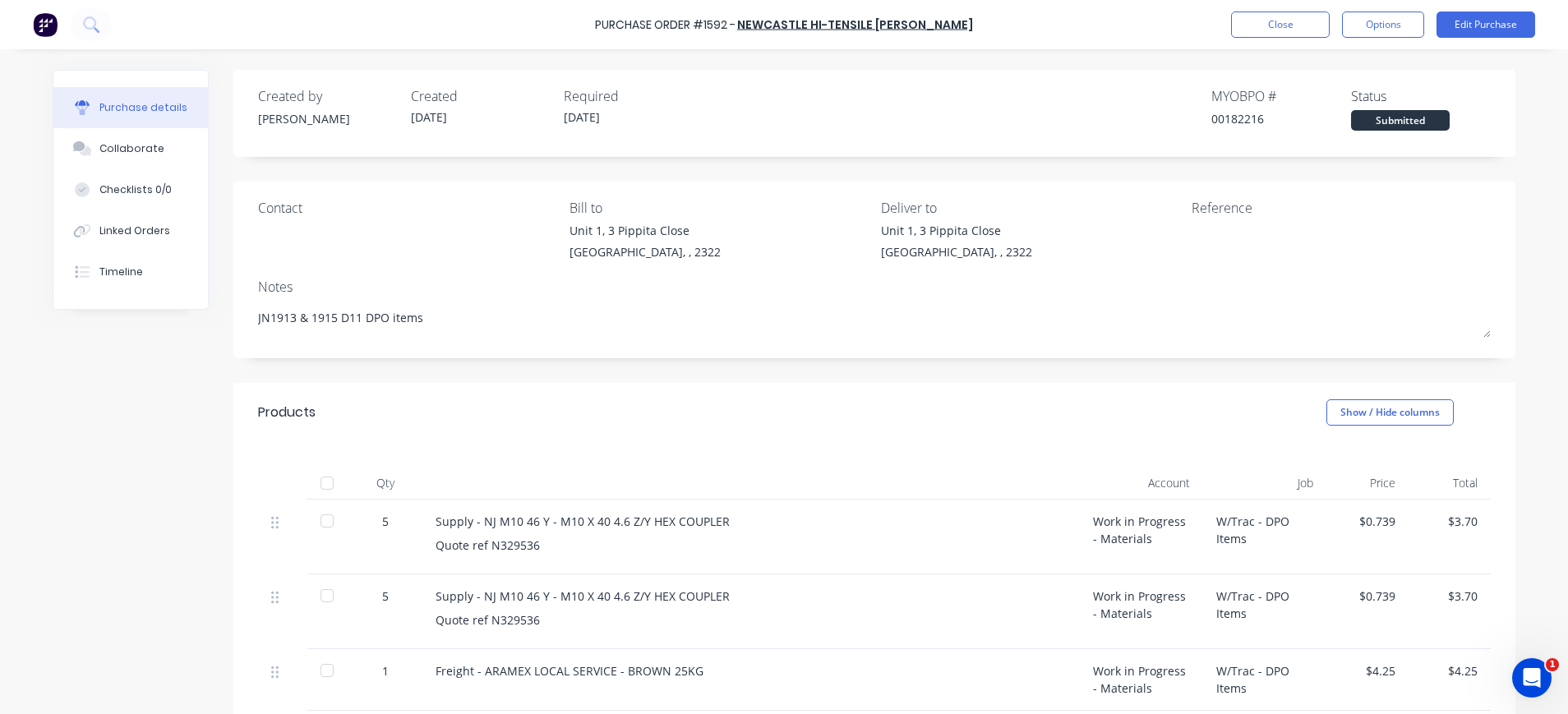
scroll to position [292, 0]
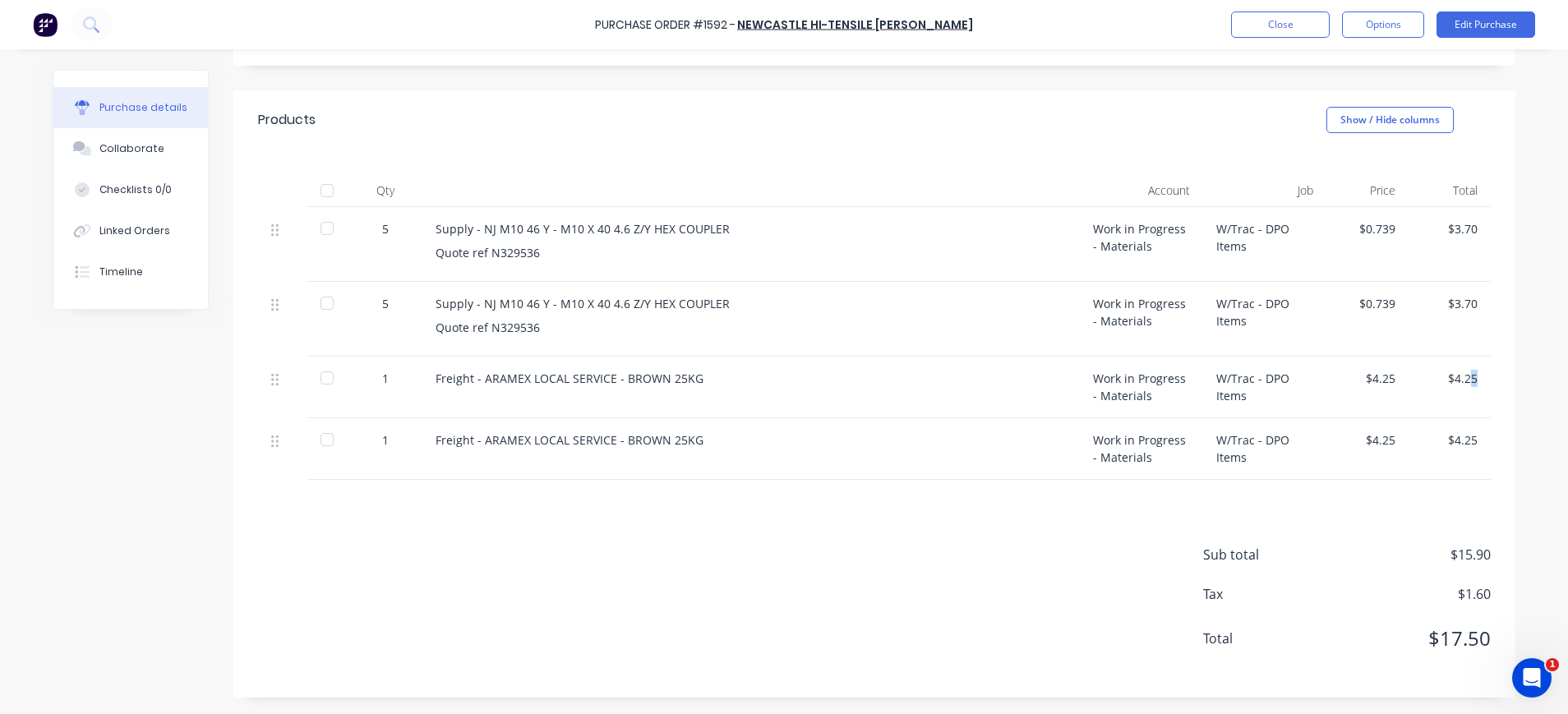
click at [1466, 381] on div "$4.25" at bounding box center [1448, 378] width 56 height 17
copy div "5"
click at [1466, 26] on button "Edit Purchase" at bounding box center [1485, 24] width 98 height 26
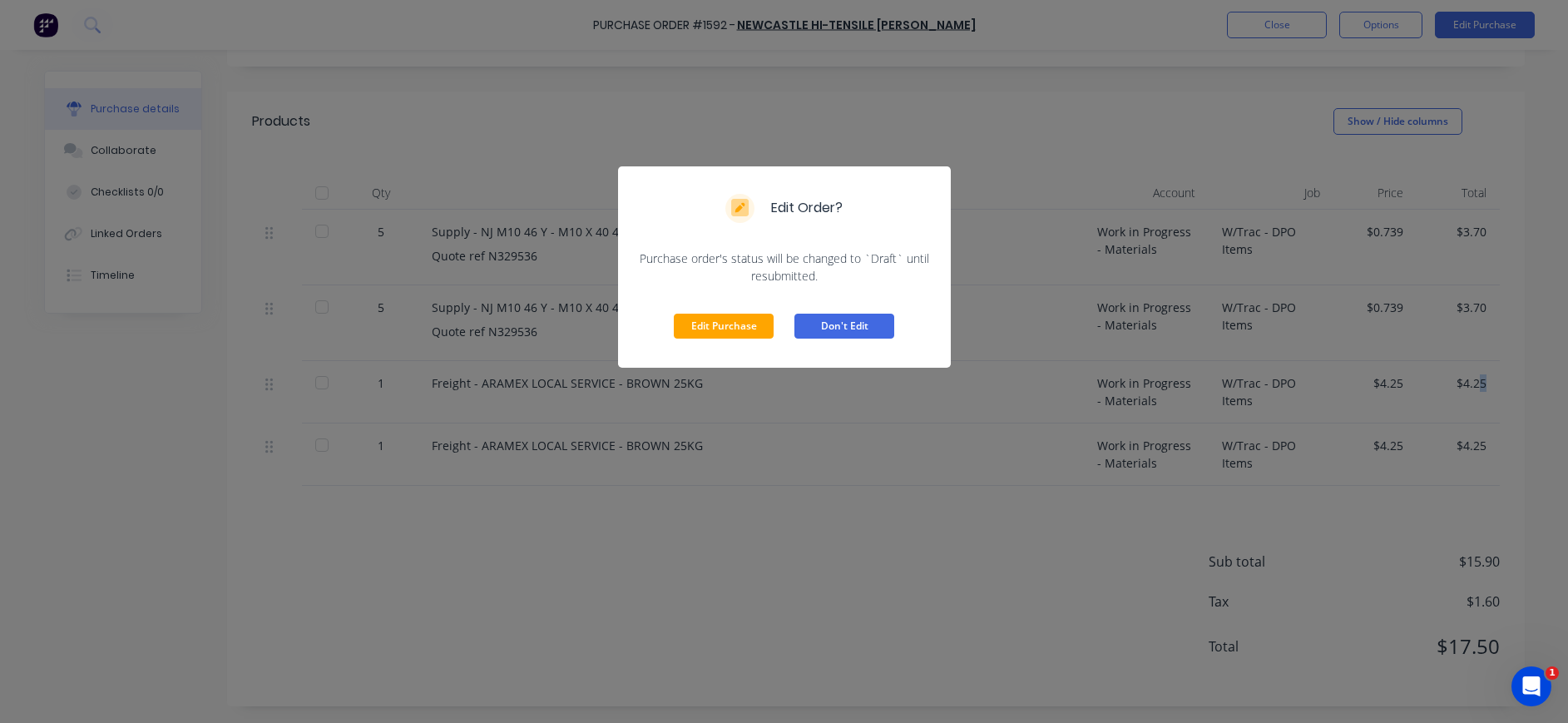
drag, startPoint x: 724, startPoint y: 315, endPoint x: 801, endPoint y: 304, distance: 77.8
click at [723, 317] on button "Edit Purchase" at bounding box center [723, 326] width 99 height 25
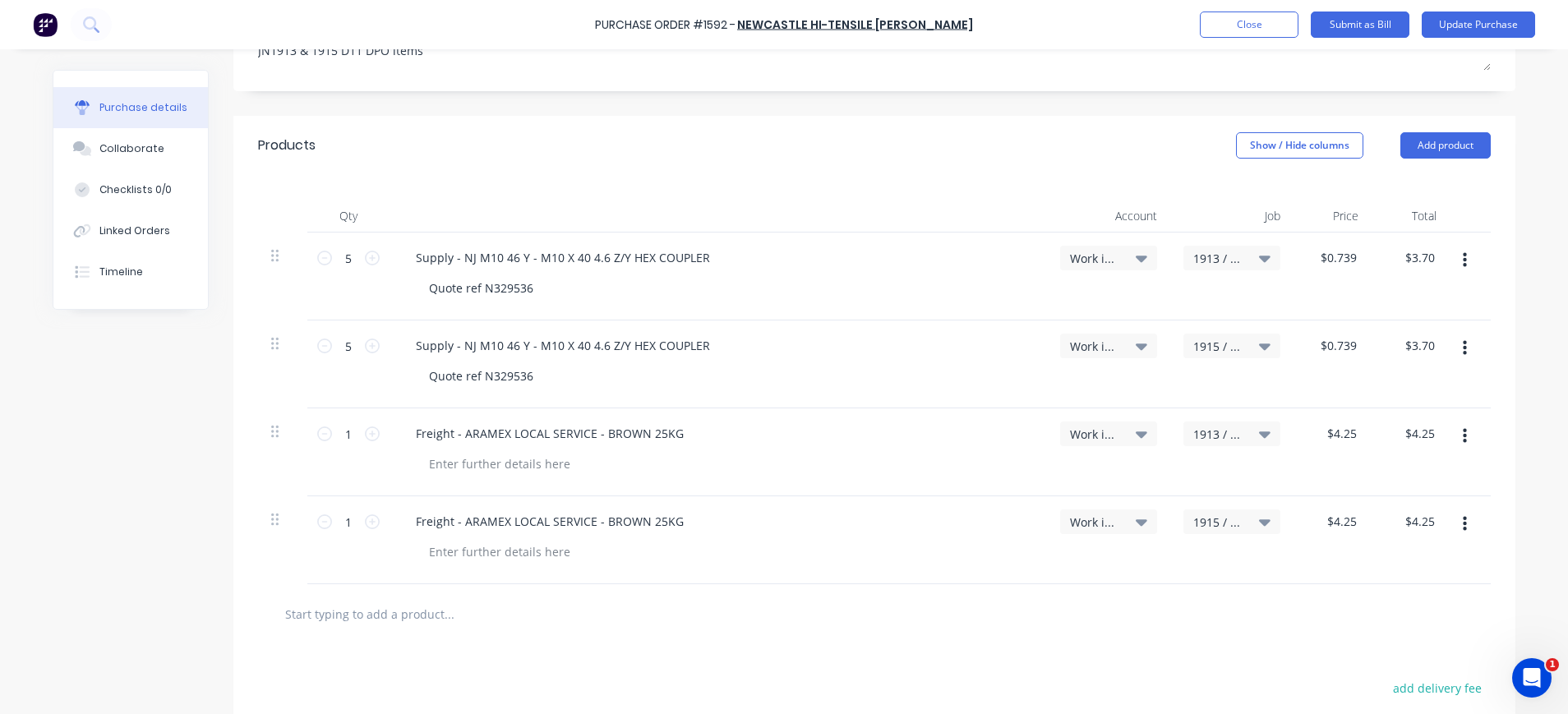
scroll to position [318, 0]
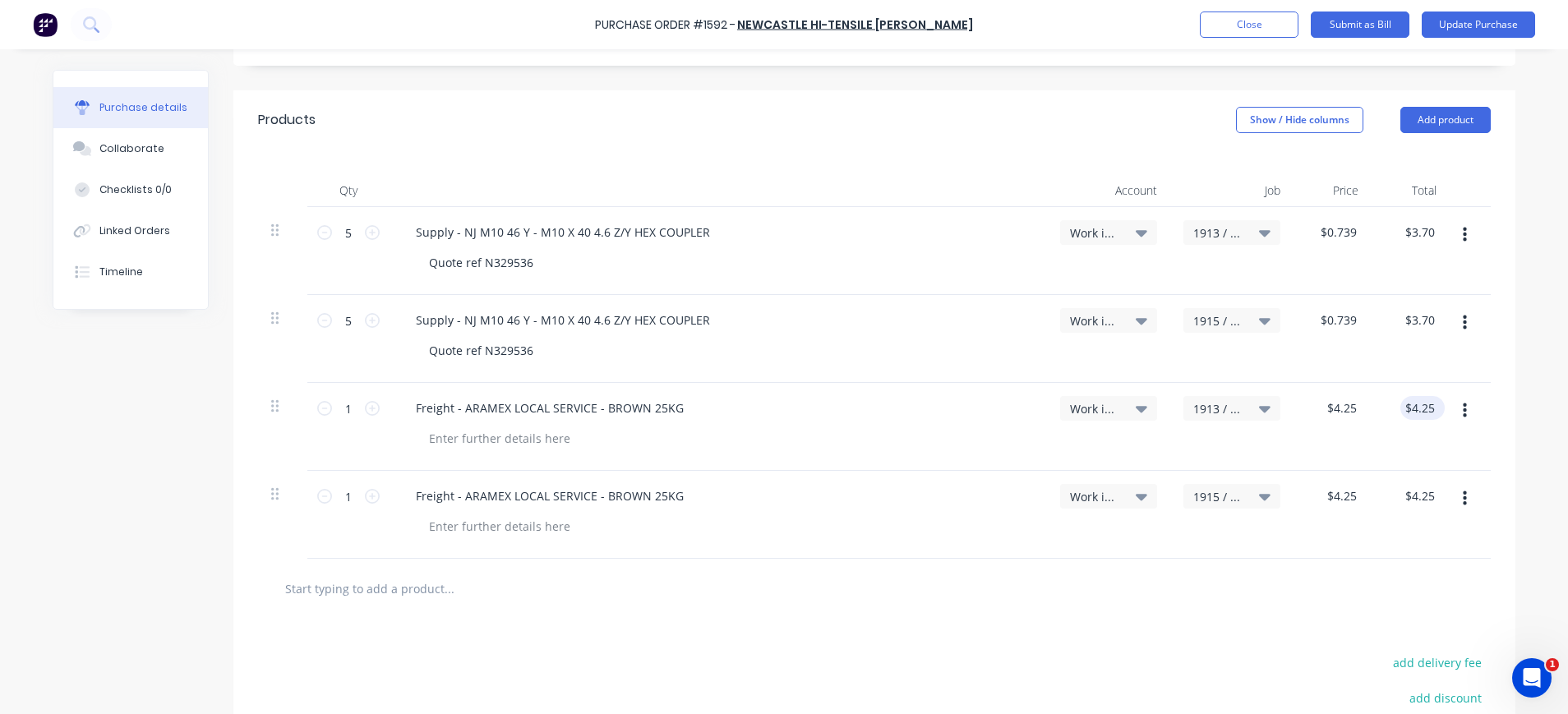
type textarea "x"
click at [1420, 409] on input "4.25" at bounding box center [1422, 408] width 32 height 24
type input "4.24"
type textarea "x"
type input "$4.24"
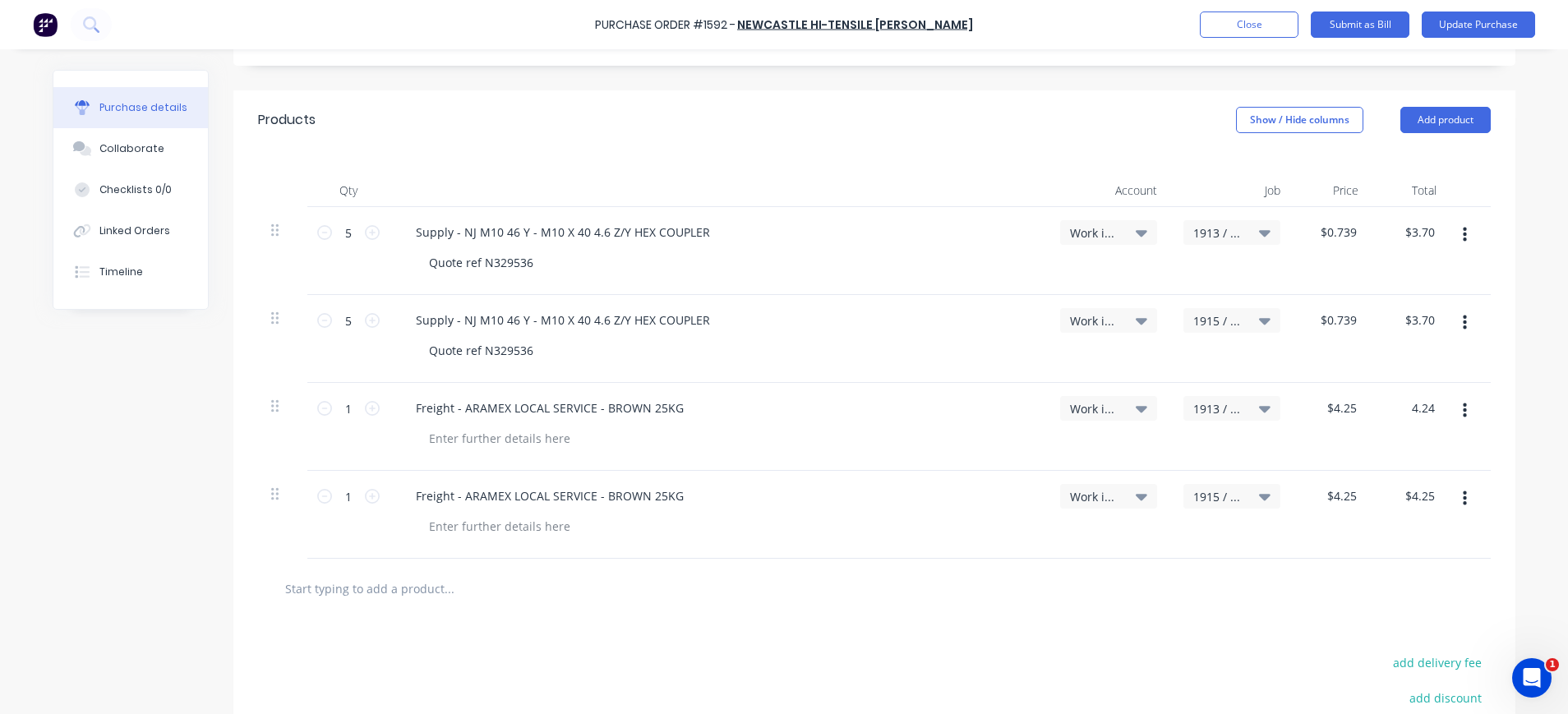
type input "$4.24"
click at [1316, 566] on div at bounding box center [874, 588] width 1232 height 60
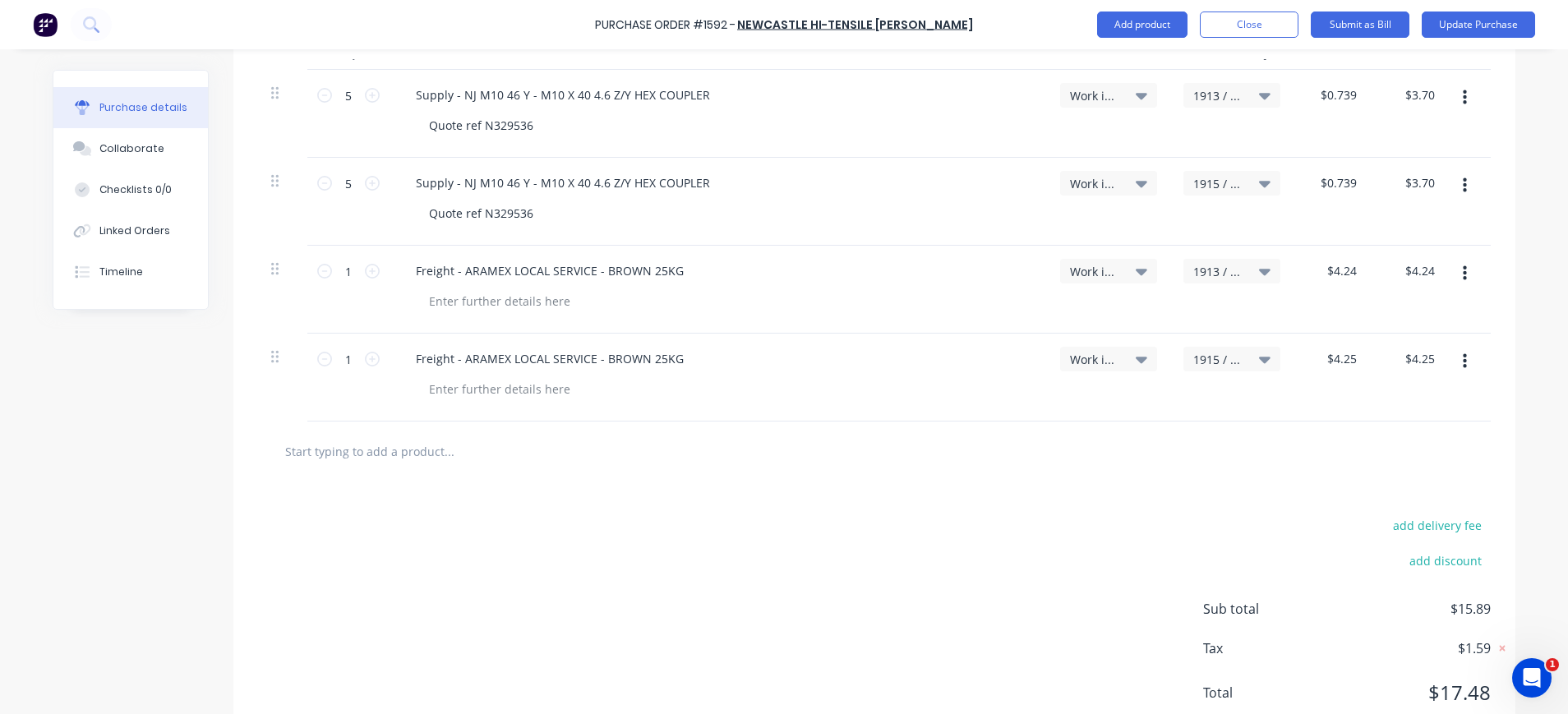
scroll to position [509, 0]
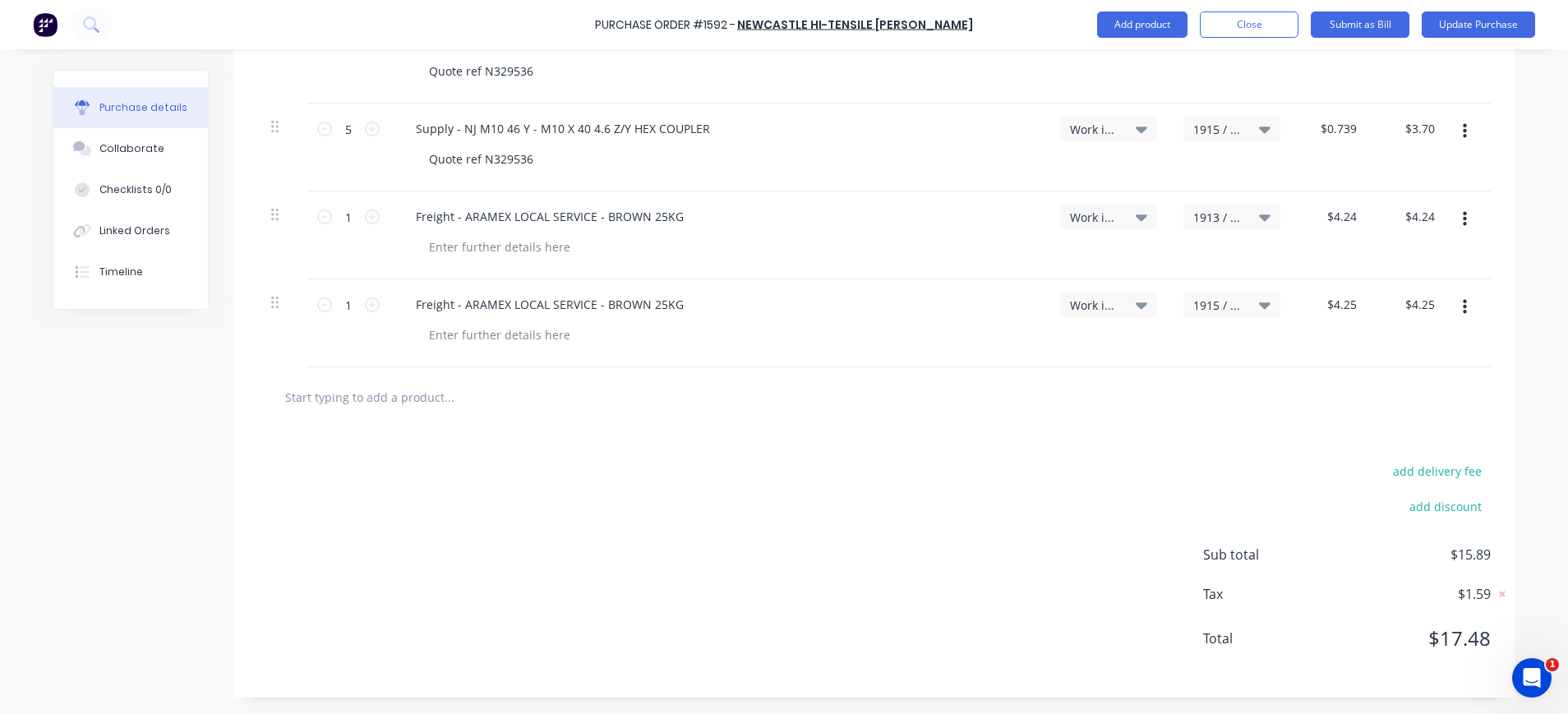
click at [1250, 507] on div "add discount" at bounding box center [1346, 504] width 288 height 26
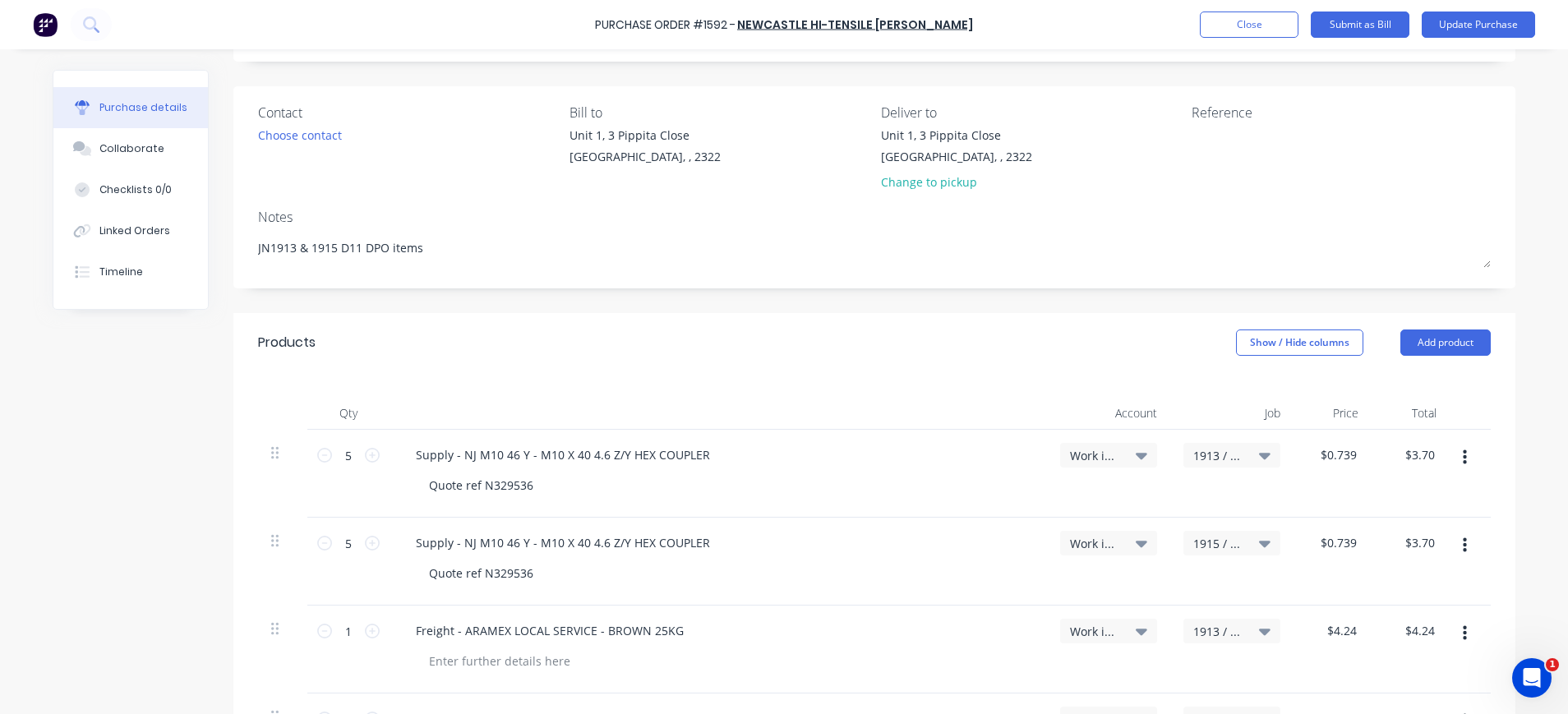
scroll to position [0, 0]
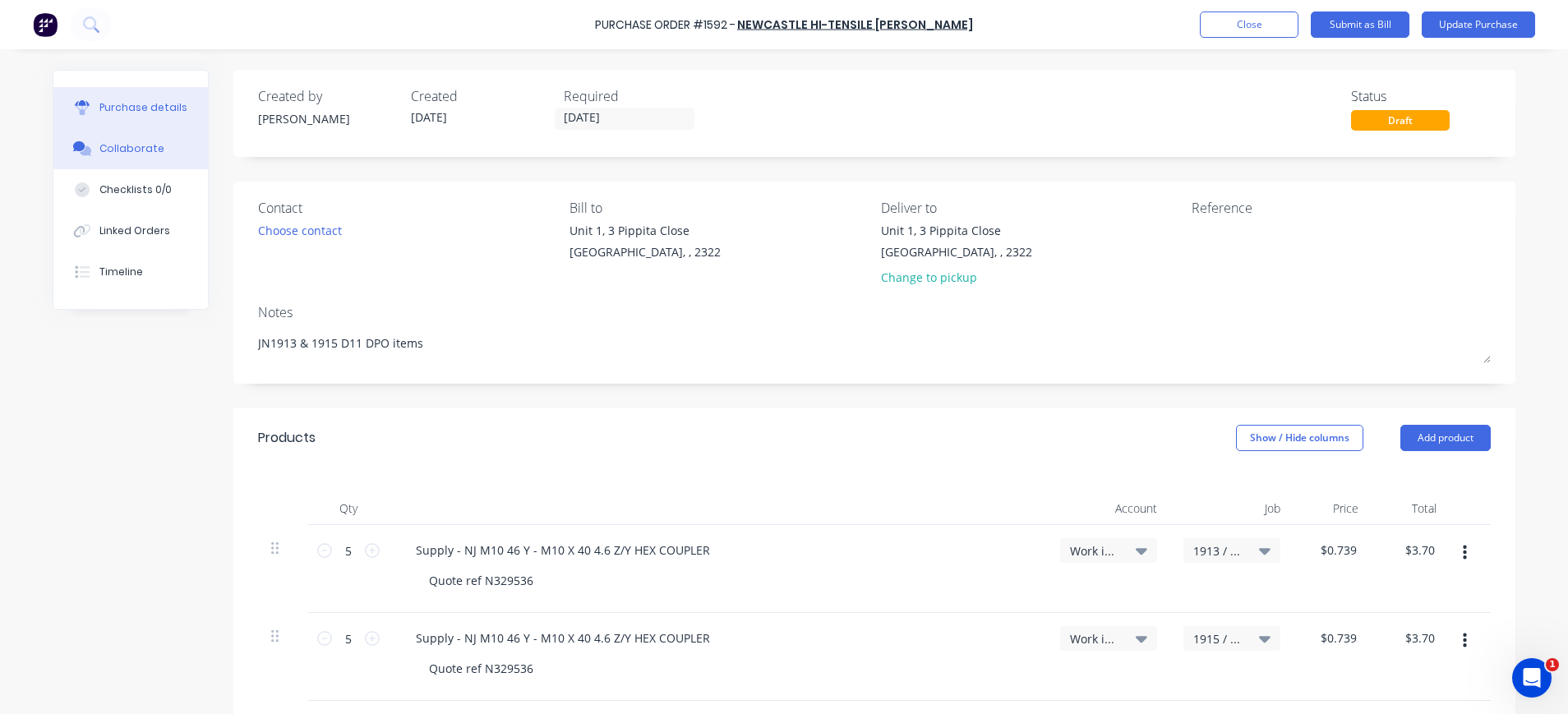
drag, startPoint x: 120, startPoint y: 145, endPoint x: 185, endPoint y: 150, distance: 65.2
click at [120, 145] on div "Collaborate" at bounding box center [132, 148] width 65 height 15
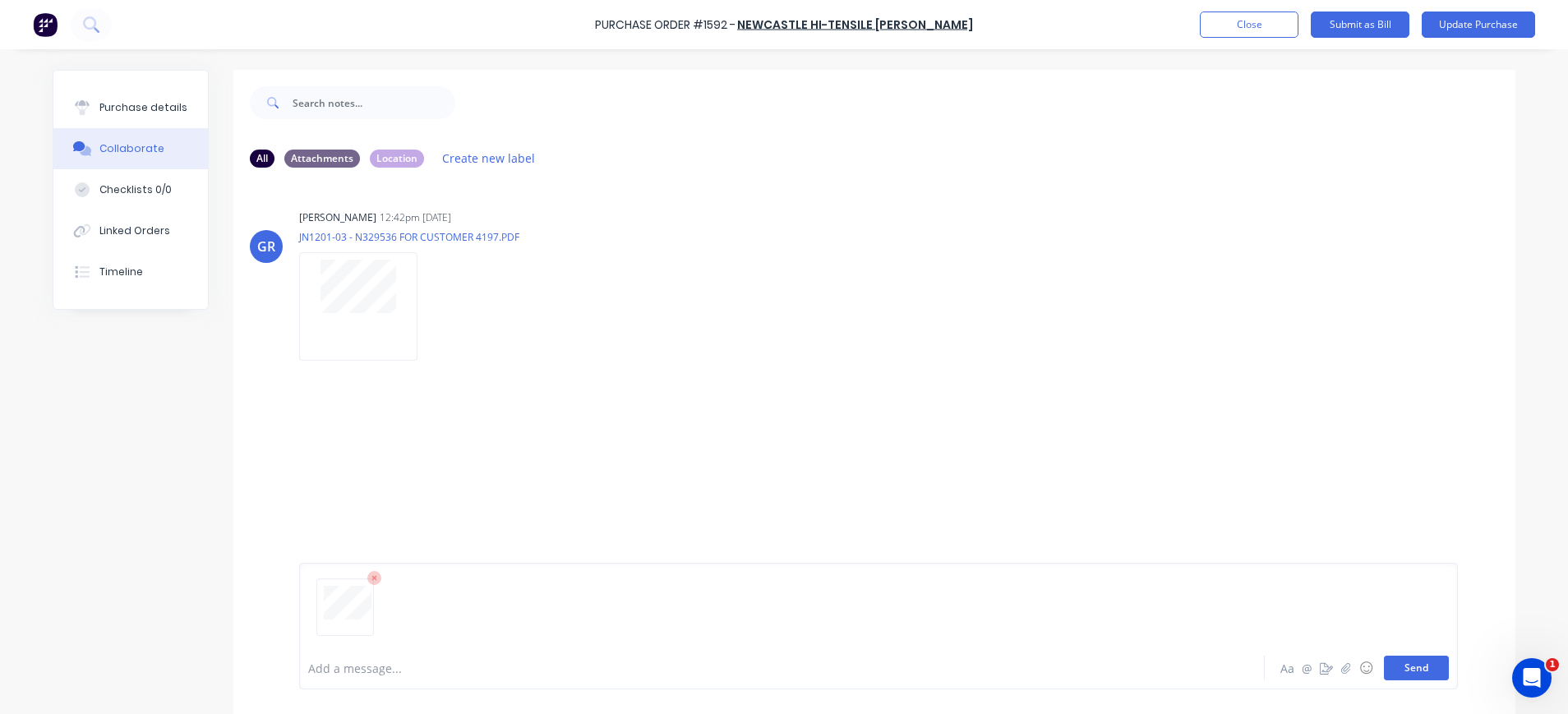
click at [1404, 664] on button "Send" at bounding box center [1416, 668] width 65 height 25
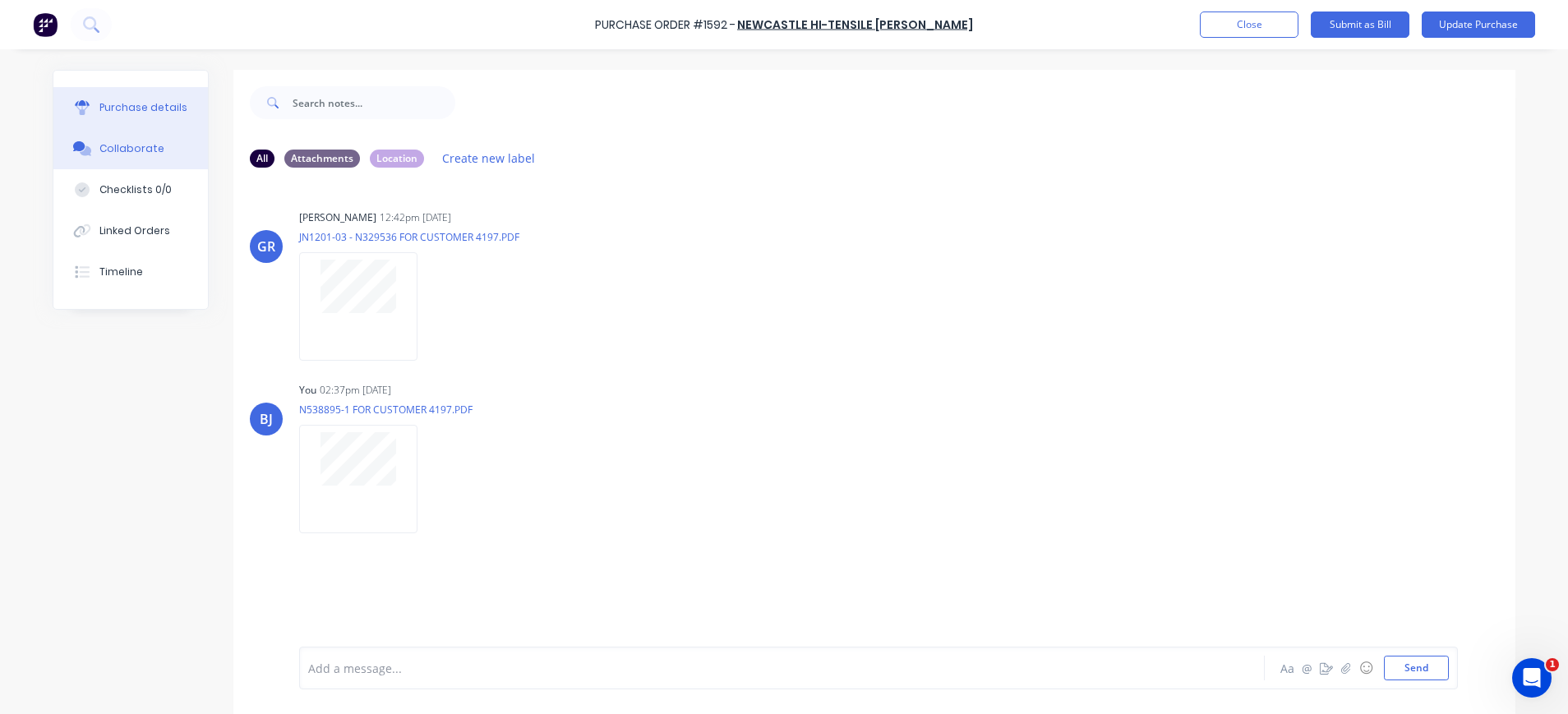
click at [138, 108] on div "Purchase details" at bounding box center [143, 107] width 88 height 15
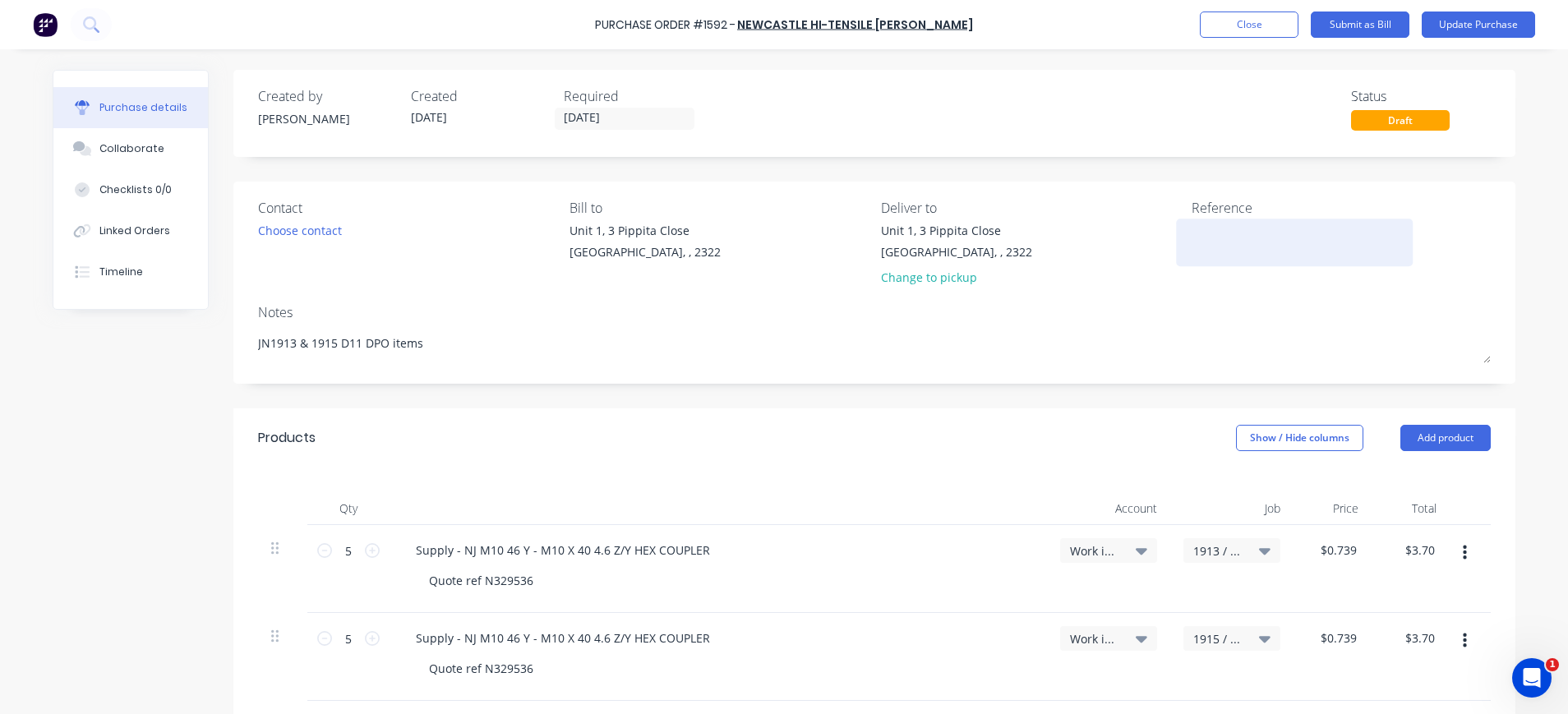
click at [1191, 241] on div at bounding box center [1294, 243] width 206 height 41
type textarea "x"
click at [1191, 242] on div at bounding box center [1294, 243] width 206 height 41
click at [1196, 236] on textarea at bounding box center [1294, 240] width 206 height 37
type textarea "N53"
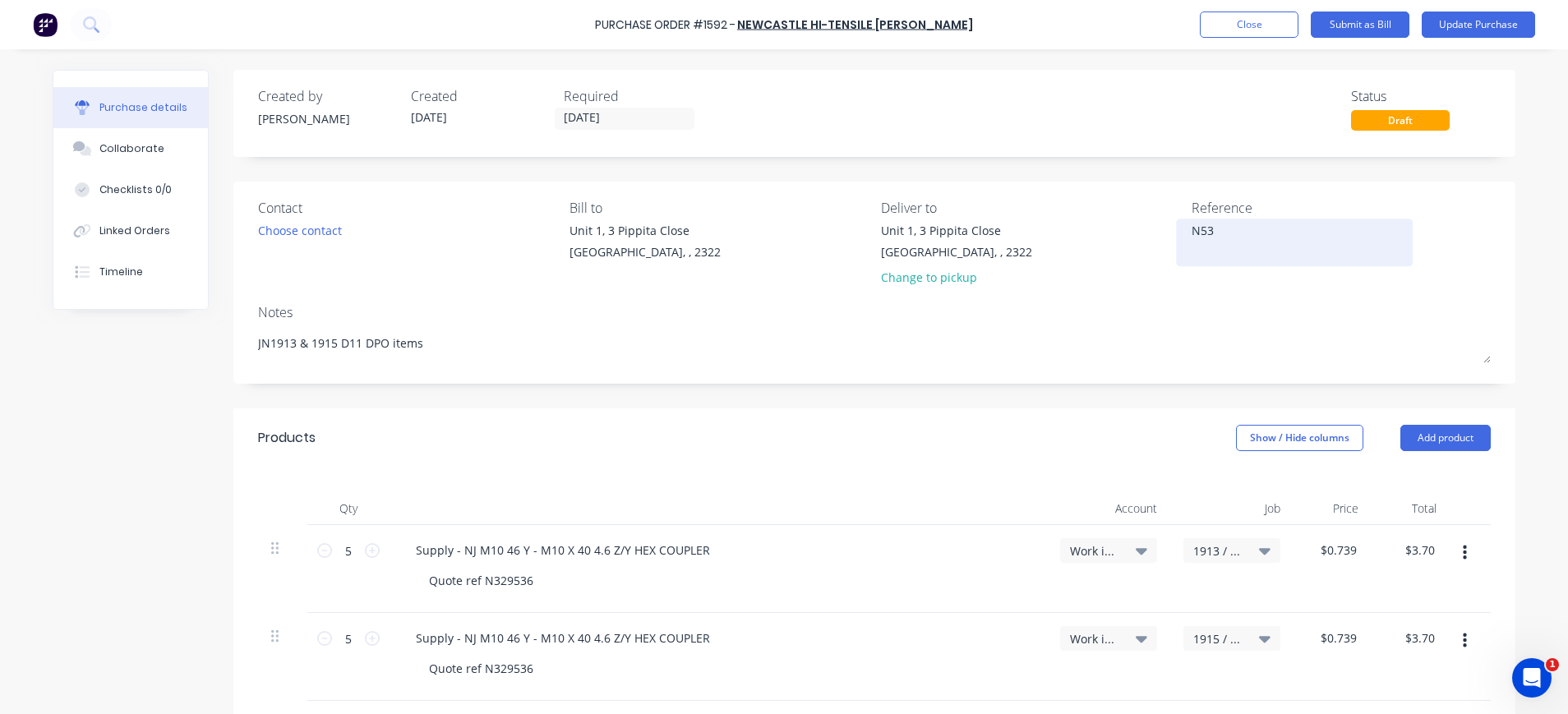
type textarea "x"
type textarea "N538"
type textarea "x"
type textarea "N5388"
type textarea "x"
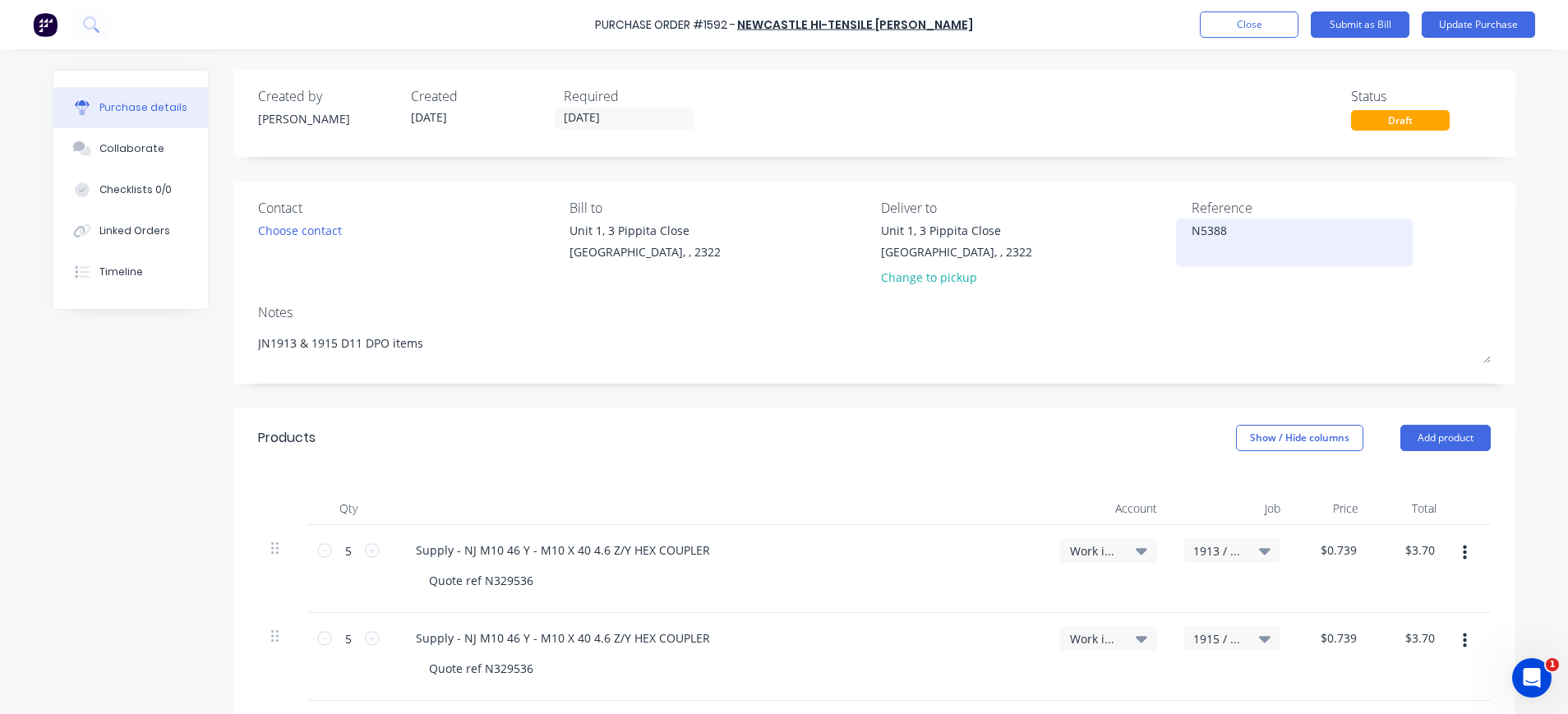
type textarea "N53889"
type textarea "x"
type textarea "N538895"
type textarea "x"
type textarea "N538895-"
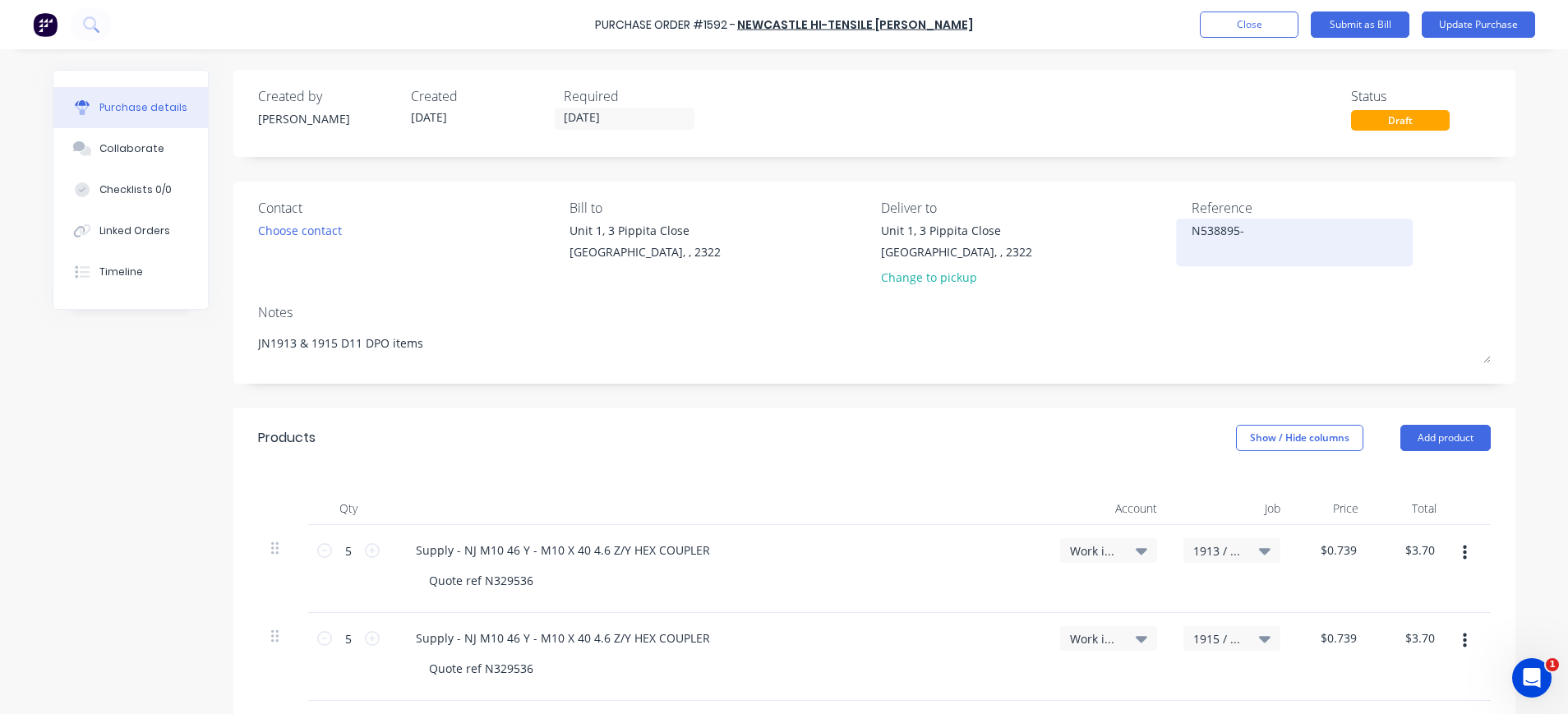
type textarea "x"
type textarea "N538895-1"
type textarea "x"
type textarea "N538895-1"
type textarea "x"
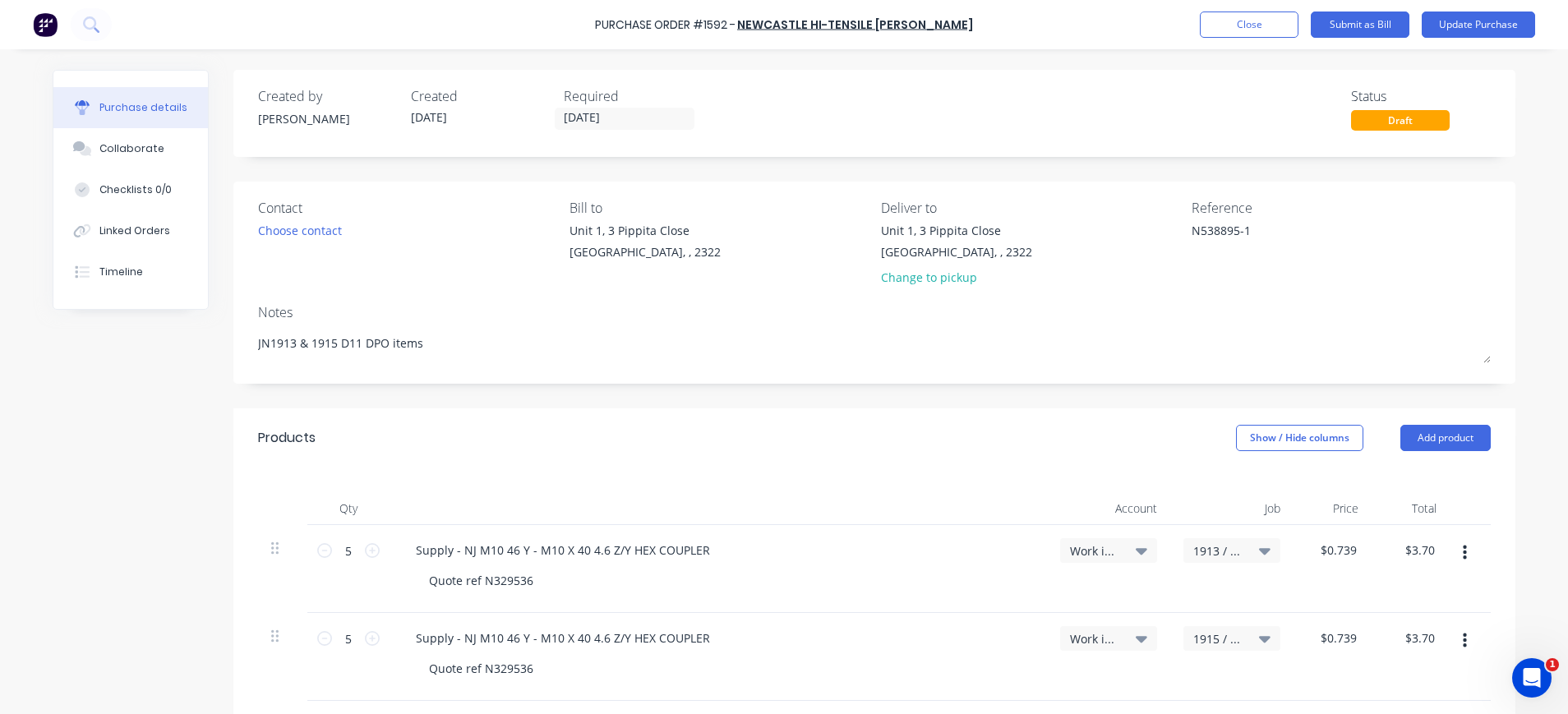
type textarea "N538895-1"
type textarea "x"
type textarea "N538895-1"
click at [1106, 319] on div "Notes" at bounding box center [874, 312] width 1232 height 20
click at [1464, 25] on button "Update Purchase" at bounding box center [1477, 24] width 114 height 26
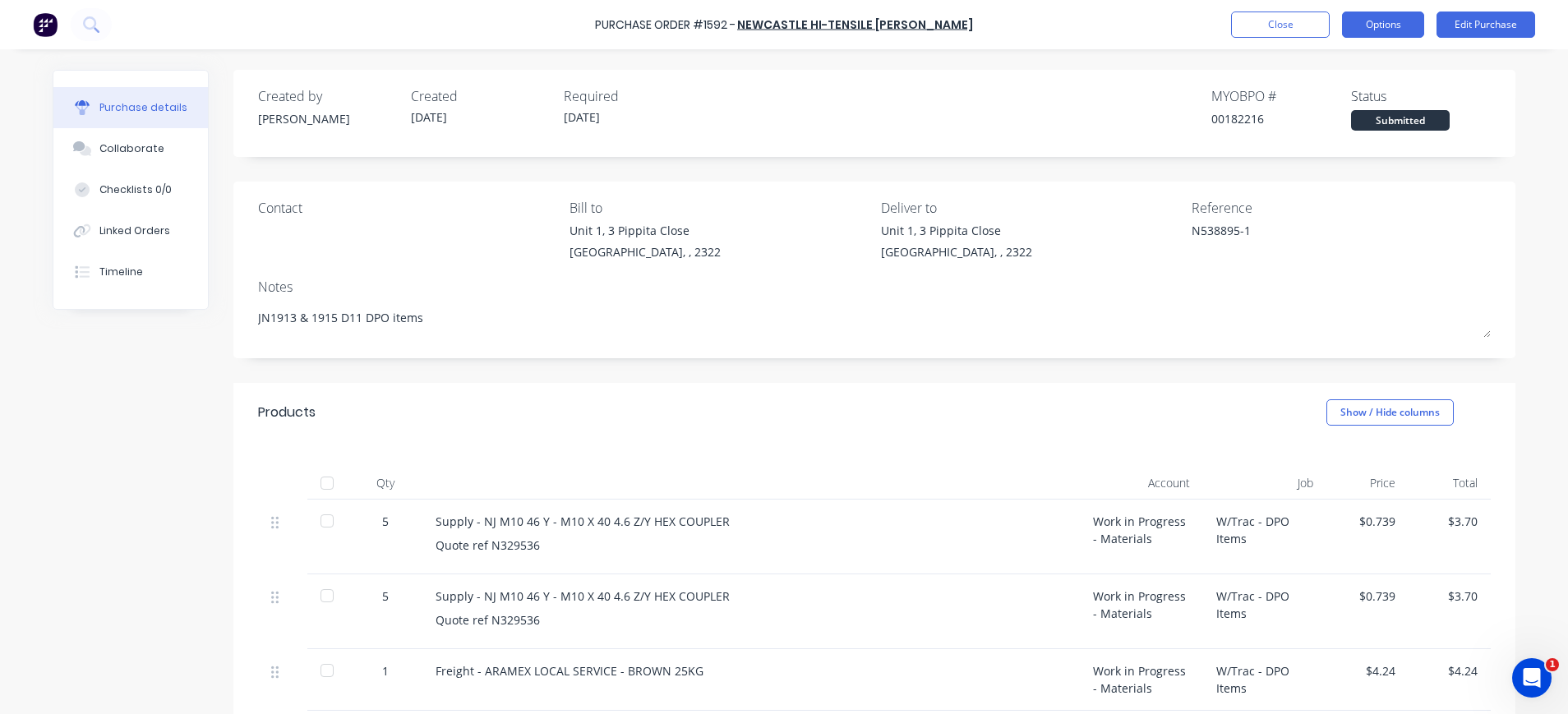
click at [1384, 21] on button "Options" at bounding box center [1383, 24] width 82 height 26
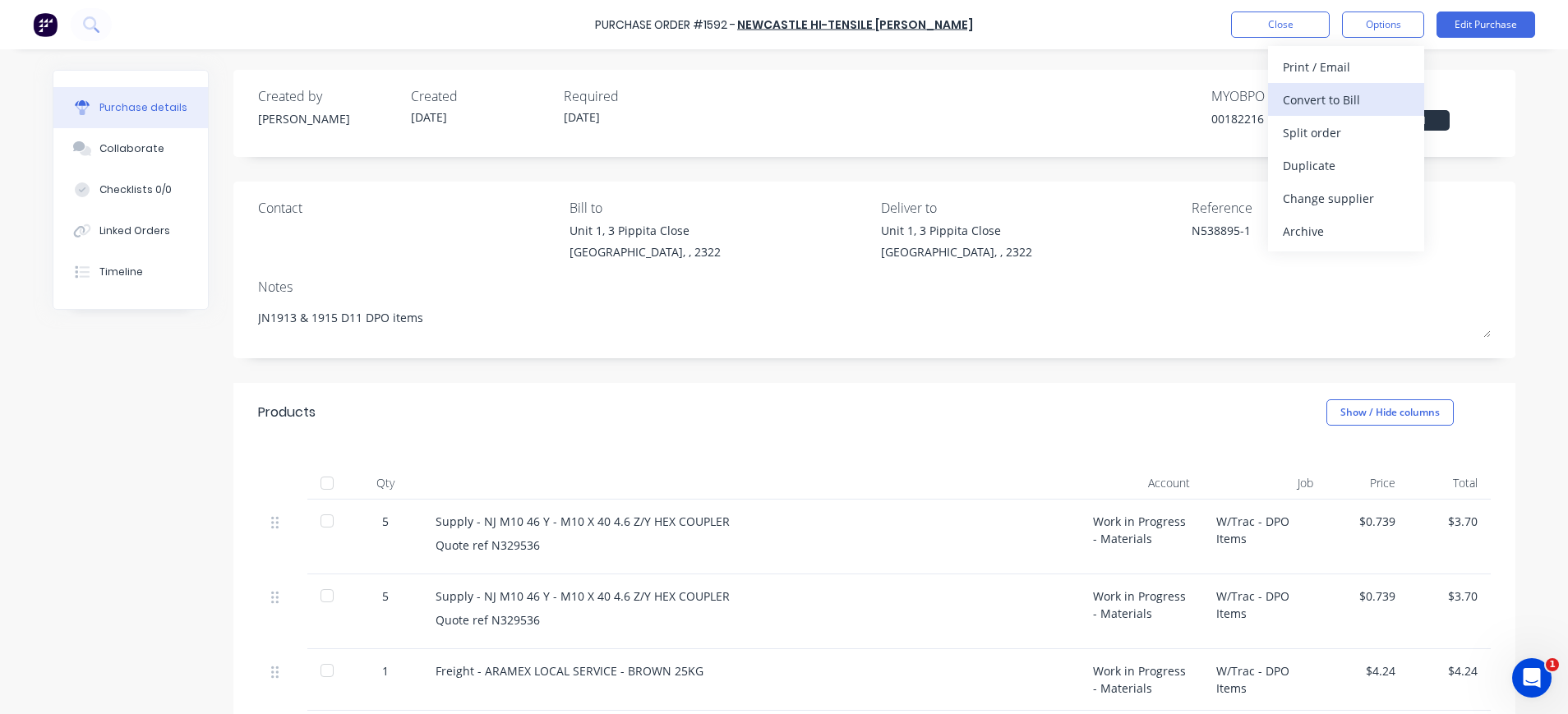
click at [1348, 89] on div "Convert to Bill" at bounding box center [1346, 100] width 126 height 24
type textarea "x"
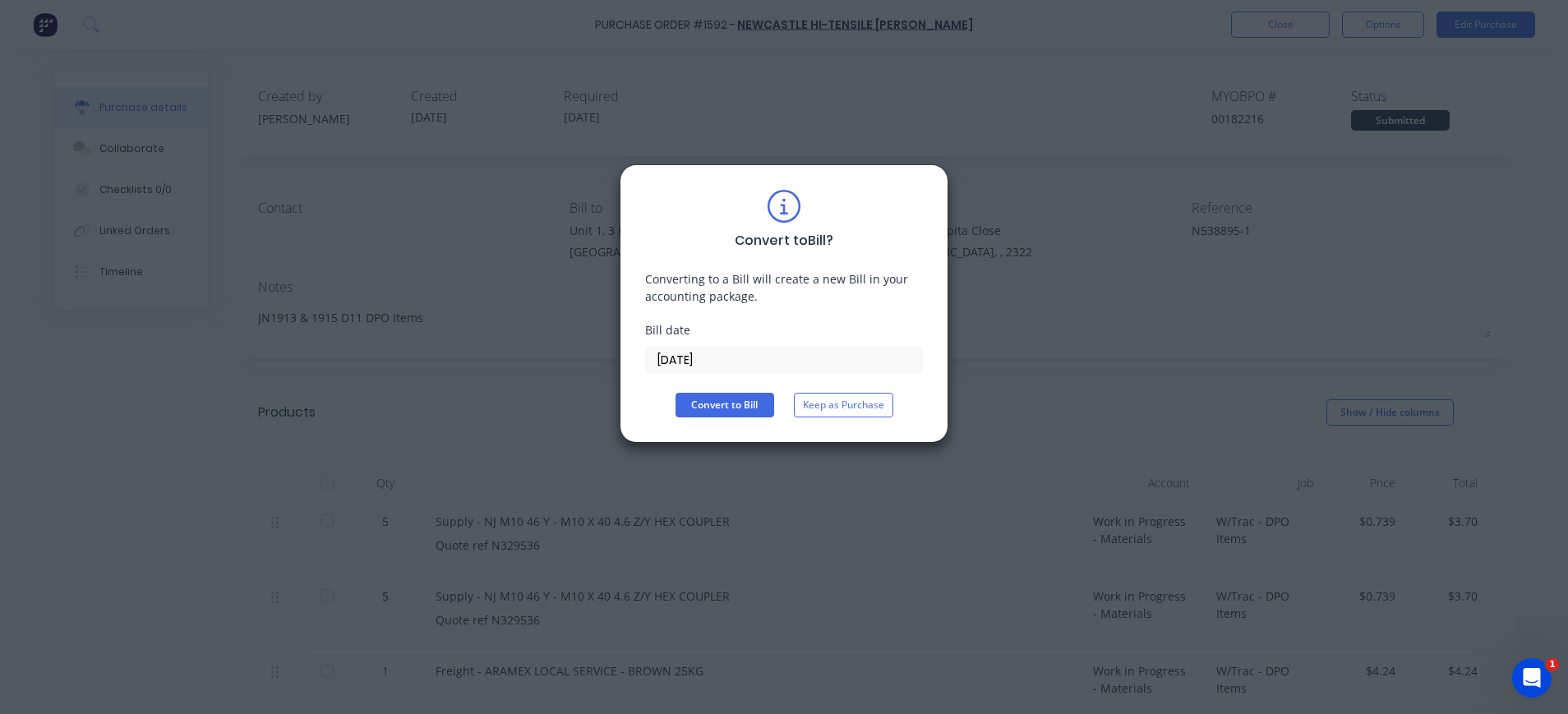
click at [682, 365] on input "02/10/25" at bounding box center [783, 360] width 276 height 25
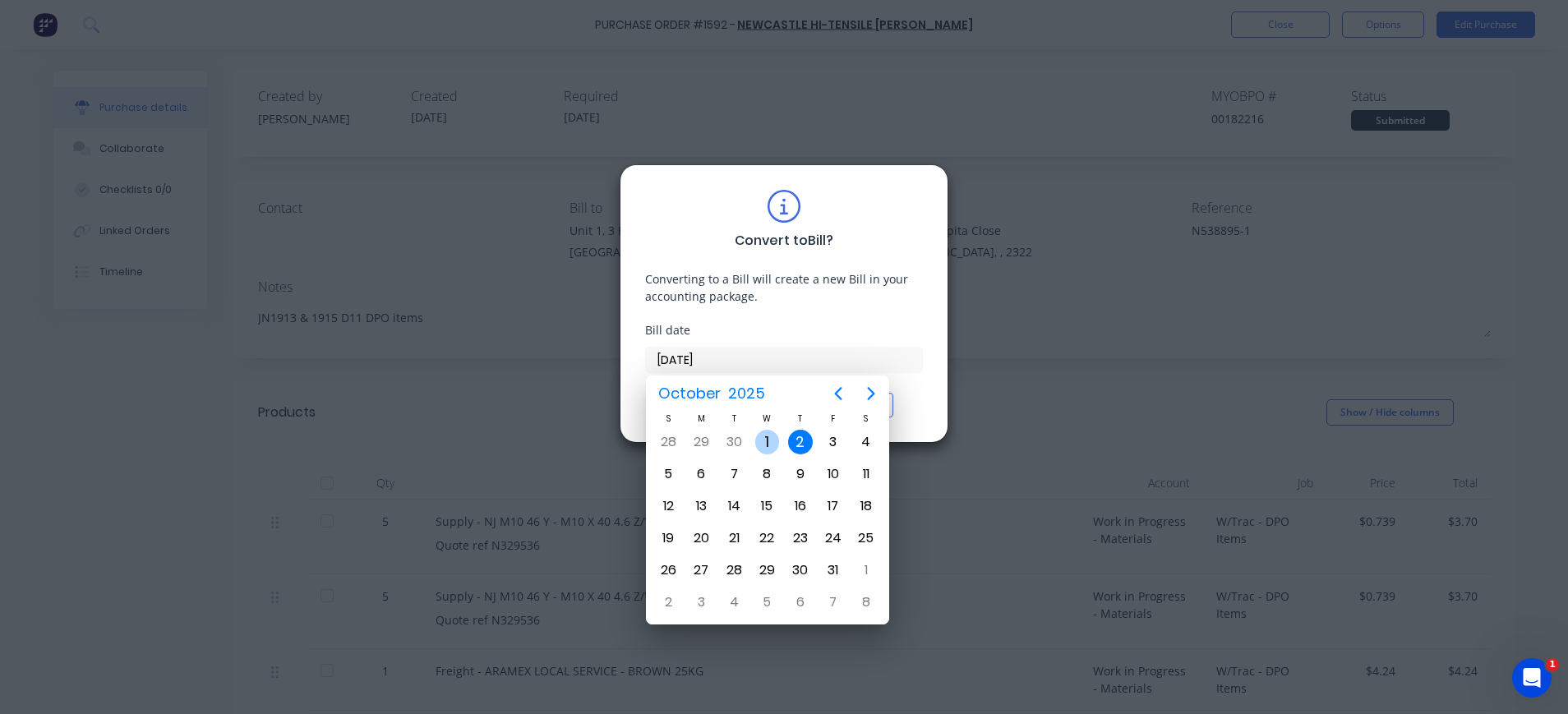
click at [762, 438] on div "1" at bounding box center [767, 442] width 25 height 25
type input "01/10/25"
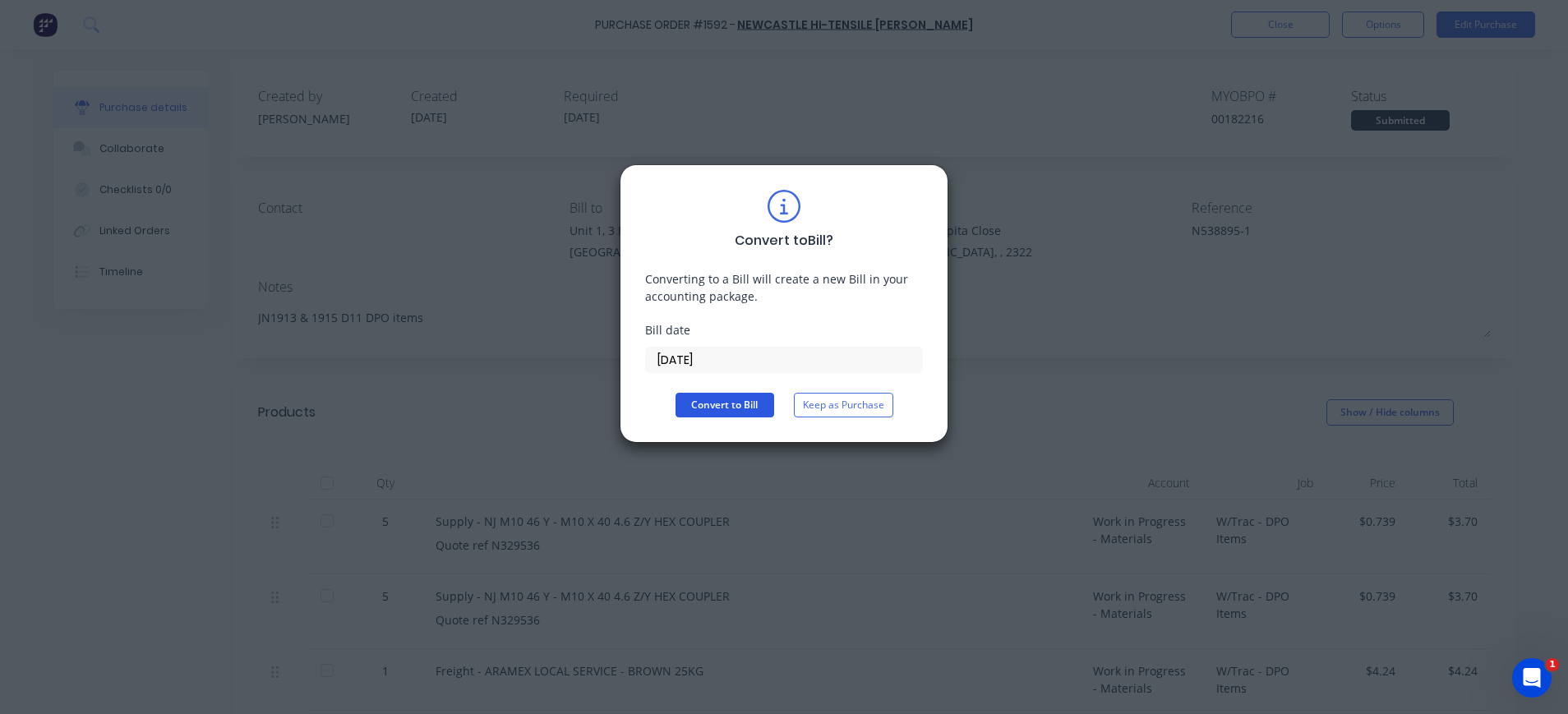
click at [711, 394] on button "Convert to Bill" at bounding box center [724, 405] width 98 height 25
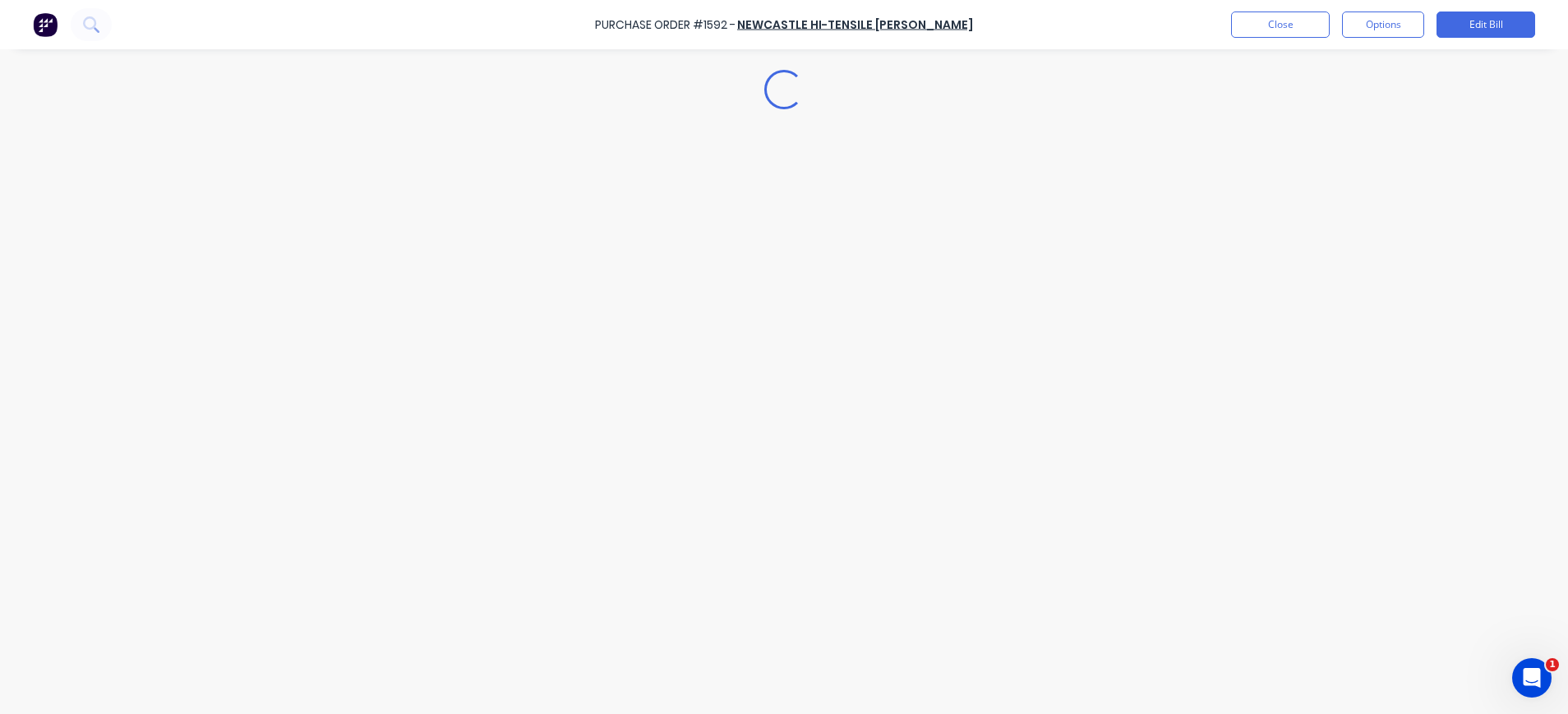
type textarea "x"
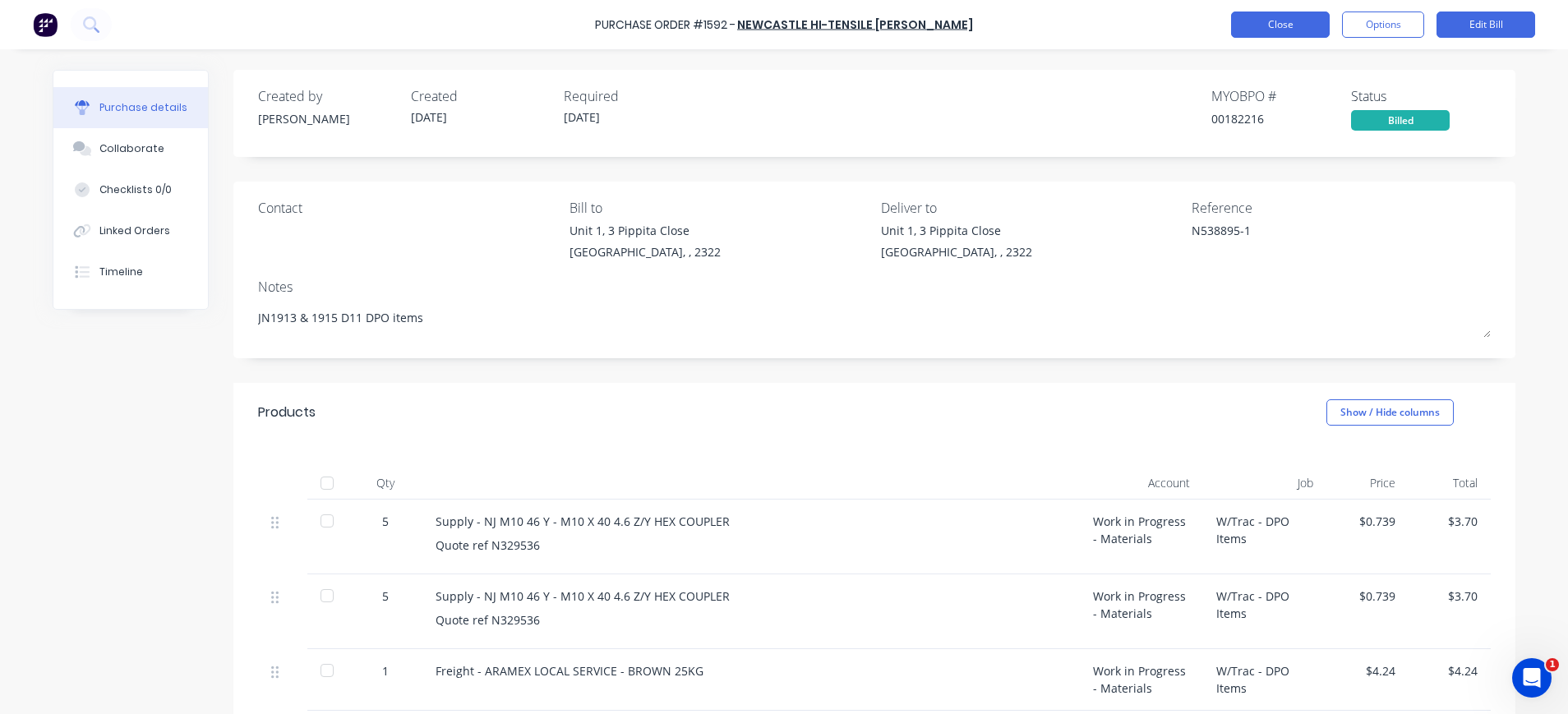
click at [1268, 24] on button "Close" at bounding box center [1279, 24] width 98 height 26
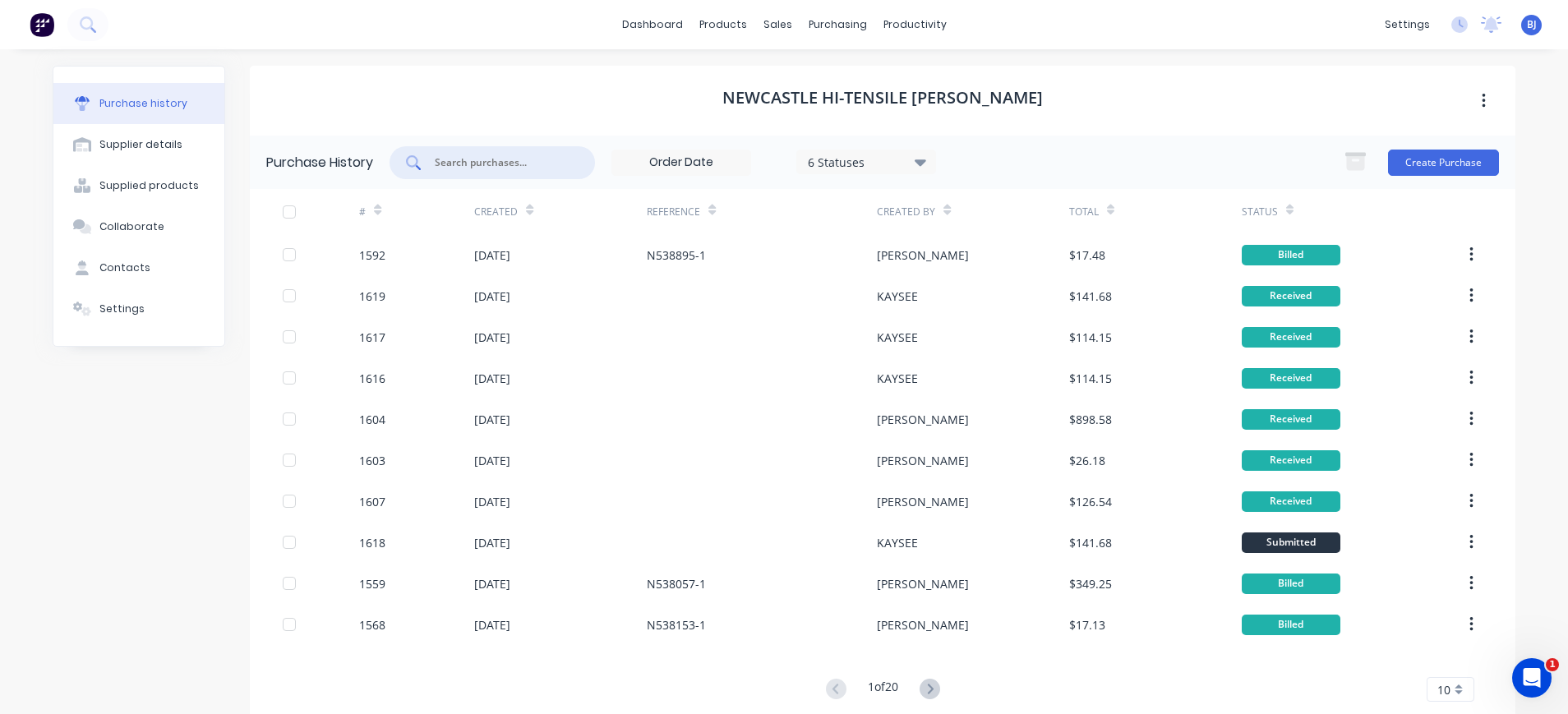
click at [542, 158] on input "text" at bounding box center [501, 162] width 137 height 16
type input "1607"
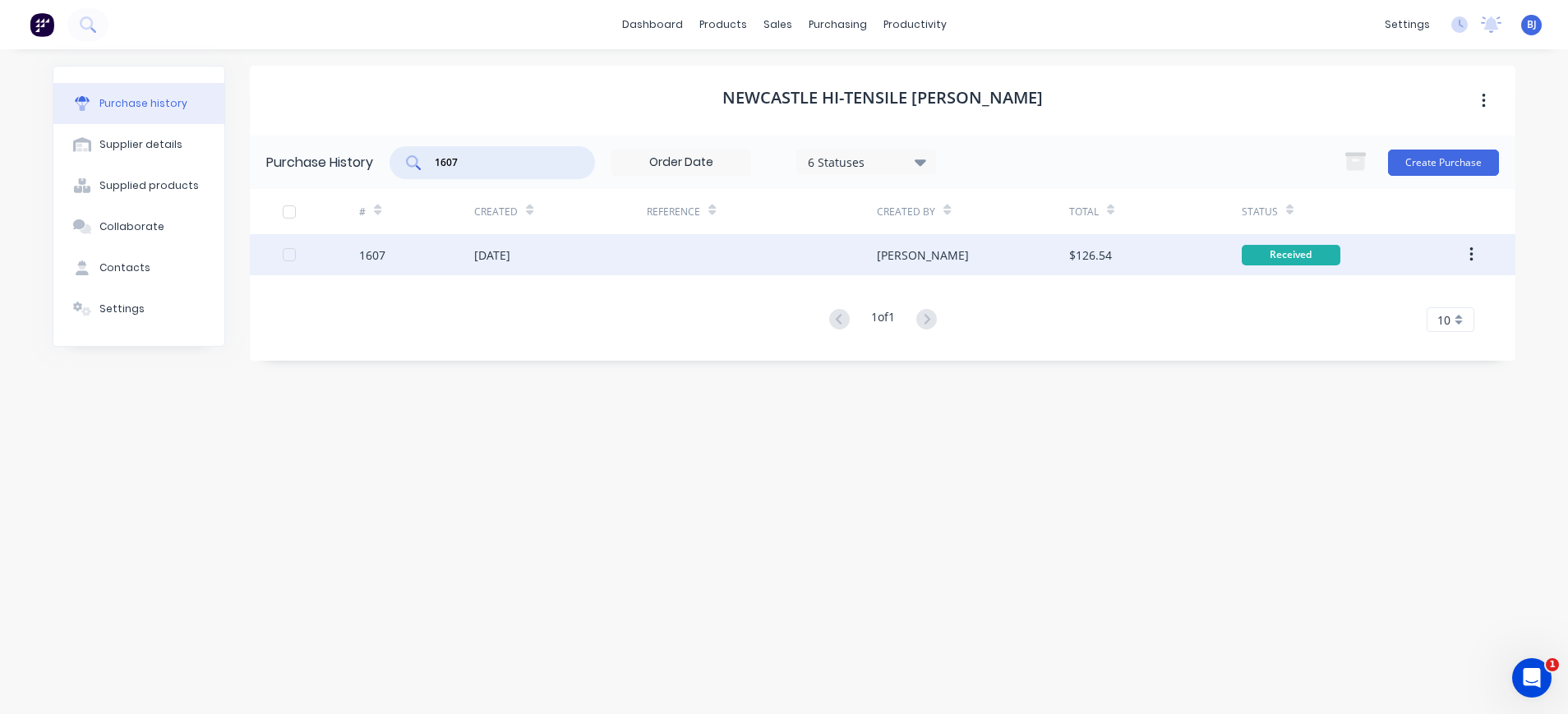
click at [504, 253] on div "[DATE]" at bounding box center [492, 255] width 36 height 17
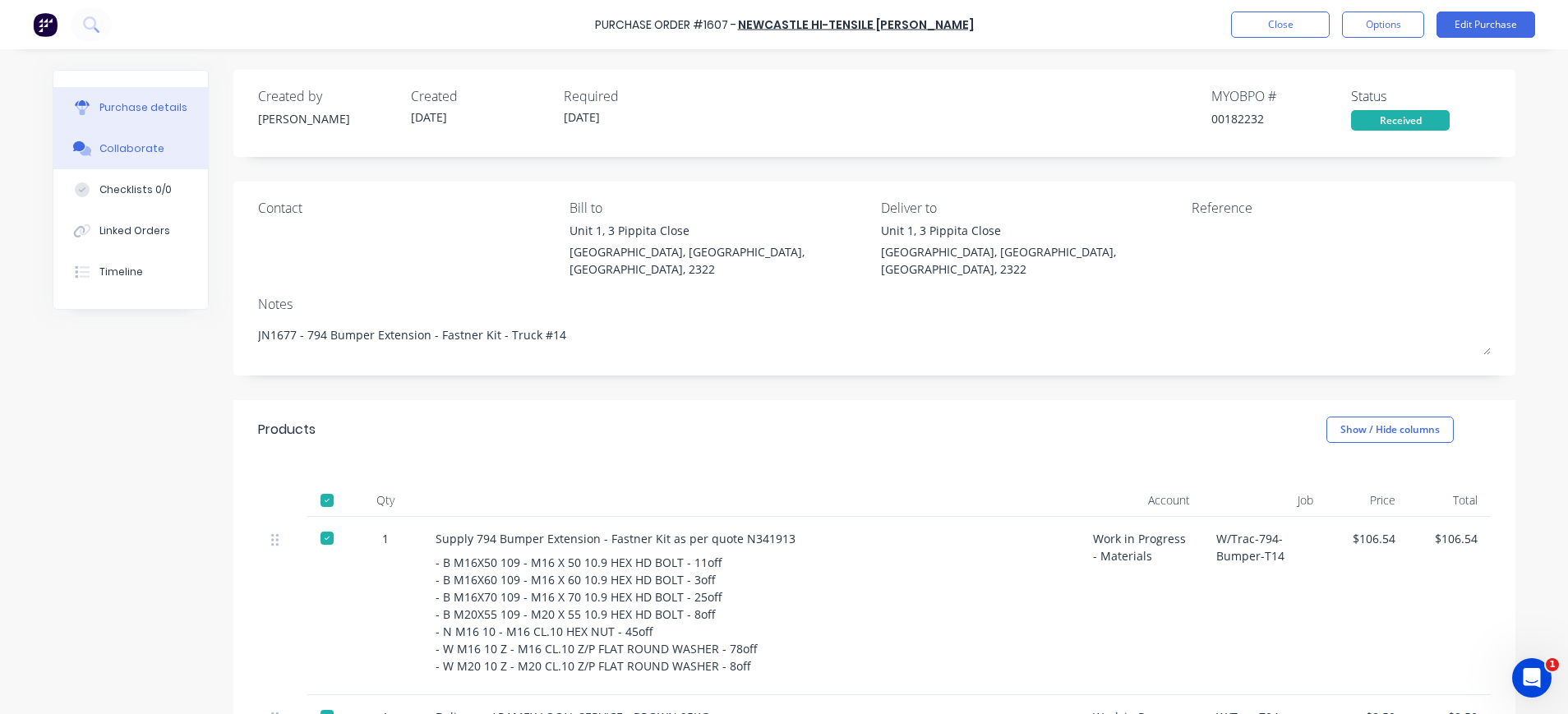
drag, startPoint x: 142, startPoint y: 151, endPoint x: 156, endPoint y: 152, distance: 14.0
click at [142, 151] on div "Collaborate" at bounding box center [132, 148] width 65 height 15
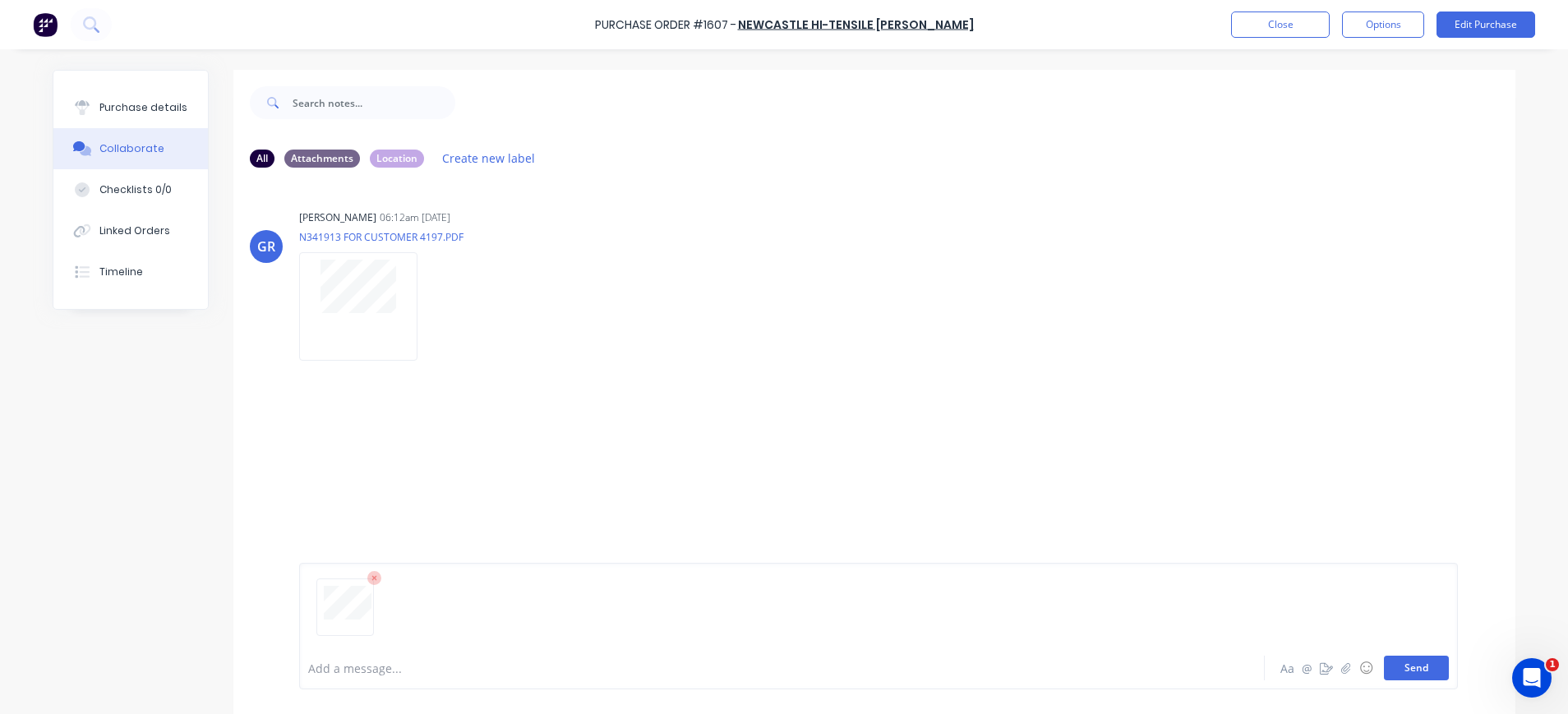
click at [1389, 663] on button "Send" at bounding box center [1416, 668] width 65 height 25
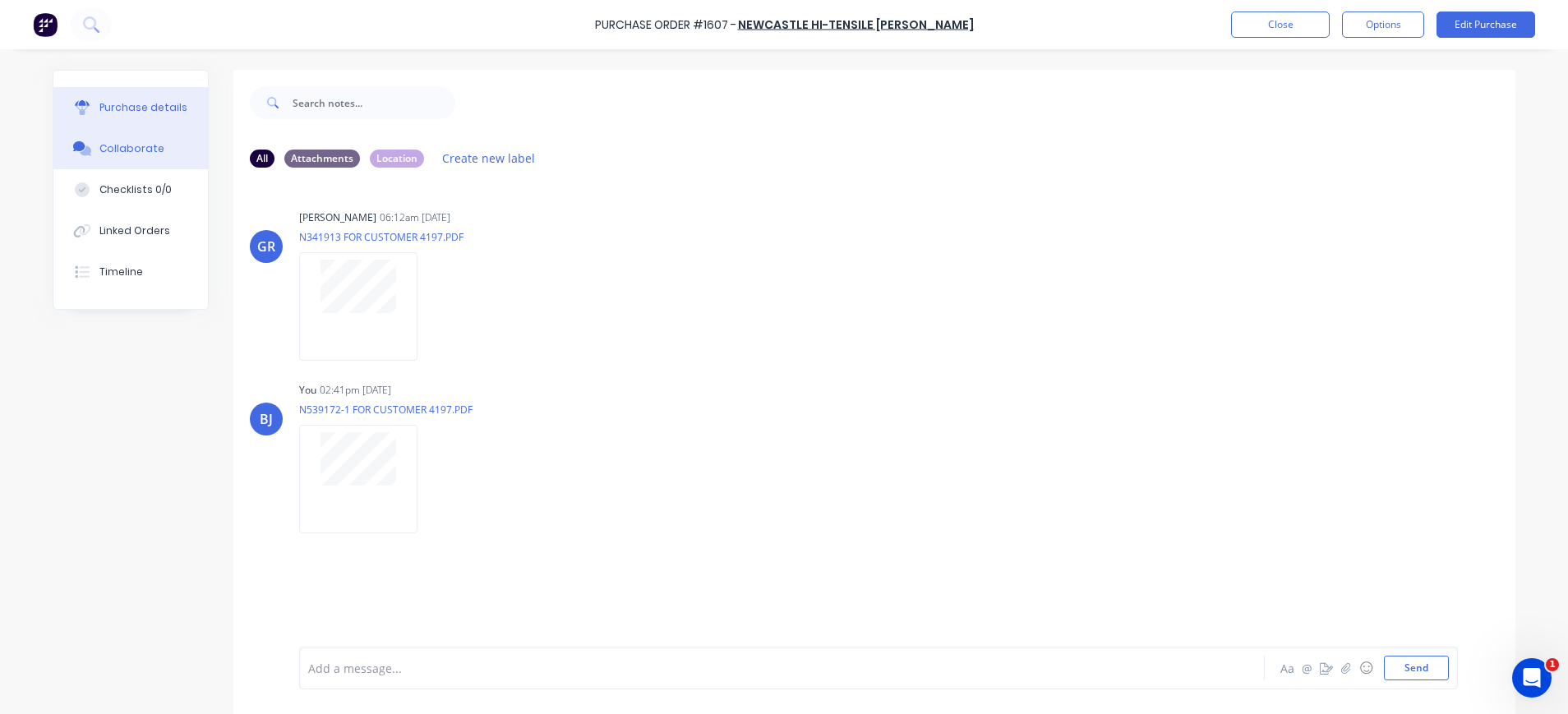
click at [142, 111] on div "Purchase details" at bounding box center [143, 107] width 88 height 15
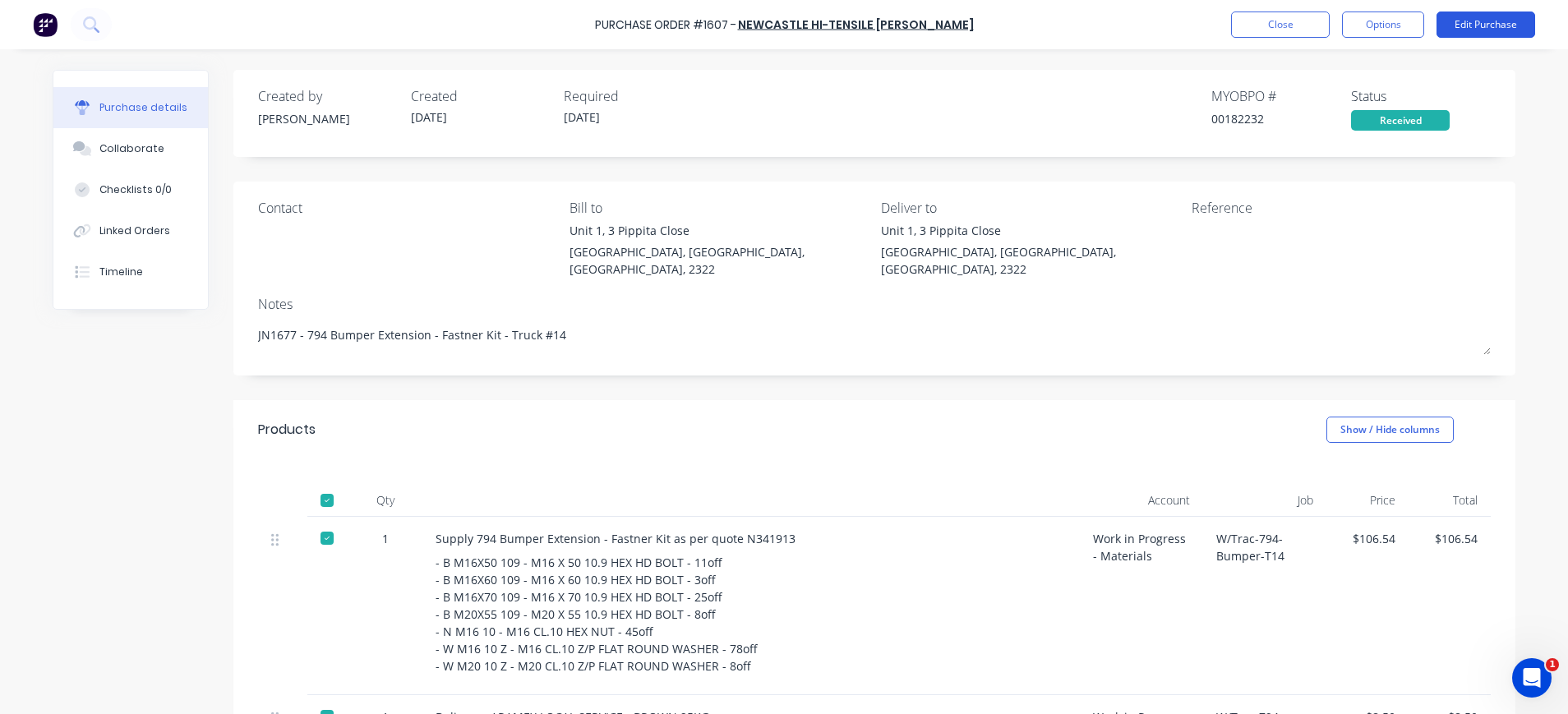
click at [1507, 21] on button "Edit Purchase" at bounding box center [1485, 24] width 98 height 26
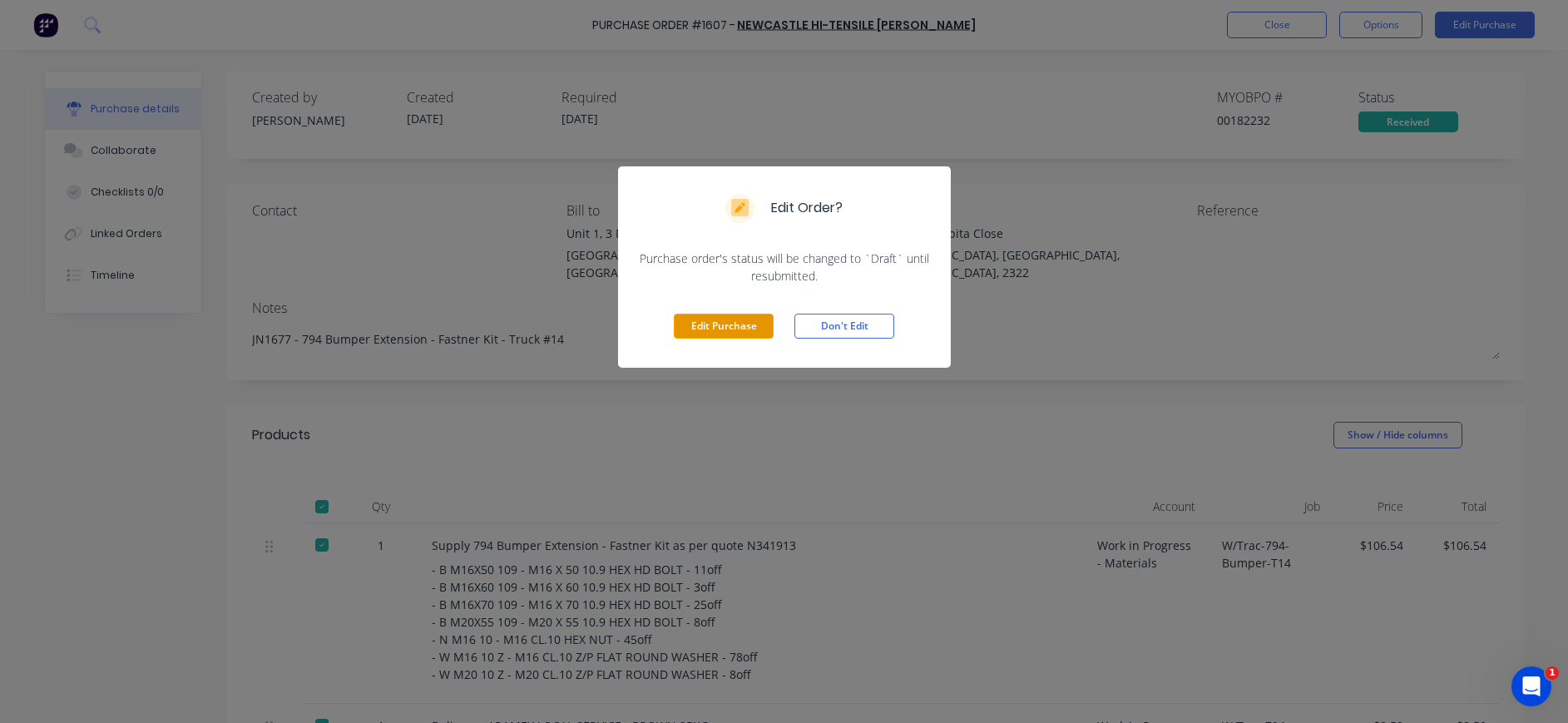
click at [730, 330] on button "Edit Purchase" at bounding box center [723, 326] width 99 height 25
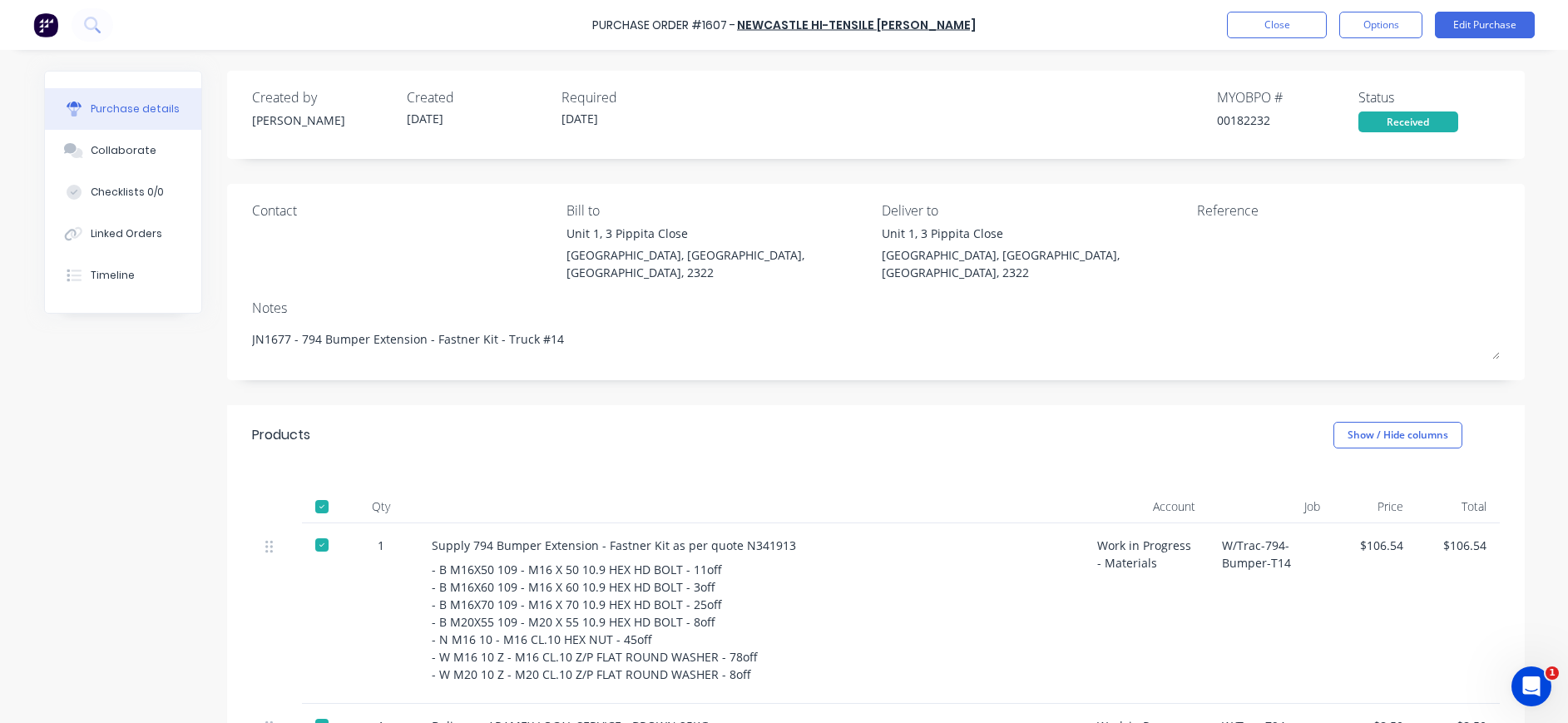
type textarea "x"
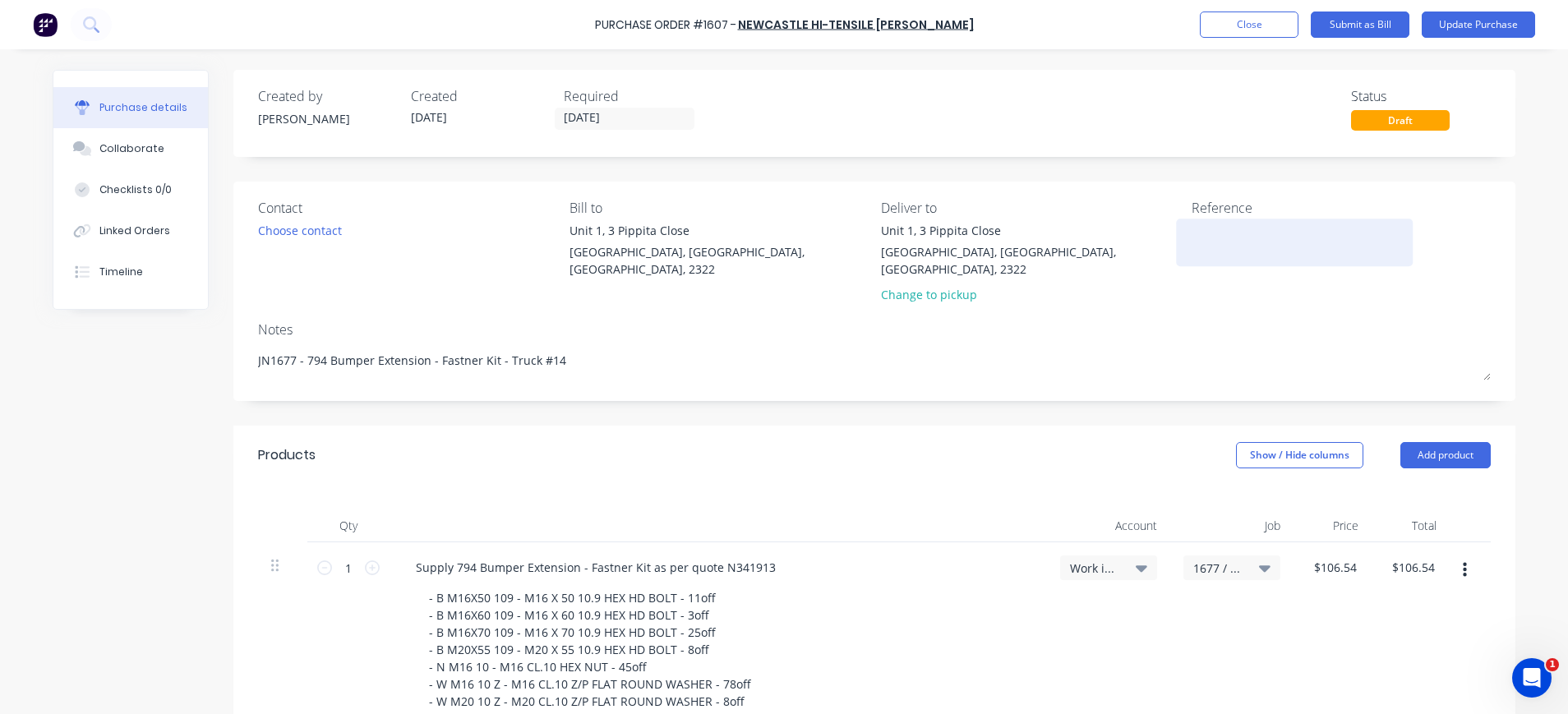
click at [1224, 232] on textarea at bounding box center [1294, 240] width 206 height 37
type textarea "I"
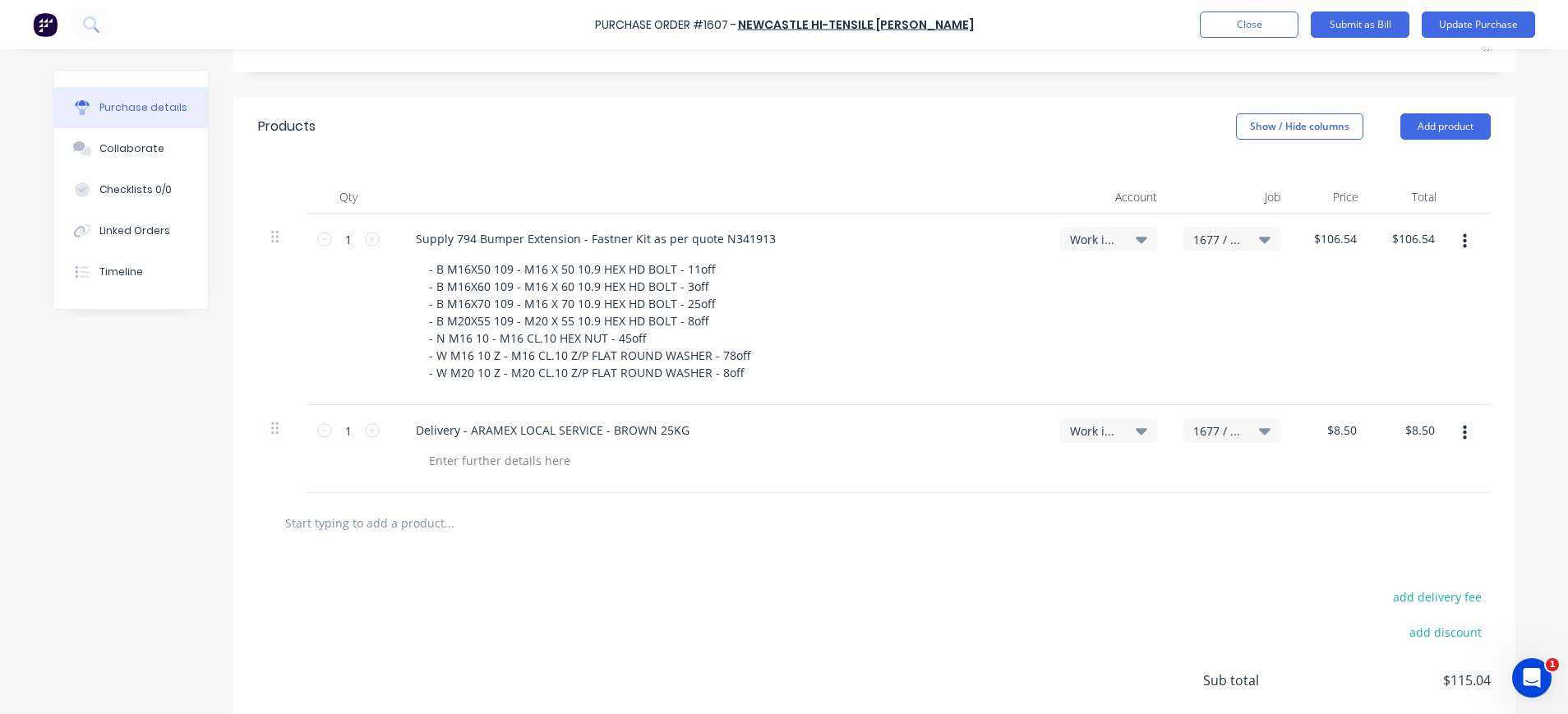
scroll to position [437, 0]
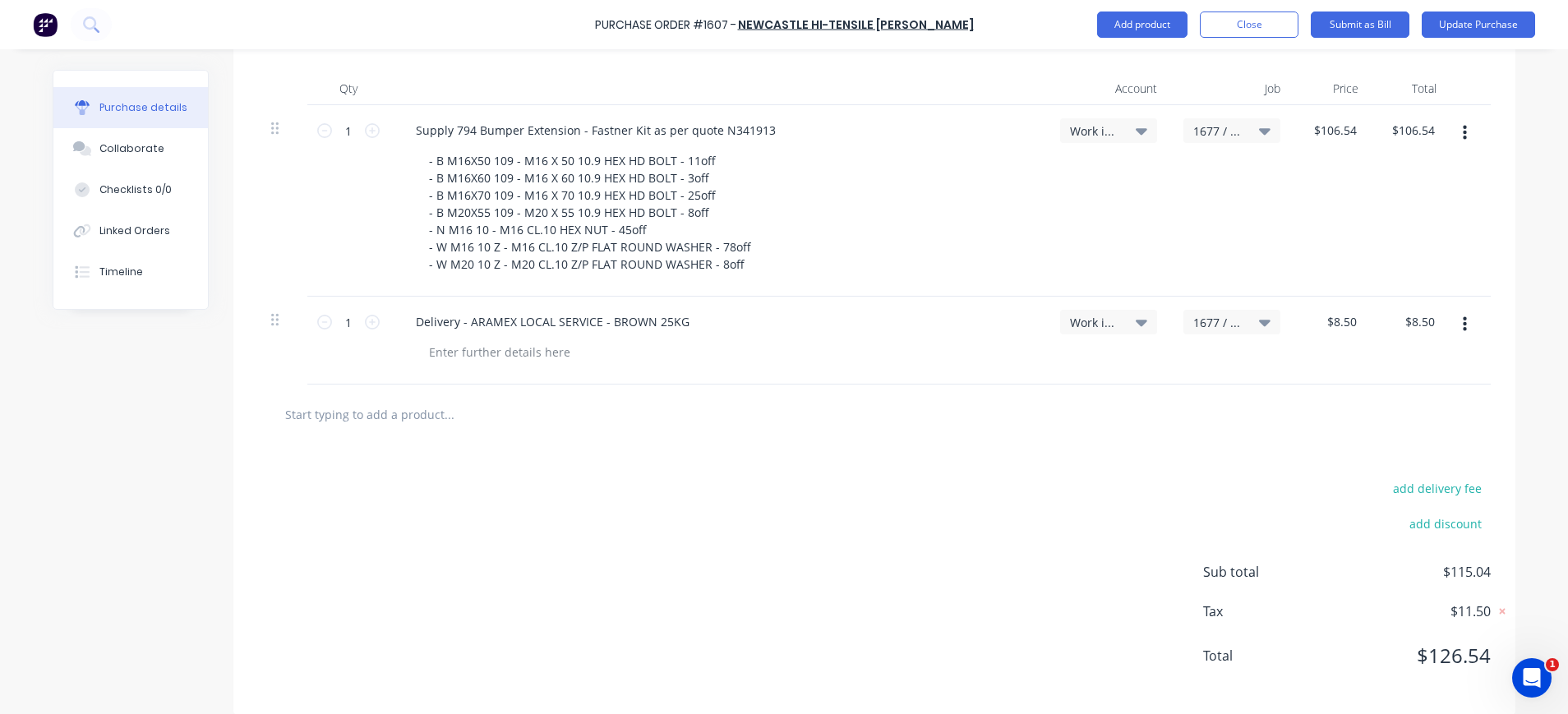
type textarea "N539172-1"
type textarea "x"
type textarea "N539172-1"
click at [1458, 311] on button "button" at bounding box center [1464, 325] width 38 height 30
click at [1379, 450] on button "Delete" at bounding box center [1414, 466] width 140 height 32
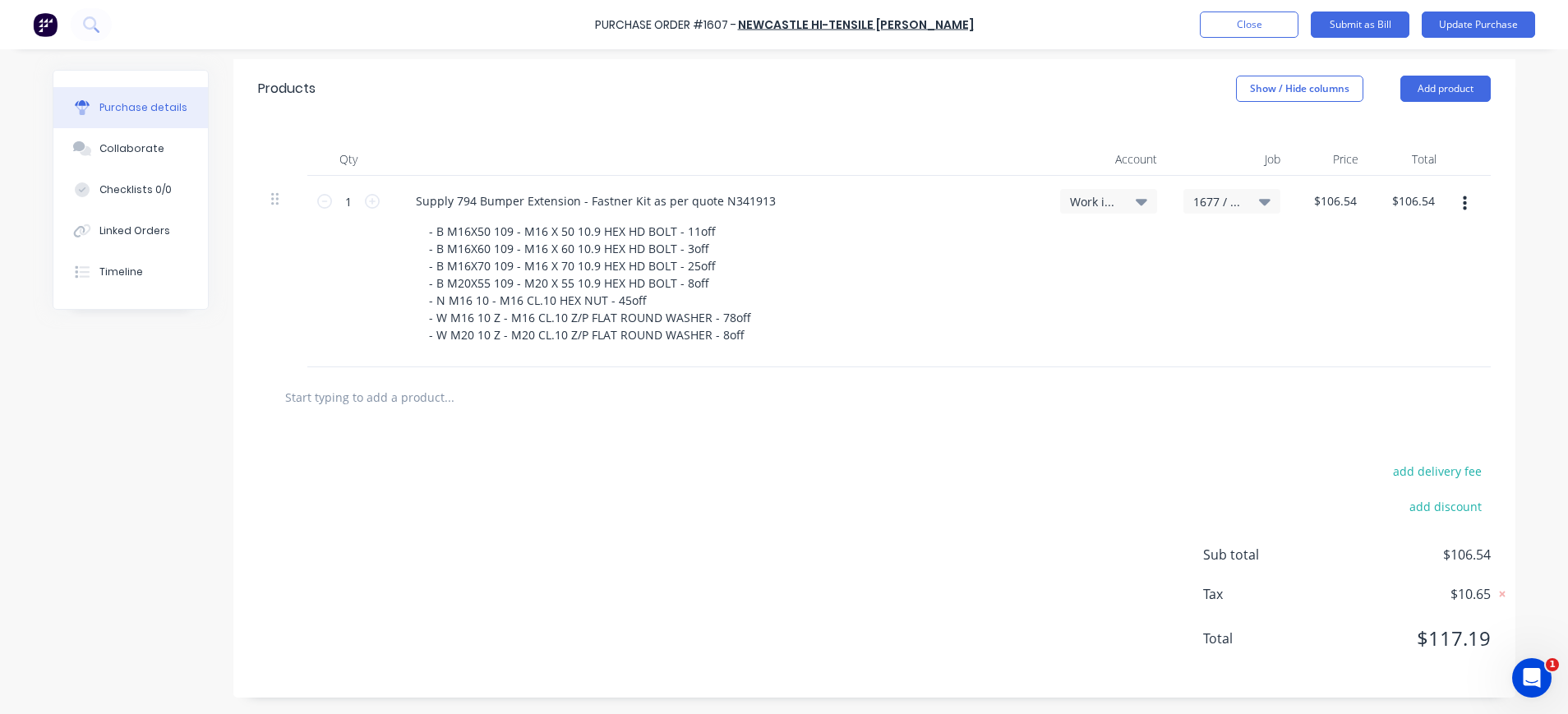
scroll to position [349, 0]
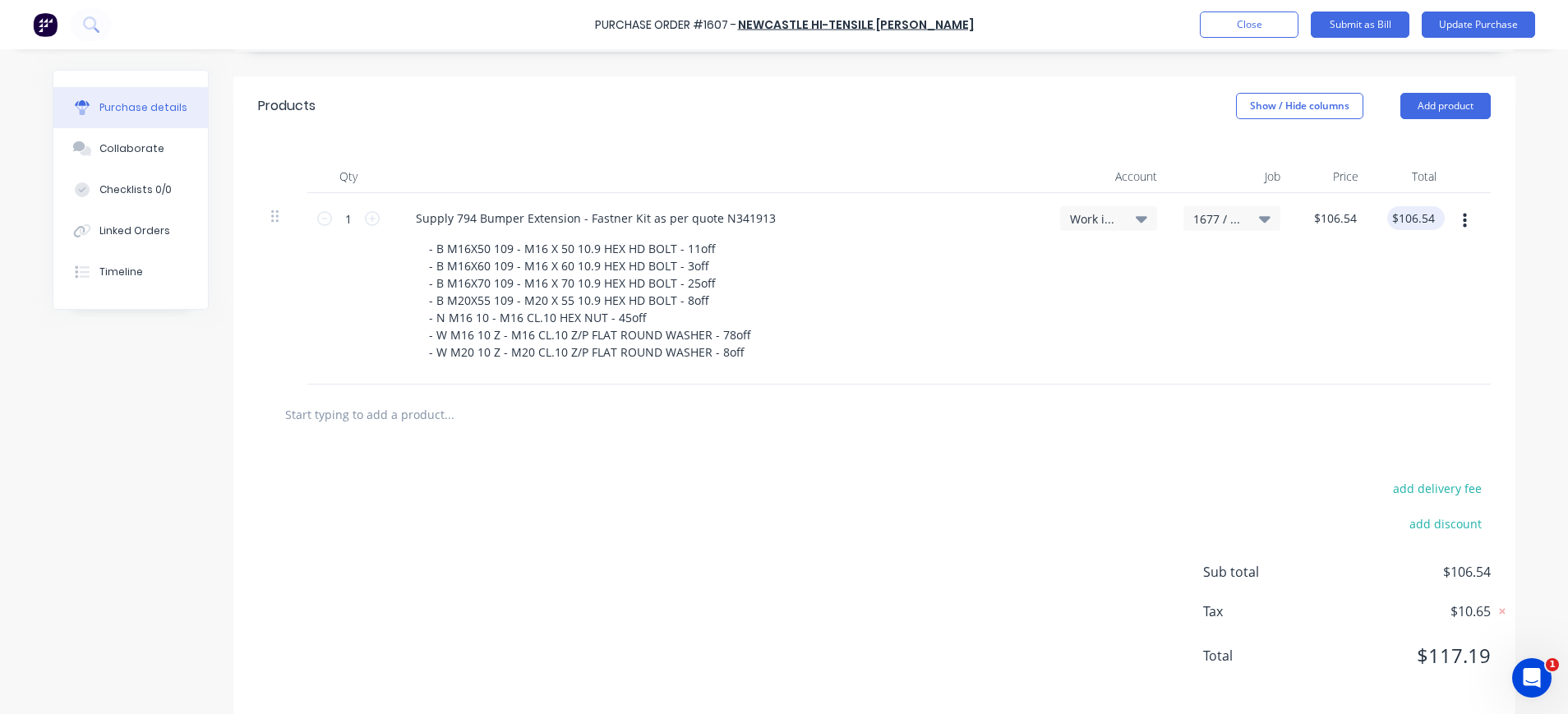
type textarea "x"
type input "106.54"
click at [1426, 206] on input "106.54" at bounding box center [1413, 218] width 51 height 24
type textarea "x"
drag, startPoint x: 1427, startPoint y: 199, endPoint x: 1372, endPoint y: 204, distance: 55.2
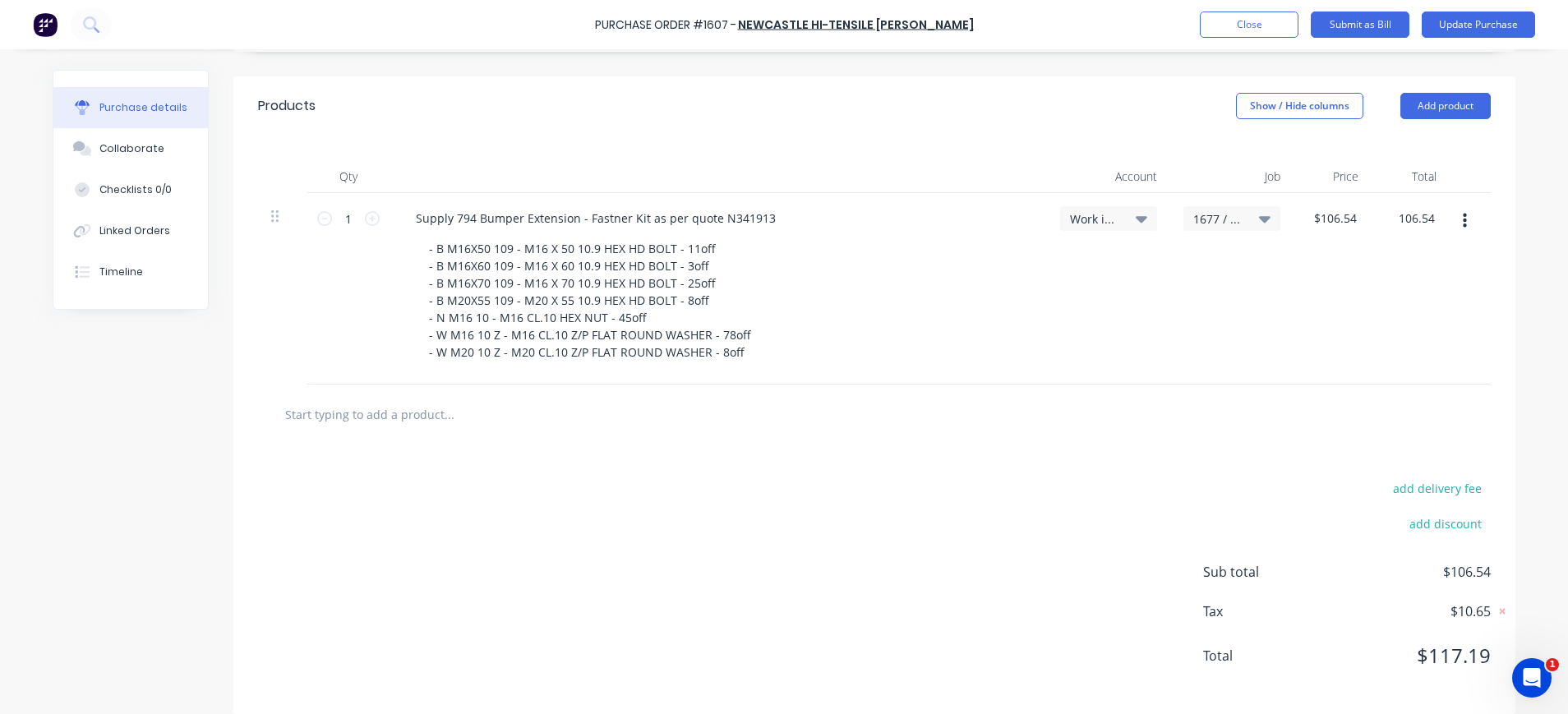
click at [1372, 204] on div "106.54 106.54" at bounding box center [1410, 289] width 78 height 191
type input "160.53"
type textarea "x"
type input "$160.53"
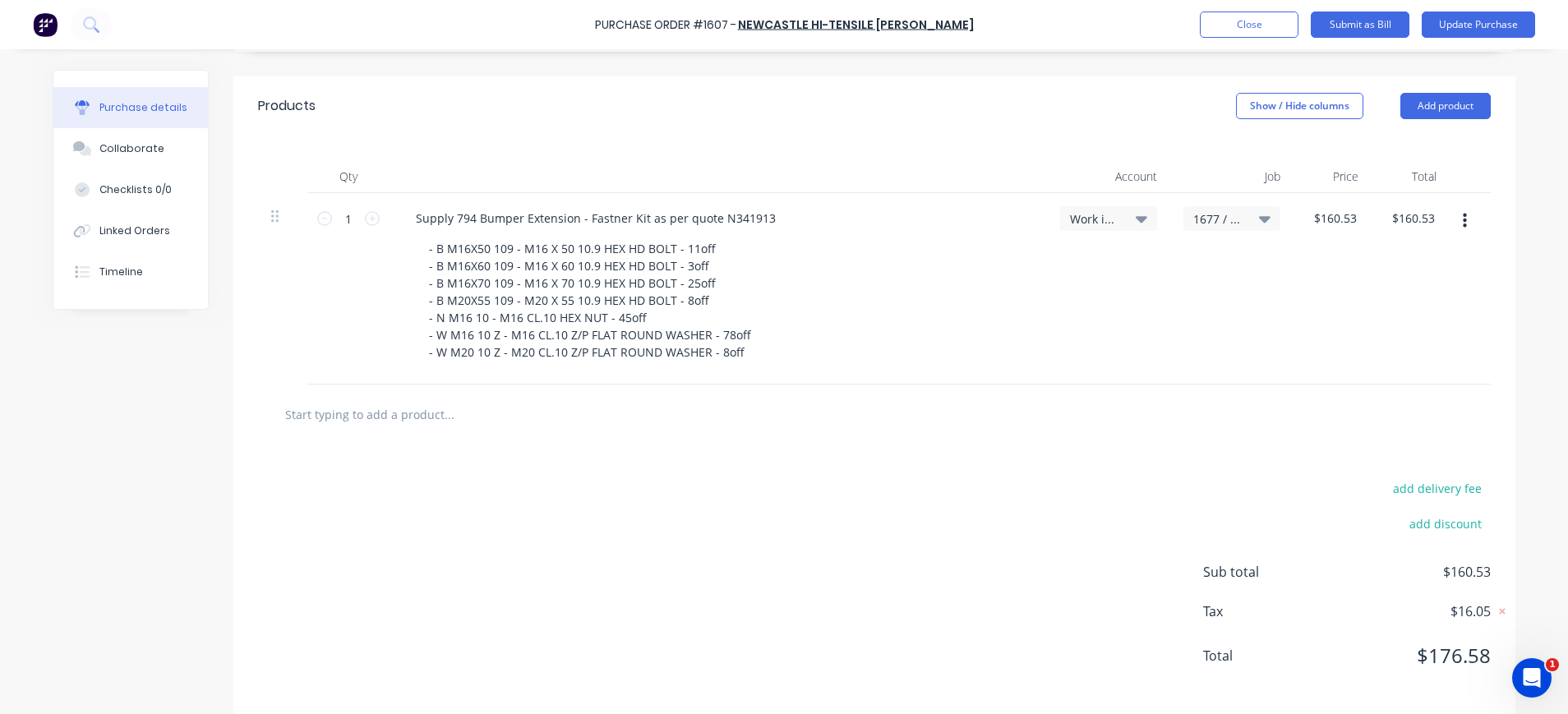
click at [1354, 272] on div "$160.53 $160.53" at bounding box center [1331, 289] width 78 height 191
type textarea "x"
type input "160.53"
click at [1426, 206] on input "160.53" at bounding box center [1416, 218] width 44 height 24
type textarea "x"
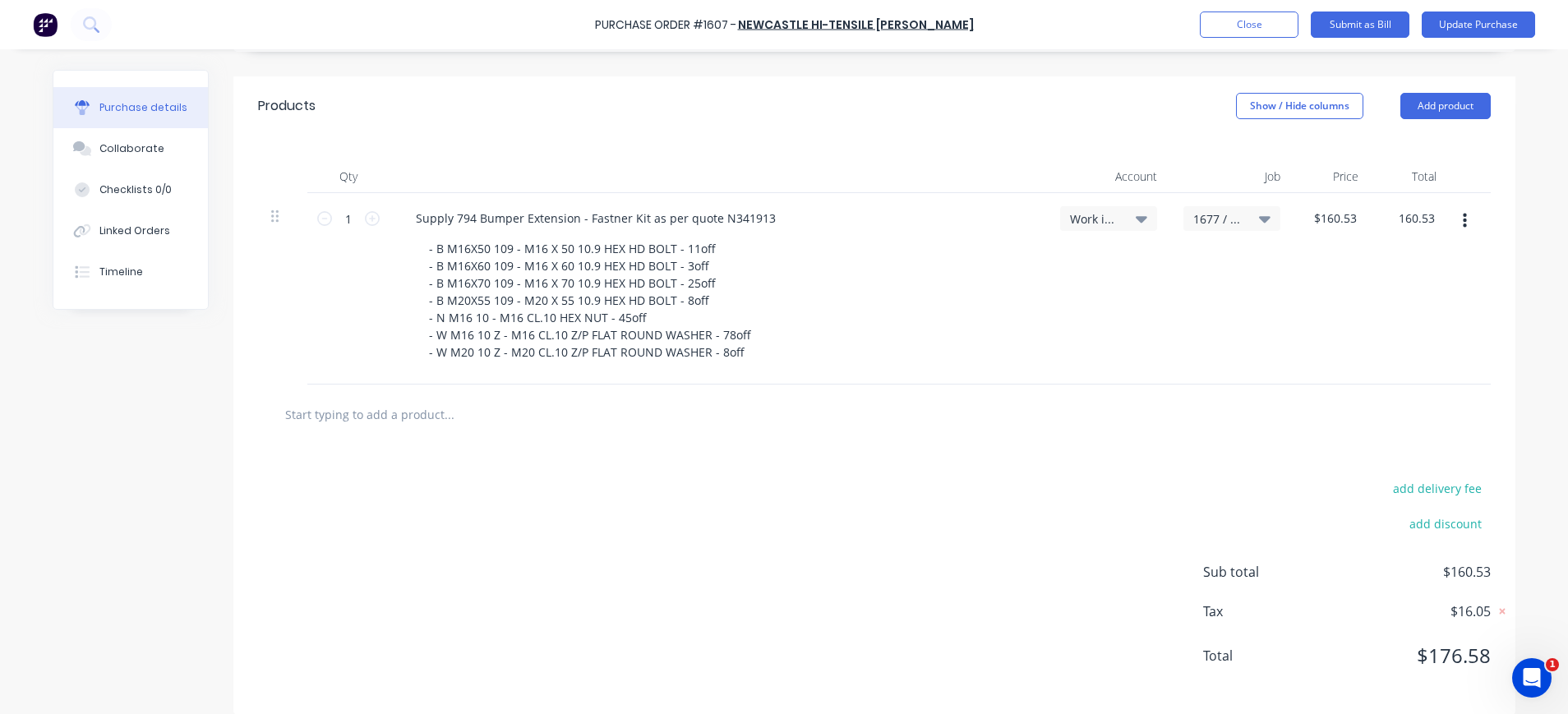
drag, startPoint x: 1428, startPoint y: 201, endPoint x: 1369, endPoint y: 201, distance: 59.0
click at [1372, 201] on div "160.53 160.53" at bounding box center [1410, 289] width 78 height 191
type input "106.53"
type textarea "x"
type input "$106.53"
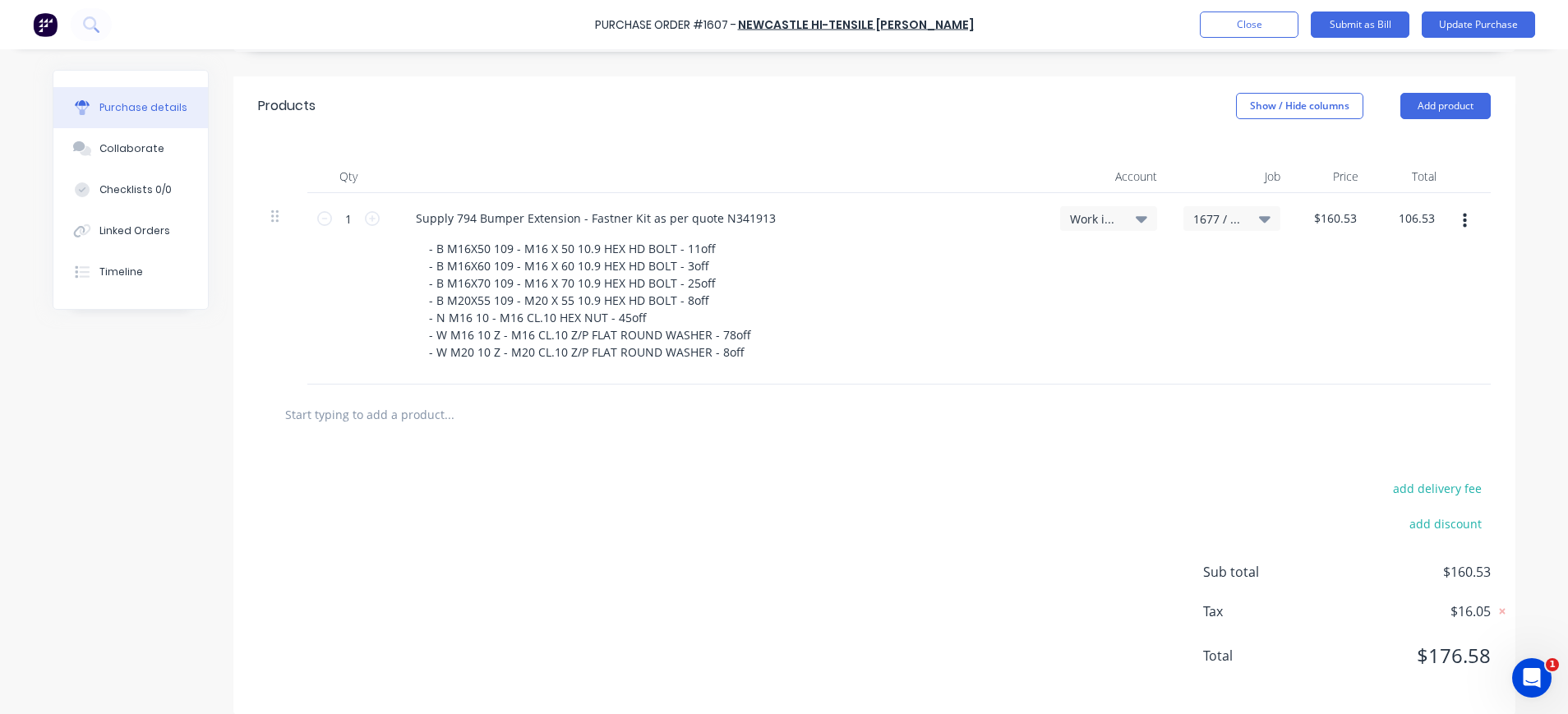
type input "$106.53"
click at [1398, 219] on div "$106.53 $106.53" at bounding box center [1410, 289] width 78 height 191
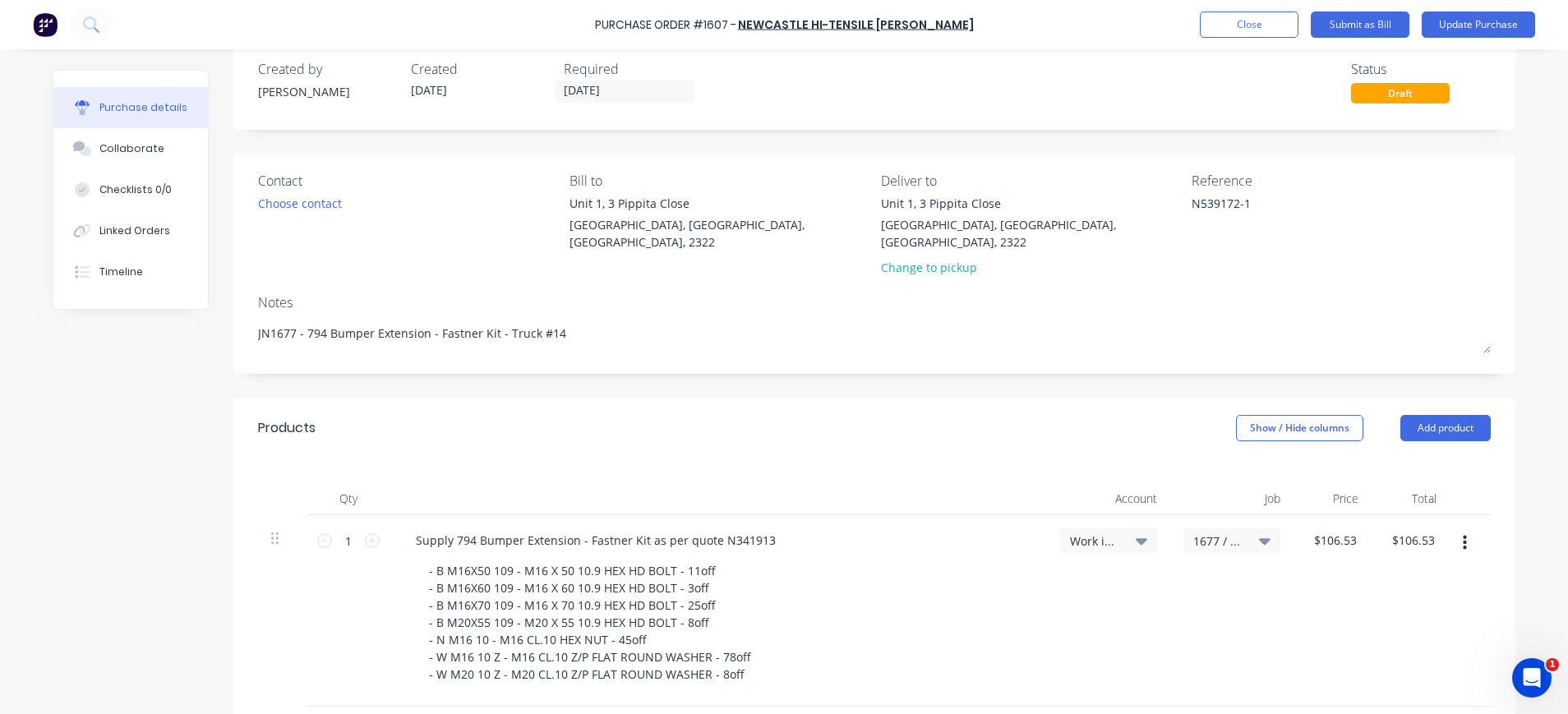
scroll to position [0, 0]
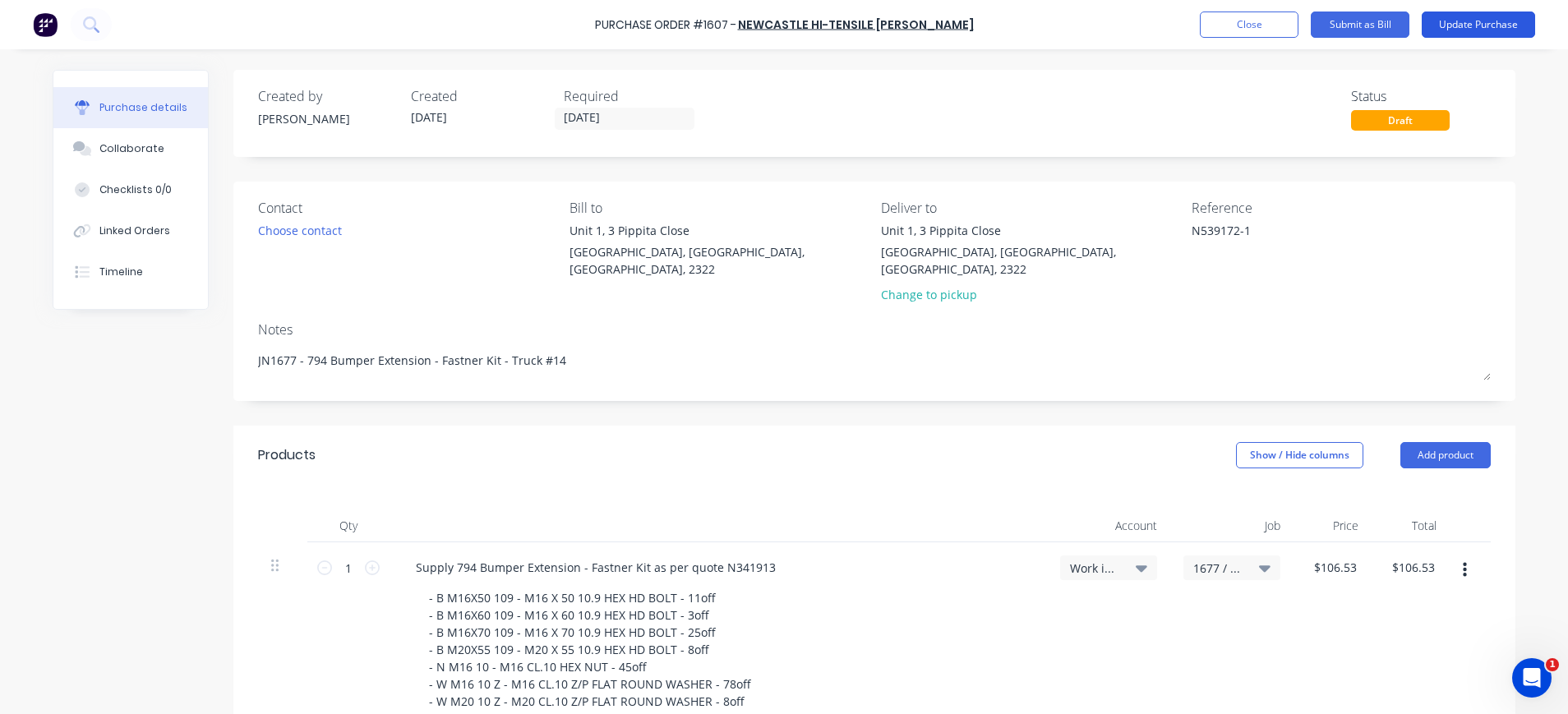
click at [1500, 22] on button "Update Purchase" at bounding box center [1477, 24] width 114 height 26
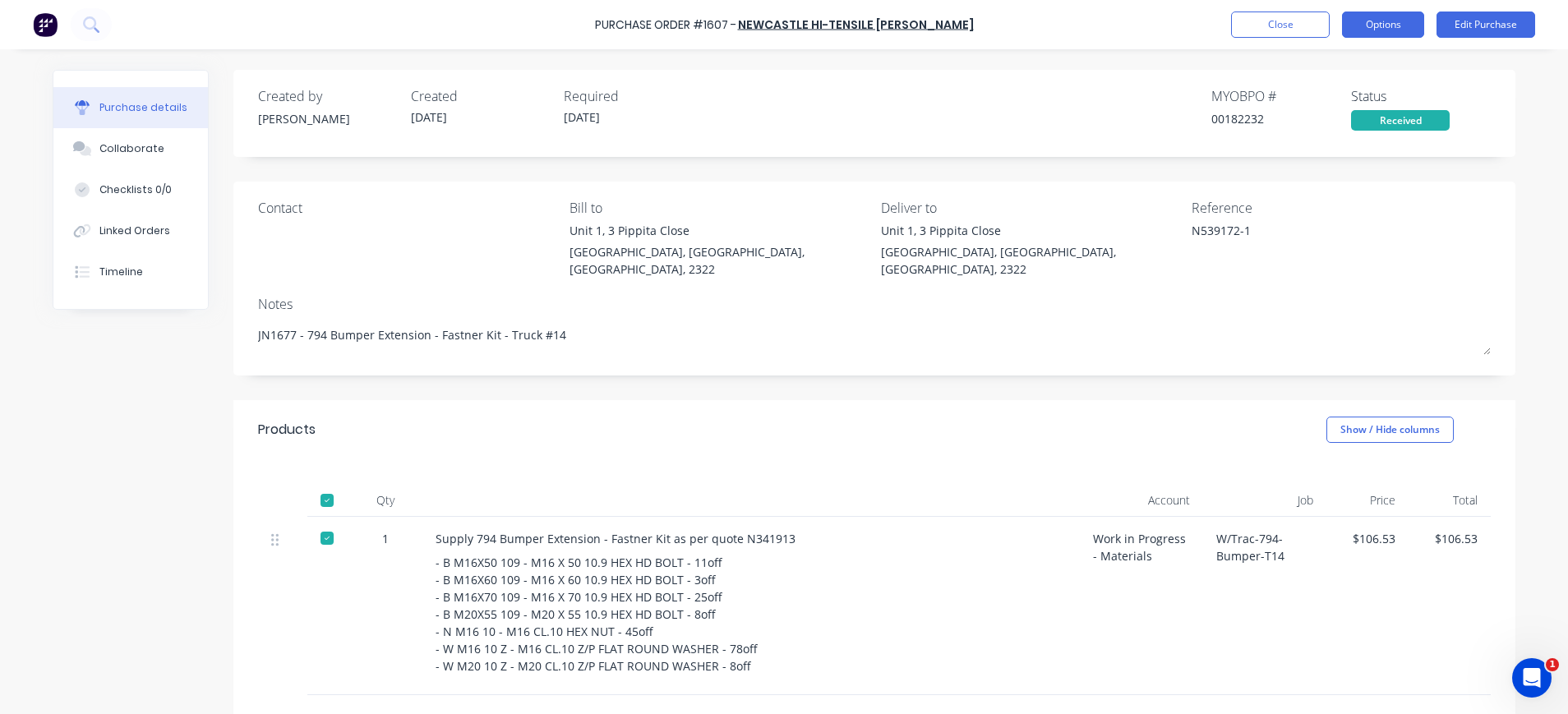
click at [1376, 22] on button "Options" at bounding box center [1383, 24] width 82 height 26
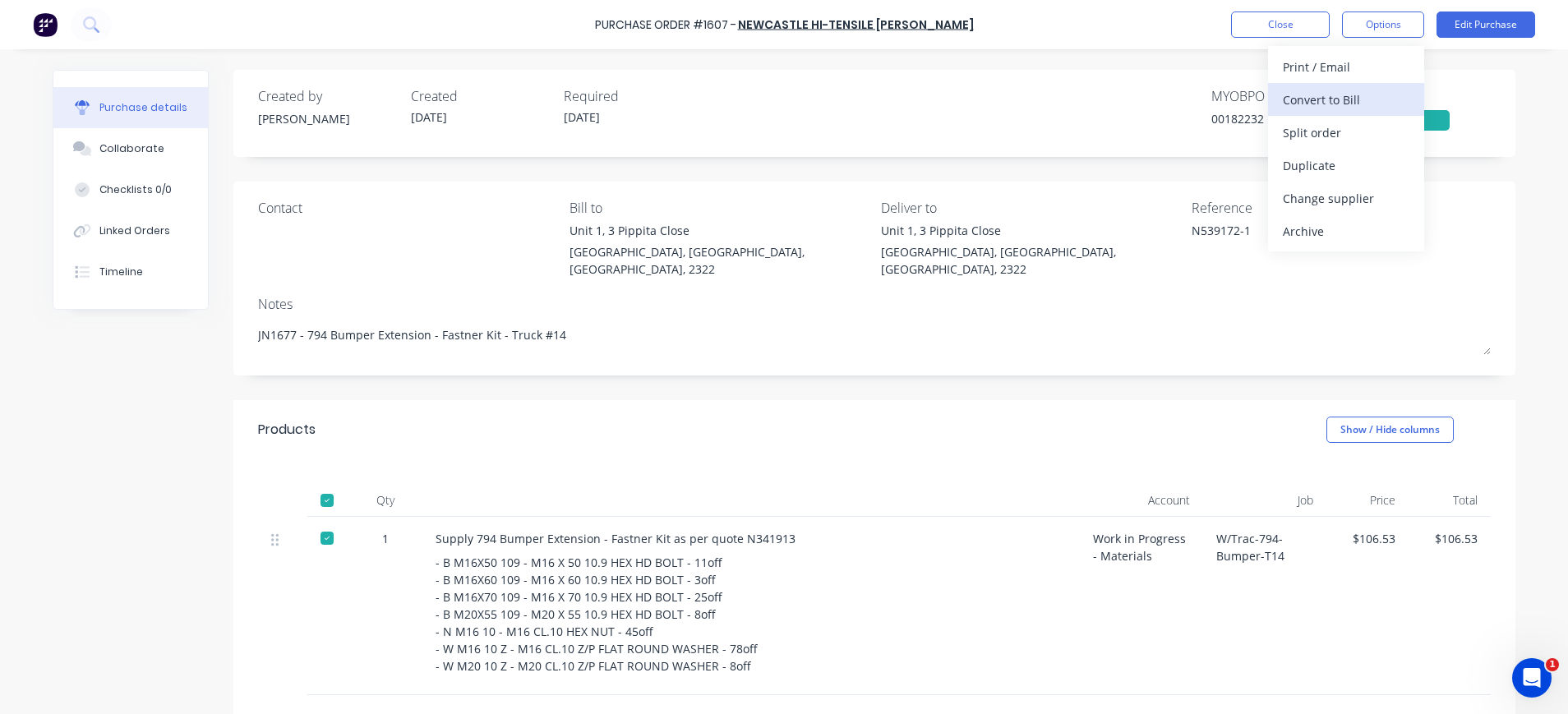
click at [1322, 102] on div "Convert to Bill" at bounding box center [1346, 100] width 126 height 24
type textarea "x"
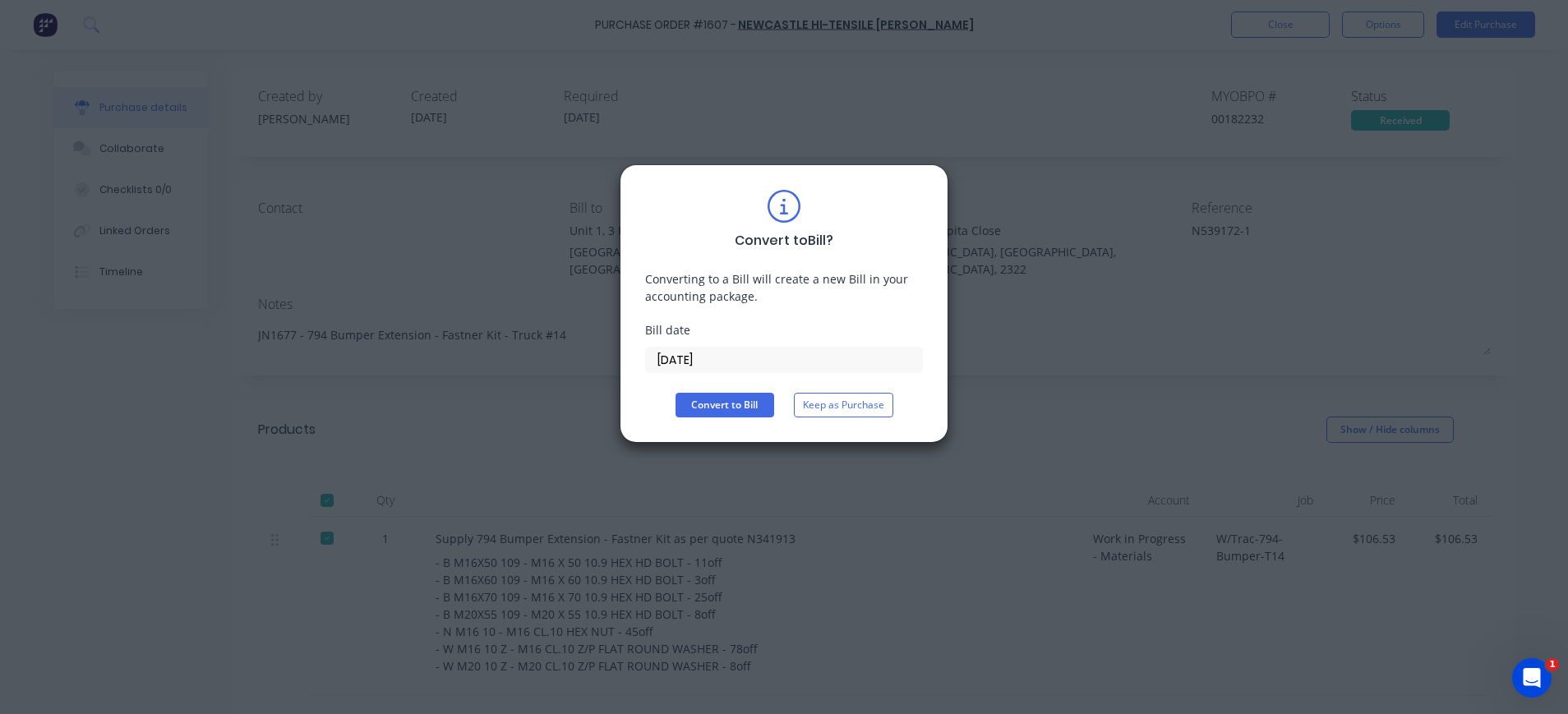
click at [681, 358] on input "02/10/25" at bounding box center [783, 360] width 276 height 25
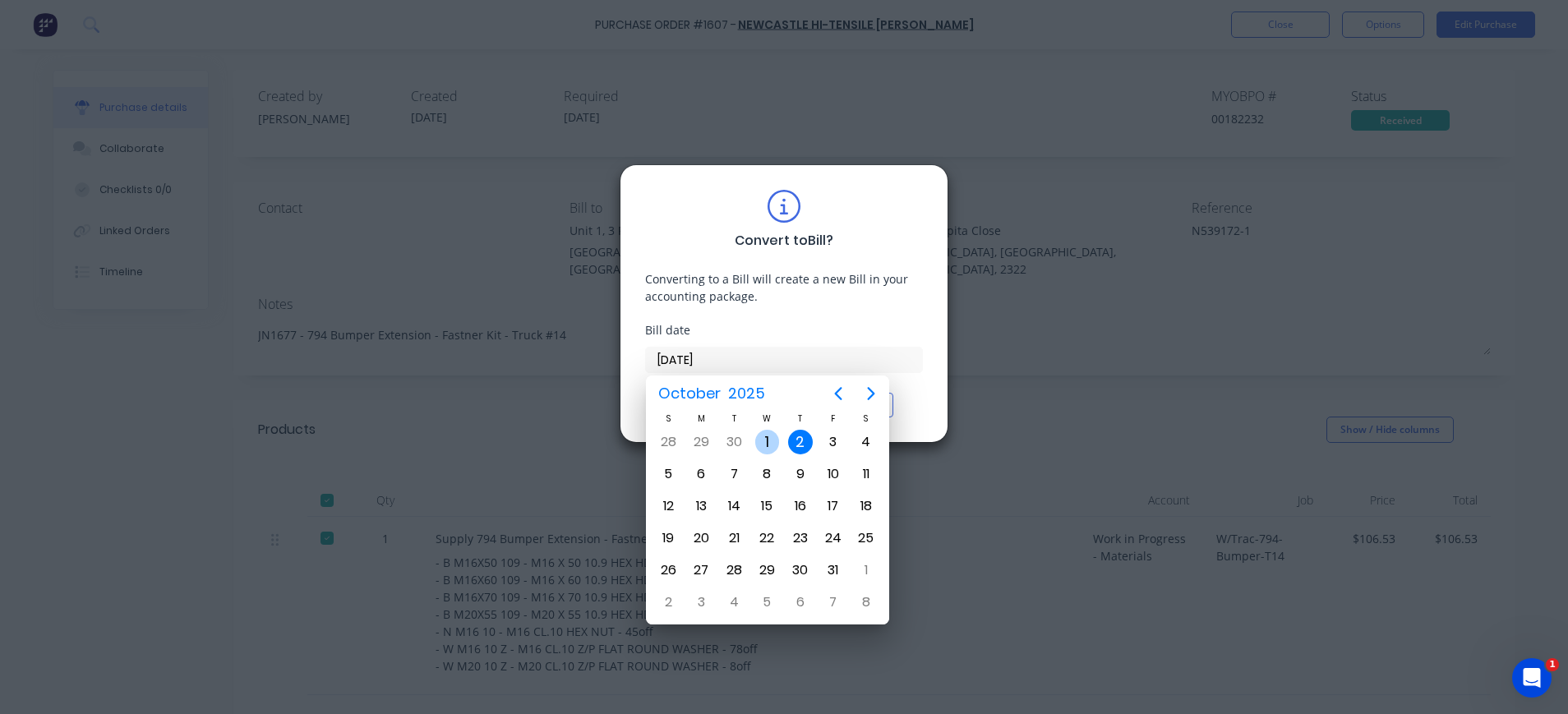
click at [766, 439] on div "1" at bounding box center [767, 442] width 25 height 25
type input "01/10/25"
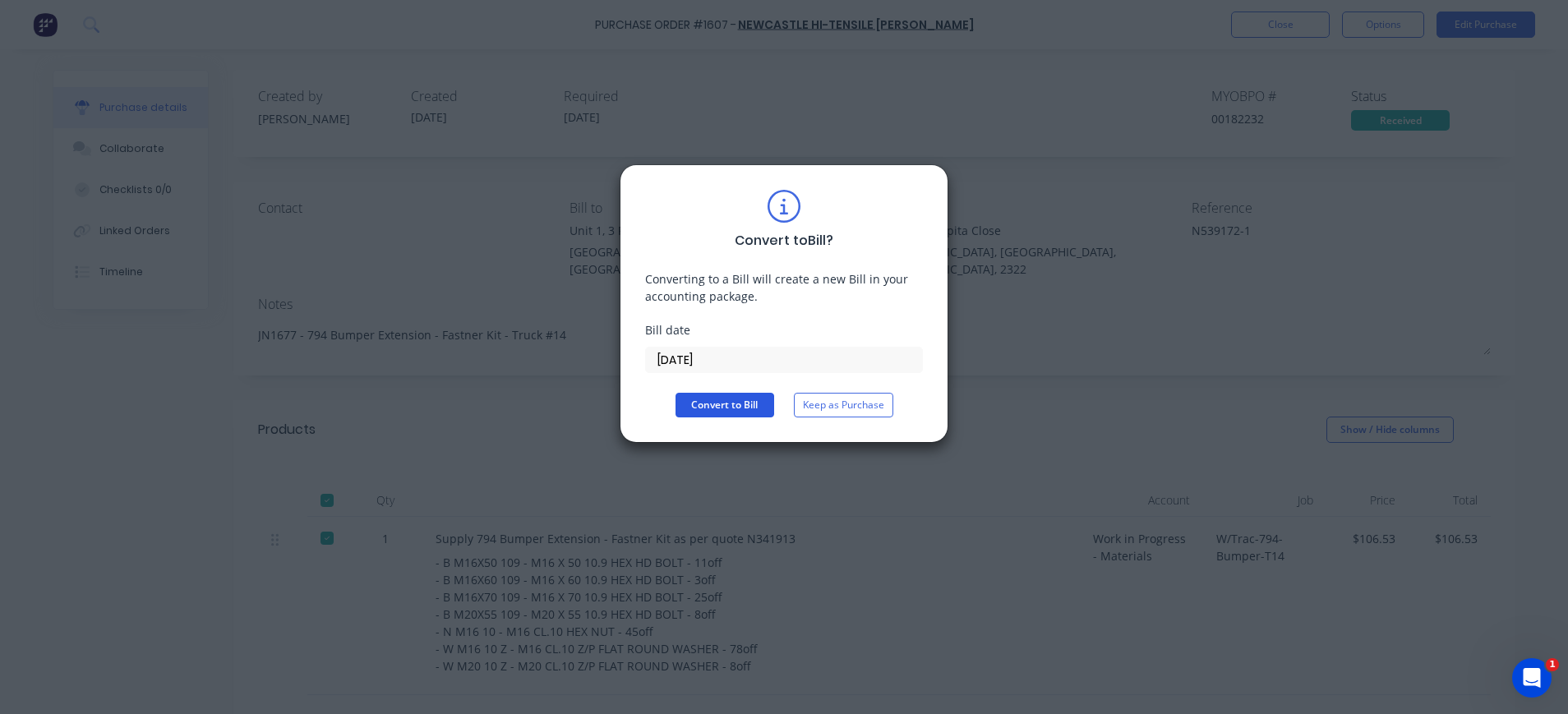
click at [714, 407] on button "Convert to Bill" at bounding box center [724, 405] width 98 height 25
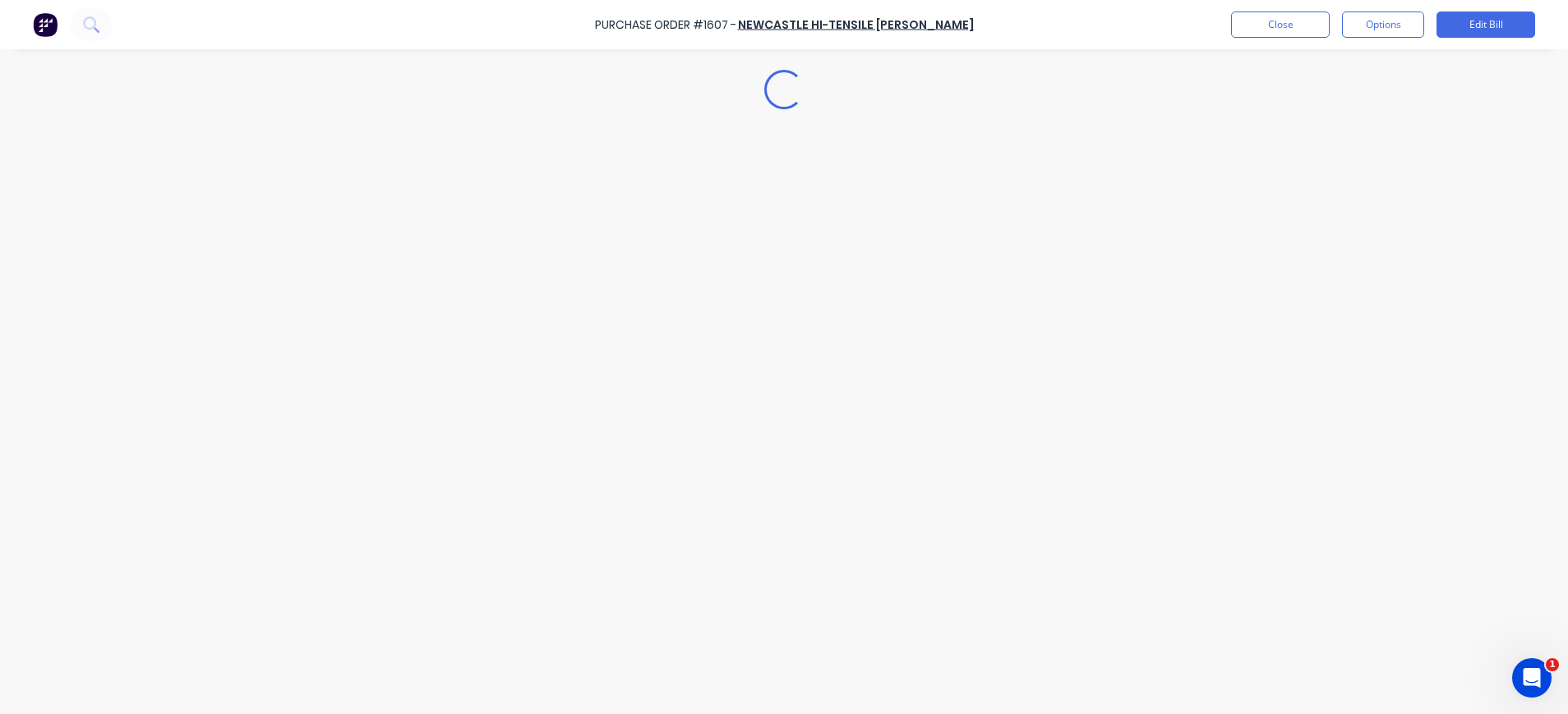
type textarea "x"
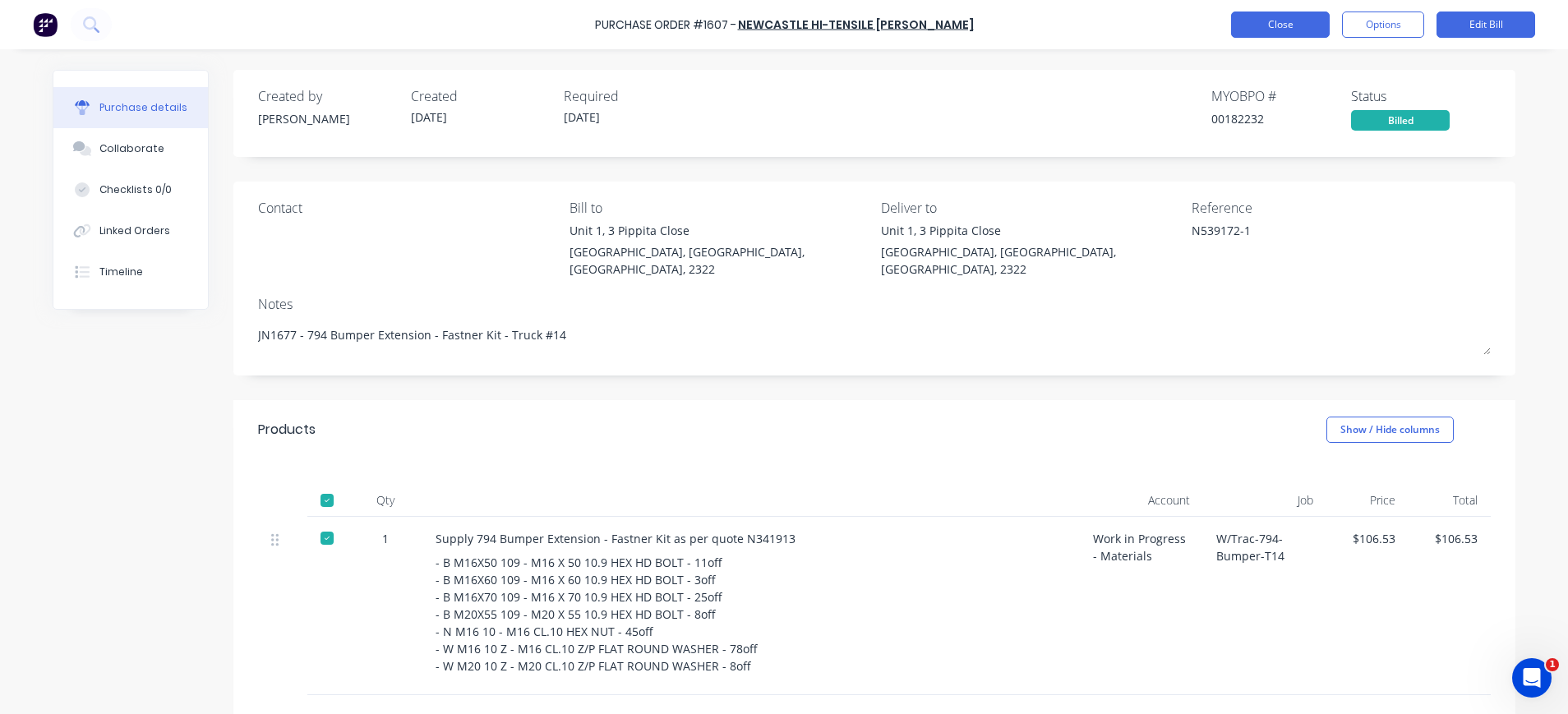
click at [1277, 26] on button "Close" at bounding box center [1279, 24] width 98 height 26
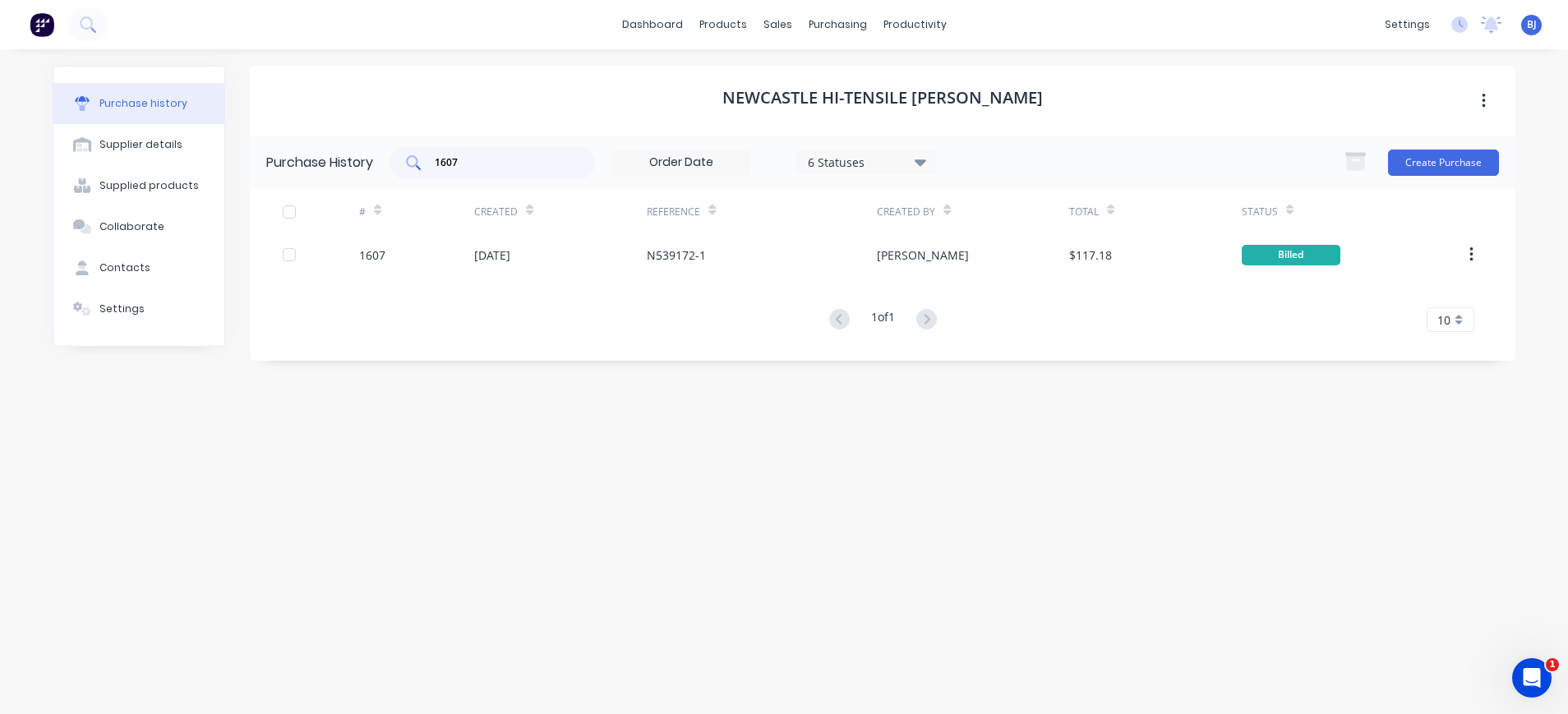
click at [477, 167] on input "1607" at bounding box center [501, 162] width 137 height 16
drag, startPoint x: 444, startPoint y: 161, endPoint x: 414, endPoint y: 161, distance: 30.0
click at [414, 161] on div "1607" at bounding box center [492, 162] width 206 height 32
type input "1604"
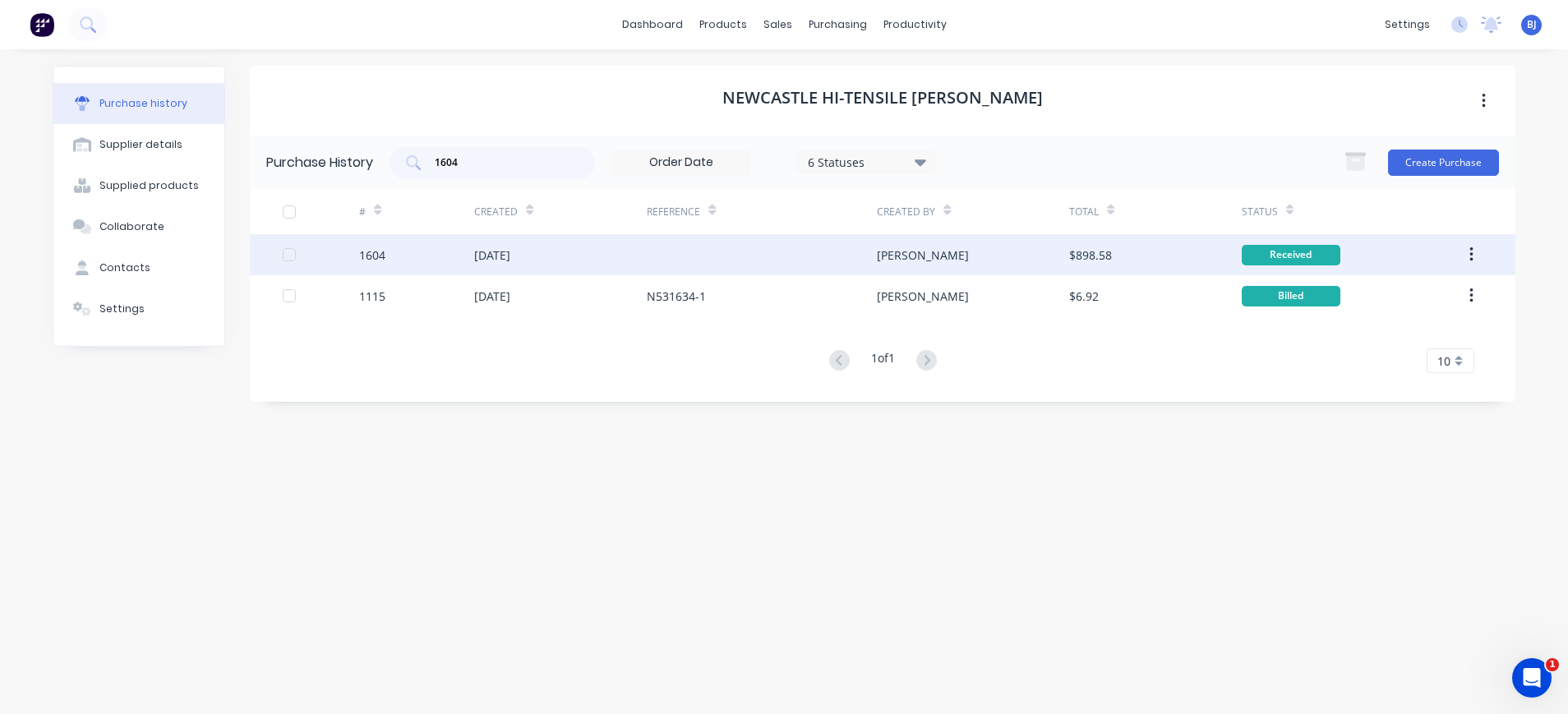
click at [498, 255] on div "[DATE]" at bounding box center [492, 255] width 36 height 17
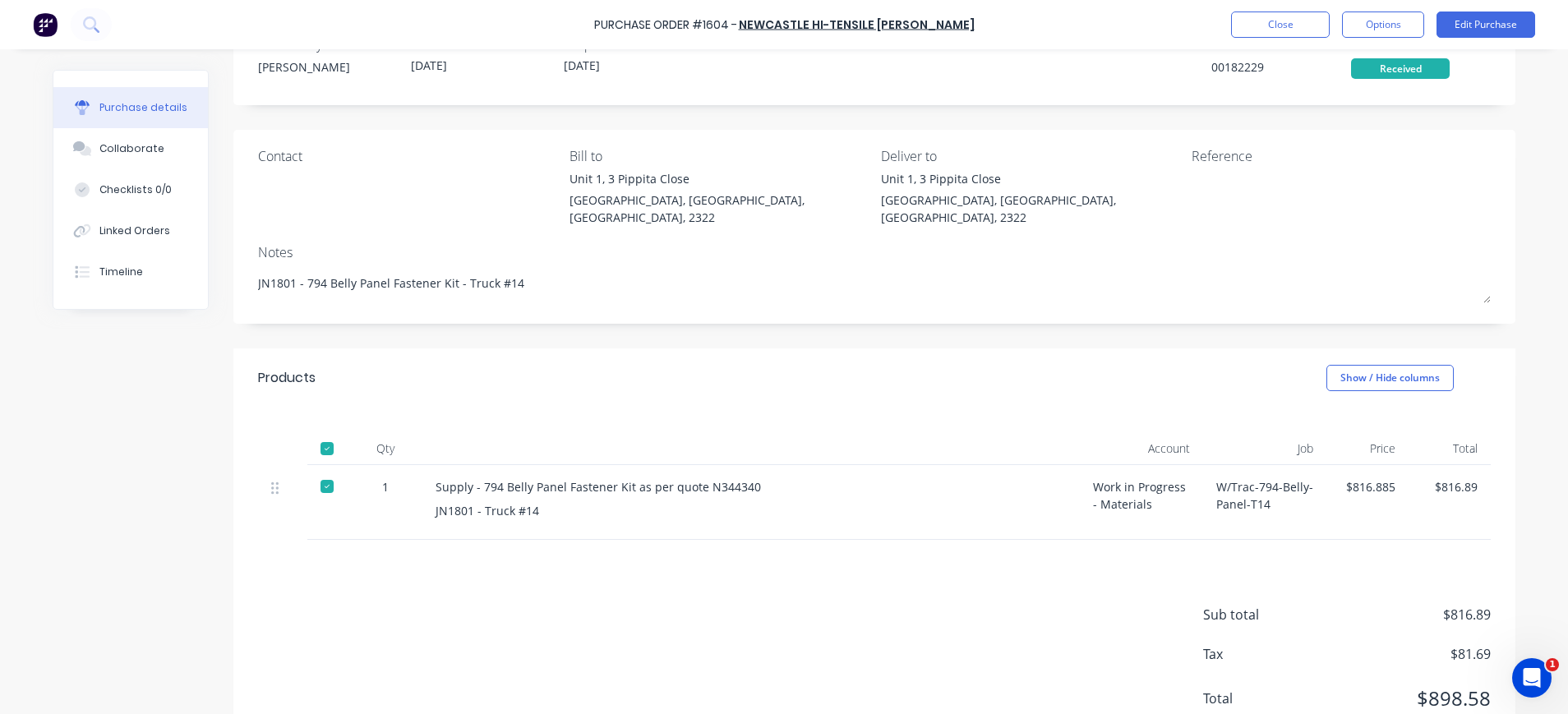
scroll to position [95, 0]
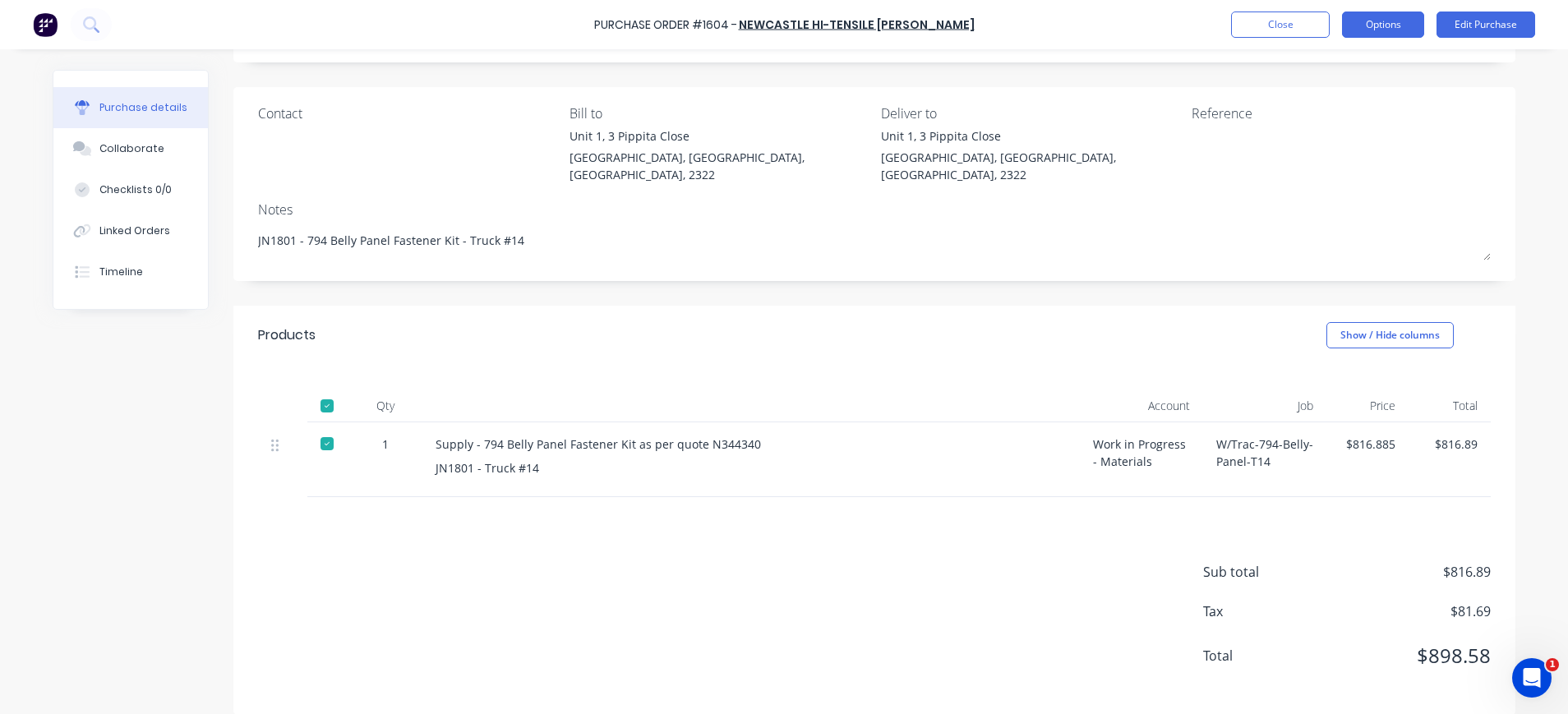
click at [1394, 27] on button "Options" at bounding box center [1383, 24] width 82 height 26
click at [1318, 98] on div "Convert to Bill" at bounding box center [1346, 100] width 126 height 24
type textarea "x"
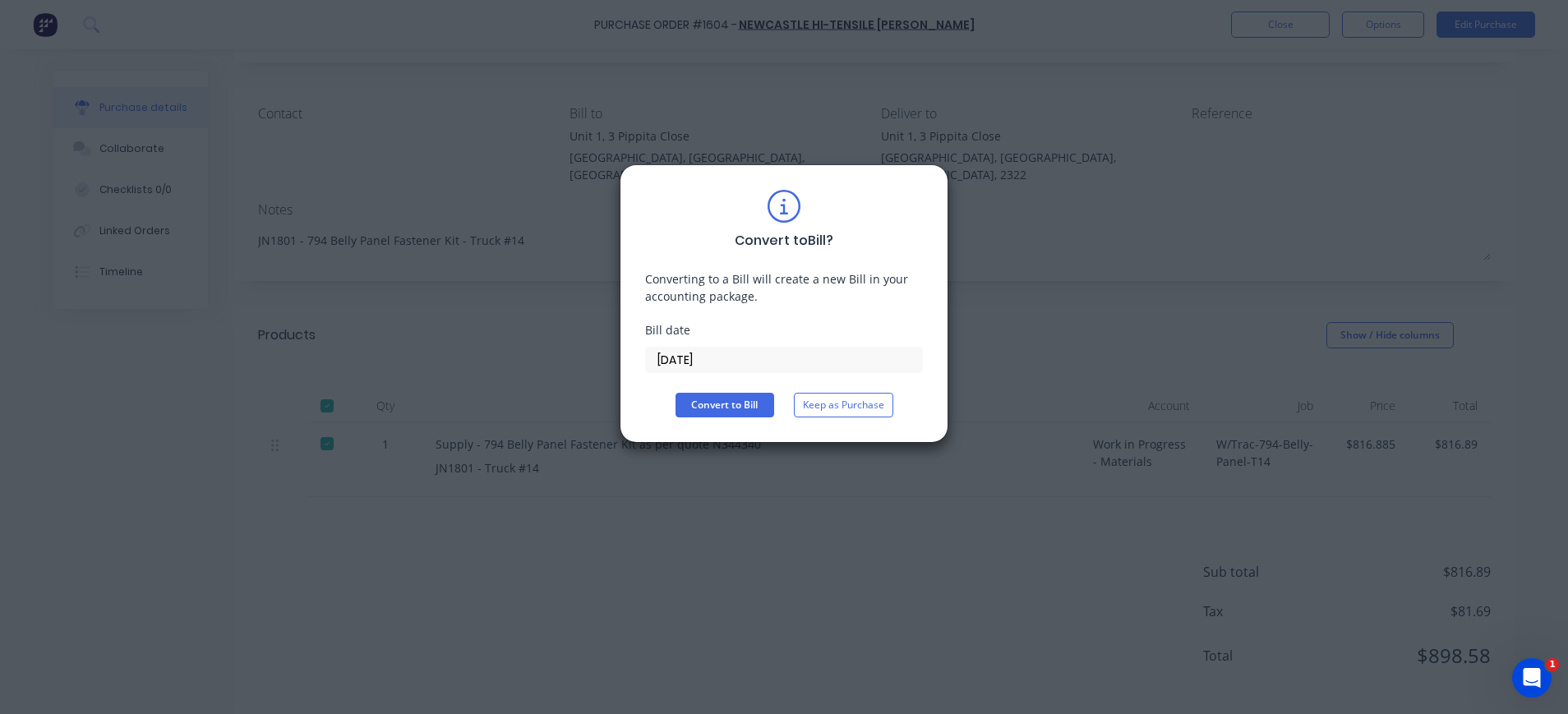
click at [709, 358] on input "02/10/25" at bounding box center [783, 360] width 276 height 25
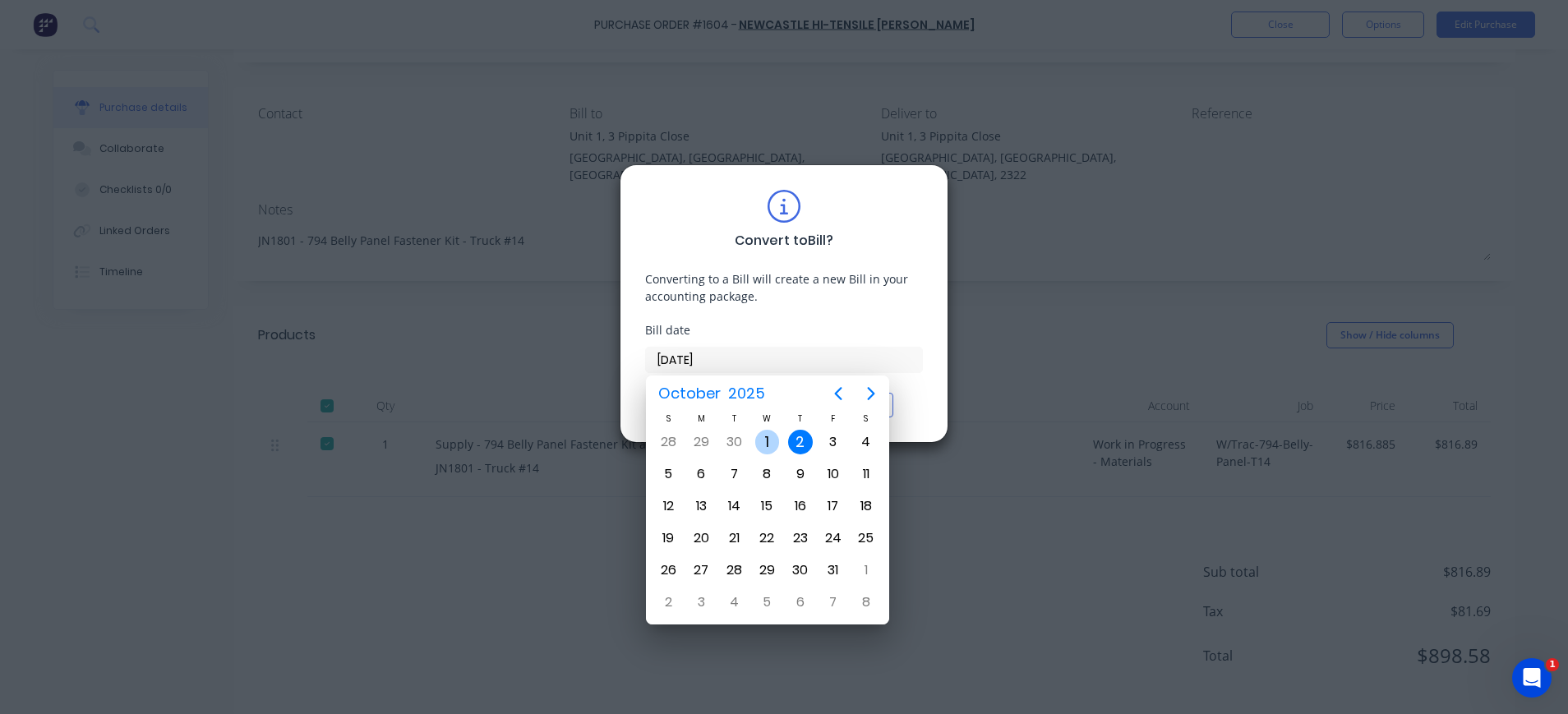
click at [769, 443] on div "1" at bounding box center [767, 442] width 25 height 25
type input "01/10/25"
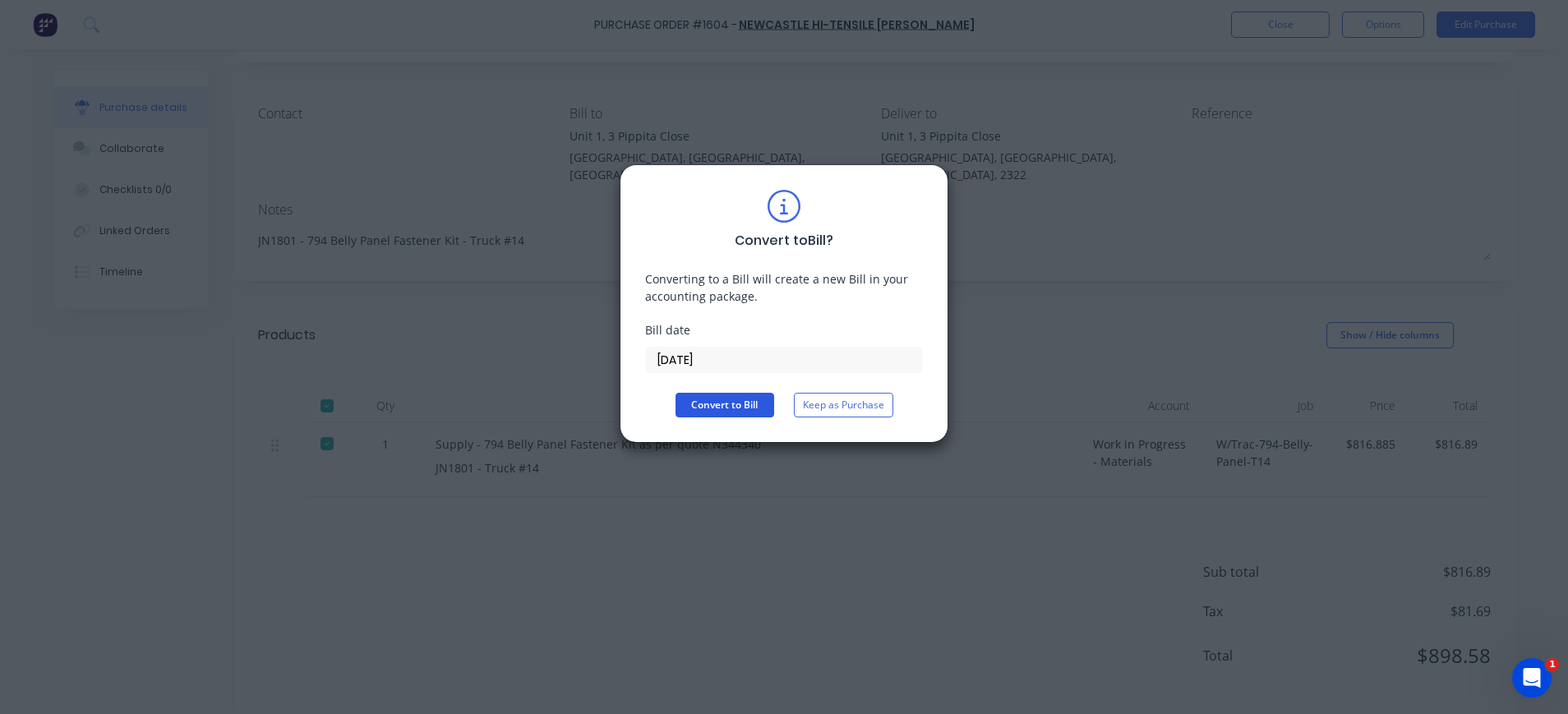
click at [733, 401] on button "Convert to Bill" at bounding box center [724, 405] width 98 height 25
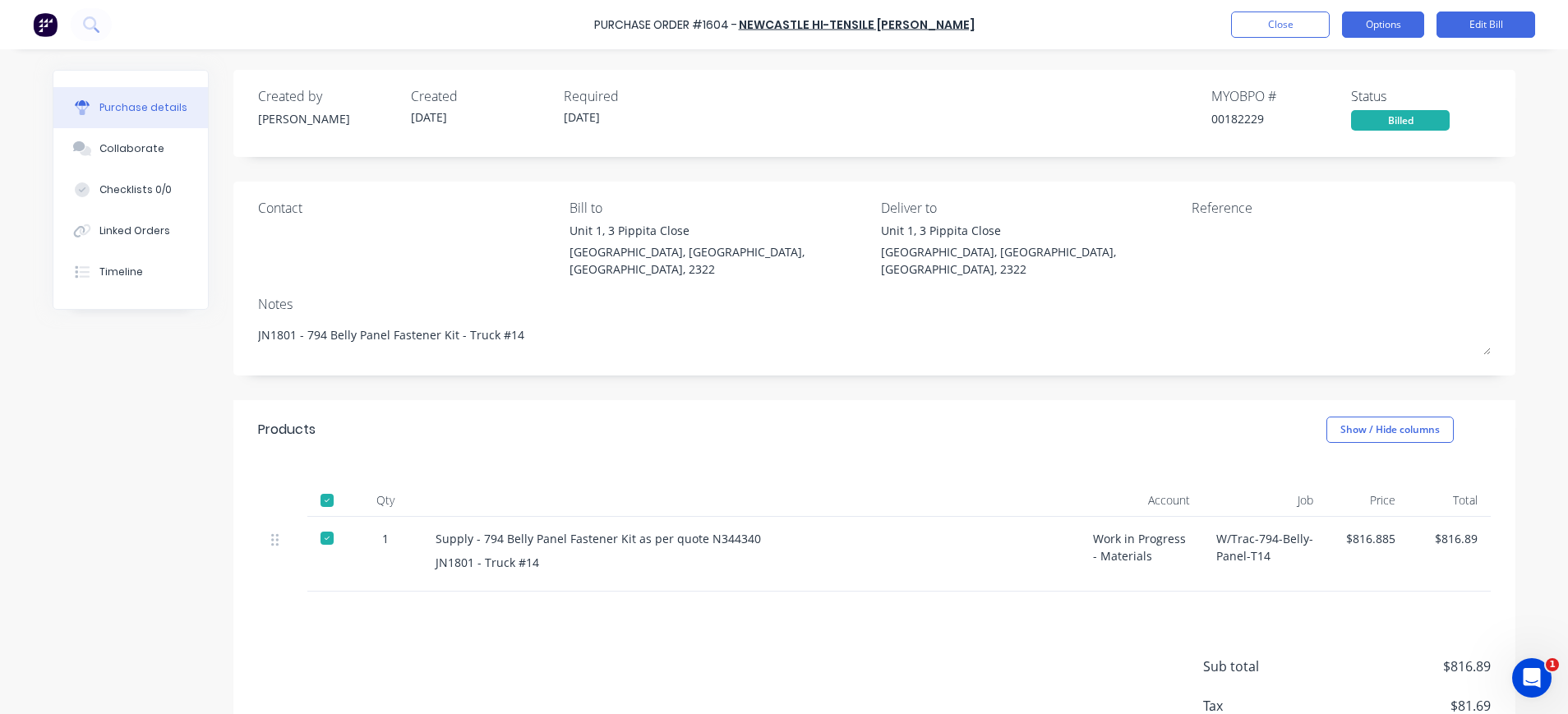
click at [1362, 27] on button "Options" at bounding box center [1383, 24] width 82 height 26
click at [1446, 266] on div "Reference" at bounding box center [1341, 242] width 299 height 88
click at [1460, 26] on button "Edit Bill" at bounding box center [1485, 24] width 98 height 26
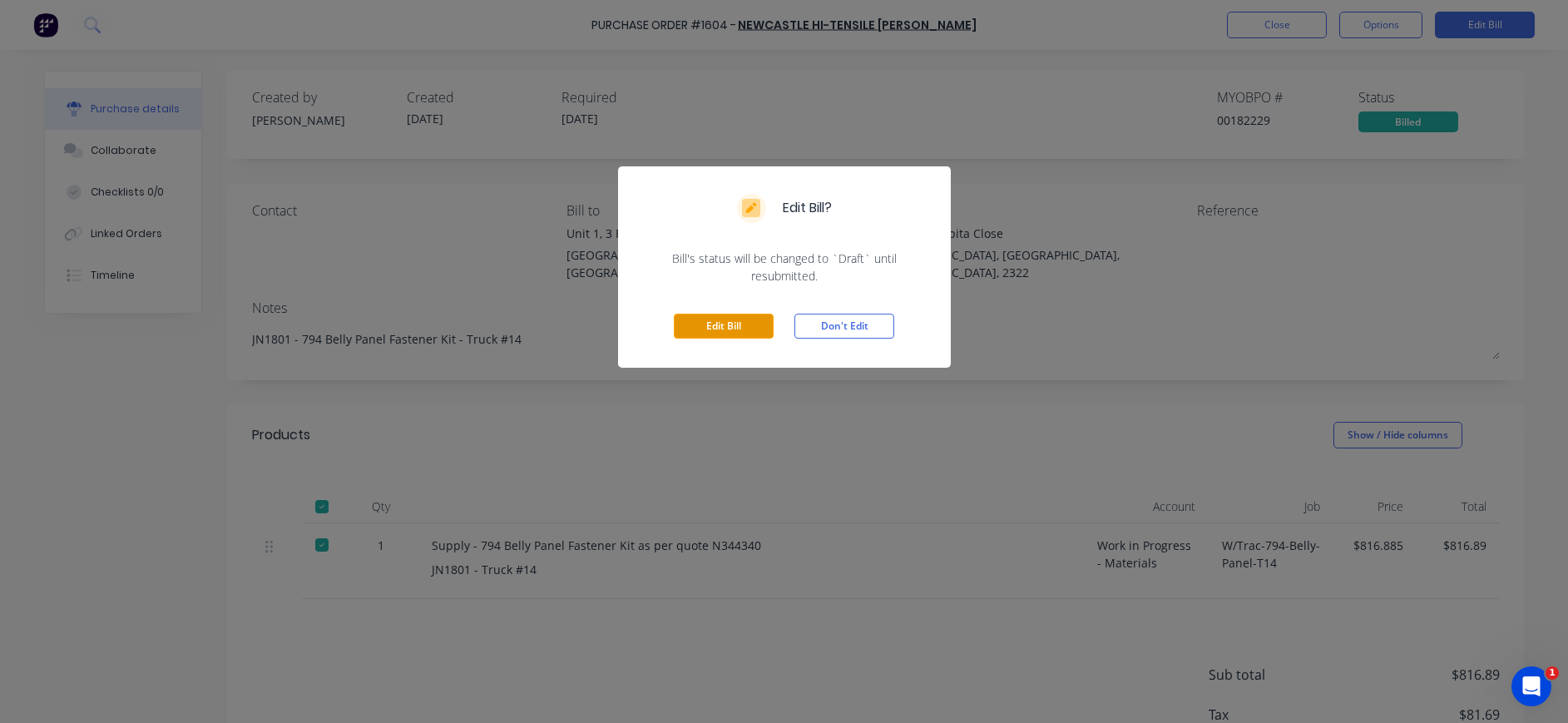
click at [689, 325] on button "Edit Bill" at bounding box center [723, 326] width 99 height 25
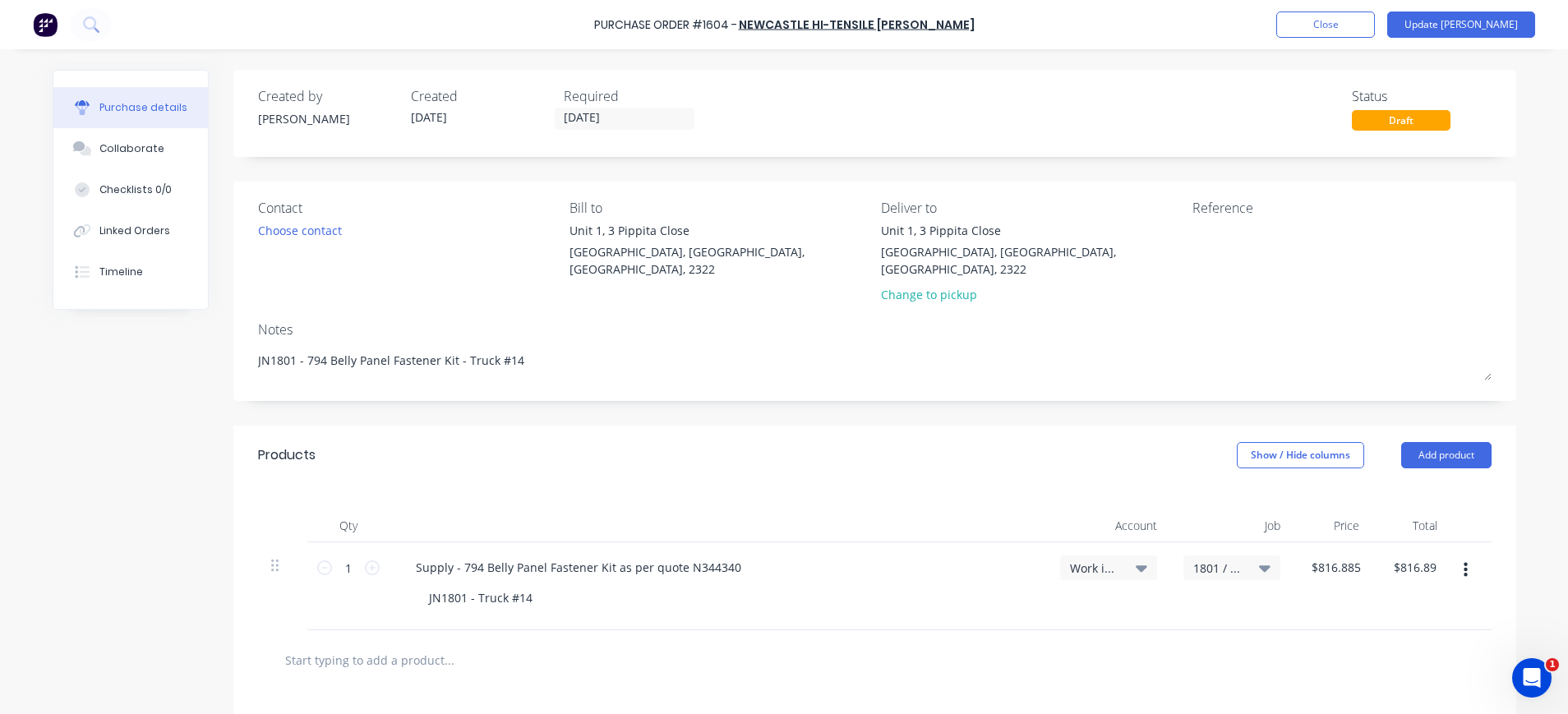
type textarea "x"
click at [1217, 235] on textarea at bounding box center [1295, 240] width 206 height 37
type textarea "N539170-1"
type textarea "x"
type textarea "N539170-1"
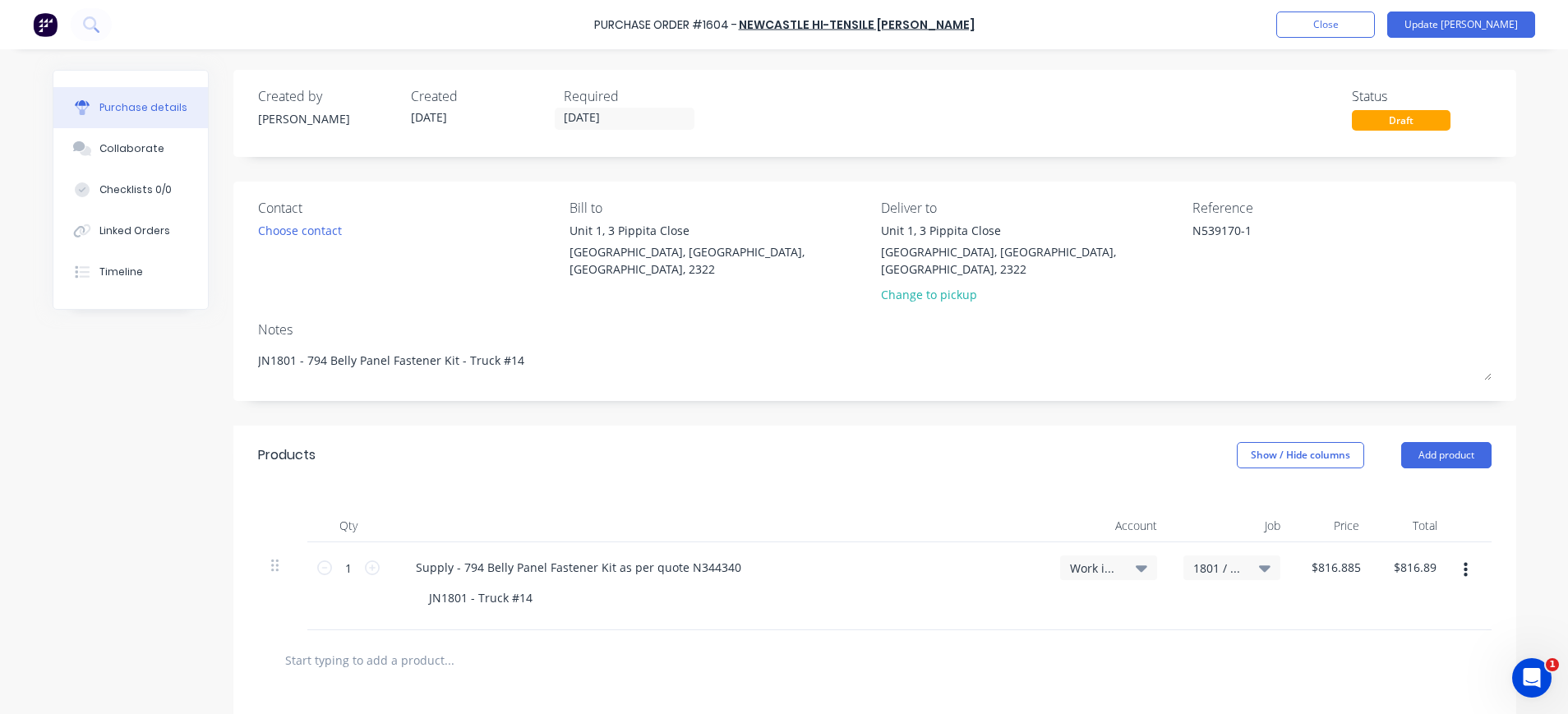
click at [1113, 289] on div "Unit 1, 3 Pippita Close Beresfield, New South Wales, Australia, 2322 Change to …" at bounding box center [1030, 266] width 299 height 90
click at [124, 143] on div "Collaborate" at bounding box center [132, 148] width 65 height 15
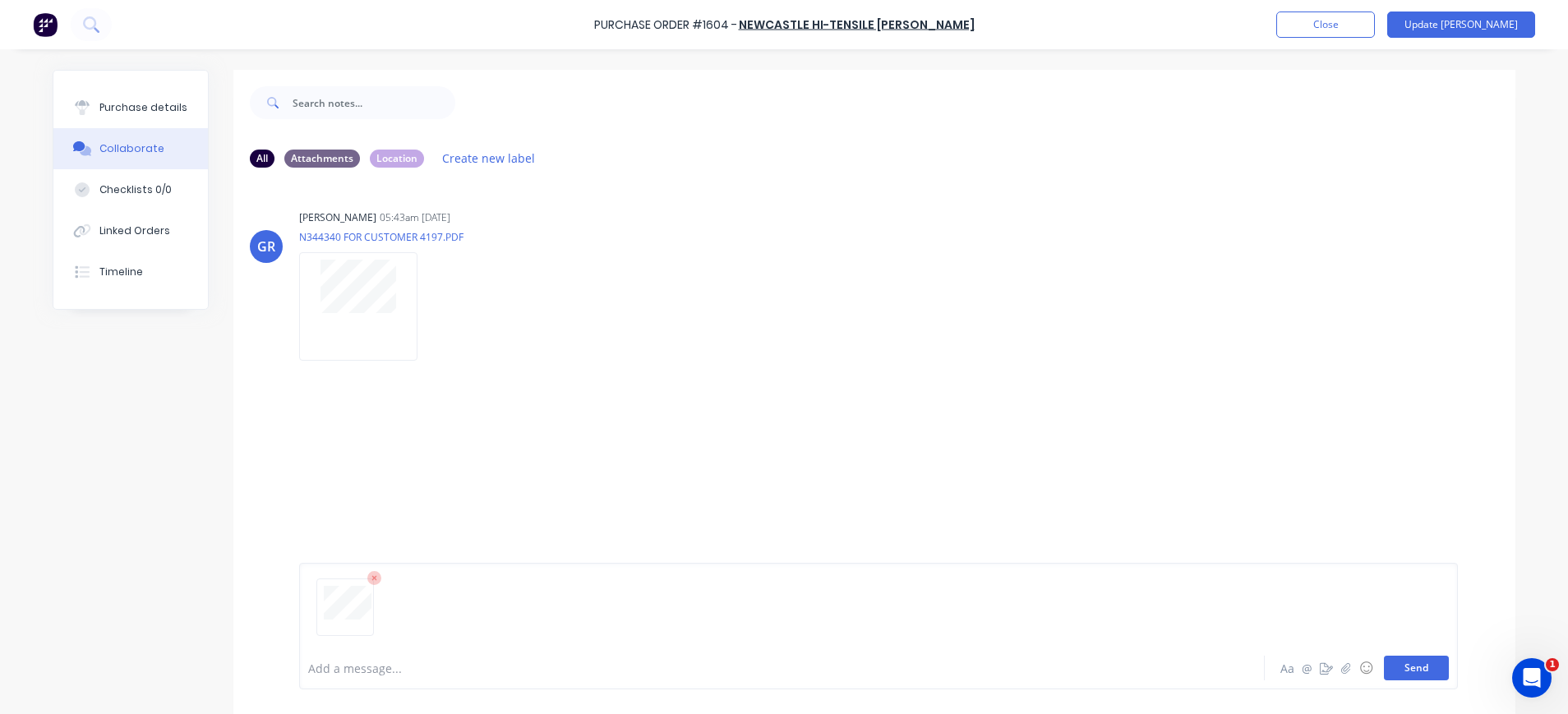
click at [1404, 664] on button "Send" at bounding box center [1416, 668] width 65 height 25
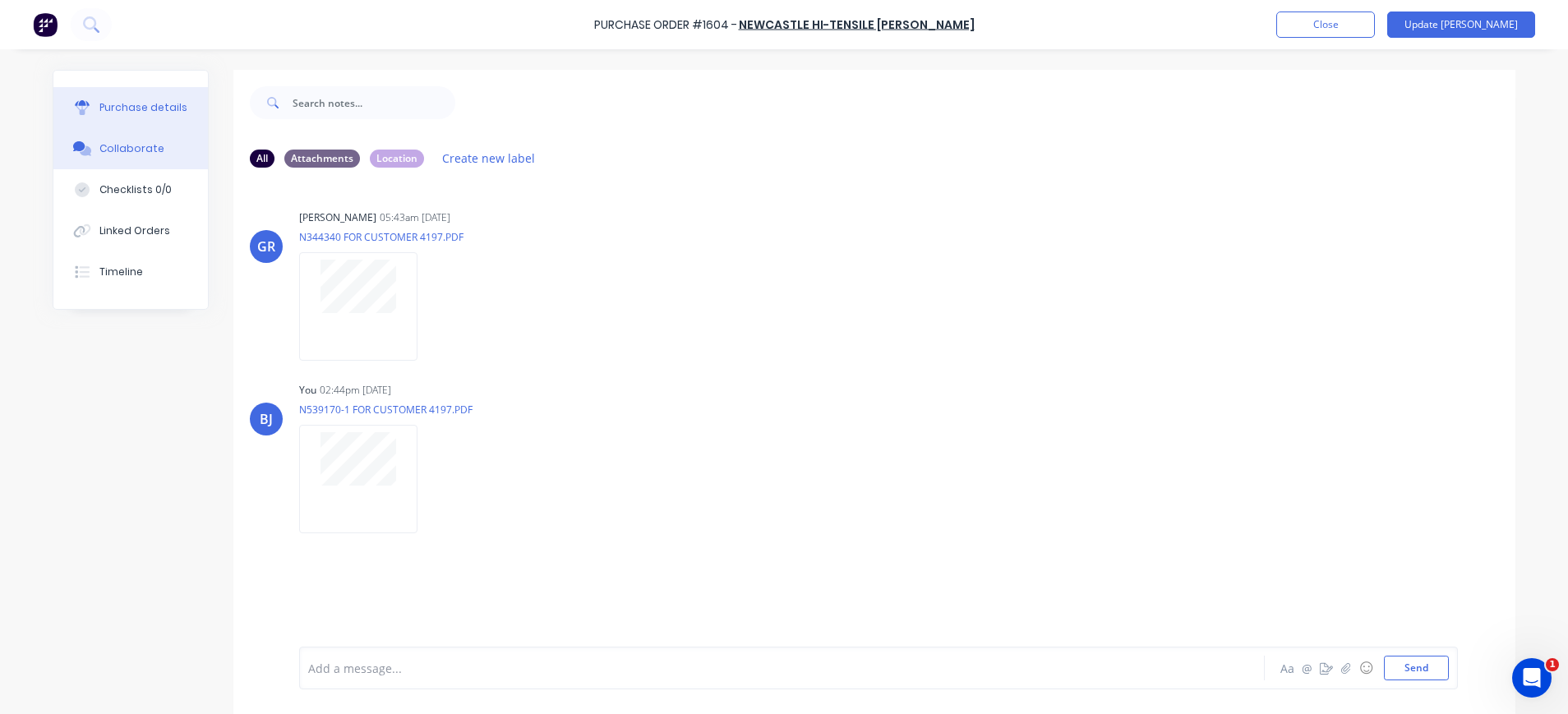
click at [164, 105] on div "Purchase details" at bounding box center [143, 107] width 88 height 15
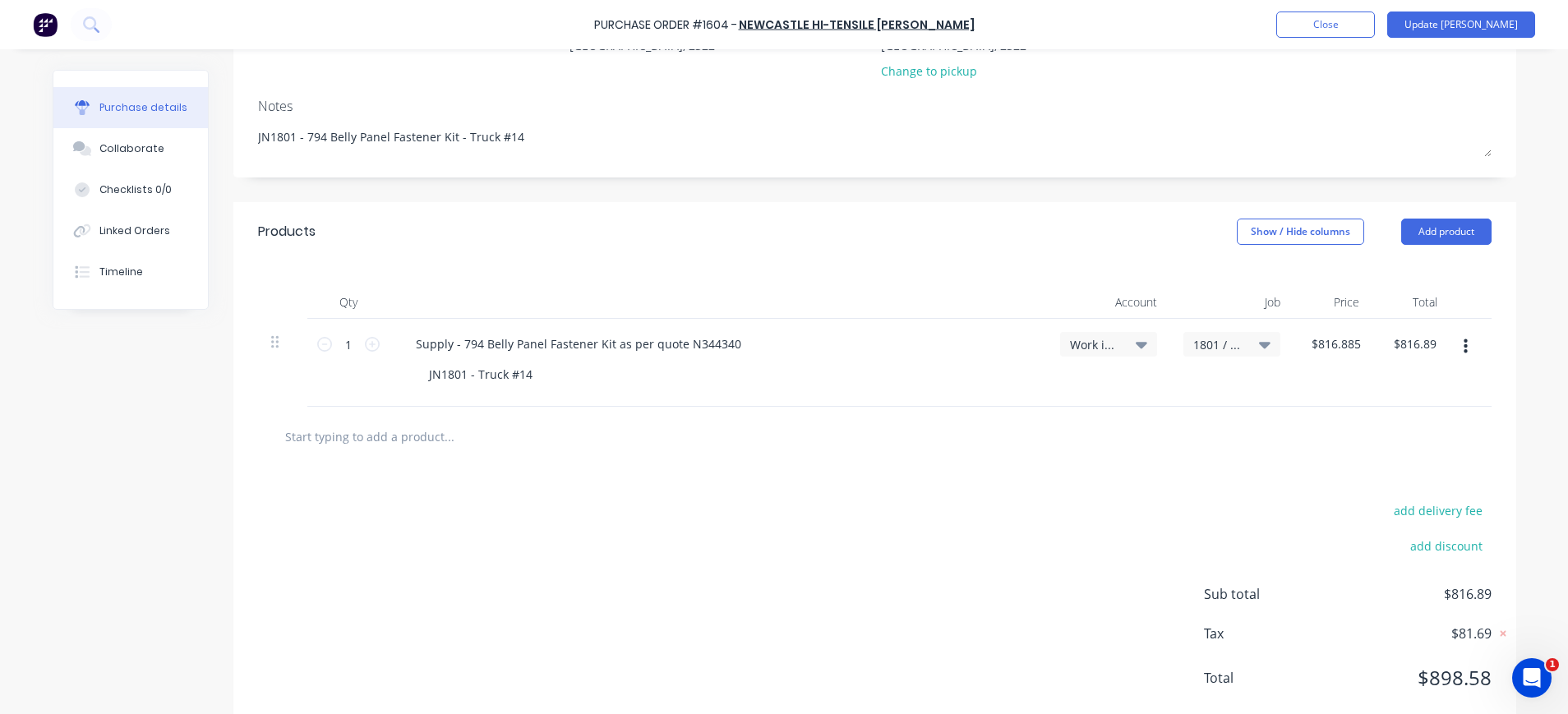
scroll to position [246, 0]
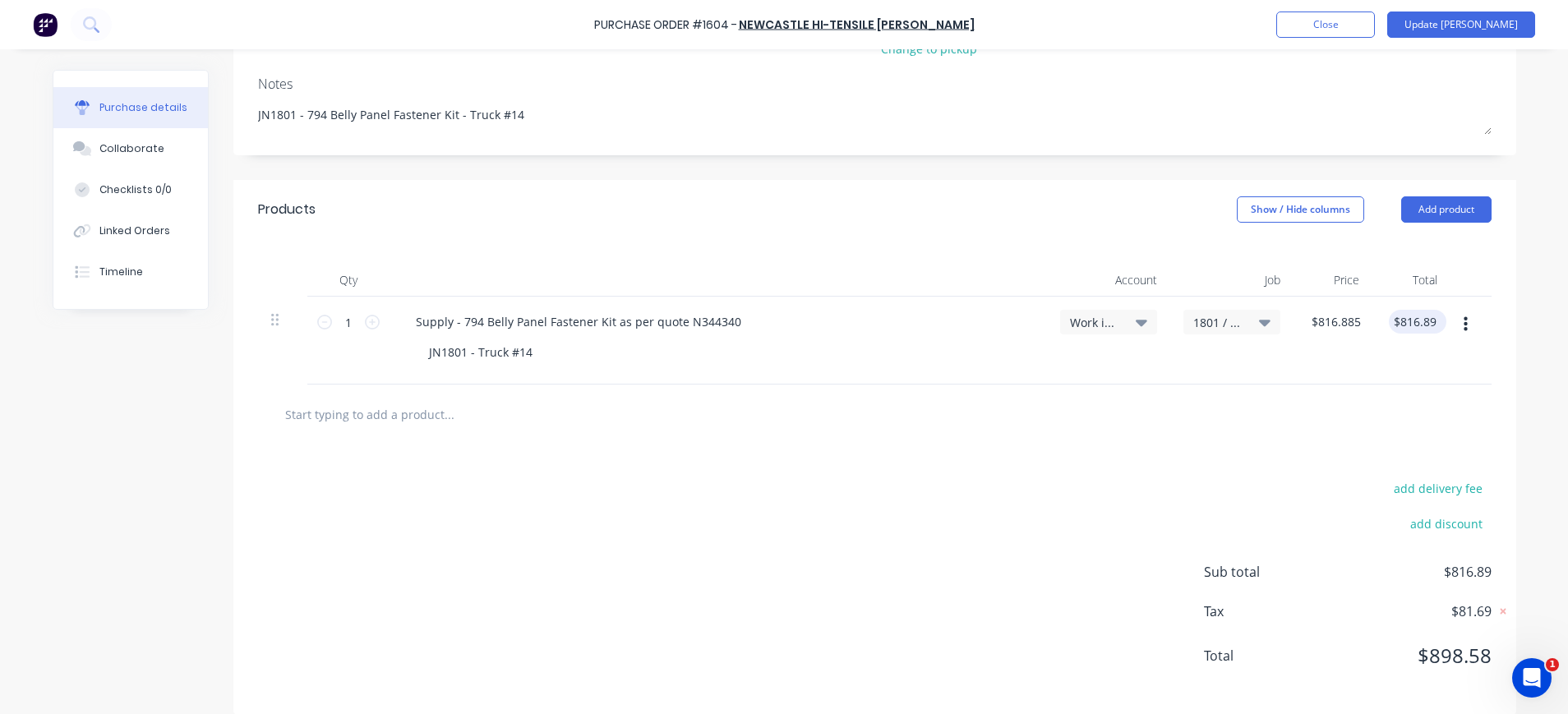
type textarea "x"
type input "816.89"
click at [1427, 310] on input "816.89" at bounding box center [1416, 322] width 44 height 24
type textarea "x"
drag, startPoint x: 1413, startPoint y: 304, endPoint x: 1429, endPoint y: 301, distance: 16.3
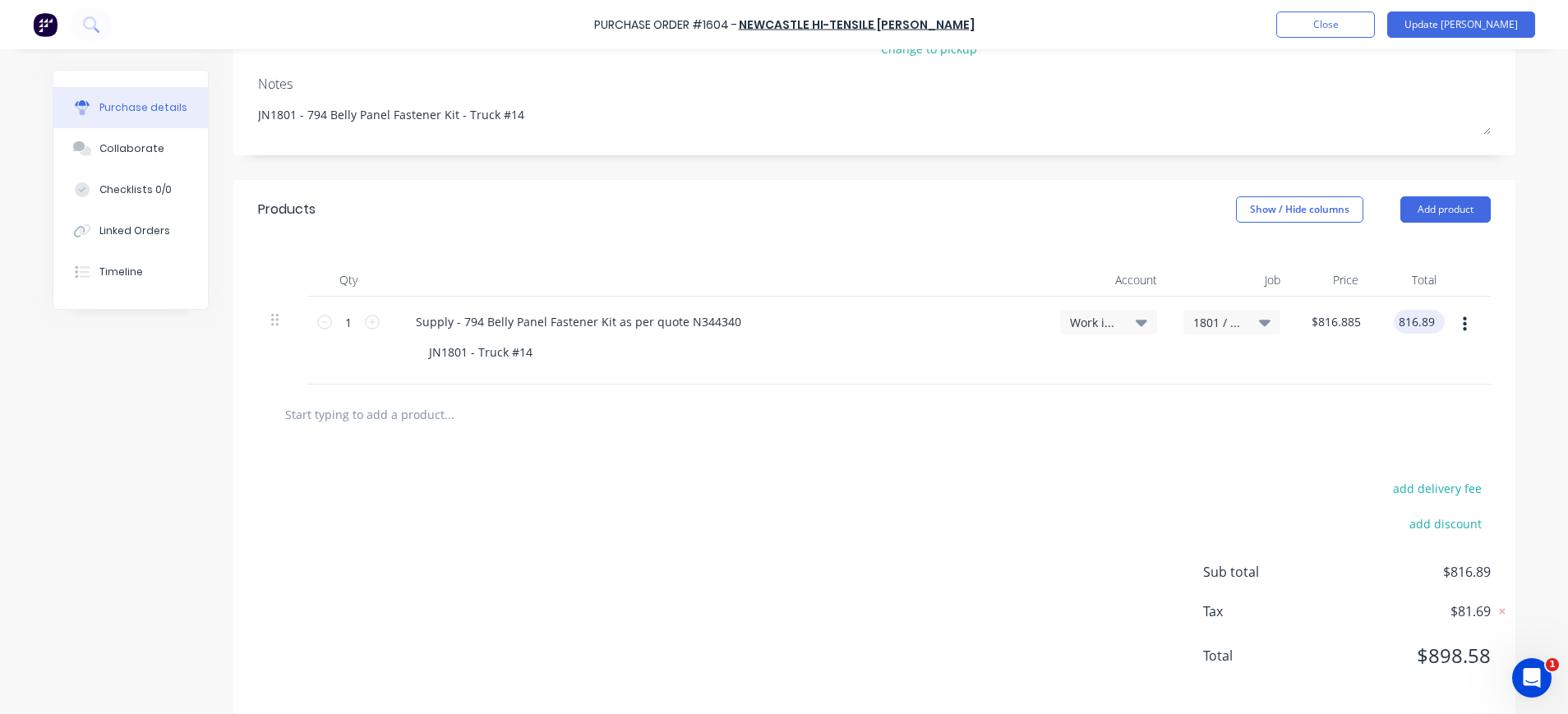
click at [1429, 310] on div "816.89 816.89" at bounding box center [1419, 322] width 51 height 24
type input "816.90"
type textarea "x"
type input "$816.90"
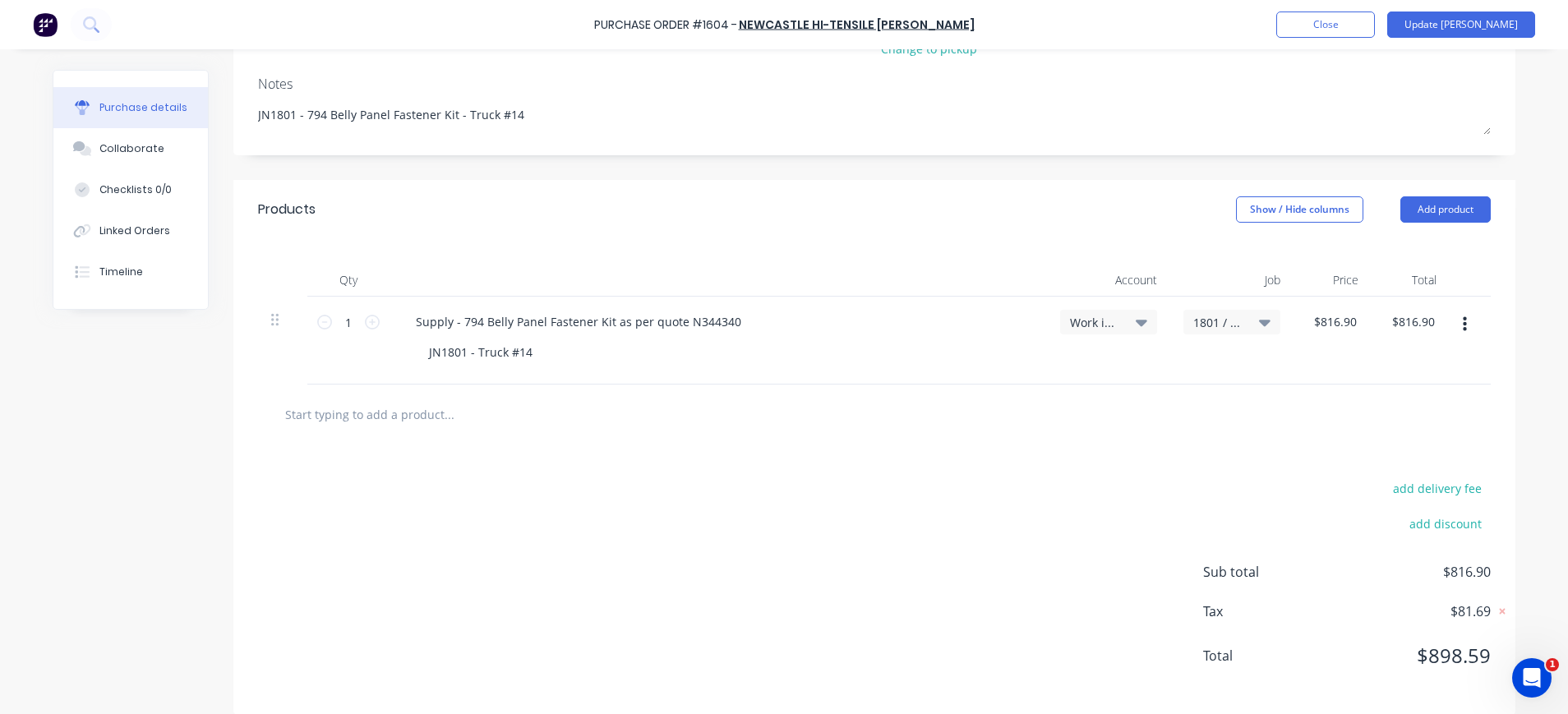
click at [1315, 444] on div "add delivery fee add discount Sub total $816.90 Tax $81.69 Total $898.59" at bounding box center [874, 579] width 1282 height 271
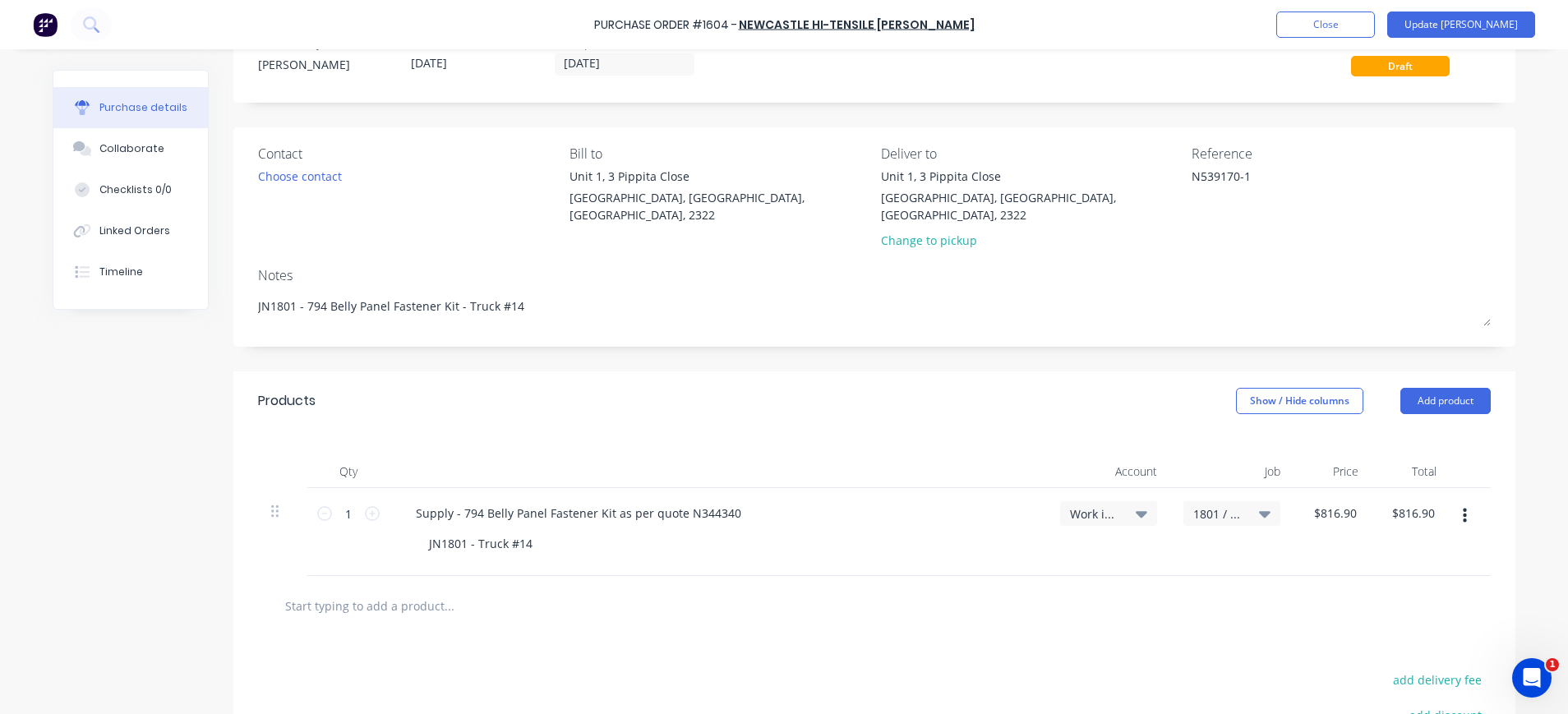
scroll to position [0, 0]
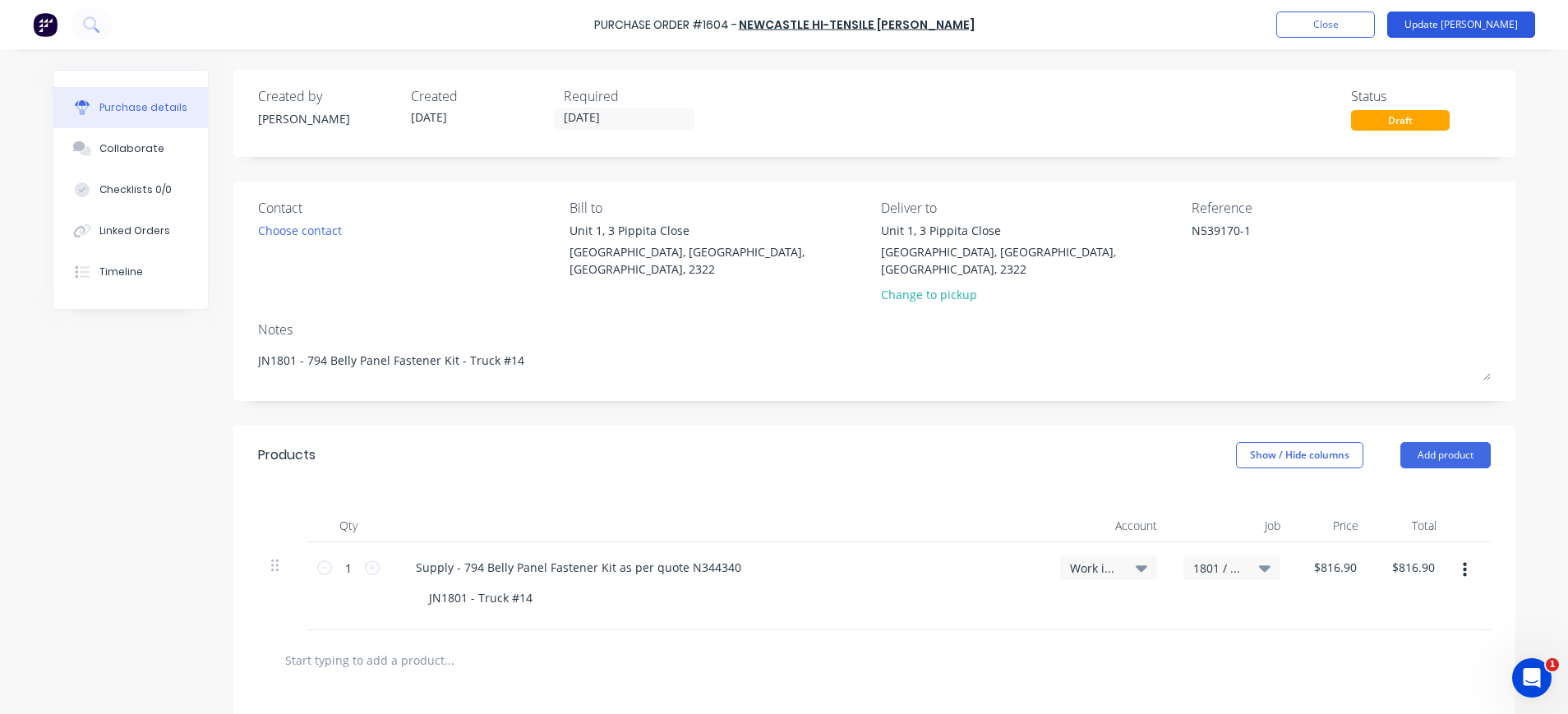
click at [1466, 21] on button "Update Bill" at bounding box center [1460, 24] width 148 height 26
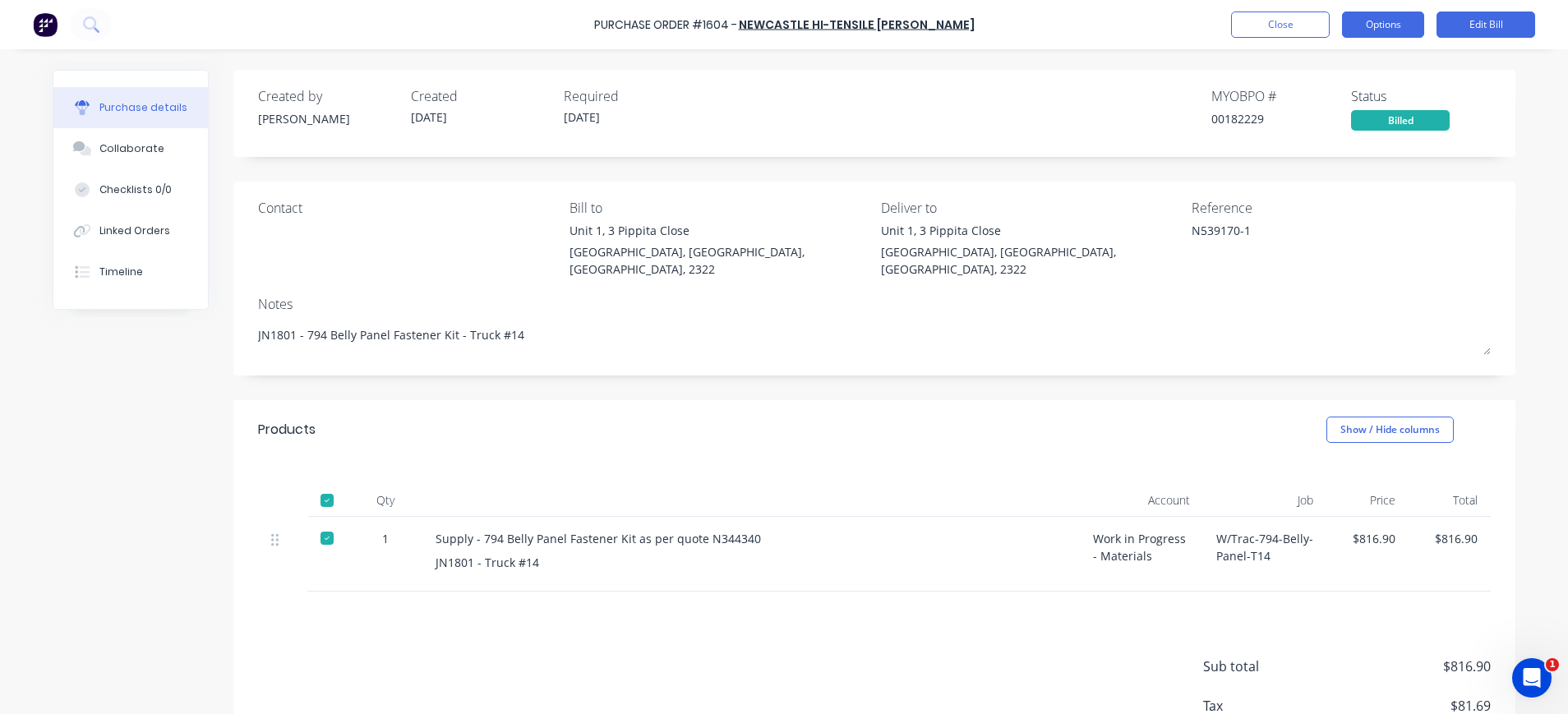
click at [1380, 25] on button "Options" at bounding box center [1383, 24] width 82 height 26
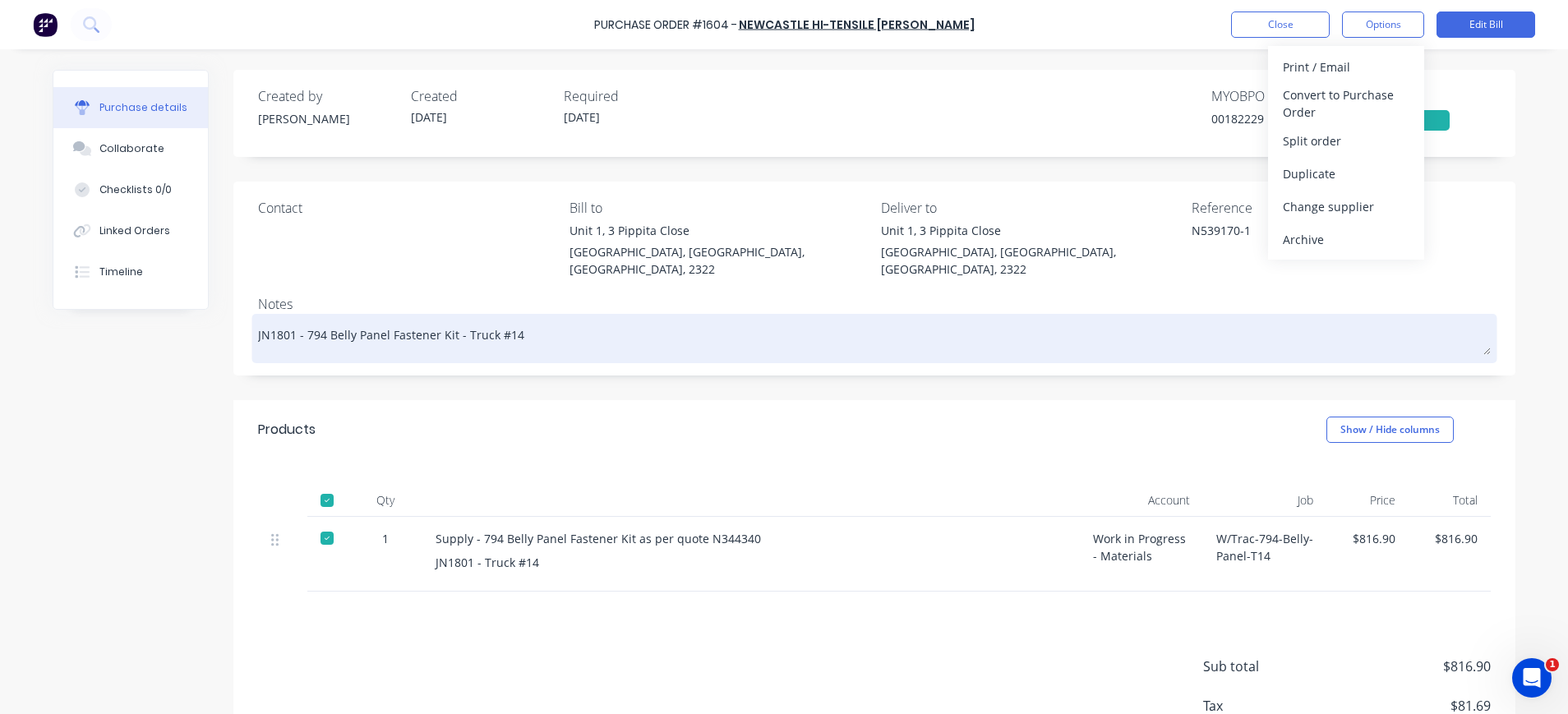
click at [986, 318] on textarea "JN1801 - 794 Belly Panel Fastener Kit - Truck #14" at bounding box center [874, 336] width 1232 height 37
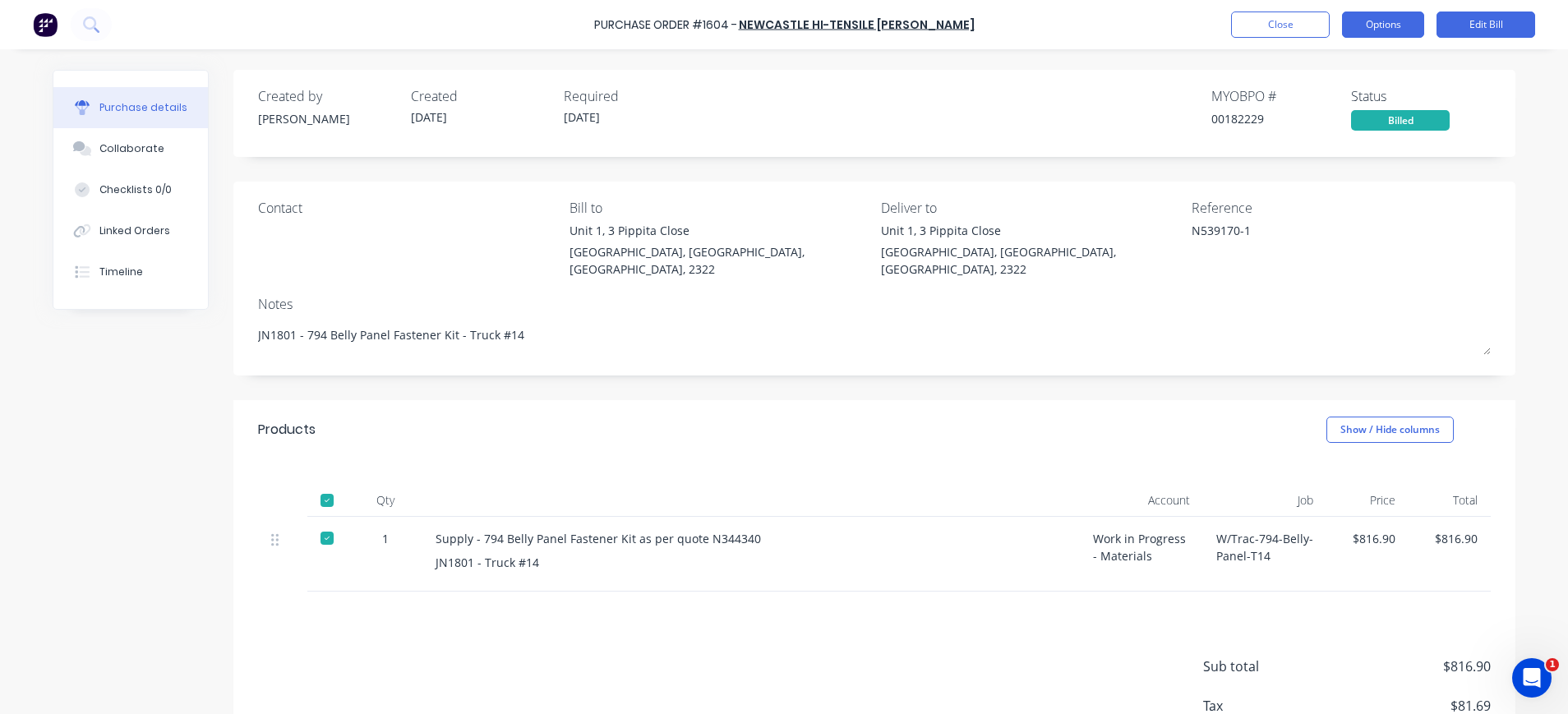
click at [1365, 18] on button "Options" at bounding box center [1383, 24] width 82 height 26
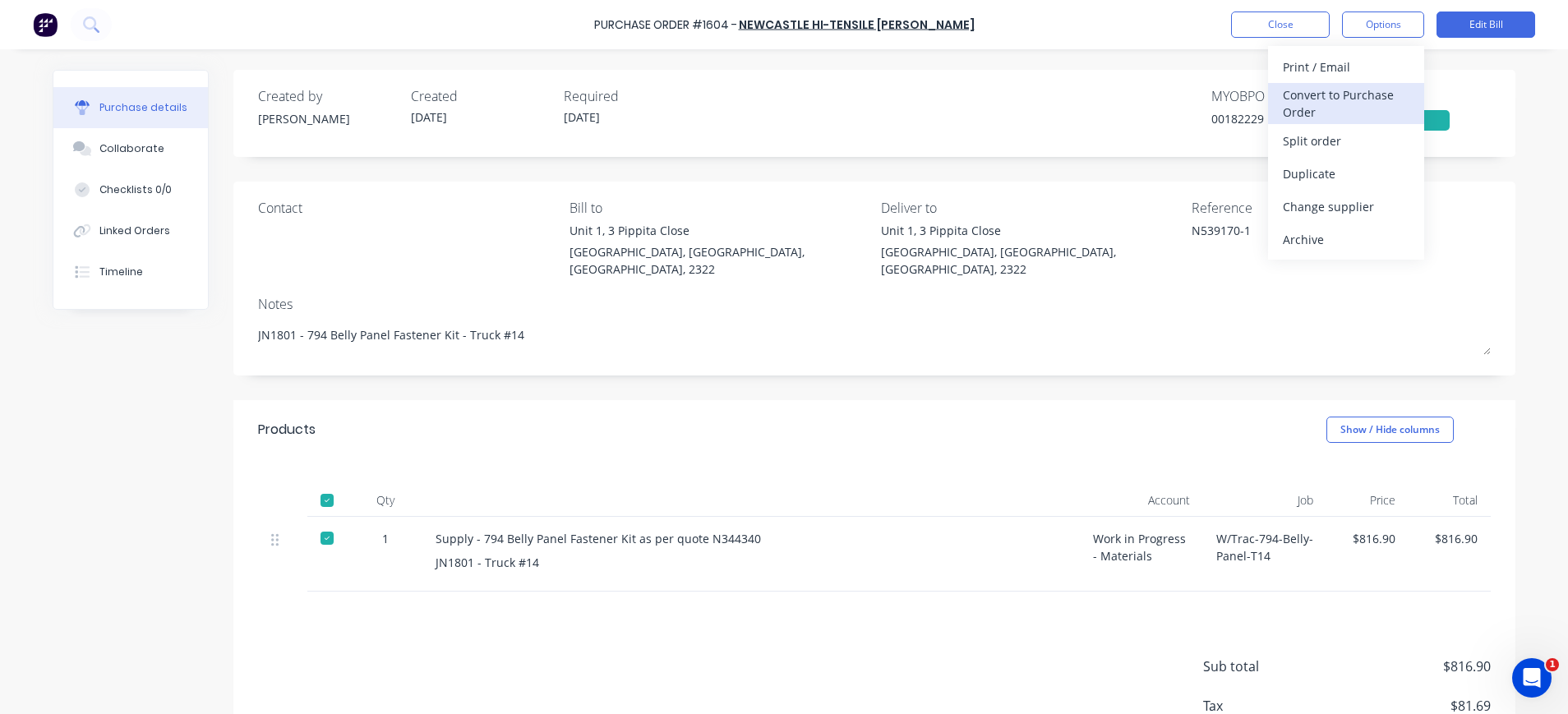
click at [1328, 95] on div "Convert to Purchase Order" at bounding box center [1346, 103] width 126 height 41
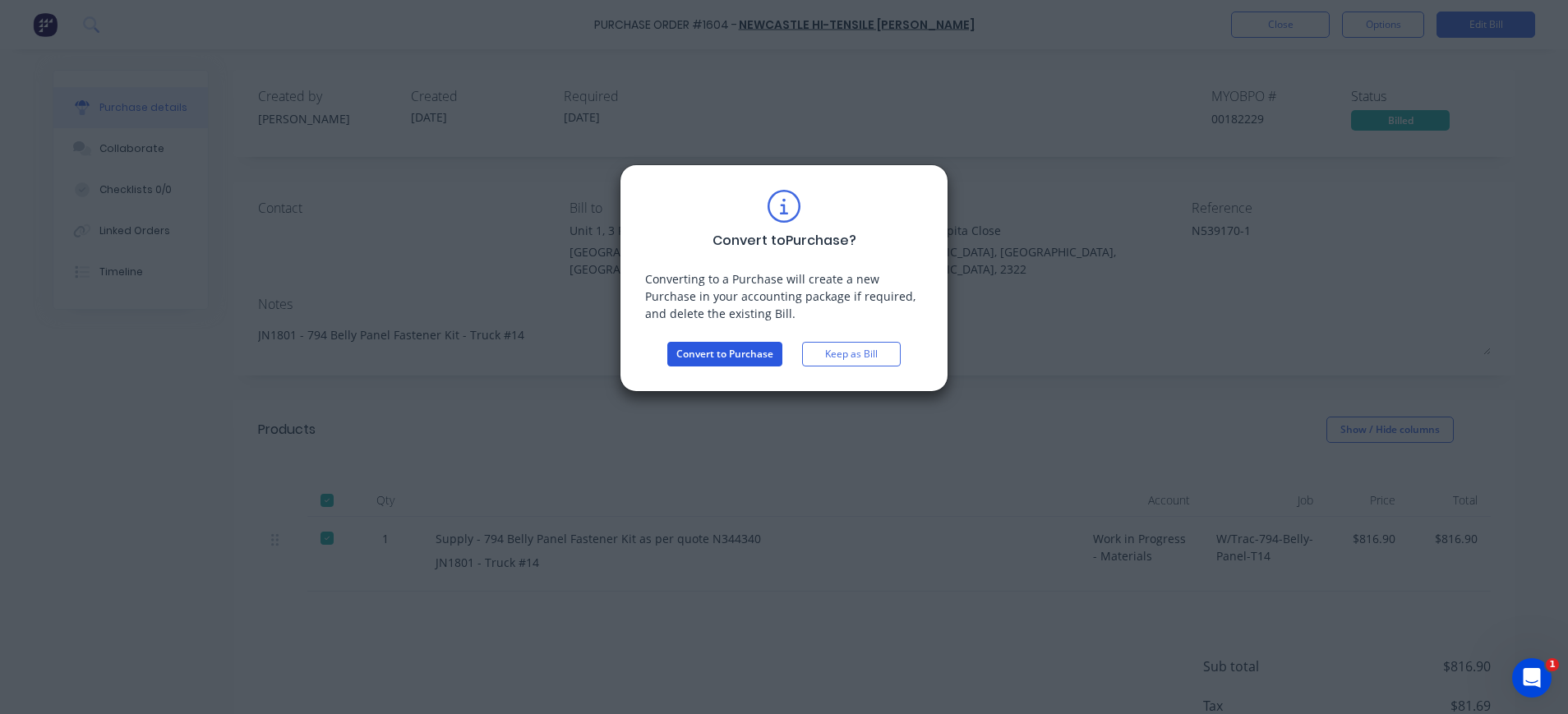
drag, startPoint x: 716, startPoint y: 358, endPoint x: 875, endPoint y: 384, distance: 161.1
click at [715, 358] on button "Convert to Purchase" at bounding box center [724, 354] width 115 height 25
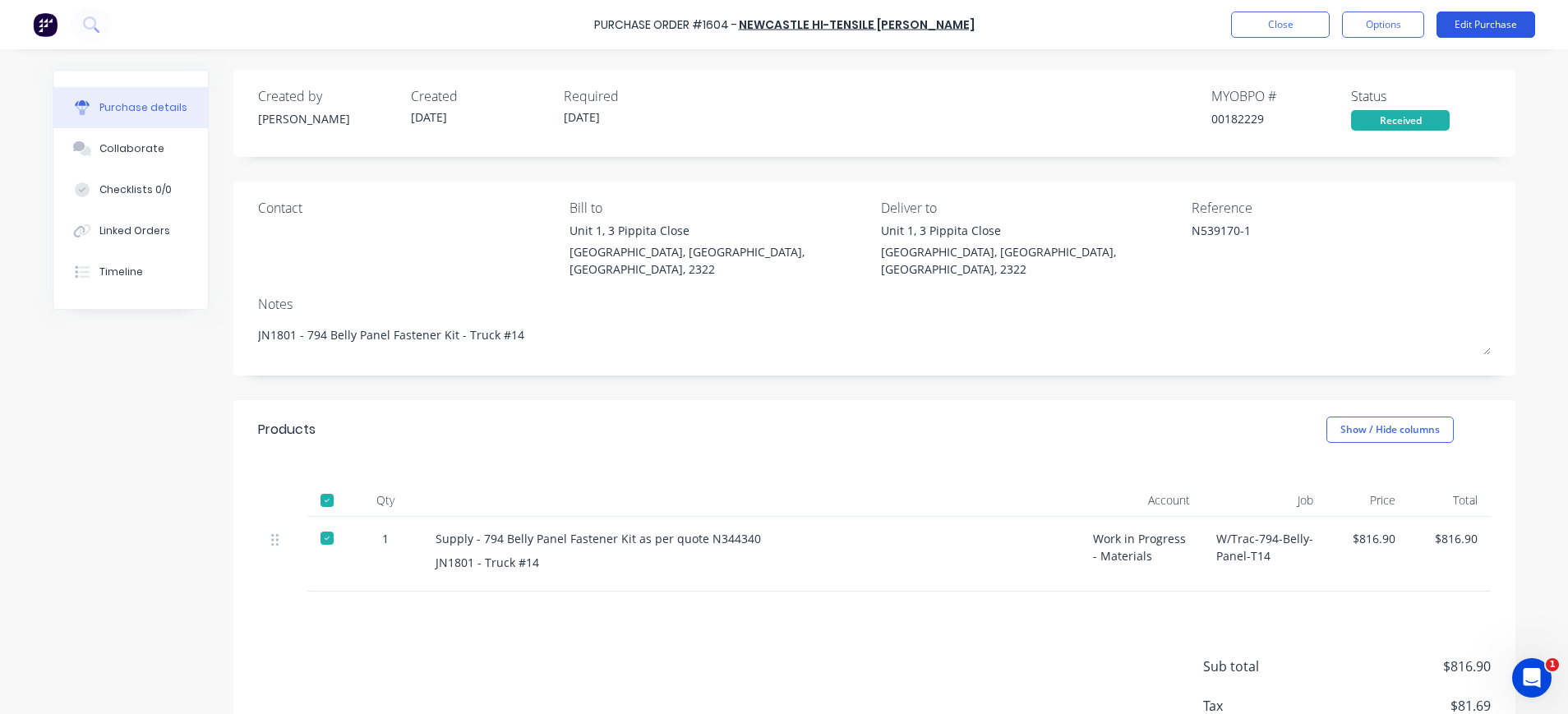
click at [1477, 25] on button "Edit Purchase" at bounding box center [1485, 24] width 98 height 26
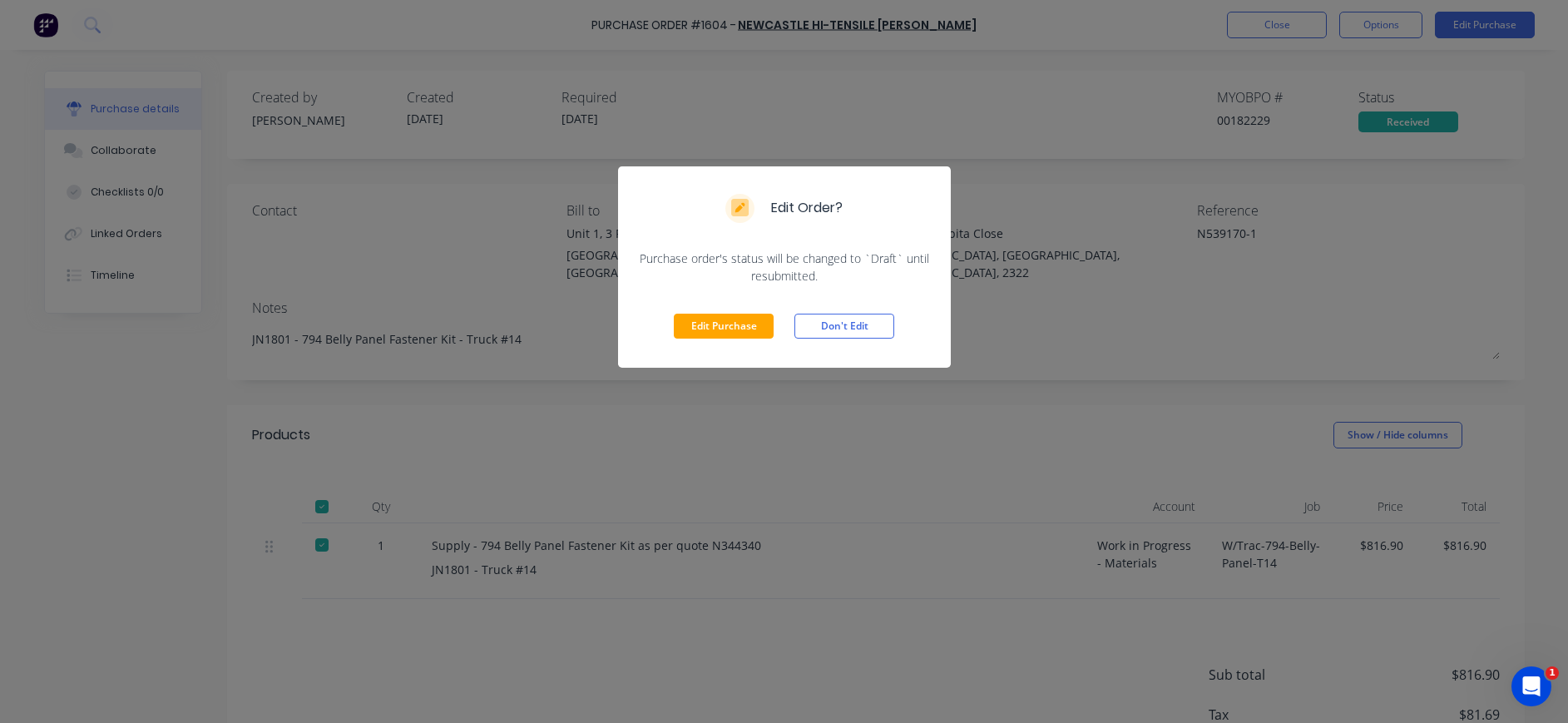
drag, startPoint x: 740, startPoint y: 324, endPoint x: 905, endPoint y: 302, distance: 166.5
click at [742, 324] on button "Edit Purchase" at bounding box center [723, 326] width 99 height 25
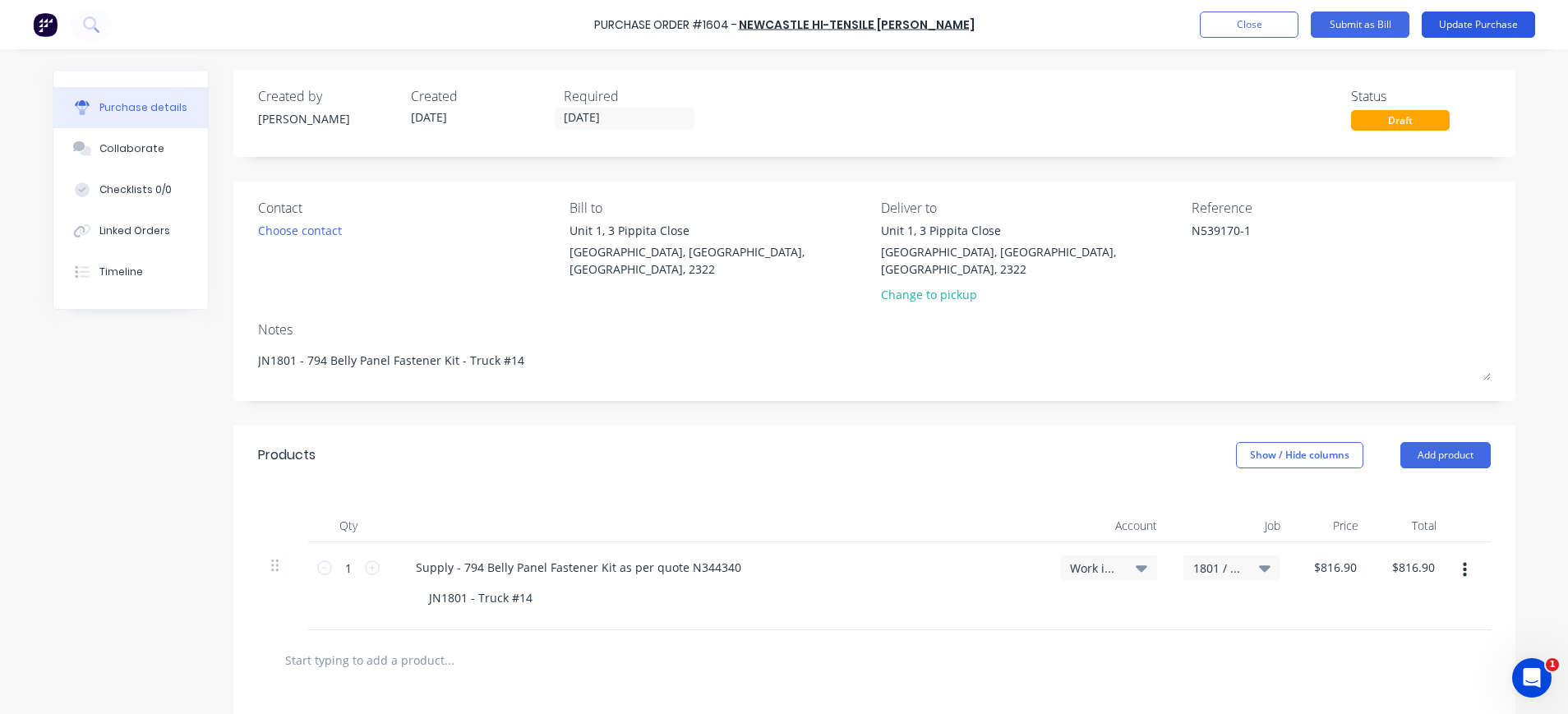
click at [1459, 22] on button "Update Purchase" at bounding box center [1477, 24] width 114 height 26
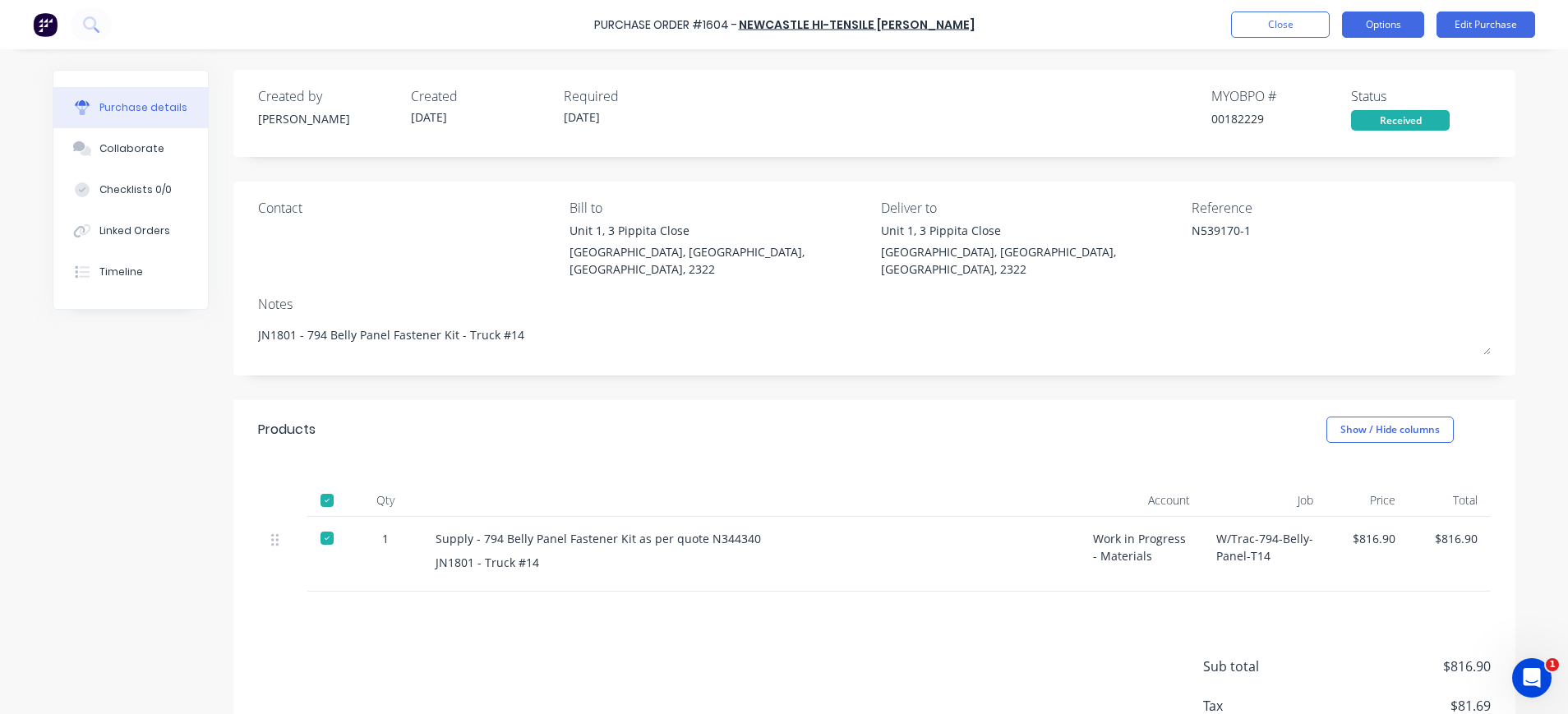
click at [1367, 24] on button "Options" at bounding box center [1383, 24] width 82 height 26
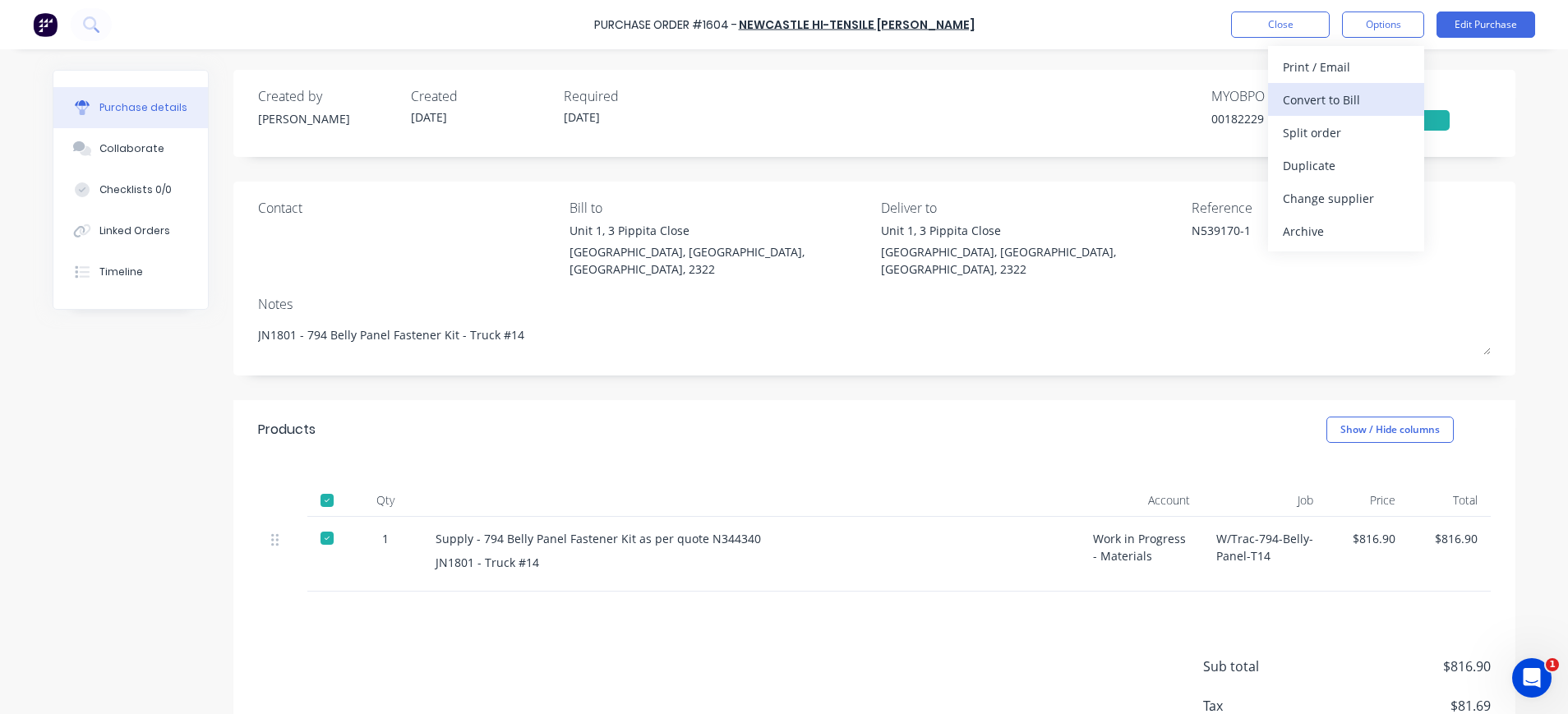
click at [1354, 94] on div "Convert to Bill" at bounding box center [1346, 100] width 126 height 24
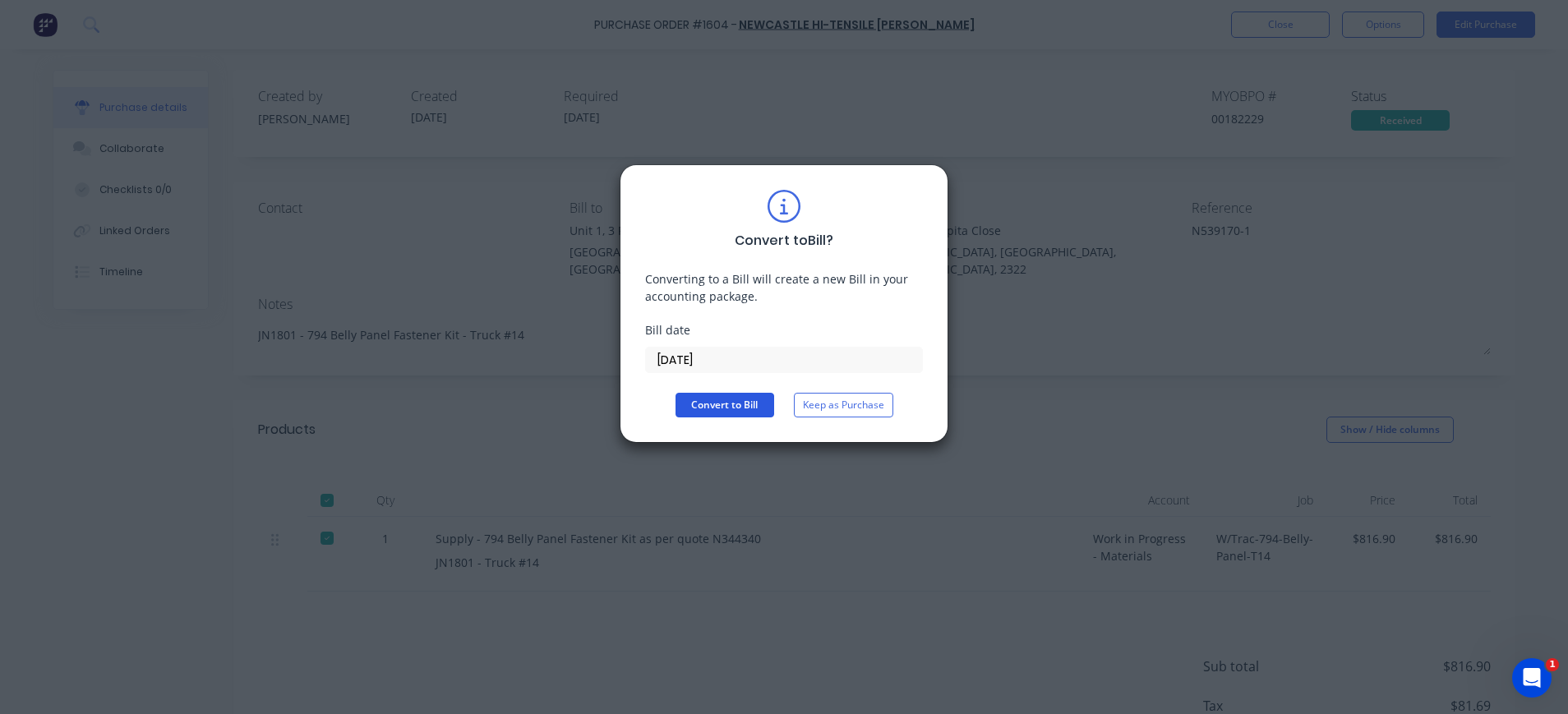
click at [720, 401] on button "Convert to Bill" at bounding box center [724, 405] width 98 height 25
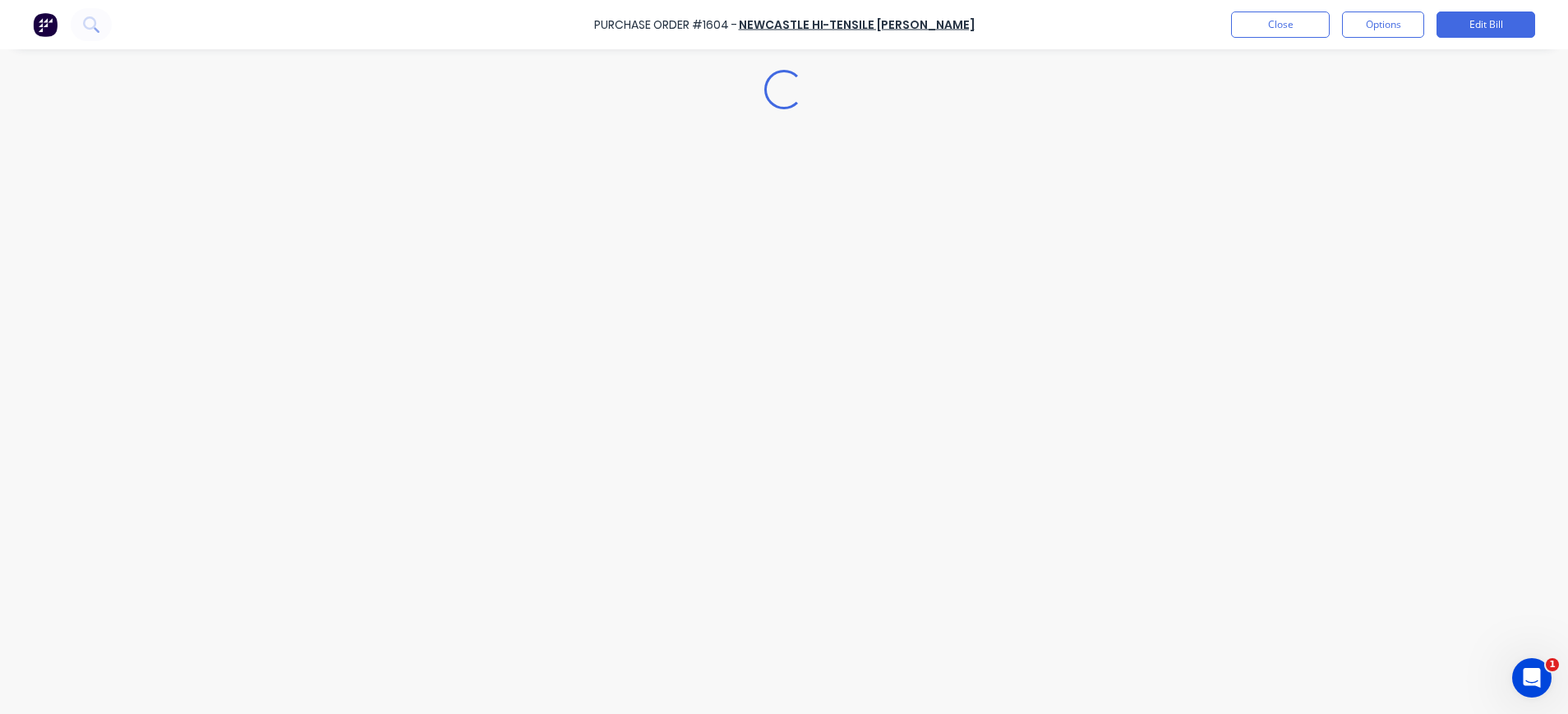
type textarea "x"
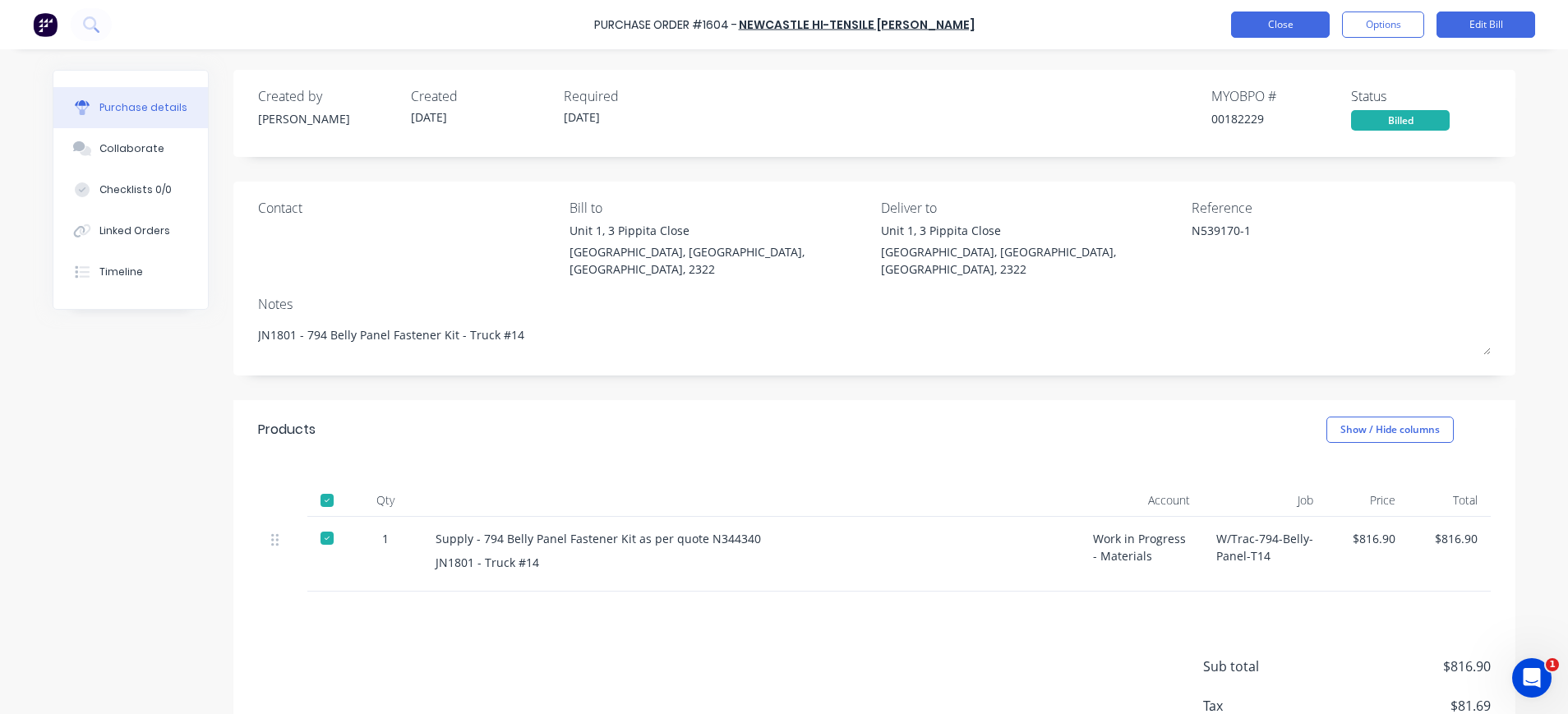
click at [1297, 20] on button "Close" at bounding box center [1279, 24] width 98 height 26
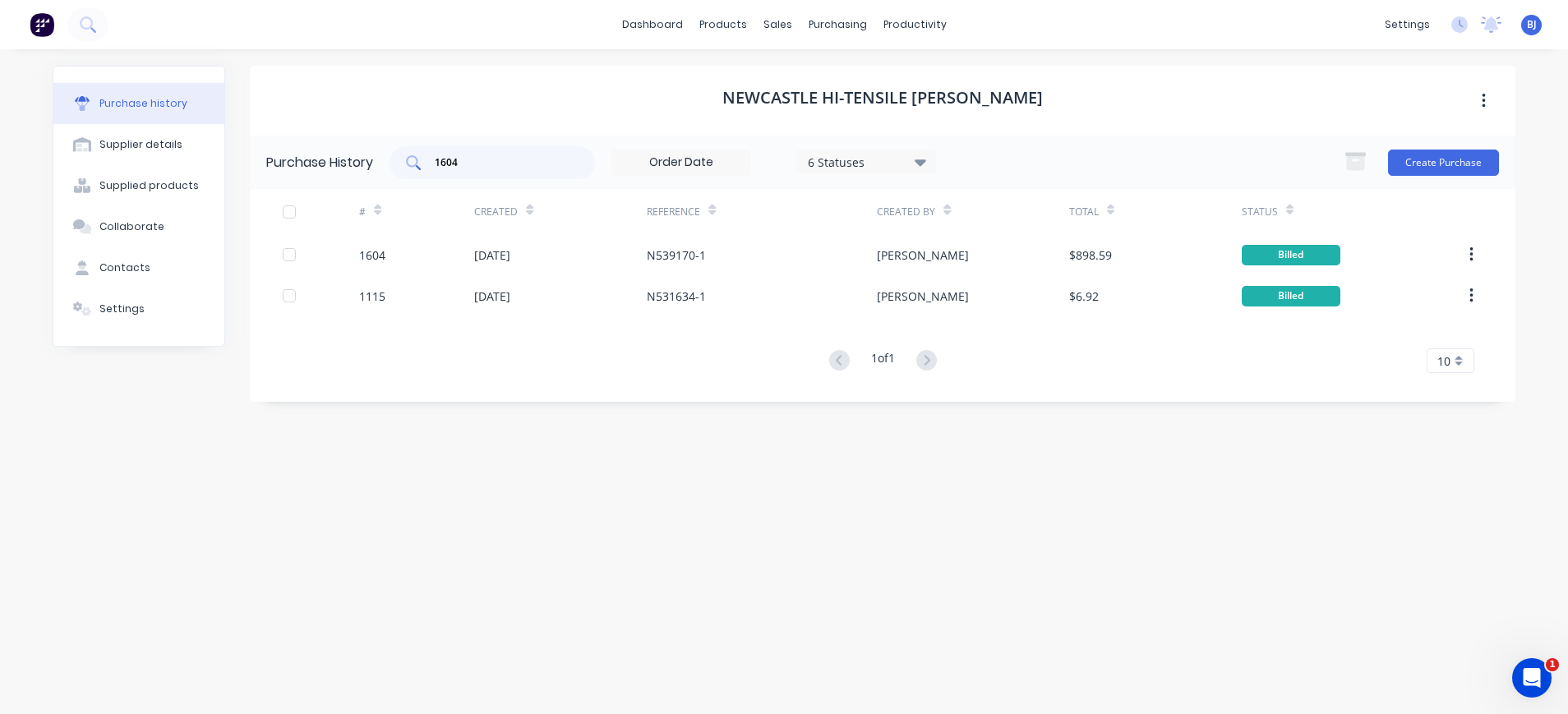
click at [515, 152] on div "1604" at bounding box center [492, 162] width 206 height 32
drag, startPoint x: 477, startPoint y: 159, endPoint x: 405, endPoint y: 159, distance: 72.0
click at [405, 159] on div "1604" at bounding box center [492, 162] width 206 height 32
type input "1603"
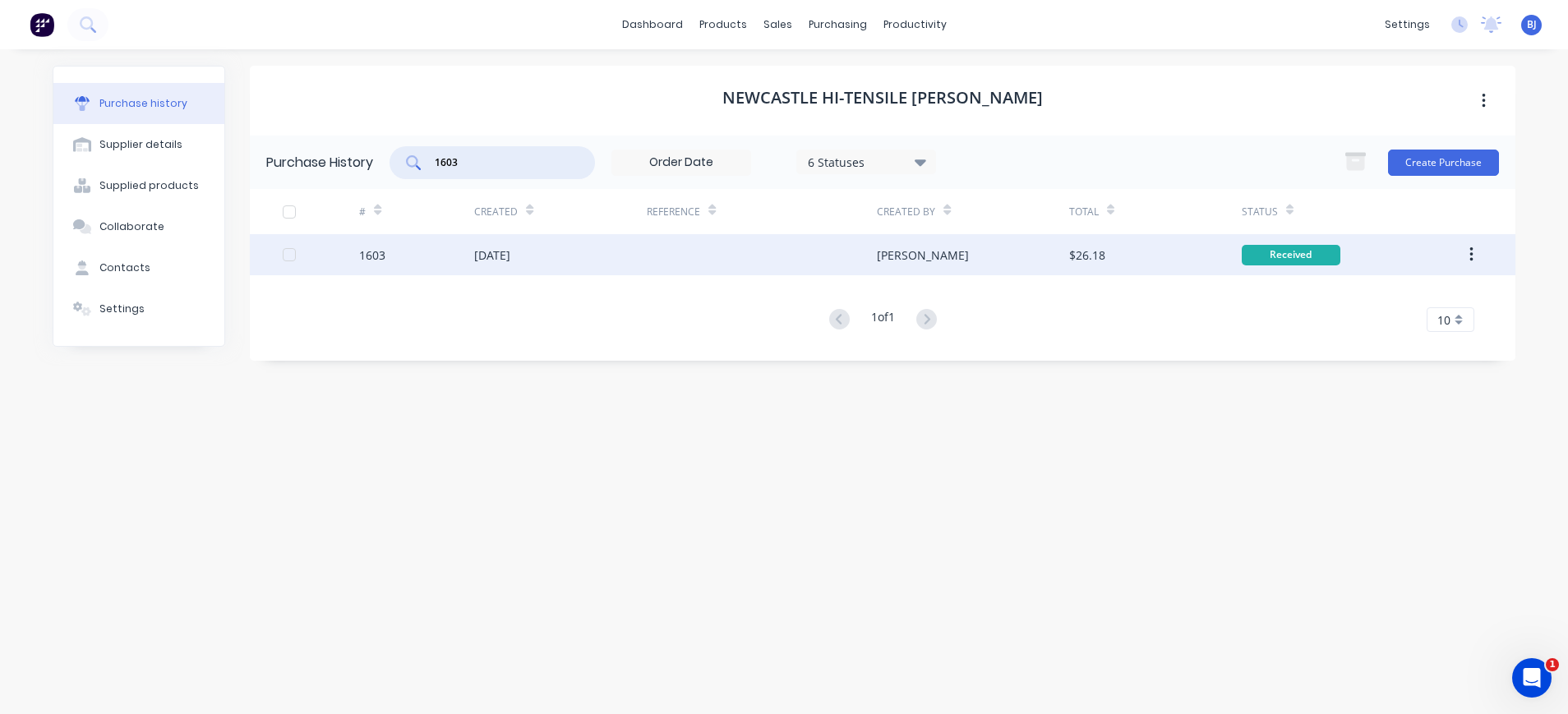
click at [510, 260] on div "[DATE]" at bounding box center [492, 255] width 36 height 17
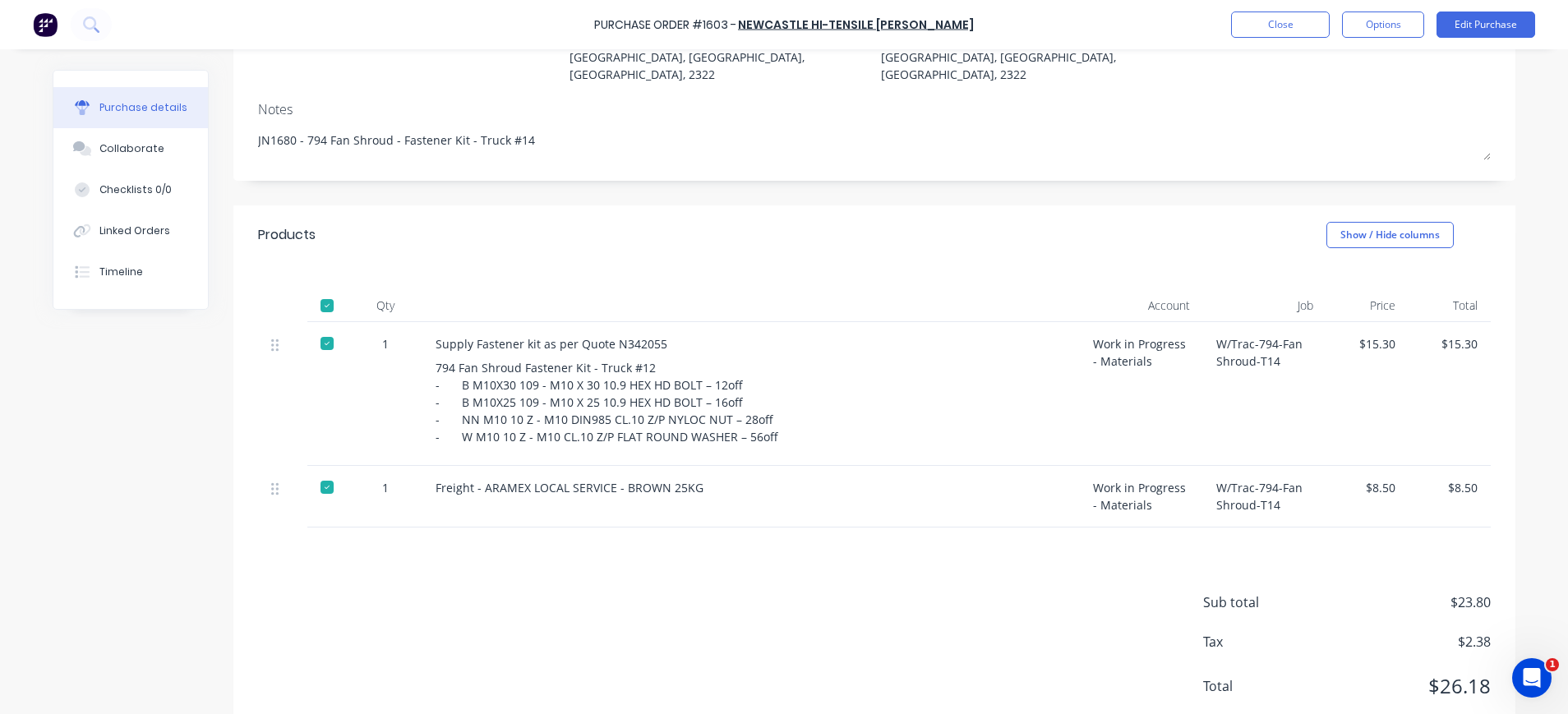
scroll to position [225, 0]
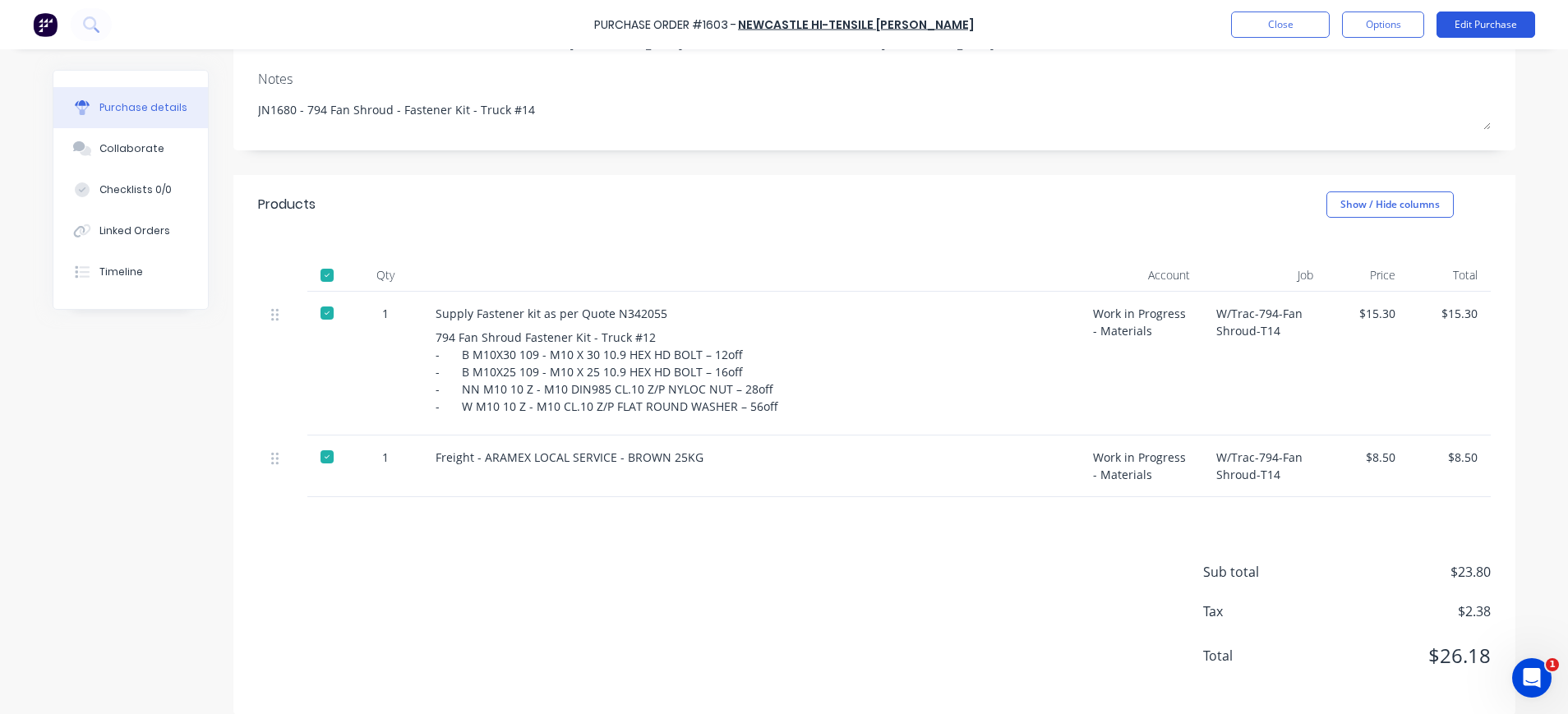
click at [1489, 20] on button "Edit Purchase" at bounding box center [1485, 24] width 98 height 26
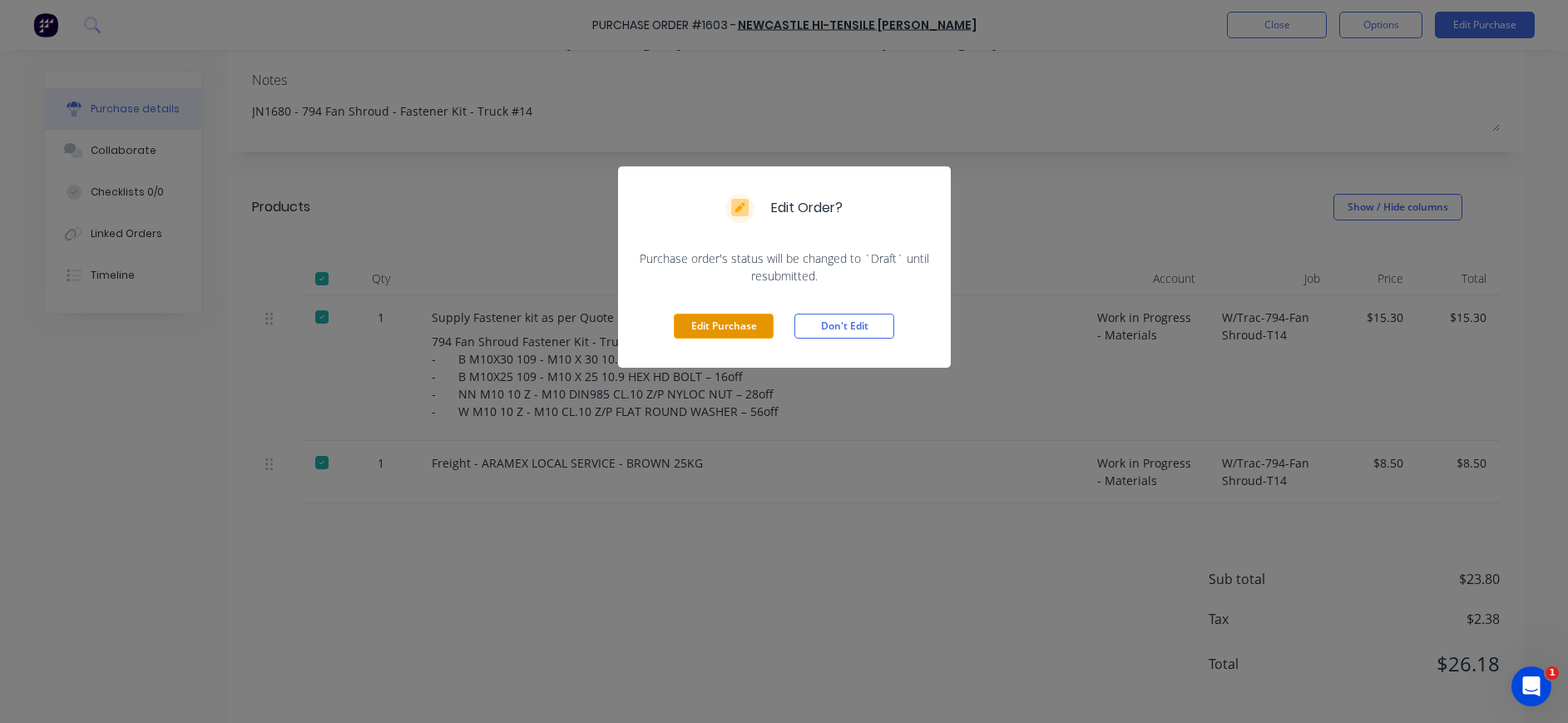
drag, startPoint x: 744, startPoint y: 313, endPoint x: 762, endPoint y: 320, distance: 19.3
click at [744, 313] on div "Edit Purchase Don't Edit" at bounding box center [784, 326] width 333 height 83
click at [712, 323] on button "Edit Purchase" at bounding box center [723, 326] width 99 height 25
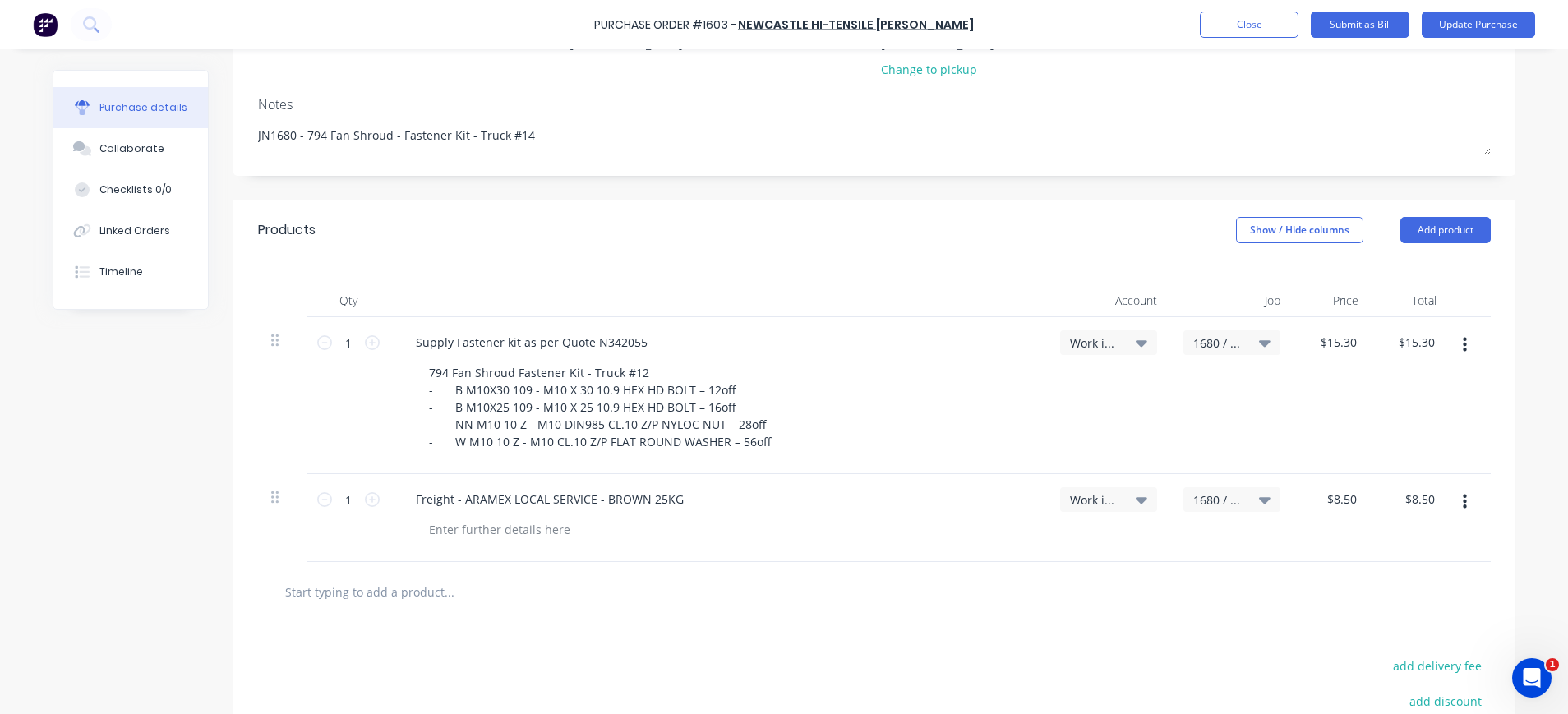
click at [1452, 488] on button "button" at bounding box center [1464, 502] width 38 height 30
click at [1384, 628] on button "Delete" at bounding box center [1414, 644] width 140 height 32
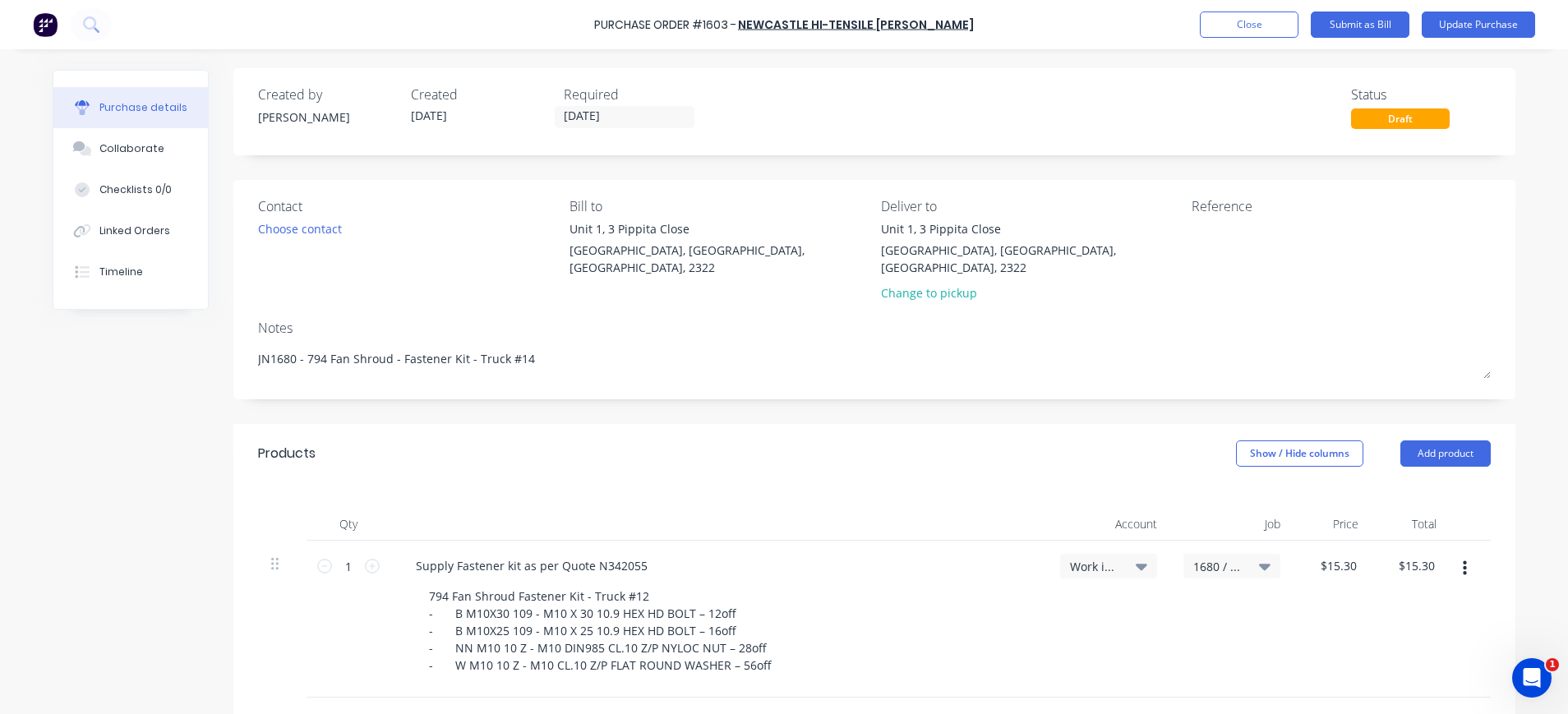
scroll to position [0, 0]
click at [89, 155] on button "Collaborate" at bounding box center [131, 149] width 155 height 41
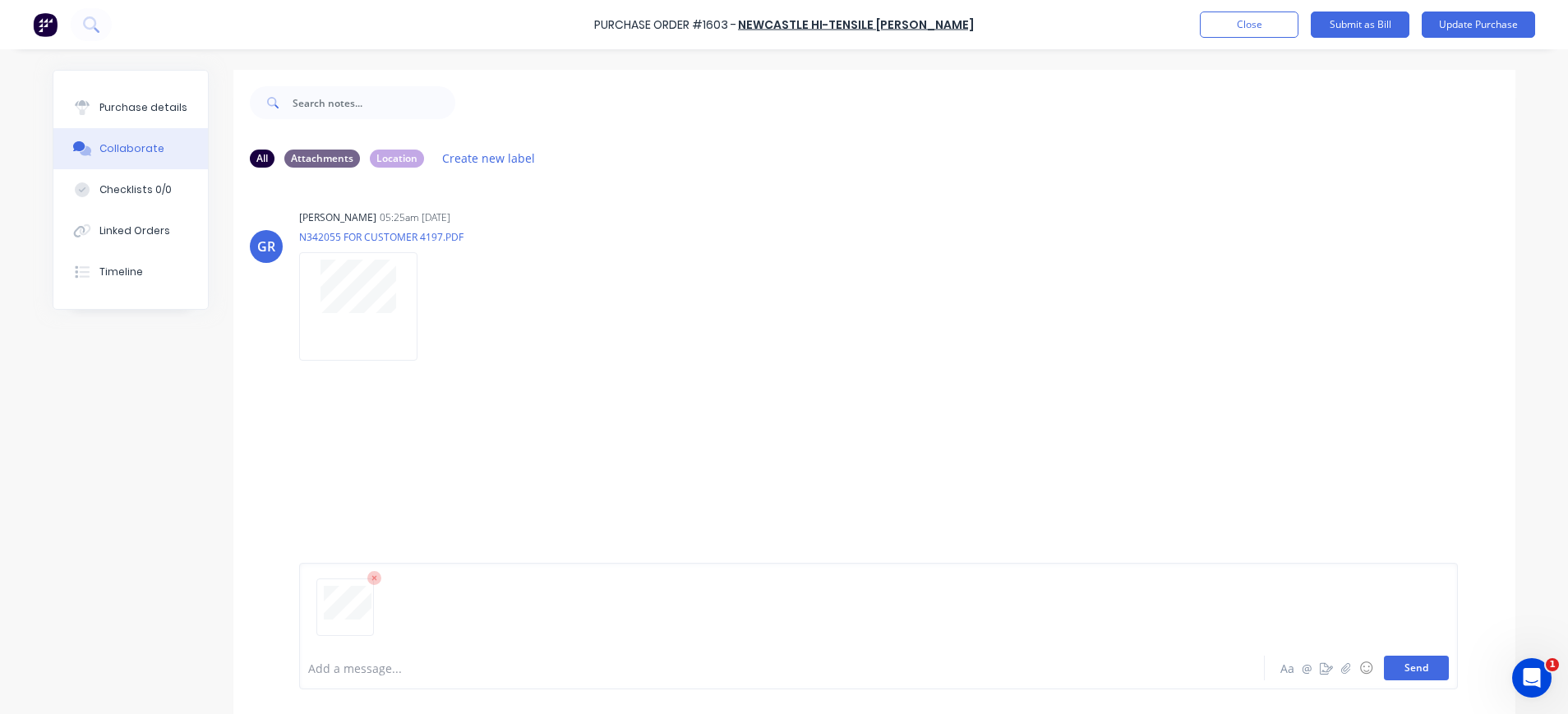
click at [1410, 665] on button "Send" at bounding box center [1416, 668] width 65 height 25
drag, startPoint x: 120, startPoint y: 107, endPoint x: 214, endPoint y: 125, distance: 95.7
click at [120, 107] on div "Purchase details" at bounding box center [143, 107] width 88 height 15
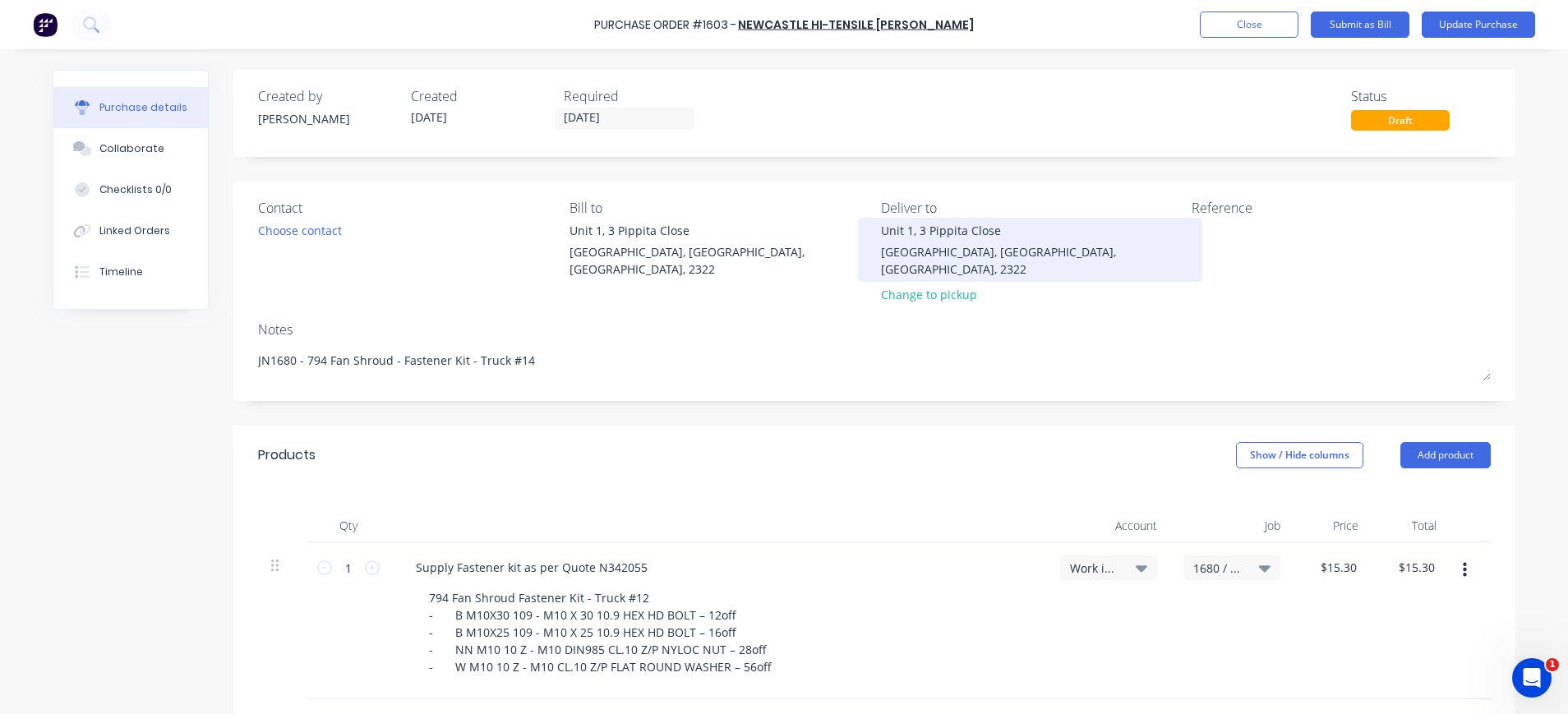
type textarea "x"
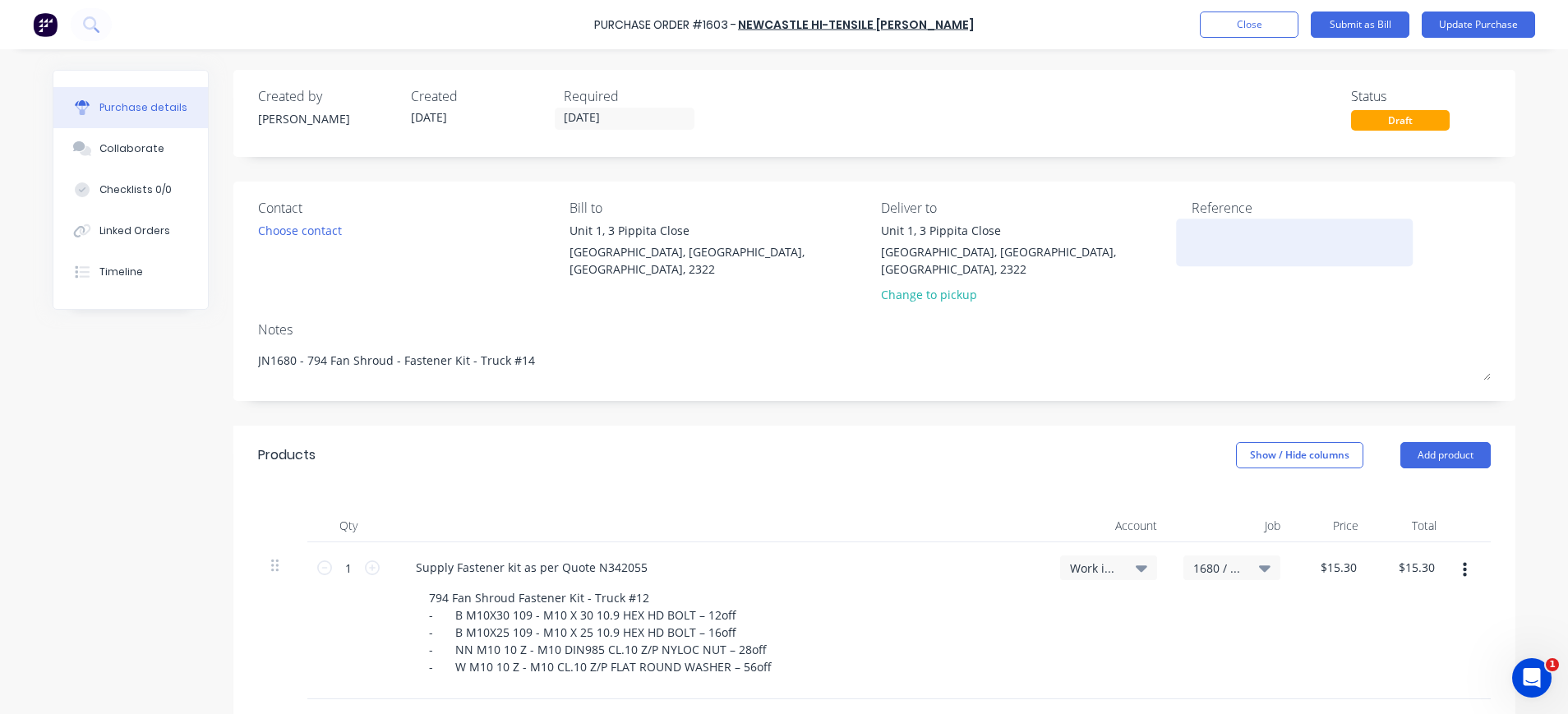
click at [1248, 237] on textarea at bounding box center [1294, 240] width 206 height 37
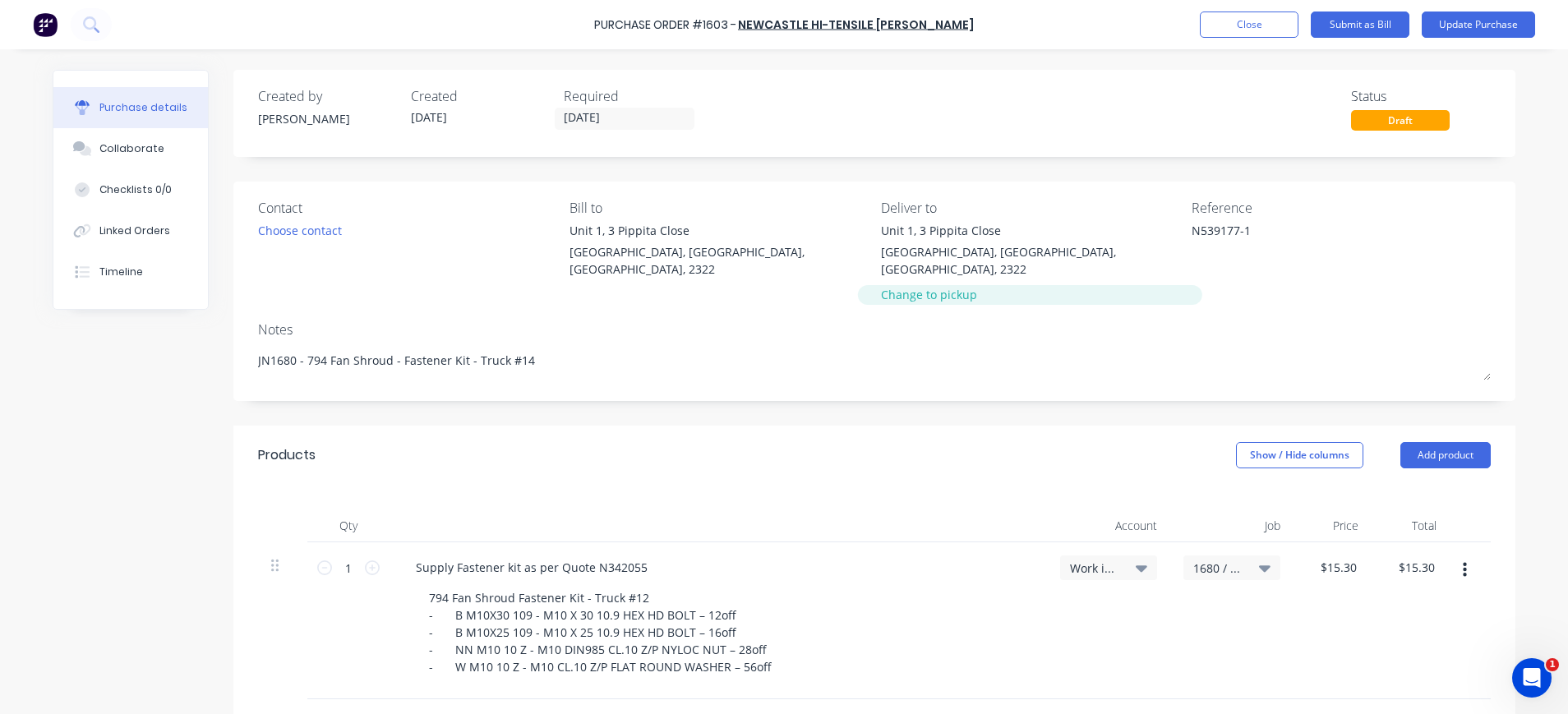
type textarea "N539177-1"
type textarea "x"
type textarea "N539177-1"
click at [1121, 286] on div "Change to pickup" at bounding box center [1030, 295] width 299 height 17
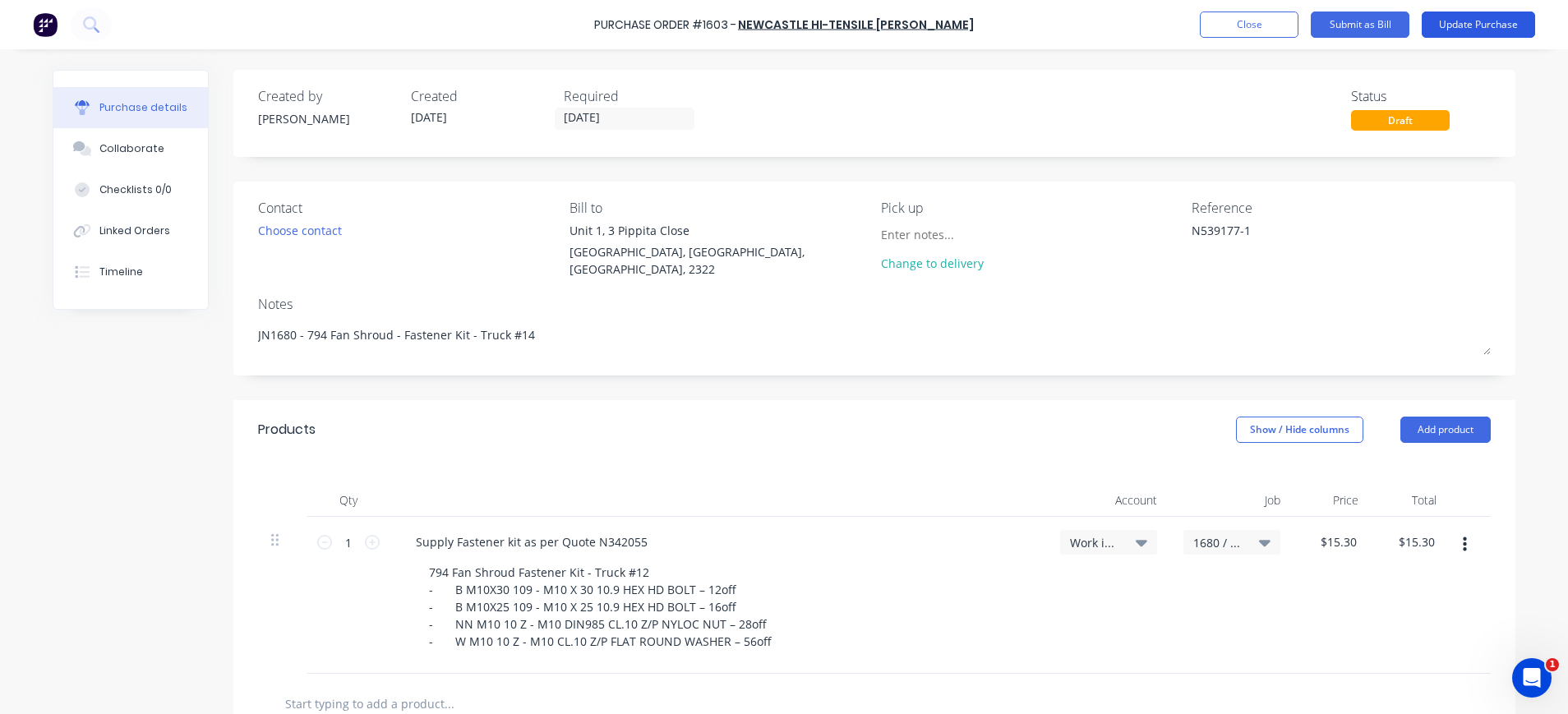
click at [1468, 23] on button "Update Purchase" at bounding box center [1477, 24] width 114 height 26
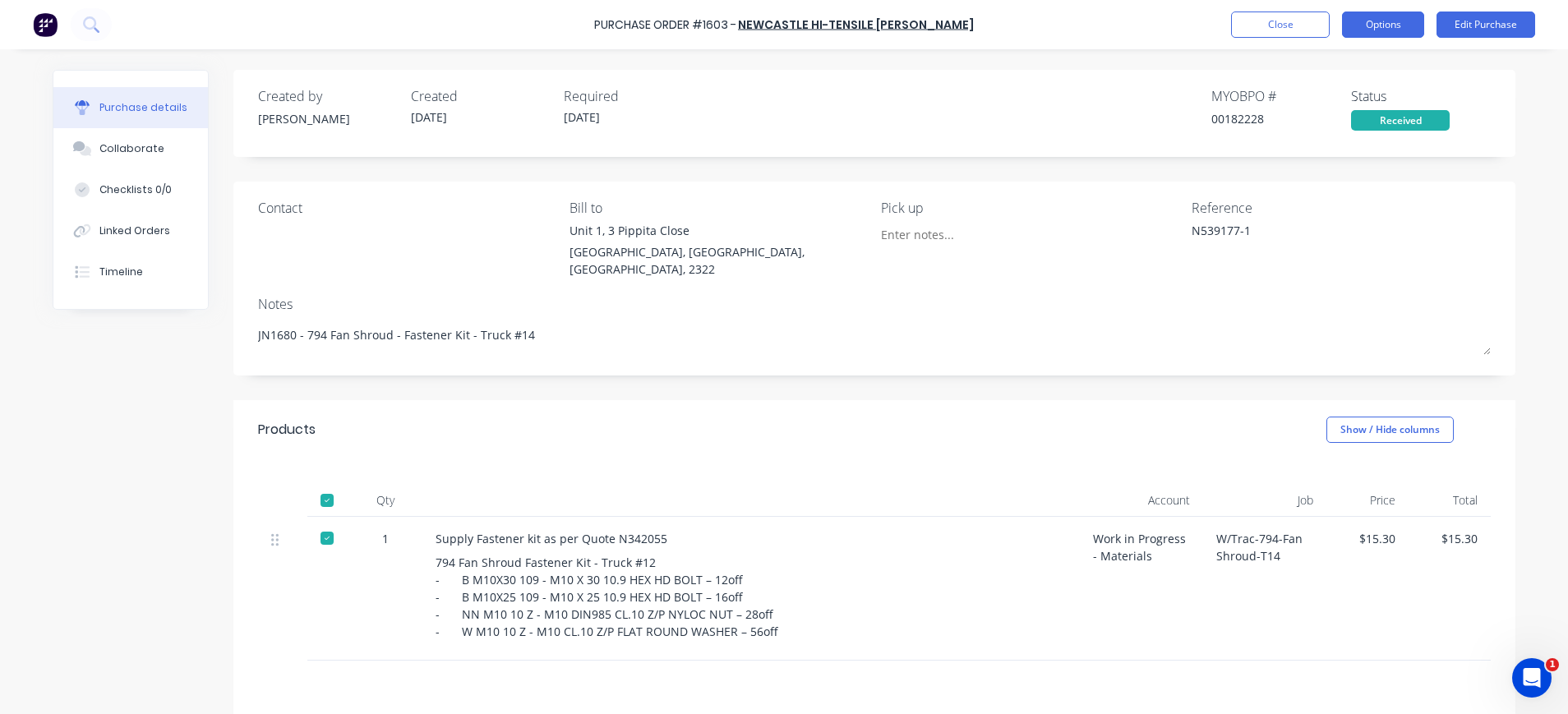
click at [1397, 26] on button "Options" at bounding box center [1383, 24] width 82 height 26
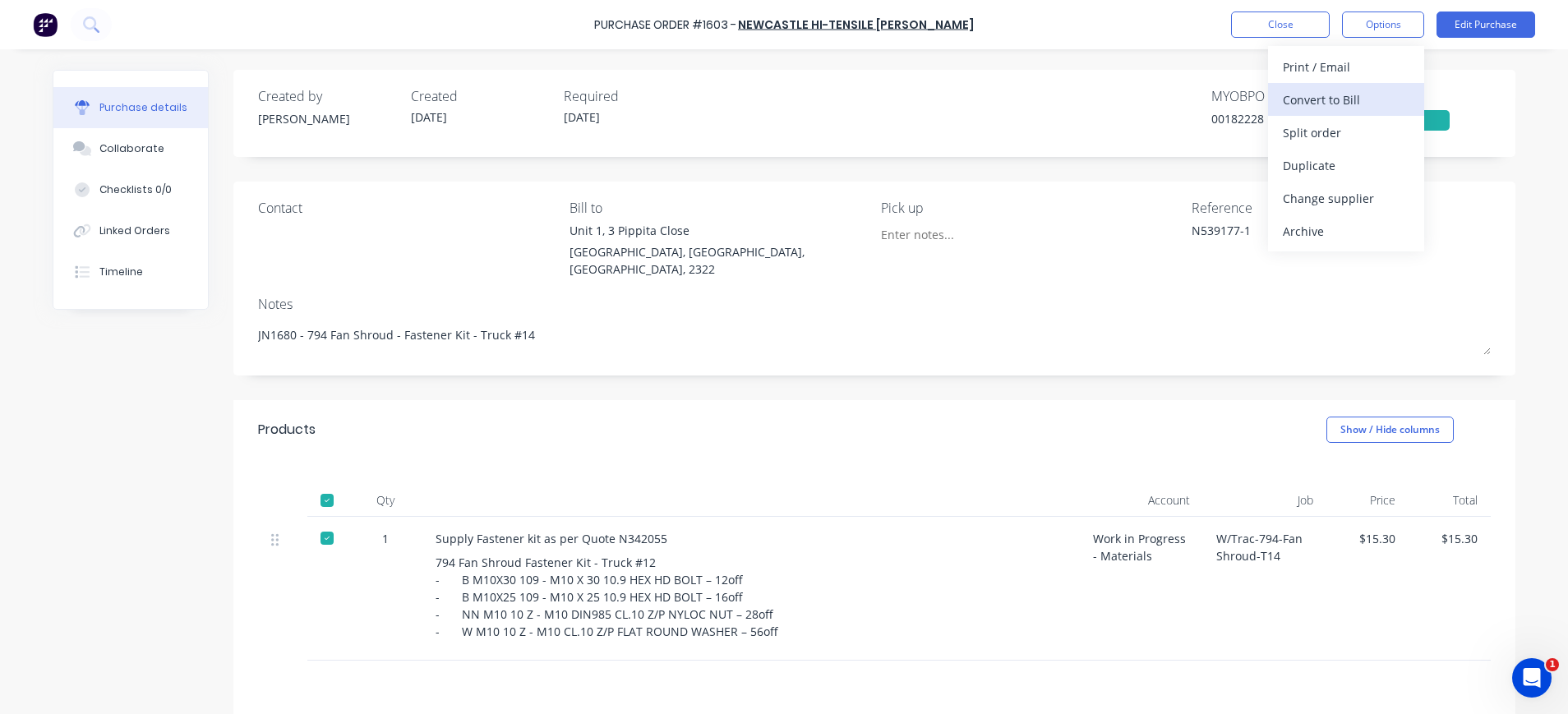
click at [1325, 99] on div "Convert to Bill" at bounding box center [1346, 100] width 126 height 24
type textarea "x"
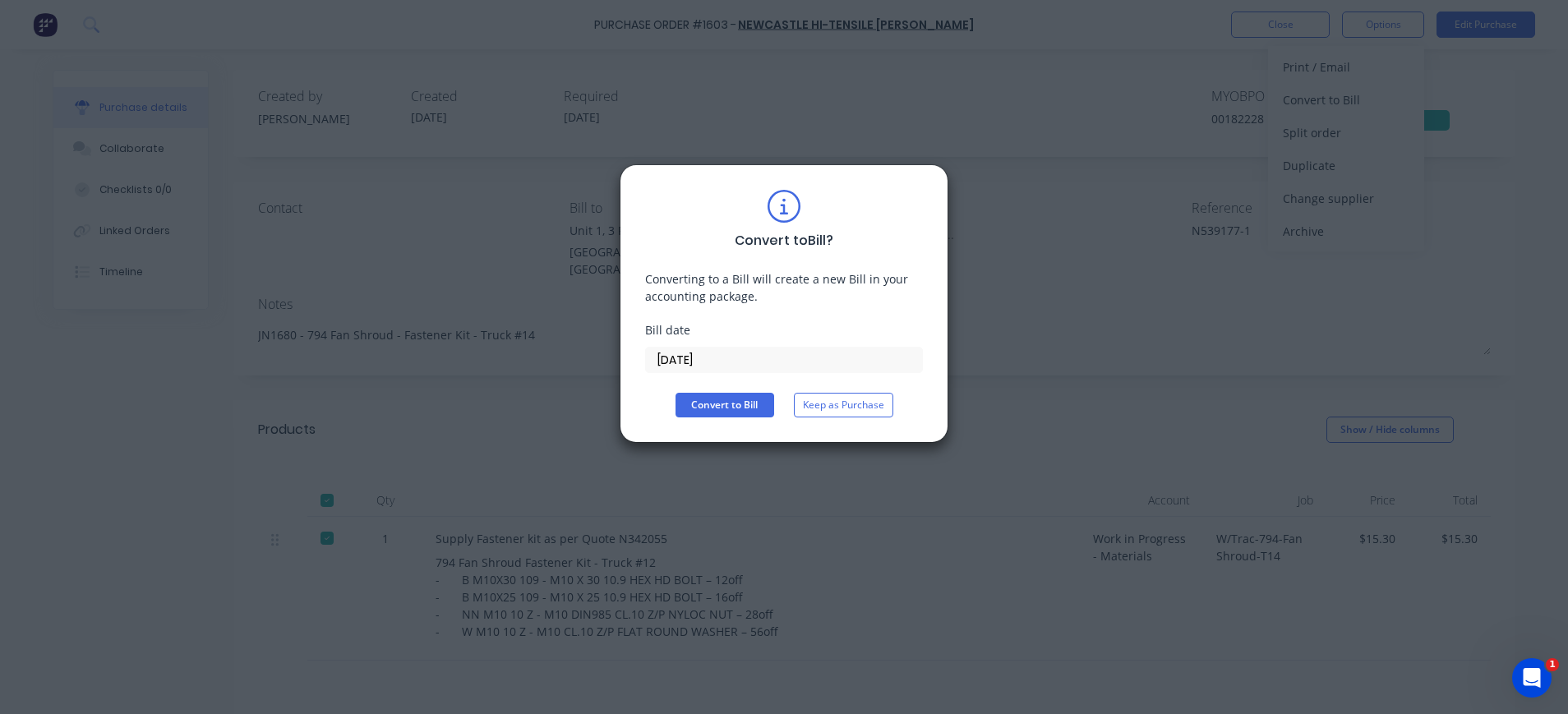
click at [682, 360] on input "02/10/25" at bounding box center [783, 360] width 276 height 25
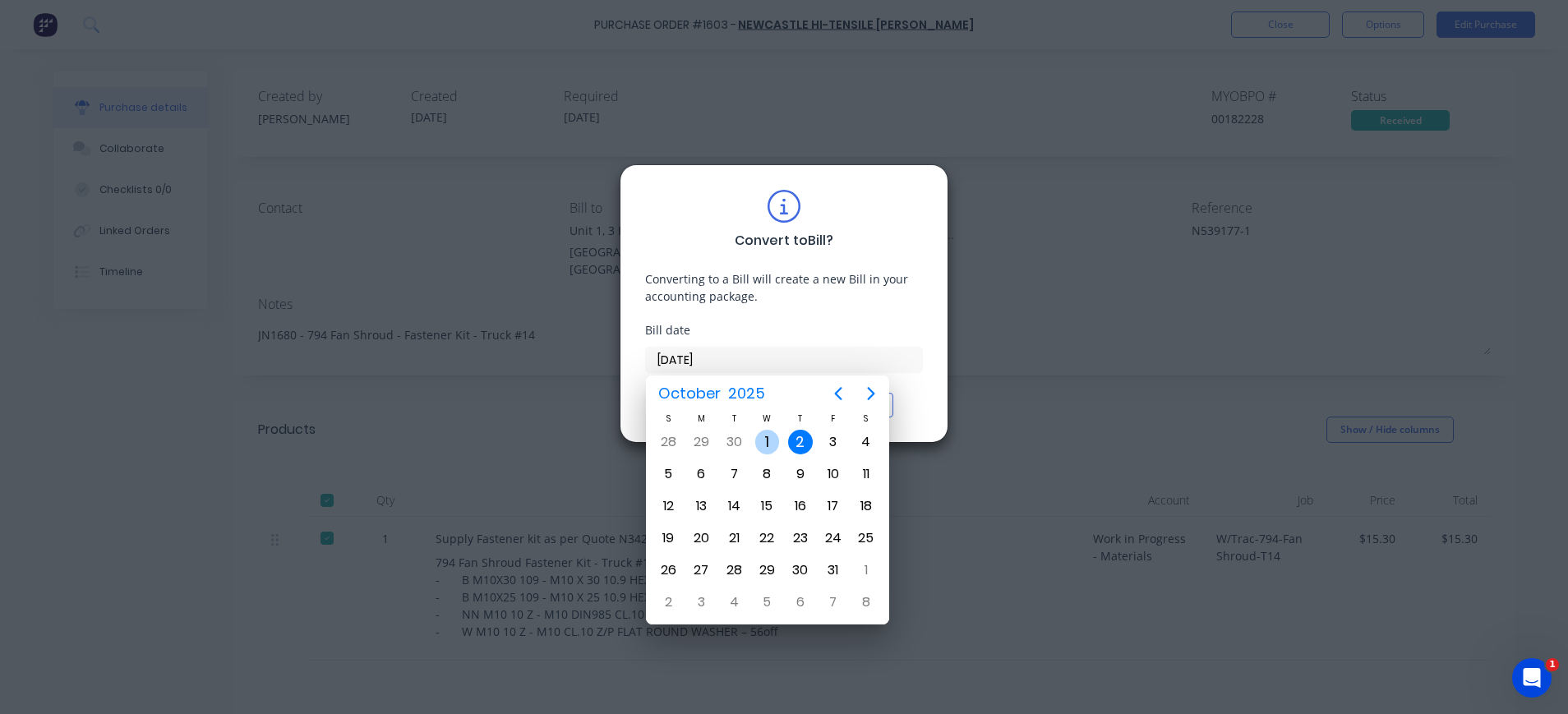
click at [769, 444] on div "1" at bounding box center [767, 442] width 25 height 25
type input "01/10/25"
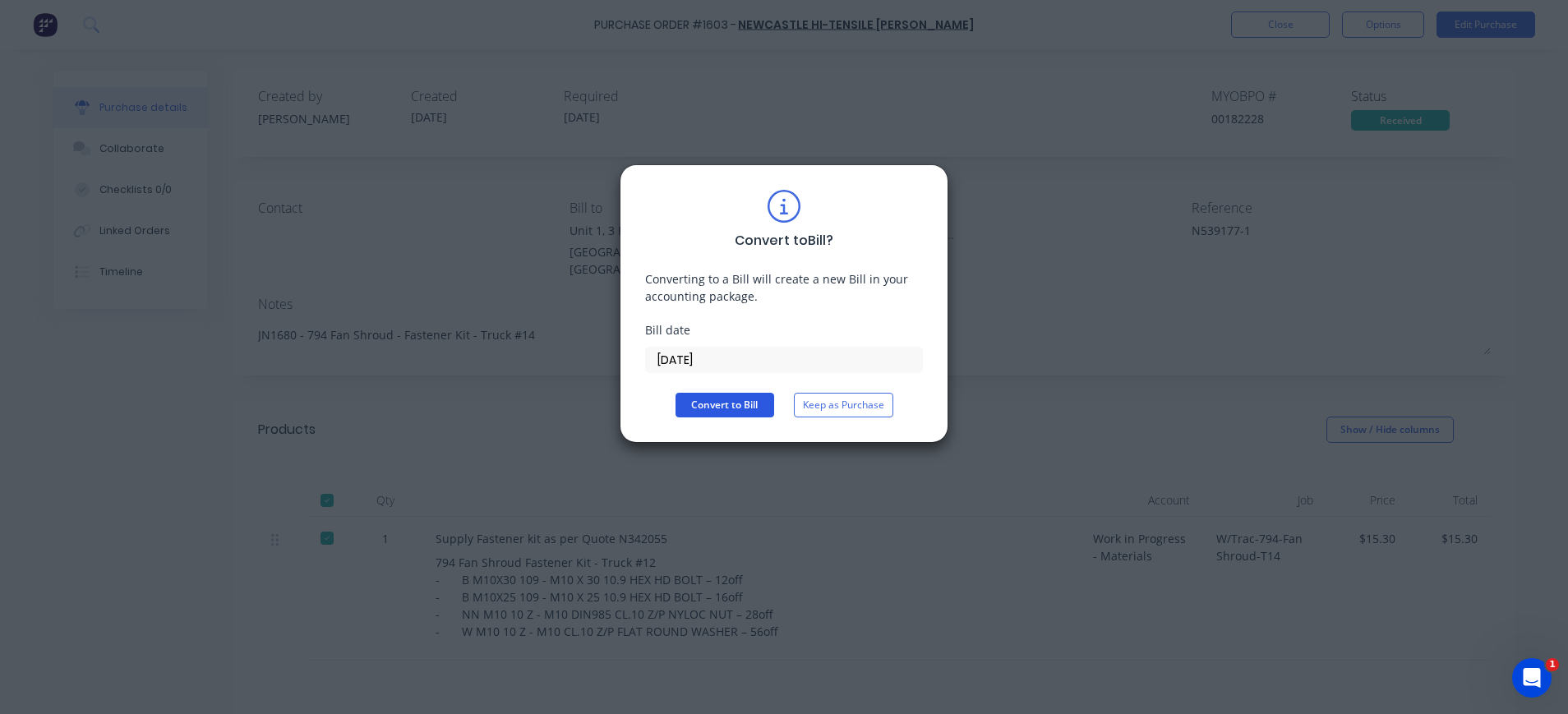
click at [726, 402] on button "Convert to Bill" at bounding box center [724, 405] width 98 height 25
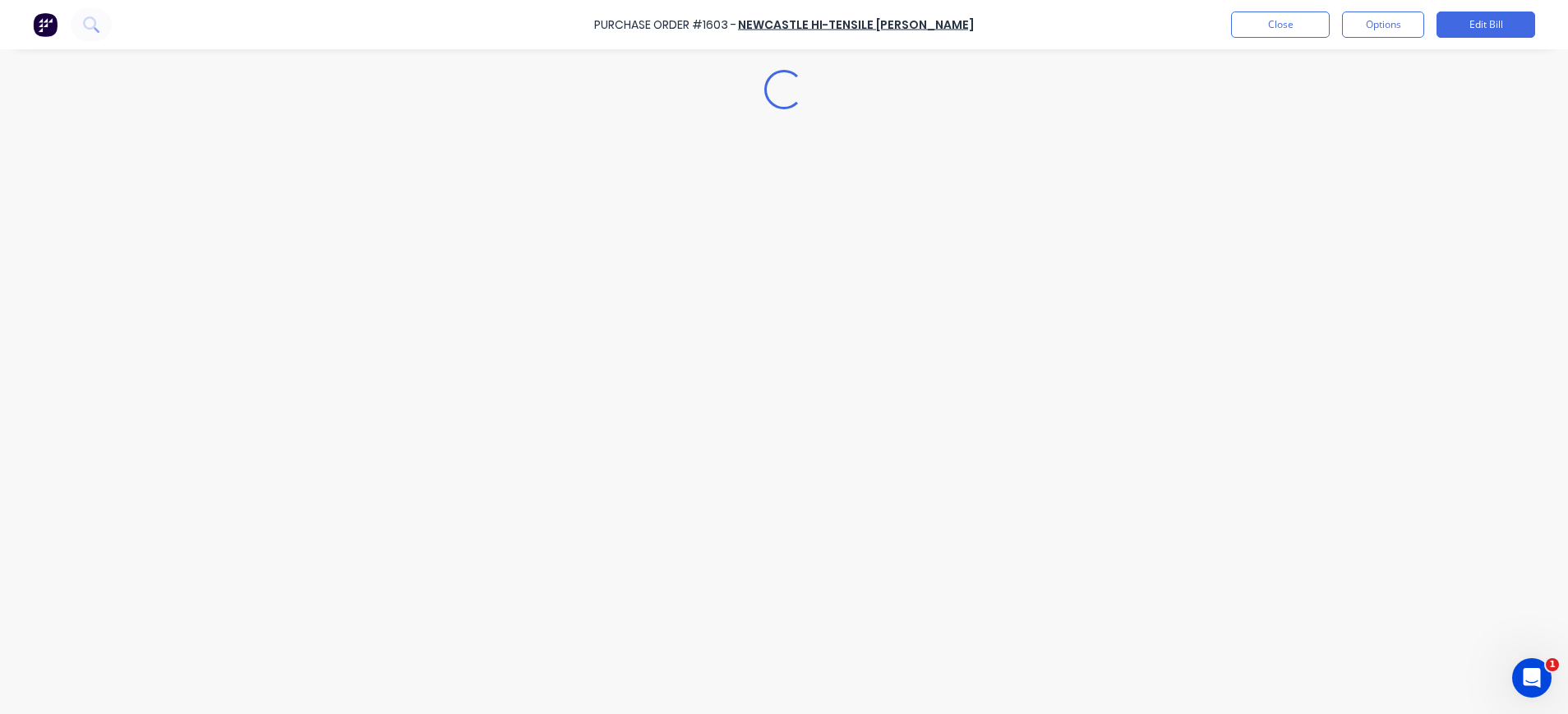
type textarea "x"
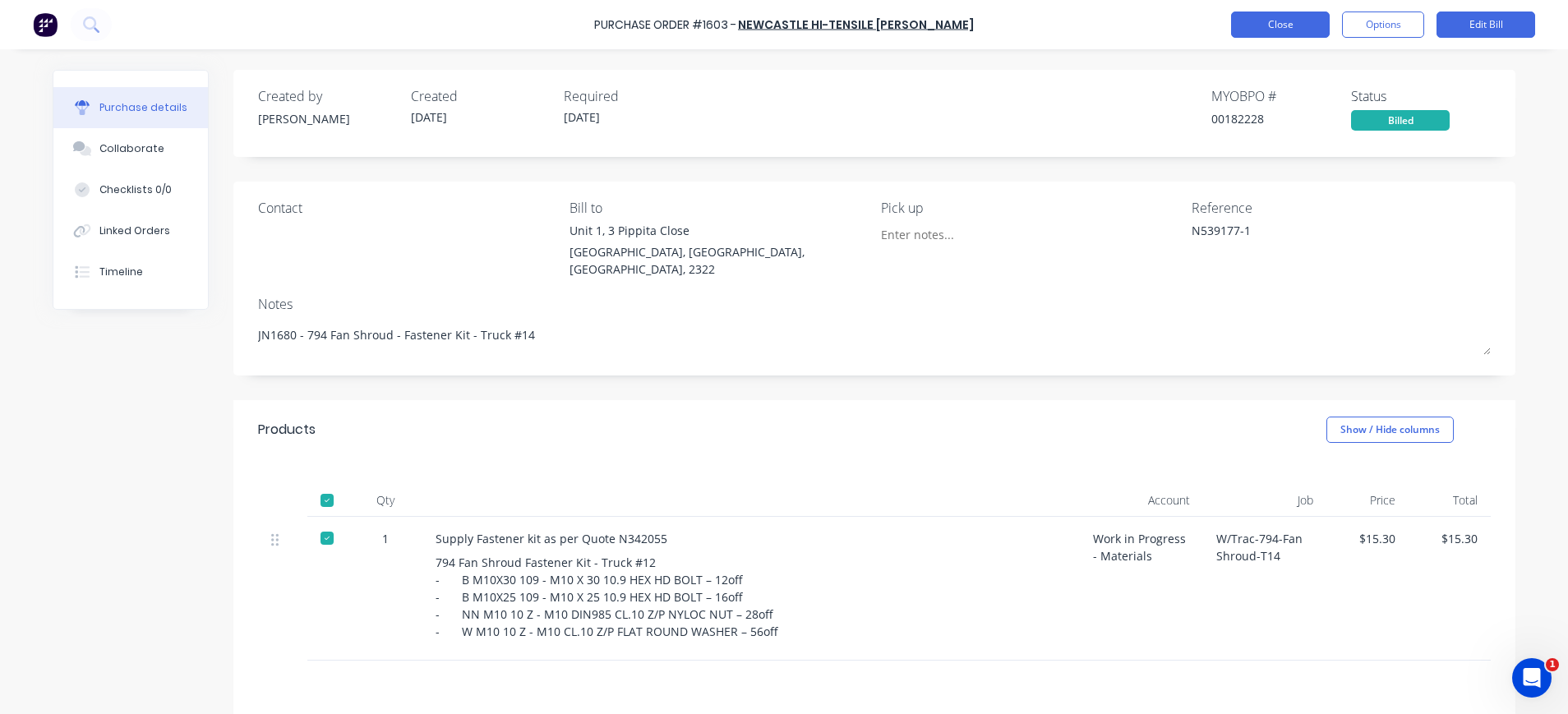
click at [1284, 29] on button "Close" at bounding box center [1279, 24] width 98 height 26
